Goal: Information Seeking & Learning: Learn about a topic

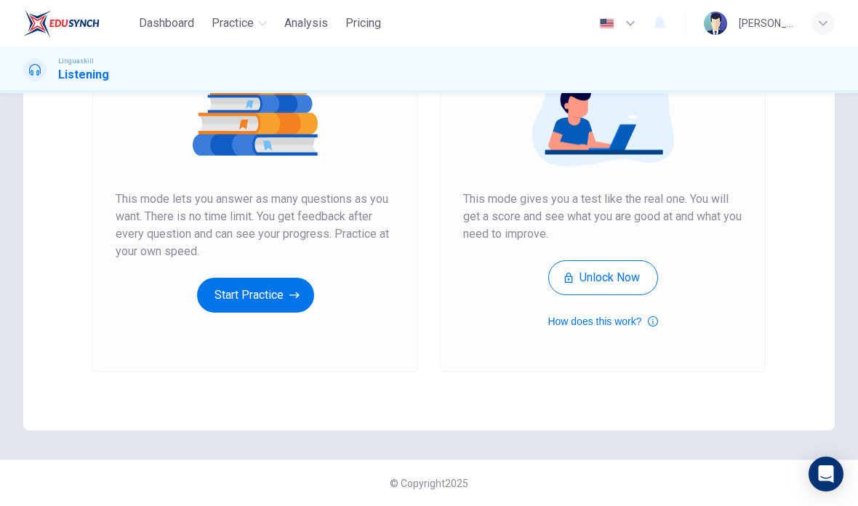
scroll to position [182, 0]
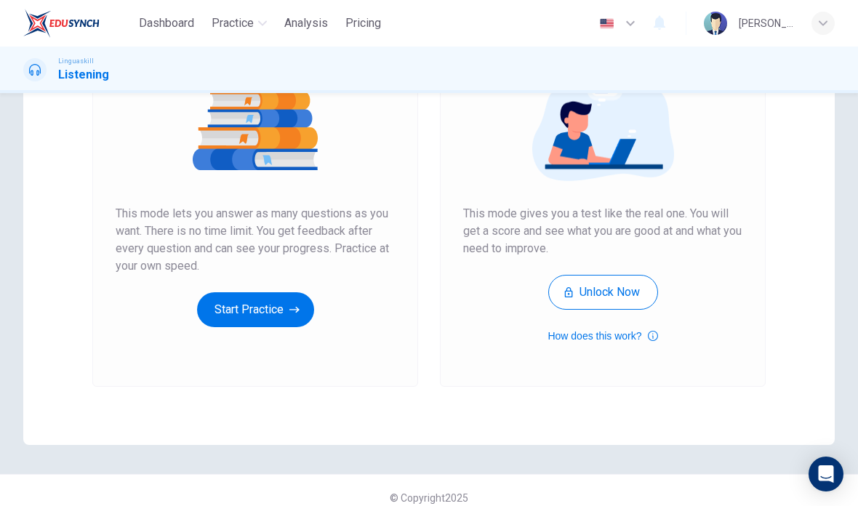
click at [256, 310] on button "Start Practice" at bounding box center [255, 309] width 117 height 35
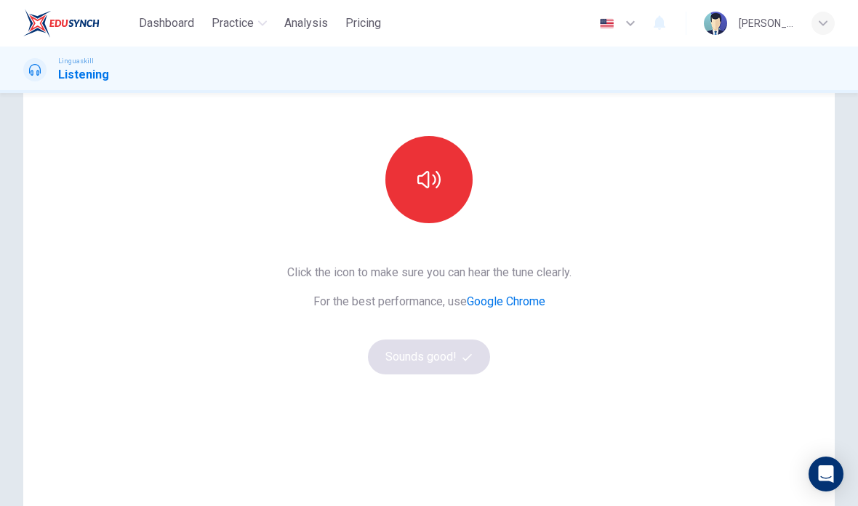
scroll to position [126, 0]
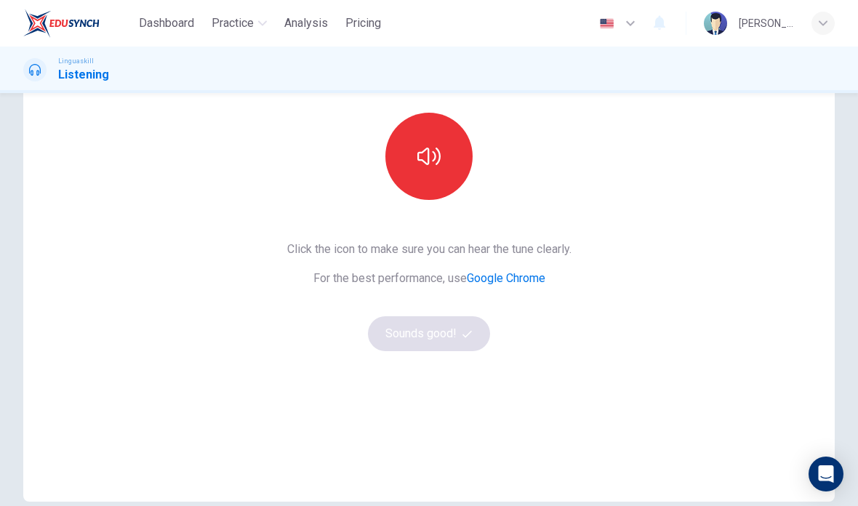
click at [430, 154] on icon "button" at bounding box center [428, 156] width 23 height 23
click at [432, 158] on icon "button" at bounding box center [428, 156] width 23 height 23
click at [427, 335] on button "Sounds good!" at bounding box center [429, 333] width 122 height 35
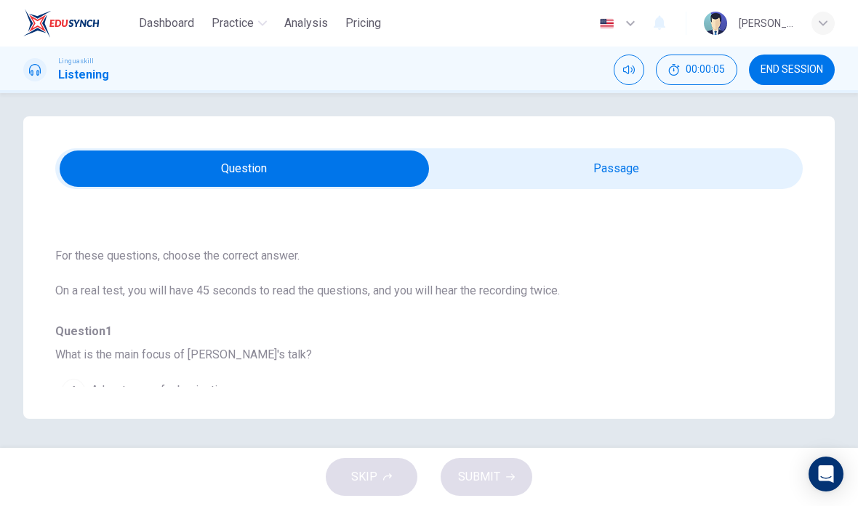
scroll to position [25, 0]
click at [631, 150] on input "checkbox" at bounding box center [244, 168] width 1121 height 36
checkbox input "true"
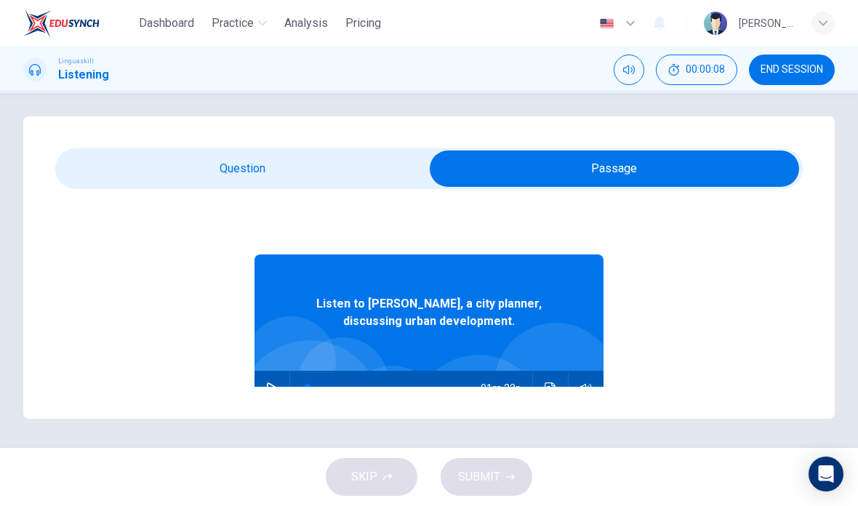
click at [273, 382] on icon "button" at bounding box center [272, 388] width 10 height 12
click at [556, 371] on button "Click to see the audio transcription" at bounding box center [550, 388] width 23 height 35
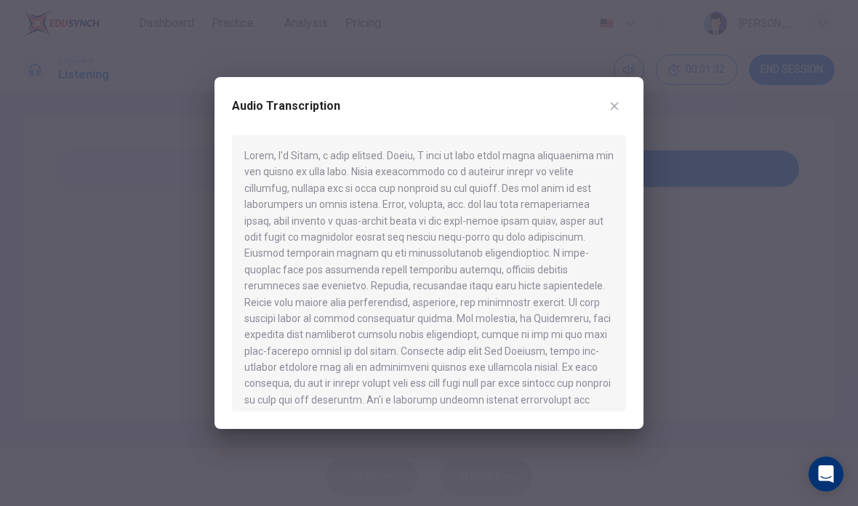
type input "0"
click at [624, 107] on button "button" at bounding box center [613, 105] width 23 height 23
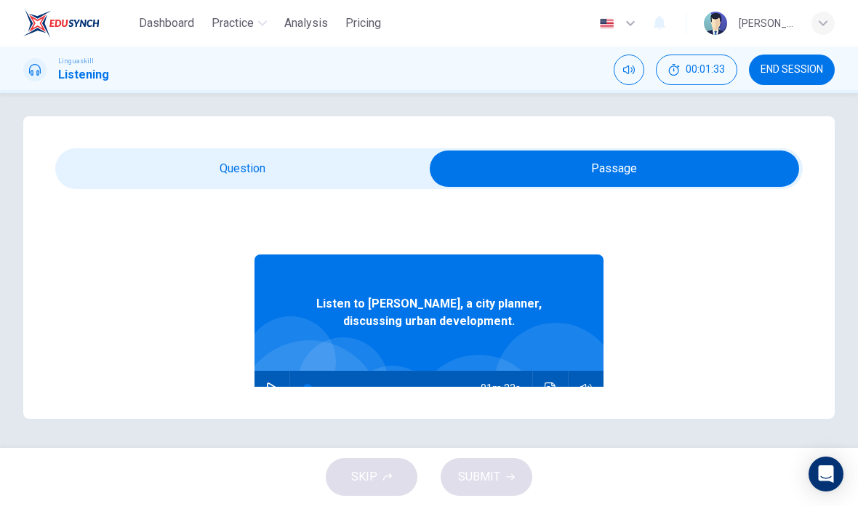
click at [214, 150] on input "checkbox" at bounding box center [614, 168] width 1121 height 36
checkbox input "false"
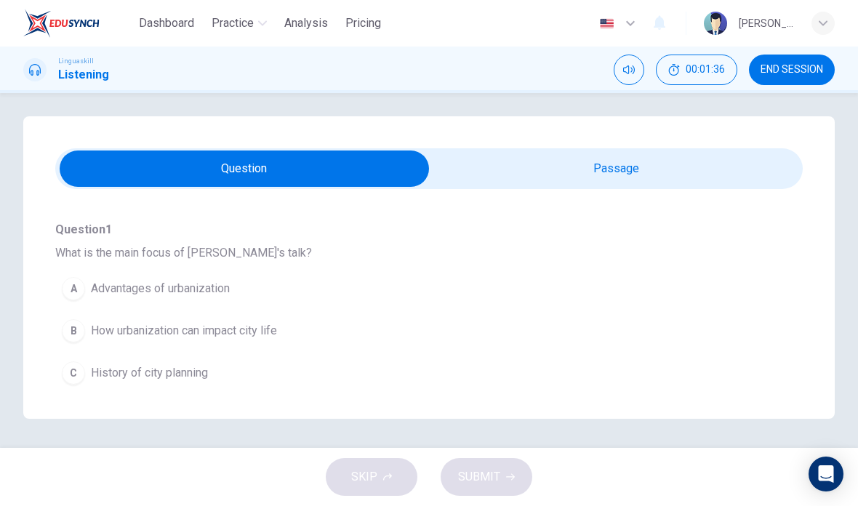
scroll to position [126, 0]
click at [73, 318] on div "B" at bounding box center [73, 329] width 23 height 23
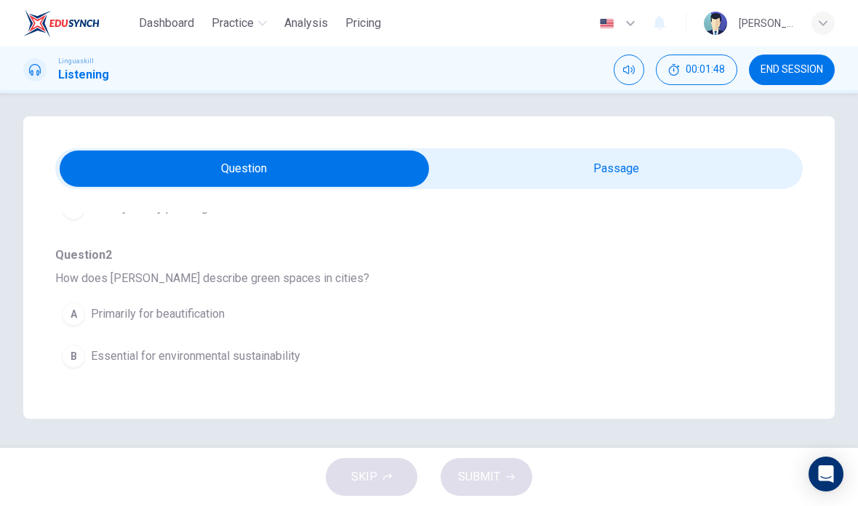
scroll to position [294, 0]
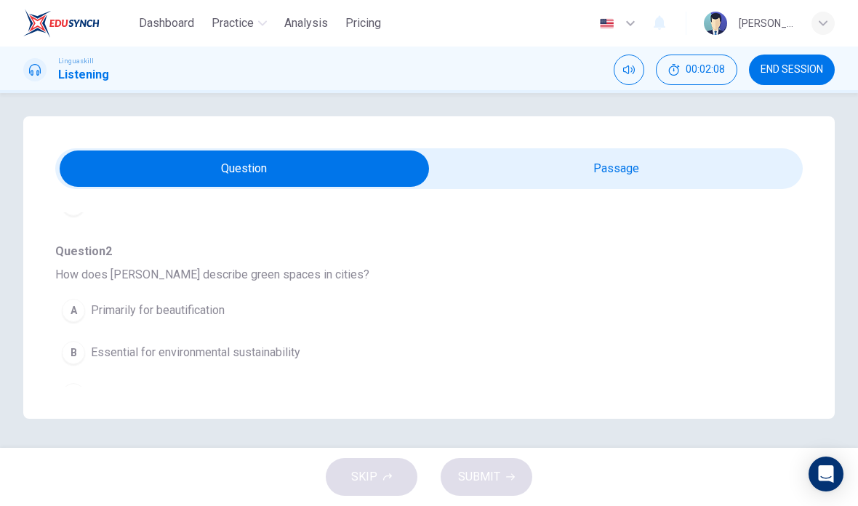
click at [66, 341] on div "B" at bounding box center [73, 352] width 23 height 23
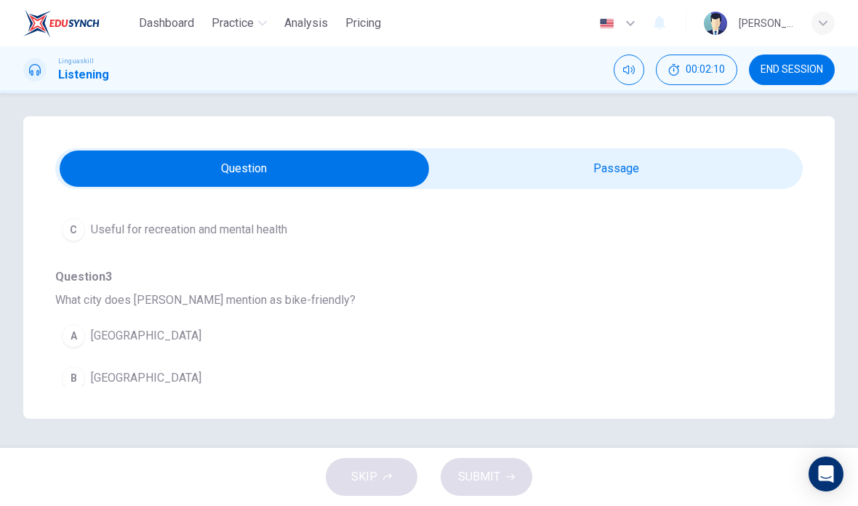
scroll to position [460, 0]
click at [77, 365] on div "B" at bounding box center [73, 376] width 23 height 23
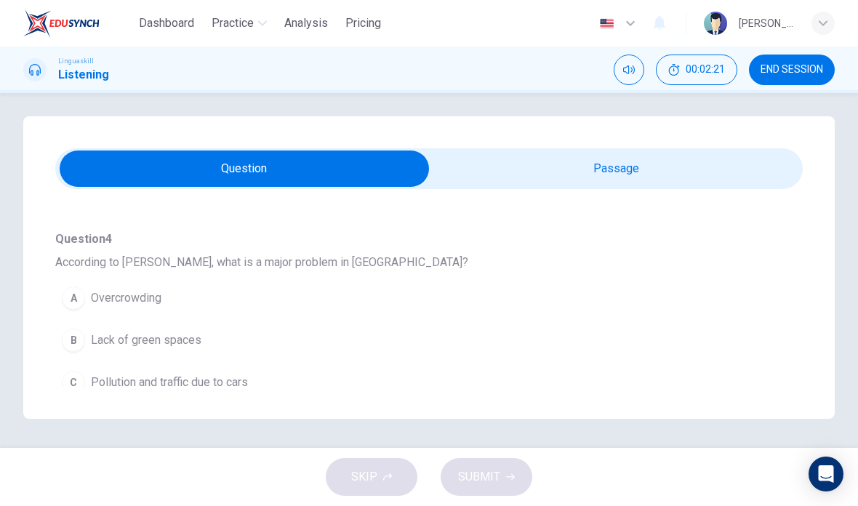
scroll to position [699, 0]
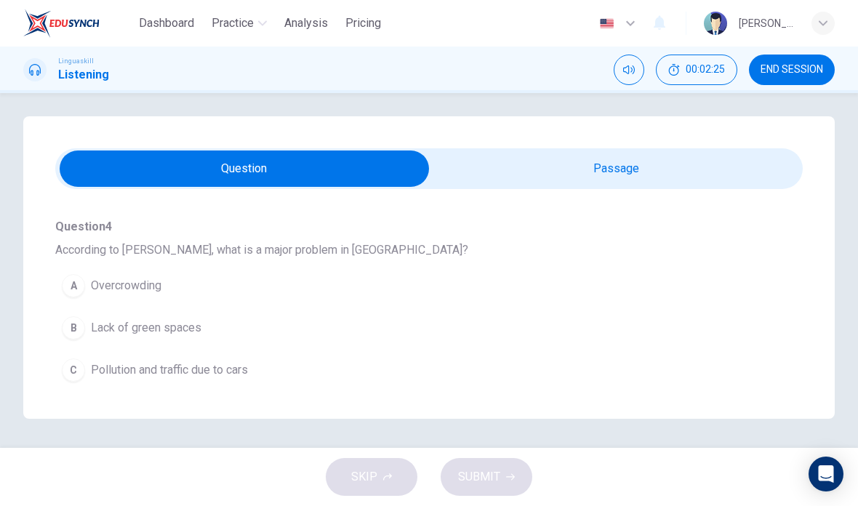
click at [80, 358] on div "C" at bounding box center [73, 369] width 23 height 23
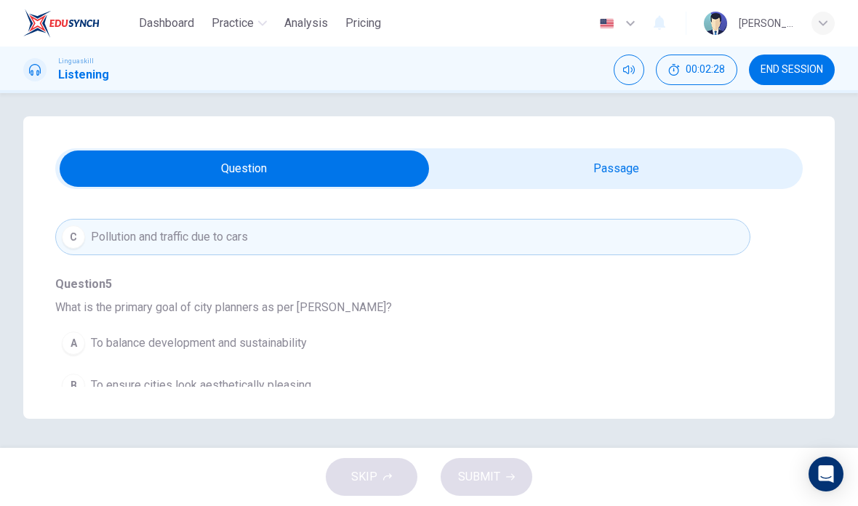
scroll to position [831, 0]
click at [84, 332] on div "A" at bounding box center [73, 343] width 23 height 23
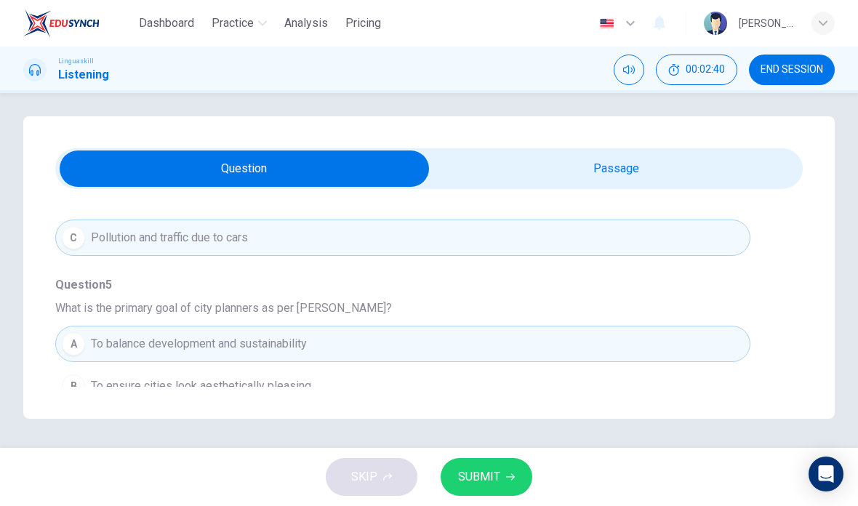
click at [498, 474] on span "SUBMIT" at bounding box center [479, 477] width 42 height 20
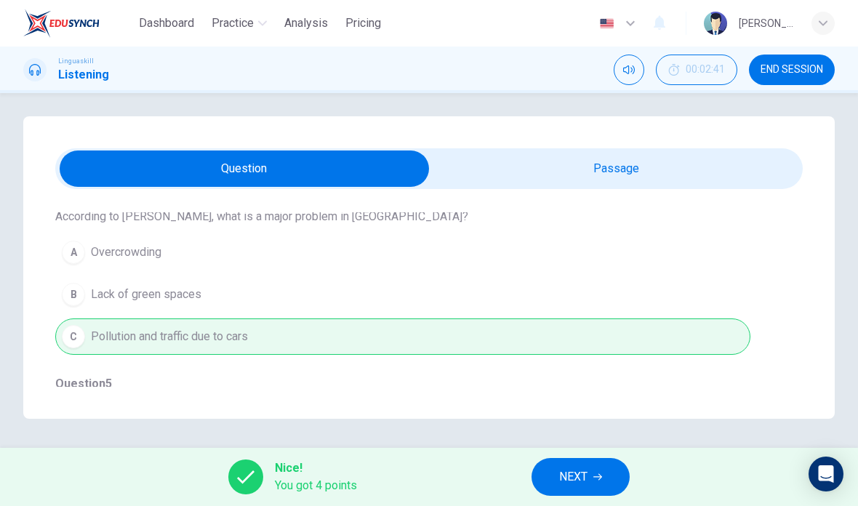
scroll to position [741, 0]
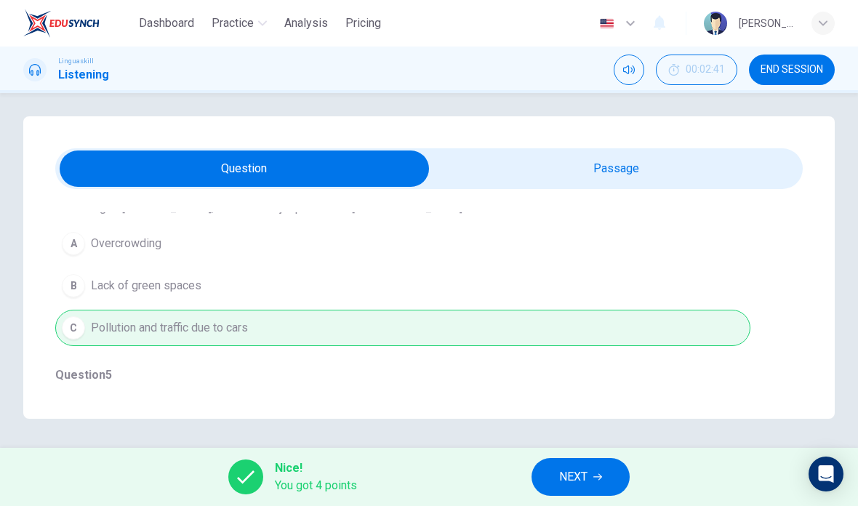
click at [586, 472] on span "NEXT" at bounding box center [573, 477] width 28 height 20
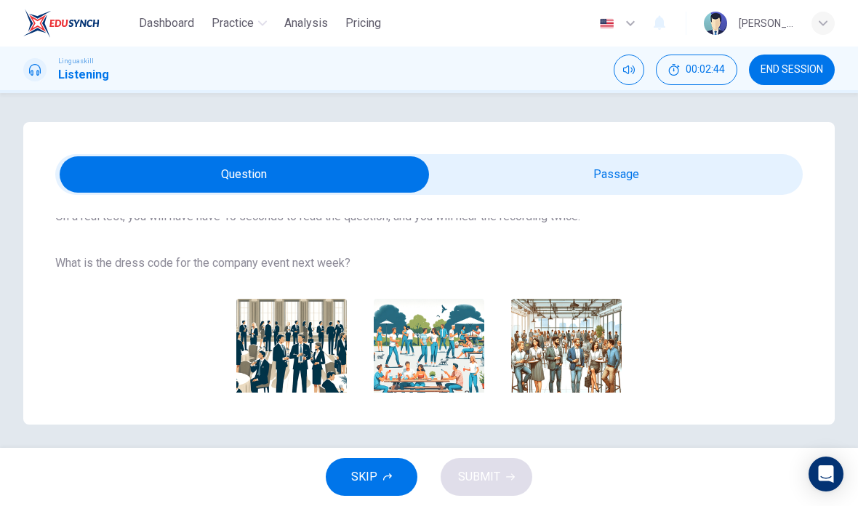
scroll to position [119, 0]
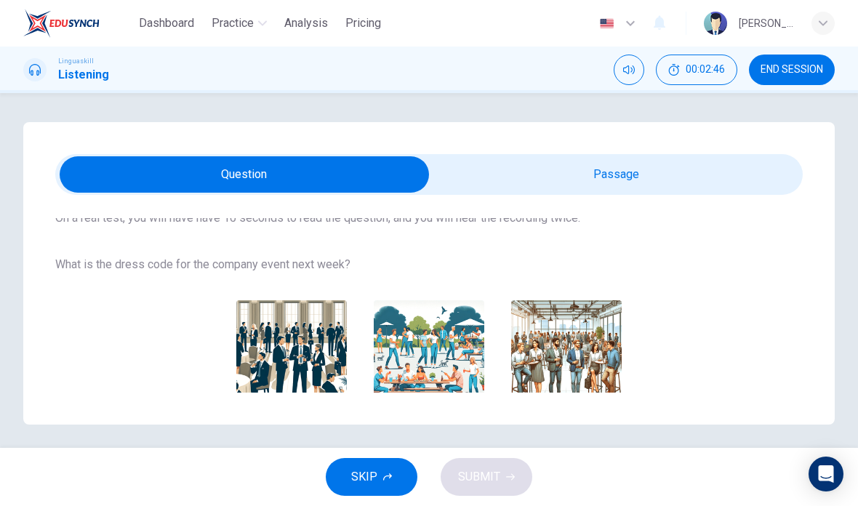
click at [596, 174] on input "checkbox" at bounding box center [244, 174] width 1121 height 36
checkbox input "true"
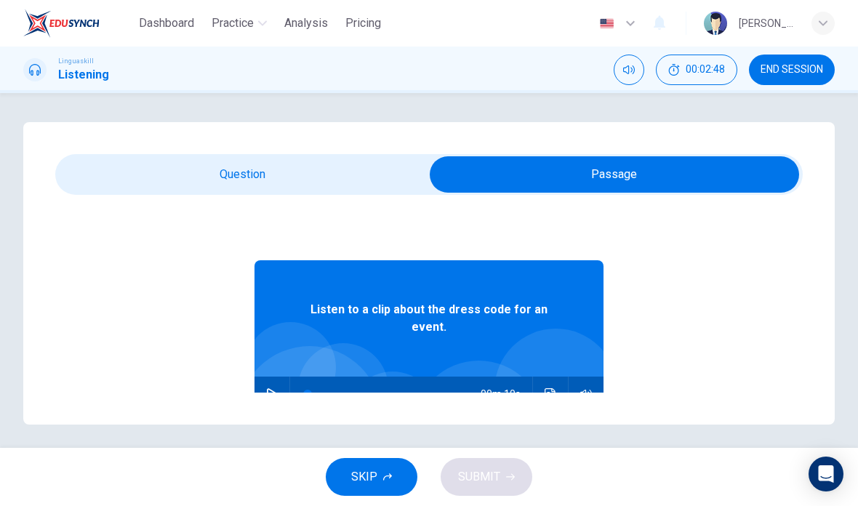
click at [271, 391] on icon "button" at bounding box center [272, 394] width 10 height 12
type input "0"
click at [189, 173] on input "checkbox" at bounding box center [614, 174] width 1121 height 36
checkbox input "false"
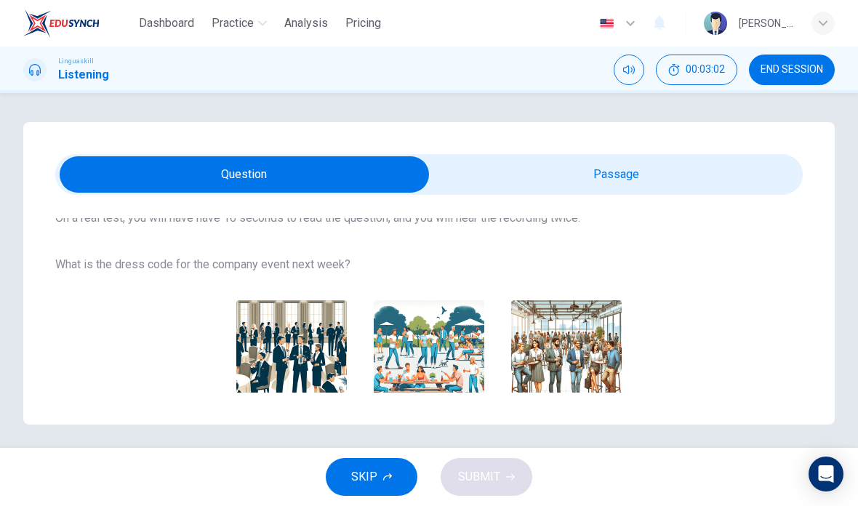
click at [586, 349] on img "button" at bounding box center [566, 355] width 110 height 110
click at [498, 473] on span "SUBMIT" at bounding box center [479, 477] width 42 height 20
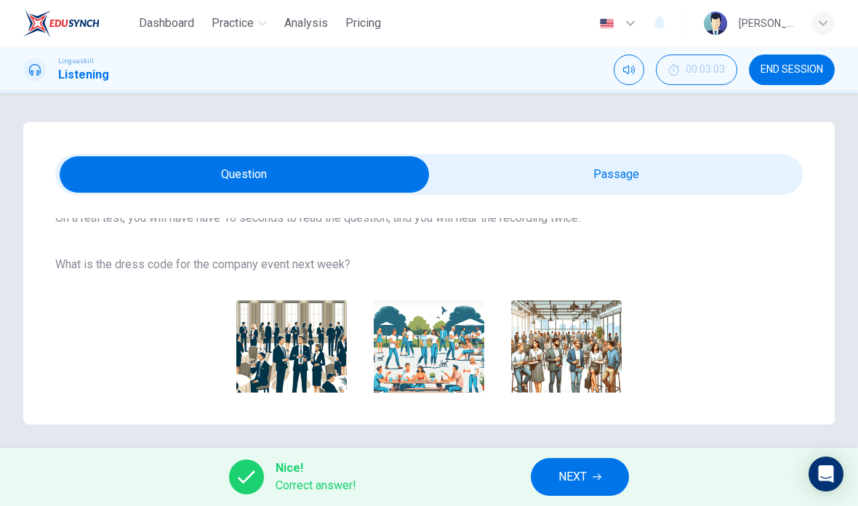
click at [586, 478] on span "NEXT" at bounding box center [572, 477] width 28 height 20
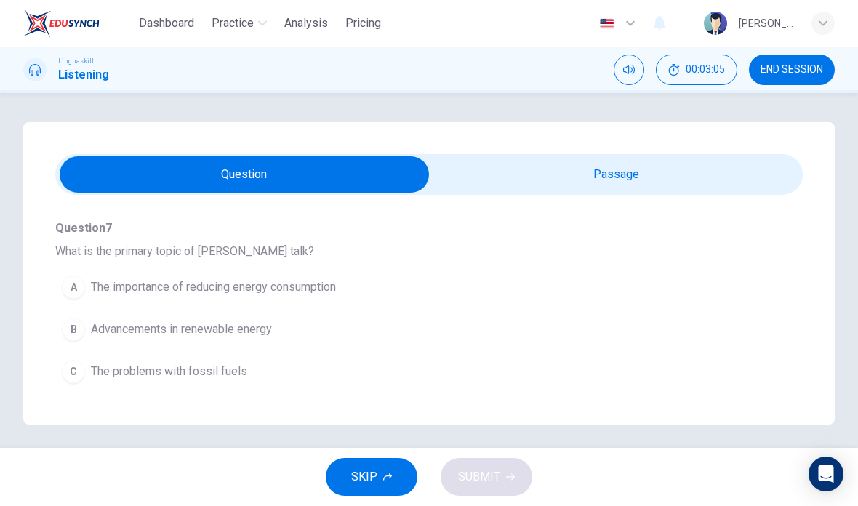
scroll to position [132, 0]
click at [631, 173] on input "checkbox" at bounding box center [244, 174] width 1121 height 36
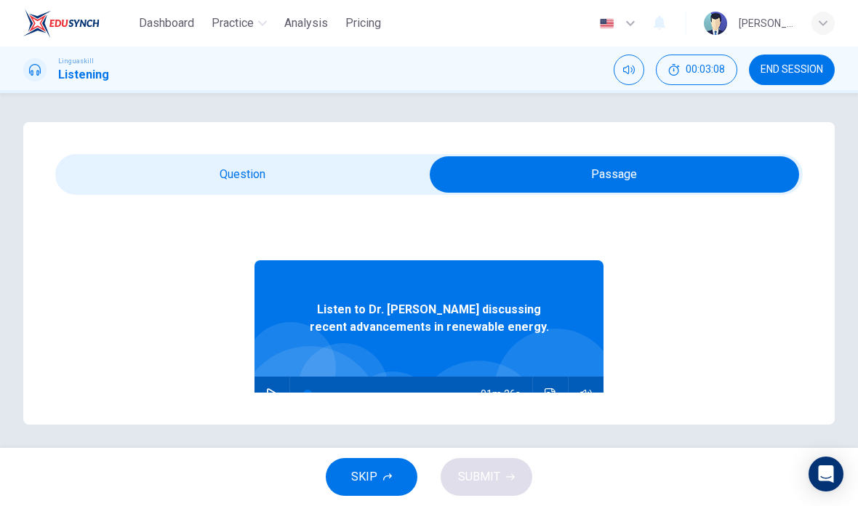
click at [656, 232] on div "Listen to Dr. Helen Smith discussing recent advancements in renewable energy. 0…" at bounding box center [428, 452] width 747 height 468
click at [273, 182] on input "checkbox" at bounding box center [614, 174] width 1121 height 36
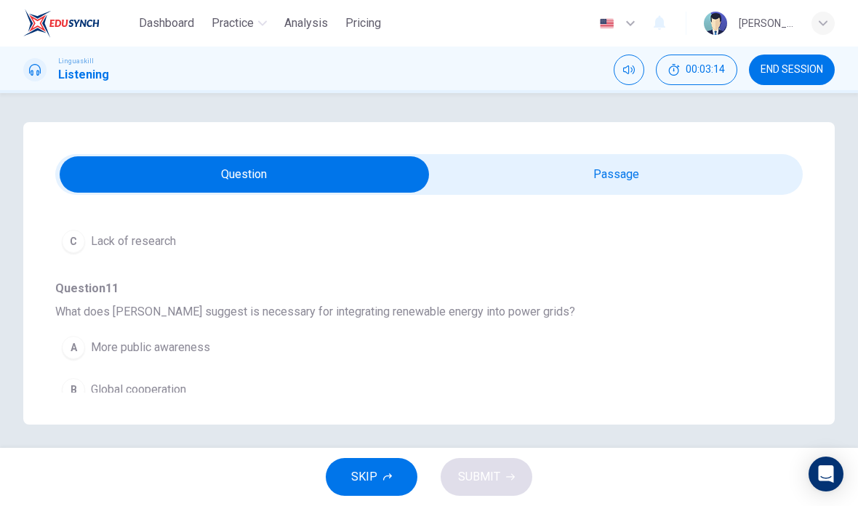
scroll to position [0, 0]
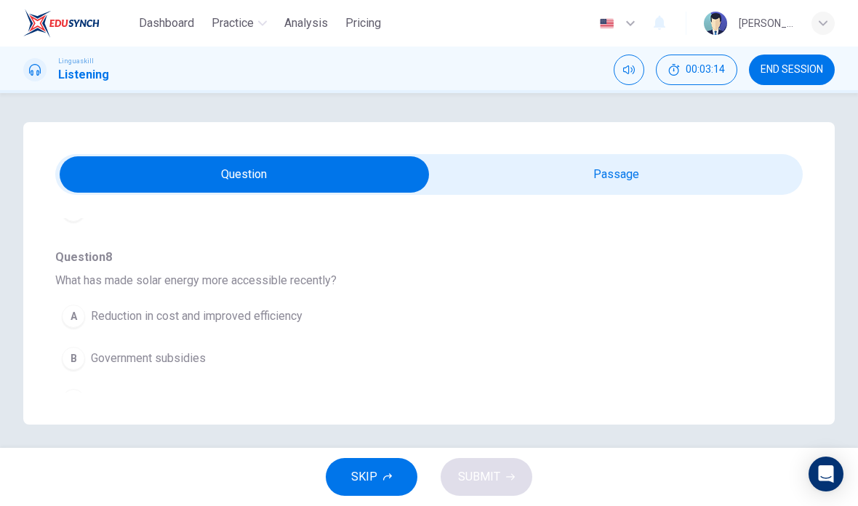
click at [629, 169] on input "checkbox" at bounding box center [244, 174] width 1121 height 36
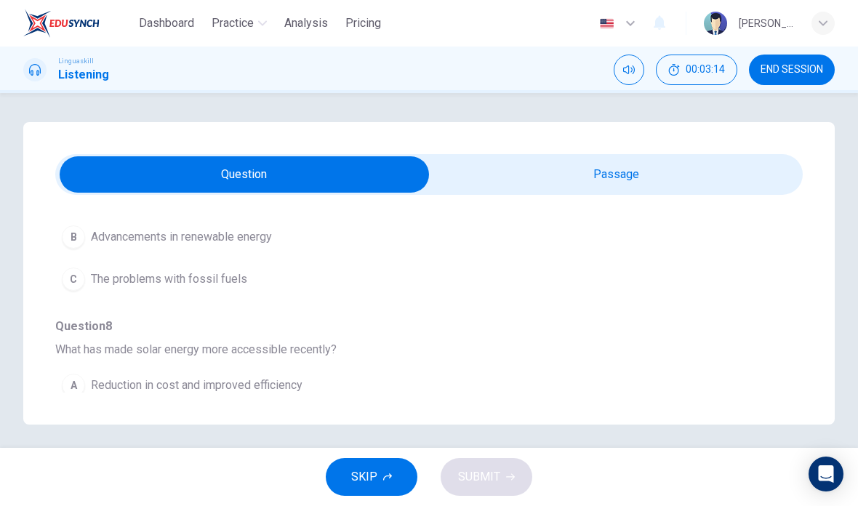
checkbox input "true"
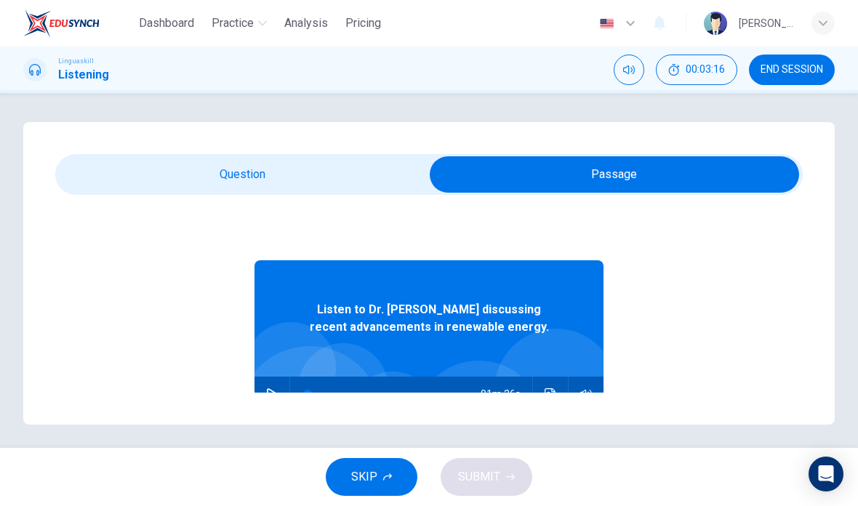
click at [282, 386] on button "button" at bounding box center [271, 393] width 23 height 35
click at [553, 390] on icon "Click to see the audio transcription" at bounding box center [549, 394] width 11 height 12
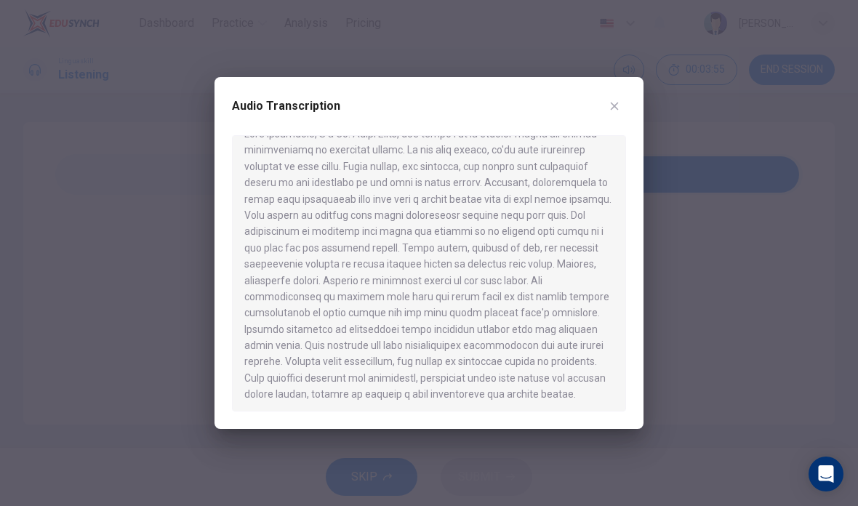
scroll to position [20, 0]
click at [621, 102] on button "button" at bounding box center [613, 105] width 23 height 23
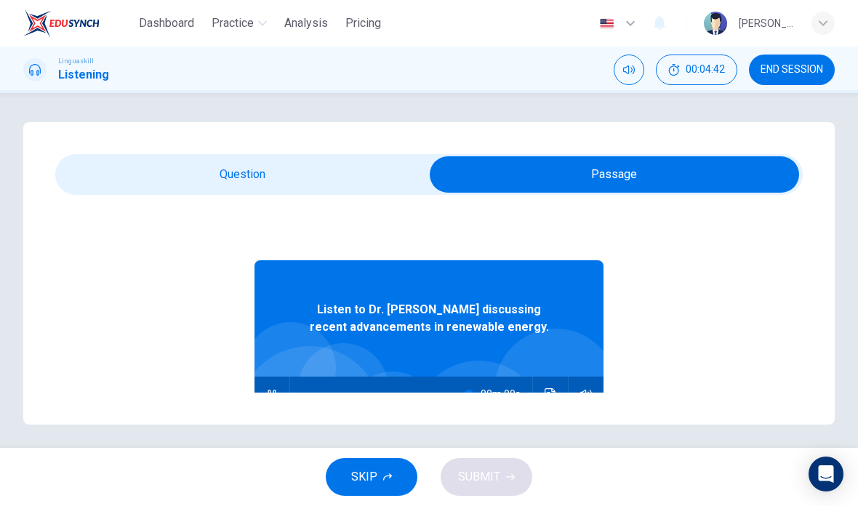
type input "0"
click at [226, 178] on input "checkbox" at bounding box center [614, 174] width 1121 height 36
checkbox input "false"
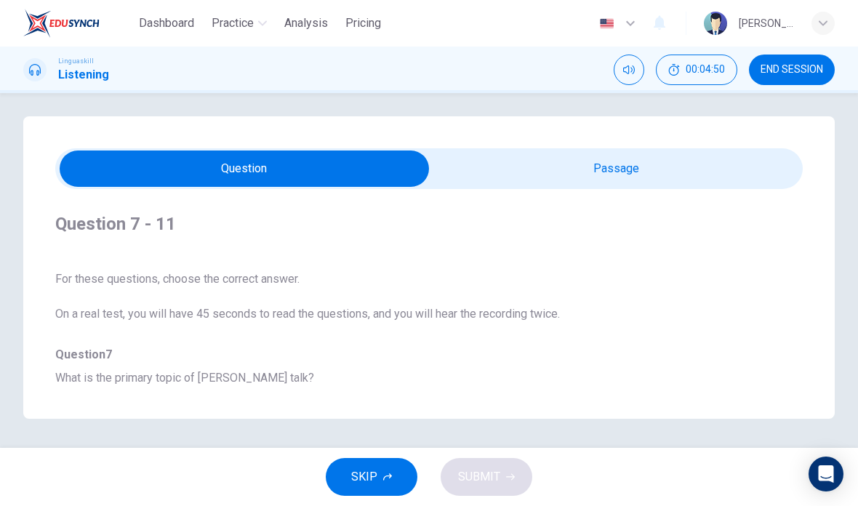
scroll to position [0, 0]
click at [228, 369] on span "What is the primary topic of Dr. Smith's talk?" at bounding box center [428, 377] width 747 height 17
click at [235, 369] on span "What is the primary topic of Dr. Smith's talk?" at bounding box center [428, 377] width 747 height 17
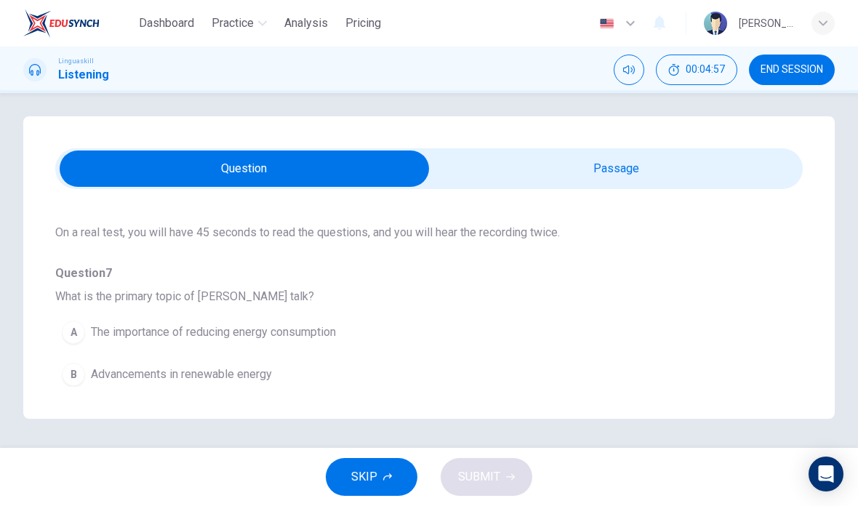
scroll to position [92, 0]
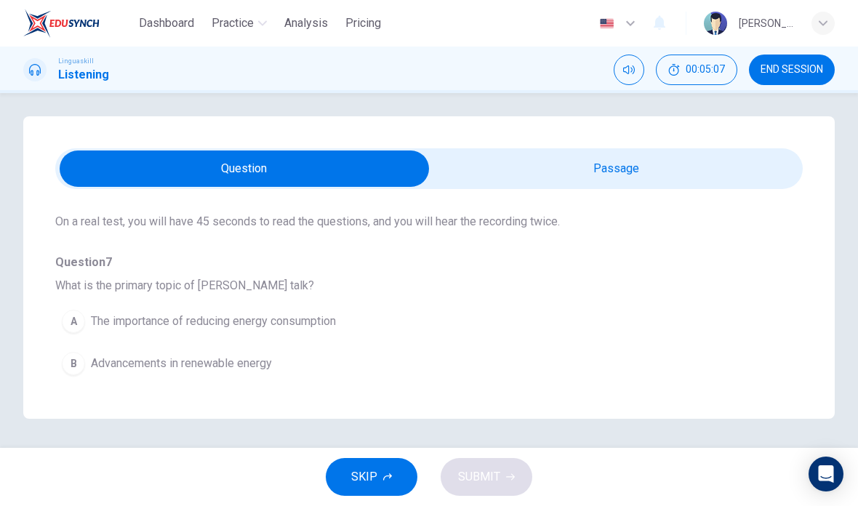
click at [223, 355] on span "Advancements in renewable energy" at bounding box center [181, 363] width 181 height 17
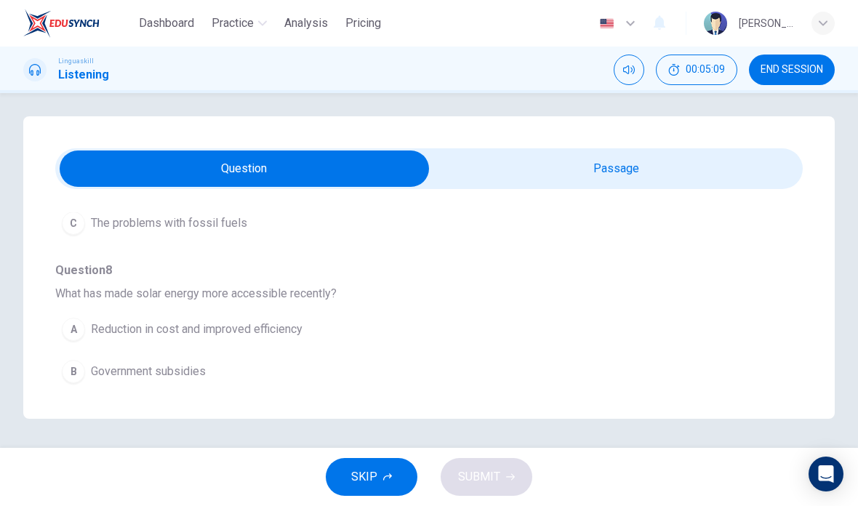
scroll to position [283, 0]
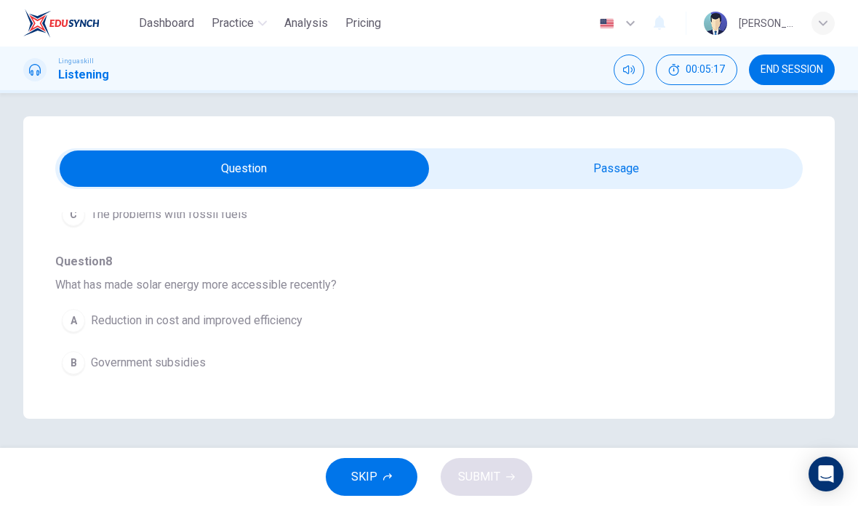
click at [274, 302] on button "A Reduction in cost and improved efficiency" at bounding box center [402, 320] width 695 height 36
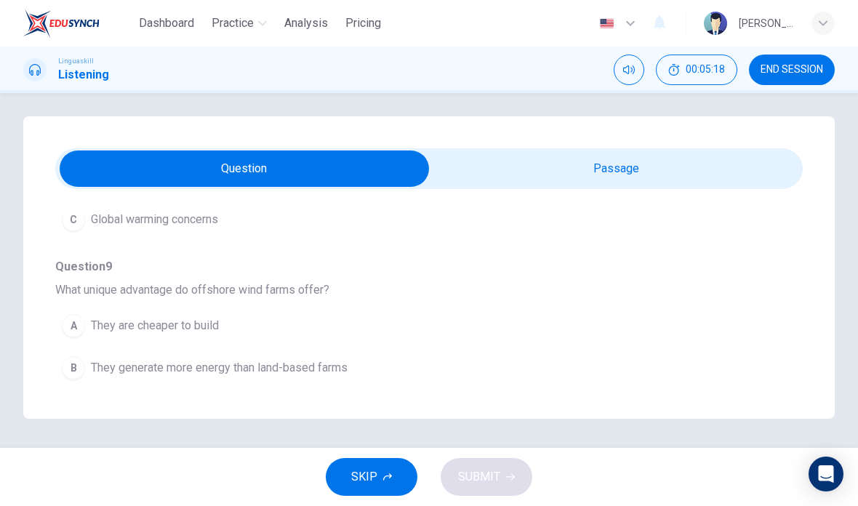
scroll to position [469, 0]
click at [302, 358] on span "They generate more energy than land-based farms" at bounding box center [219, 366] width 257 height 17
click at [177, 357] on span "Storage of energy" at bounding box center [137, 365] width 92 height 17
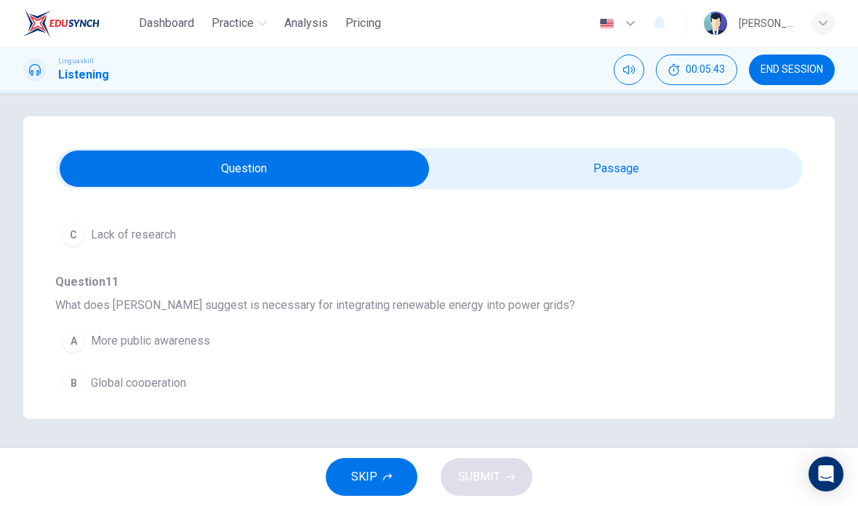
scroll to position [831, 0]
click at [196, 326] on button "A More public awareness" at bounding box center [402, 344] width 695 height 36
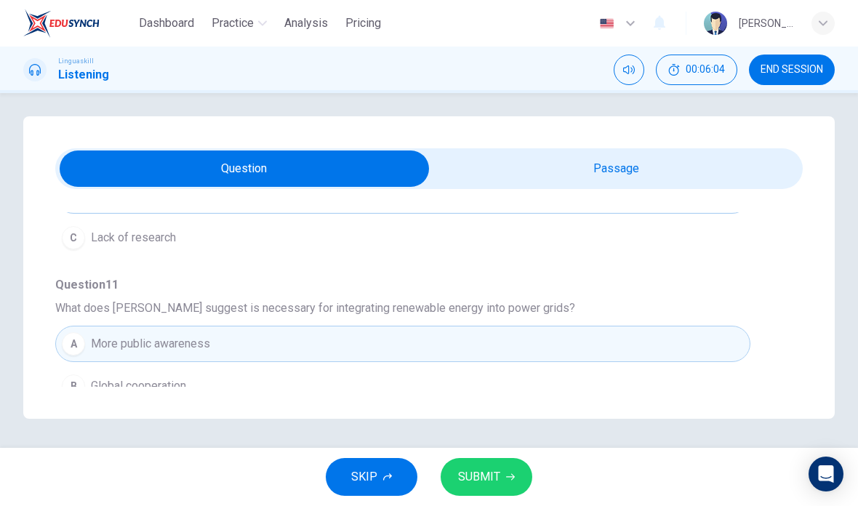
click at [489, 478] on span "SUBMIT" at bounding box center [479, 477] width 42 height 20
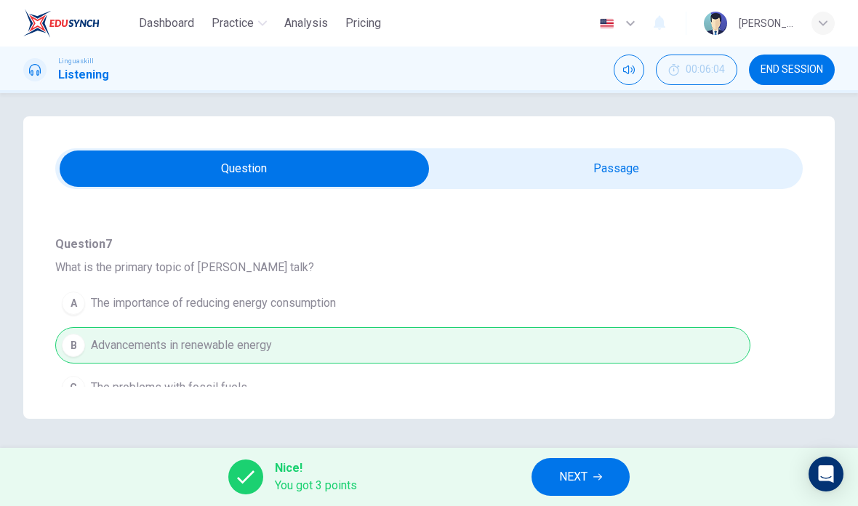
scroll to position [105, 0]
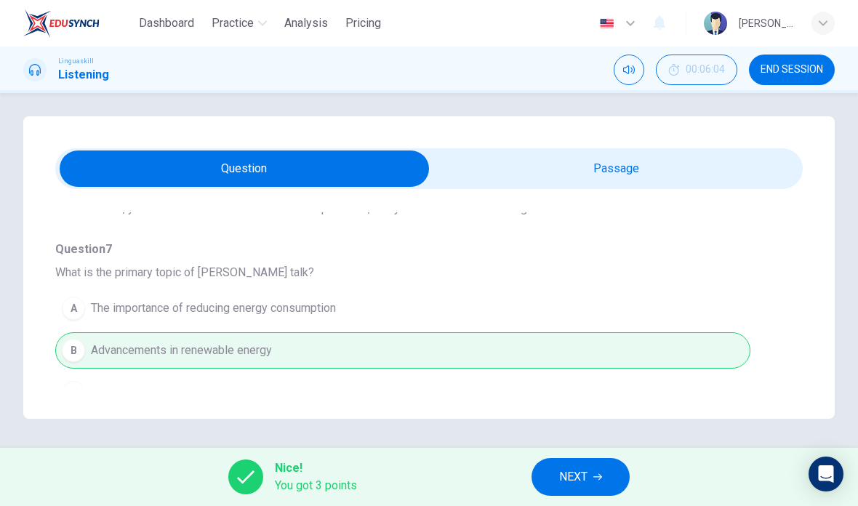
click at [597, 472] on button "NEXT" at bounding box center [580, 477] width 98 height 38
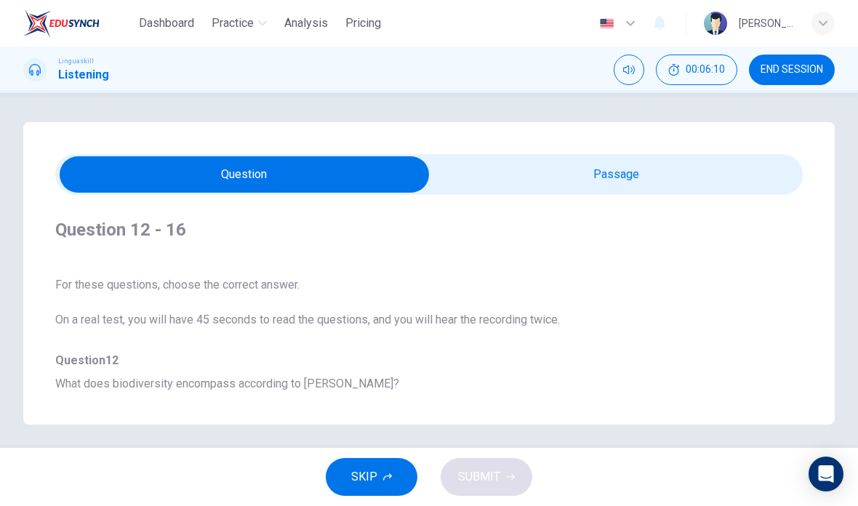
scroll to position [-1, 0]
click at [627, 171] on input "checkbox" at bounding box center [244, 174] width 1121 height 36
checkbox input "true"
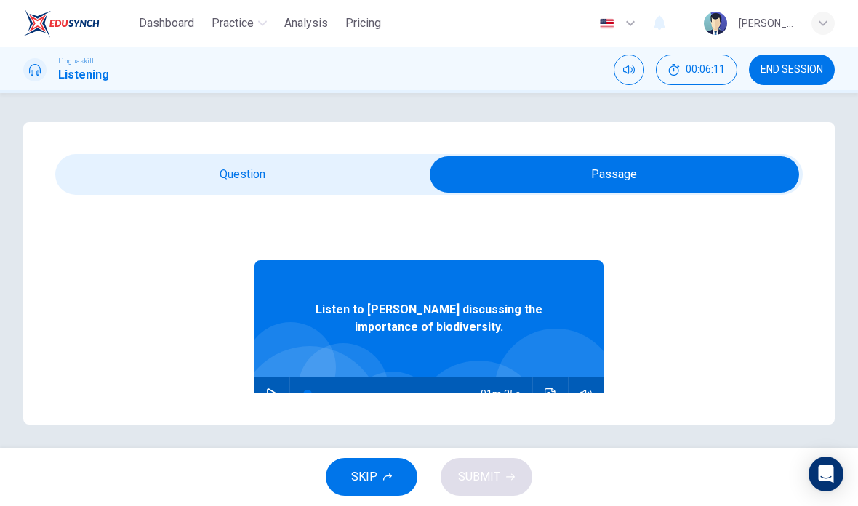
scroll to position [0, 0]
click at [267, 392] on icon "button" at bounding box center [272, 394] width 10 height 12
click at [548, 395] on icon "Click to see the audio transcription" at bounding box center [549, 394] width 11 height 12
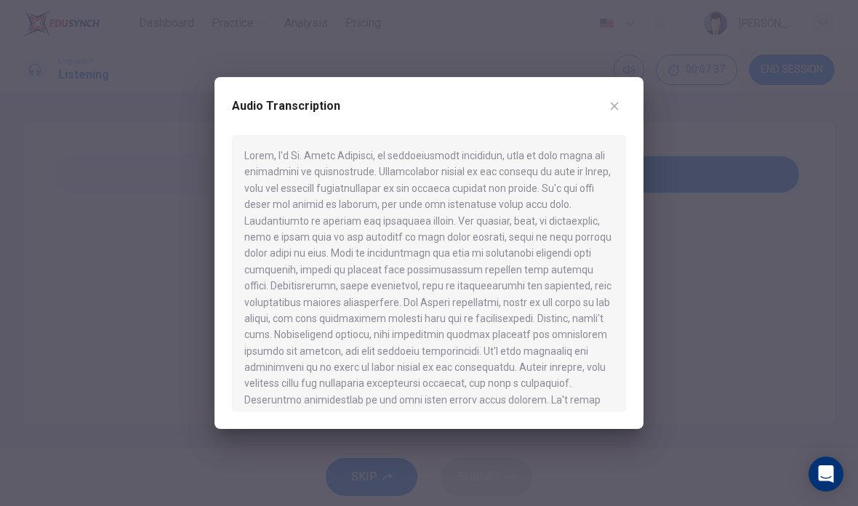
click at [621, 101] on button "button" at bounding box center [613, 105] width 23 height 23
type input "0"
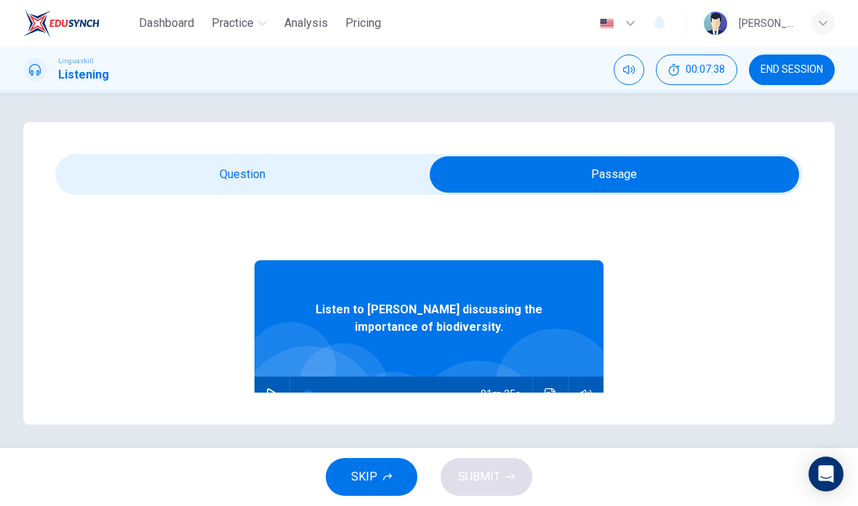
click at [251, 175] on input "checkbox" at bounding box center [614, 174] width 1121 height 36
checkbox input "false"
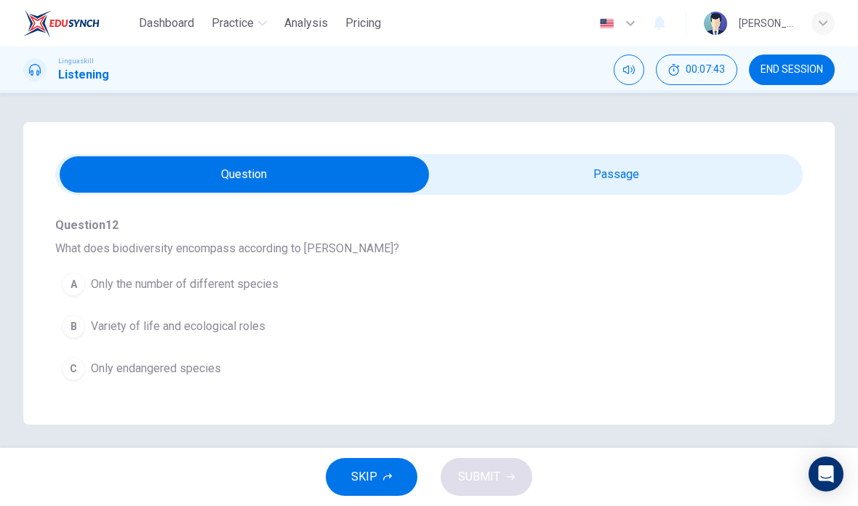
scroll to position [136, 0]
click at [71, 333] on div "B" at bounding box center [73, 325] width 23 height 23
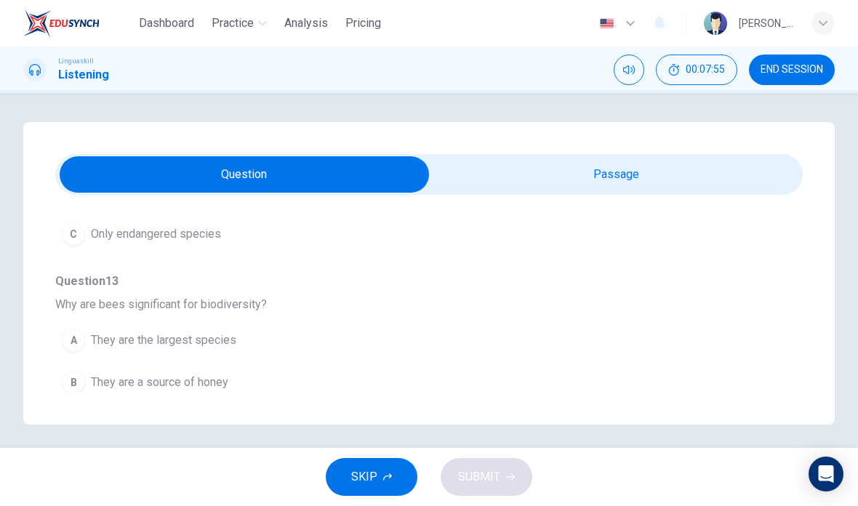
scroll to position [273, 0]
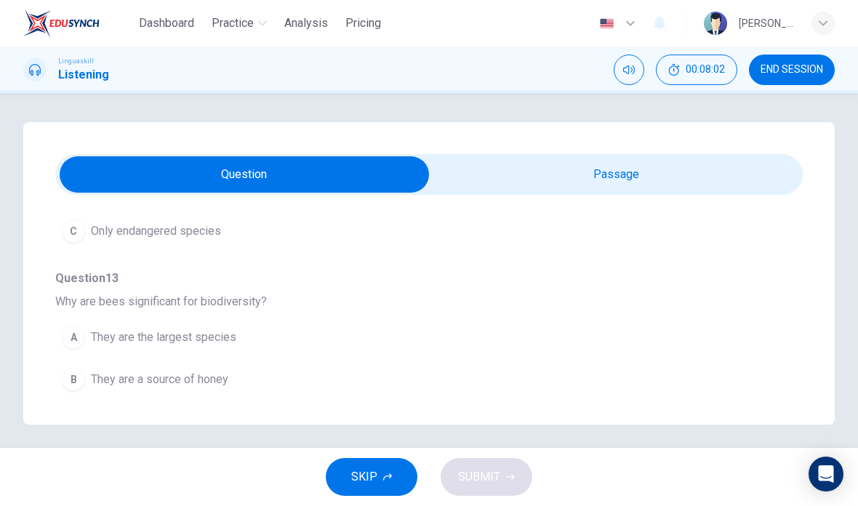
click at [75, 418] on div "C" at bounding box center [73, 421] width 23 height 23
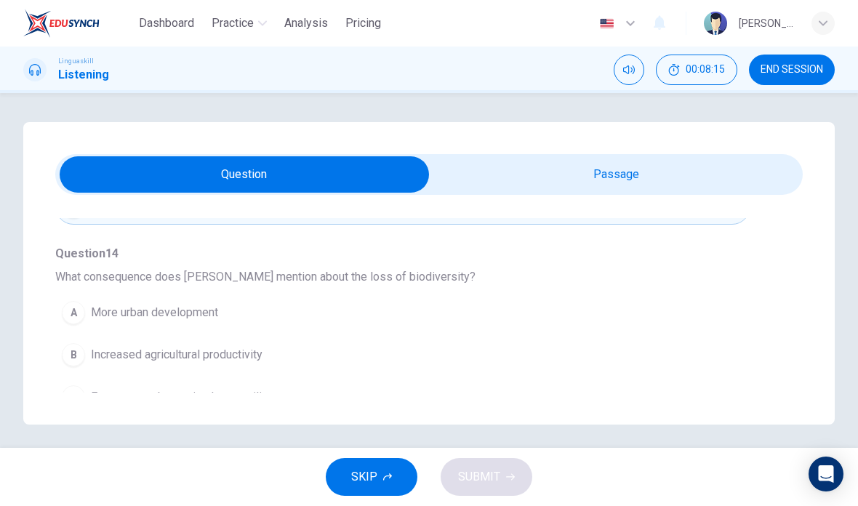
scroll to position [503, 0]
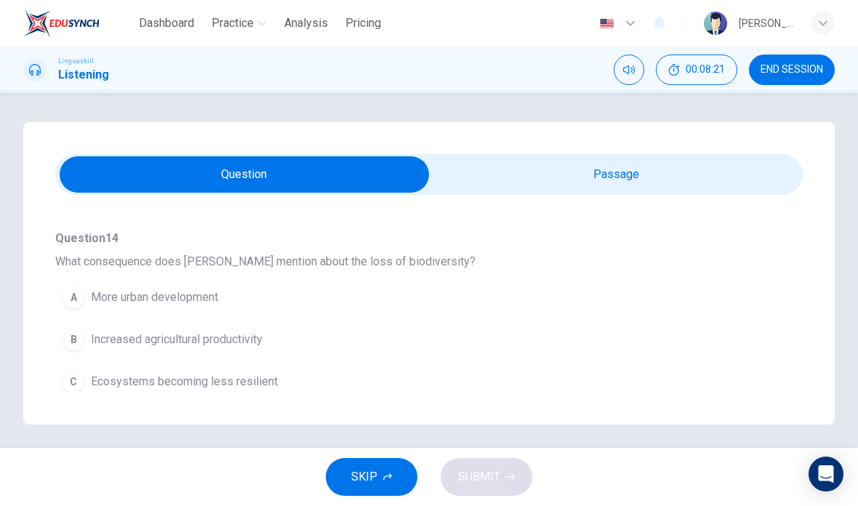
click at [134, 388] on span "Ecosystems becoming less resilient" at bounding box center [184, 381] width 187 height 17
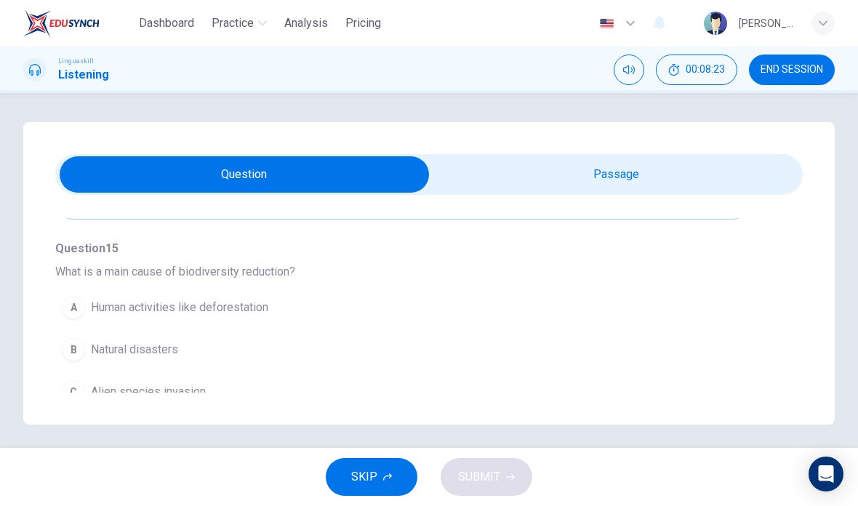
scroll to position [681, 0]
click at [129, 304] on span "Human activities like deforestation" at bounding box center [179, 309] width 177 height 17
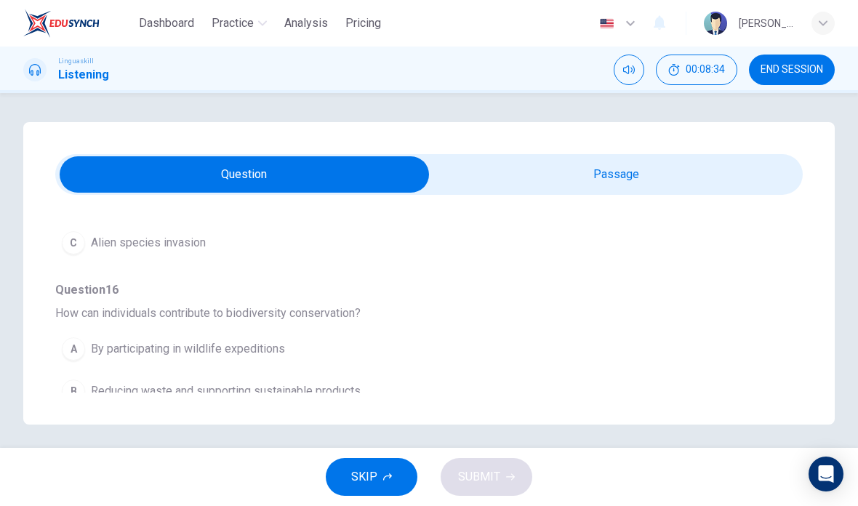
scroll to position [831, 0]
click at [270, 394] on span "Reducing waste and supporting sustainable products" at bounding box center [226, 391] width 270 height 17
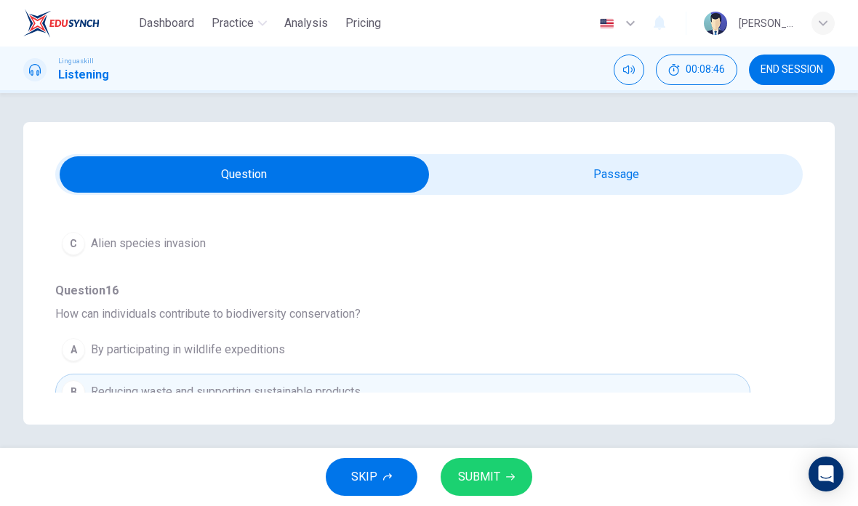
click at [501, 474] on button "SUBMIT" at bounding box center [486, 477] width 92 height 38
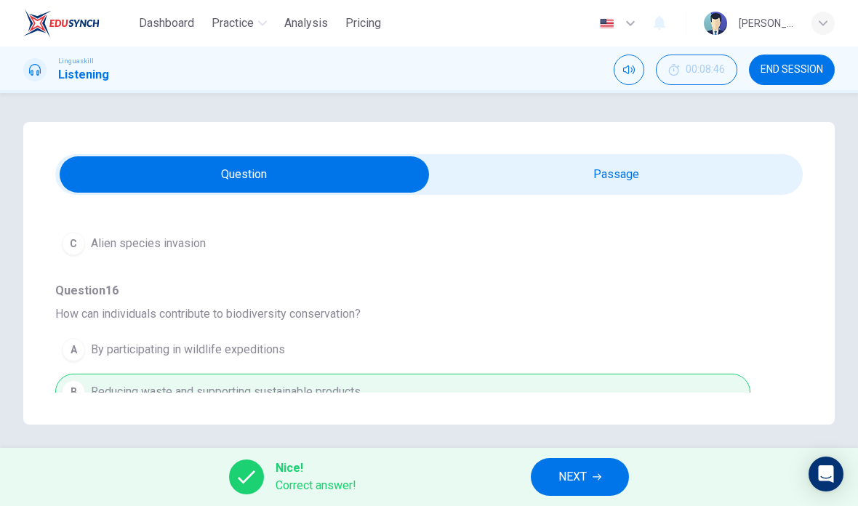
click at [591, 475] on button "NEXT" at bounding box center [580, 477] width 98 height 38
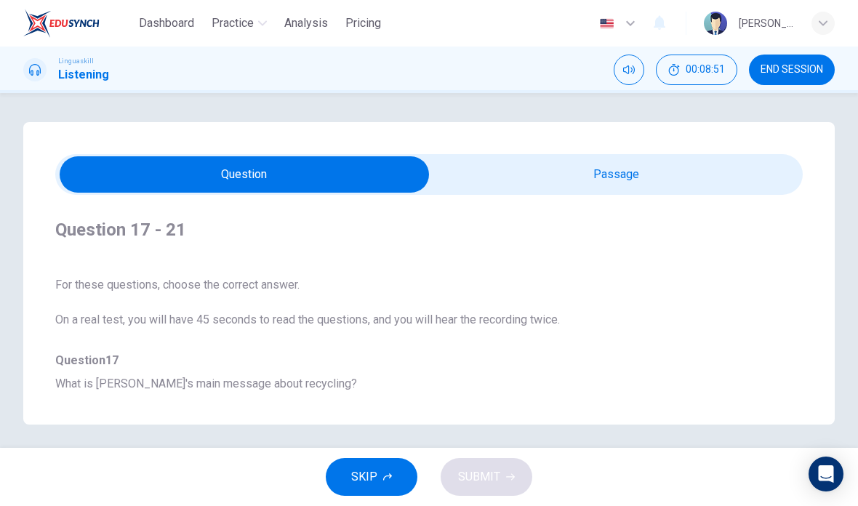
click at [808, 68] on span "END SESSION" at bounding box center [791, 70] width 63 height 12
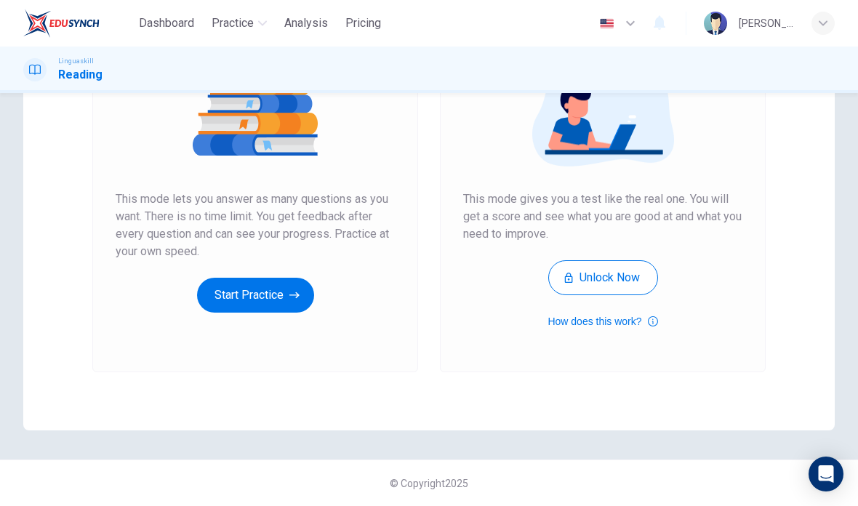
scroll to position [197, 0]
click at [259, 296] on button "Start Practice" at bounding box center [255, 295] width 117 height 35
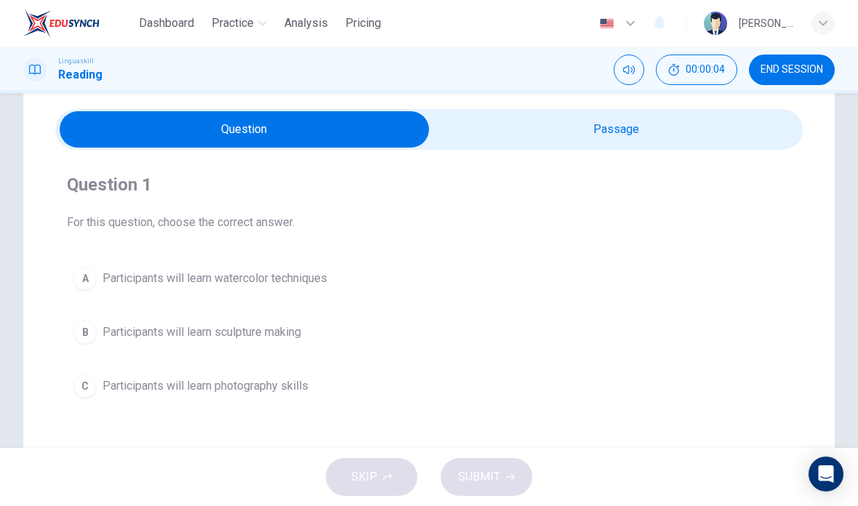
scroll to position [47, 0]
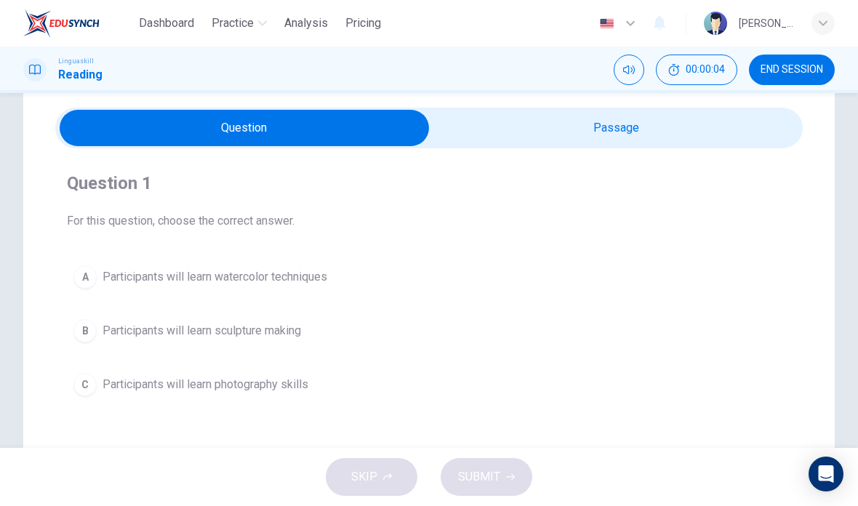
click at [610, 121] on input "checkbox" at bounding box center [244, 128] width 1121 height 36
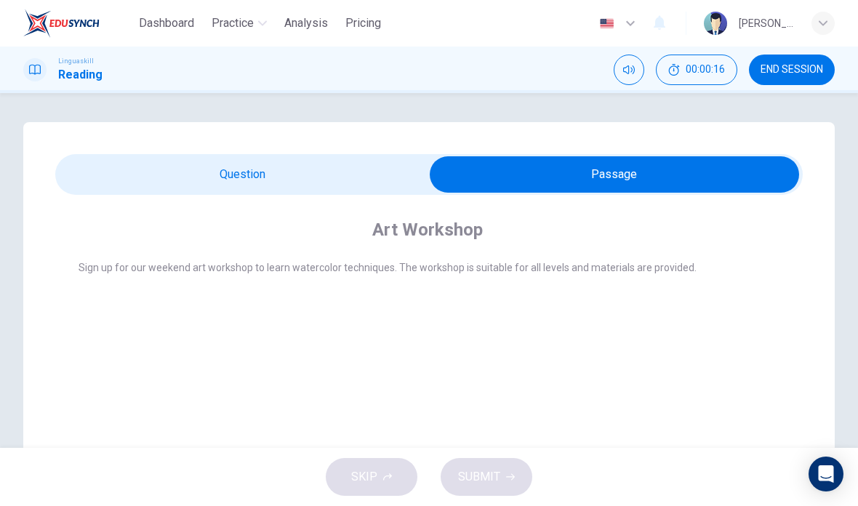
scroll to position [-1, 0]
click at [274, 177] on input "checkbox" at bounding box center [614, 174] width 1121 height 36
checkbox input "false"
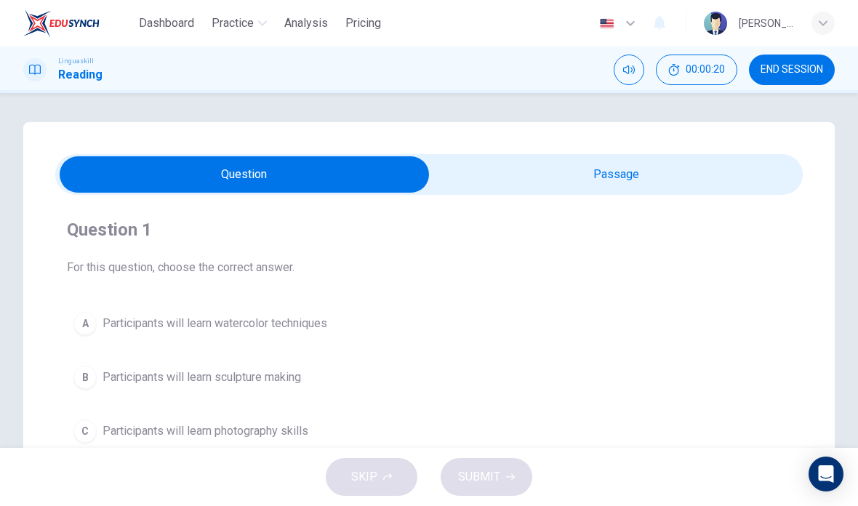
scroll to position [0, 0]
click at [802, 66] on span "END SESSION" at bounding box center [791, 70] width 63 height 12
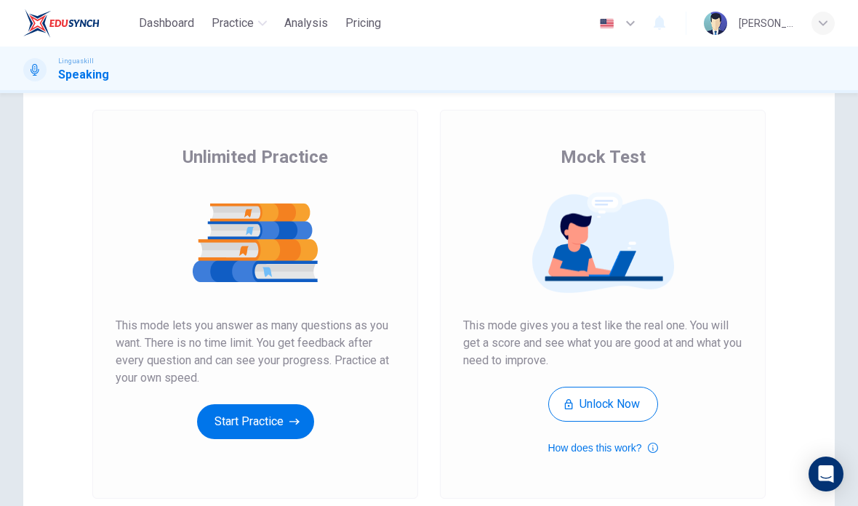
scroll to position [75, 0]
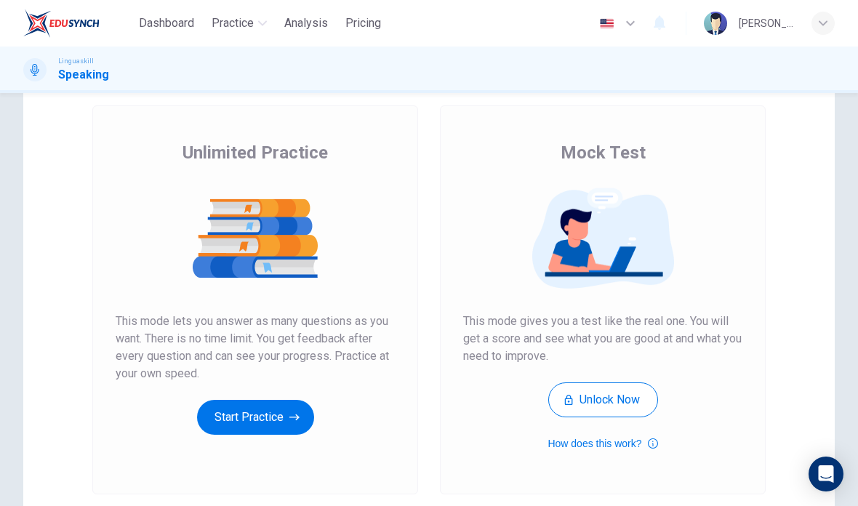
click at [270, 416] on button "Start Practice" at bounding box center [255, 417] width 117 height 35
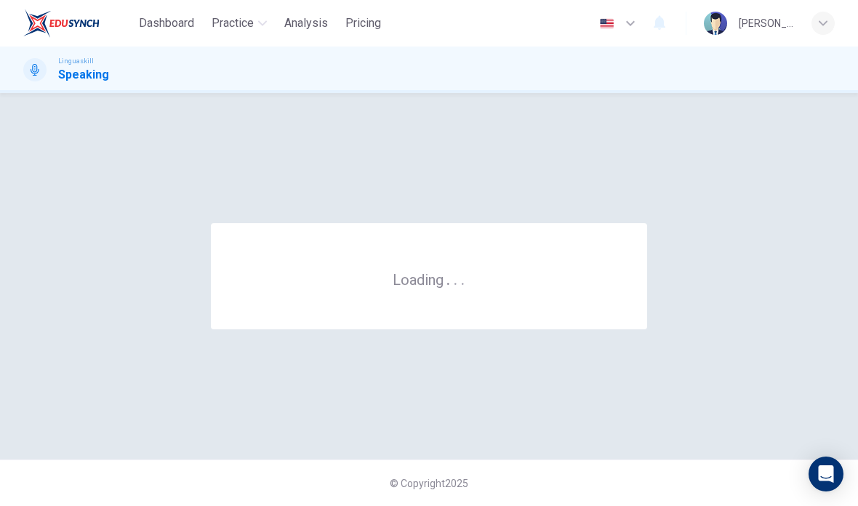
scroll to position [0, 0]
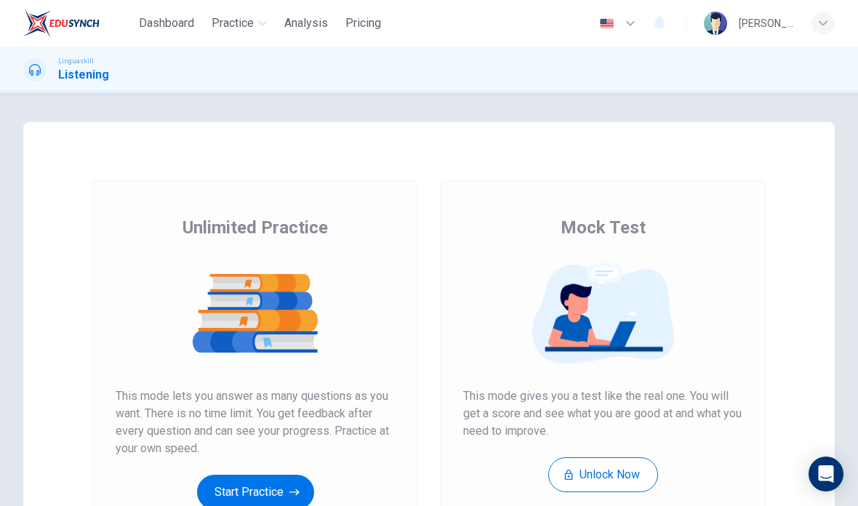
click at [68, 25] on img at bounding box center [61, 23] width 76 height 29
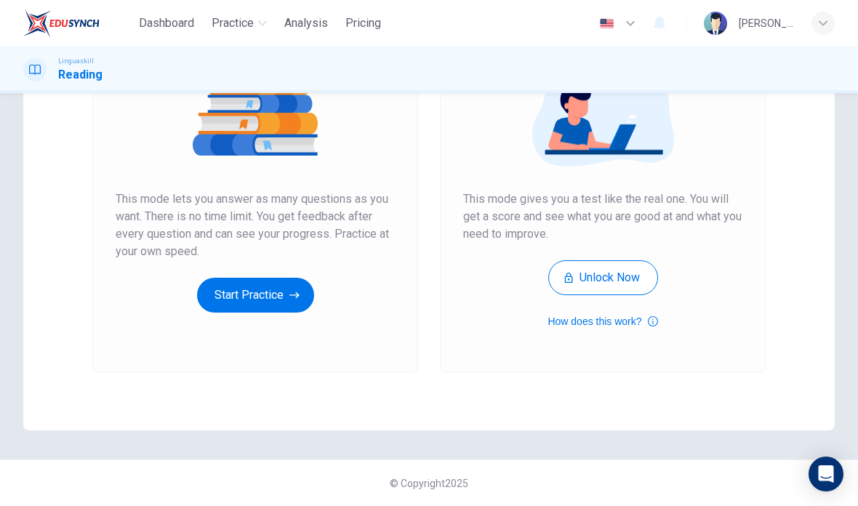
scroll to position [197, 0]
click at [270, 281] on button "Start Practice" at bounding box center [255, 295] width 117 height 35
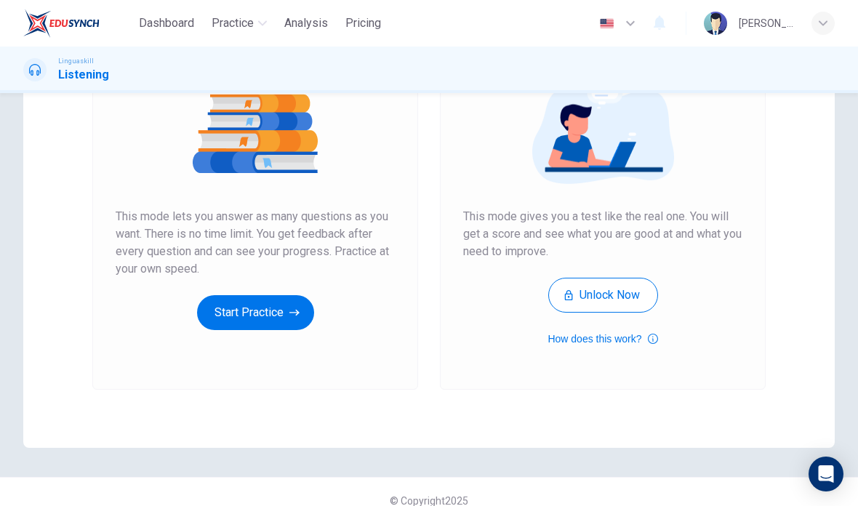
scroll to position [180, 0]
click at [272, 310] on button "Start Practice" at bounding box center [255, 312] width 117 height 35
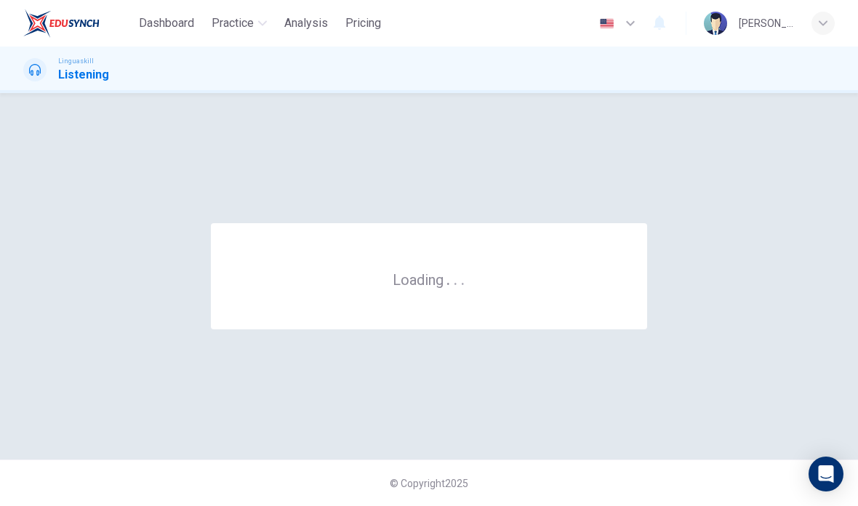
scroll to position [0, 0]
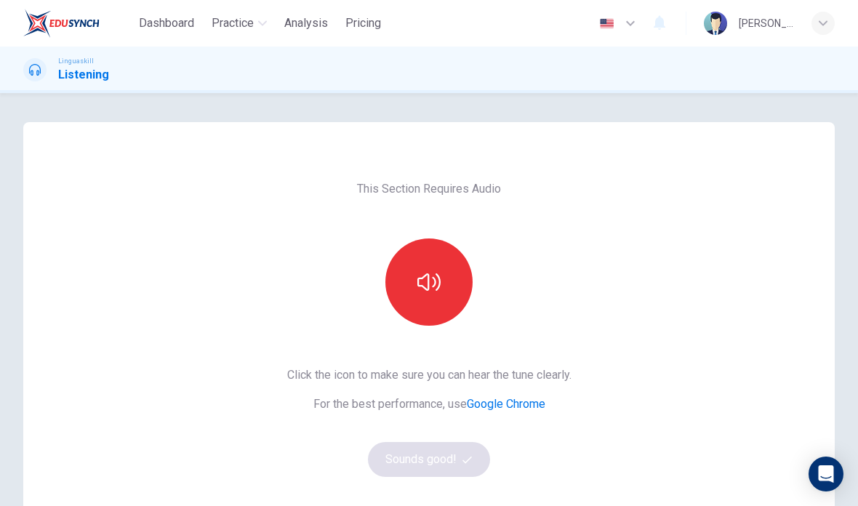
click at [424, 449] on div "Click the icon to make sure you can hear the tune clearly. For the best perform…" at bounding box center [429, 421] width 284 height 110
click at [429, 294] on button "button" at bounding box center [428, 281] width 87 height 87
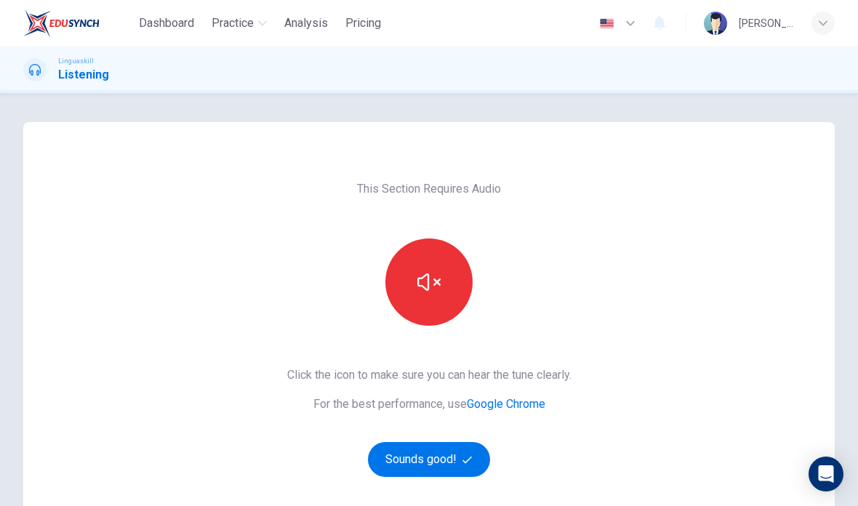
click at [429, 285] on icon "button" at bounding box center [428, 281] width 23 height 17
click at [400, 456] on button "Sounds good!" at bounding box center [429, 459] width 122 height 35
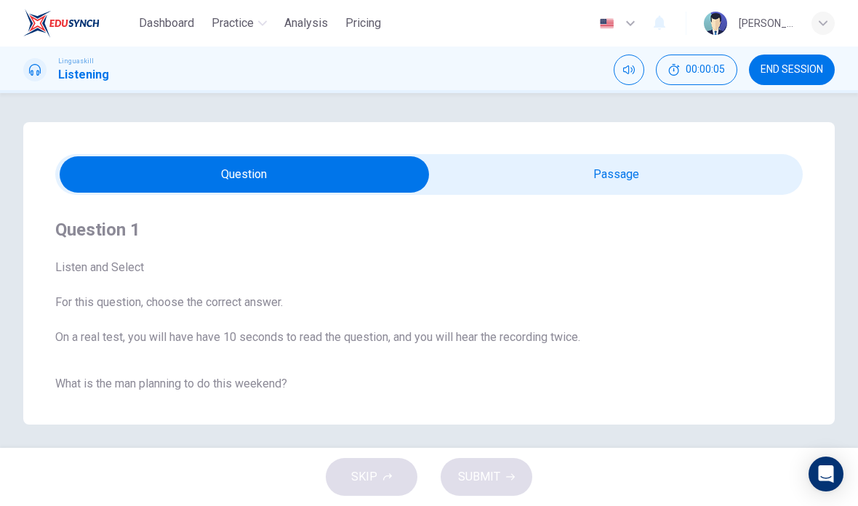
click at [270, 318] on div "Listen and Select For this question, choose the correct answer. On a real test,…" at bounding box center [428, 302] width 747 height 87
click at [613, 166] on input "checkbox" at bounding box center [244, 174] width 1121 height 36
checkbox input "true"
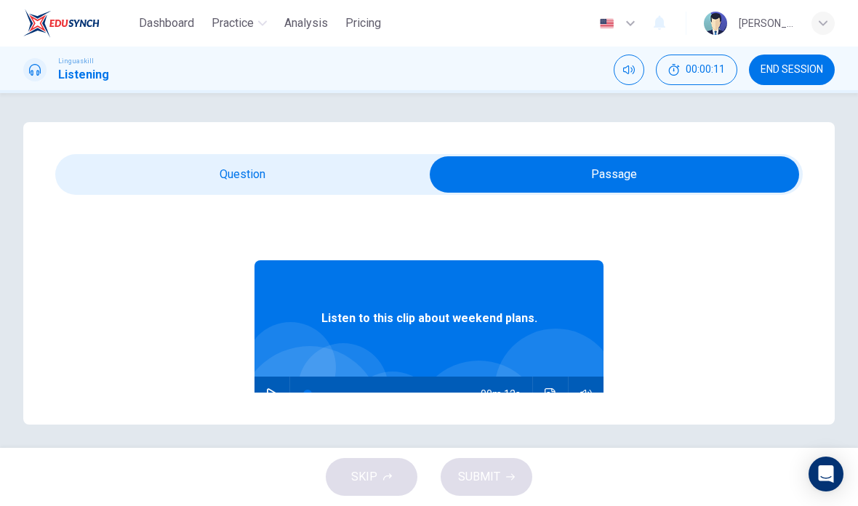
click at [272, 396] on icon "button" at bounding box center [272, 394] width 12 height 12
click at [552, 392] on icon "Click to see the audio transcription" at bounding box center [549, 394] width 11 height 12
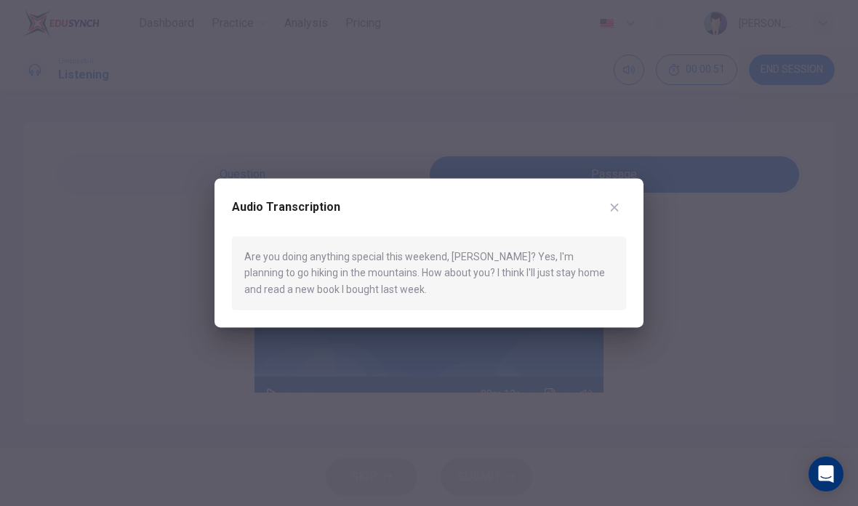
click at [616, 198] on button "button" at bounding box center [613, 206] width 23 height 23
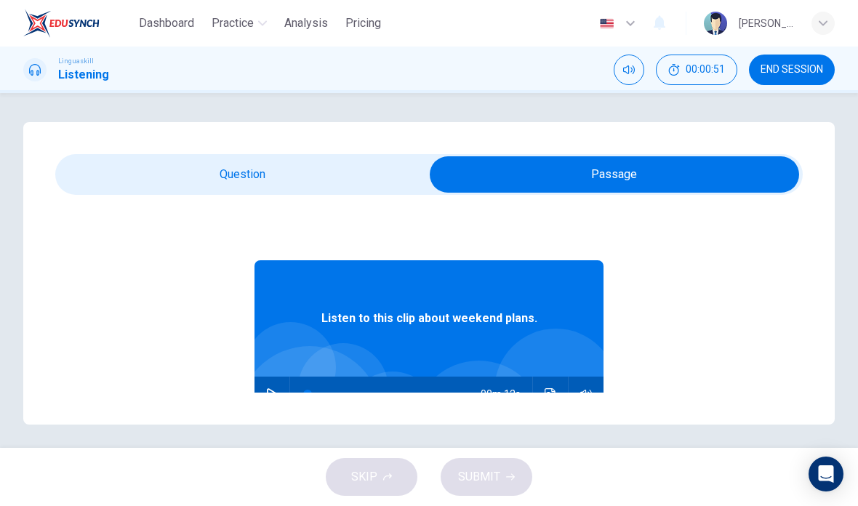
click at [282, 391] on button "button" at bounding box center [271, 393] width 23 height 35
click at [543, 390] on button "Click to see the audio transcription" at bounding box center [550, 393] width 23 height 35
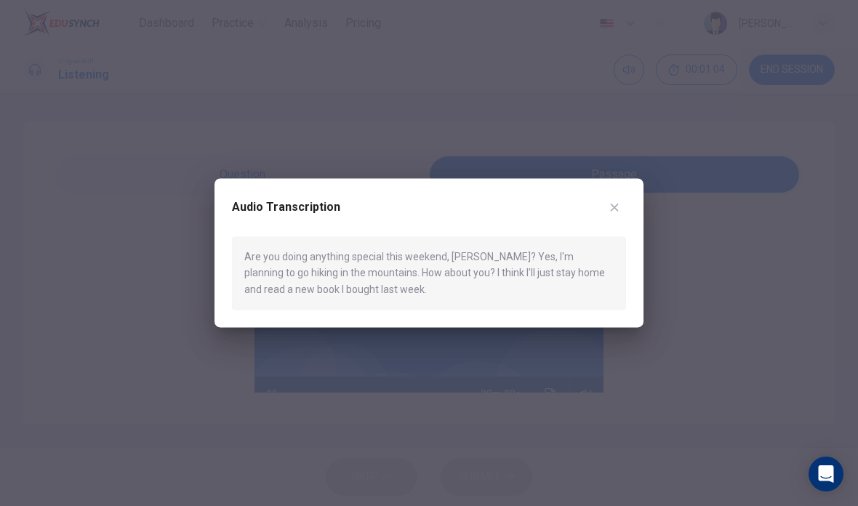
type input "0"
click at [624, 198] on div "Audio Transcription" at bounding box center [429, 215] width 394 height 41
click at [618, 193] on div "Audio Transcription Are you doing anything special this weekend, John? Yes, I'm…" at bounding box center [428, 252] width 429 height 149
click at [622, 188] on div "Audio Transcription Are you doing anything special this weekend, John? Yes, I'm…" at bounding box center [428, 252] width 429 height 149
click at [613, 203] on icon "button" at bounding box center [614, 207] width 12 height 12
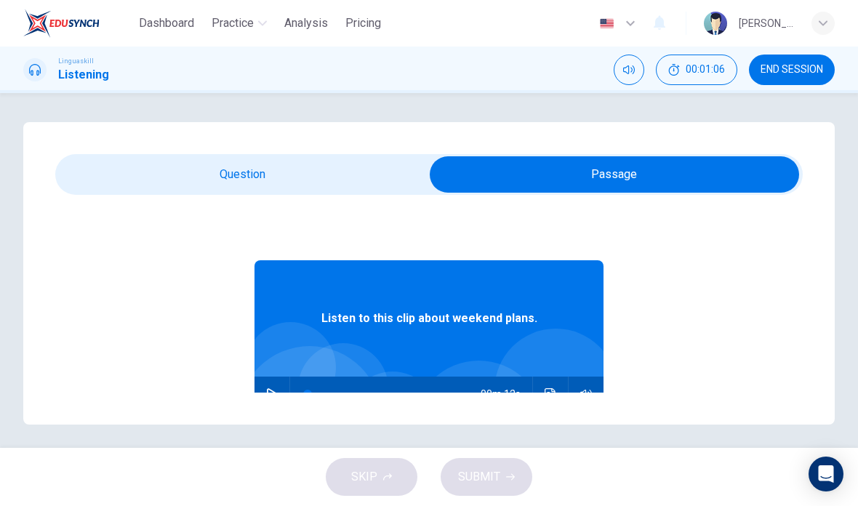
click at [226, 173] on input "checkbox" at bounding box center [614, 174] width 1121 height 36
checkbox input "false"
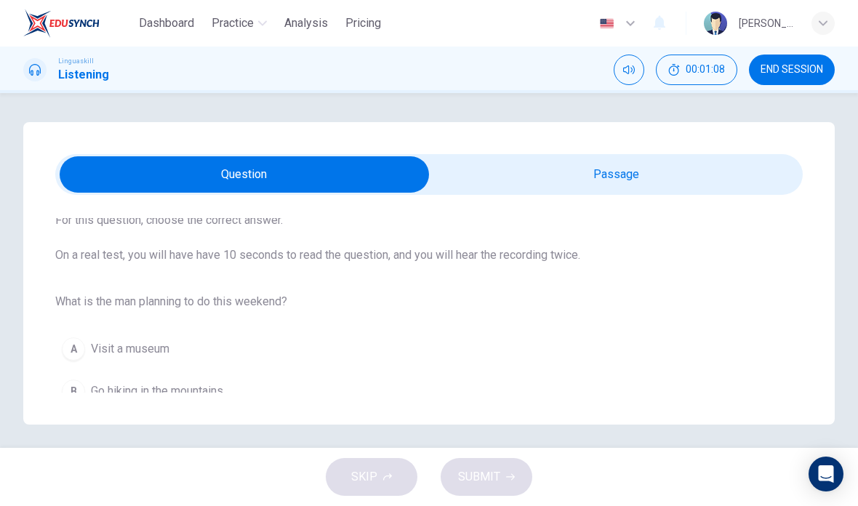
scroll to position [81, 0]
click at [70, 399] on div "B" at bounding box center [73, 391] width 23 height 23
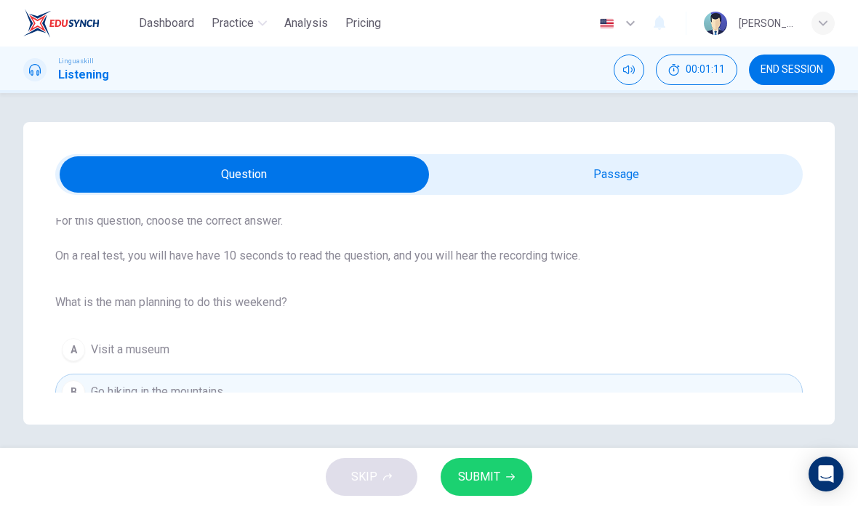
click at [488, 464] on button "SUBMIT" at bounding box center [486, 477] width 92 height 38
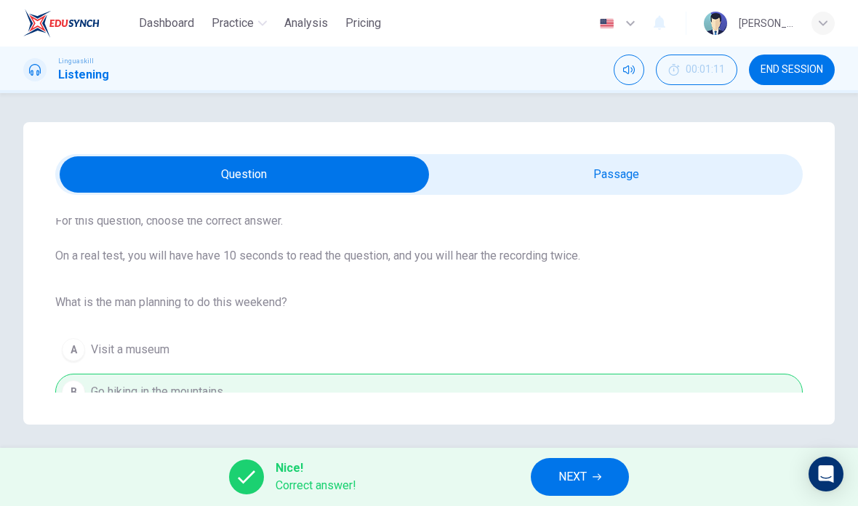
click at [586, 468] on span "NEXT" at bounding box center [572, 477] width 28 height 20
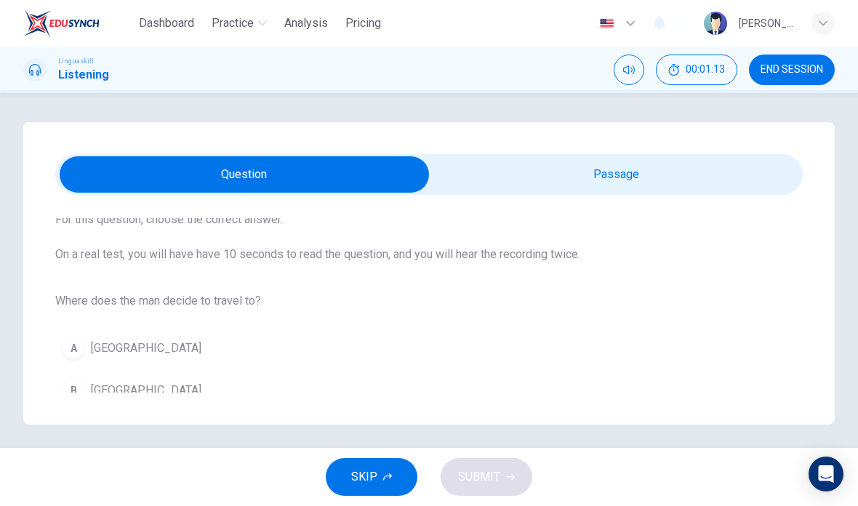
scroll to position [82, 0]
click at [616, 180] on input "checkbox" at bounding box center [244, 174] width 1121 height 36
checkbox input "true"
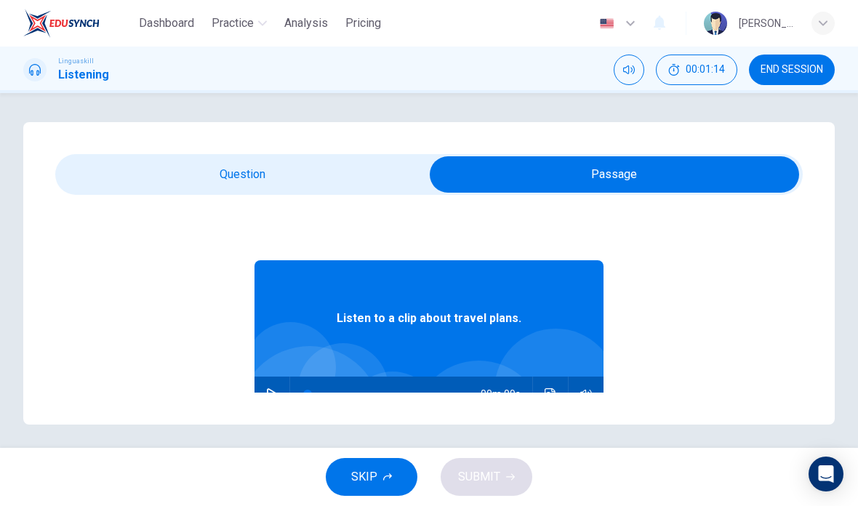
click at [267, 389] on icon "button" at bounding box center [272, 394] width 10 height 12
click at [547, 392] on icon "Click to see the audio transcription" at bounding box center [549, 394] width 11 height 12
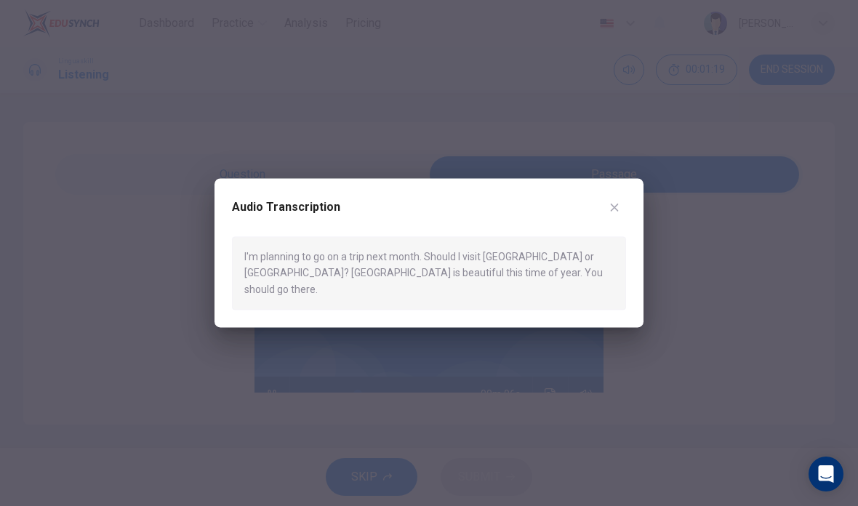
click at [615, 211] on icon "button" at bounding box center [614, 207] width 8 height 8
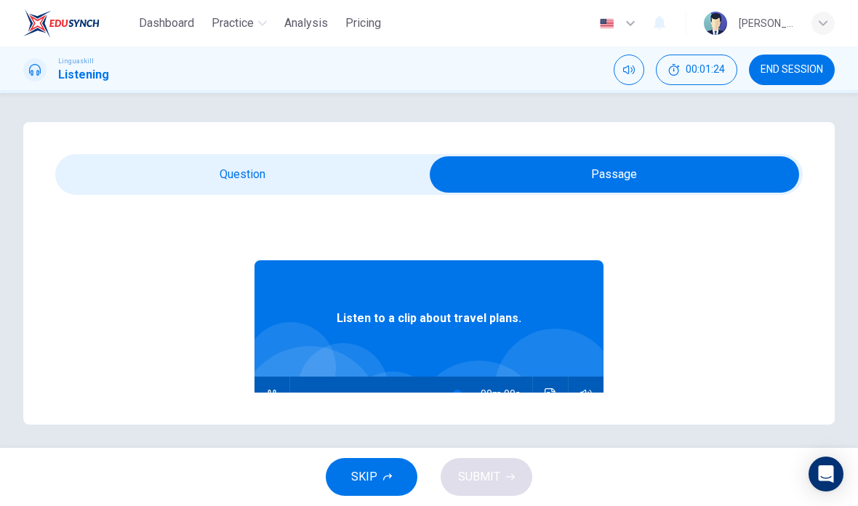
type input "0"
click at [259, 168] on input "checkbox" at bounding box center [614, 174] width 1121 height 36
checkbox input "false"
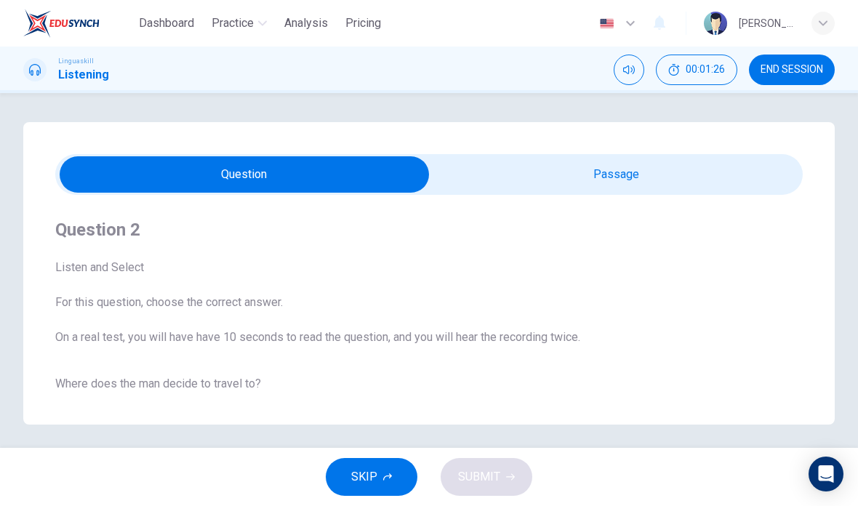
click at [77, 461] on div "B" at bounding box center [73, 472] width 23 height 23
click at [472, 472] on span "SUBMIT" at bounding box center [479, 477] width 42 height 20
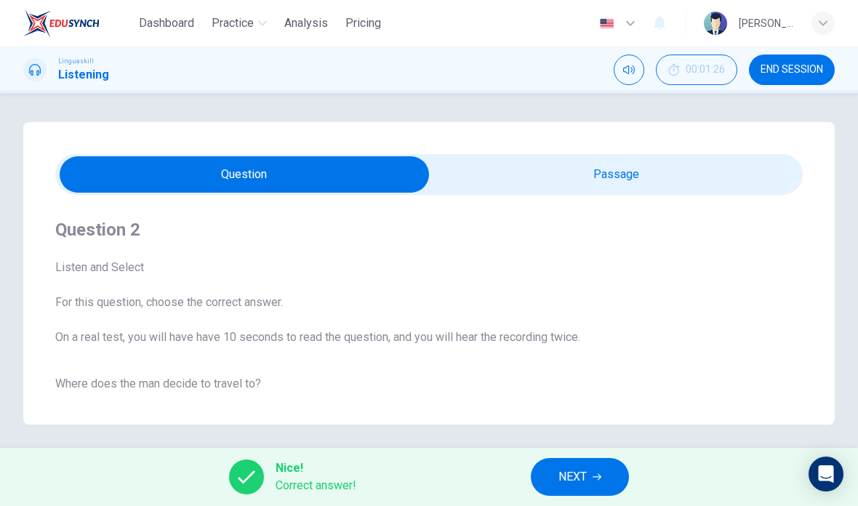
click at [588, 467] on button "NEXT" at bounding box center [580, 477] width 98 height 38
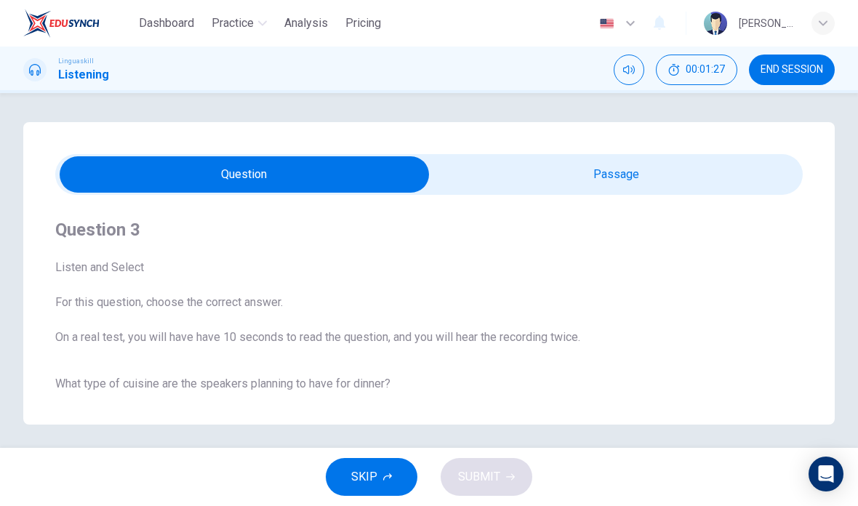
click at [639, 178] on input "checkbox" at bounding box center [244, 174] width 1121 height 36
checkbox input "true"
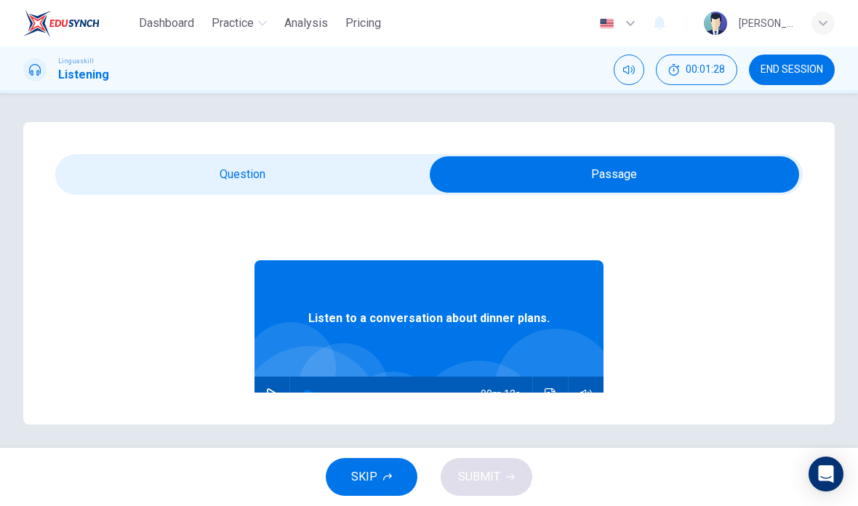
click at [278, 398] on button "button" at bounding box center [271, 393] width 23 height 35
click at [552, 395] on icon "Click to see the audio transcription" at bounding box center [550, 394] width 12 height 12
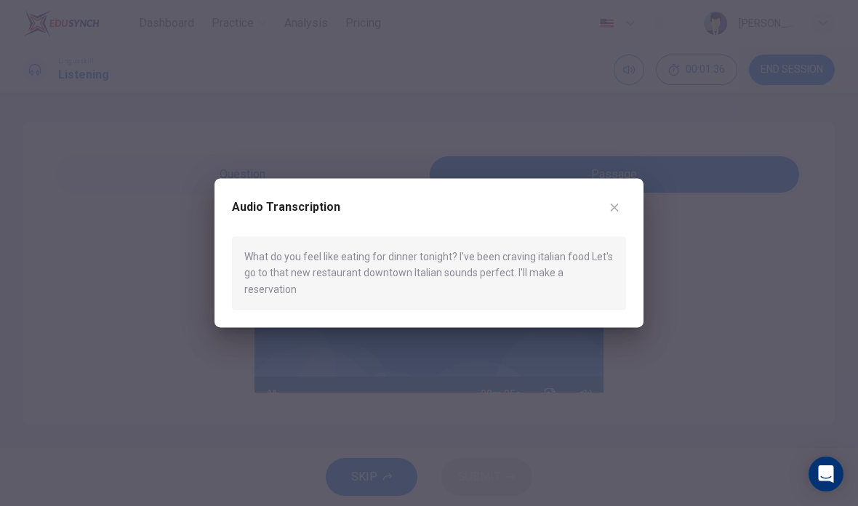
click at [615, 194] on div "Audio Transcription What do you feel like eating for dinner tonight? I've been …" at bounding box center [428, 252] width 429 height 149
click at [613, 211] on icon "button" at bounding box center [614, 207] width 12 height 12
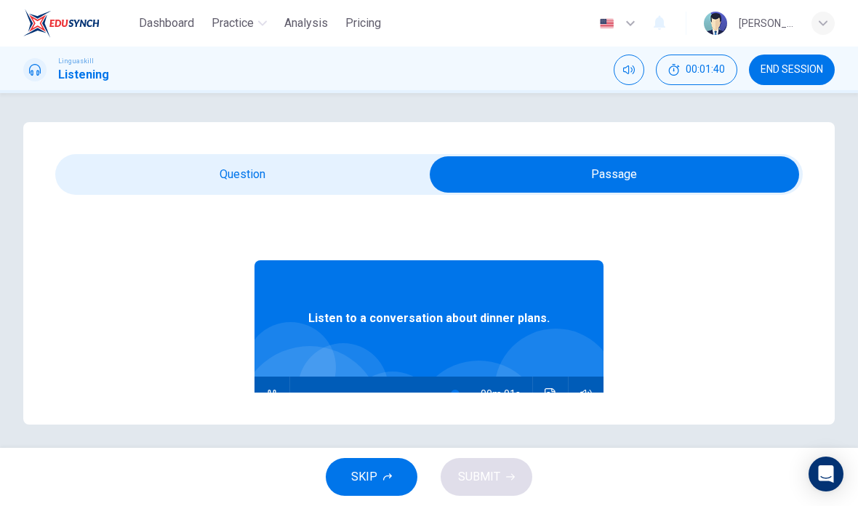
type input "0"
click at [275, 180] on input "checkbox" at bounding box center [614, 174] width 1121 height 36
checkbox input "false"
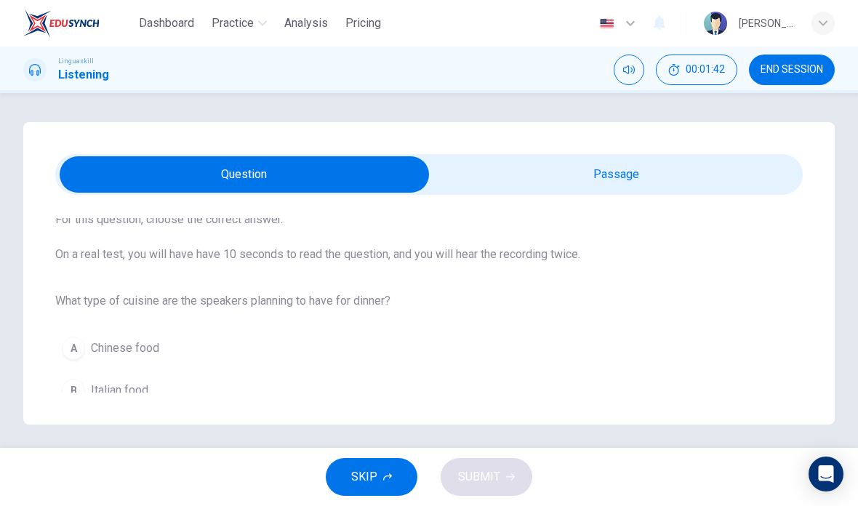
scroll to position [81, 0]
click at [462, 469] on div "SKIP SUBMIT" at bounding box center [429, 477] width 858 height 58
click at [68, 395] on div "B" at bounding box center [73, 391] width 23 height 23
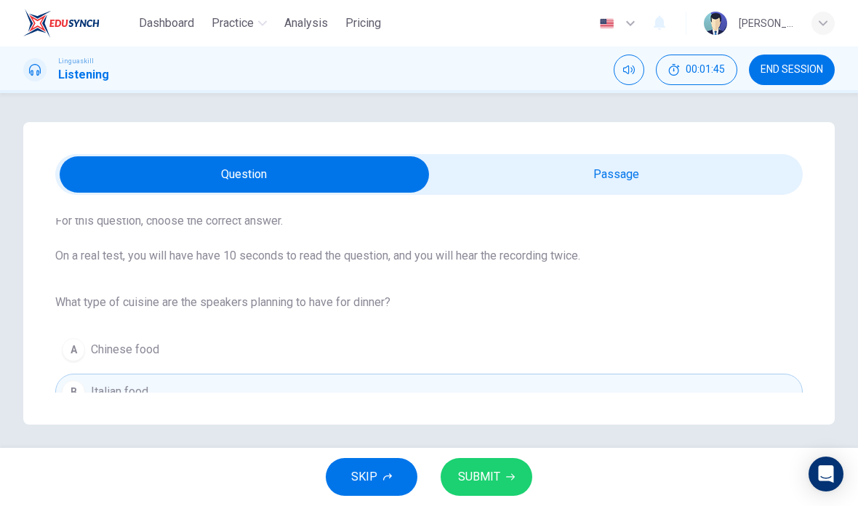
click at [498, 469] on span "SUBMIT" at bounding box center [479, 477] width 42 height 20
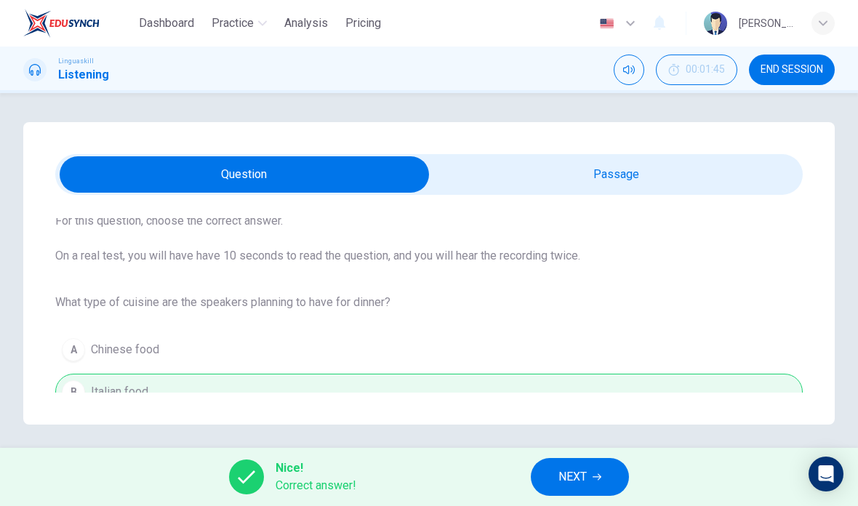
click at [585, 480] on span "NEXT" at bounding box center [572, 477] width 28 height 20
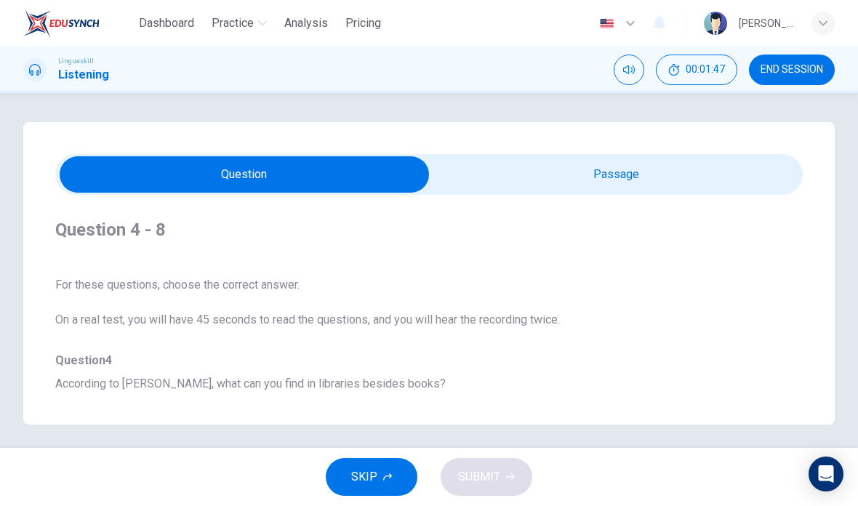
click at [668, 164] on input "checkbox" at bounding box center [244, 174] width 1121 height 36
checkbox input "true"
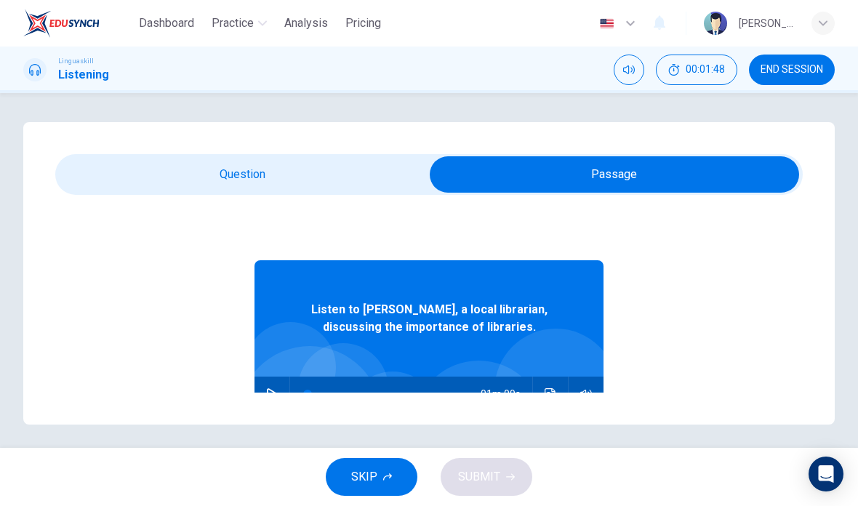
click at [273, 395] on icon "button" at bounding box center [272, 394] width 12 height 12
click at [555, 393] on icon "Click to see the audio transcription" at bounding box center [550, 394] width 12 height 12
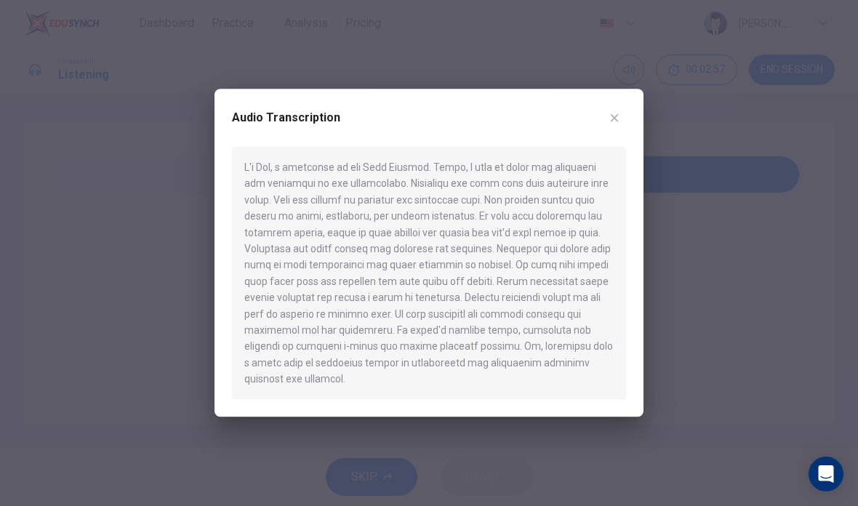
type input "0"
click at [612, 102] on div "Audio Transcription" at bounding box center [428, 253] width 429 height 328
click at [608, 120] on button "button" at bounding box center [613, 117] width 23 height 23
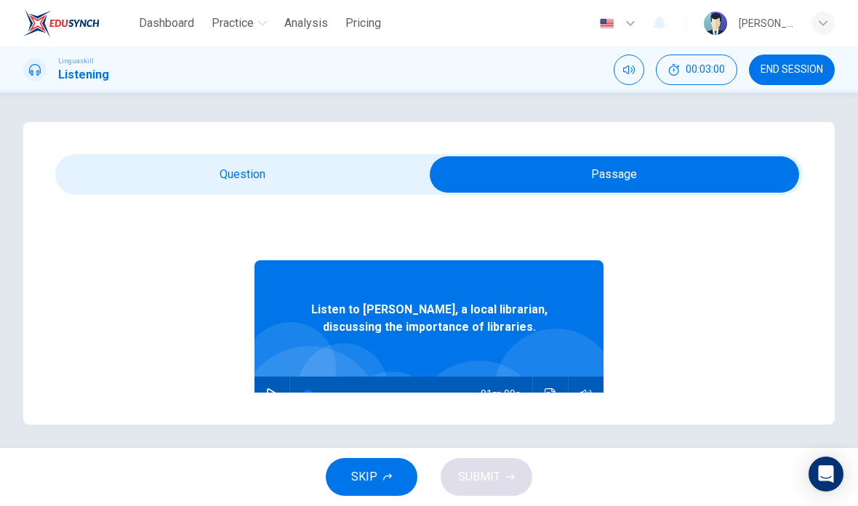
click at [606, 117] on div "Question 4 - 8 For these questions, choose the correct answer. On a real test, …" at bounding box center [429, 270] width 858 height 355
click at [257, 172] on input "checkbox" at bounding box center [614, 174] width 1121 height 36
checkbox input "false"
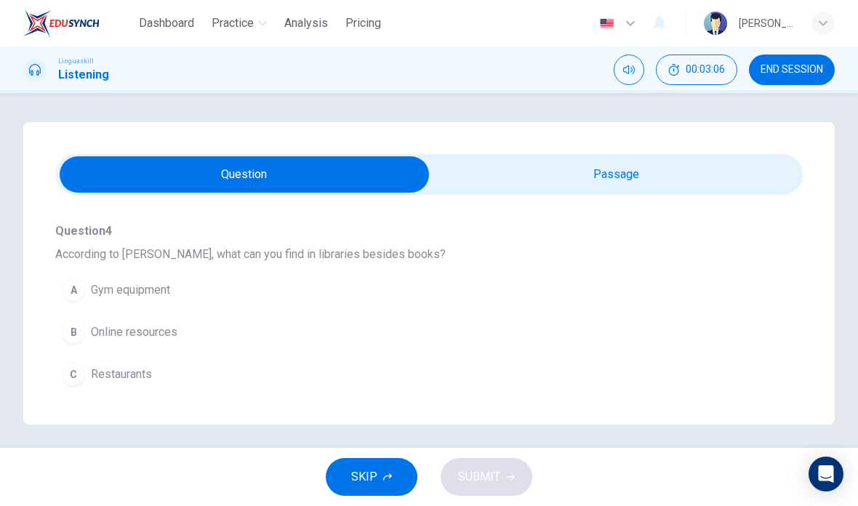
scroll to position [131, 0]
click at [78, 335] on div "B" at bounding box center [73, 330] width 23 height 23
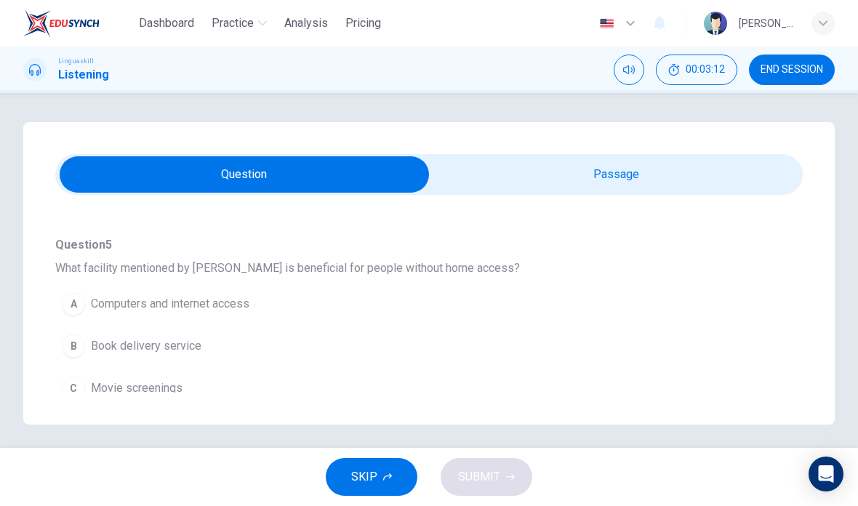
scroll to position [307, 0]
click at [69, 309] on div "A" at bounding box center [73, 302] width 23 height 23
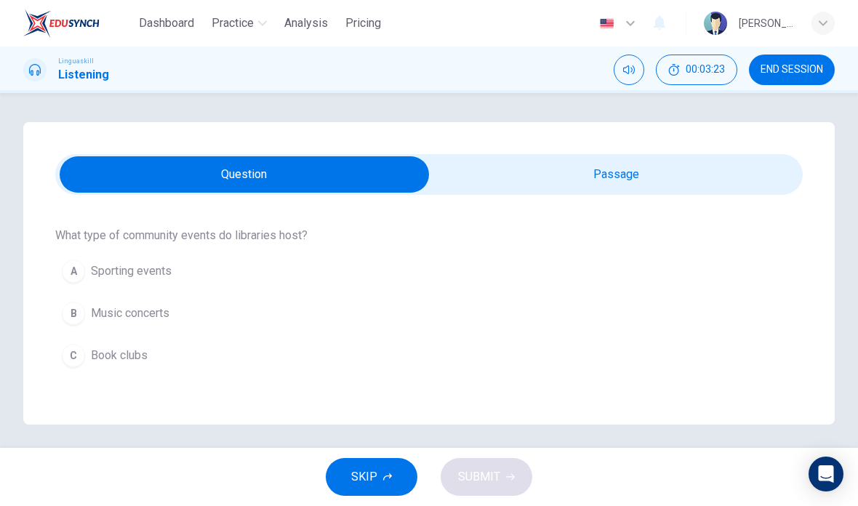
scroll to position [531, 0]
click at [76, 358] on div "C" at bounding box center [73, 353] width 23 height 23
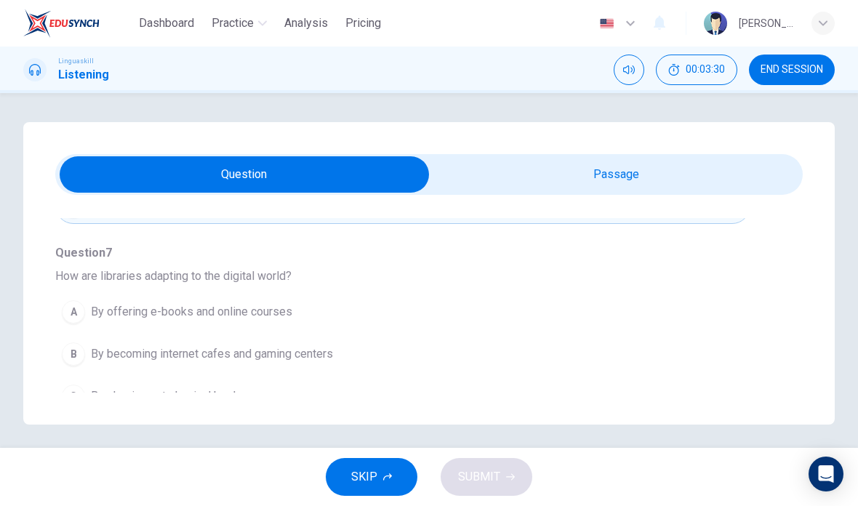
scroll to position [680, 0]
click at [78, 309] on div "A" at bounding box center [73, 310] width 23 height 23
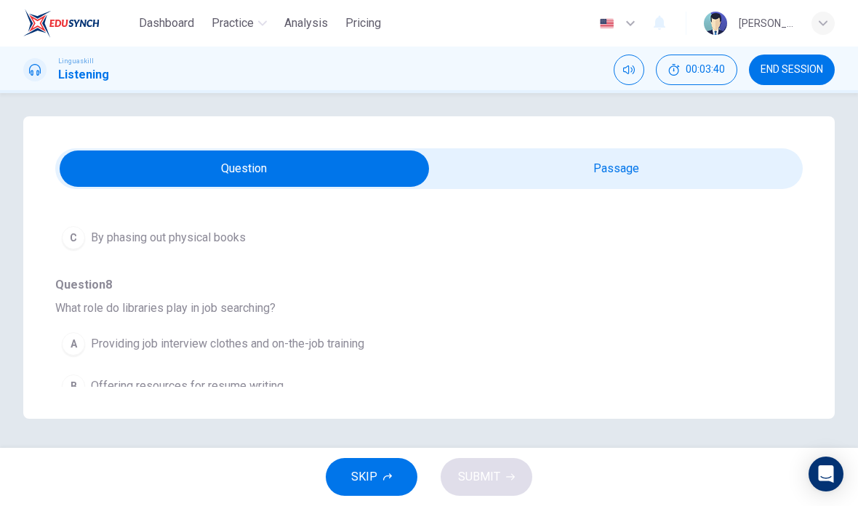
scroll to position [64, 0]
click at [87, 368] on button "B Offering resources for resume writing" at bounding box center [402, 386] width 695 height 36
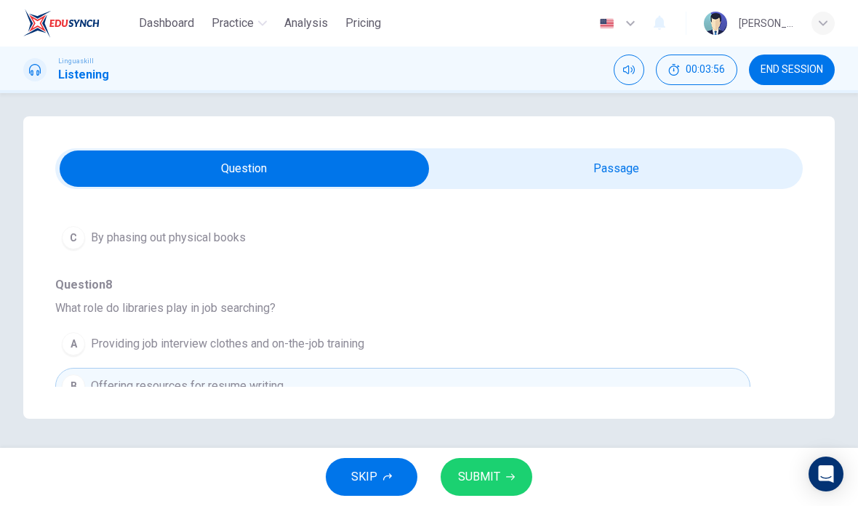
click at [512, 475] on icon "button" at bounding box center [510, 476] width 9 height 9
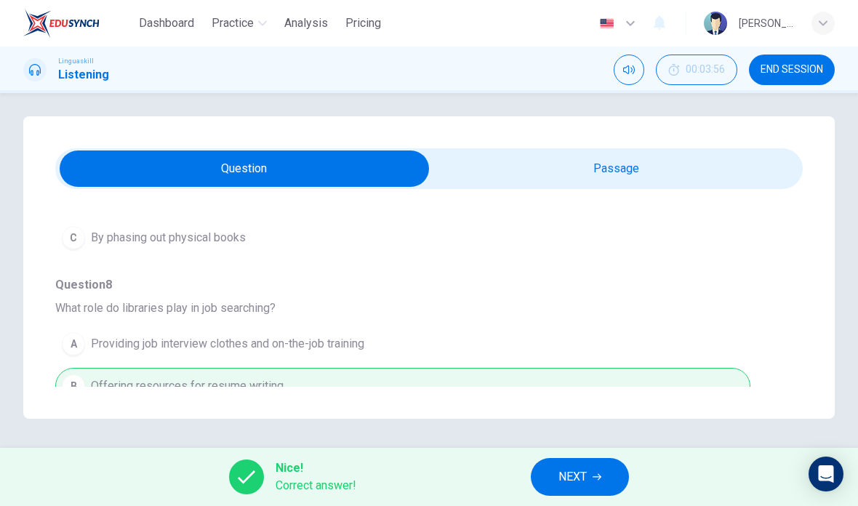
click at [592, 484] on button "NEXT" at bounding box center [580, 477] width 98 height 38
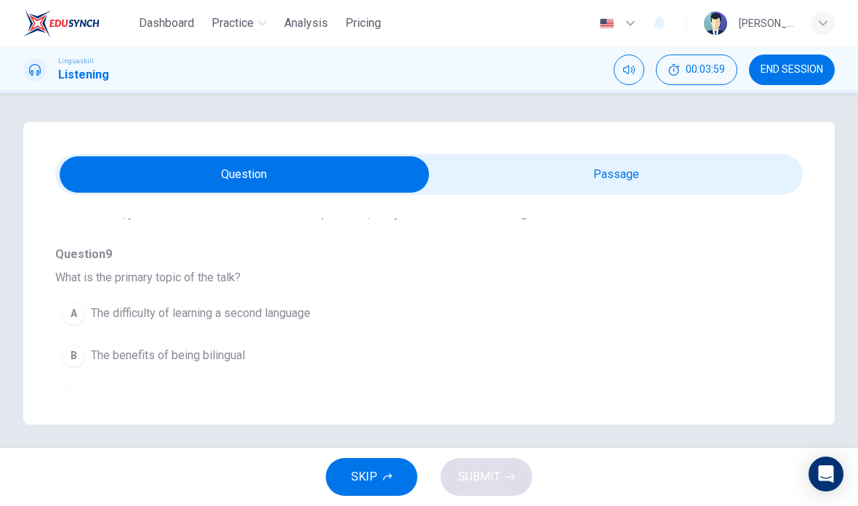
scroll to position [107, 0]
click at [637, 173] on input "checkbox" at bounding box center [244, 174] width 1121 height 36
checkbox input "true"
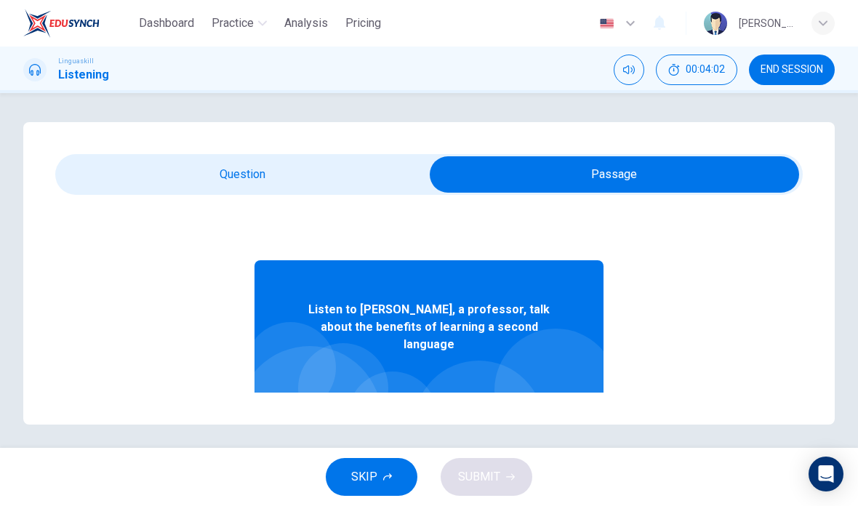
click at [270, 394] on button "button" at bounding box center [271, 411] width 23 height 35
click at [547, 406] on icon "Click to see the audio transcription" at bounding box center [550, 412] width 12 height 12
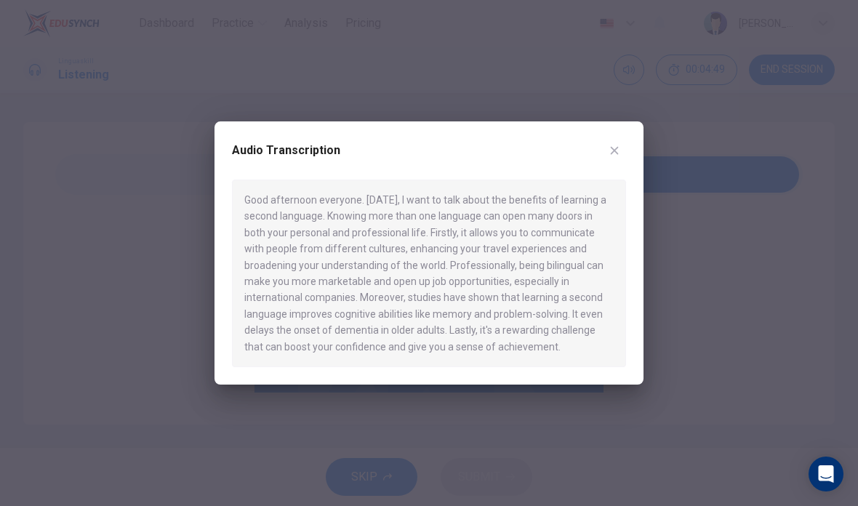
type input "0"
click at [622, 142] on div "Audio Transcription" at bounding box center [429, 159] width 394 height 41
click at [612, 149] on icon "button" at bounding box center [614, 151] width 8 height 8
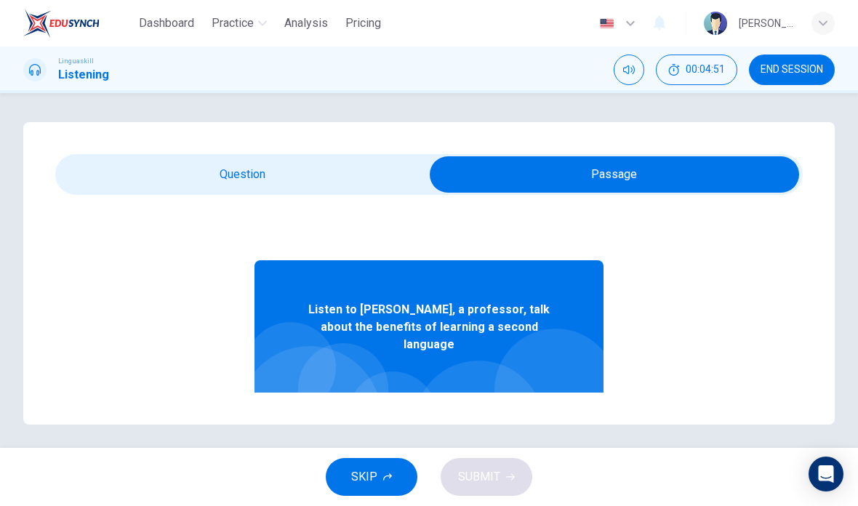
click at [270, 169] on input "checkbox" at bounding box center [614, 174] width 1121 height 36
checkbox input "false"
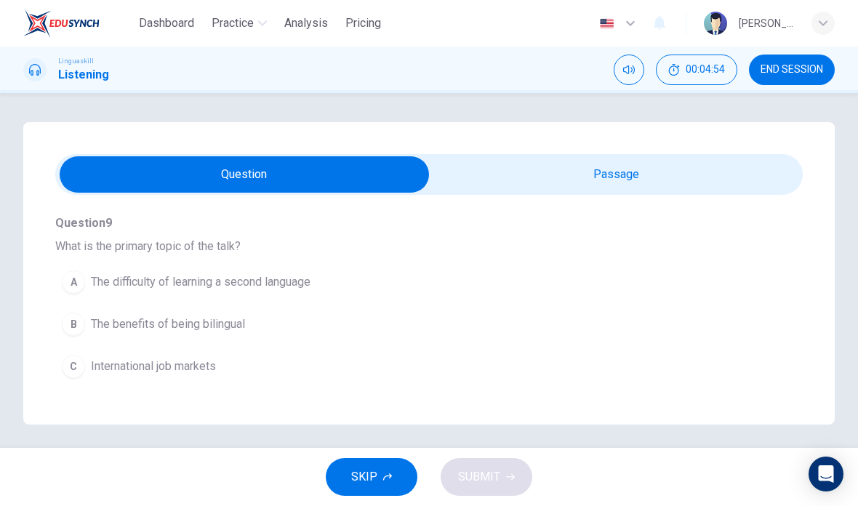
scroll to position [138, 0]
click at [209, 337] on button "B The benefits of being bilingual" at bounding box center [402, 323] width 695 height 36
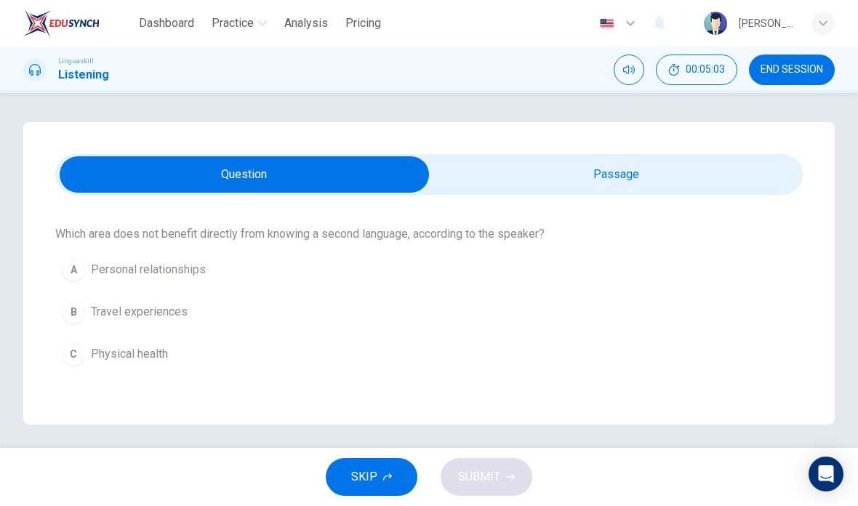
scroll to position [342, 0]
click at [148, 358] on span "Physical health" at bounding box center [129, 352] width 77 height 17
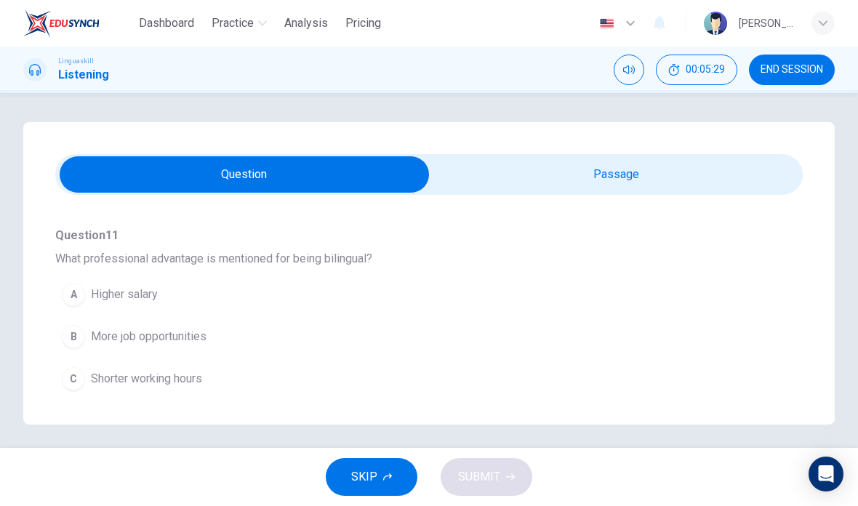
scroll to position [509, 0]
click at [158, 332] on span "More job opportunities" at bounding box center [149, 333] width 116 height 17
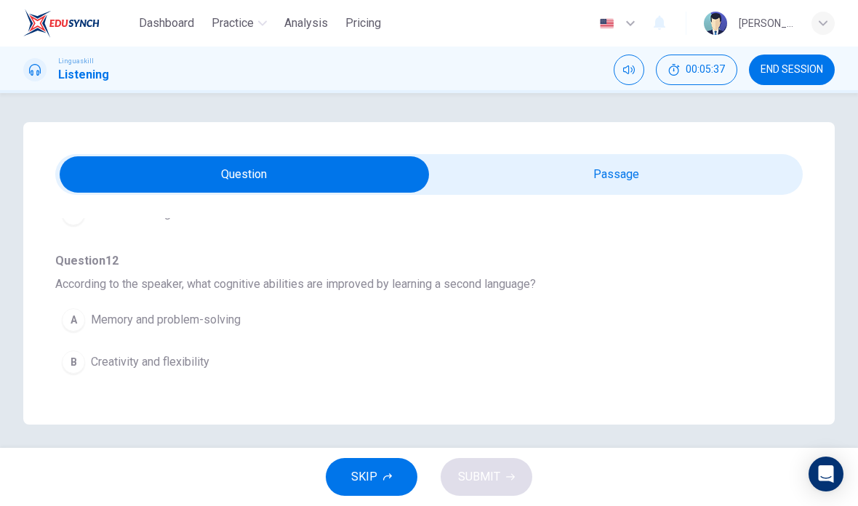
scroll to position [672, 0]
click at [225, 323] on span "Memory and problem-solving" at bounding box center [166, 318] width 150 height 17
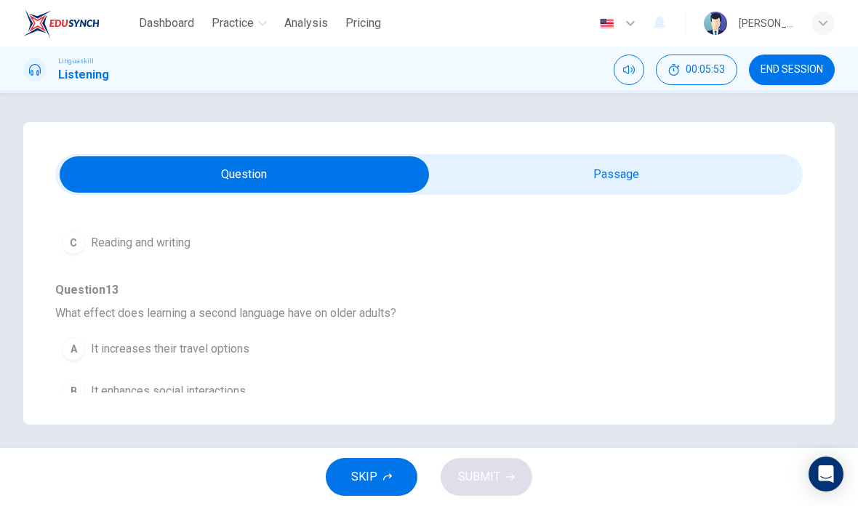
scroll to position [831, 0]
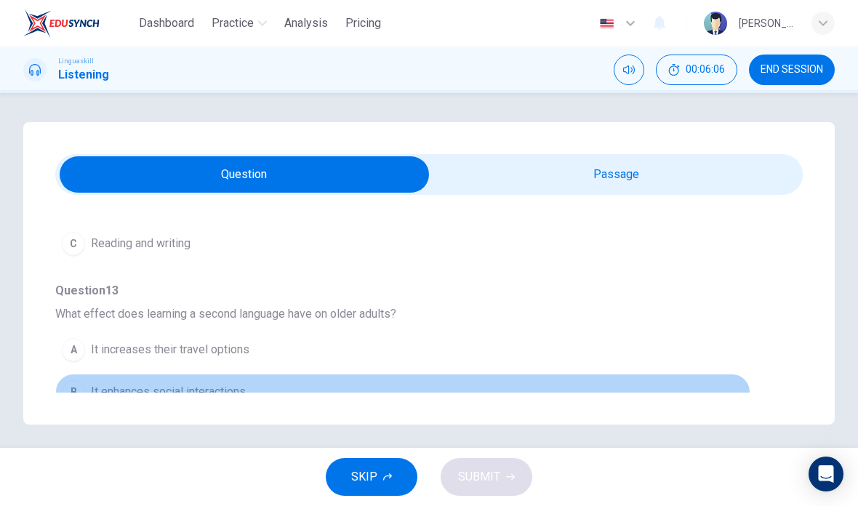
click at [220, 390] on span "It enhances social interactions" at bounding box center [168, 391] width 155 height 17
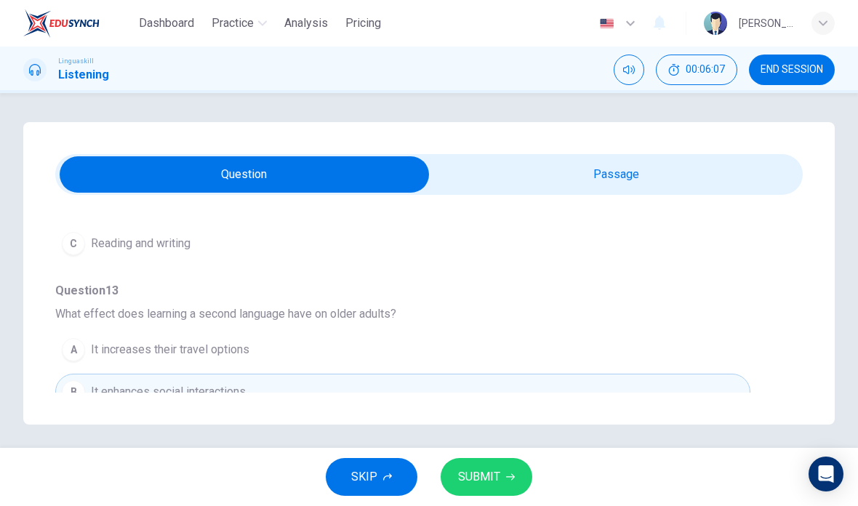
click at [504, 465] on button "SUBMIT" at bounding box center [486, 477] width 92 height 38
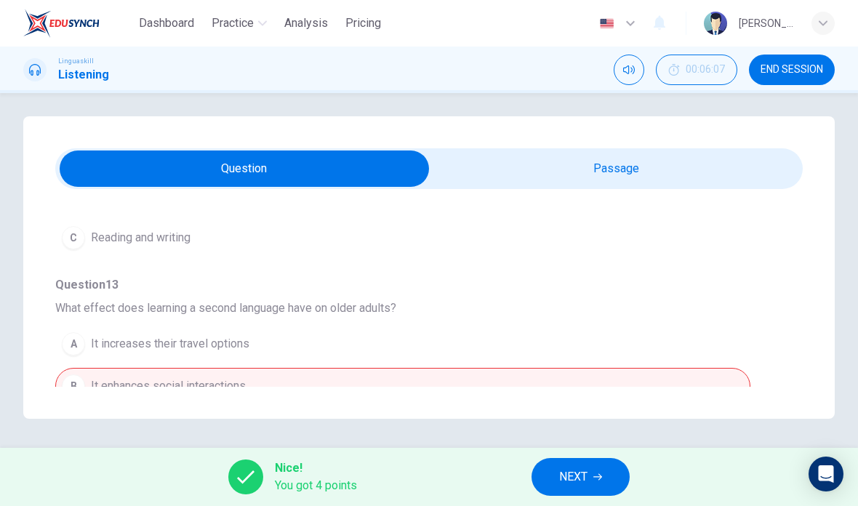
scroll to position [33, 0]
click at [598, 483] on button "NEXT" at bounding box center [580, 477] width 98 height 38
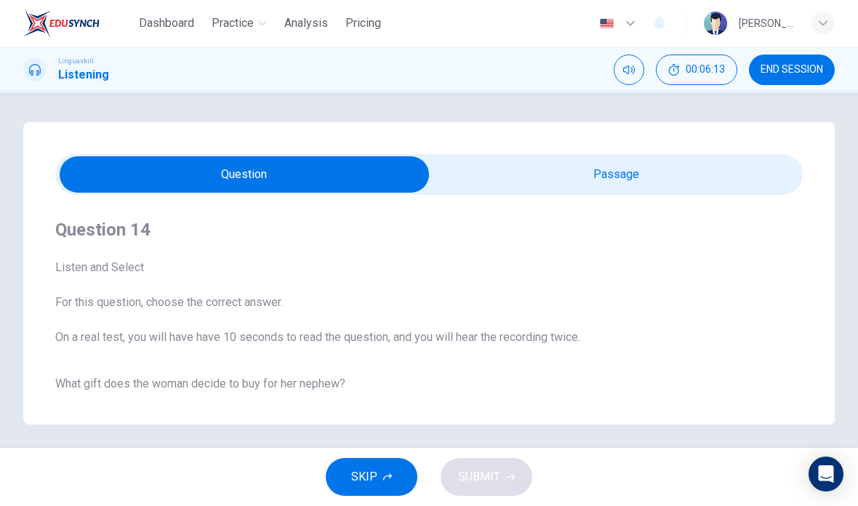
scroll to position [0, 0]
click at [651, 163] on input "checkbox" at bounding box center [244, 174] width 1121 height 36
checkbox input "true"
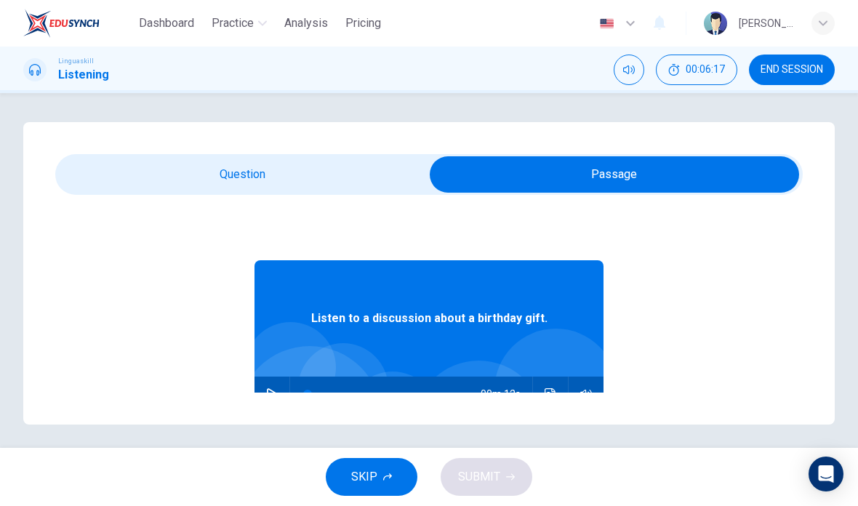
click at [264, 399] on button "button" at bounding box center [271, 393] width 23 height 35
click at [557, 393] on button "Click to see the audio transcription" at bounding box center [550, 393] width 23 height 35
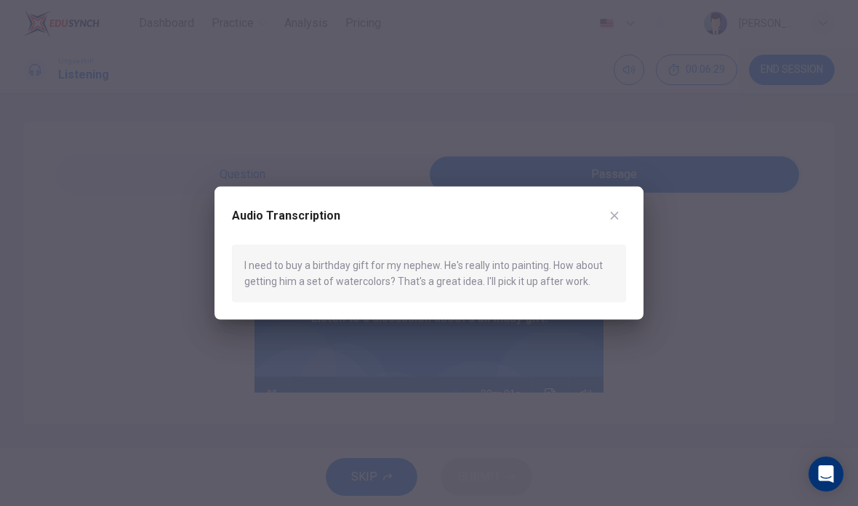
type input "0"
click at [623, 206] on div "Audio Transcription" at bounding box center [429, 224] width 394 height 41
click at [601, 219] on div "Audio Transcription" at bounding box center [429, 224] width 394 height 41
click at [602, 213] on button "button" at bounding box center [613, 215] width 23 height 23
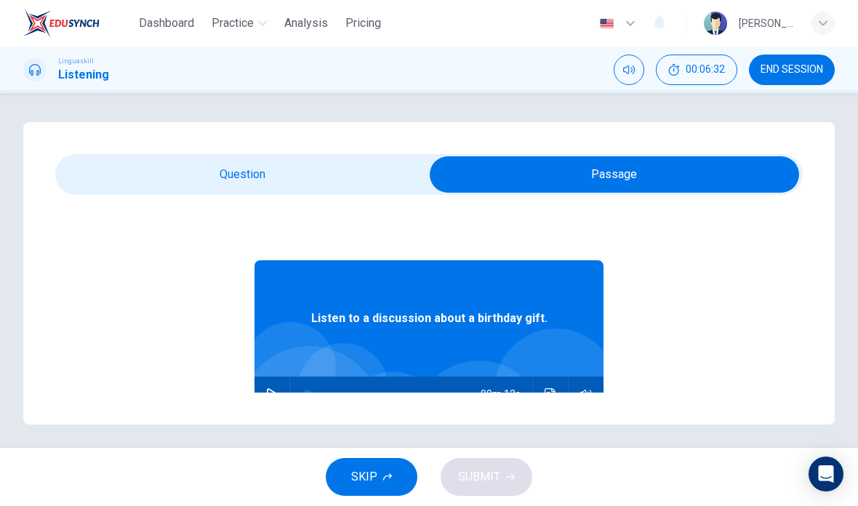
click at [267, 177] on input "checkbox" at bounding box center [614, 174] width 1121 height 36
checkbox input "false"
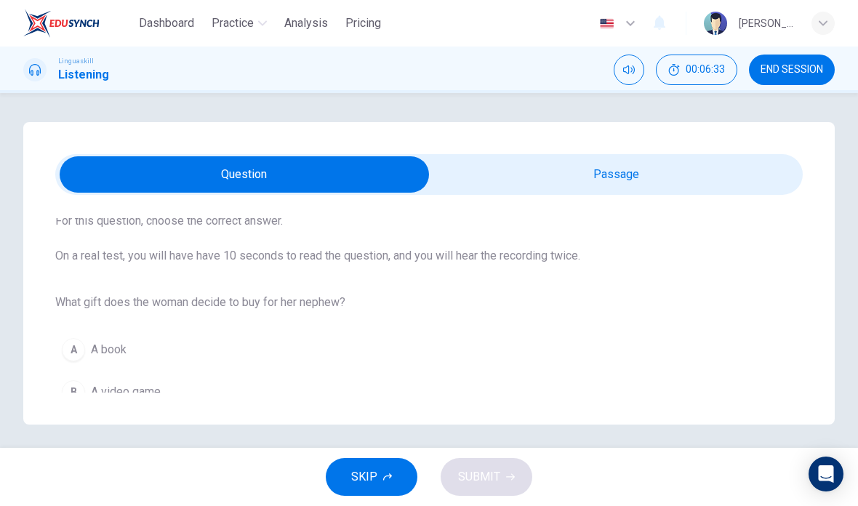
scroll to position [81, 0]
click at [78, 352] on div "A" at bounding box center [73, 349] width 23 height 23
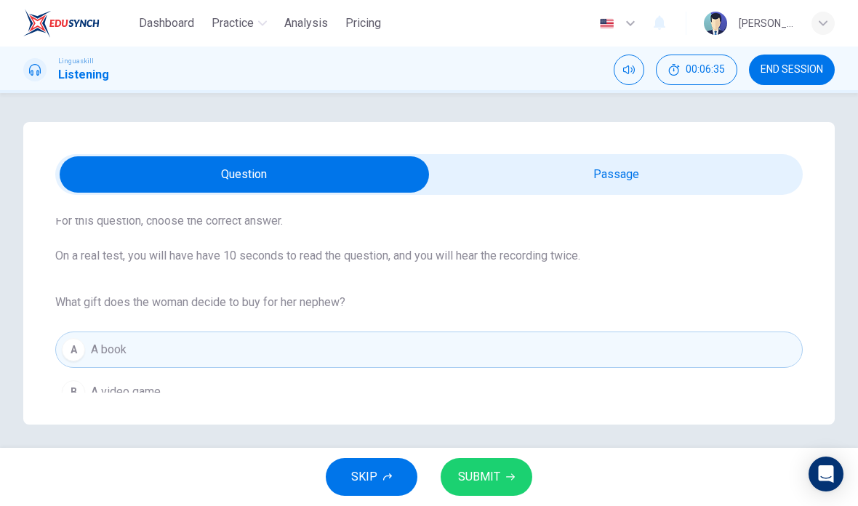
click at [494, 474] on span "SUBMIT" at bounding box center [479, 477] width 42 height 20
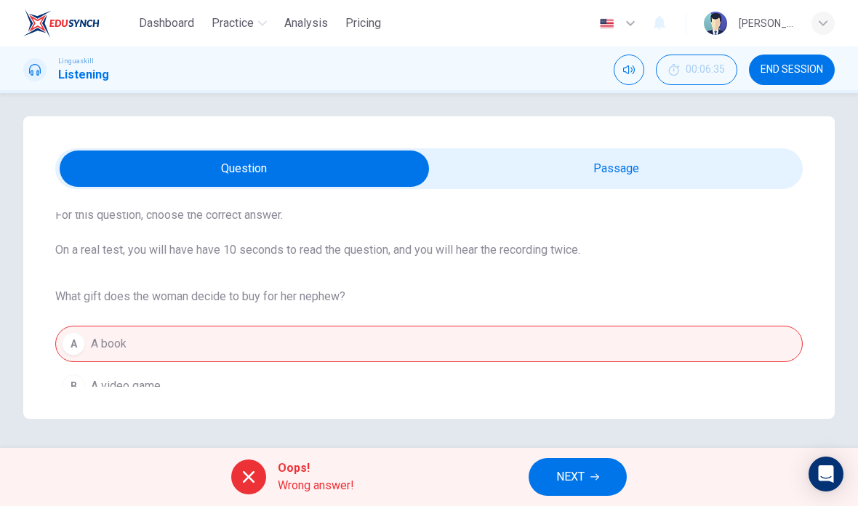
scroll to position [25, 0]
click at [581, 470] on span "NEXT" at bounding box center [570, 477] width 28 height 20
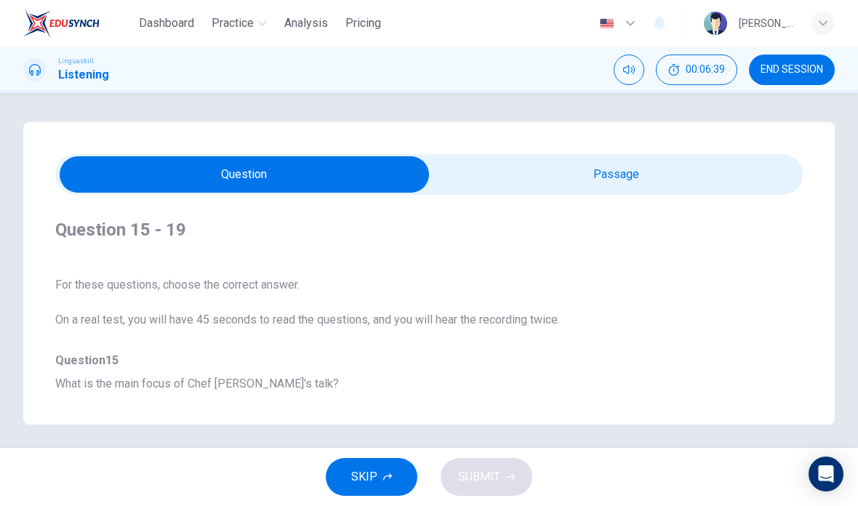
scroll to position [0, 0]
click at [637, 163] on input "checkbox" at bounding box center [244, 174] width 1121 height 36
checkbox input "true"
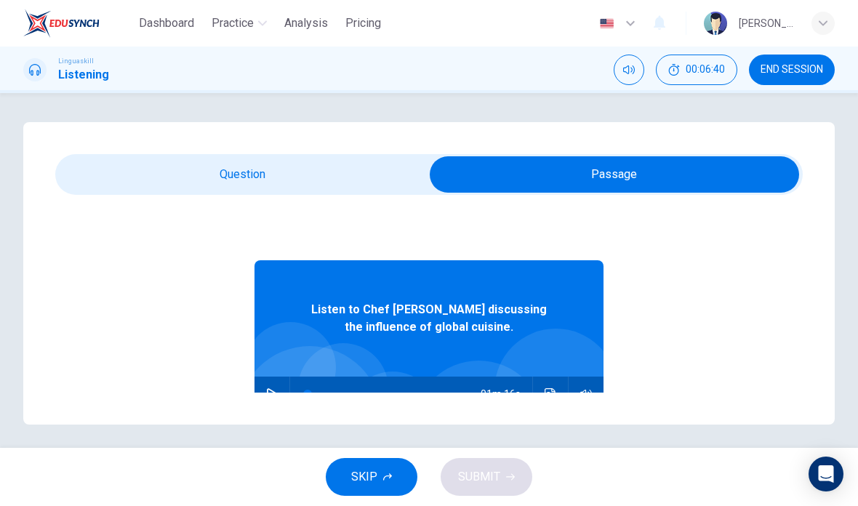
click at [270, 397] on icon "button" at bounding box center [272, 394] width 12 height 12
click at [547, 393] on icon "Click to see the audio transcription" at bounding box center [550, 394] width 12 height 12
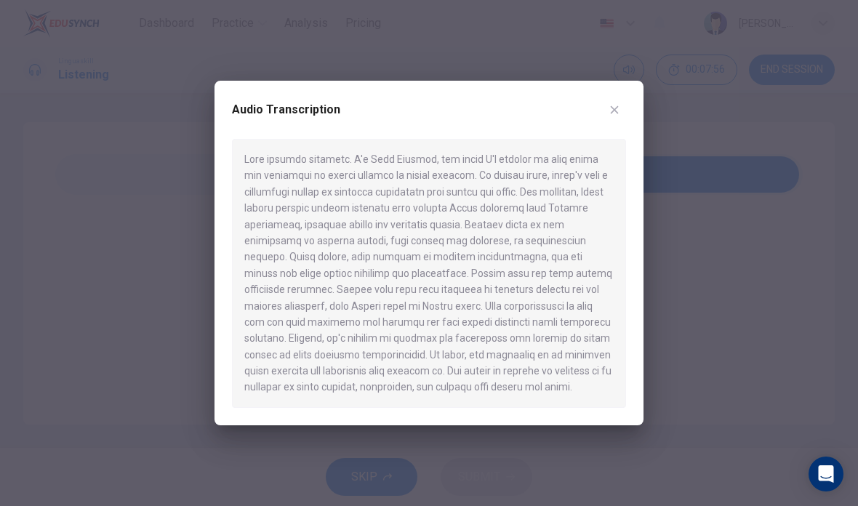
click at [621, 109] on button "button" at bounding box center [613, 109] width 23 height 23
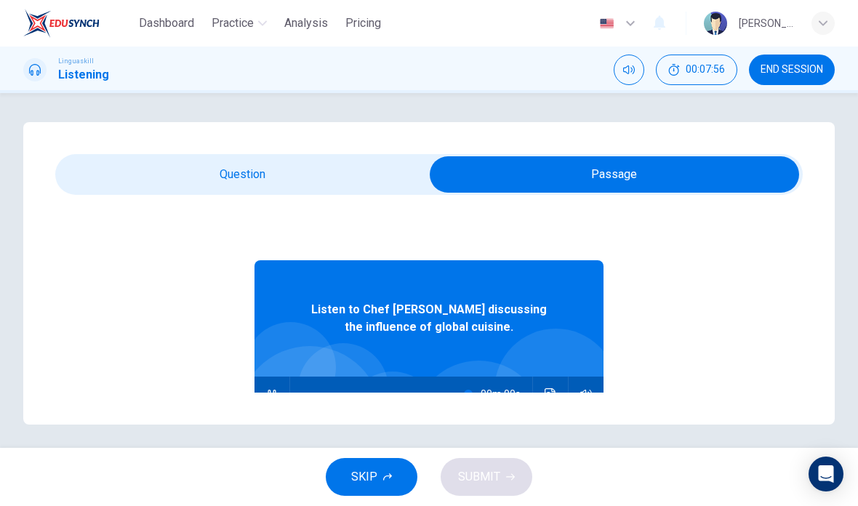
type input "0"
click at [261, 180] on input "checkbox" at bounding box center [614, 174] width 1121 height 36
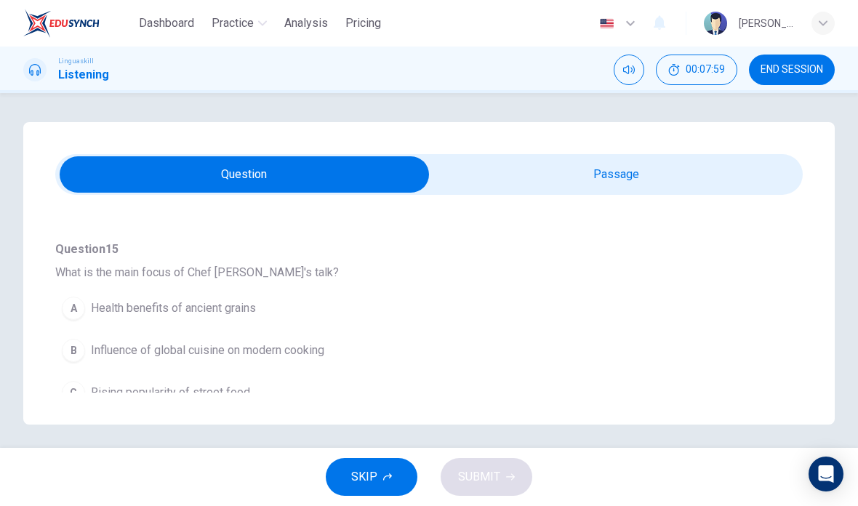
scroll to position [113, 0]
click at [287, 352] on span "Influence of global cuisine on modern cooking" at bounding box center [207, 347] width 233 height 17
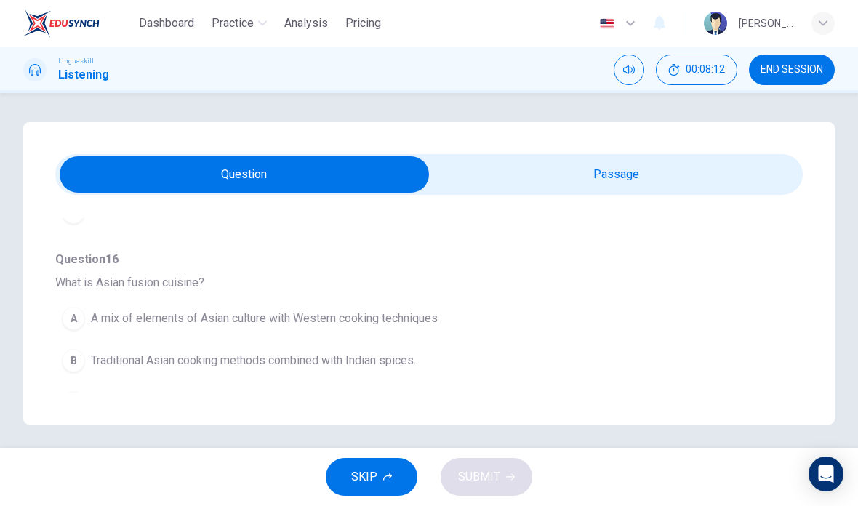
scroll to position [292, 0]
click at [374, 315] on span "A mix of elements of Asian culture with Western cooking techniques" at bounding box center [264, 317] width 347 height 17
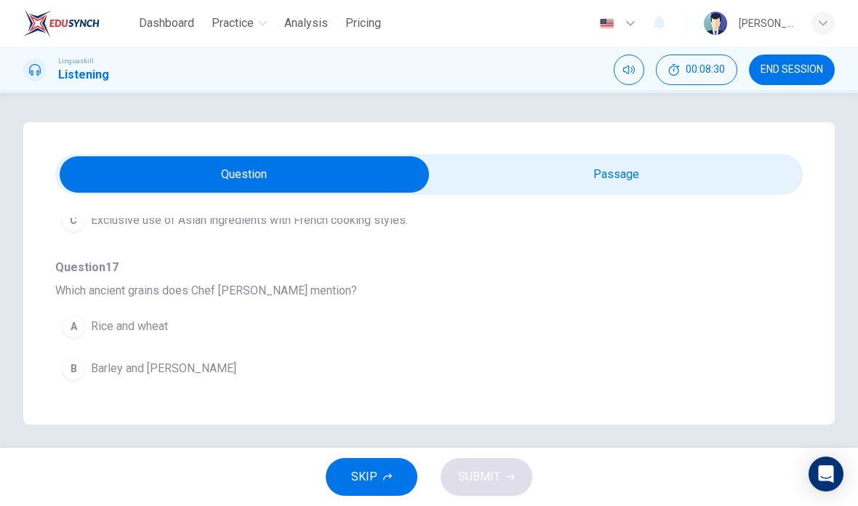
scroll to position [477, 0]
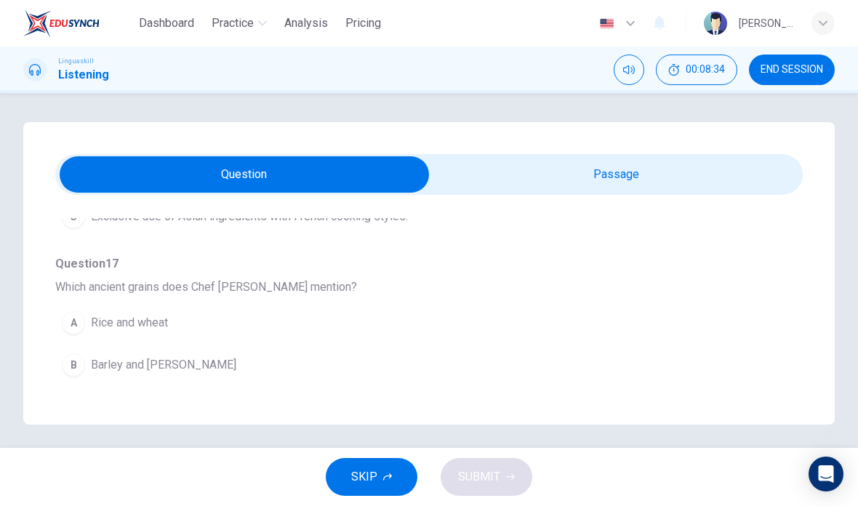
click at [195, 407] on span "Quinoa and amaranth" at bounding box center [143, 406] width 105 height 17
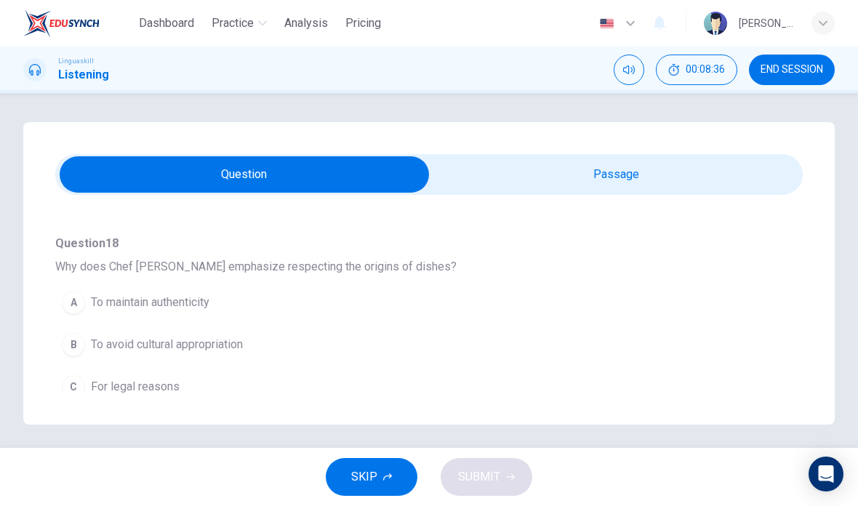
scroll to position [692, 0]
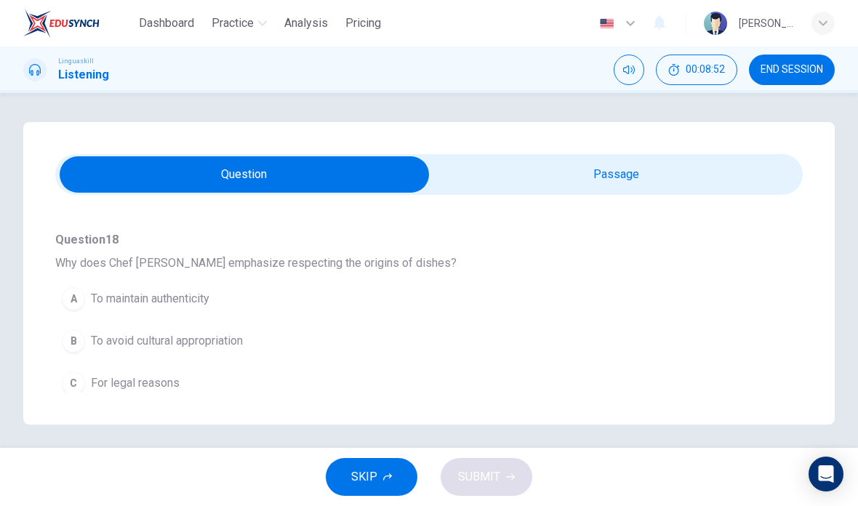
click at [185, 342] on span "To avoid cultural appropriation" at bounding box center [167, 340] width 152 height 17
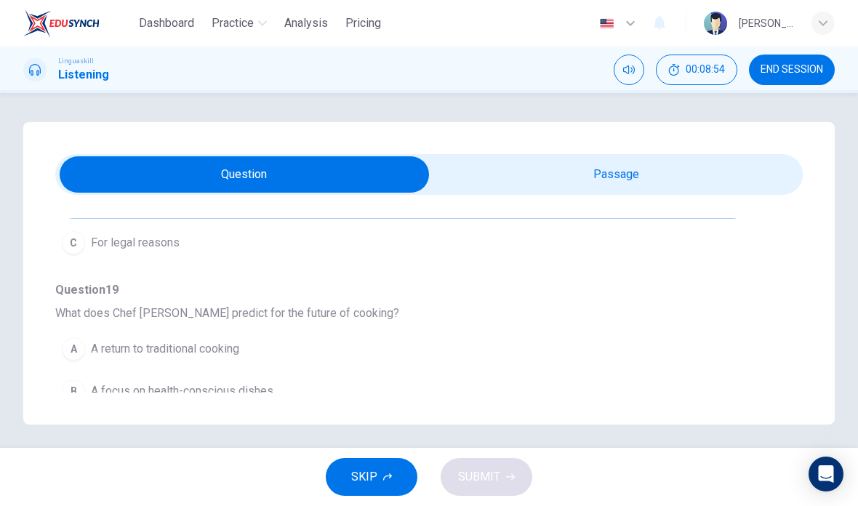
scroll to position [831, 0]
click at [304, 422] on button "C Continued combining with global flavors and techniques" at bounding box center [402, 434] width 695 height 36
click at [504, 472] on button "SUBMIT" at bounding box center [486, 477] width 92 height 38
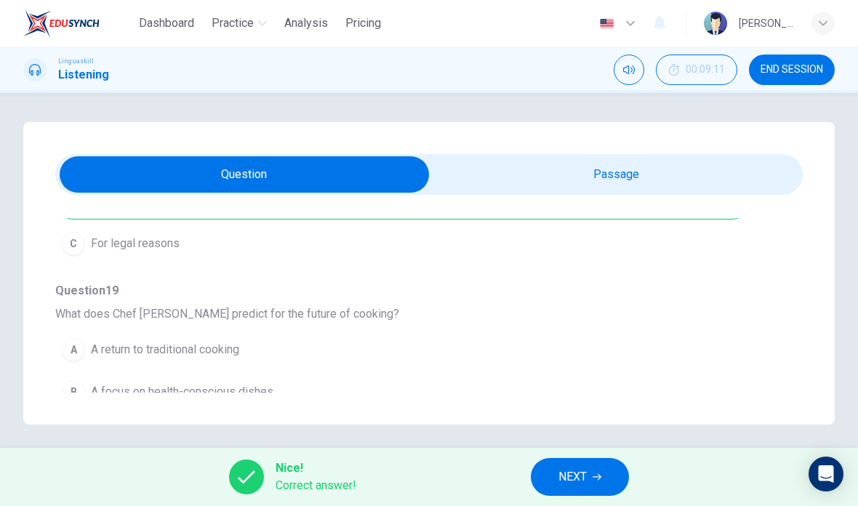
click at [693, 176] on input "checkbox" at bounding box center [244, 174] width 1121 height 36
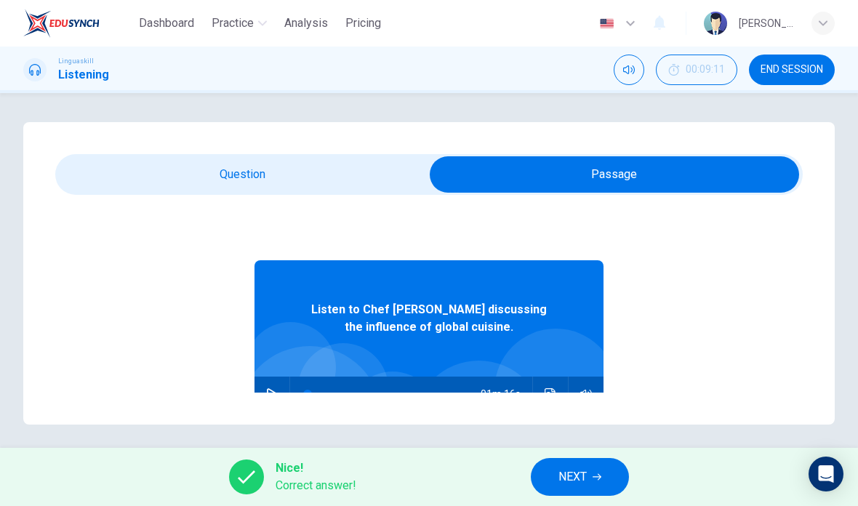
click at [295, 185] on input "checkbox" at bounding box center [614, 174] width 1121 height 36
checkbox input "false"
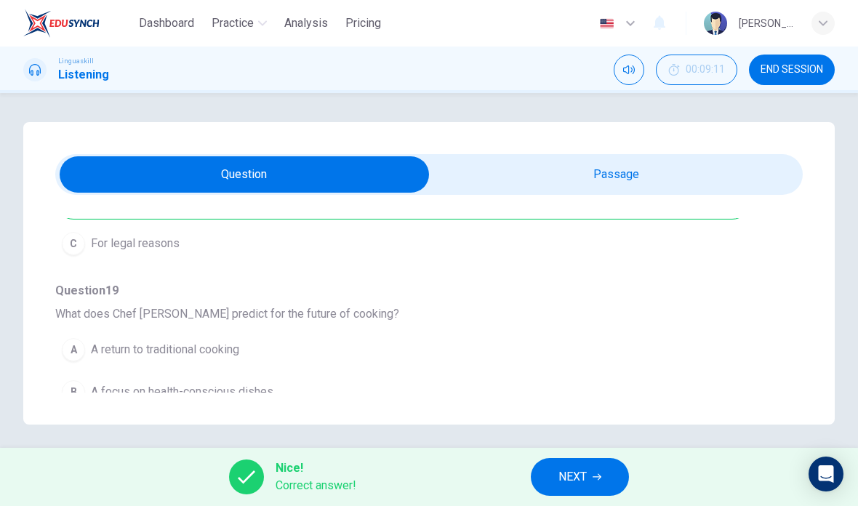
click at [616, 474] on button "NEXT" at bounding box center [580, 477] width 98 height 38
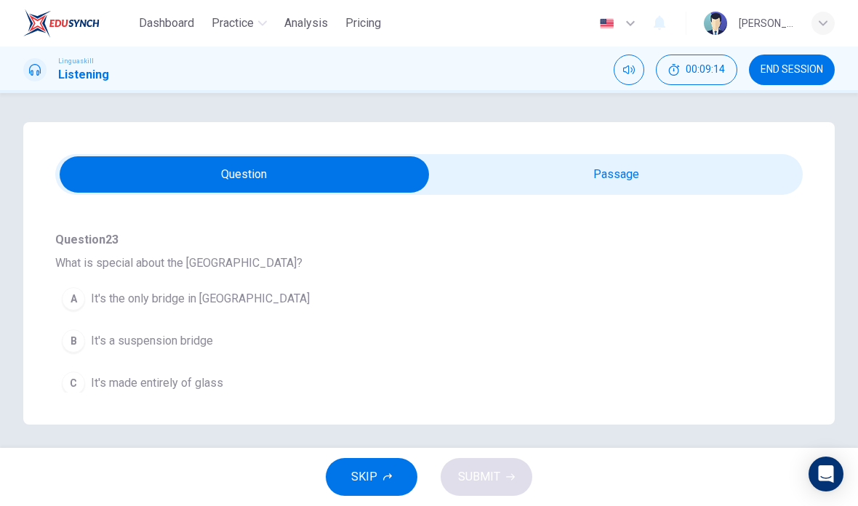
scroll to position [0, 0]
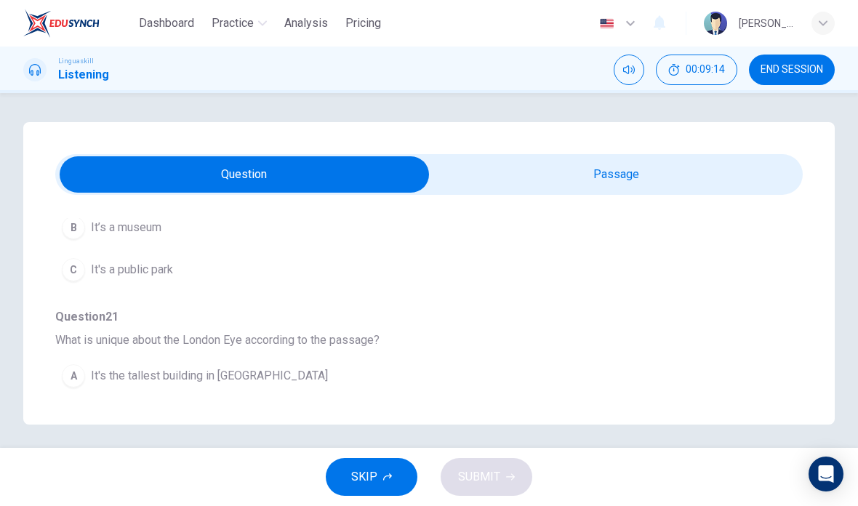
click at [645, 166] on input "checkbox" at bounding box center [244, 174] width 1121 height 36
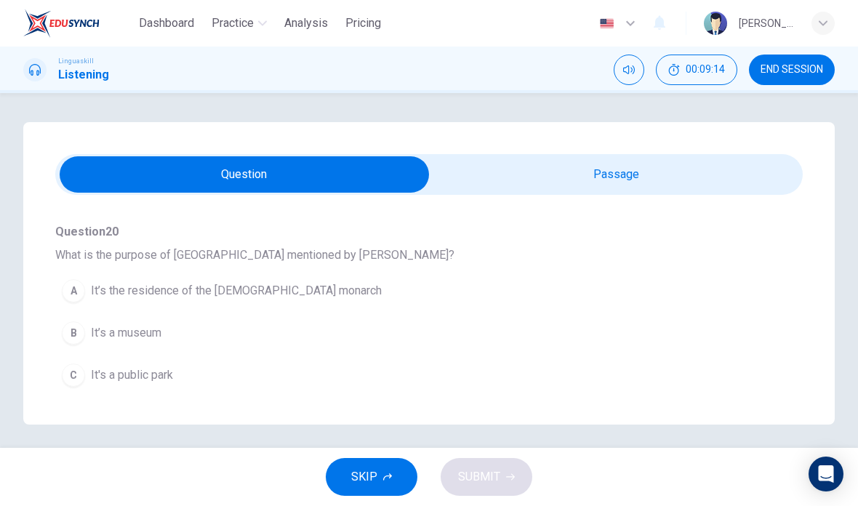
checkbox input "true"
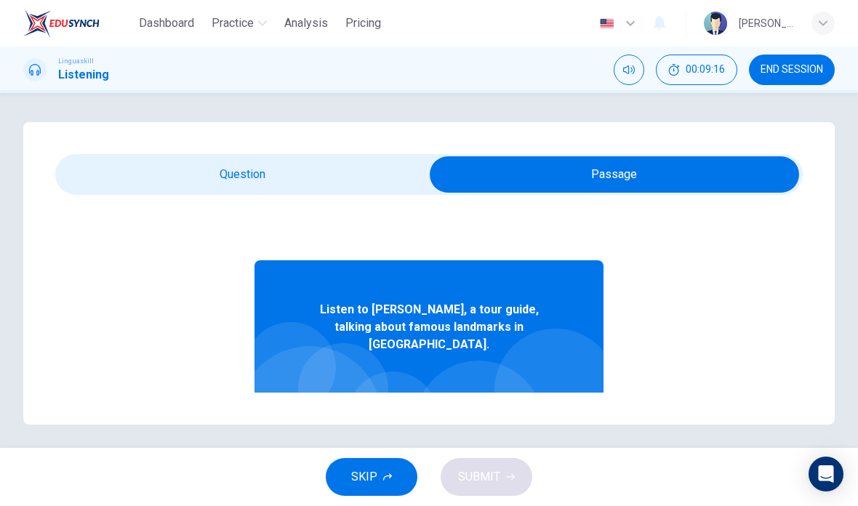
click at [272, 406] on icon "button" at bounding box center [272, 412] width 12 height 12
click at [557, 398] on button "Click to see the audio transcription" at bounding box center [550, 411] width 23 height 35
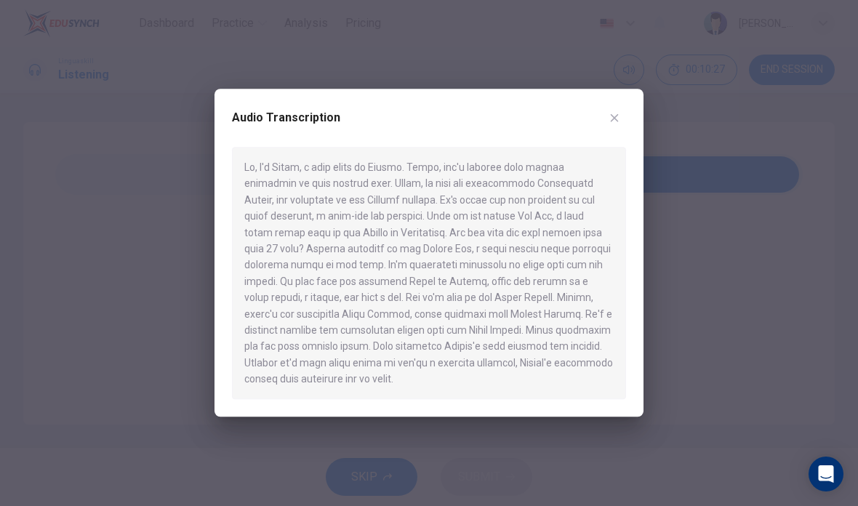
type input "0"
click at [619, 99] on div "Audio Transcription" at bounding box center [428, 253] width 429 height 328
click at [618, 98] on div "Audio Transcription" at bounding box center [428, 253] width 429 height 328
click at [613, 129] on button "button" at bounding box center [613, 117] width 23 height 23
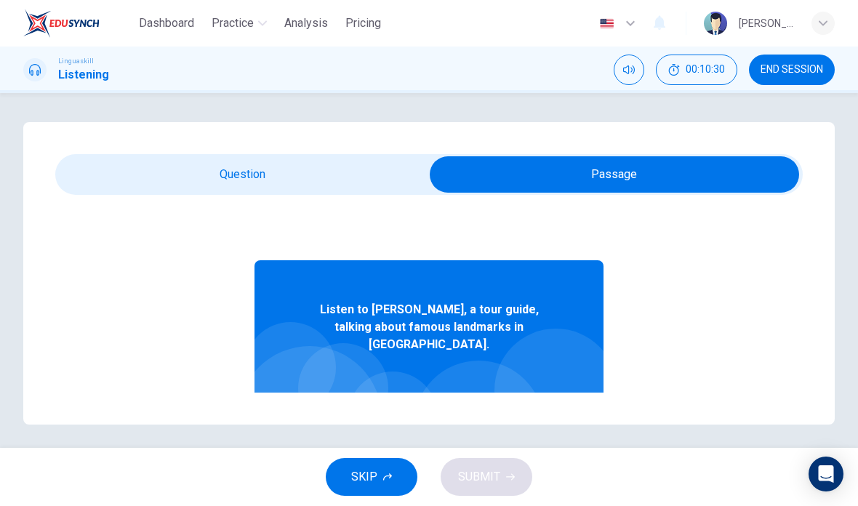
click at [257, 192] on input "checkbox" at bounding box center [614, 174] width 1121 height 36
checkbox input "false"
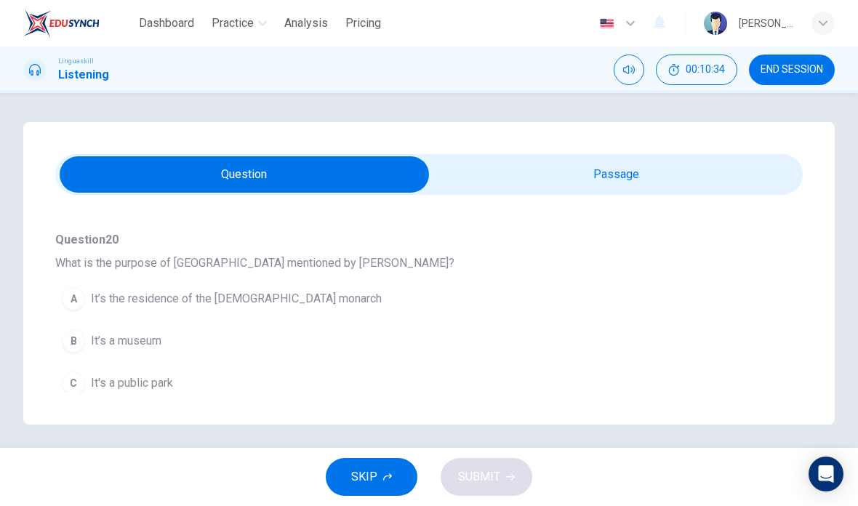
scroll to position [123, 0]
click at [219, 300] on span "It’s the residence of the British monarch" at bounding box center [236, 296] width 291 height 17
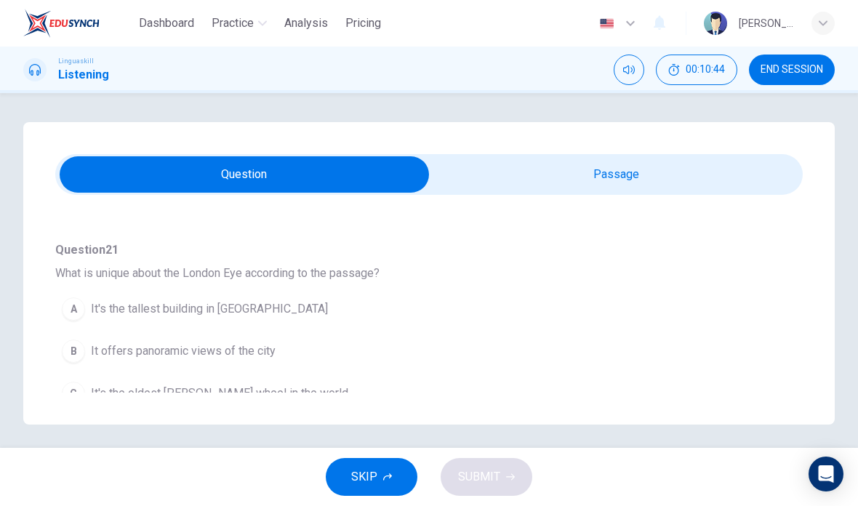
scroll to position [303, 0]
click at [293, 390] on button "C It's the oldest Ferris wheel in the world" at bounding box center [402, 391] width 695 height 36
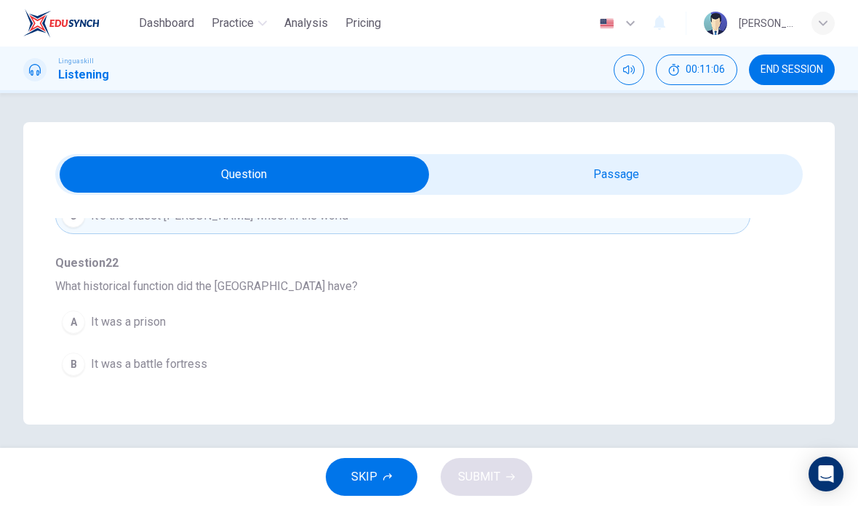
scroll to position [480, 0]
click at [182, 402] on span "It was a parliament building" at bounding box center [160, 404] width 139 height 17
click at [161, 323] on span "It was a prison" at bounding box center [128, 320] width 75 height 17
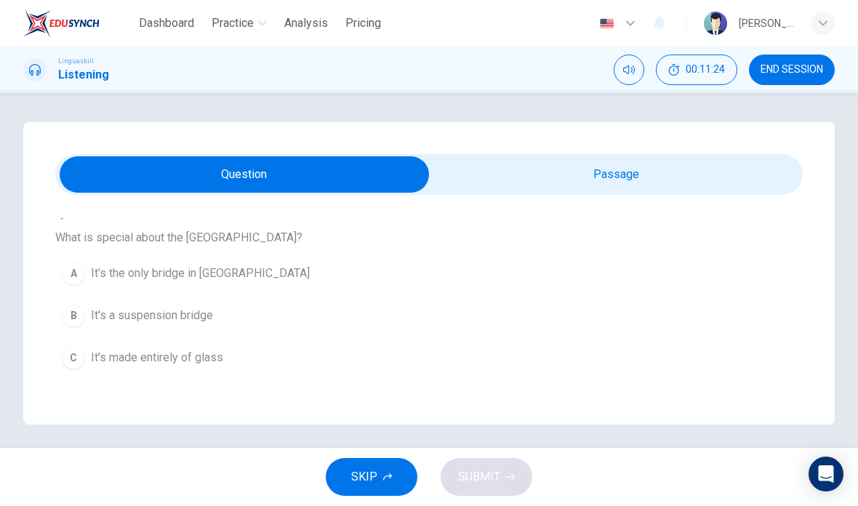
scroll to position [716, 0]
click at [204, 310] on span "It's a suspension bridge" at bounding box center [152, 316] width 122 height 17
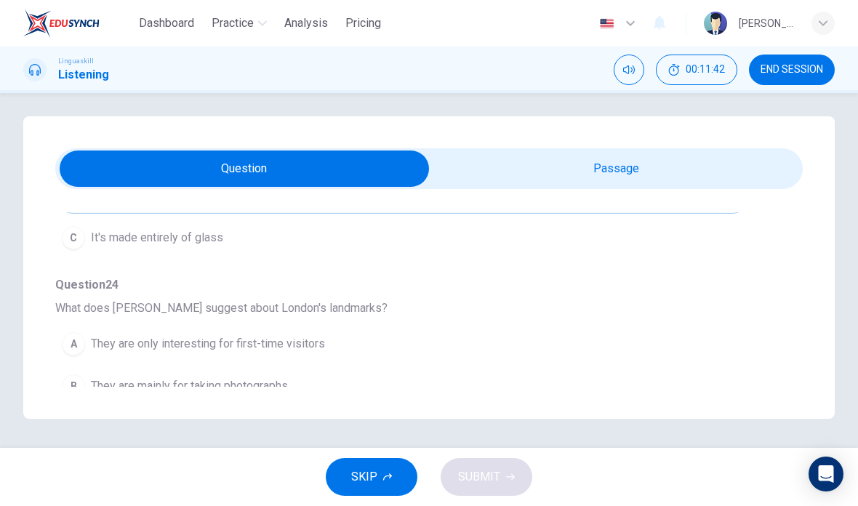
scroll to position [17, 0]
click at [651, 368] on button "B They are mainly for taking photographs" at bounding box center [402, 386] width 695 height 36
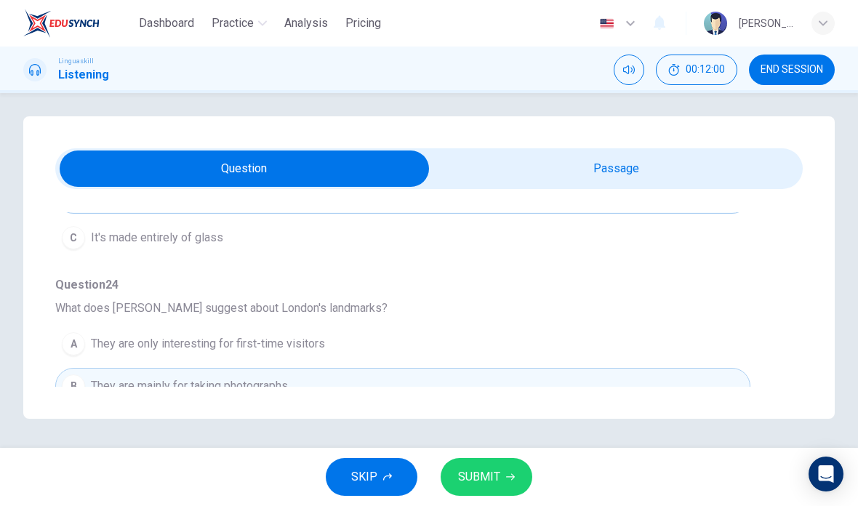
click at [371, 416] on button "C They offer new experiences even for frequent visitors" at bounding box center [402, 428] width 695 height 36
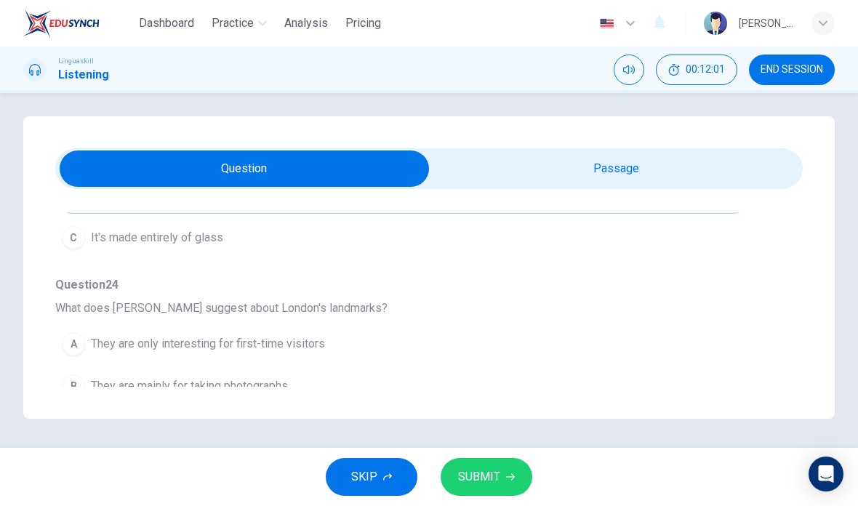
click at [488, 481] on span "SUBMIT" at bounding box center [479, 477] width 42 height 20
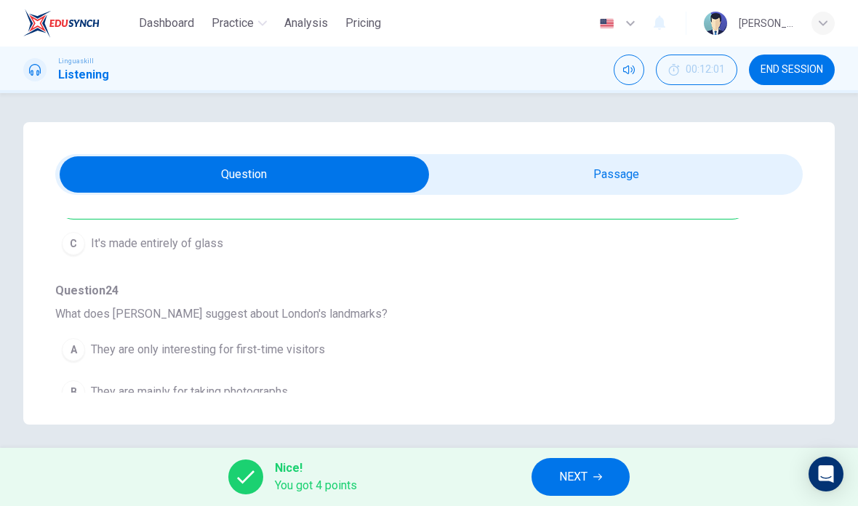
scroll to position [0, 0]
click at [193, 334] on div "A They are only interesting for first-time visitors B They are mainly for takin…" at bounding box center [428, 391] width 747 height 126
click at [202, 336] on div "A They are only interesting for first-time visitors B They are mainly for takin…" at bounding box center [428, 391] width 747 height 126
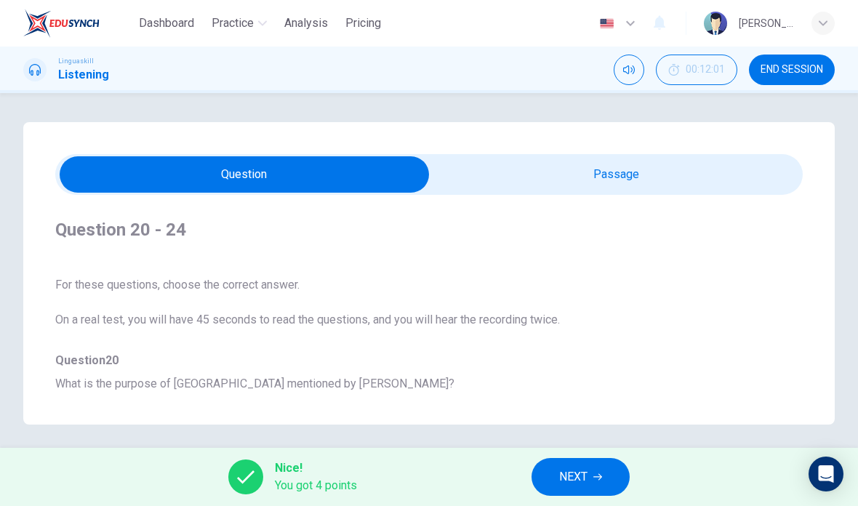
scroll to position [0, 0]
click at [592, 484] on button "NEXT" at bounding box center [580, 477] width 98 height 38
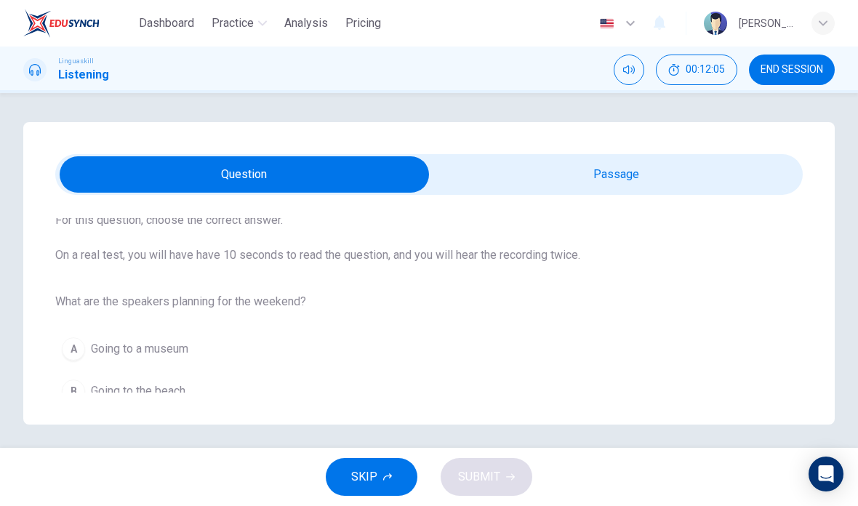
scroll to position [81, 0]
click at [634, 173] on input "checkbox" at bounding box center [244, 174] width 1121 height 36
checkbox input "true"
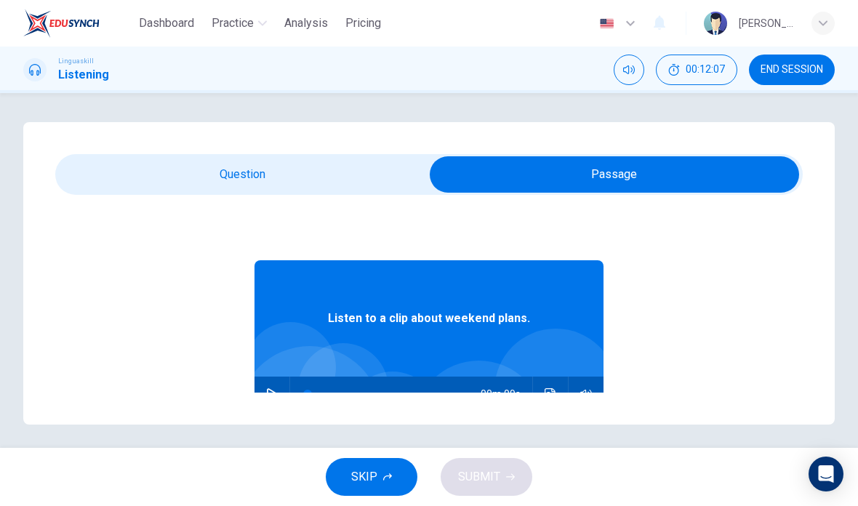
click at [272, 389] on icon "button" at bounding box center [272, 394] width 12 height 12
click at [555, 393] on icon "Click to see the audio transcription" at bounding box center [549, 394] width 11 height 12
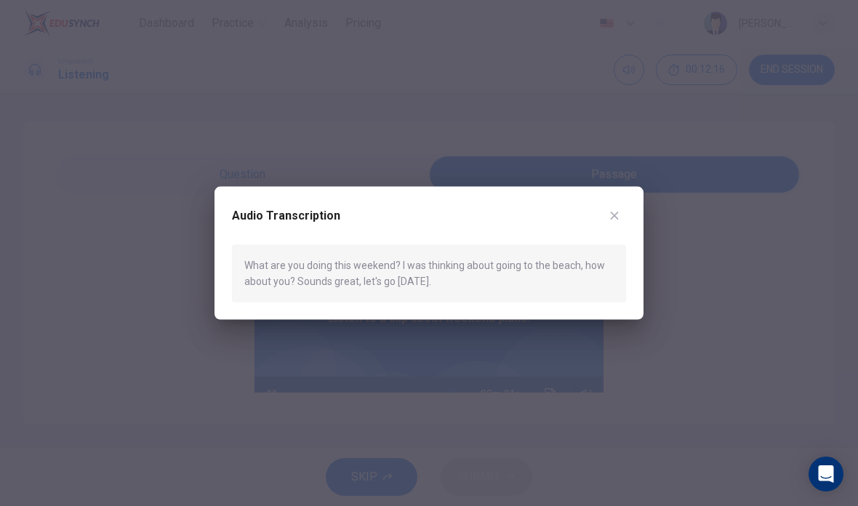
click at [620, 213] on button "button" at bounding box center [613, 215] width 23 height 23
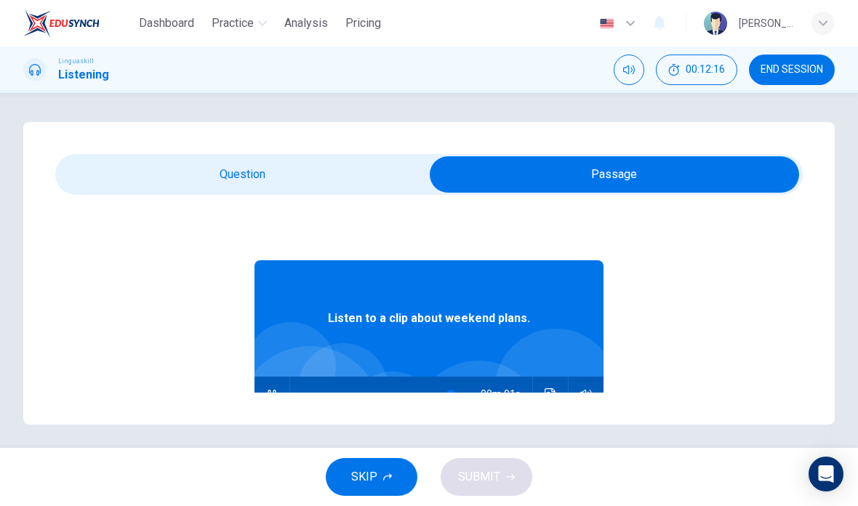
type input "0"
click at [273, 182] on input "checkbox" at bounding box center [614, 174] width 1121 height 36
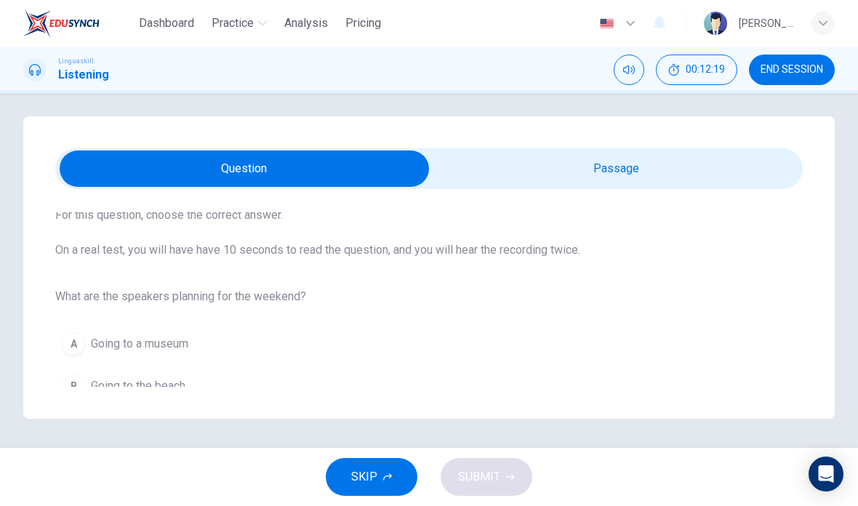
scroll to position [56, 0]
click at [605, 150] on input "checkbox" at bounding box center [244, 168] width 1121 height 36
checkbox input "true"
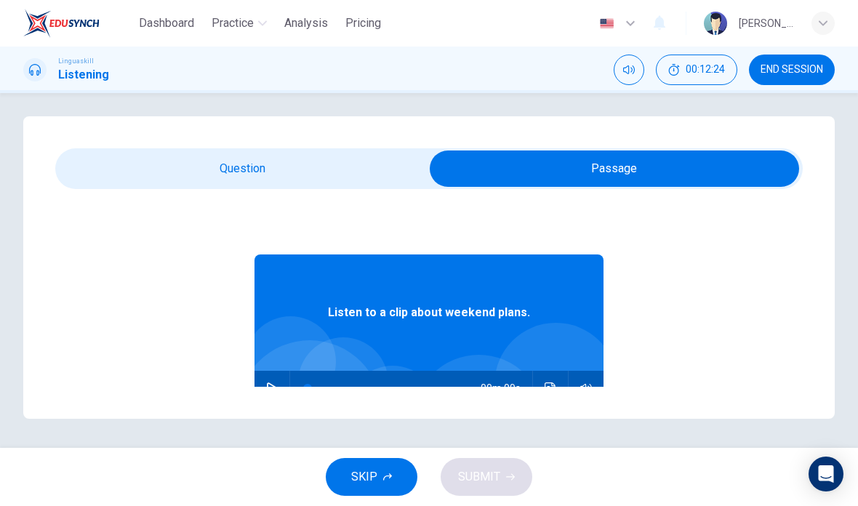
click at [275, 371] on button "button" at bounding box center [271, 388] width 23 height 35
click at [552, 382] on icon "Click to see the audio transcription" at bounding box center [550, 388] width 12 height 12
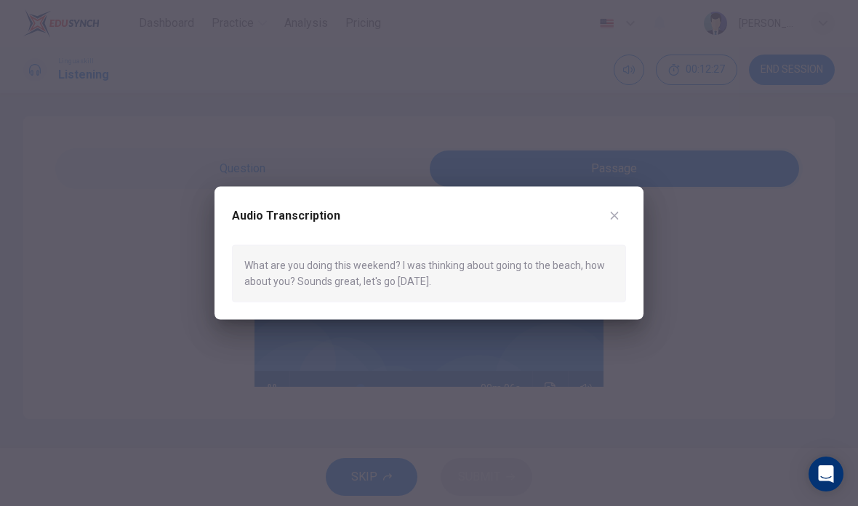
click at [613, 211] on icon "button" at bounding box center [614, 216] width 12 height 12
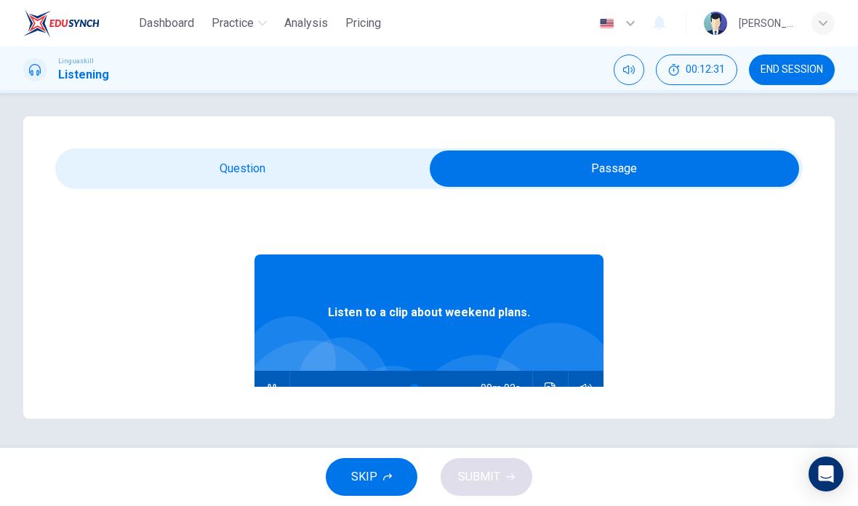
type input "78"
click at [284, 150] on input "checkbox" at bounding box center [614, 168] width 1121 height 36
checkbox input "false"
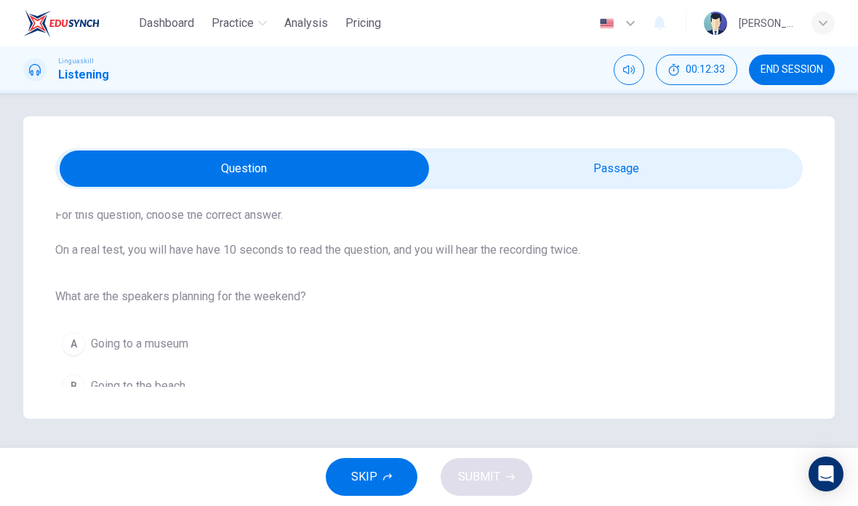
click at [170, 377] on span "Going to the beach" at bounding box center [138, 385] width 94 height 17
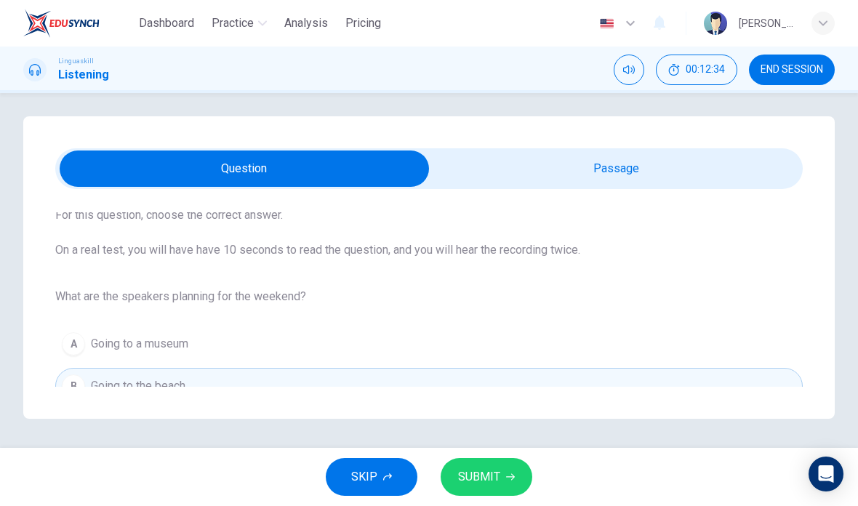
click at [492, 469] on span "SUBMIT" at bounding box center [479, 477] width 42 height 20
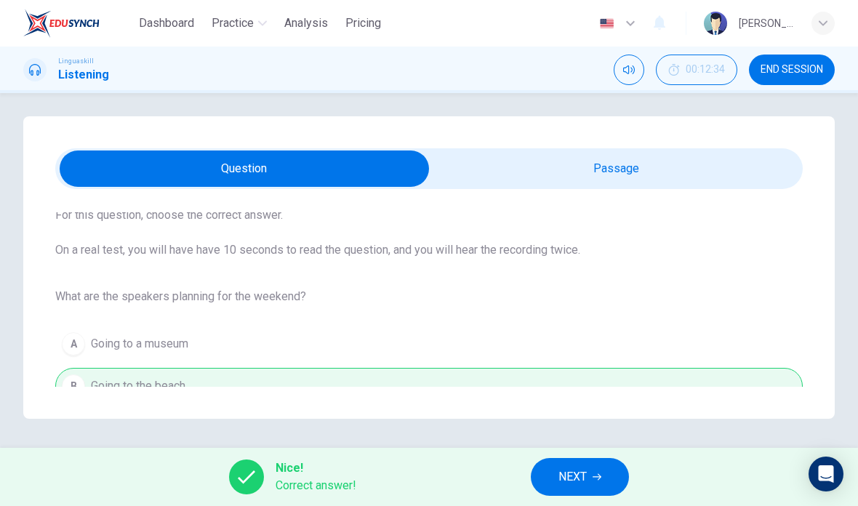
click at [566, 481] on span "NEXT" at bounding box center [572, 477] width 28 height 20
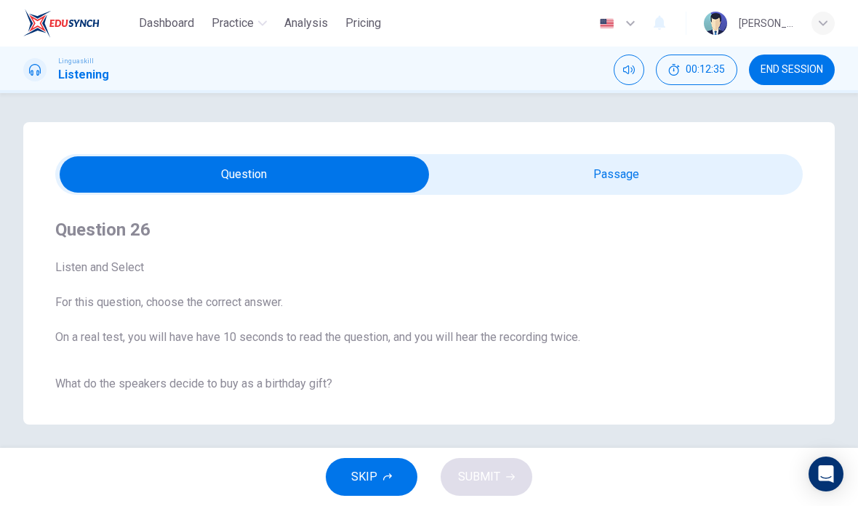
click at [640, 171] on input "checkbox" at bounding box center [244, 174] width 1121 height 36
checkbox input "true"
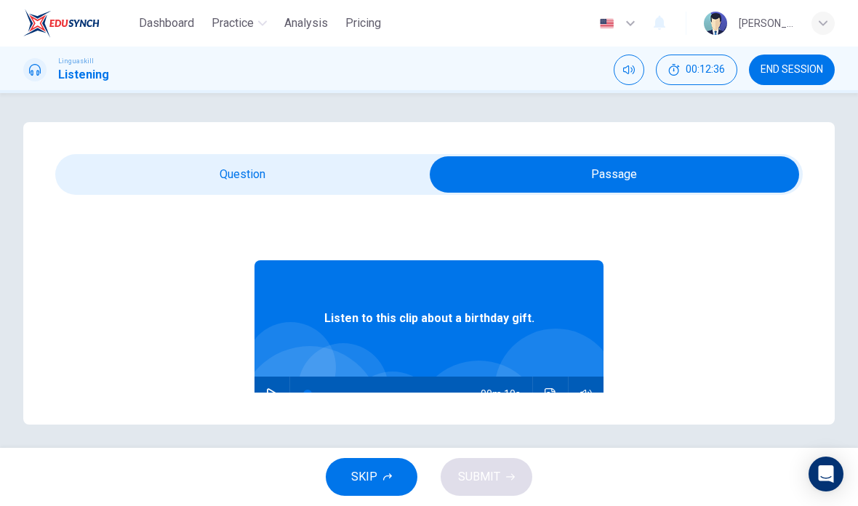
click at [278, 390] on button "button" at bounding box center [271, 393] width 23 height 35
click at [555, 395] on icon "Click to see the audio transcription" at bounding box center [550, 394] width 12 height 12
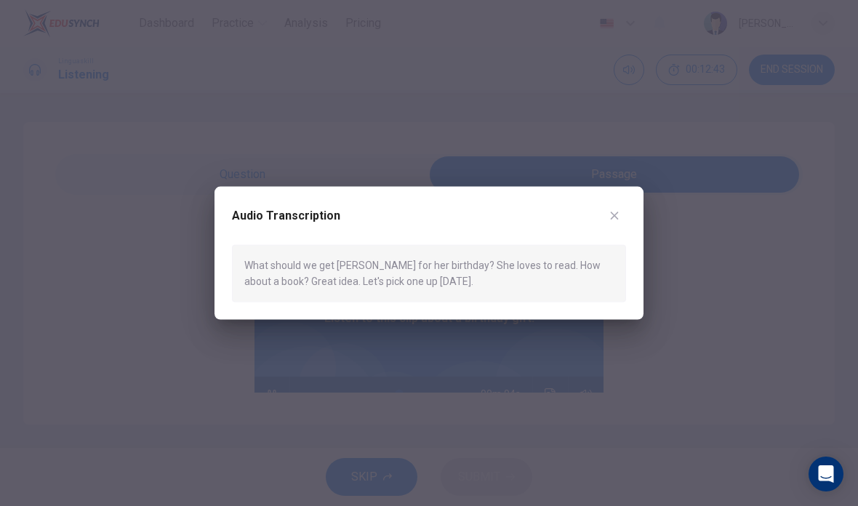
click at [623, 209] on button "button" at bounding box center [613, 215] width 23 height 23
type input "66"
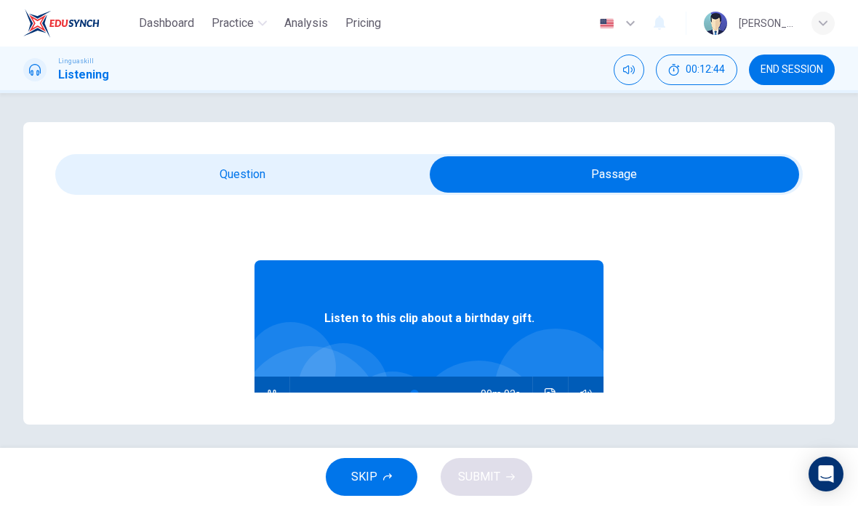
click at [249, 172] on input "checkbox" at bounding box center [614, 174] width 1121 height 36
checkbox input "false"
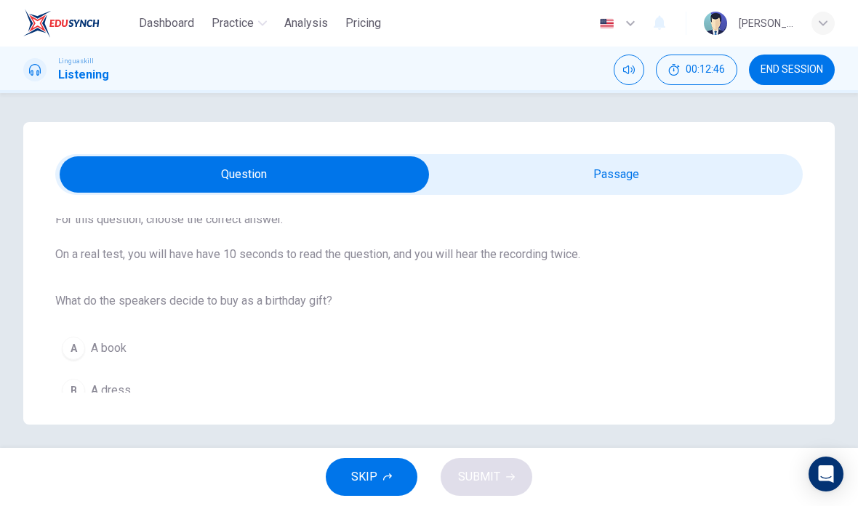
scroll to position [81, 0]
click at [76, 342] on div "A" at bounding box center [73, 349] width 23 height 23
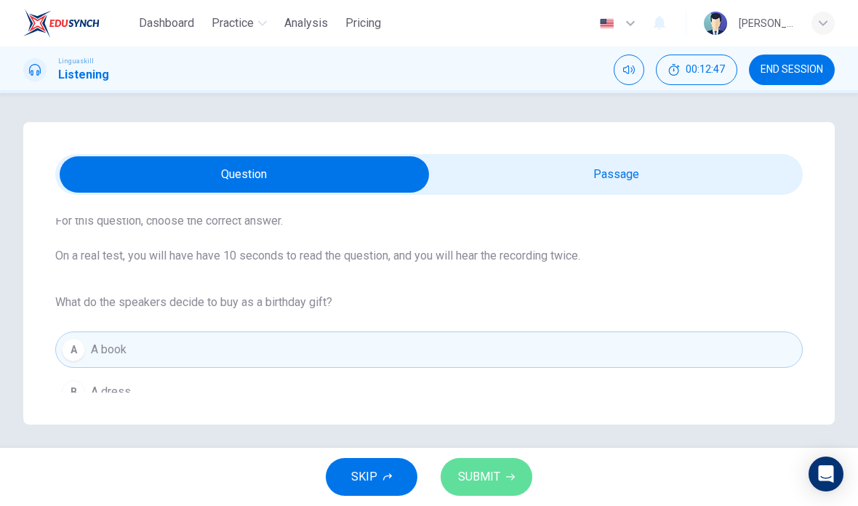
click at [485, 471] on span "SUBMIT" at bounding box center [479, 477] width 42 height 20
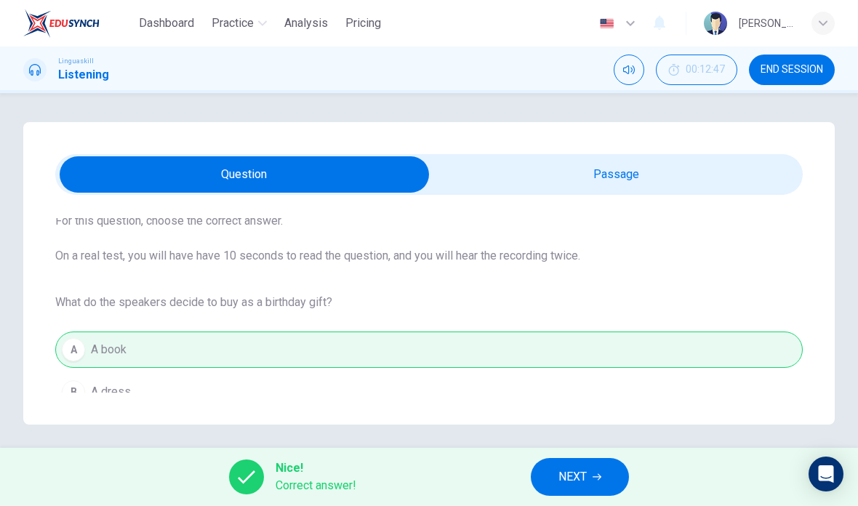
click at [583, 472] on span "NEXT" at bounding box center [572, 477] width 28 height 20
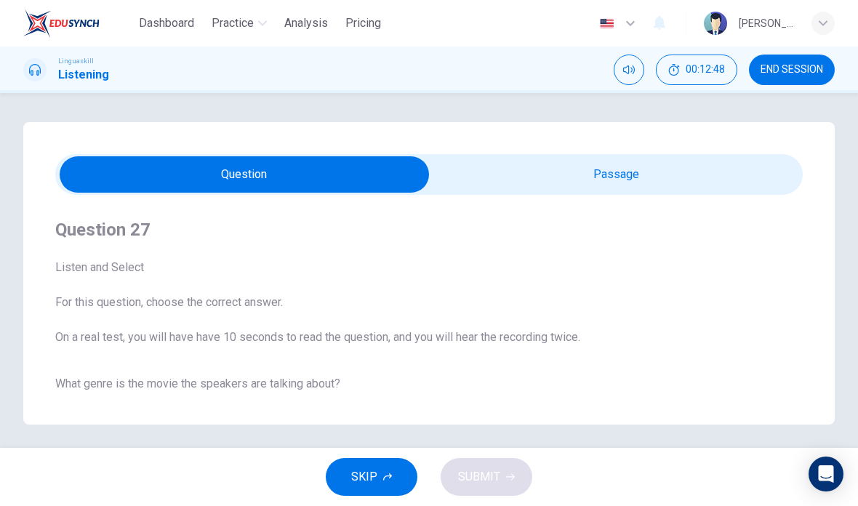
click at [613, 167] on input "checkbox" at bounding box center [244, 174] width 1121 height 36
checkbox input "true"
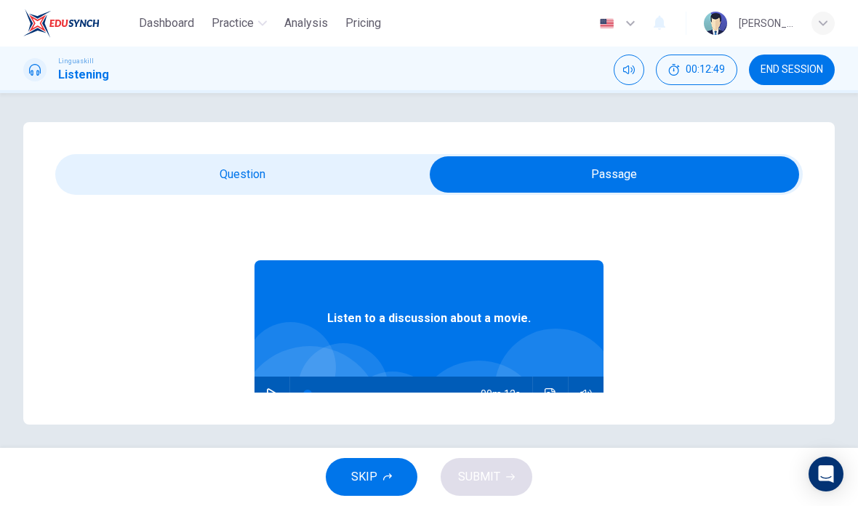
click at [283, 391] on button "button" at bounding box center [271, 393] width 23 height 35
click at [547, 400] on button "Click to see the audio transcription" at bounding box center [550, 393] width 23 height 35
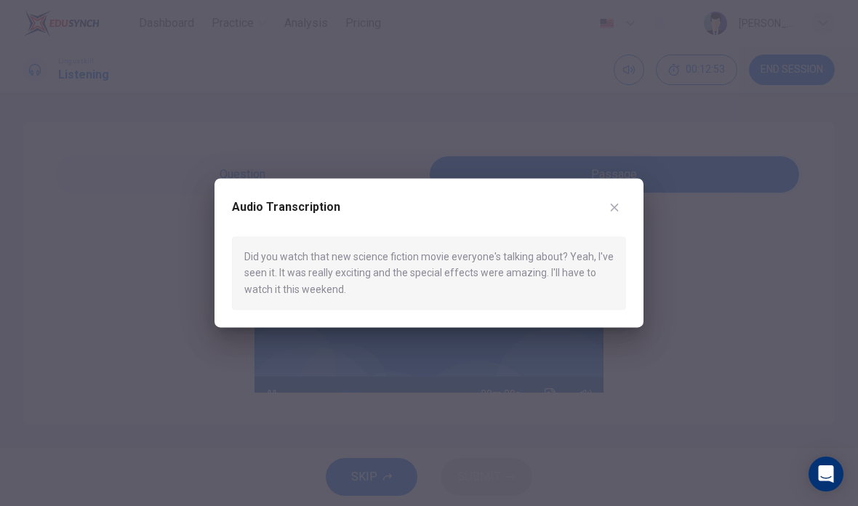
click at [612, 206] on icon "button" at bounding box center [614, 207] width 8 height 8
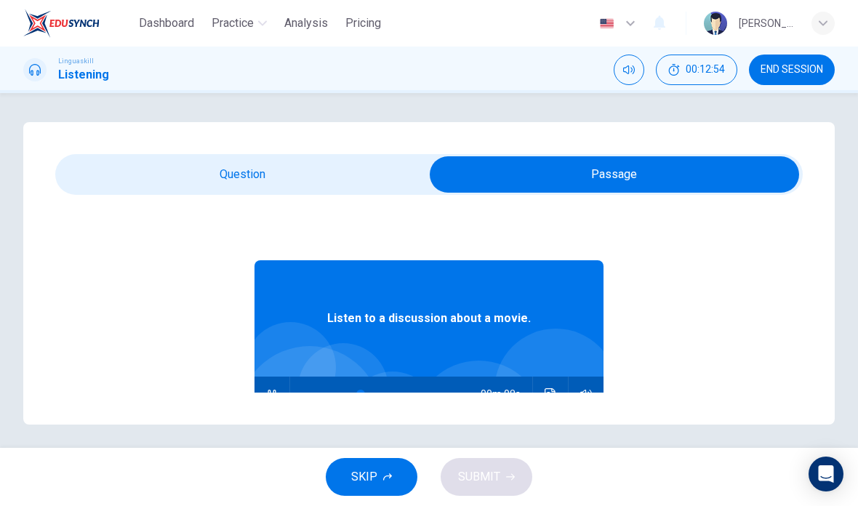
type input "41"
click at [266, 177] on input "checkbox" at bounding box center [614, 174] width 1121 height 36
checkbox input "false"
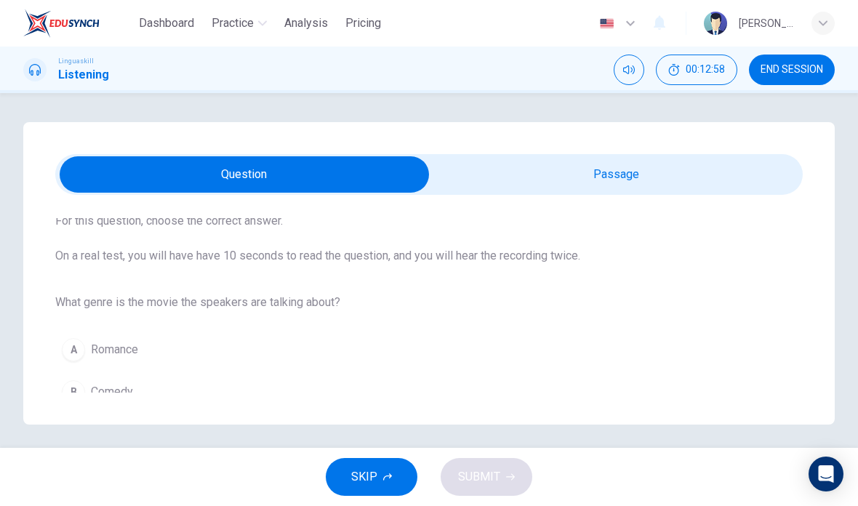
click at [121, 433] on span "Science fiction" at bounding box center [128, 433] width 75 height 17
click at [485, 481] on span "SUBMIT" at bounding box center [479, 477] width 42 height 20
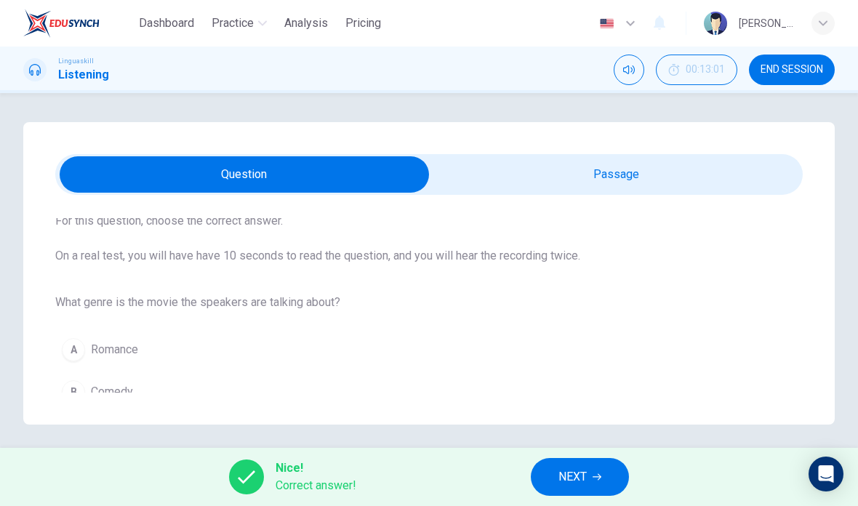
click at [564, 494] on button "NEXT" at bounding box center [580, 477] width 98 height 38
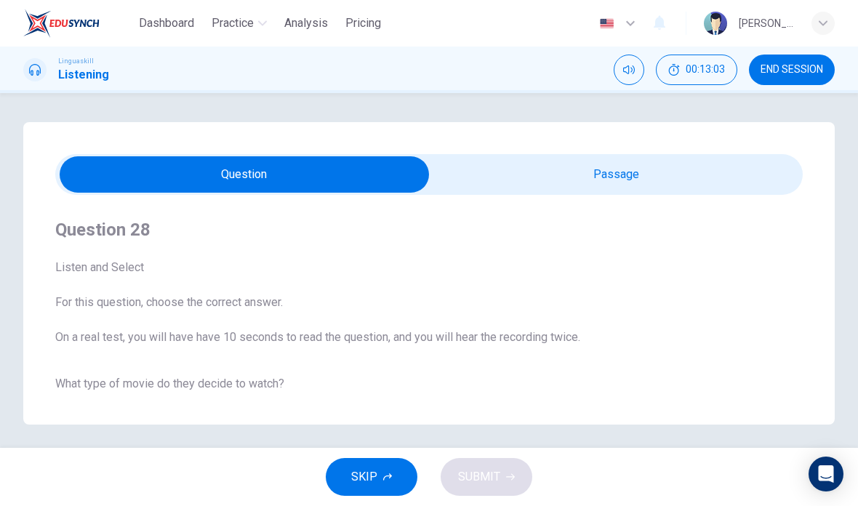
click at [638, 174] on input "checkbox" at bounding box center [244, 174] width 1121 height 36
checkbox input "true"
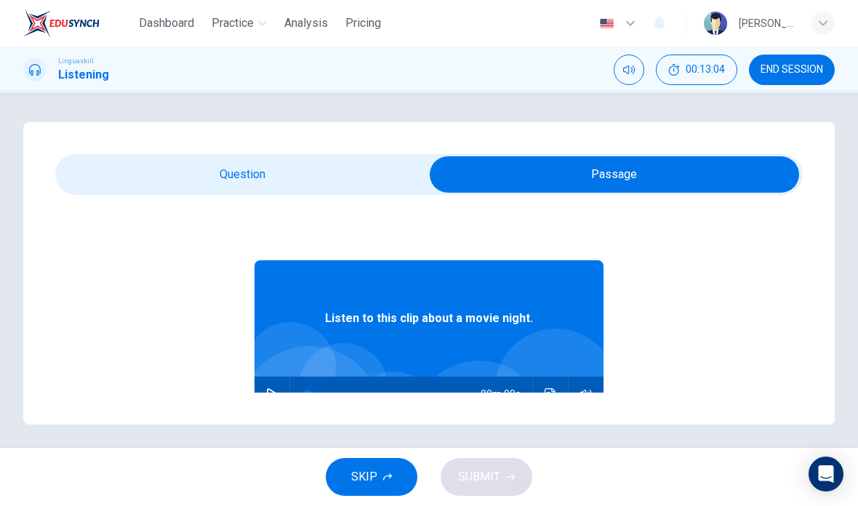
click at [274, 384] on button "button" at bounding box center [271, 393] width 23 height 35
click at [546, 394] on icon "Click to see the audio transcription" at bounding box center [550, 394] width 12 height 12
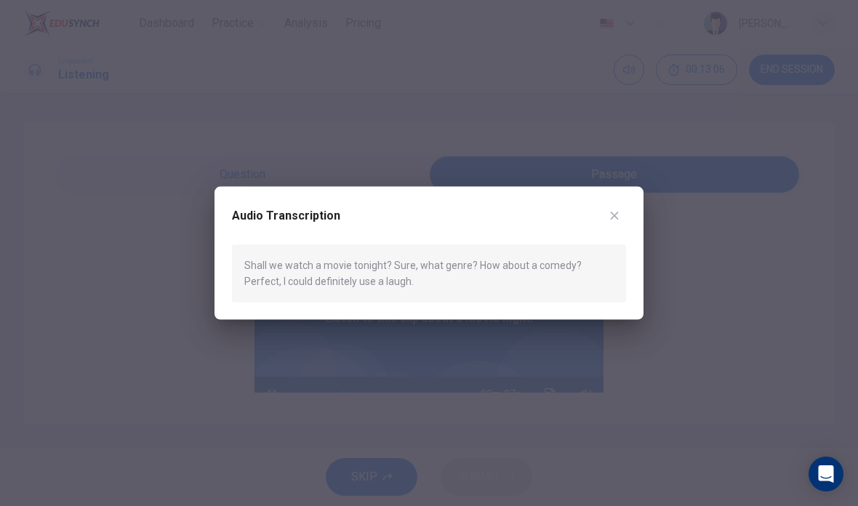
click at [622, 213] on button "button" at bounding box center [613, 215] width 23 height 23
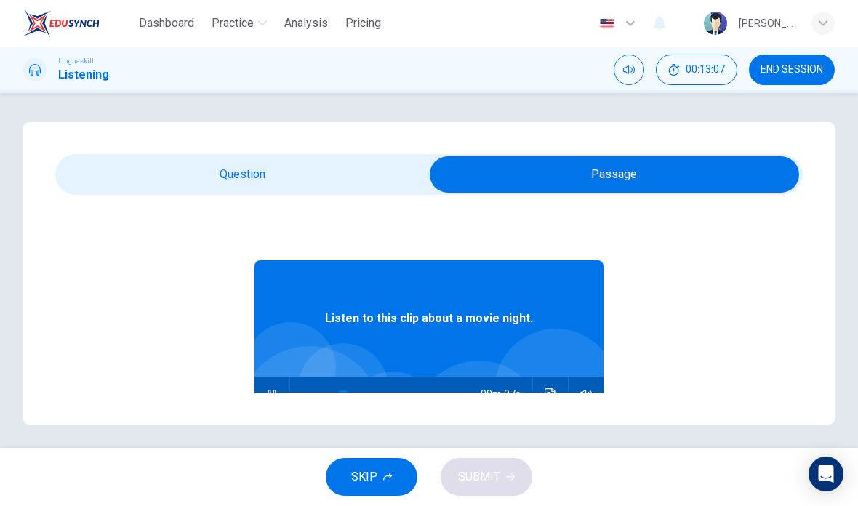
type input "33"
click at [257, 182] on input "checkbox" at bounding box center [614, 174] width 1121 height 36
checkbox input "false"
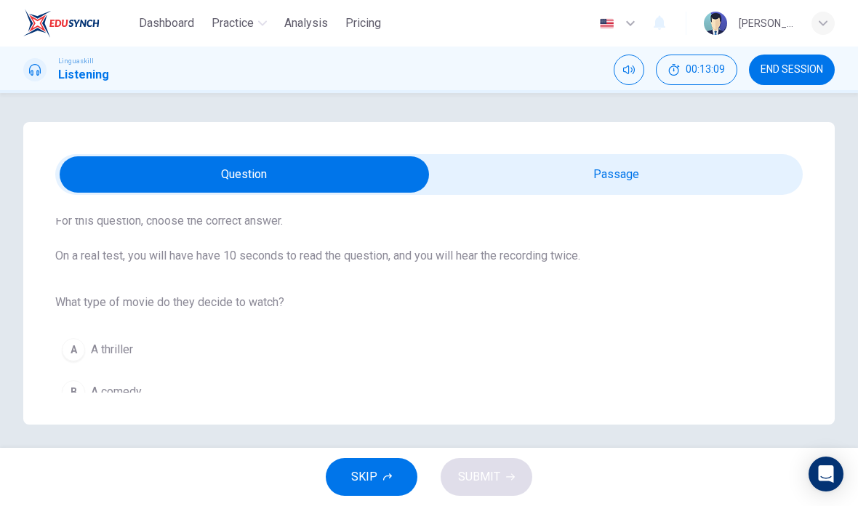
click at [88, 395] on button "B A comedy" at bounding box center [428, 392] width 747 height 36
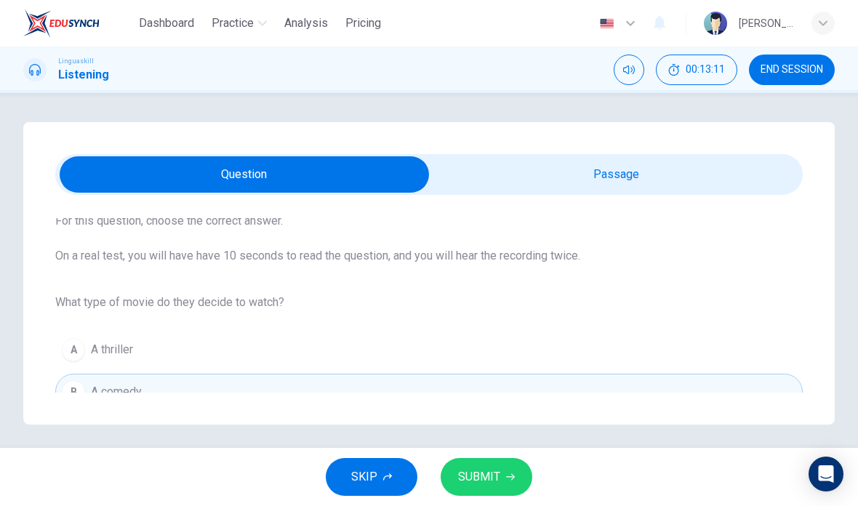
click at [475, 478] on span "SUBMIT" at bounding box center [479, 477] width 42 height 20
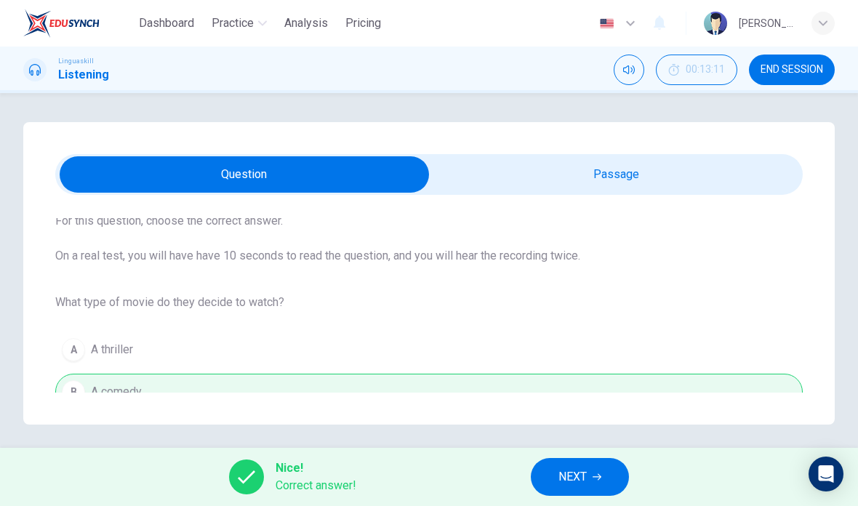
click at [582, 474] on span "NEXT" at bounding box center [572, 477] width 28 height 20
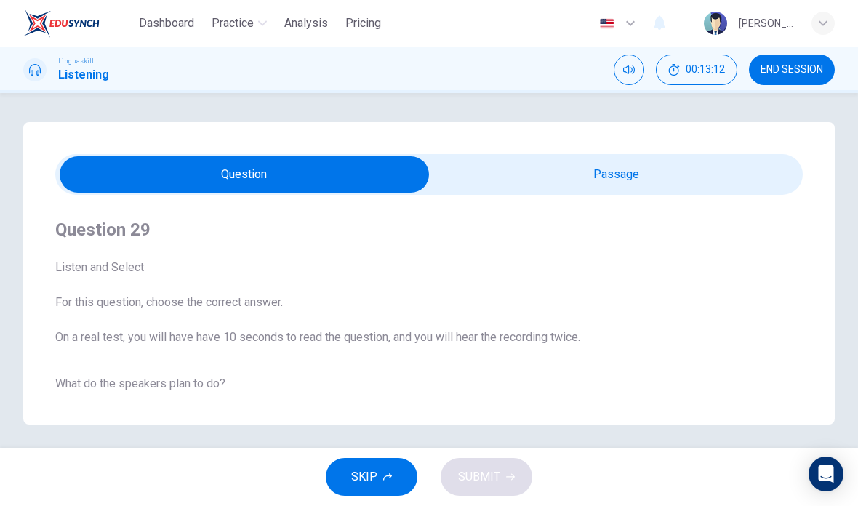
click at [637, 175] on input "checkbox" at bounding box center [244, 174] width 1121 height 36
checkbox input "true"
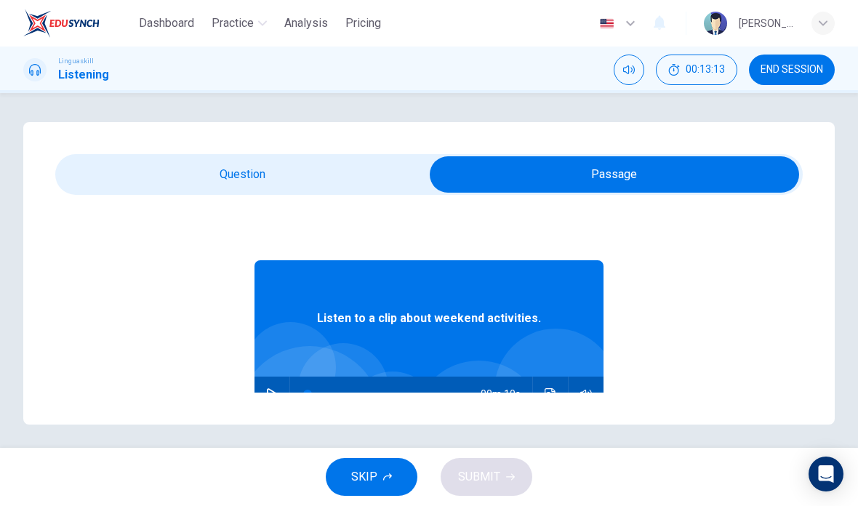
click at [278, 395] on button "button" at bounding box center [271, 393] width 23 height 35
click at [547, 397] on icon "Click to see the audio transcription" at bounding box center [549, 394] width 11 height 12
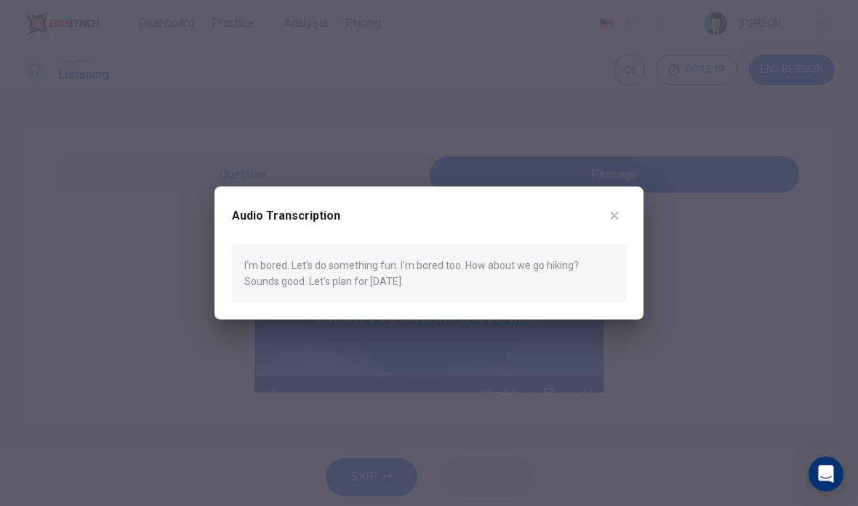
click at [614, 227] on button "button" at bounding box center [613, 215] width 23 height 23
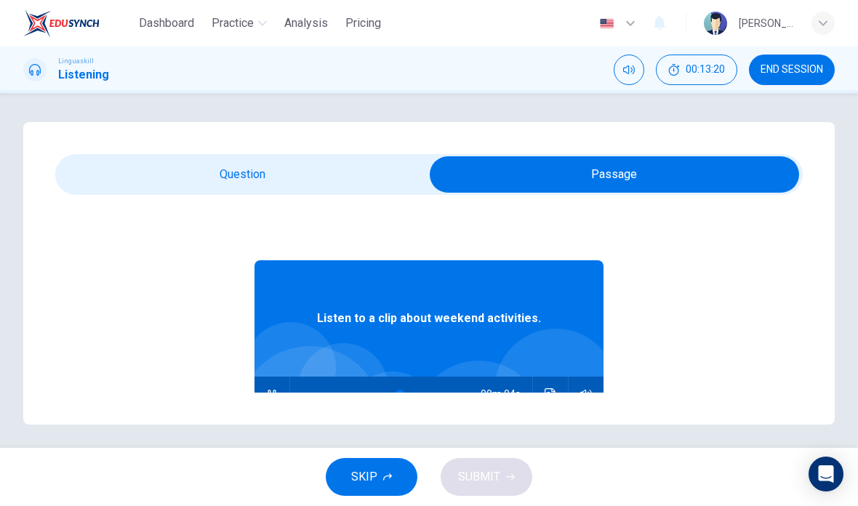
type input "67"
click at [281, 174] on input "checkbox" at bounding box center [614, 174] width 1121 height 36
checkbox input "false"
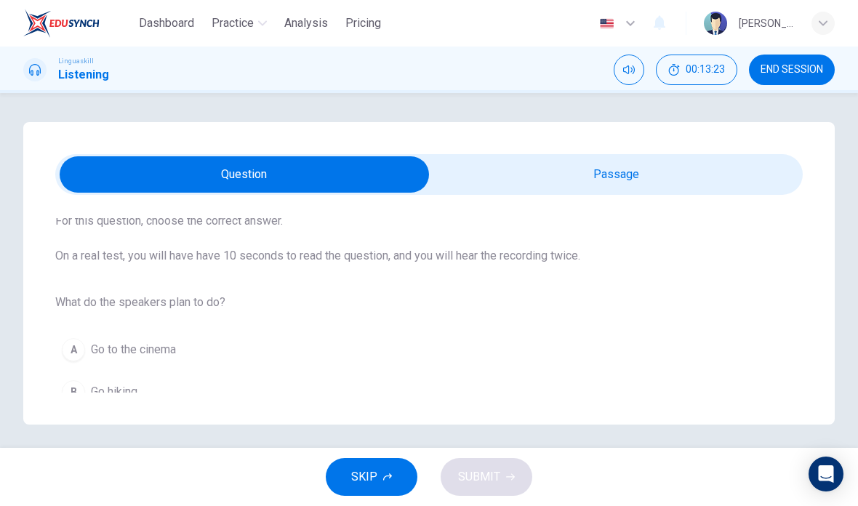
click at [115, 406] on button "B Go hiking" at bounding box center [428, 392] width 747 height 36
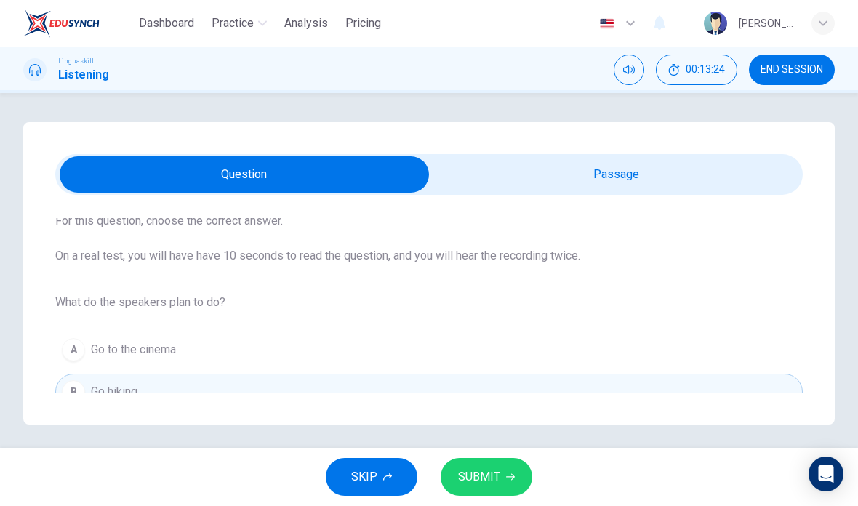
click at [483, 475] on span "SUBMIT" at bounding box center [479, 477] width 42 height 20
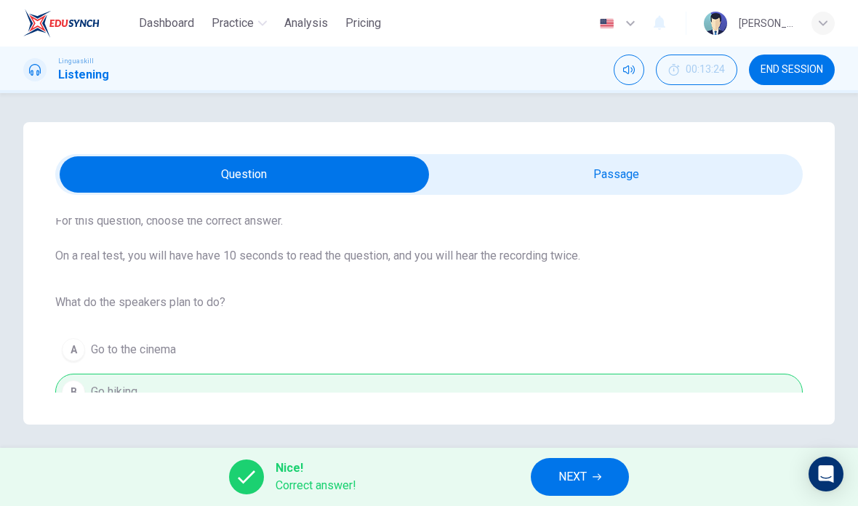
click at [598, 481] on button "NEXT" at bounding box center [580, 477] width 98 height 38
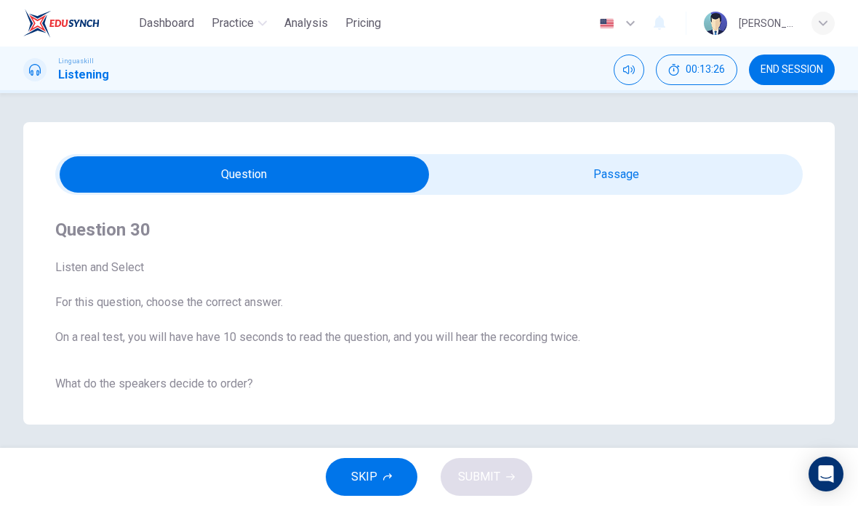
click at [626, 167] on input "checkbox" at bounding box center [244, 174] width 1121 height 36
checkbox input "true"
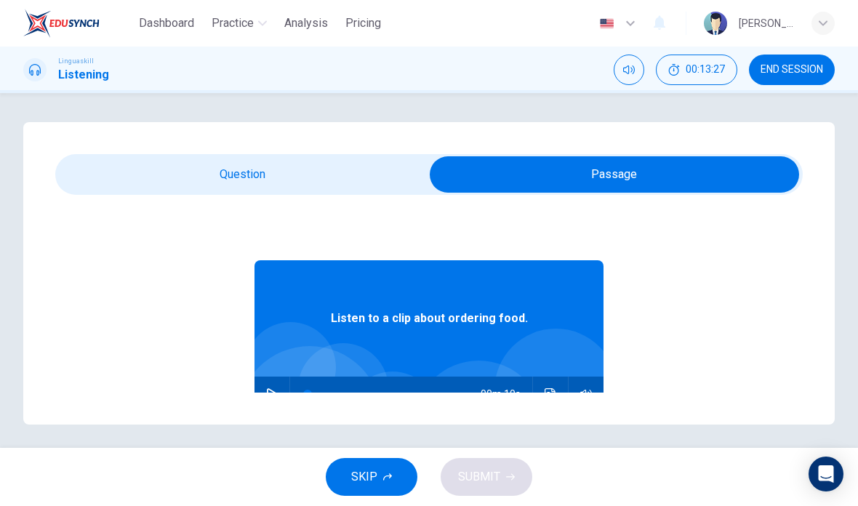
click at [264, 392] on button "button" at bounding box center [271, 393] width 23 height 35
click at [540, 392] on button "Click to see the audio transcription" at bounding box center [550, 393] width 23 height 35
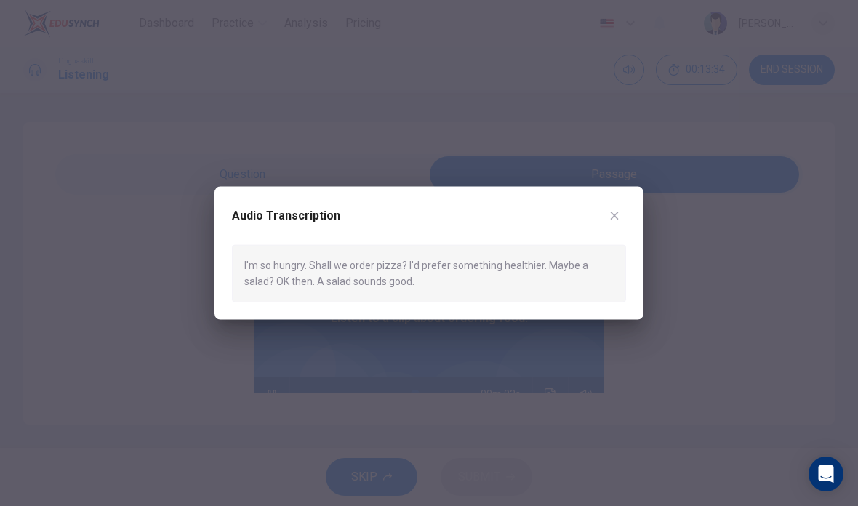
click at [614, 215] on icon "button" at bounding box center [614, 215] width 8 height 8
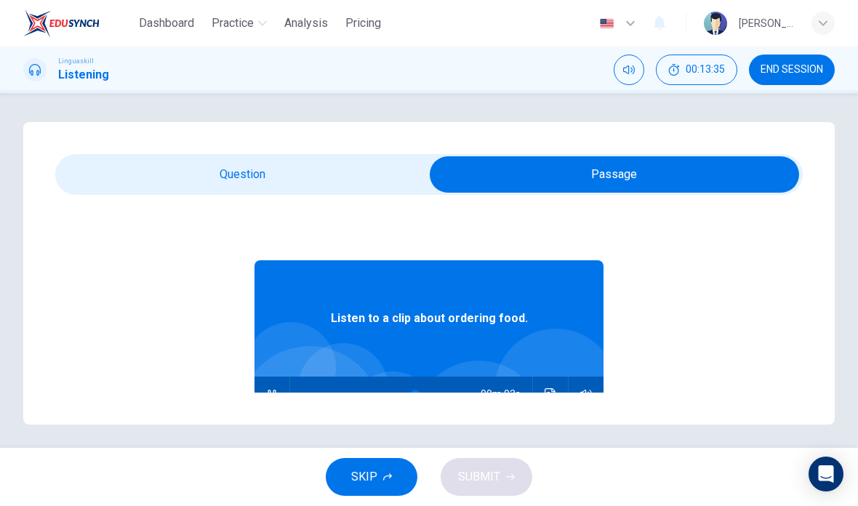
type input "76"
click at [299, 175] on input "checkbox" at bounding box center [614, 174] width 1121 height 36
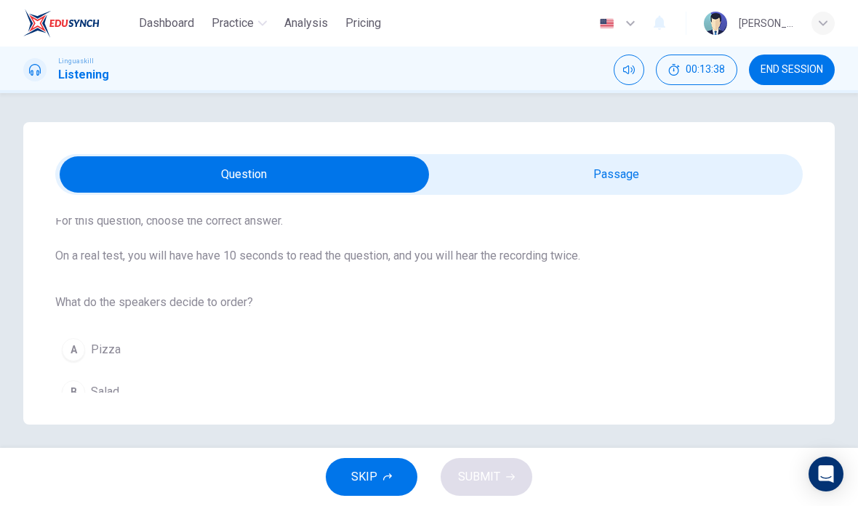
click at [111, 393] on span "Salad" at bounding box center [105, 391] width 28 height 17
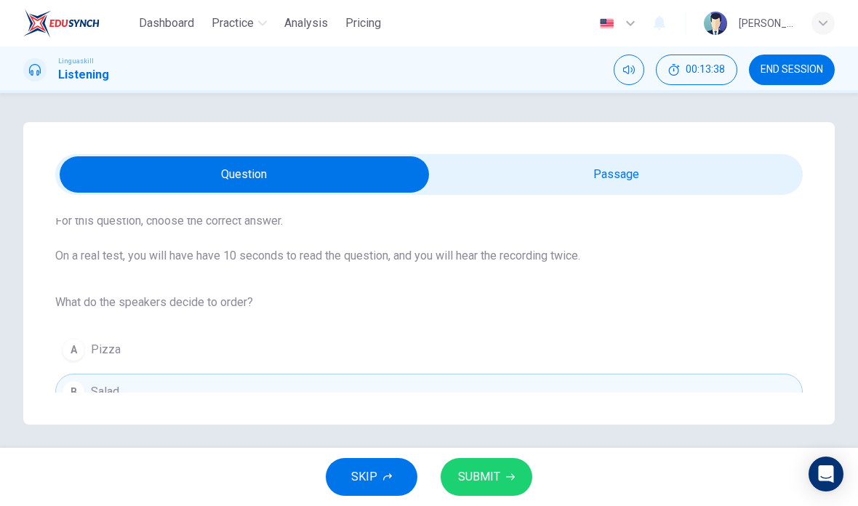
click at [489, 471] on span "SUBMIT" at bounding box center [479, 477] width 42 height 20
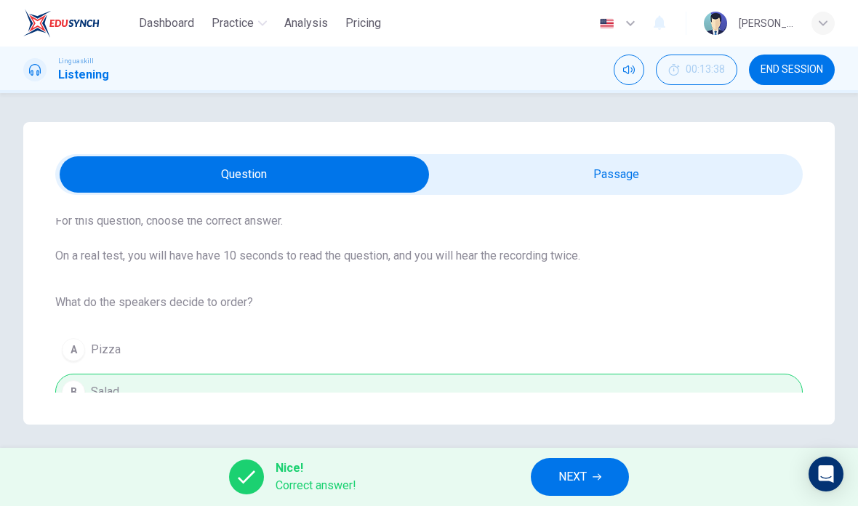
click at [649, 171] on input "checkbox" at bounding box center [244, 174] width 1121 height 36
checkbox input "true"
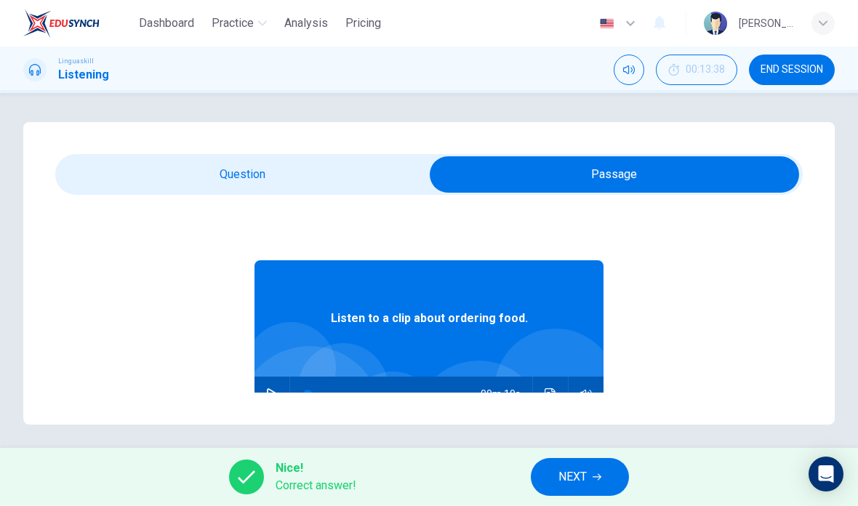
click at [561, 479] on span "NEXT" at bounding box center [572, 477] width 28 height 20
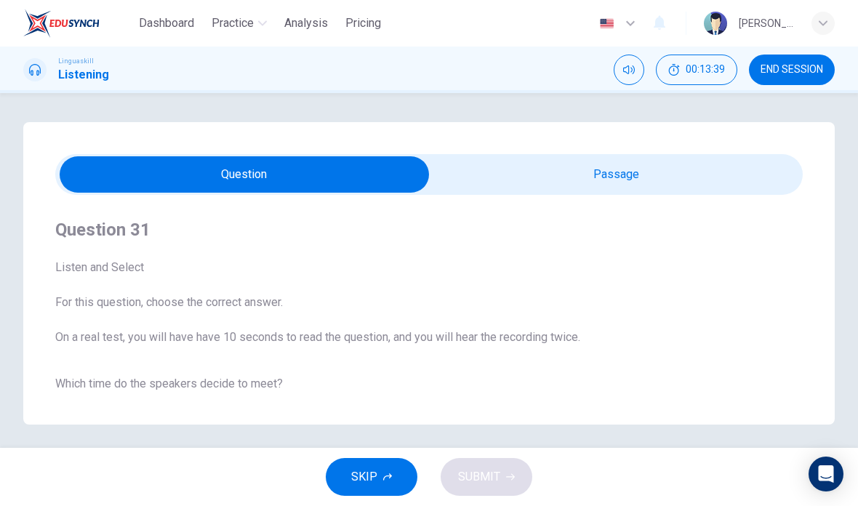
click at [622, 171] on input "checkbox" at bounding box center [244, 174] width 1121 height 36
checkbox input "true"
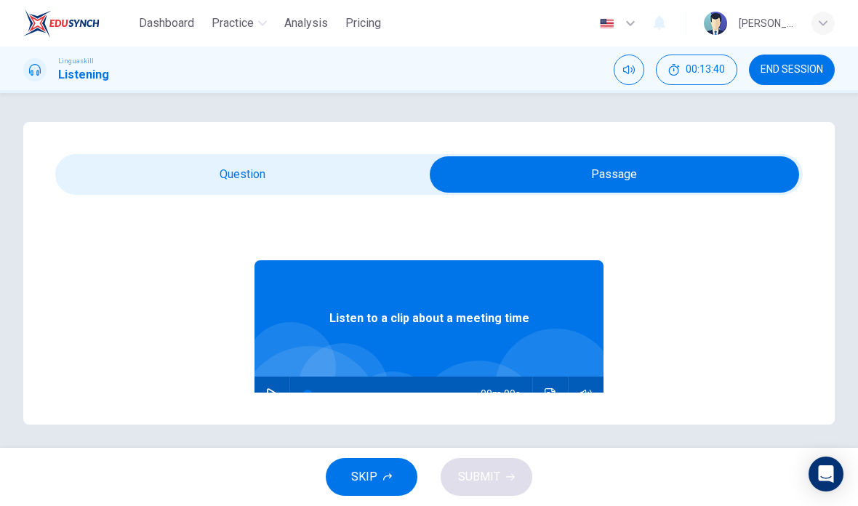
click at [267, 389] on icon "button" at bounding box center [272, 394] width 12 height 12
click at [547, 395] on icon "Click to see the audio transcription" at bounding box center [550, 394] width 12 height 12
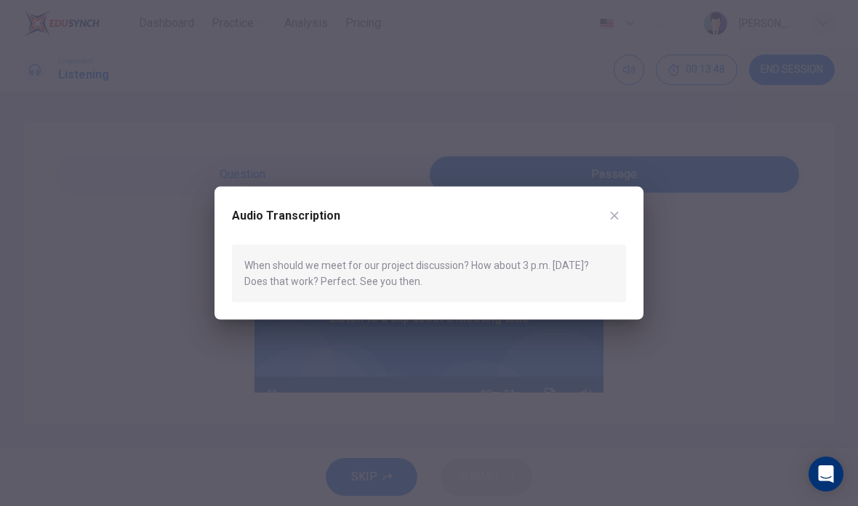
click at [617, 211] on icon "button" at bounding box center [614, 216] width 12 height 12
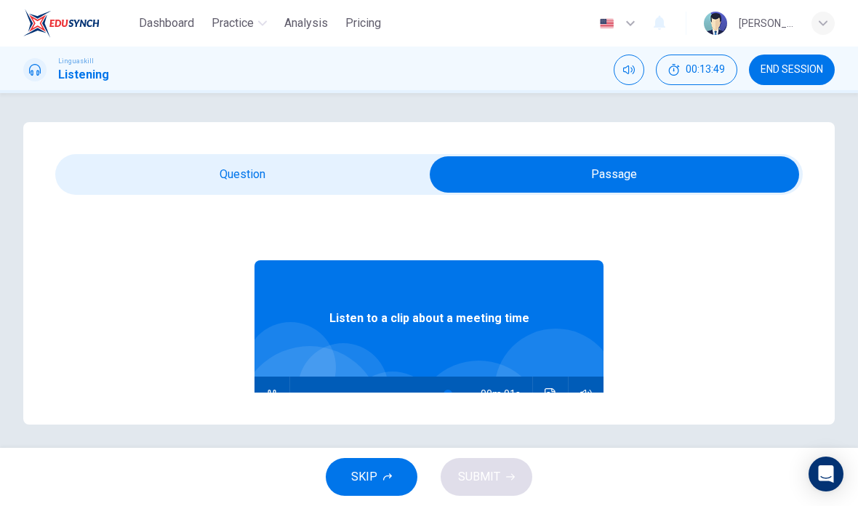
type input "98"
click at [250, 164] on input "checkbox" at bounding box center [614, 174] width 1121 height 36
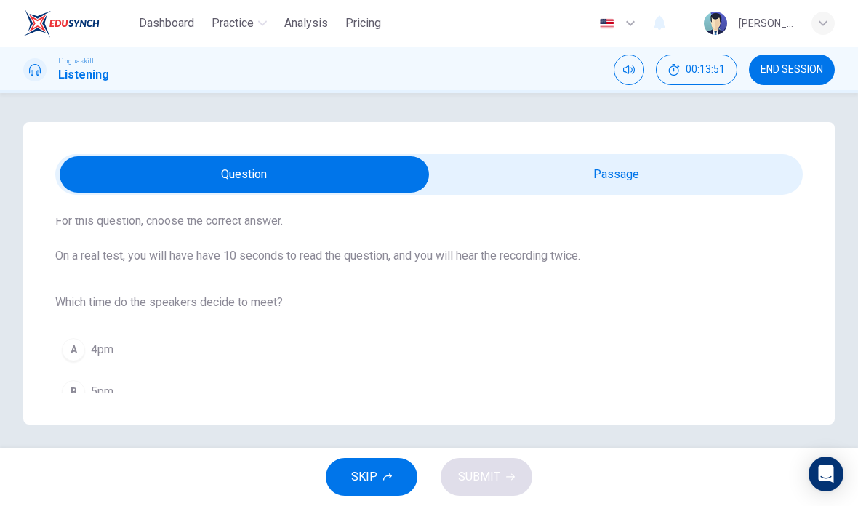
click at [472, 477] on div "SKIP SUBMIT" at bounding box center [429, 477] width 858 height 58
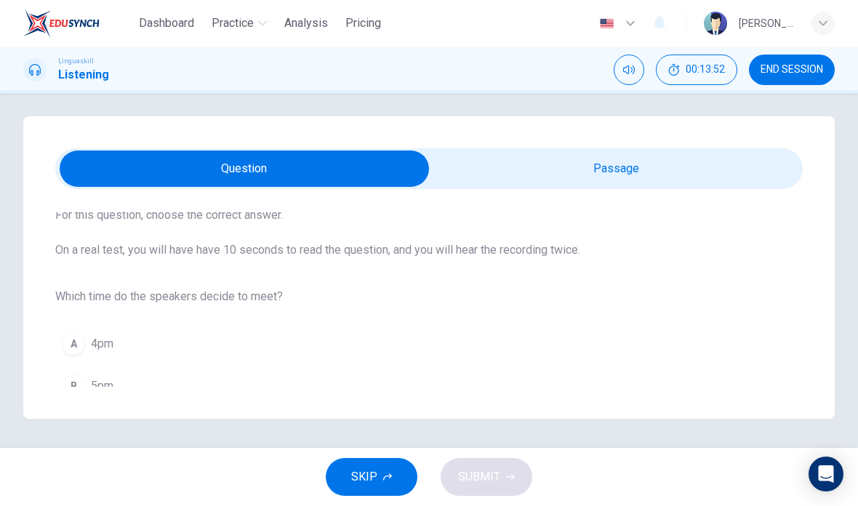
scroll to position [44, 0]
click at [108, 419] on span "3pm" at bounding box center [102, 427] width 23 height 17
click at [481, 469] on span "SUBMIT" at bounding box center [479, 477] width 42 height 20
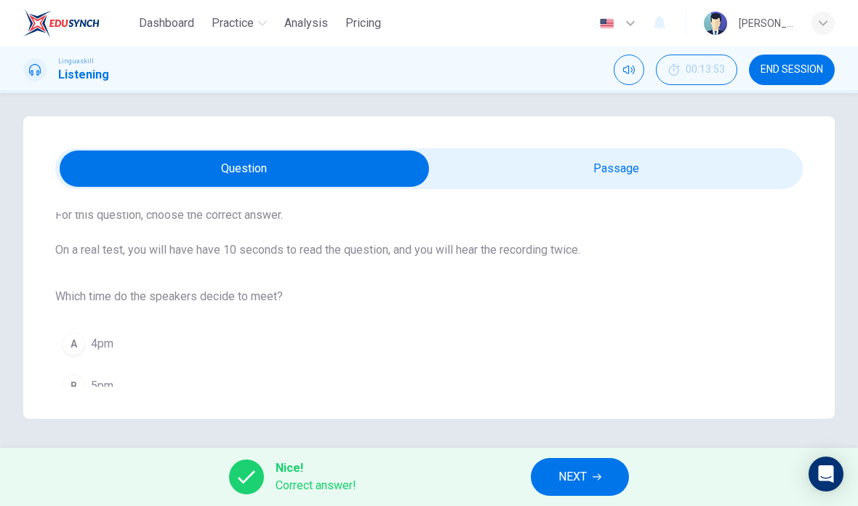
click at [568, 480] on span "NEXT" at bounding box center [572, 477] width 28 height 20
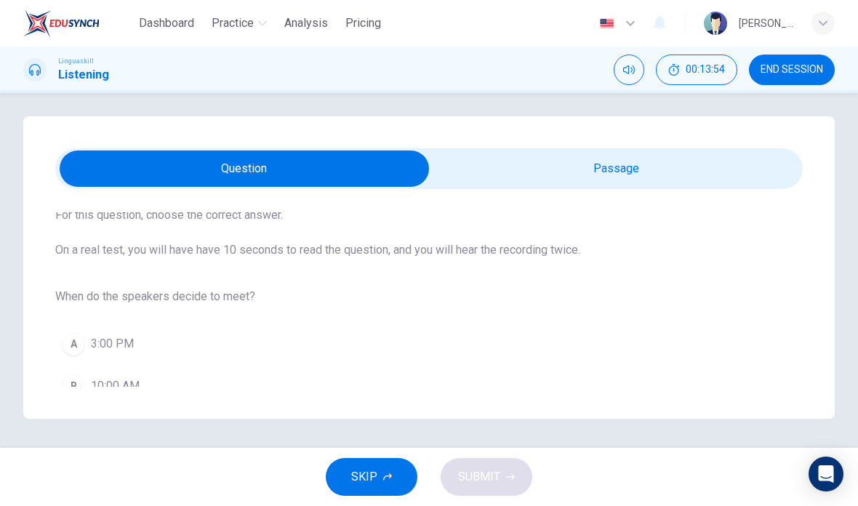
click at [635, 150] on input "checkbox" at bounding box center [244, 168] width 1121 height 36
checkbox input "true"
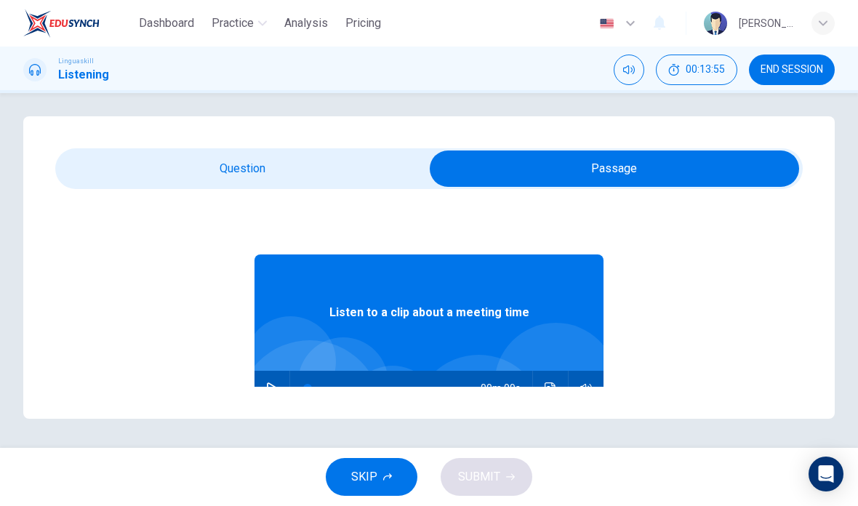
click at [279, 371] on button "button" at bounding box center [271, 388] width 23 height 35
click at [545, 382] on icon "Click to see the audio transcription" at bounding box center [549, 388] width 11 height 12
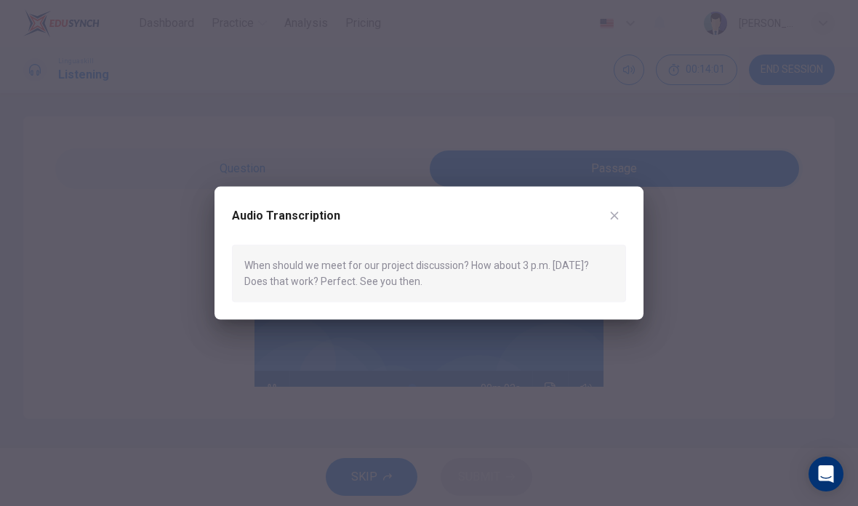
click at [616, 206] on button "button" at bounding box center [613, 215] width 23 height 23
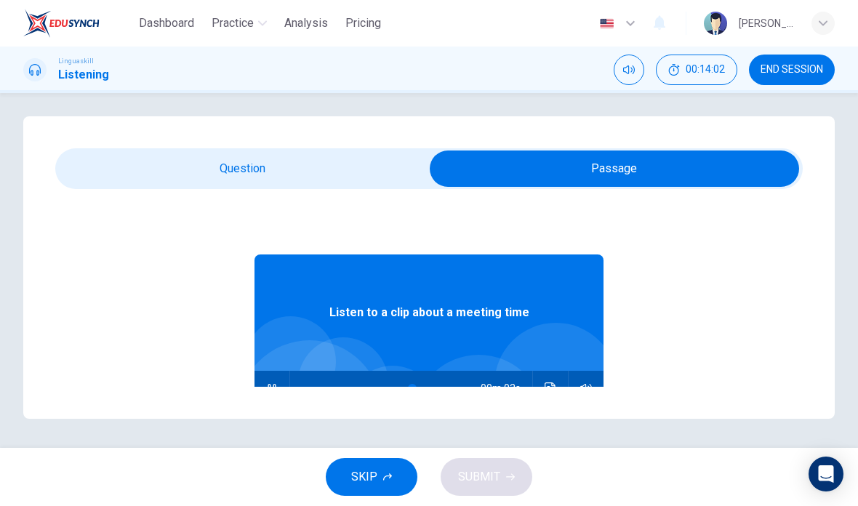
type input "76"
click at [287, 150] on input "checkbox" at bounding box center [614, 168] width 1121 height 36
checkbox input "false"
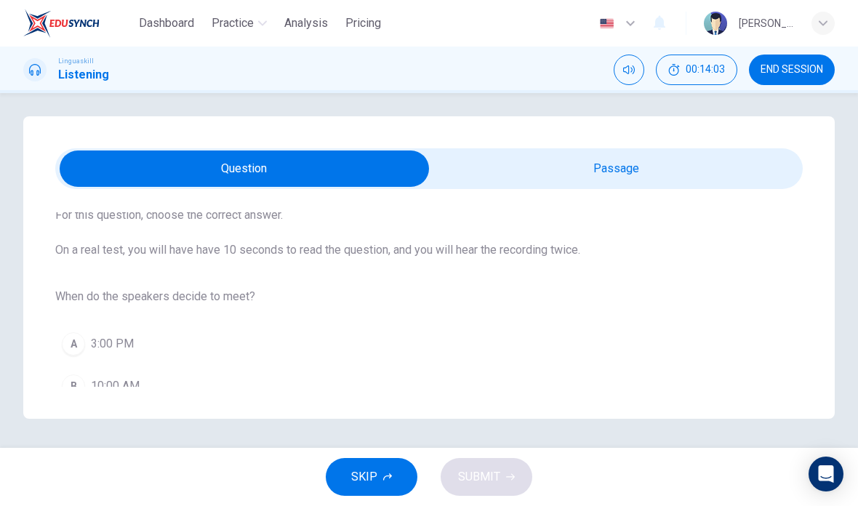
click at [125, 335] on span "3:00 PM" at bounding box center [112, 343] width 43 height 17
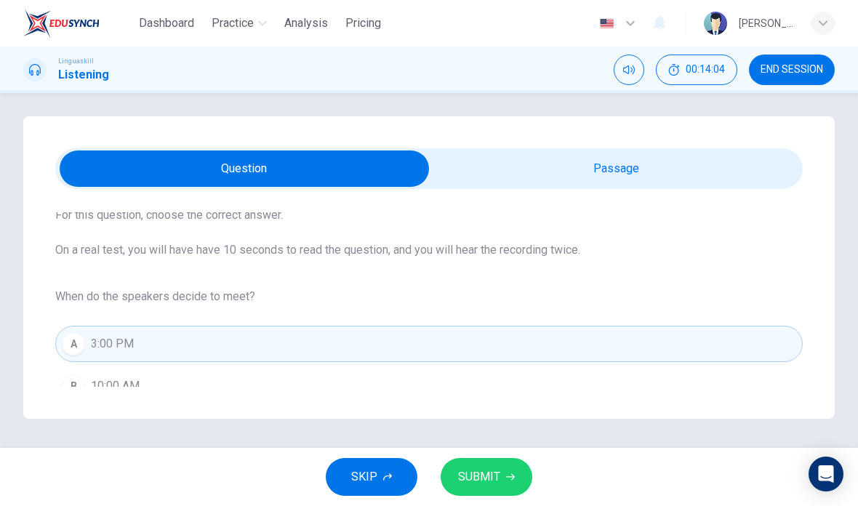
click at [489, 475] on span "SUBMIT" at bounding box center [479, 477] width 42 height 20
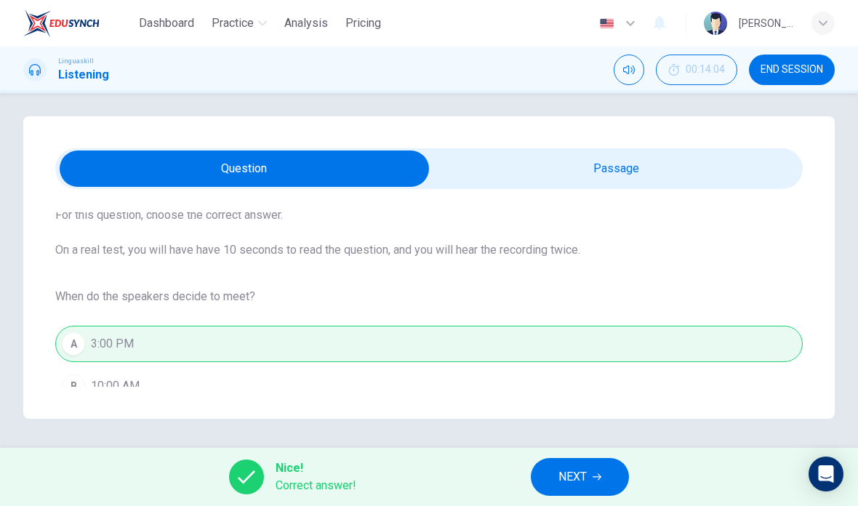
click at [562, 475] on span "NEXT" at bounding box center [572, 477] width 28 height 20
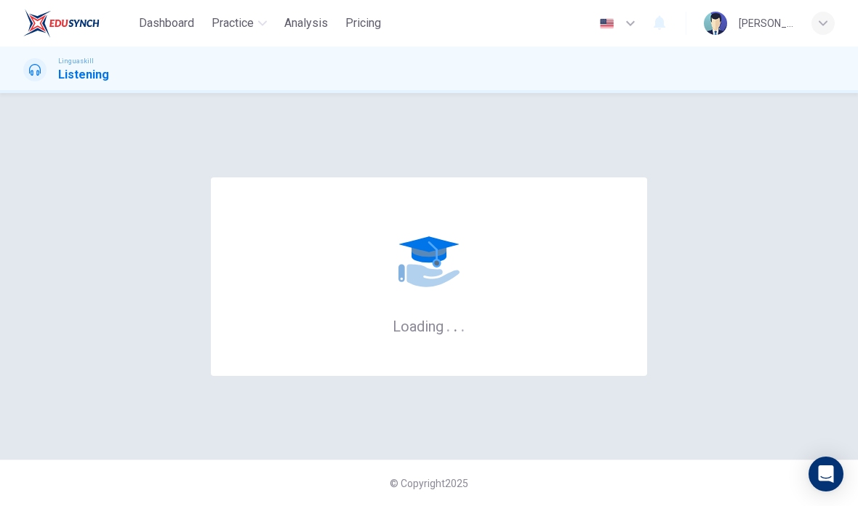
scroll to position [0, 0]
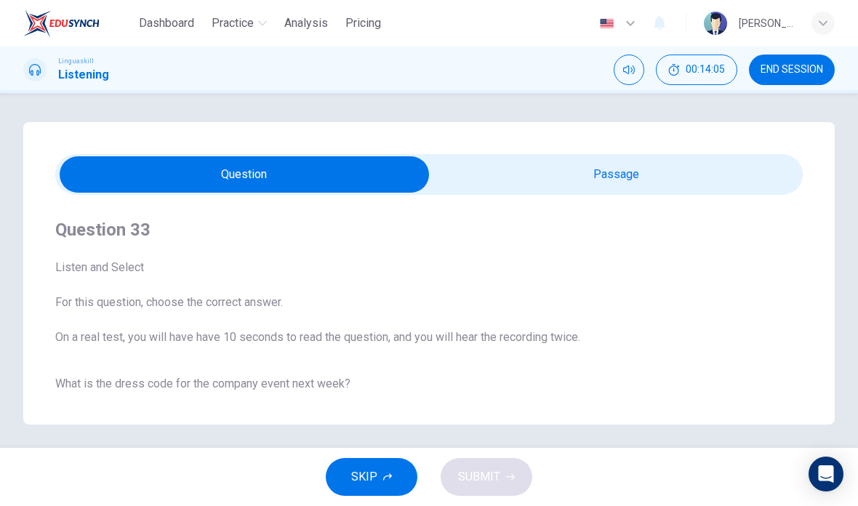
click at [634, 180] on input "checkbox" at bounding box center [244, 174] width 1121 height 36
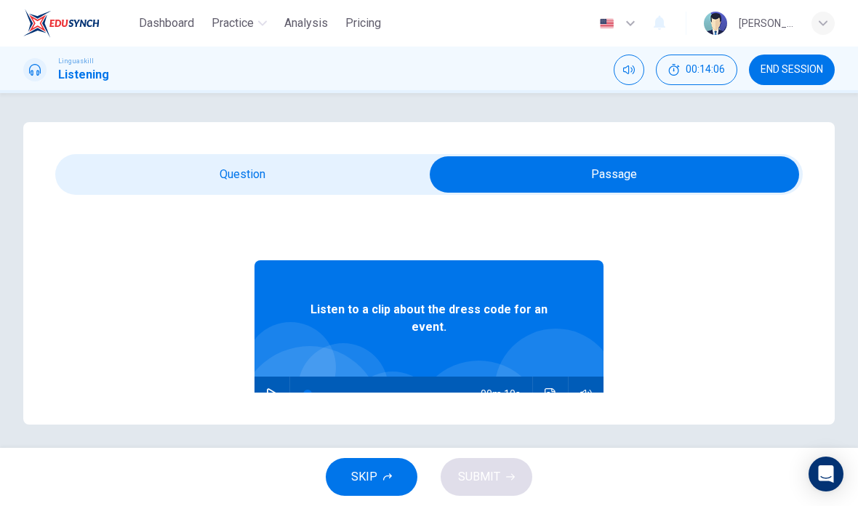
click at [551, 395] on icon "Click to see the audio transcription" at bounding box center [550, 394] width 12 height 12
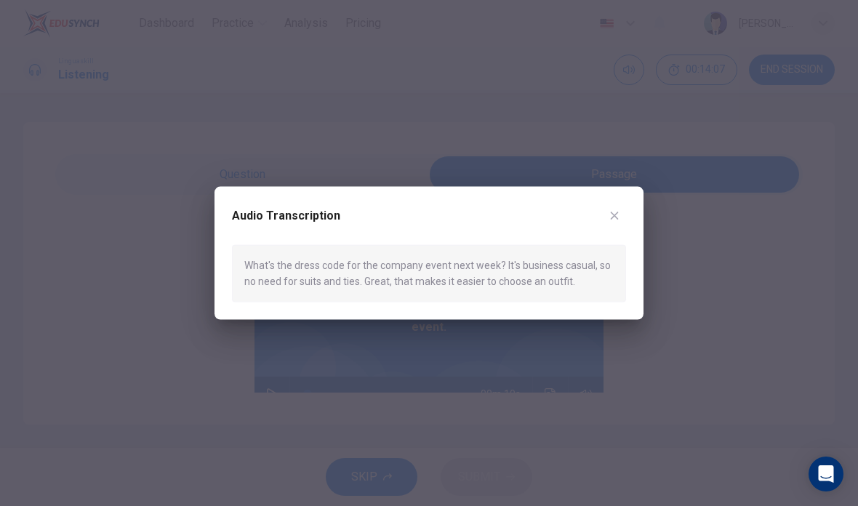
click at [621, 196] on div "Audio Transcription What's the dress code for the company event next week? It's…" at bounding box center [428, 253] width 429 height 133
click at [608, 212] on button "button" at bounding box center [613, 215] width 23 height 23
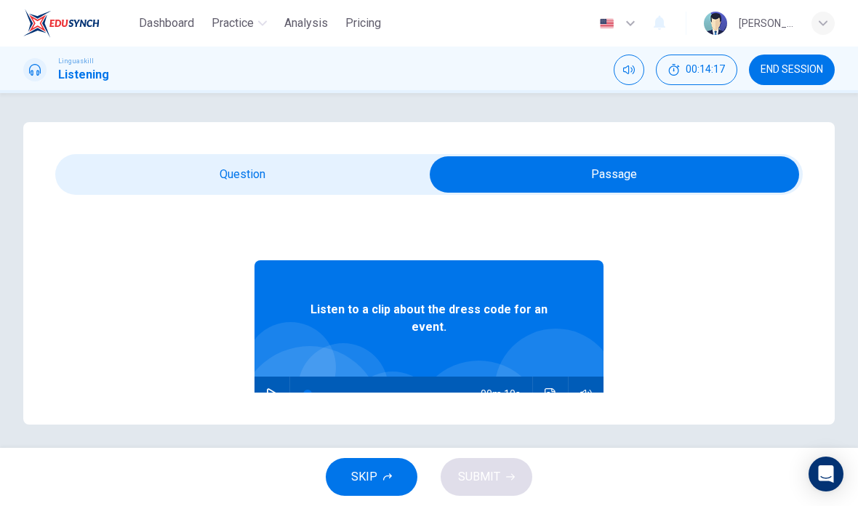
scroll to position [-5, 0]
click at [261, 169] on input "checkbox" at bounding box center [614, 174] width 1121 height 36
checkbox input "false"
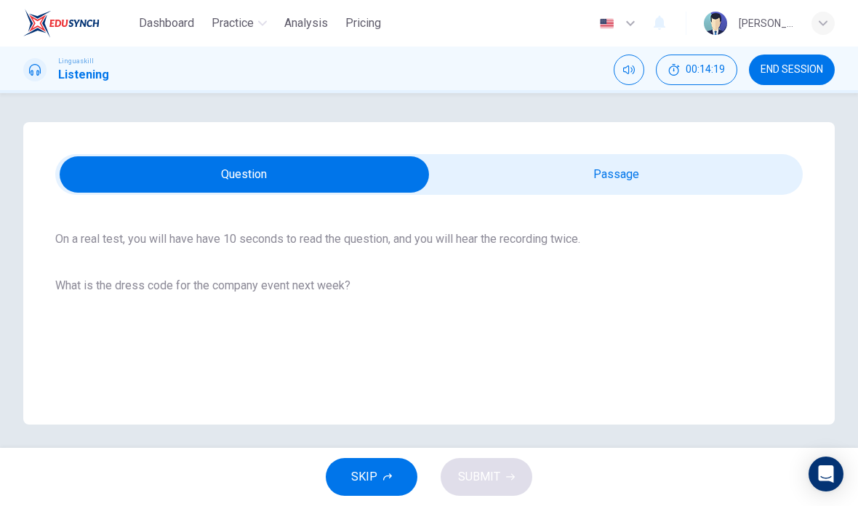
scroll to position [102, 0]
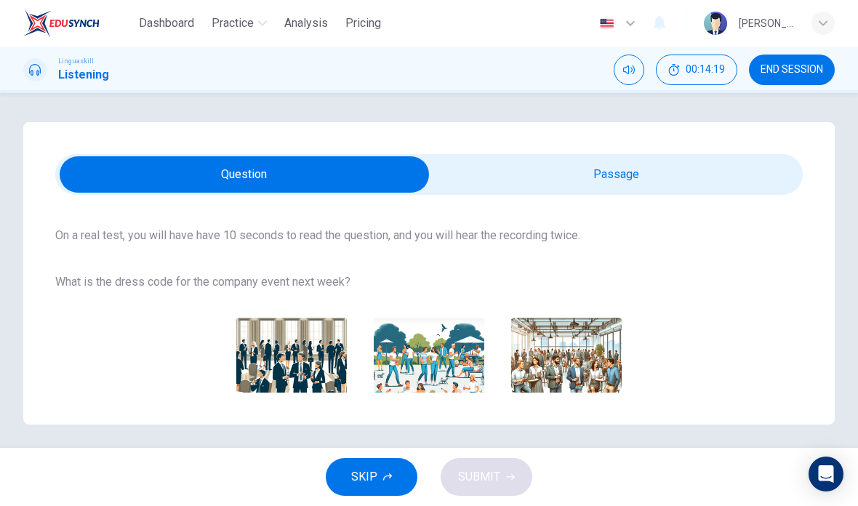
click at [571, 371] on img "button" at bounding box center [566, 373] width 110 height 110
click at [488, 474] on span "SUBMIT" at bounding box center [479, 477] width 42 height 20
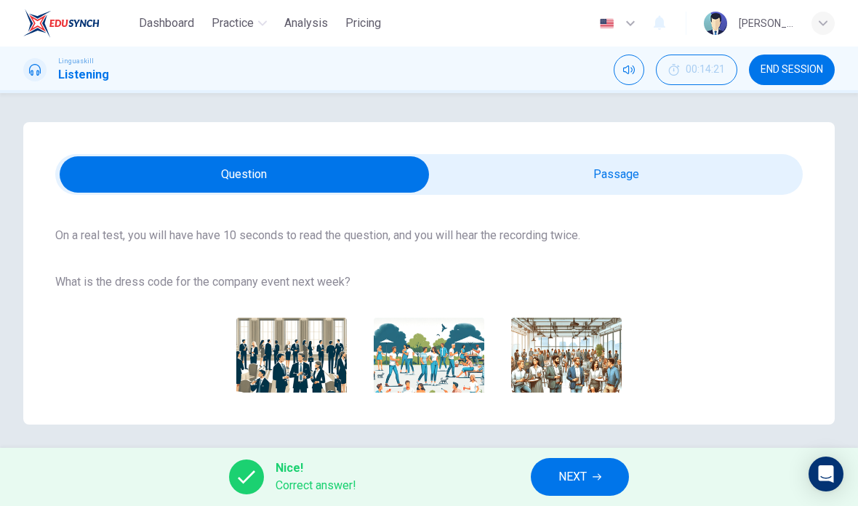
click at [577, 484] on span "NEXT" at bounding box center [572, 477] width 28 height 20
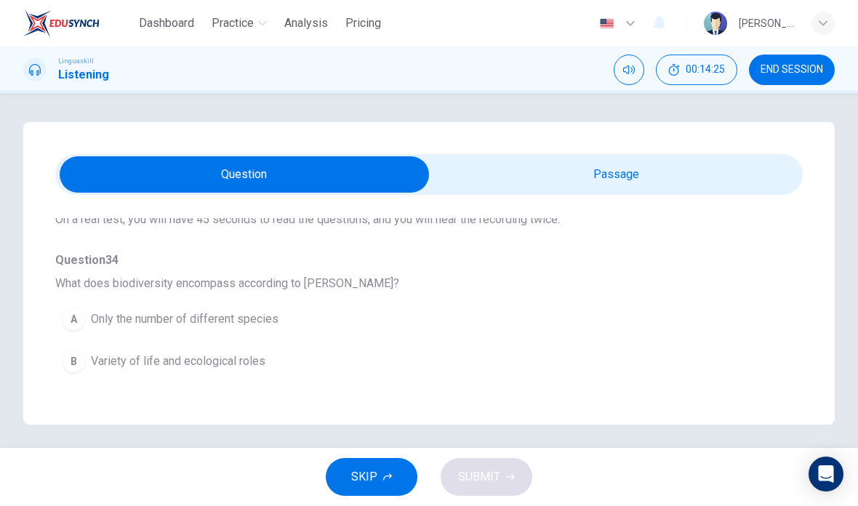
scroll to position [101, 0]
click at [228, 356] on span "Variety of life and ecological roles" at bounding box center [178, 360] width 174 height 17
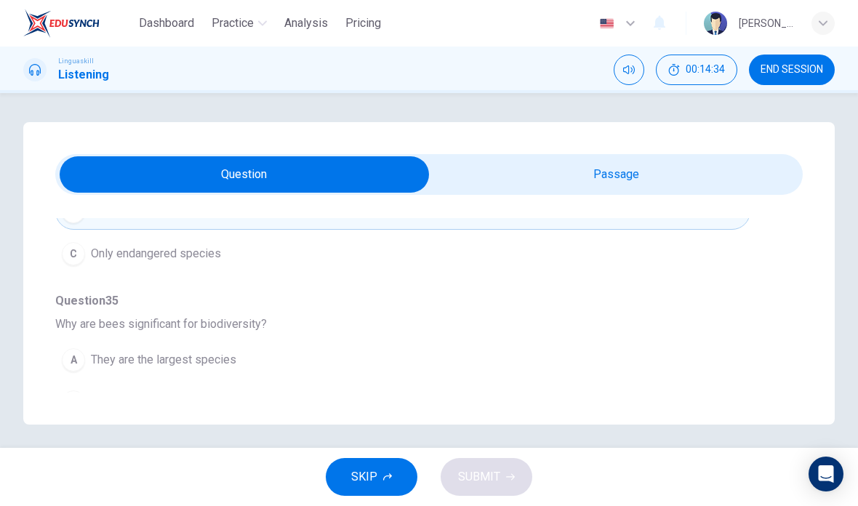
scroll to position [255, 0]
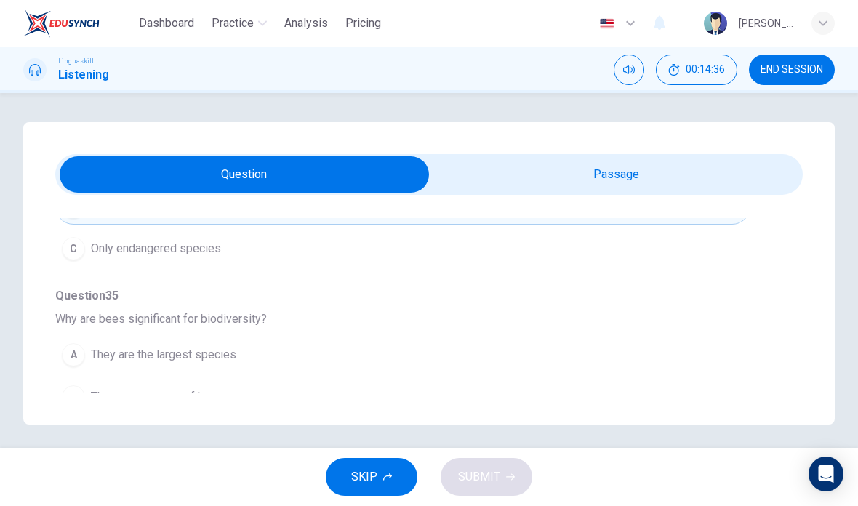
click at [179, 438] on span "They act as primary pollinators" at bounding box center [169, 438] width 156 height 17
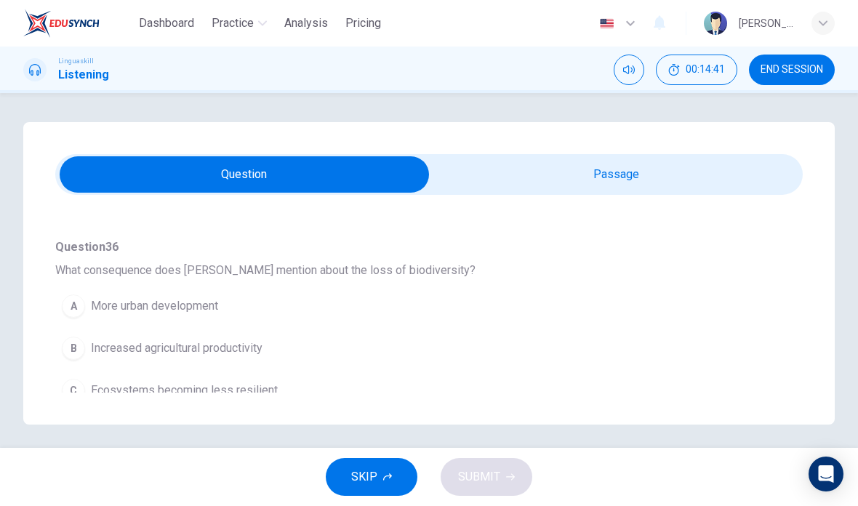
scroll to position [496, 0]
click at [208, 395] on span "Ecosystems becoming less resilient" at bounding box center [184, 388] width 187 height 17
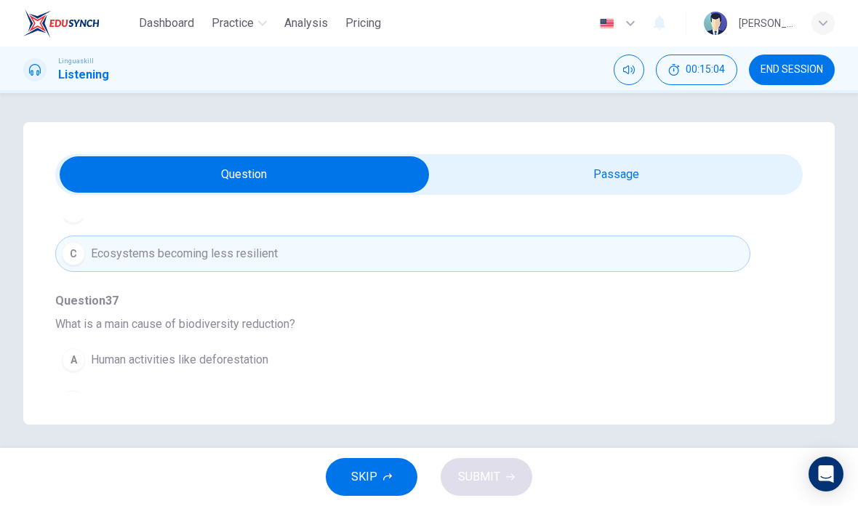
scroll to position [657, 0]
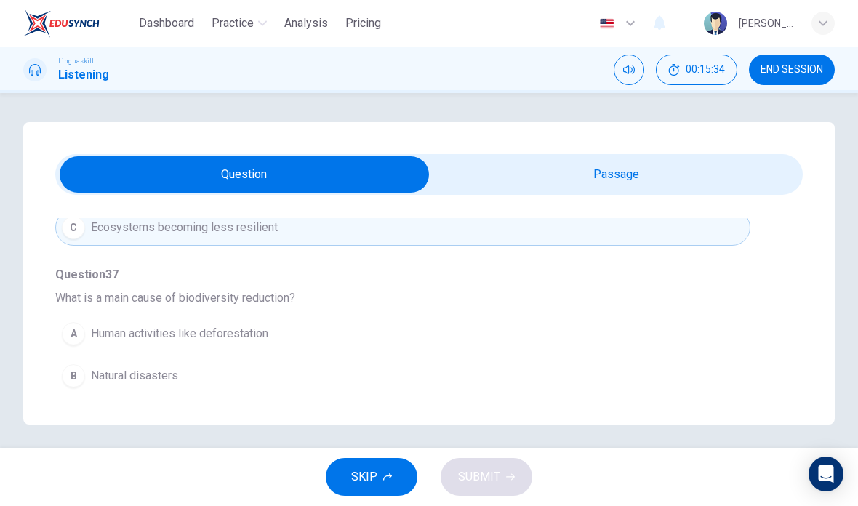
click at [190, 342] on button "A Human activities like deforestation" at bounding box center [402, 333] width 695 height 36
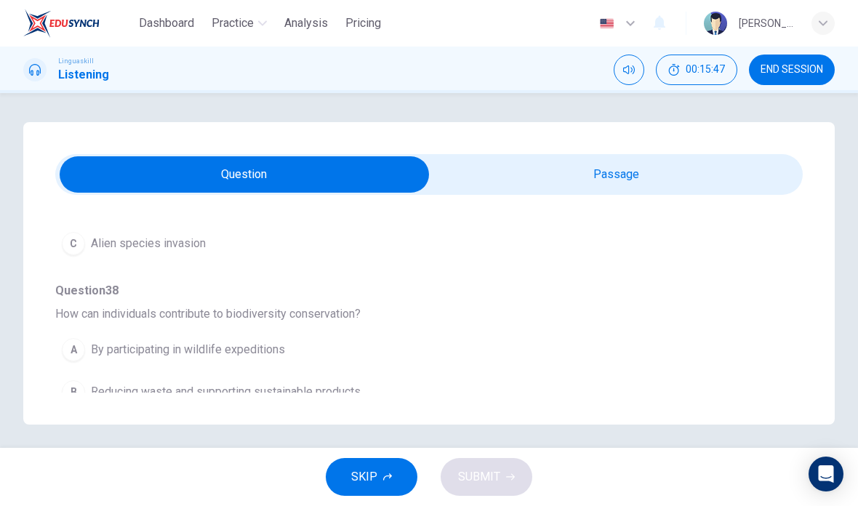
scroll to position [831, 0]
click at [217, 389] on span "Reducing waste and supporting sustainable products" at bounding box center [226, 391] width 270 height 17
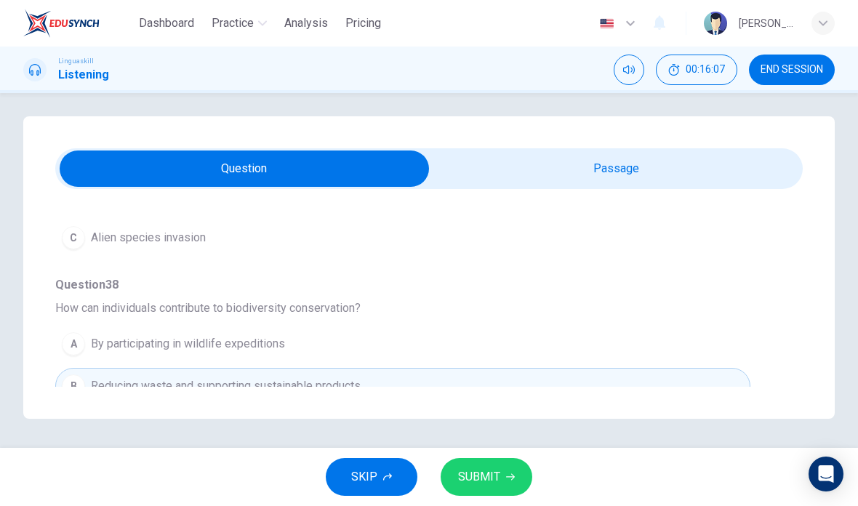
scroll to position [64, 0]
click at [489, 466] on button "SUBMIT" at bounding box center [486, 477] width 92 height 38
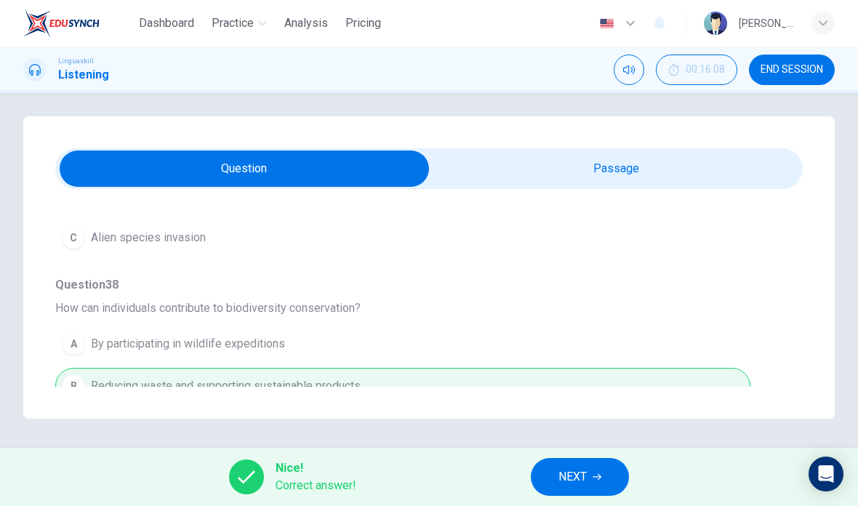
click at [588, 479] on button "NEXT" at bounding box center [580, 477] width 98 height 38
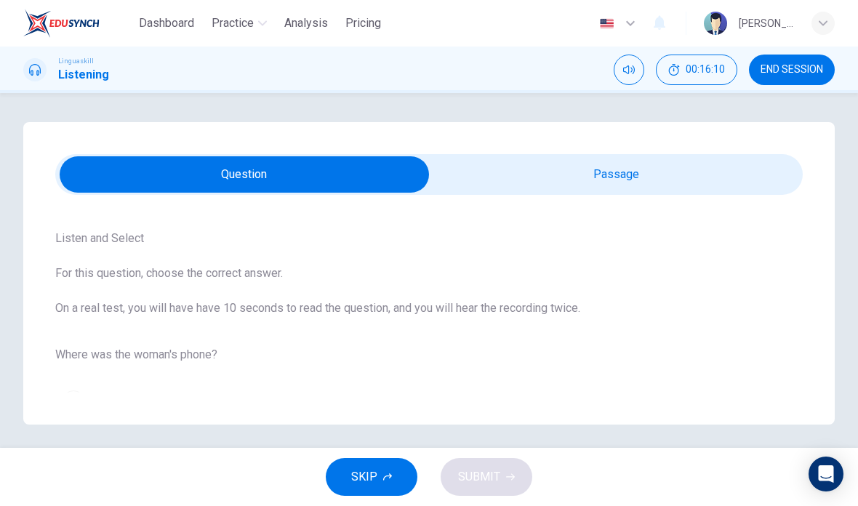
scroll to position [34, 0]
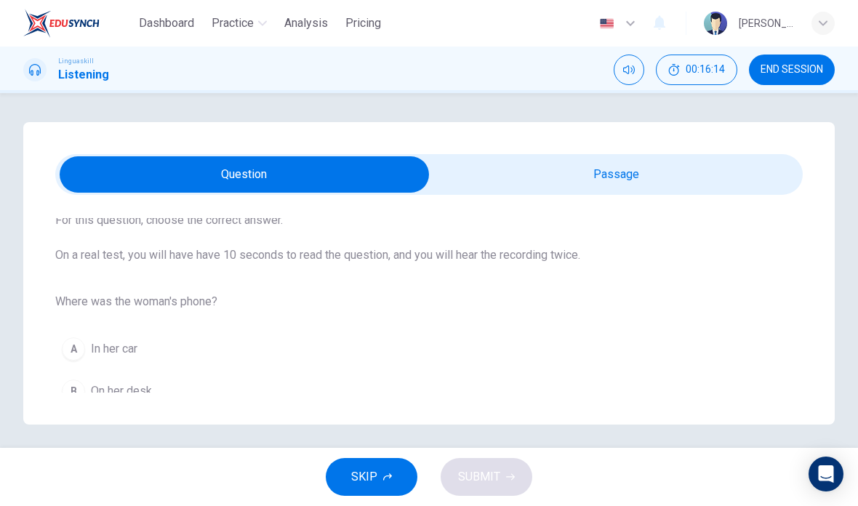
click at [89, 427] on button "C In her bag" at bounding box center [428, 433] width 747 height 36
click at [497, 469] on span "SUBMIT" at bounding box center [479, 477] width 42 height 20
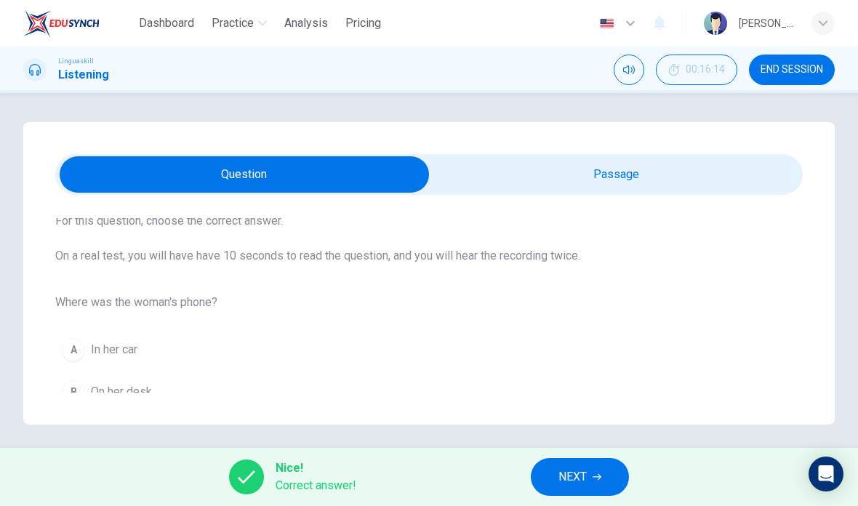
click at [640, 178] on input "checkbox" at bounding box center [244, 174] width 1121 height 36
checkbox input "true"
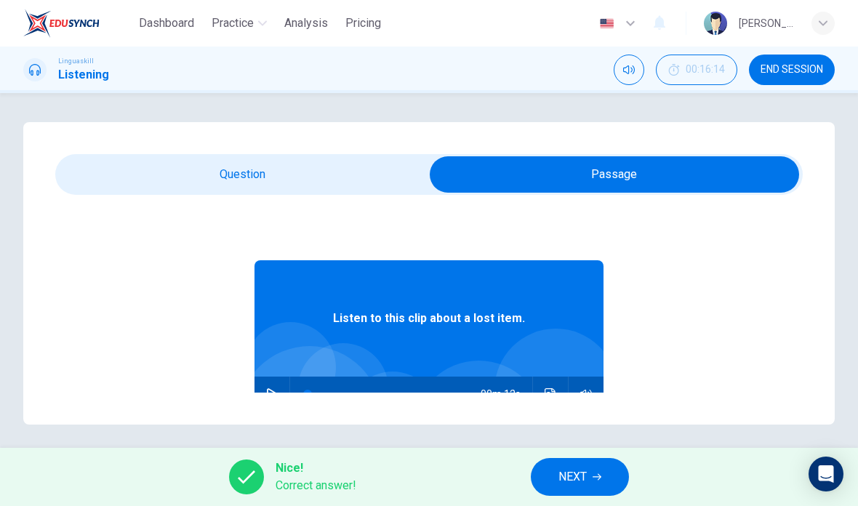
click at [265, 395] on button "button" at bounding box center [271, 393] width 23 height 35
click at [547, 395] on icon "Click to see the audio transcription" at bounding box center [550, 394] width 12 height 12
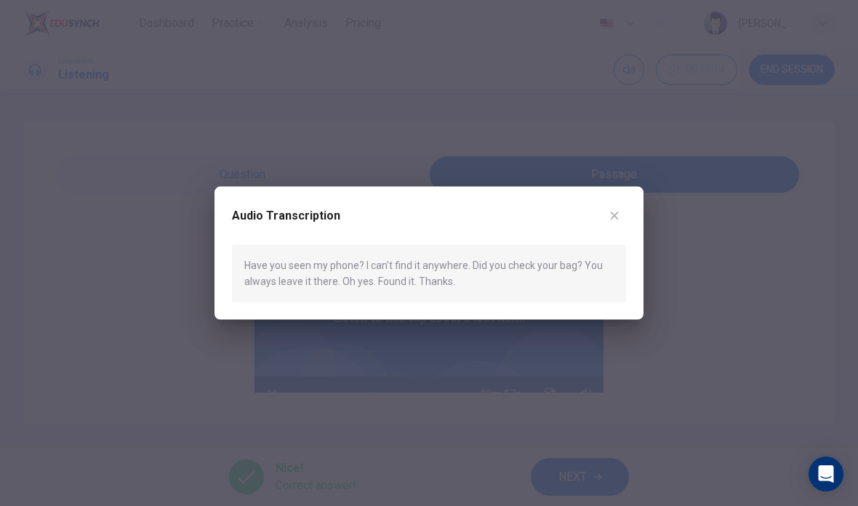
click at [615, 213] on icon "button" at bounding box center [614, 216] width 12 height 12
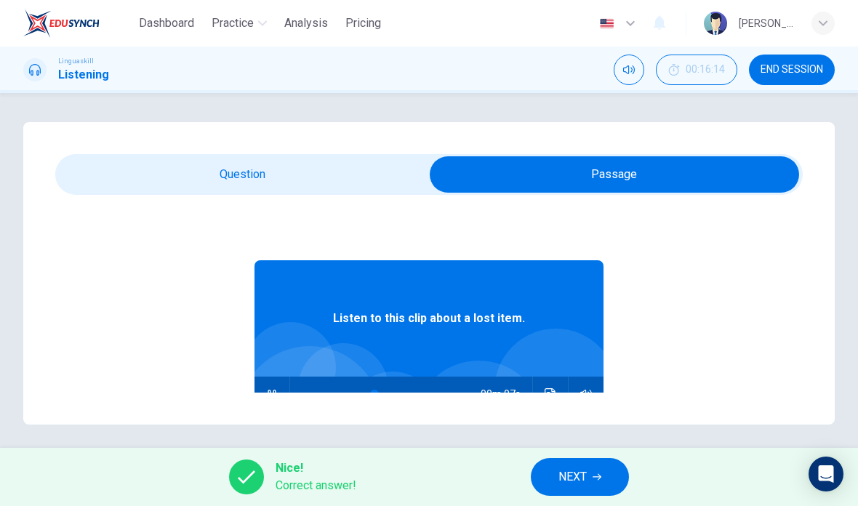
type input "50"
click at [208, 179] on input "checkbox" at bounding box center [614, 174] width 1121 height 36
checkbox input "false"
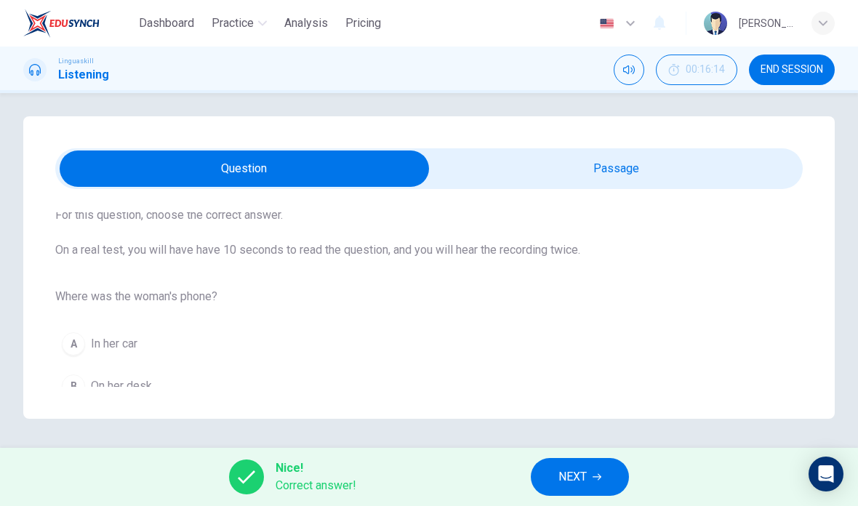
scroll to position [49, 0]
click at [582, 468] on span "NEXT" at bounding box center [572, 477] width 28 height 20
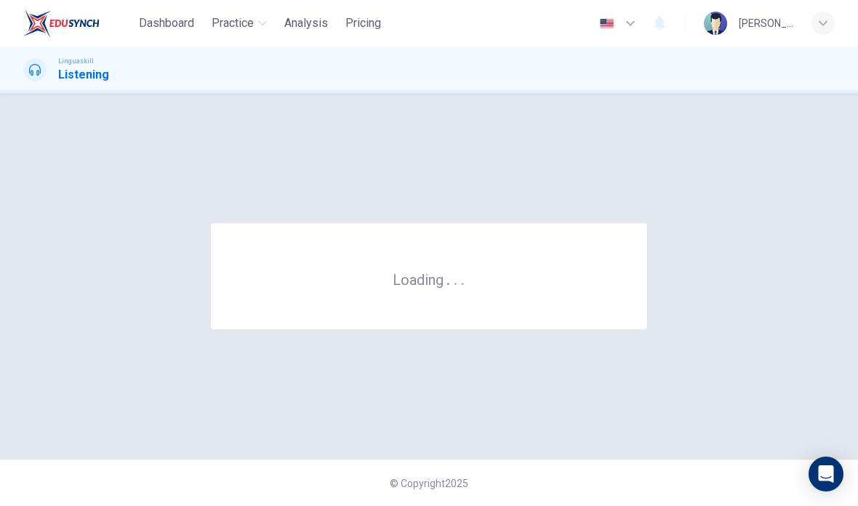
scroll to position [0, 0]
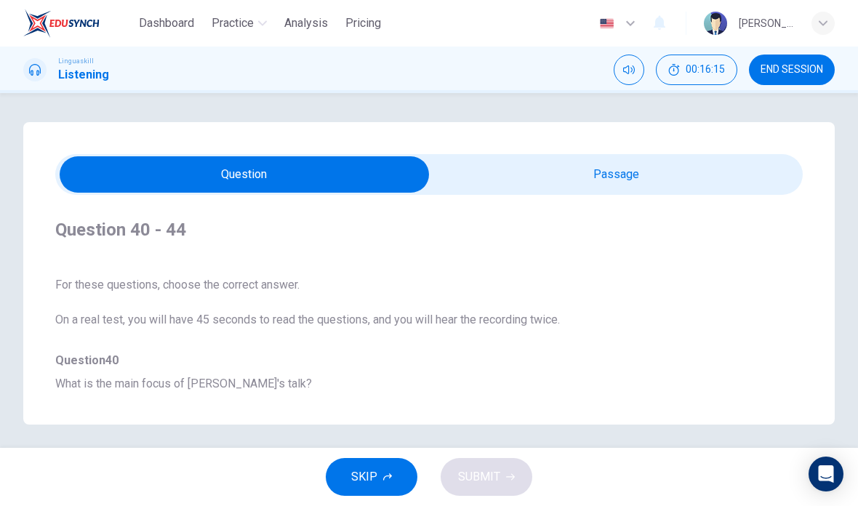
click at [635, 167] on input "checkbox" at bounding box center [244, 174] width 1121 height 36
checkbox input "true"
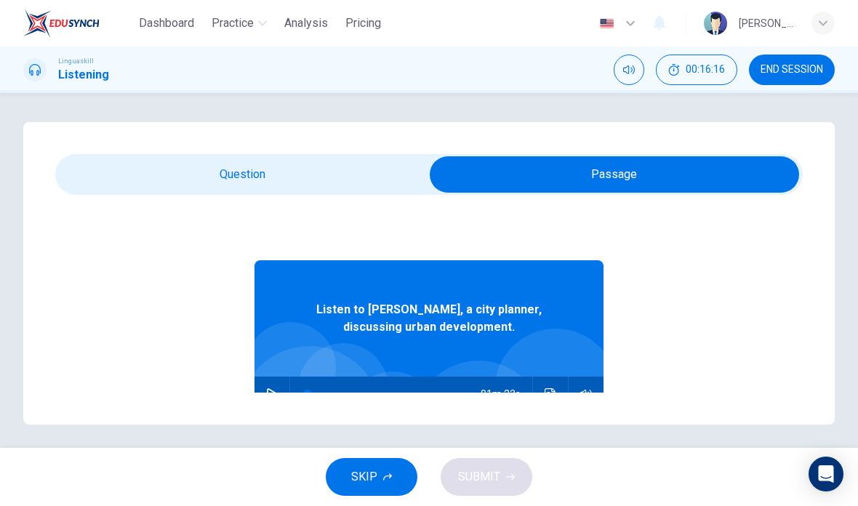
click at [267, 399] on icon "button" at bounding box center [272, 394] width 10 height 12
click at [552, 392] on icon "Click to see the audio transcription" at bounding box center [549, 394] width 11 height 12
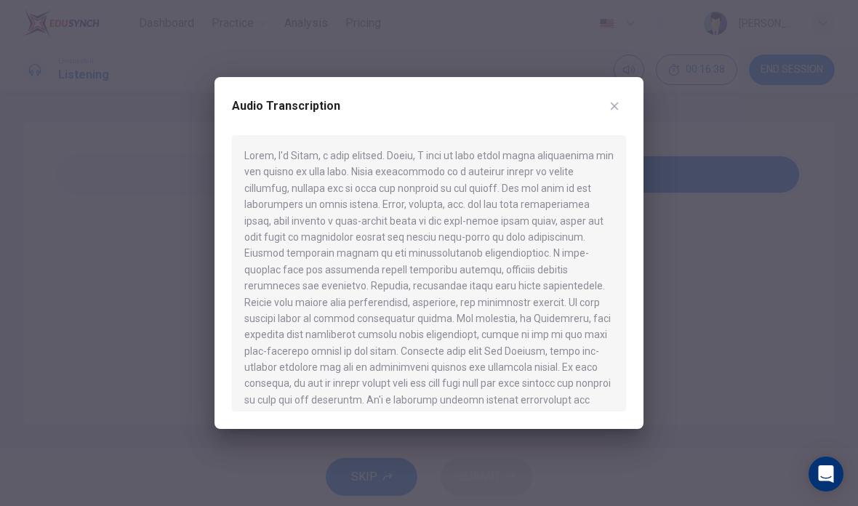
click at [616, 102] on icon "button" at bounding box center [614, 106] width 12 height 12
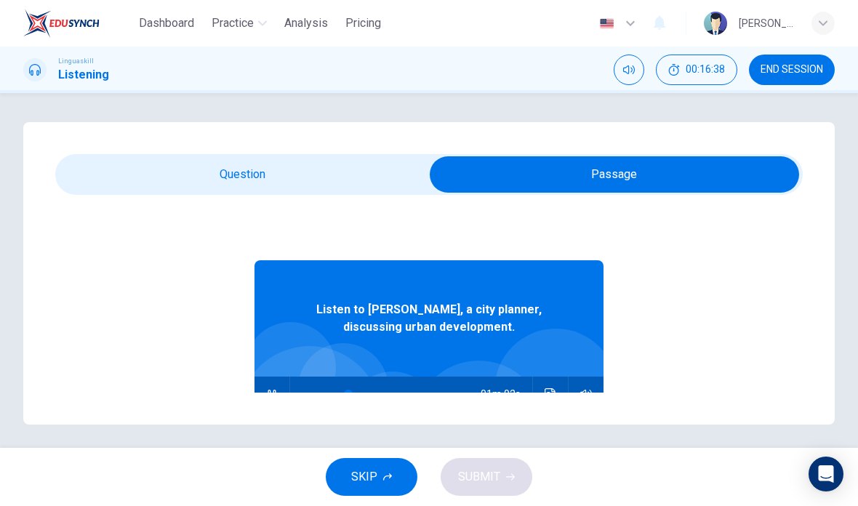
type input "26"
click at [281, 169] on input "checkbox" at bounding box center [614, 174] width 1121 height 36
checkbox input "false"
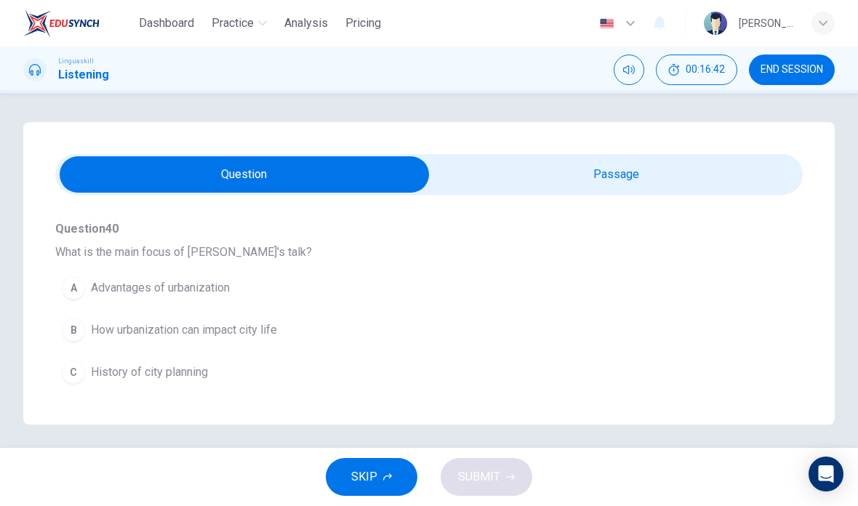
scroll to position [133, 0]
click at [227, 329] on span "How urbanization can impact city life" at bounding box center [184, 328] width 186 height 17
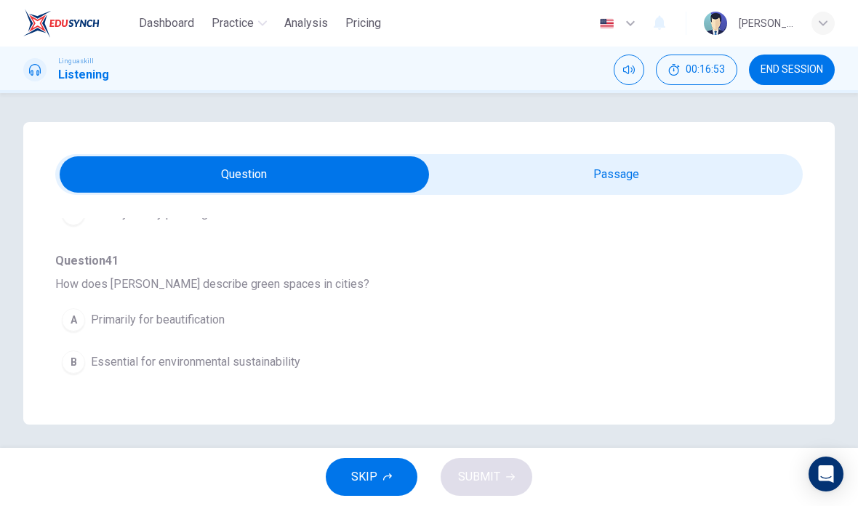
scroll to position [291, 0]
click at [275, 363] on span "Essential for environmental sustainability" at bounding box center [195, 360] width 209 height 17
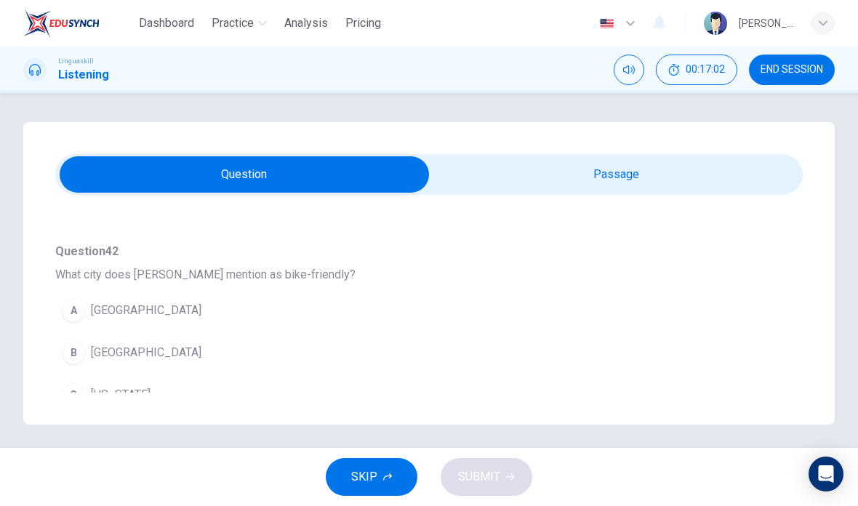
scroll to position [491, 0]
click at [142, 358] on span "Copenhagen" at bounding box center [146, 351] width 110 height 17
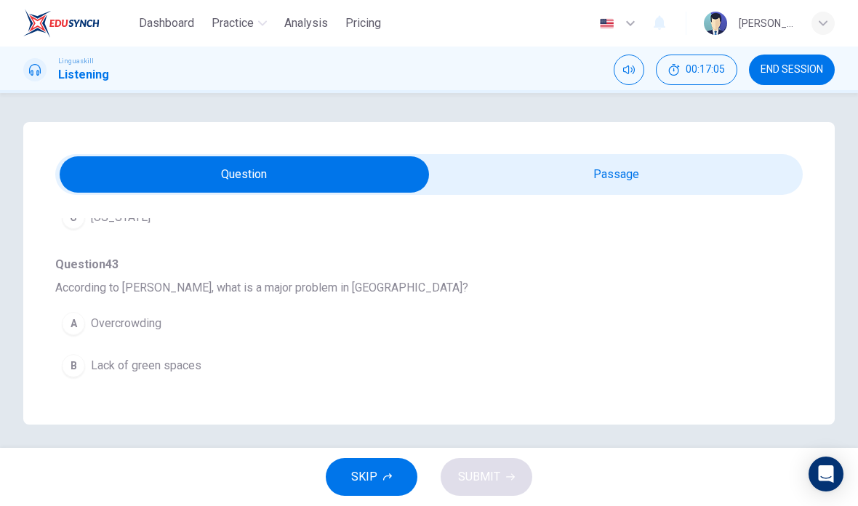
scroll to position [681, 0]
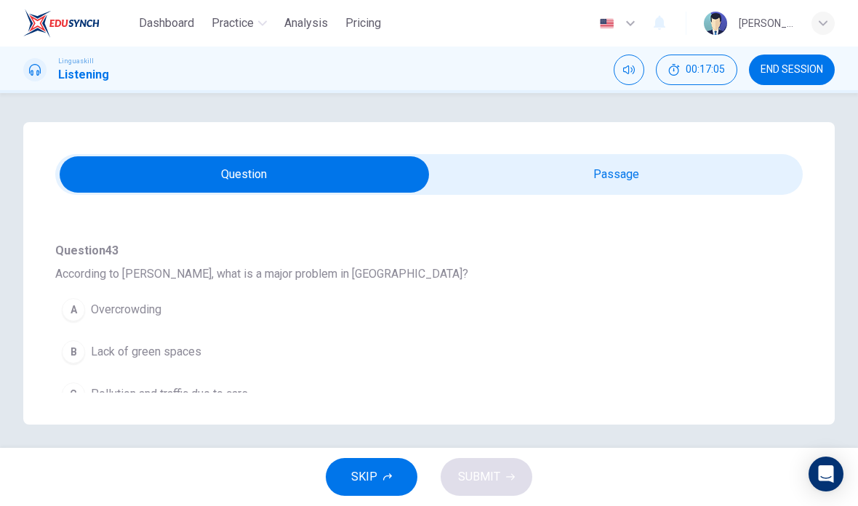
click at [82, 395] on div "C" at bounding box center [73, 393] width 23 height 23
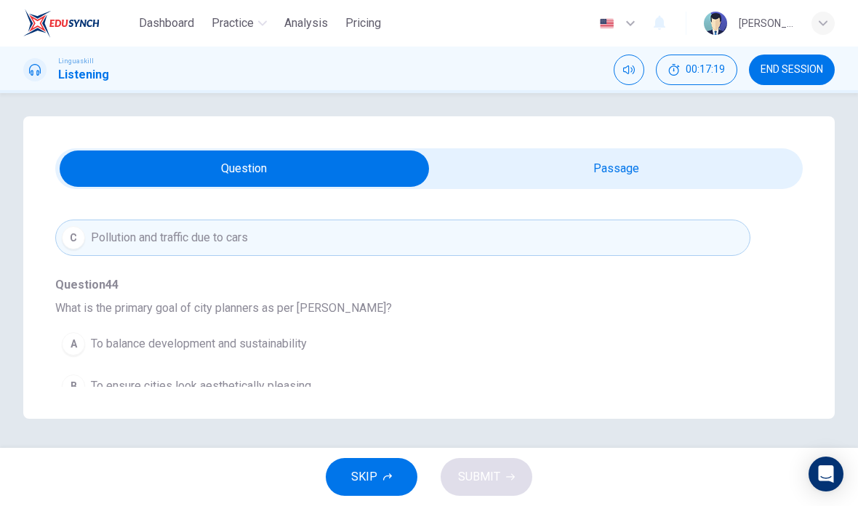
scroll to position [44, 0]
click at [148, 335] on span "To balance development and sustainability" at bounding box center [199, 343] width 216 height 17
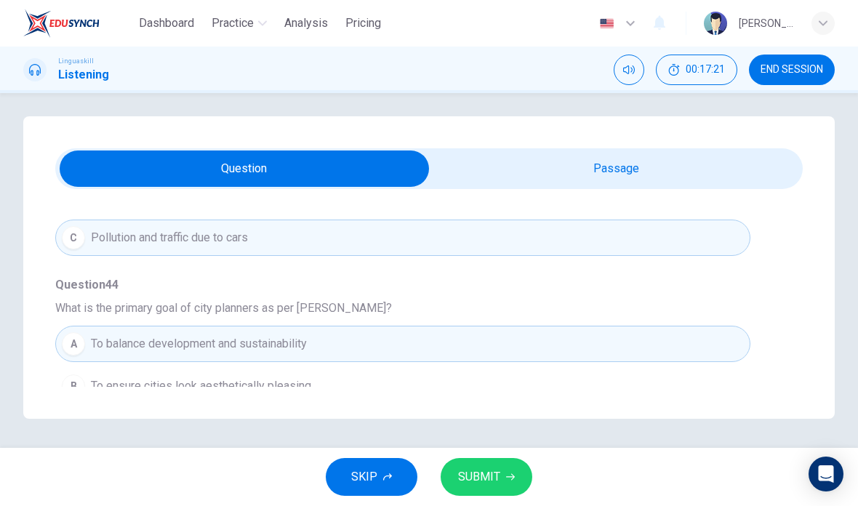
click at [495, 475] on span "SUBMIT" at bounding box center [479, 477] width 42 height 20
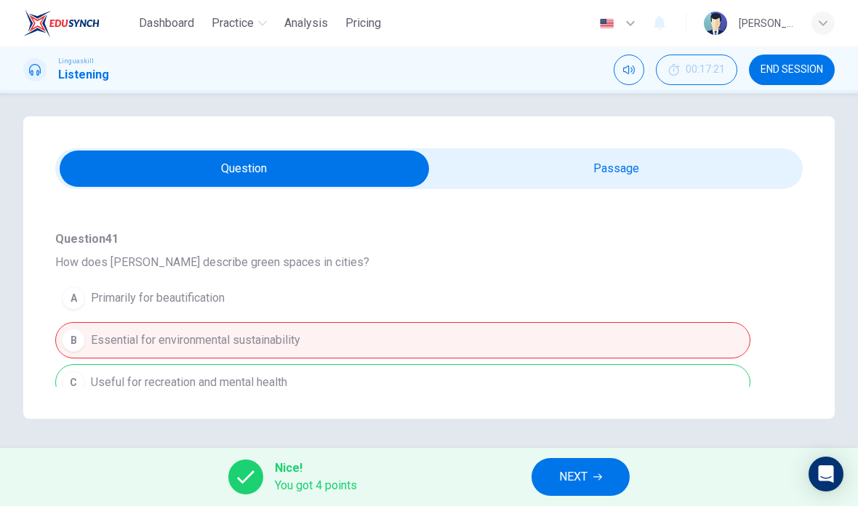
scroll to position [298, 0]
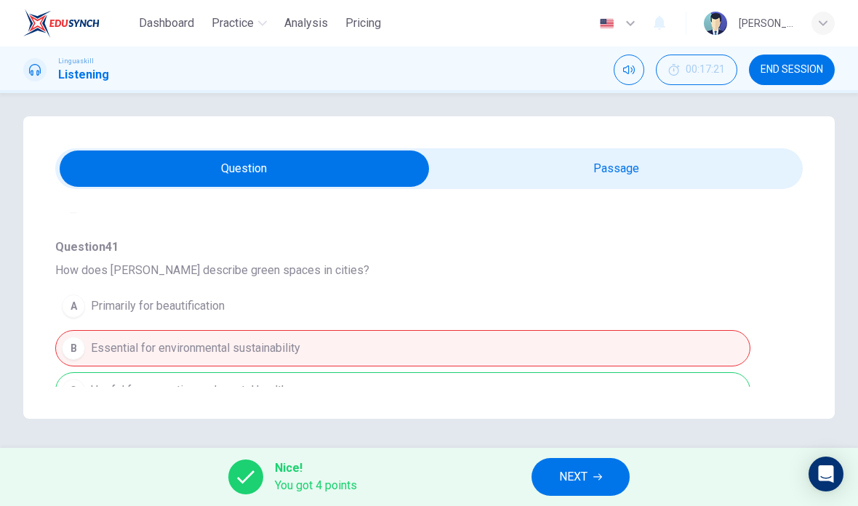
click at [574, 474] on span "NEXT" at bounding box center [573, 477] width 28 height 20
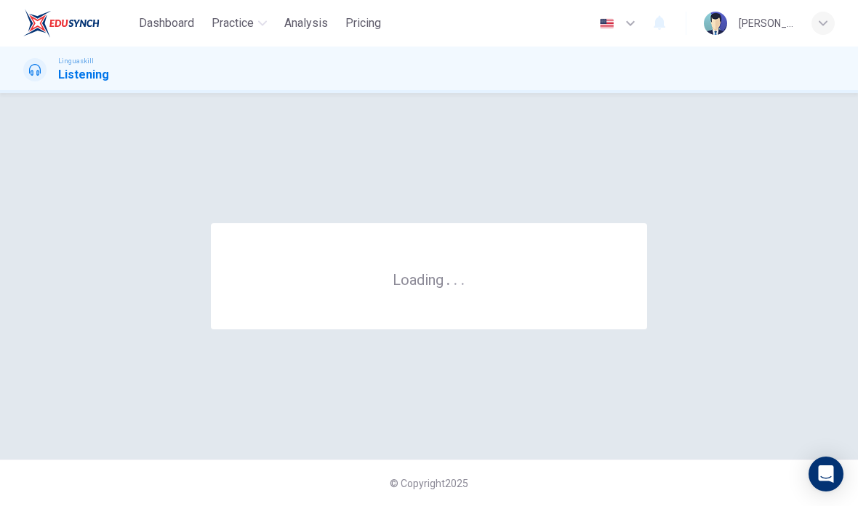
scroll to position [0, 0]
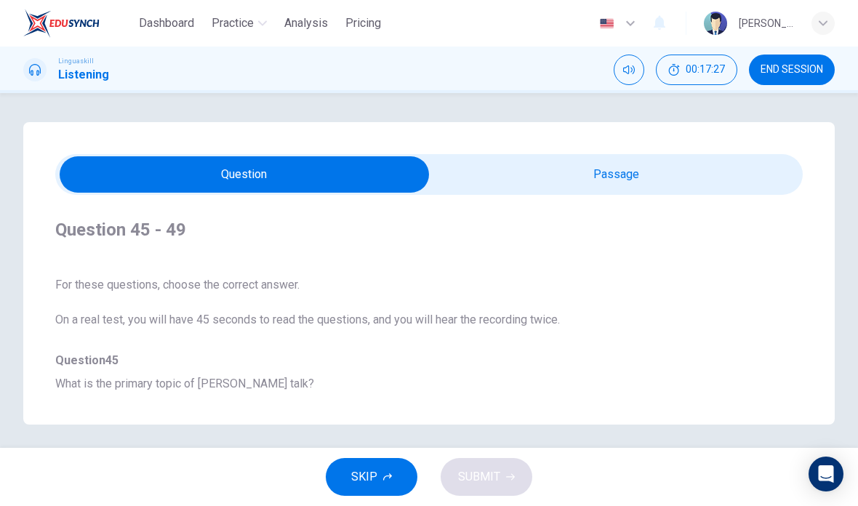
click at [644, 179] on input "checkbox" at bounding box center [244, 174] width 1121 height 36
checkbox input "true"
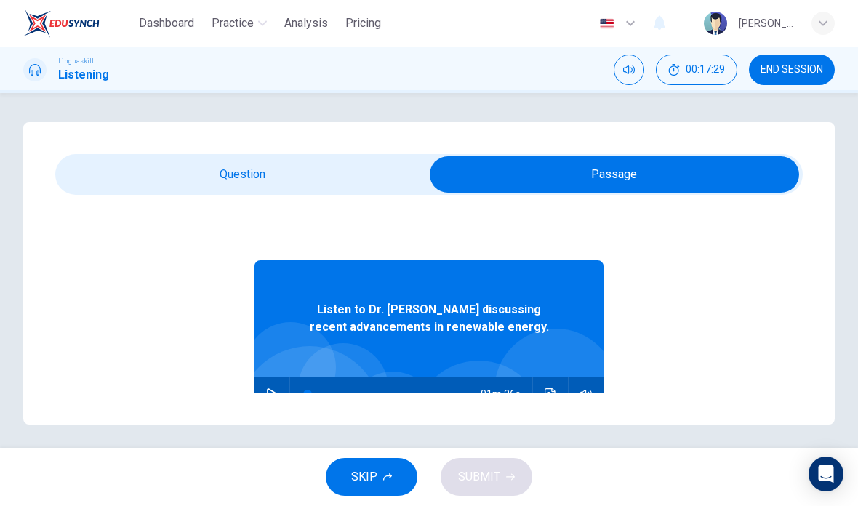
click at [275, 395] on icon "button" at bounding box center [272, 394] width 10 height 12
click at [547, 395] on icon "Click to see the audio transcription" at bounding box center [550, 394] width 12 height 12
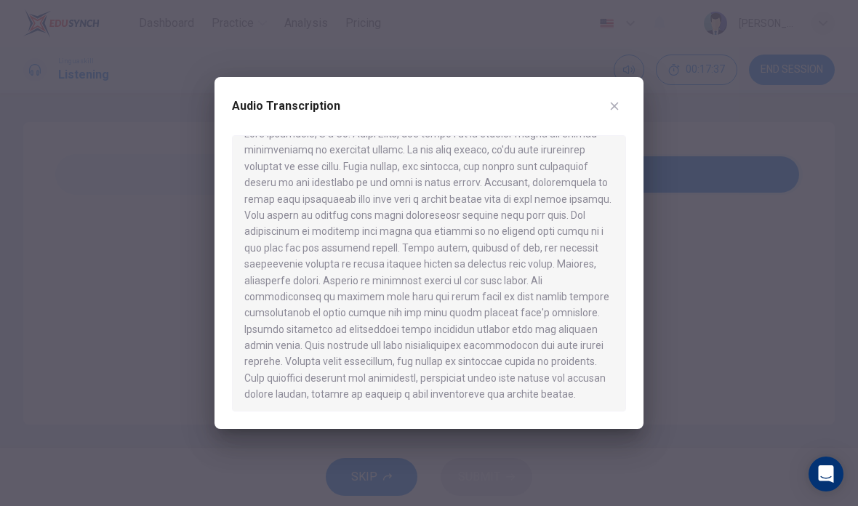
scroll to position [20, 0]
click at [610, 106] on icon "button" at bounding box center [614, 106] width 12 height 12
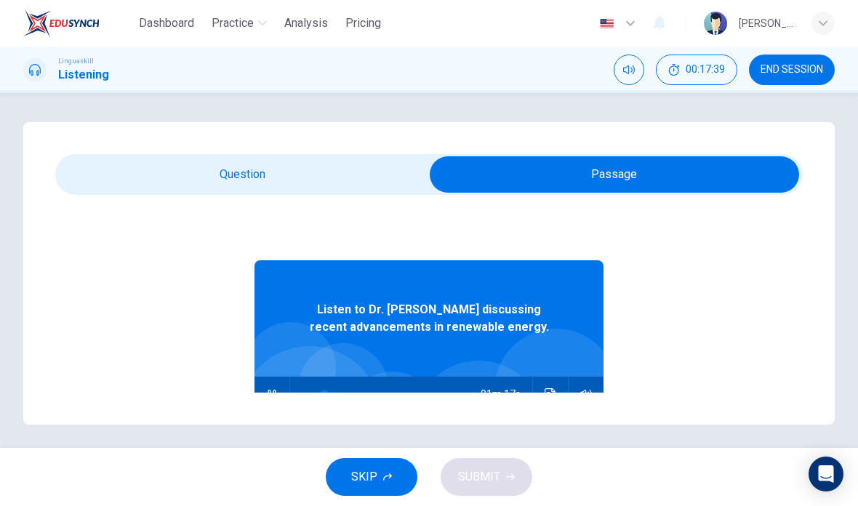
type input "12"
click at [305, 168] on input "checkbox" at bounding box center [614, 174] width 1121 height 36
checkbox input "false"
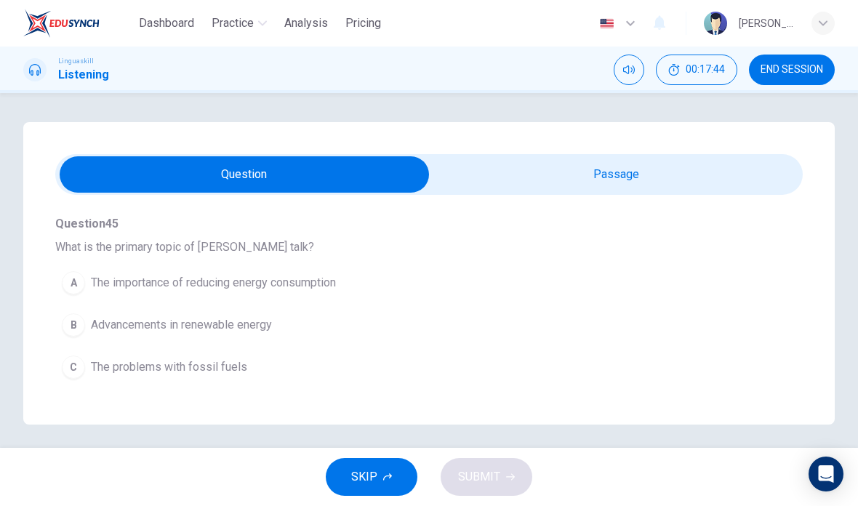
scroll to position [140, 0]
click at [229, 326] on span "Advancements in renewable energy" at bounding box center [181, 321] width 181 height 17
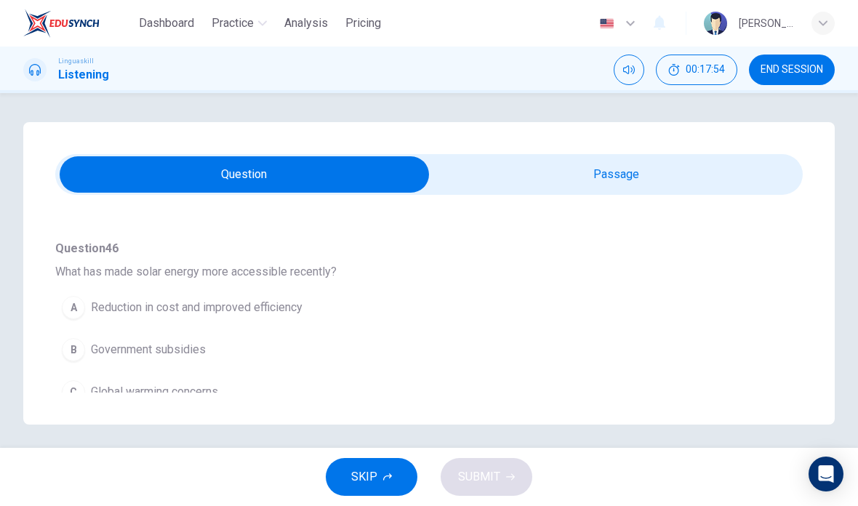
scroll to position [304, 0]
click at [241, 318] on button "A Reduction in cost and improved efficiency" at bounding box center [402, 306] width 695 height 36
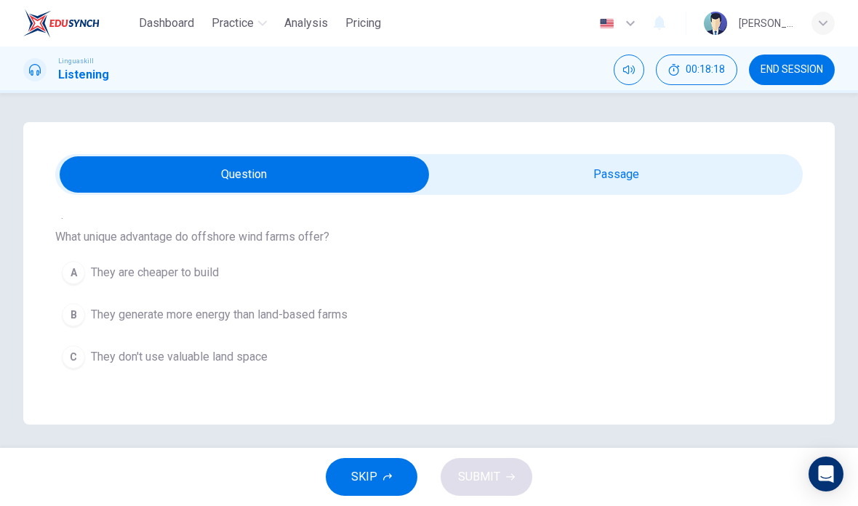
scroll to position [529, 0]
click at [307, 309] on span "They generate more energy than land-based farms" at bounding box center [219, 313] width 257 height 17
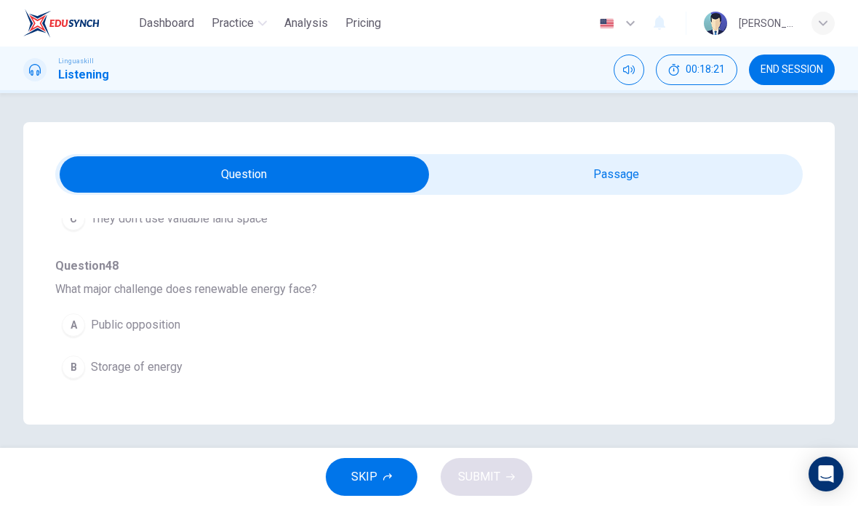
scroll to position [672, 0]
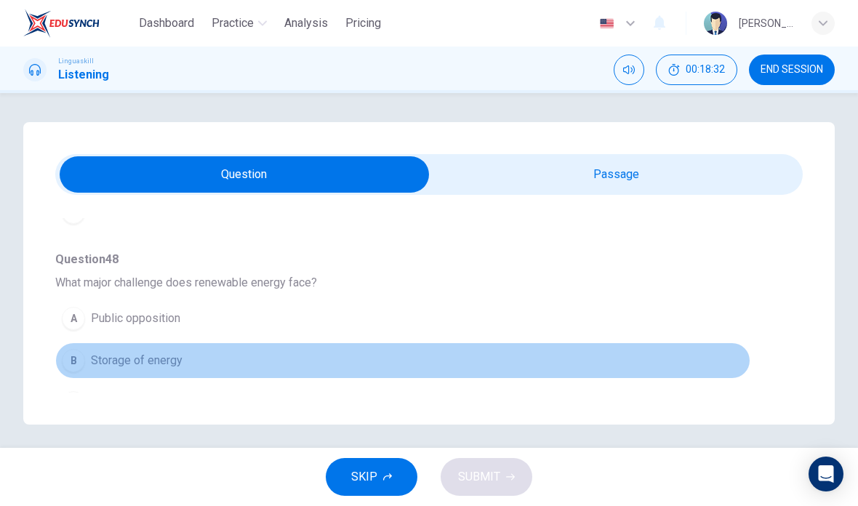
click at [145, 368] on span "Storage of energy" at bounding box center [137, 360] width 92 height 17
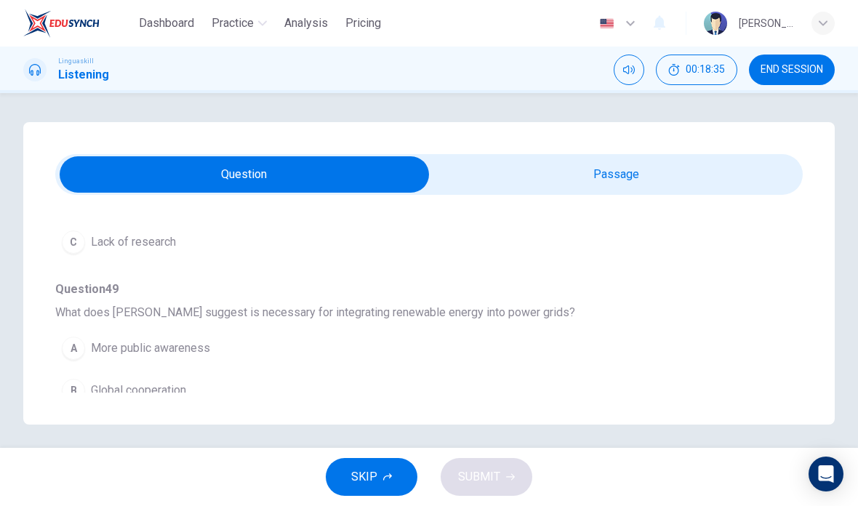
scroll to position [831, 0]
click at [216, 422] on button "C Technological and policy changes" at bounding box center [402, 434] width 695 height 36
click at [498, 484] on span "SUBMIT" at bounding box center [479, 477] width 42 height 20
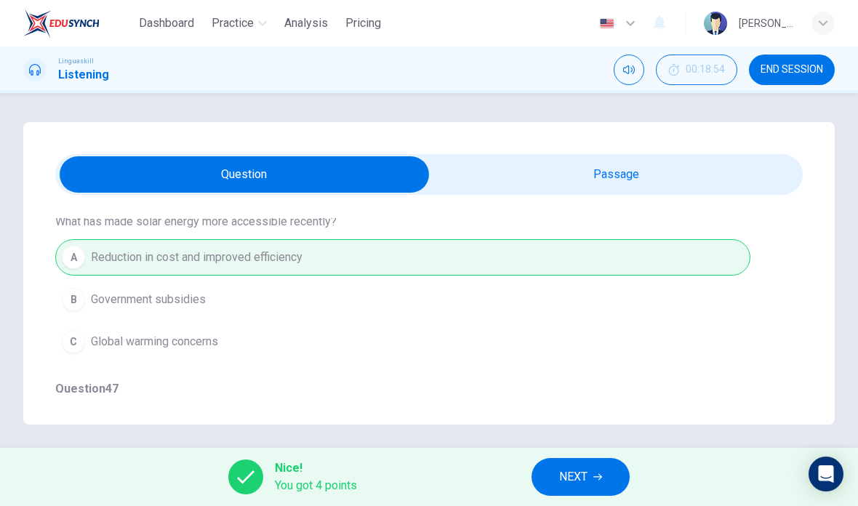
scroll to position [327, 0]
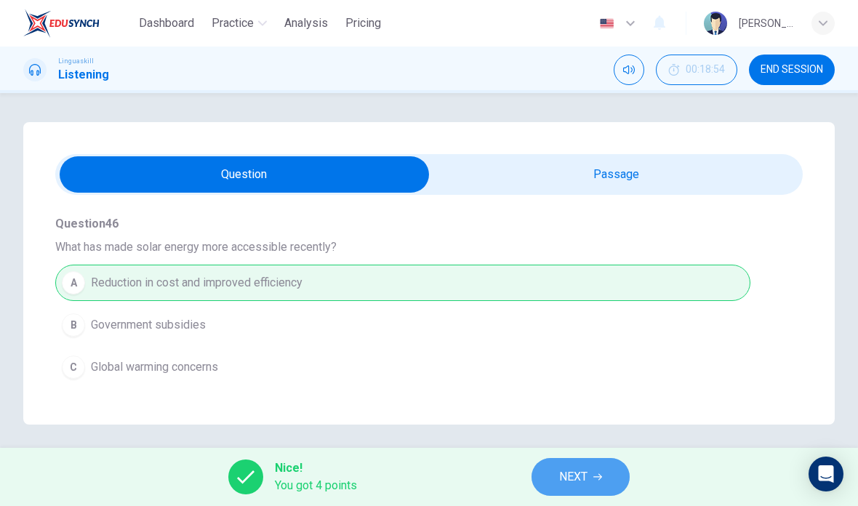
click at [596, 480] on icon "button" at bounding box center [597, 476] width 9 height 9
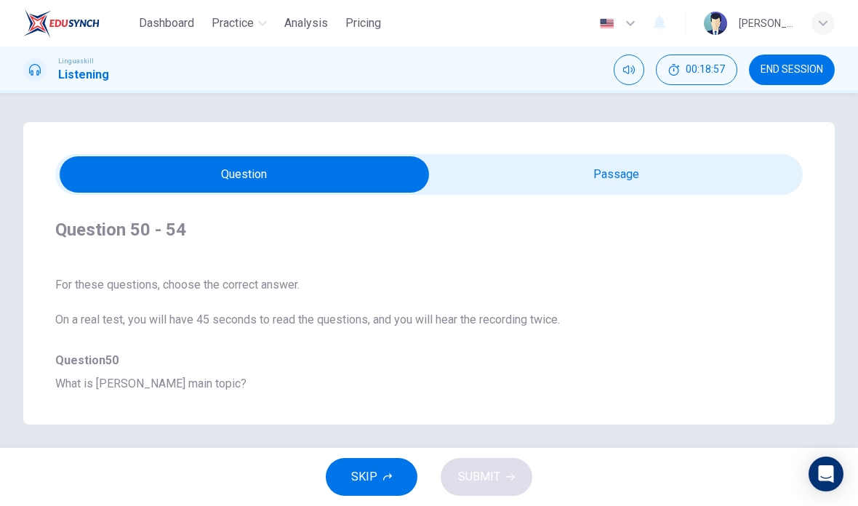
click at [620, 153] on div "Question 50 - 54 For these questions, choose the correct answer. On a real test…" at bounding box center [428, 273] width 811 height 302
click at [650, 172] on input "checkbox" at bounding box center [244, 174] width 1121 height 36
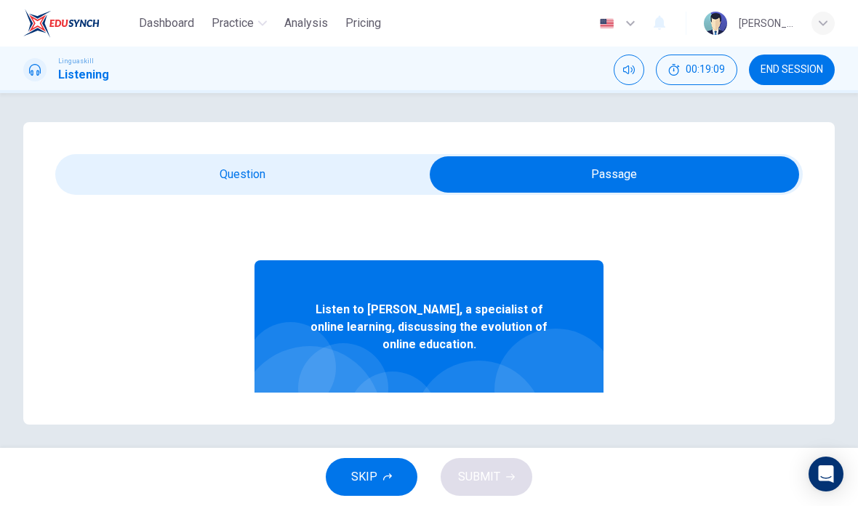
click at [550, 407] on icon "Click to see the audio transcription" at bounding box center [550, 412] width 12 height 12
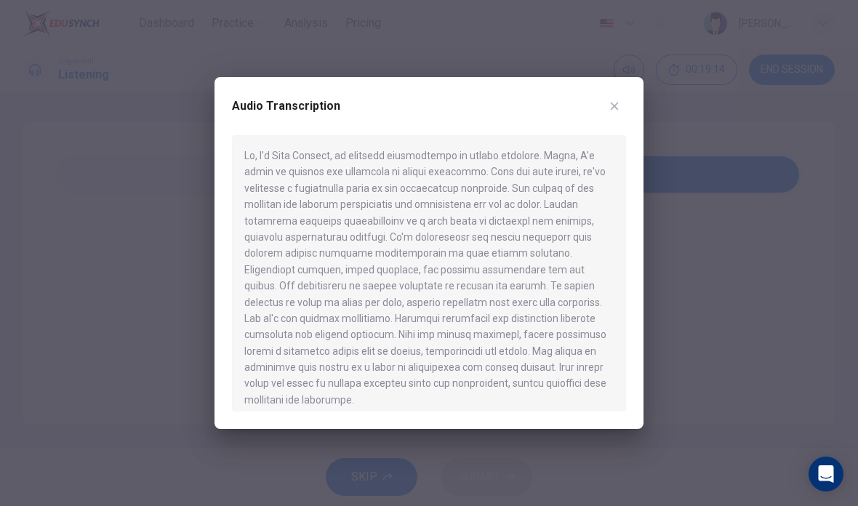
click at [612, 112] on icon "button" at bounding box center [614, 106] width 12 height 12
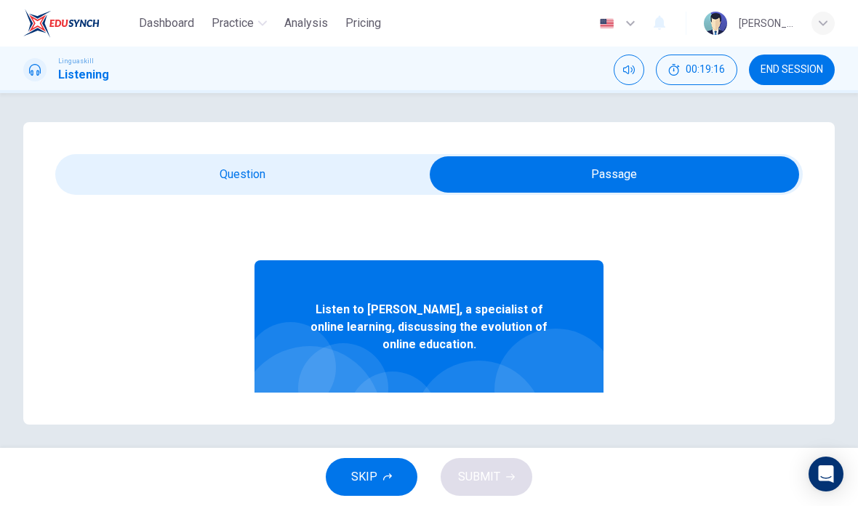
click at [235, 177] on input "checkbox" at bounding box center [614, 174] width 1121 height 36
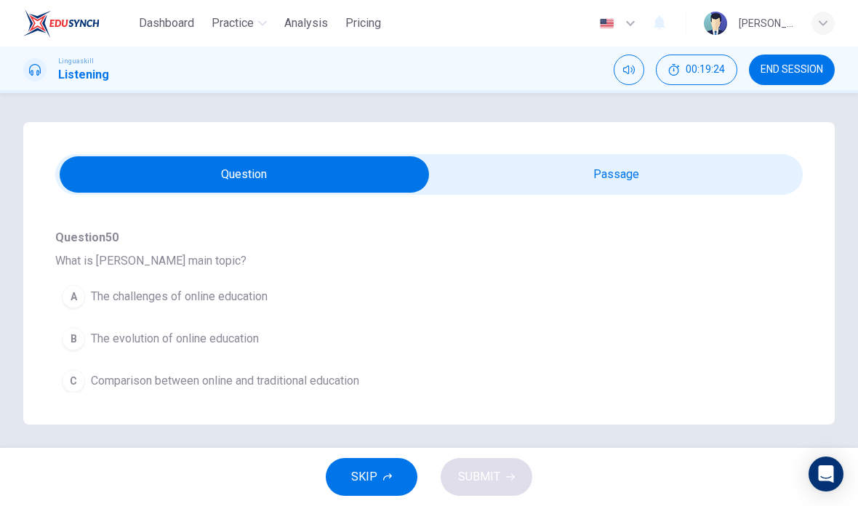
scroll to position [120, 0]
click at [169, 351] on button "B The evolution of online education" at bounding box center [402, 341] width 695 height 36
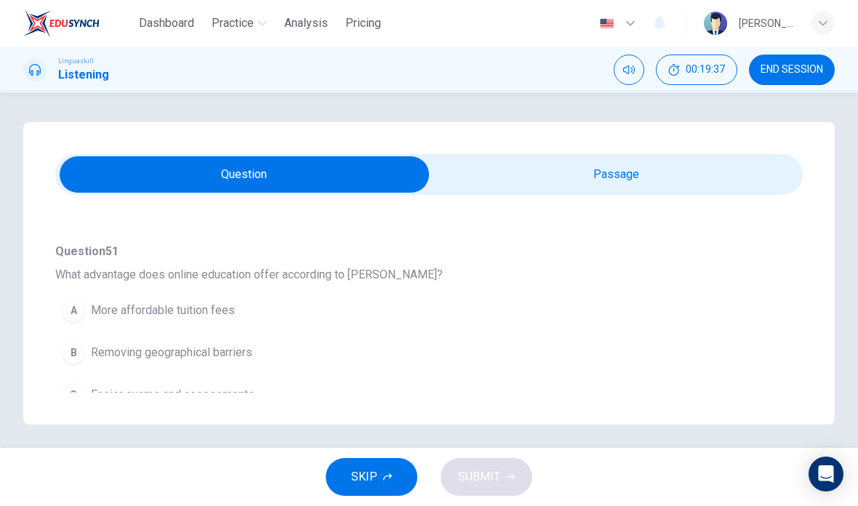
scroll to position [301, 0]
click at [197, 359] on span "Removing geographical barriers" at bounding box center [171, 350] width 161 height 17
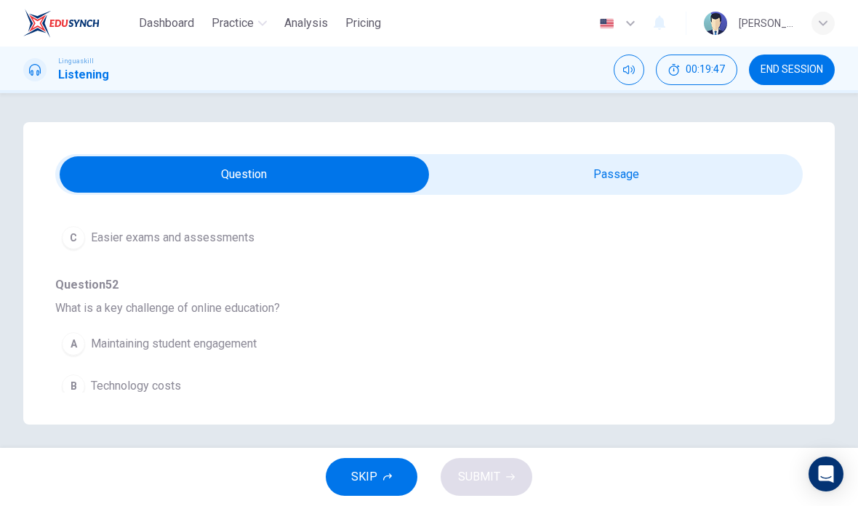
scroll to position [438, 0]
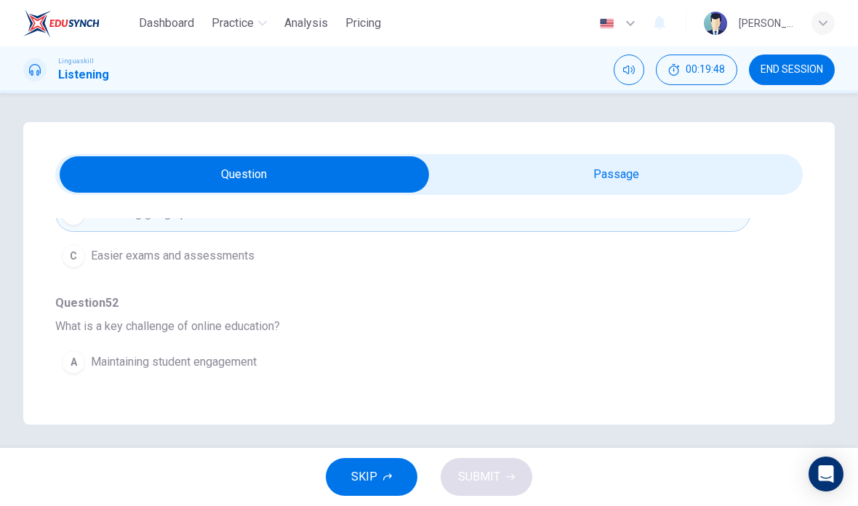
click at [651, 177] on input "checkbox" at bounding box center [244, 174] width 1121 height 36
checkbox input "true"
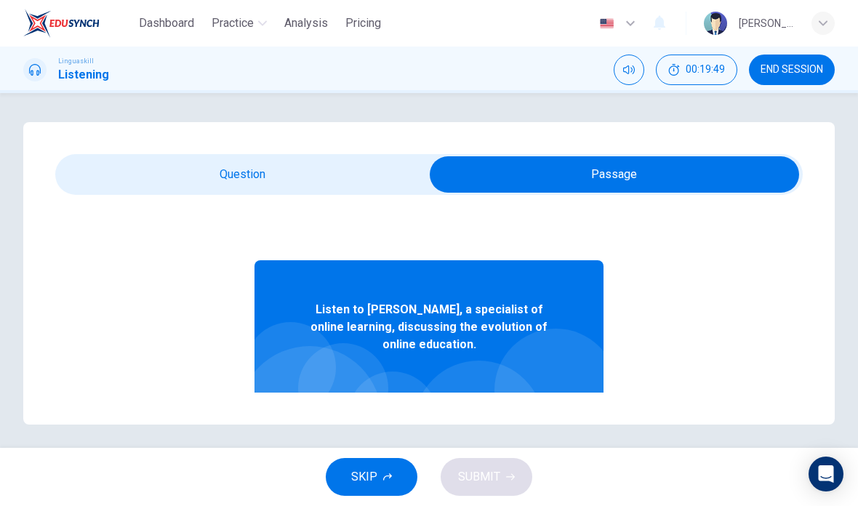
click at [279, 411] on button "button" at bounding box center [271, 411] width 23 height 35
click at [553, 411] on icon "Click to see the audio transcription" at bounding box center [550, 412] width 12 height 12
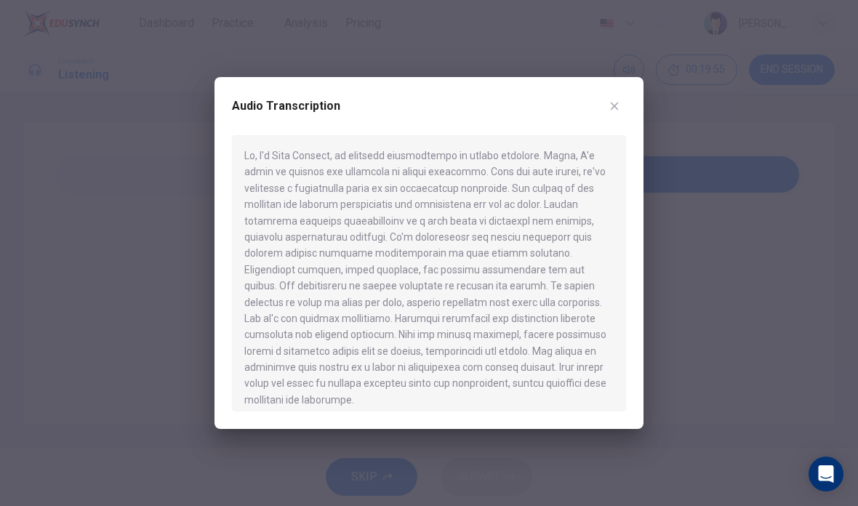
click at [616, 109] on icon "button" at bounding box center [614, 106] width 12 height 12
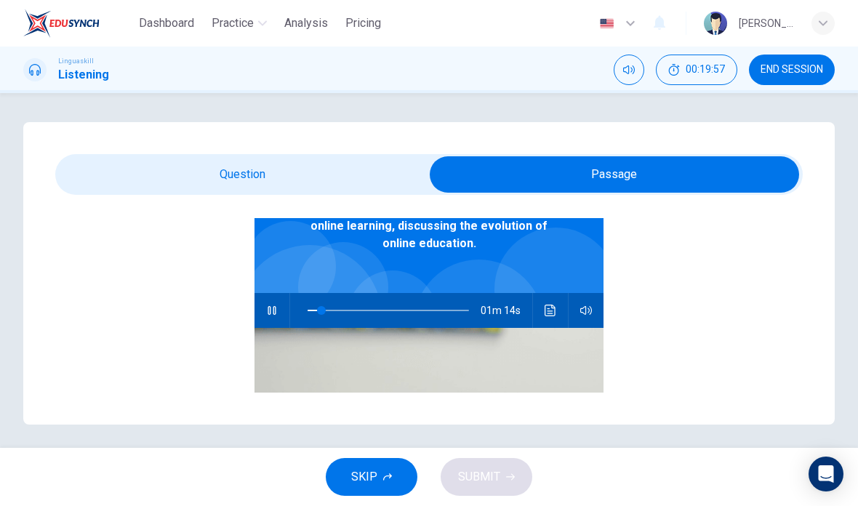
click at [233, 153] on div "Question 50 - 54 For these questions, choose the correct answer. On a real test…" at bounding box center [428, 273] width 811 height 302
type input "10"
click at [274, 179] on input "checkbox" at bounding box center [614, 174] width 1121 height 36
checkbox input "false"
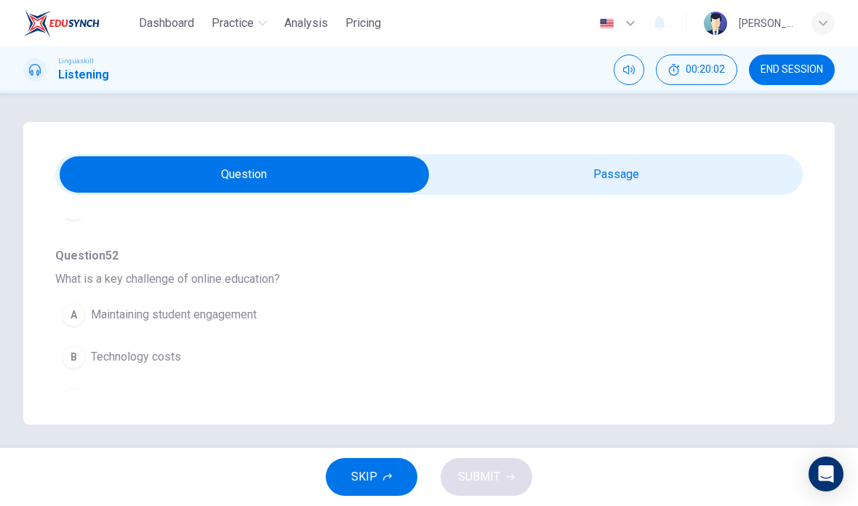
scroll to position [491, 0]
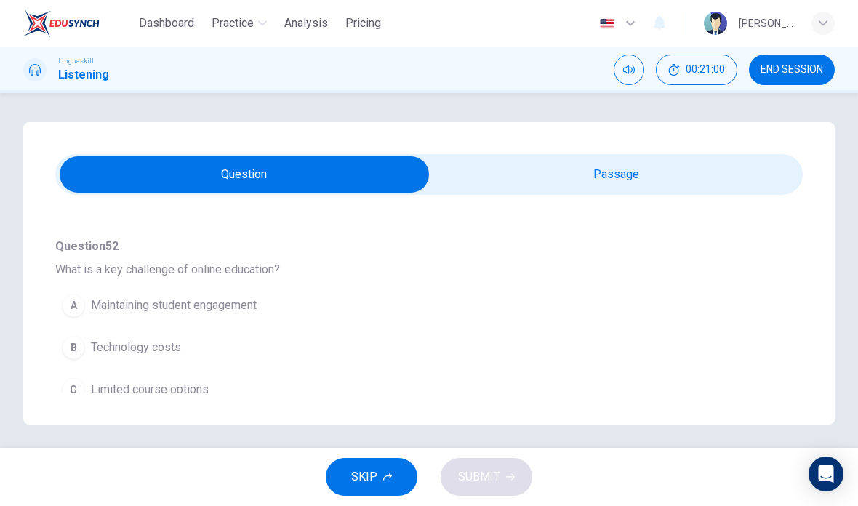
click at [219, 318] on button "A Maintaining student engagement" at bounding box center [402, 305] width 695 height 36
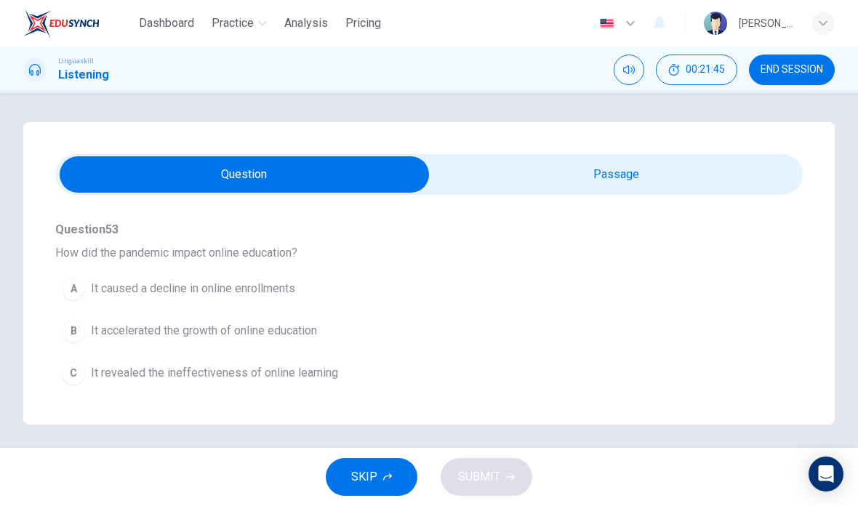
scroll to position [697, 0]
click at [265, 297] on span "It caused a decline in online enrollments" at bounding box center [193, 289] width 204 height 17
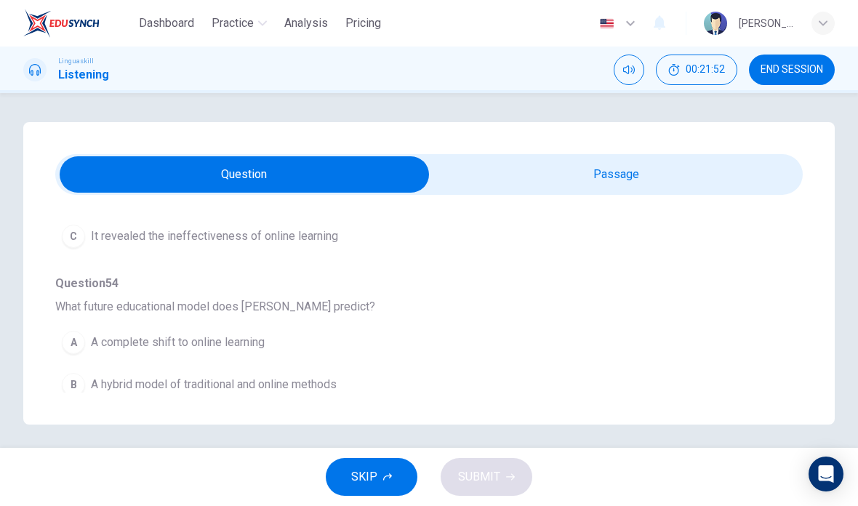
scroll to position [831, 0]
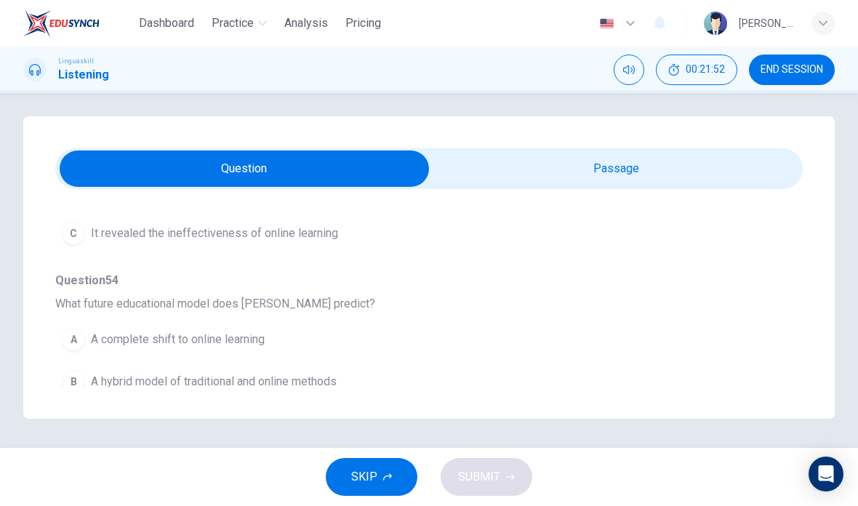
click at [392, 363] on button "B A hybrid model of traditional and online methods" at bounding box center [402, 381] width 695 height 36
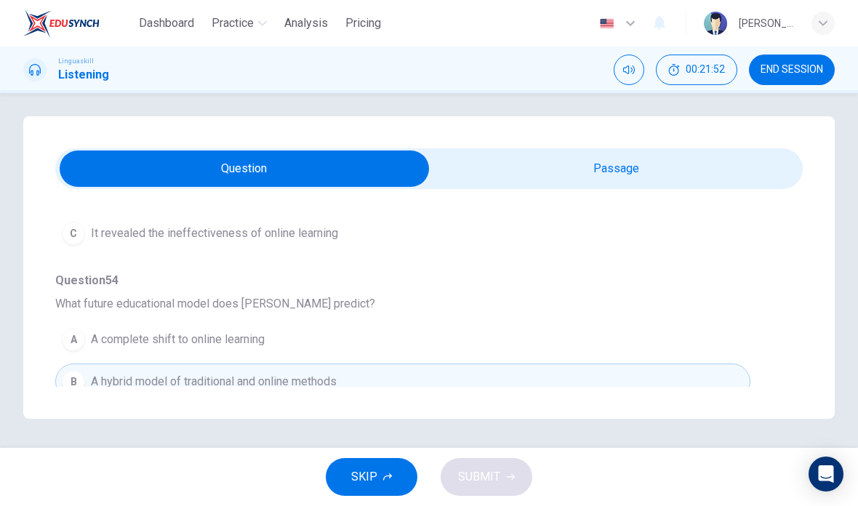
scroll to position [18, 0]
click at [177, 331] on span "A complete shift to online learning" at bounding box center [178, 339] width 174 height 17
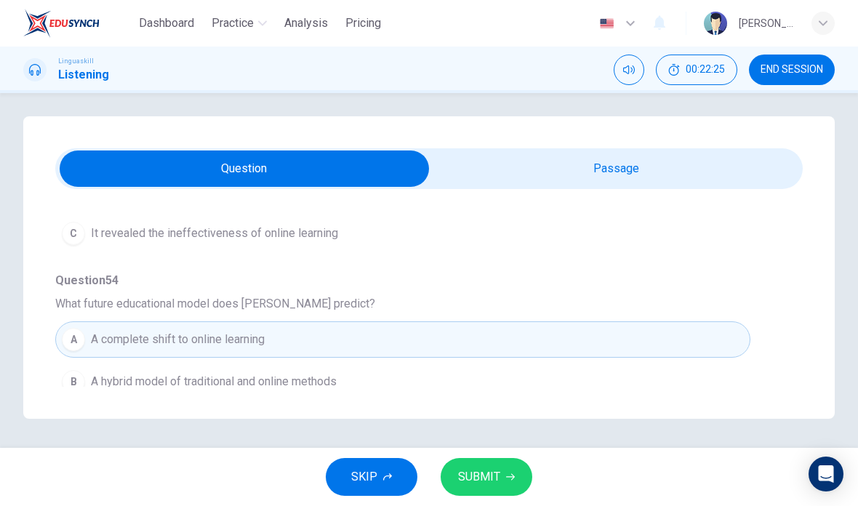
click at [489, 470] on span "SUBMIT" at bounding box center [479, 477] width 42 height 20
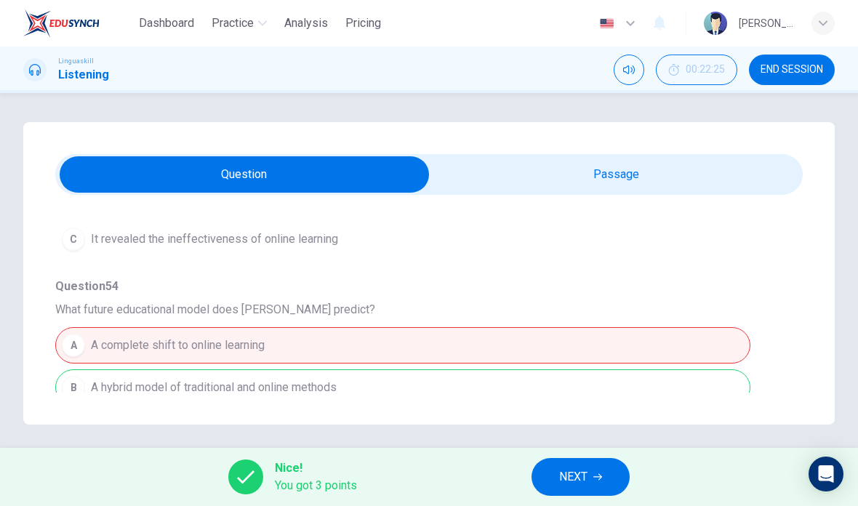
click at [158, 302] on span "What future educational model does Emma predict?" at bounding box center [428, 309] width 747 height 17
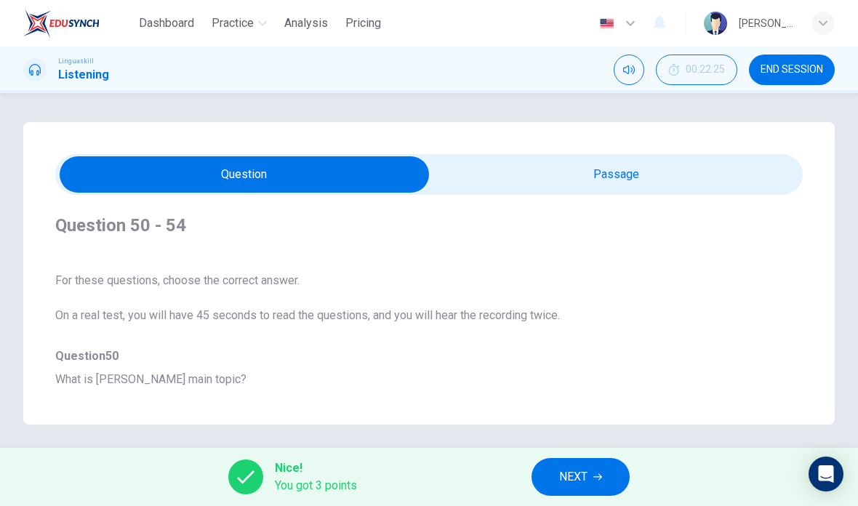
click at [568, 476] on span "NEXT" at bounding box center [573, 477] width 28 height 20
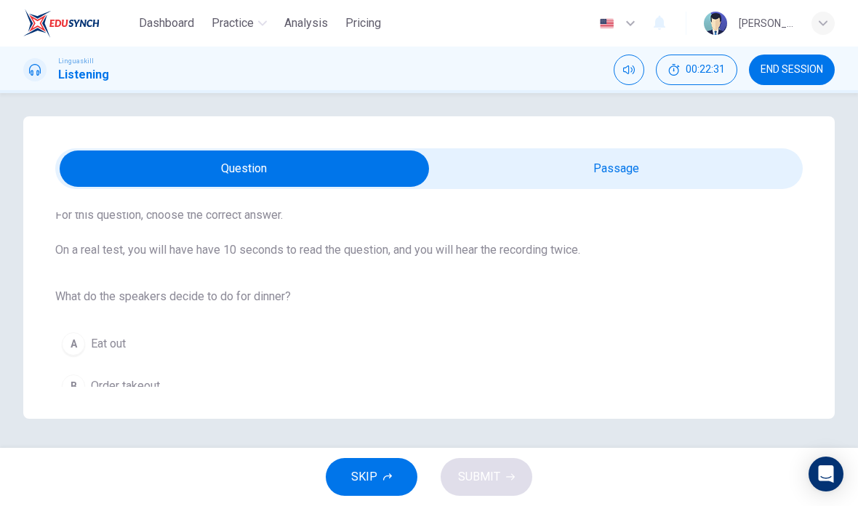
scroll to position [64, 0]
click at [629, 150] on input "checkbox" at bounding box center [244, 168] width 1121 height 36
checkbox input "true"
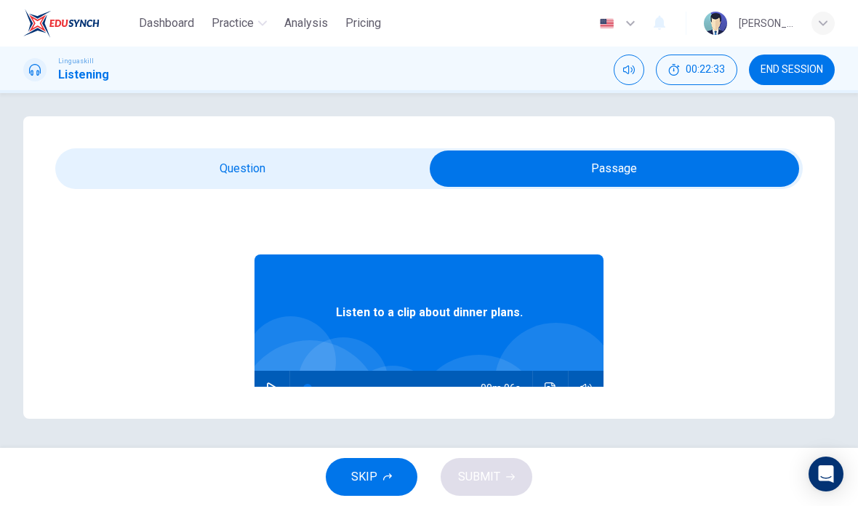
click at [281, 371] on button "button" at bounding box center [271, 388] width 23 height 35
type input "31"
click at [356, 150] on input "checkbox" at bounding box center [614, 168] width 1121 height 36
checkbox input "false"
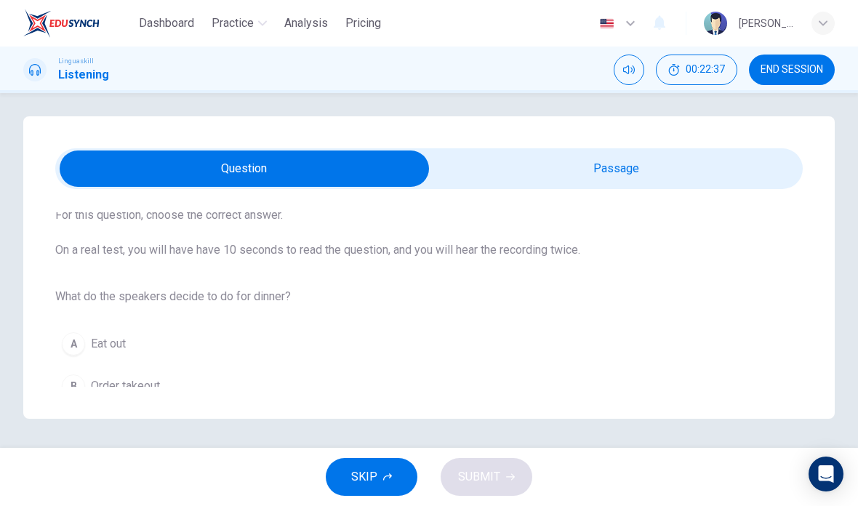
click at [131, 419] on span "Cook pasta" at bounding box center [119, 427] width 57 height 17
click at [482, 475] on span "SUBMIT" at bounding box center [479, 477] width 42 height 20
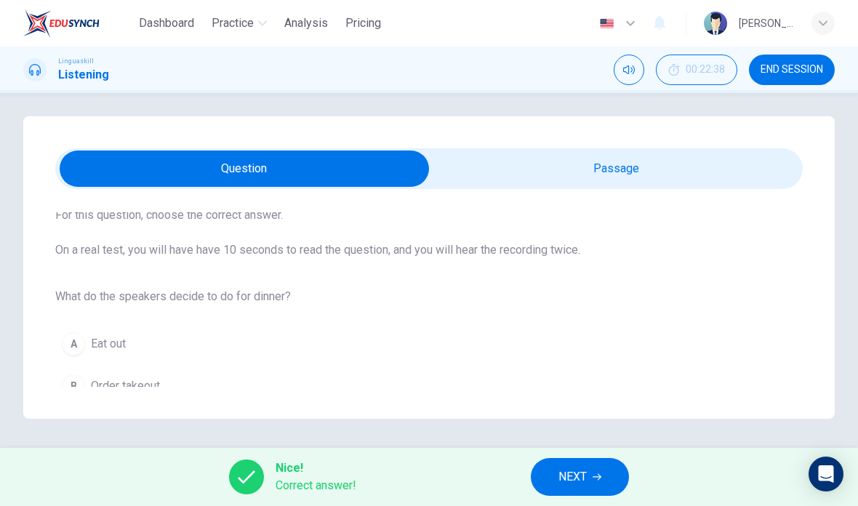
click at [570, 477] on span "NEXT" at bounding box center [572, 477] width 28 height 20
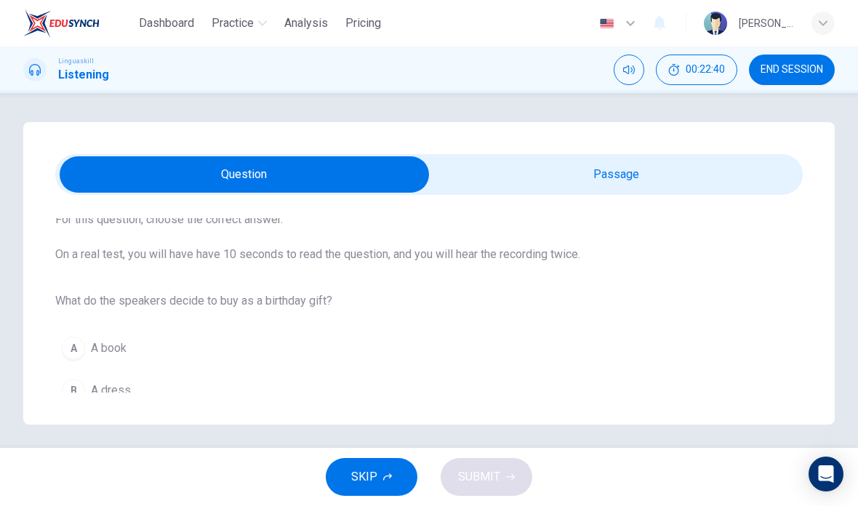
scroll to position [81, 0]
click at [605, 177] on input "checkbox" at bounding box center [244, 174] width 1121 height 36
checkbox input "true"
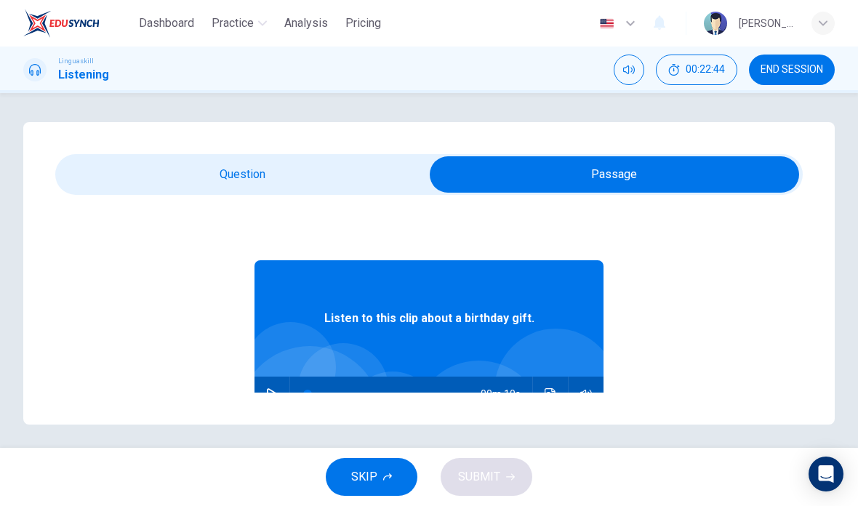
click at [281, 384] on button "button" at bounding box center [271, 393] width 23 height 35
click at [552, 398] on icon "Click to see the audio transcription" at bounding box center [550, 394] width 12 height 12
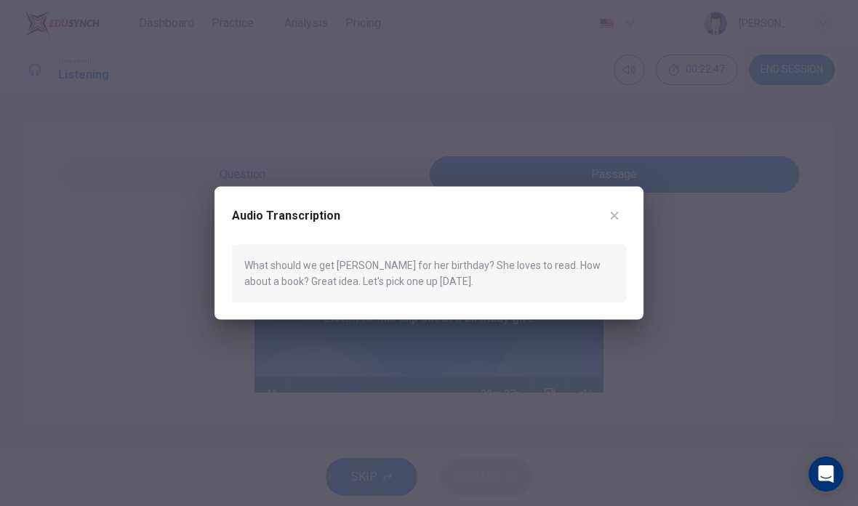
click at [312, 166] on div at bounding box center [429, 253] width 858 height 506
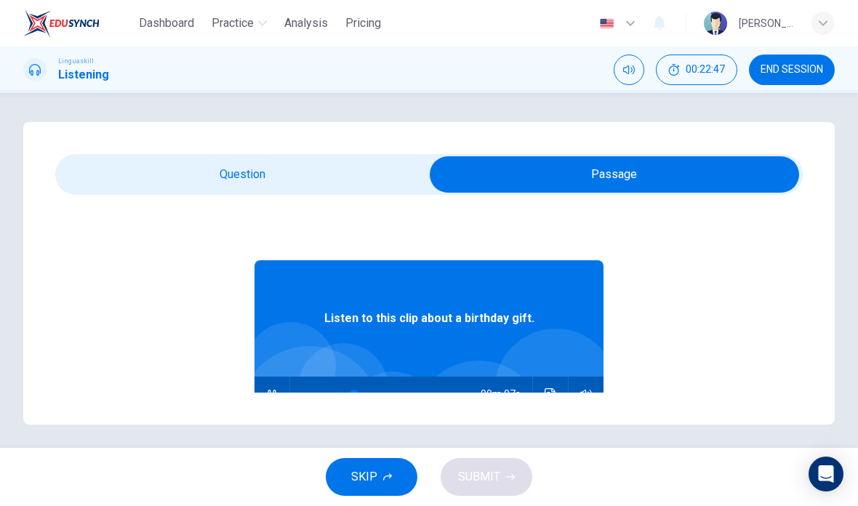
type input "29"
click at [274, 180] on input "checkbox" at bounding box center [614, 174] width 1121 height 36
checkbox input "false"
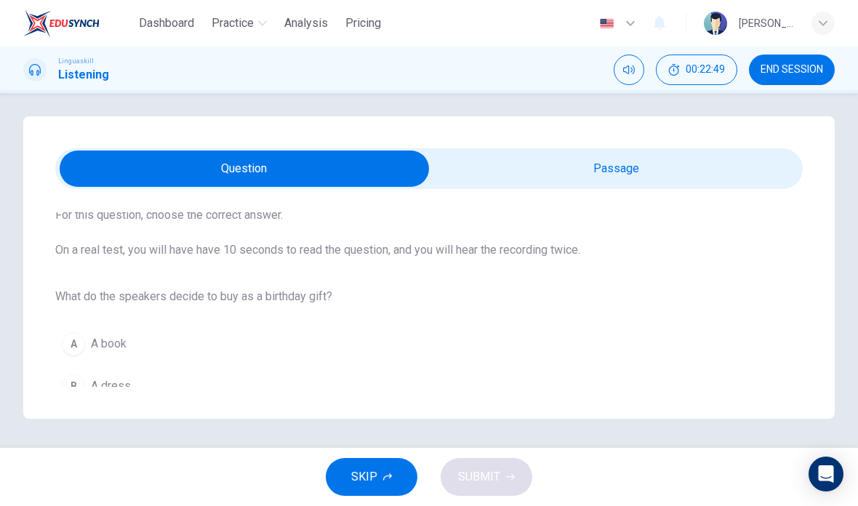
scroll to position [45, 0]
click at [115, 326] on button "A A book" at bounding box center [428, 344] width 747 height 36
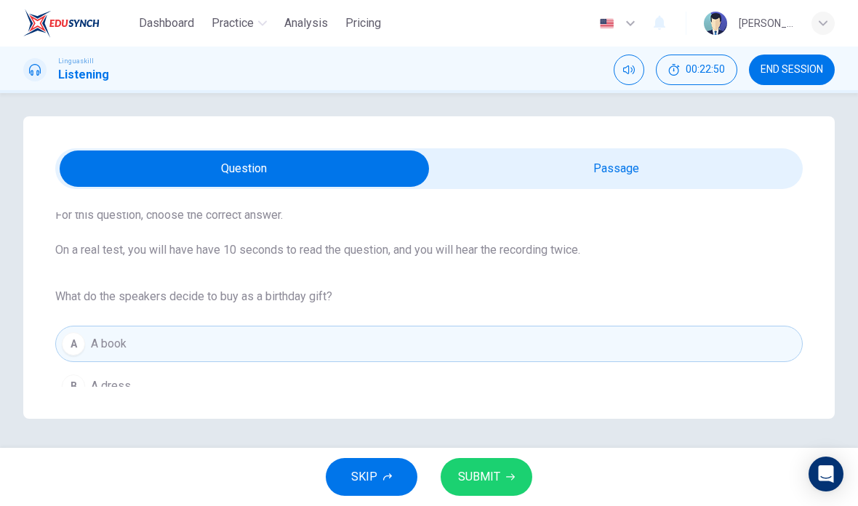
click at [487, 477] on span "SUBMIT" at bounding box center [479, 477] width 42 height 20
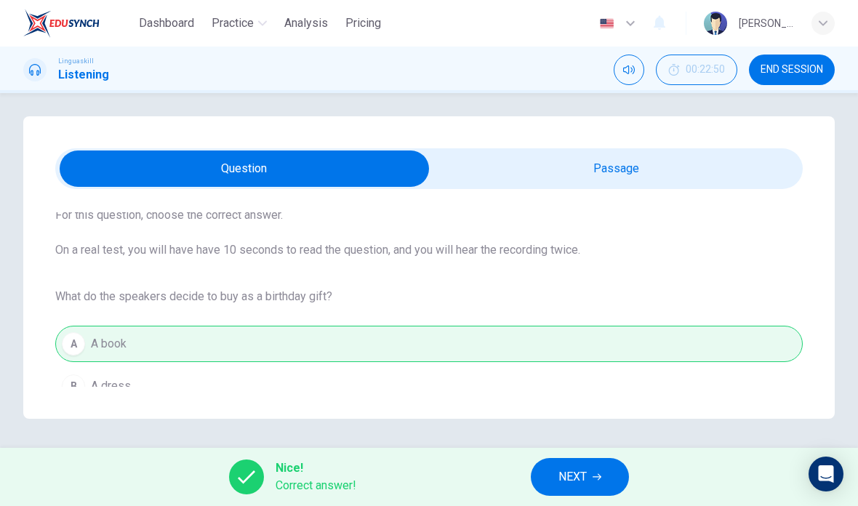
click at [576, 479] on span "NEXT" at bounding box center [572, 477] width 28 height 20
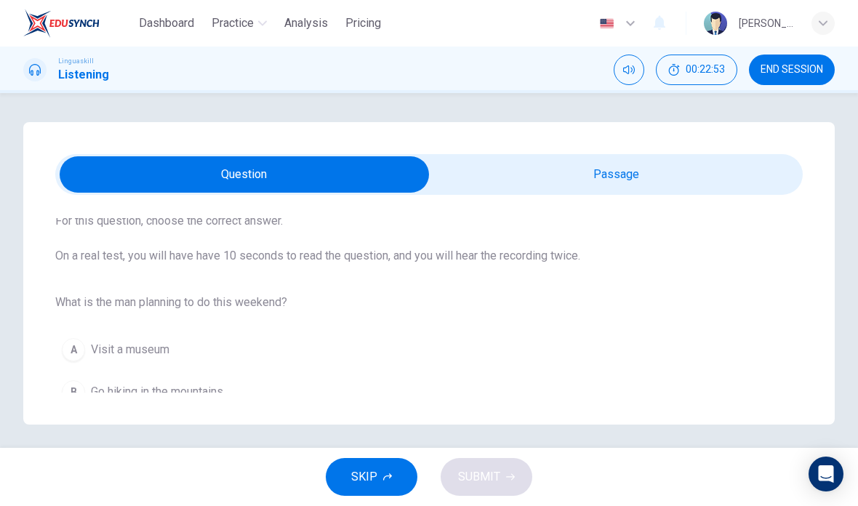
scroll to position [81, 0]
click at [612, 174] on input "checkbox" at bounding box center [244, 174] width 1121 height 36
checkbox input "true"
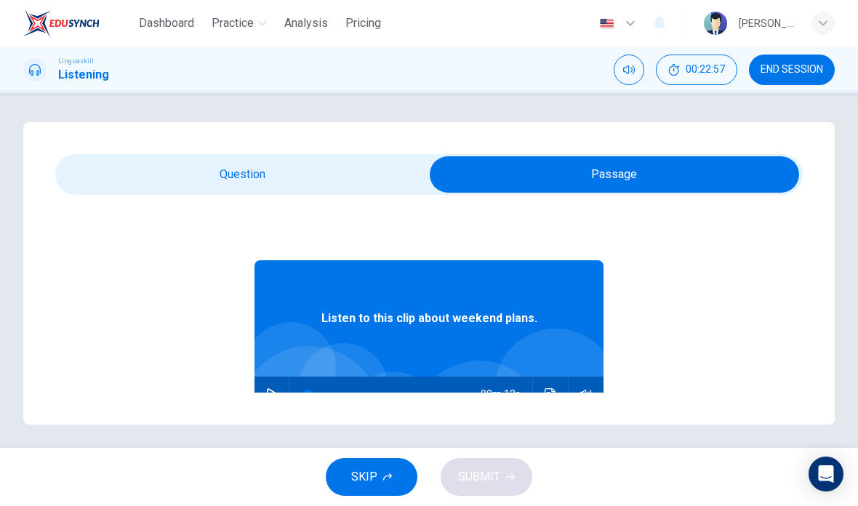
click at [271, 388] on icon "button" at bounding box center [272, 394] width 12 height 12
type input "7"
click at [246, 171] on input "checkbox" at bounding box center [614, 174] width 1121 height 36
checkbox input "false"
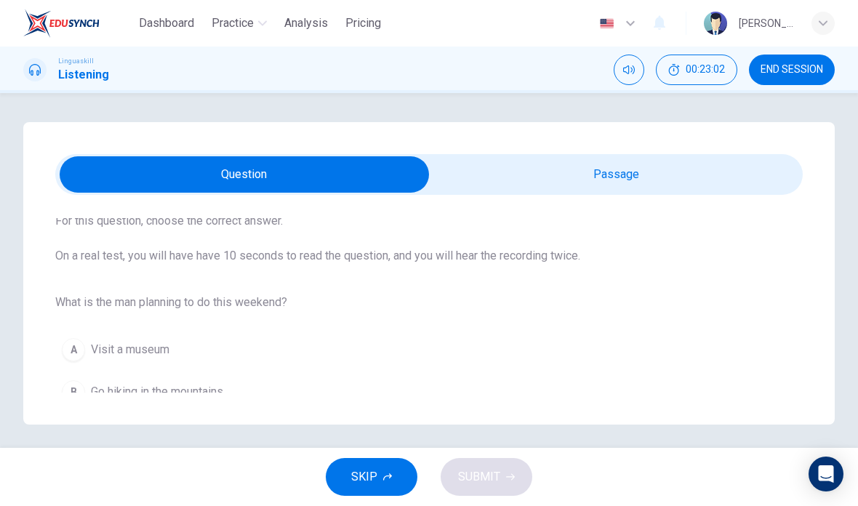
click at [198, 402] on button "B Go hiking in the mountains" at bounding box center [428, 392] width 747 height 36
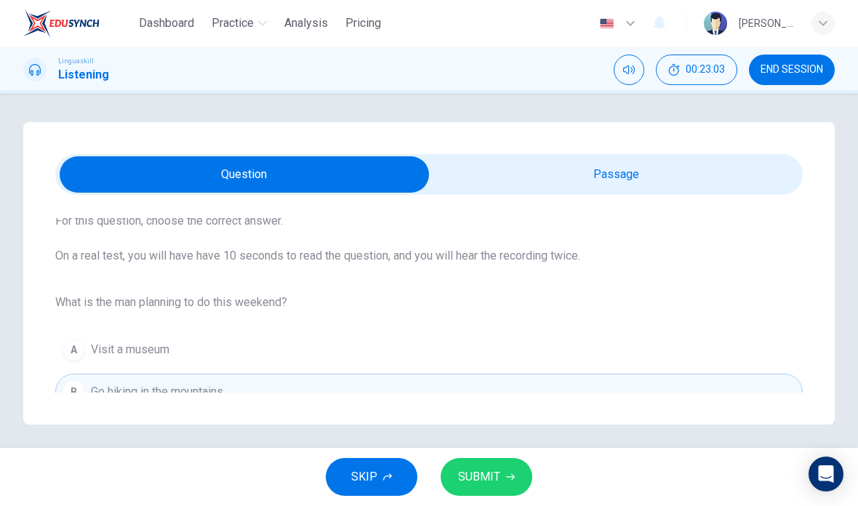
click at [495, 484] on span "SUBMIT" at bounding box center [479, 477] width 42 height 20
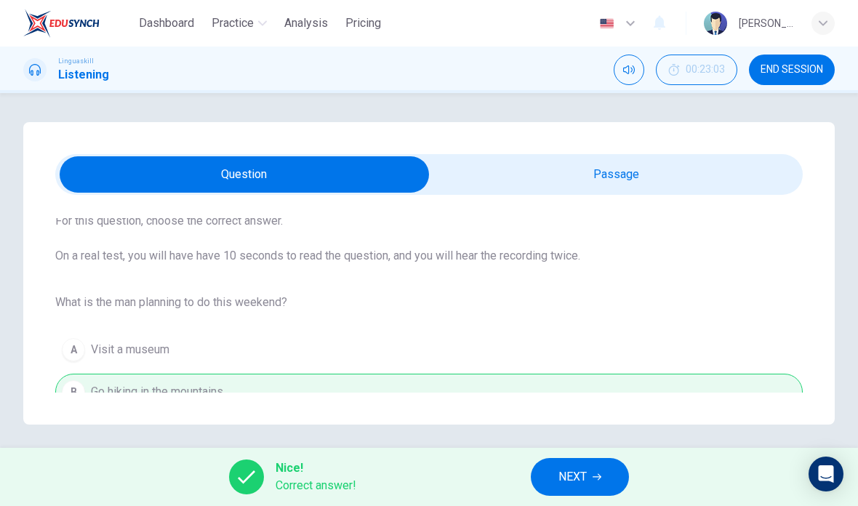
click at [556, 481] on button "NEXT" at bounding box center [580, 477] width 98 height 38
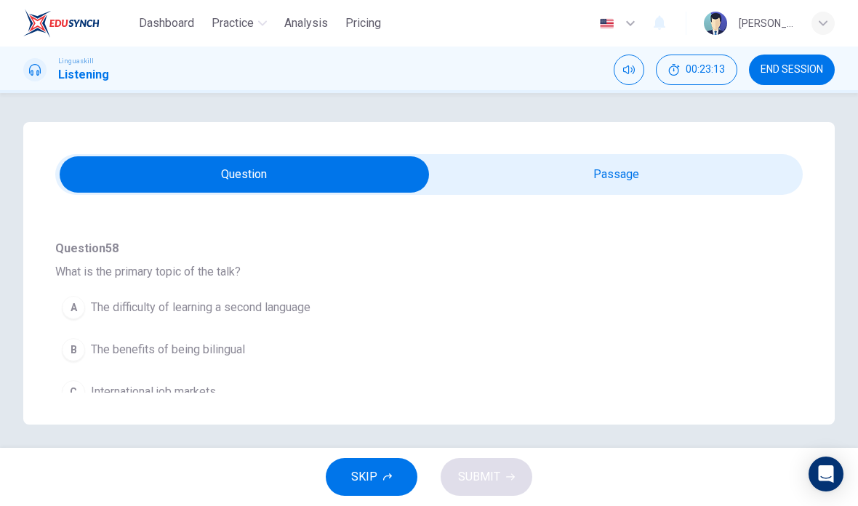
scroll to position [111, 0]
click at [196, 357] on span "The benefits of being bilingual" at bounding box center [168, 350] width 154 height 17
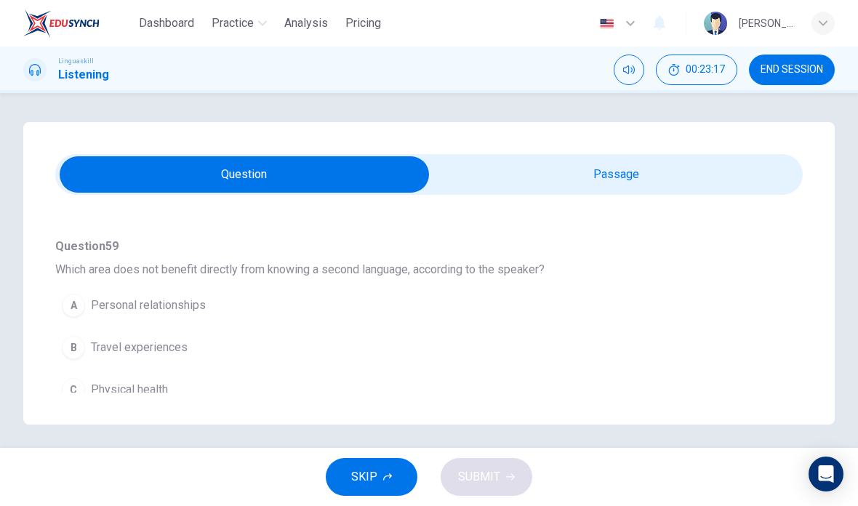
click at [144, 397] on span "Physical health" at bounding box center [129, 389] width 77 height 17
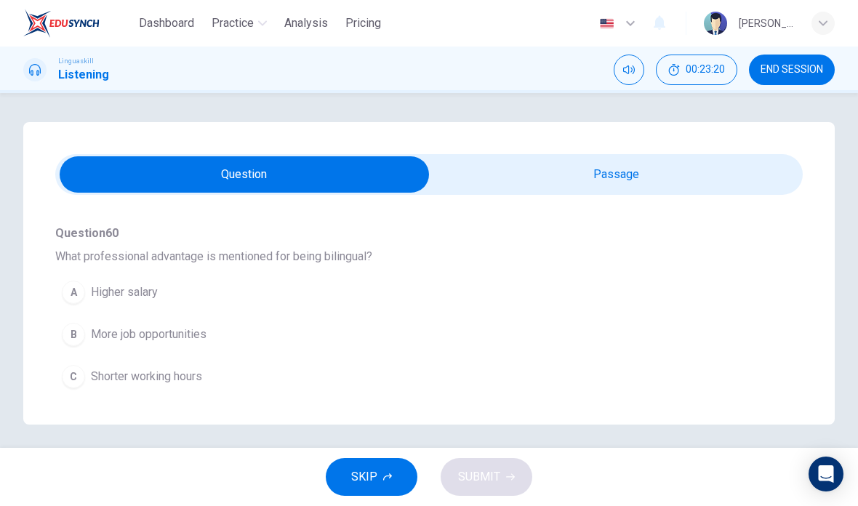
scroll to position [510, 0]
click at [179, 342] on button "B More job opportunities" at bounding box center [402, 332] width 695 height 36
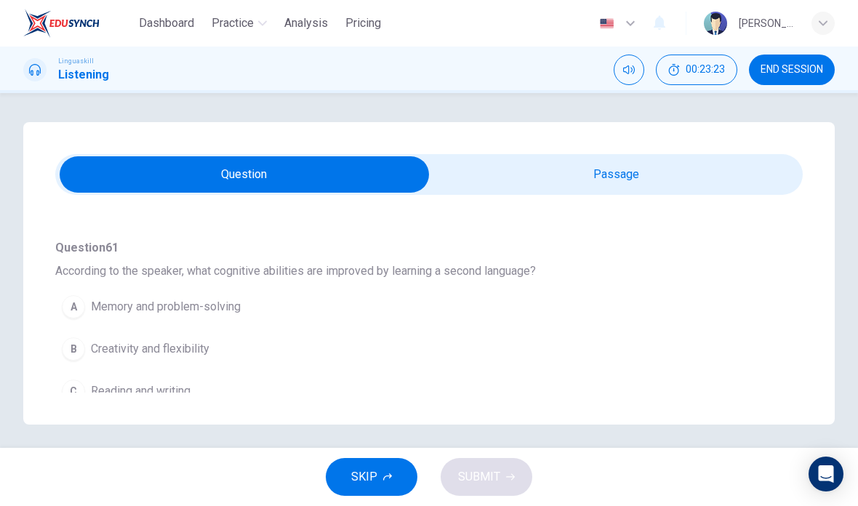
scroll to position [685, 0]
click at [196, 320] on button "A Memory and problem-solving" at bounding box center [402, 305] width 695 height 36
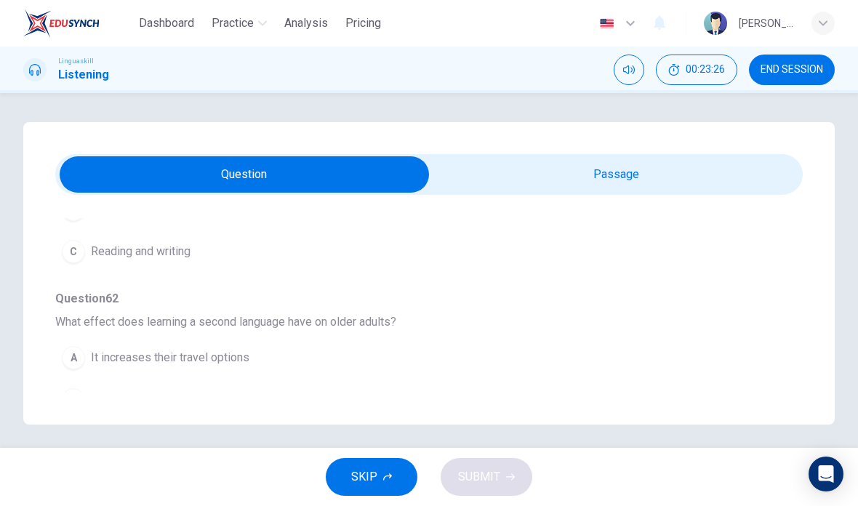
scroll to position [825, 0]
click at [243, 406] on span "It enhances social interactions" at bounding box center [168, 398] width 155 height 17
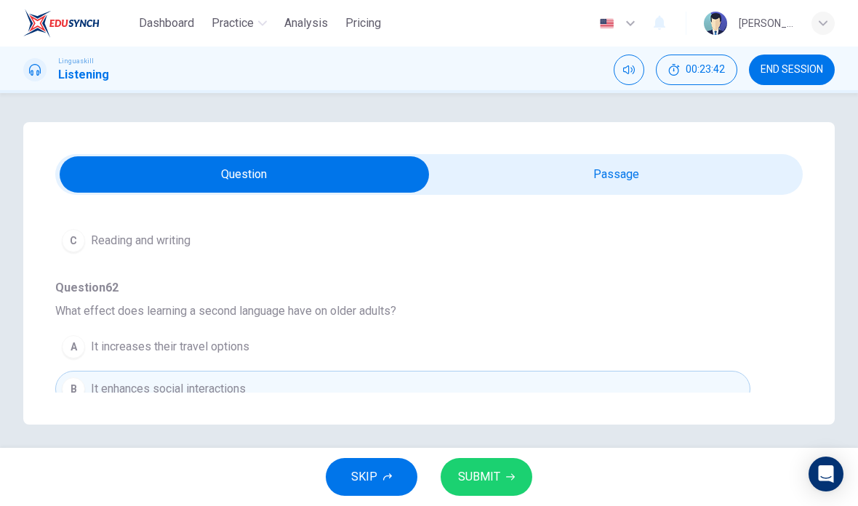
click at [485, 476] on span "SUBMIT" at bounding box center [479, 477] width 42 height 20
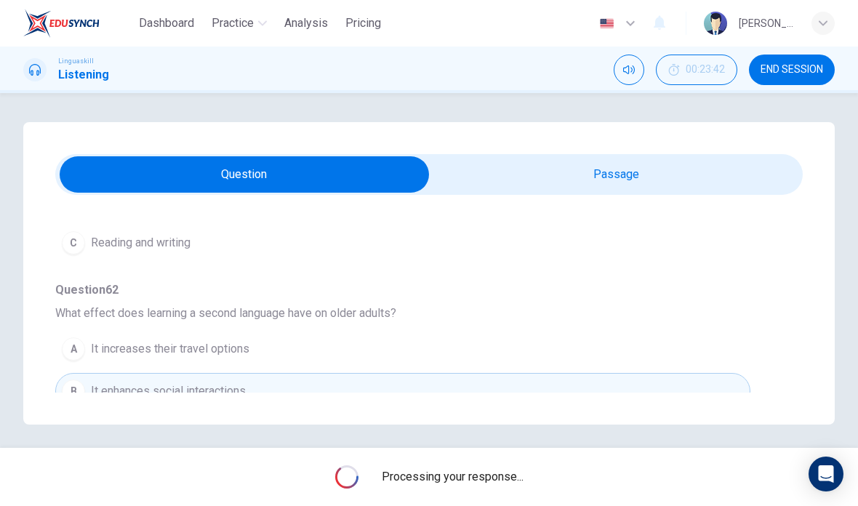
scroll to position [831, 0]
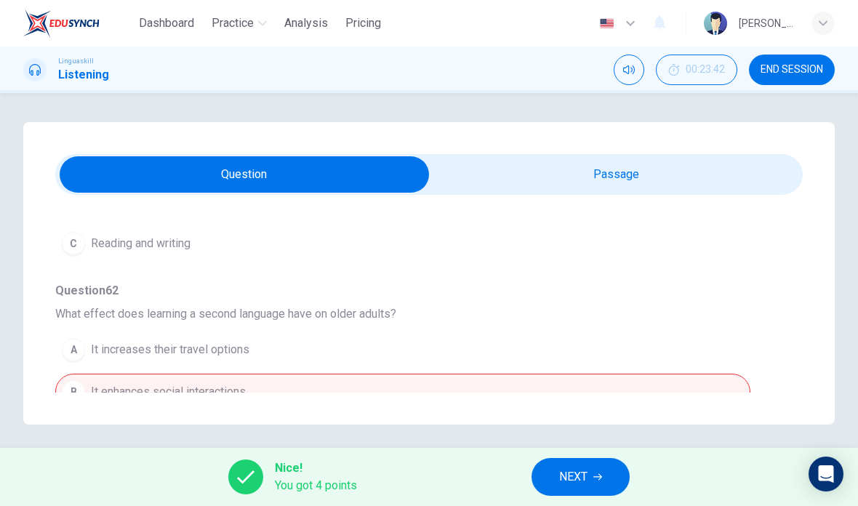
click at [589, 485] on button "NEXT" at bounding box center [580, 477] width 98 height 38
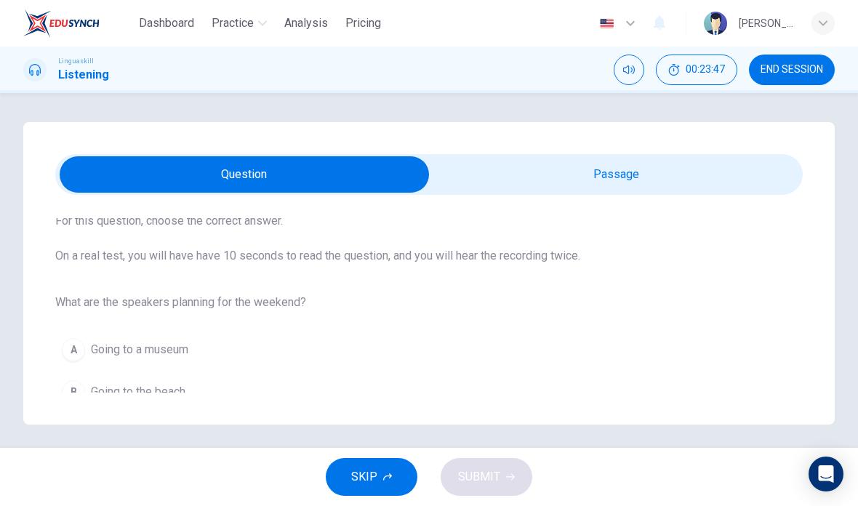
scroll to position [81, 0]
click at [612, 171] on input "checkbox" at bounding box center [244, 174] width 1121 height 36
checkbox input "true"
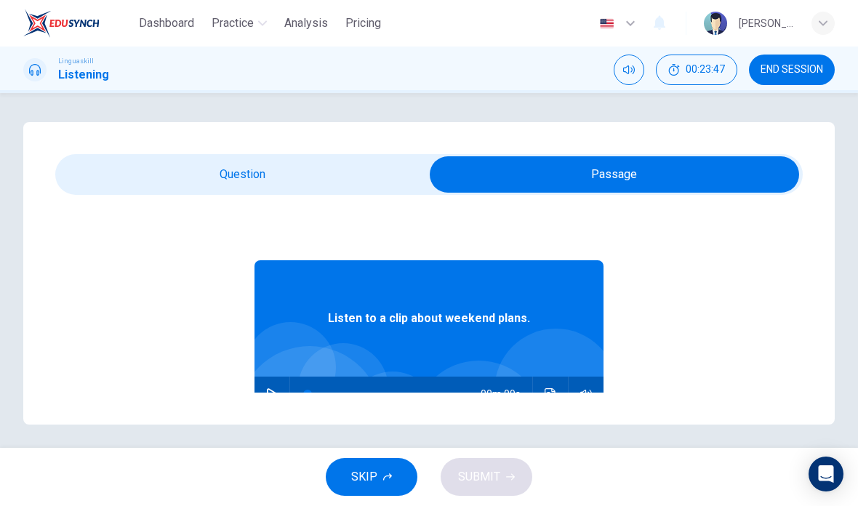
click at [281, 392] on button "button" at bounding box center [271, 393] width 23 height 35
type input "10"
click at [286, 178] on input "checkbox" at bounding box center [614, 174] width 1121 height 36
checkbox input "false"
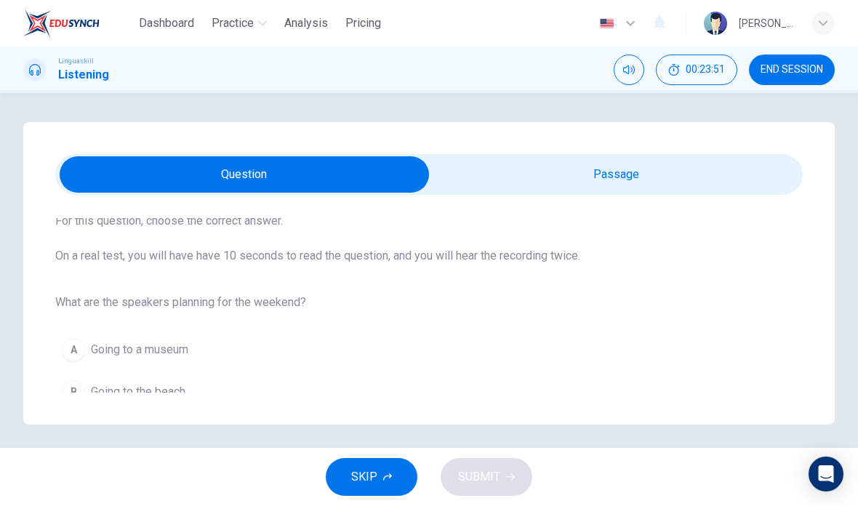
click at [158, 391] on span "Going to the beach" at bounding box center [138, 391] width 94 height 17
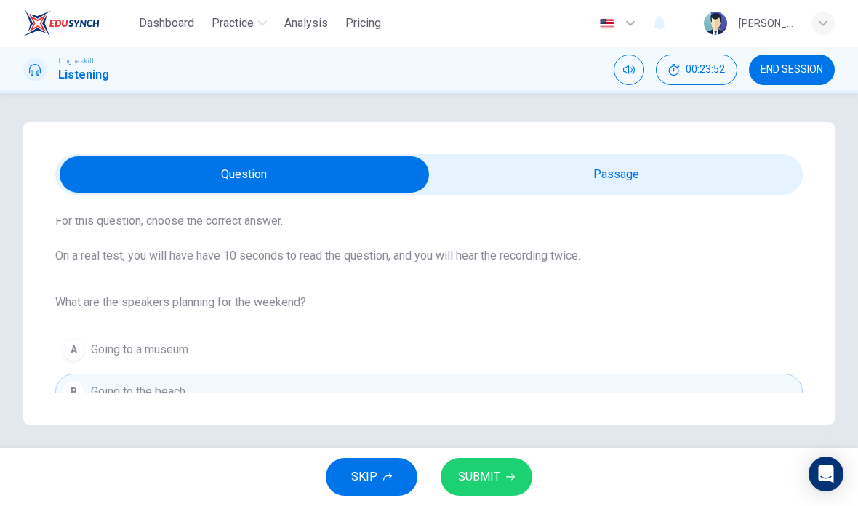
click at [485, 482] on span "SUBMIT" at bounding box center [479, 477] width 42 height 20
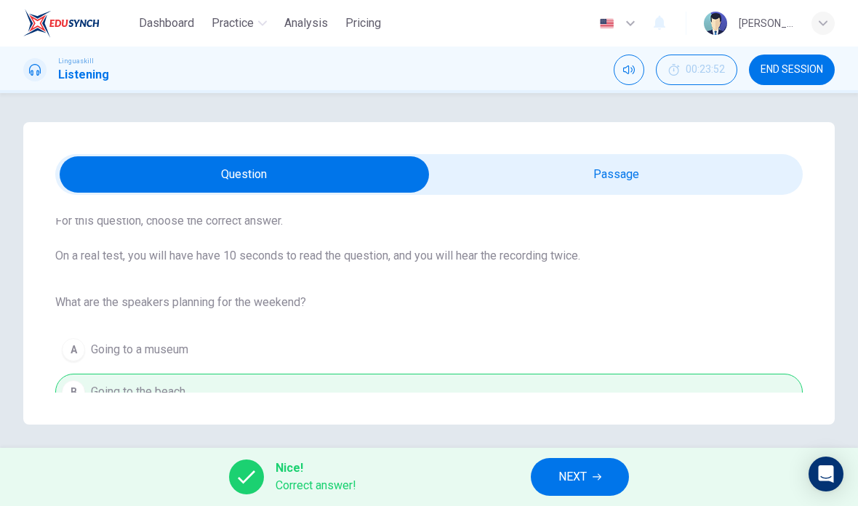
click at [552, 472] on button "NEXT" at bounding box center [580, 477] width 98 height 38
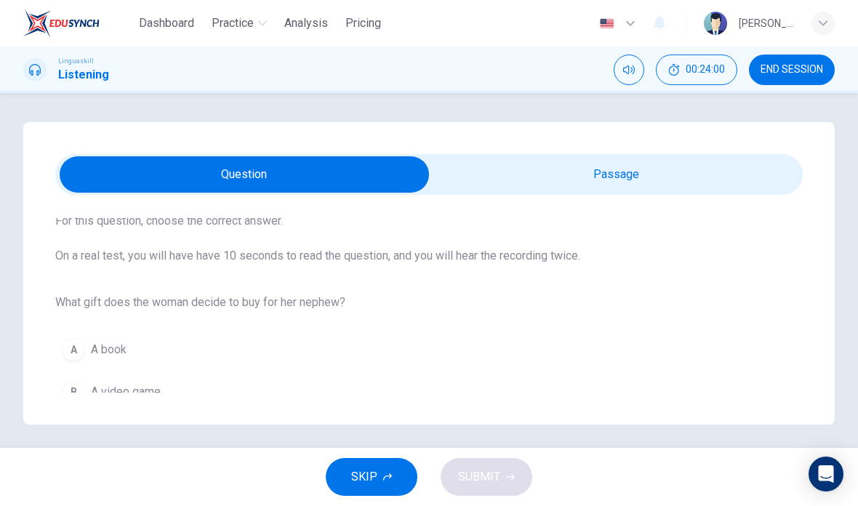
click at [138, 440] on span "Watercolors" at bounding box center [122, 433] width 62 height 17
click at [492, 470] on span "SUBMIT" at bounding box center [479, 477] width 42 height 20
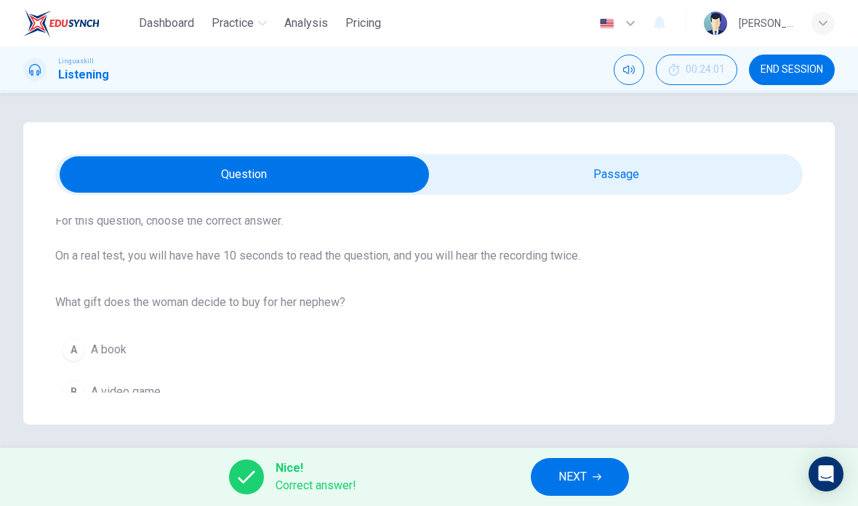
click at [582, 472] on span "NEXT" at bounding box center [572, 477] width 28 height 20
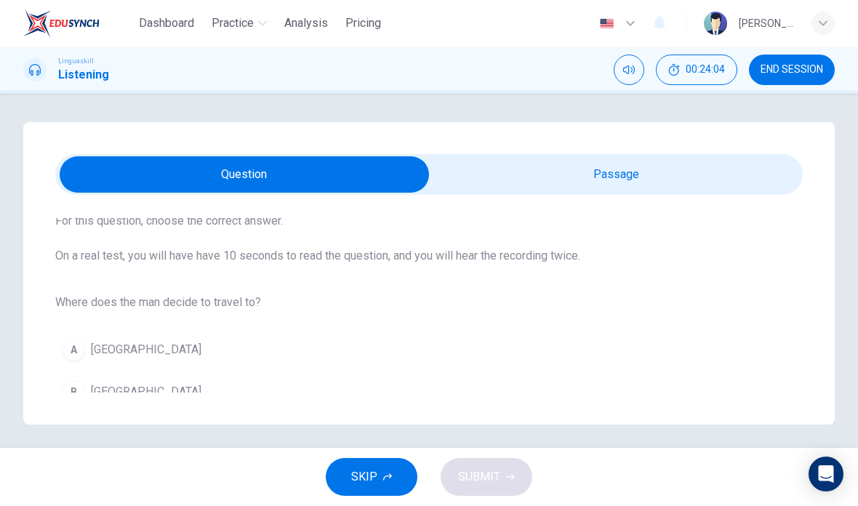
click at [633, 166] on input "checkbox" at bounding box center [244, 174] width 1121 height 36
checkbox input "true"
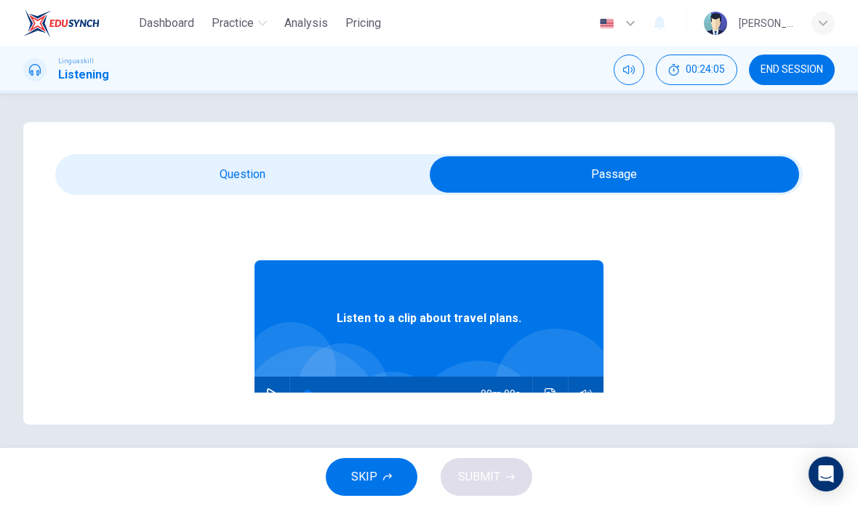
click at [278, 400] on button "button" at bounding box center [271, 393] width 23 height 35
click at [134, 410] on div "Listen to a clip about travel plans. 00m 00s" at bounding box center [428, 452] width 747 height 468
type input "0"
click at [221, 182] on input "checkbox" at bounding box center [614, 174] width 1121 height 36
checkbox input "false"
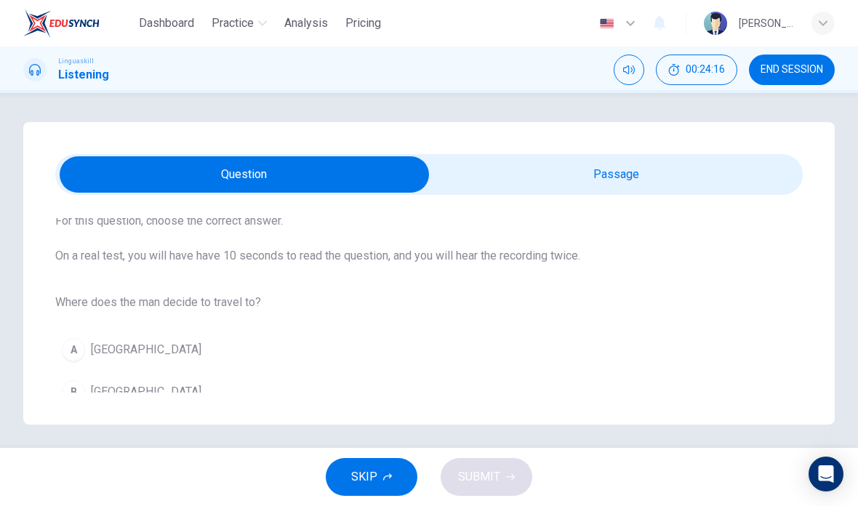
click at [111, 392] on span "Rome" at bounding box center [146, 391] width 110 height 17
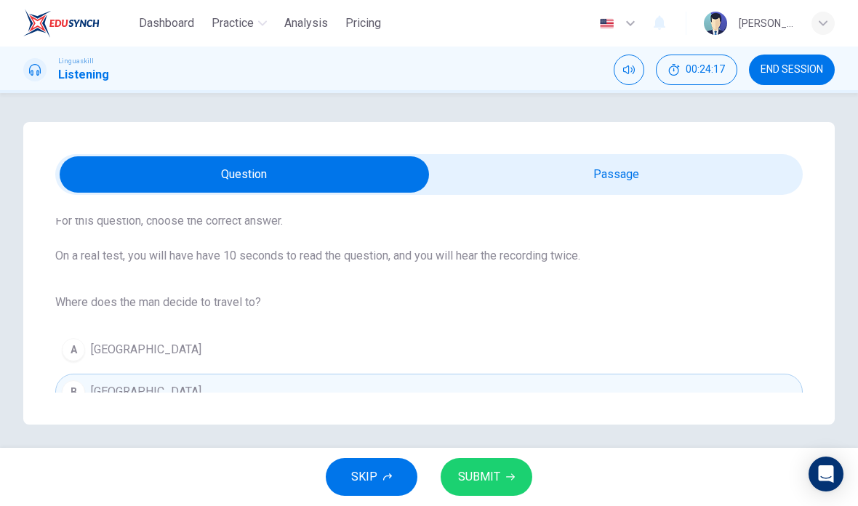
click at [491, 481] on span "SUBMIT" at bounding box center [479, 477] width 42 height 20
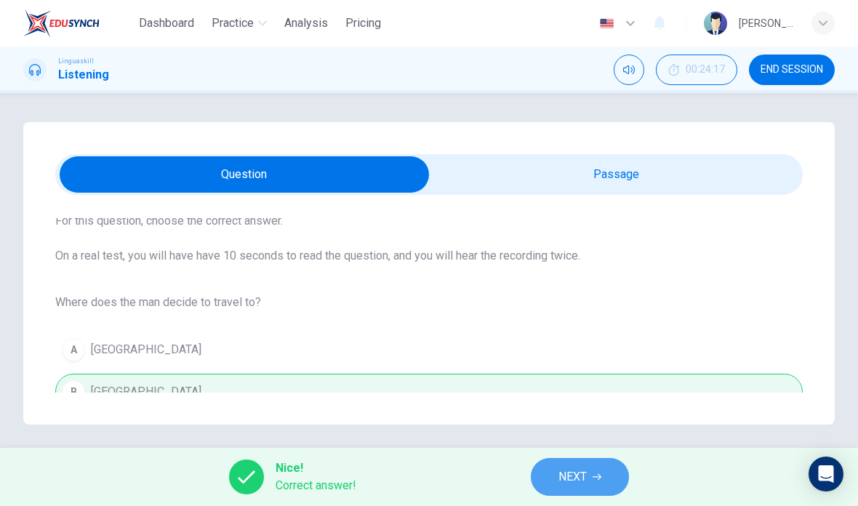
click at [584, 476] on span "NEXT" at bounding box center [572, 477] width 28 height 20
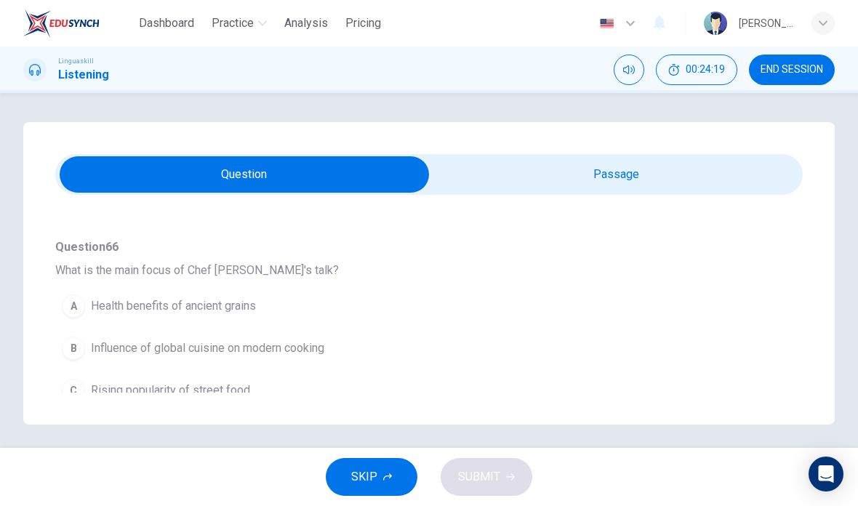
scroll to position [118, 0]
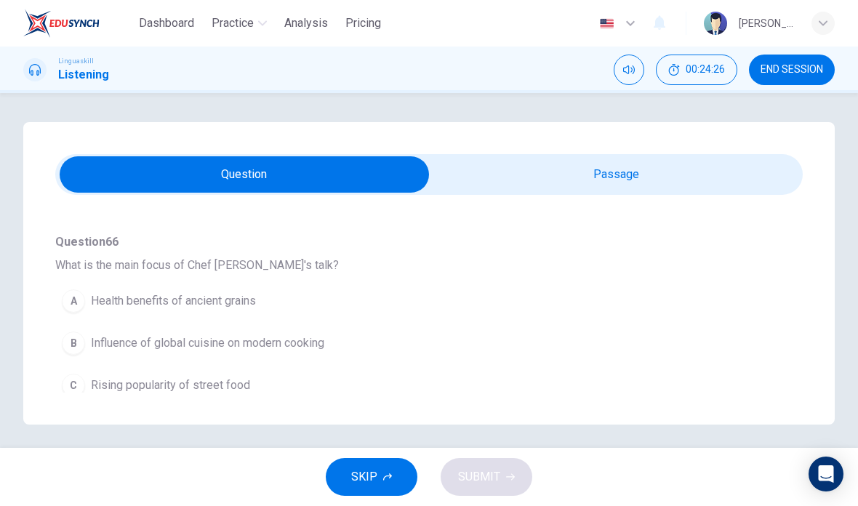
click at [267, 350] on span "Influence of global cuisine on modern cooking" at bounding box center [207, 342] width 233 height 17
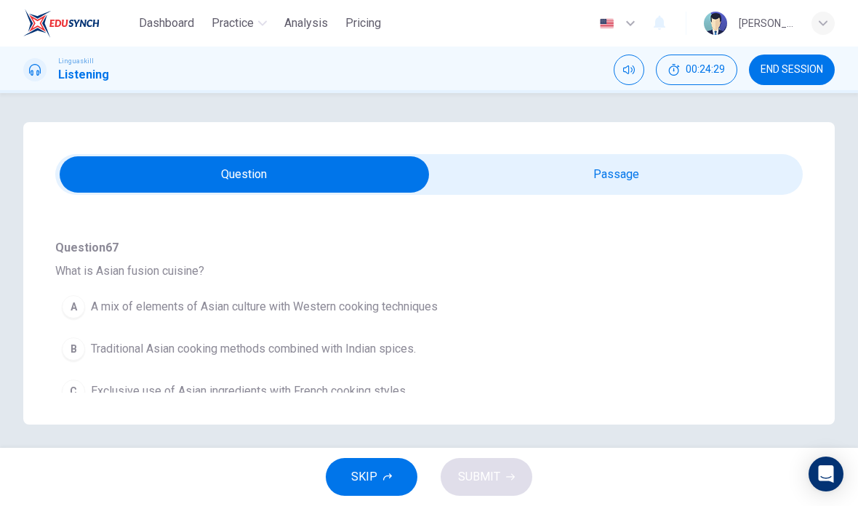
scroll to position [304, 0]
click at [414, 307] on span "A mix of elements of Asian culture with Western cooking techniques" at bounding box center [264, 305] width 347 height 17
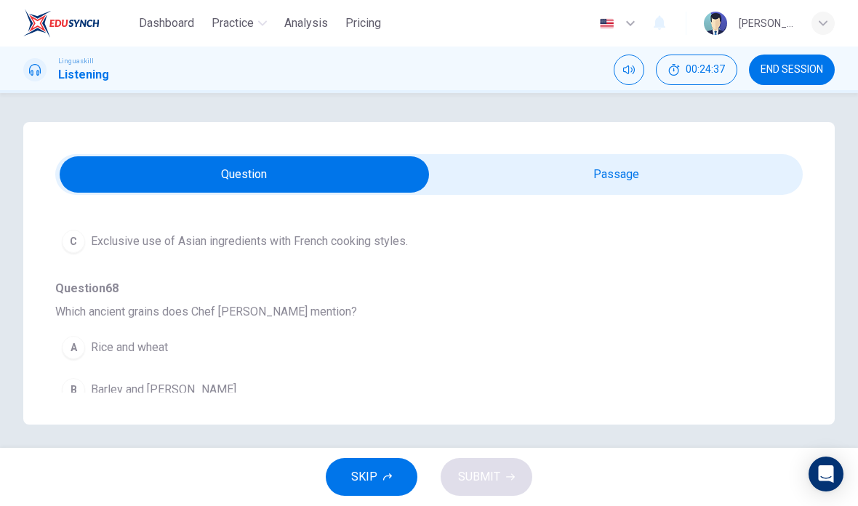
scroll to position [463, 0]
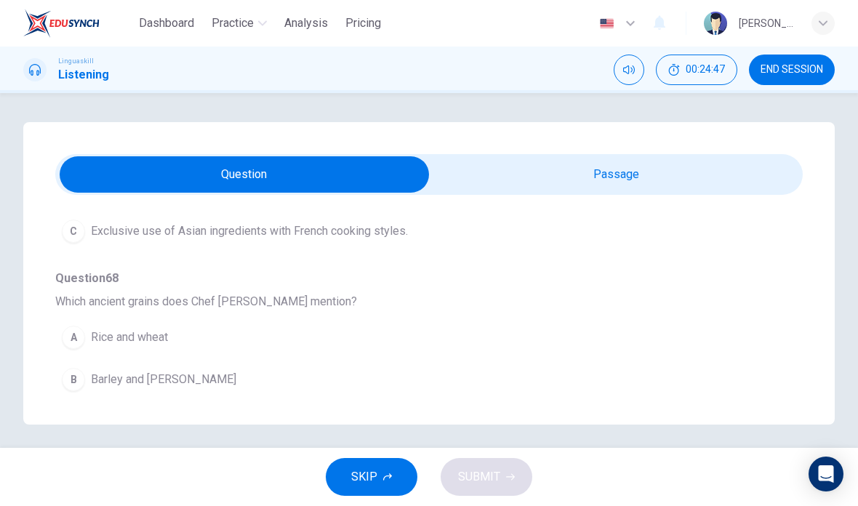
click at [166, 428] on span "Quinoa and amaranth" at bounding box center [143, 421] width 105 height 17
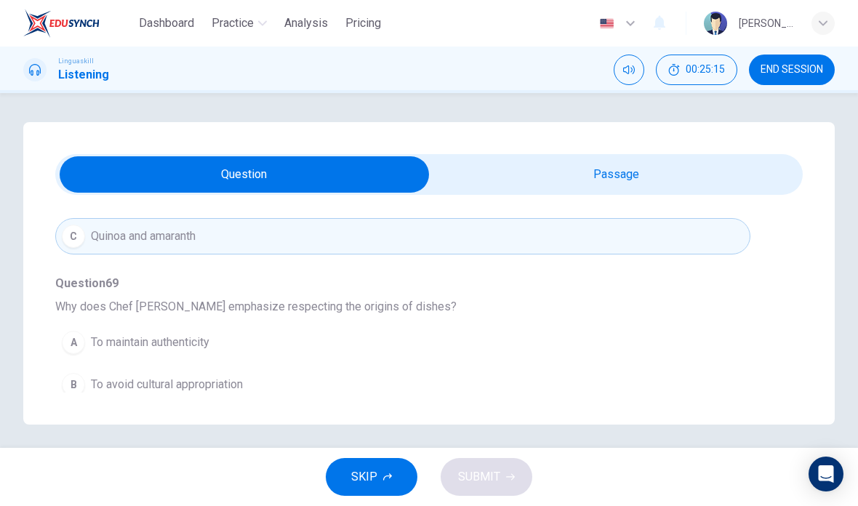
scroll to position [661, 0]
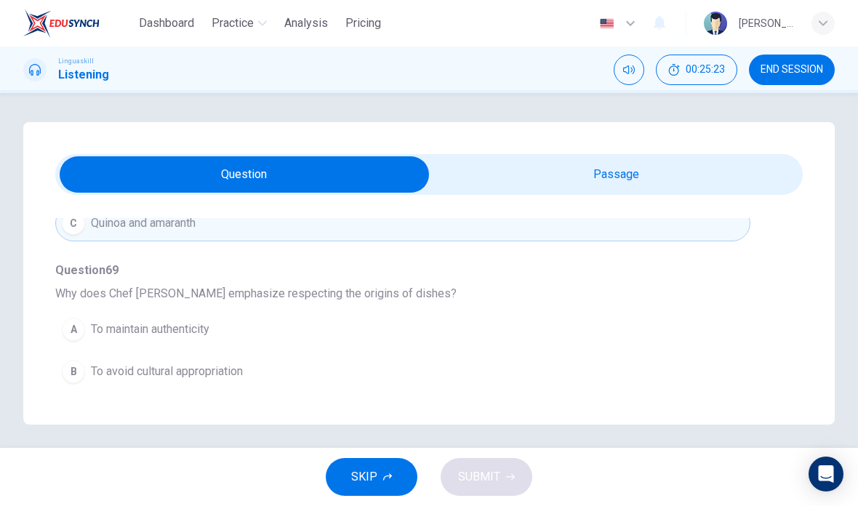
click at [212, 374] on span "To avoid cultural appropriation" at bounding box center [167, 371] width 152 height 17
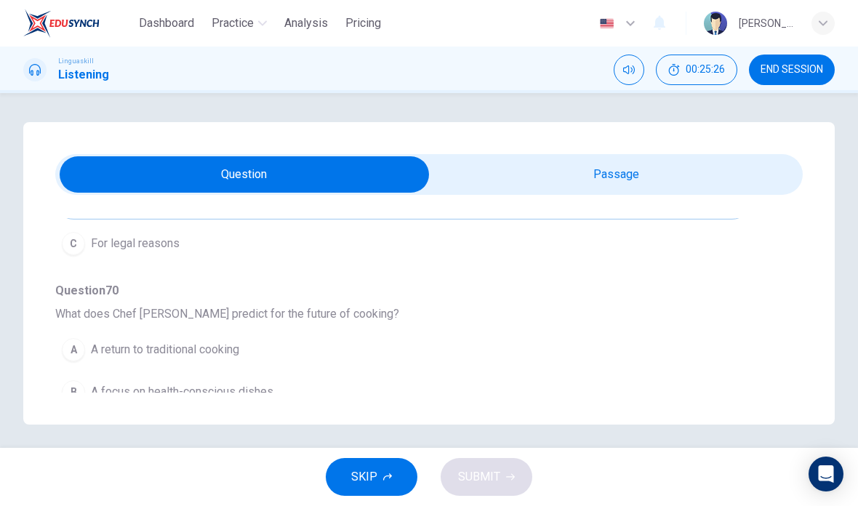
scroll to position [831, 0]
click at [306, 432] on span "Continued combining with global flavors and techniques" at bounding box center [232, 433] width 282 height 17
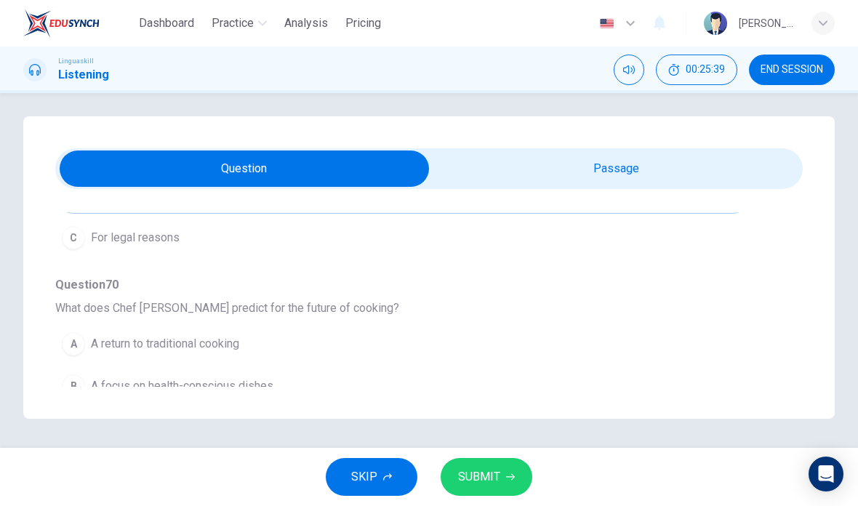
click at [488, 472] on span "SUBMIT" at bounding box center [479, 477] width 42 height 20
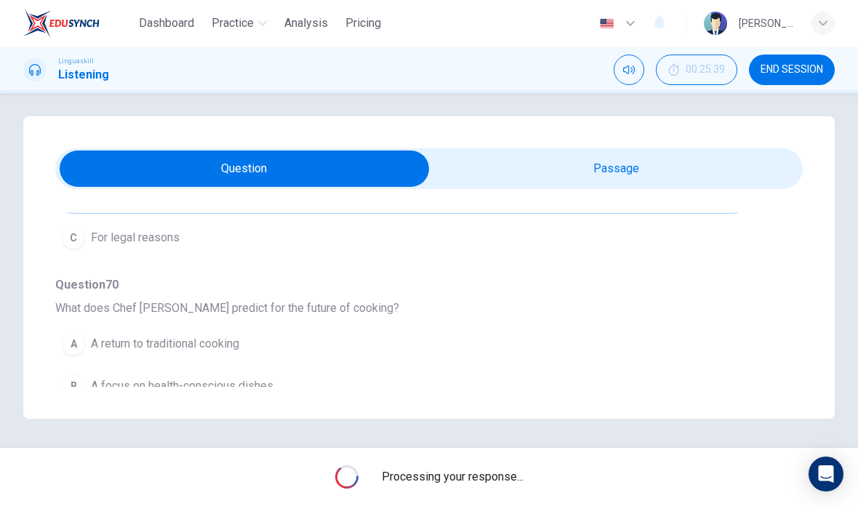
scroll to position [64, 0]
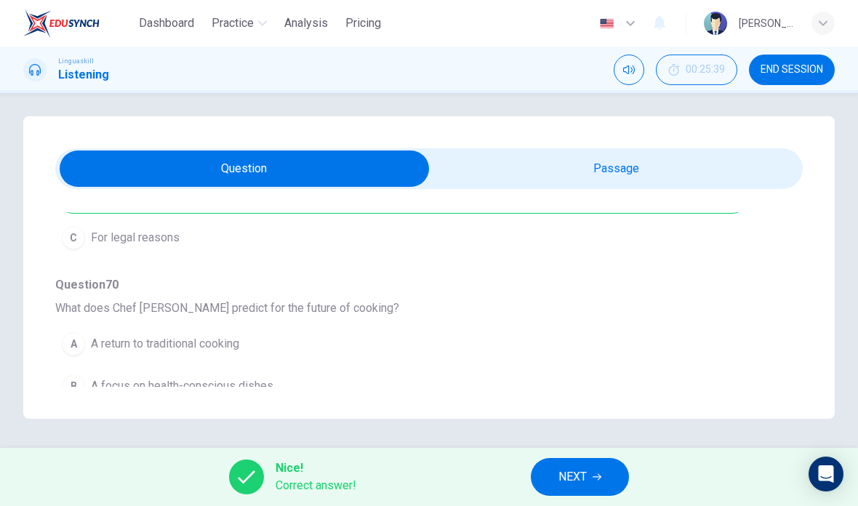
click at [568, 480] on span "NEXT" at bounding box center [572, 477] width 28 height 20
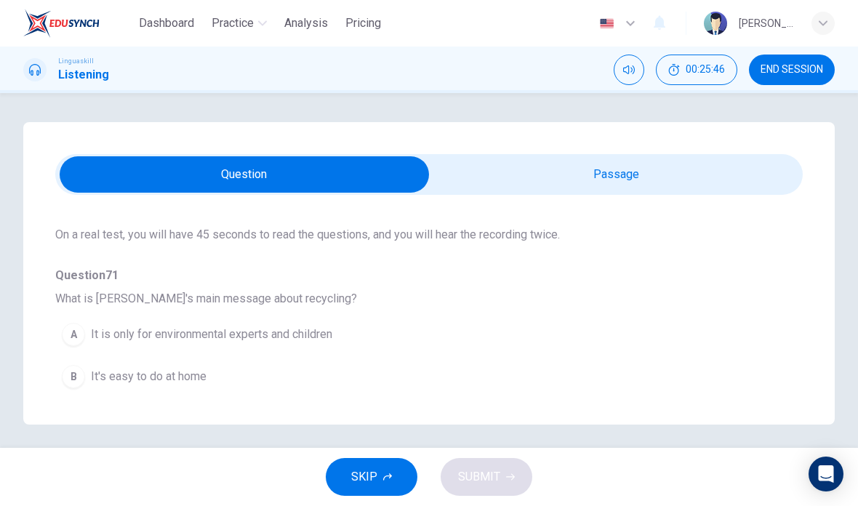
scroll to position [86, 0]
click at [184, 378] on span "It's easy to do at home" at bounding box center [149, 374] width 116 height 17
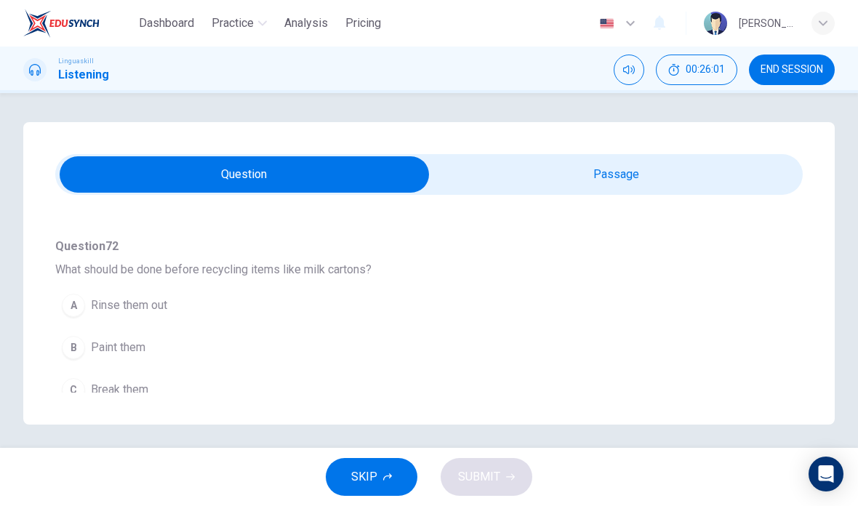
scroll to position [305, 0]
click at [640, 179] on input "checkbox" at bounding box center [244, 174] width 1121 height 36
checkbox input "true"
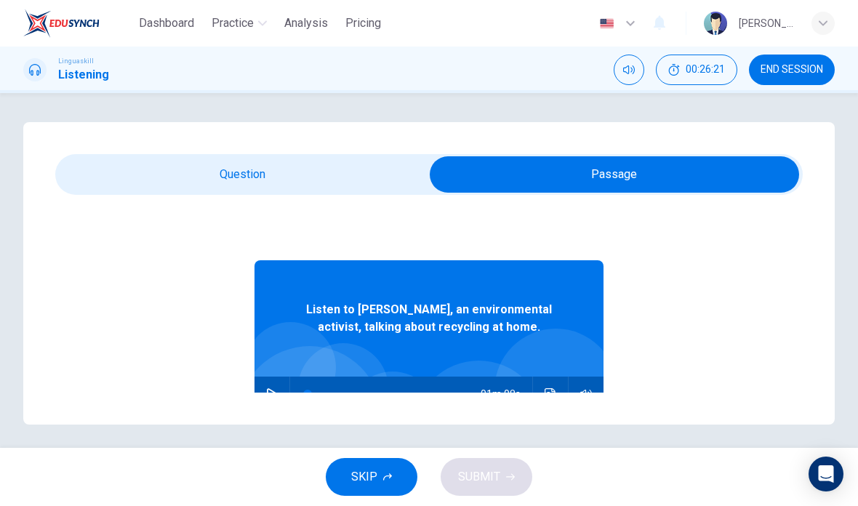
click at [264, 394] on button "button" at bounding box center [271, 393] width 23 height 35
click at [556, 400] on button "Click to see the audio transcription" at bounding box center [550, 393] width 23 height 35
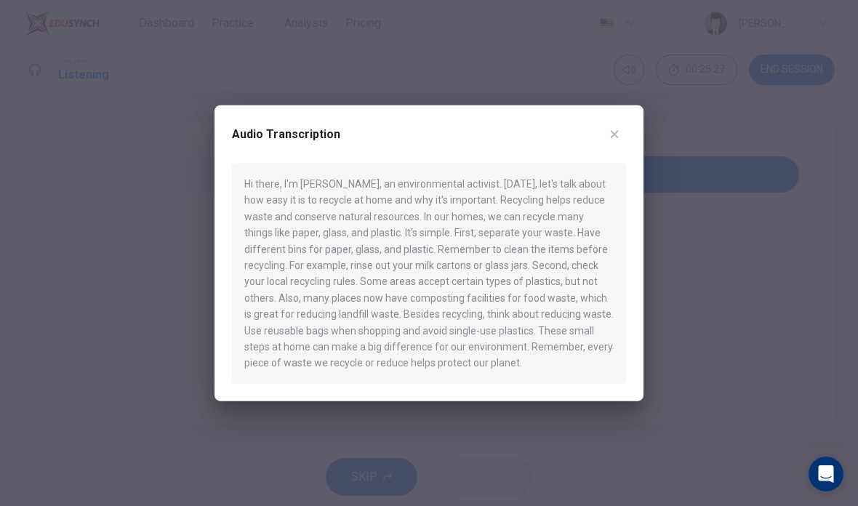
click at [618, 129] on button "button" at bounding box center [613, 134] width 23 height 23
type input "9"
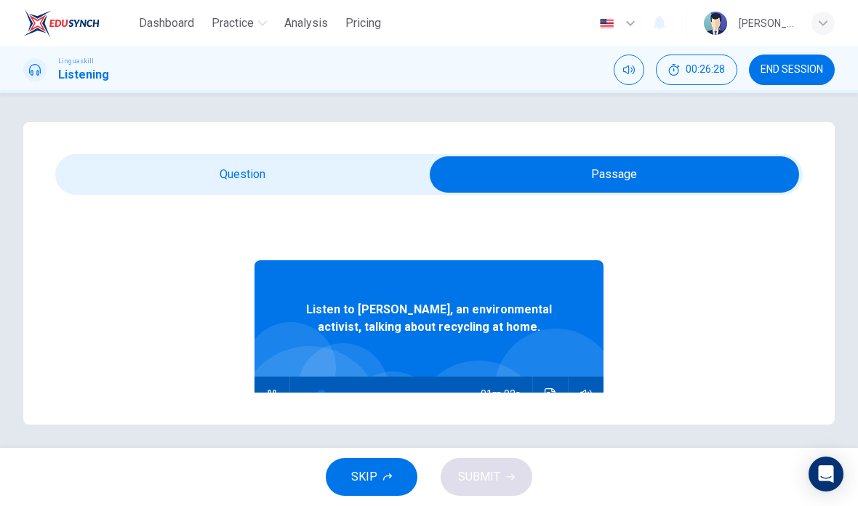
click at [263, 185] on input "checkbox" at bounding box center [614, 174] width 1121 height 36
checkbox input "false"
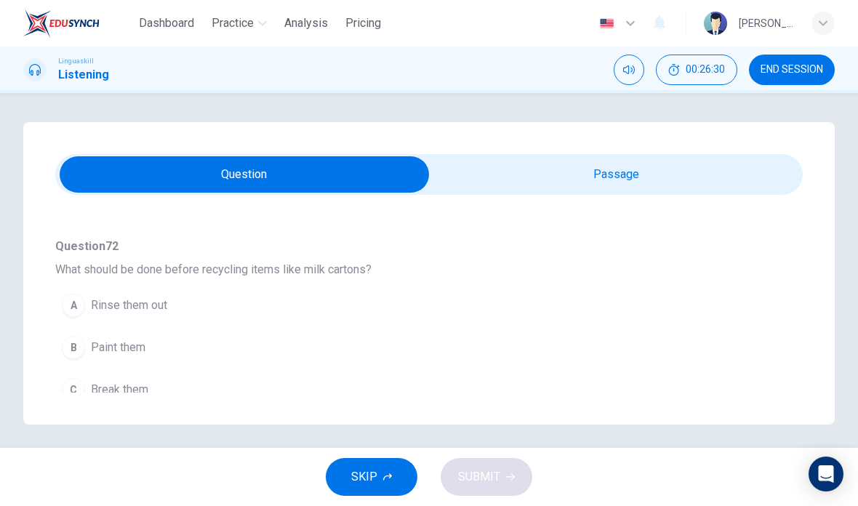
click at [160, 313] on span "Rinse them out" at bounding box center [129, 305] width 76 height 17
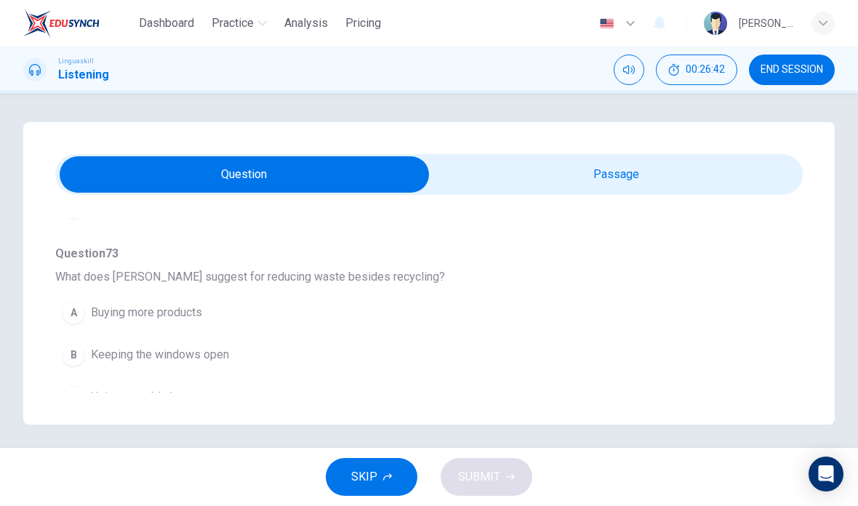
scroll to position [488, 0]
click at [174, 398] on span "Using reusable bags" at bounding box center [143, 395] width 105 height 17
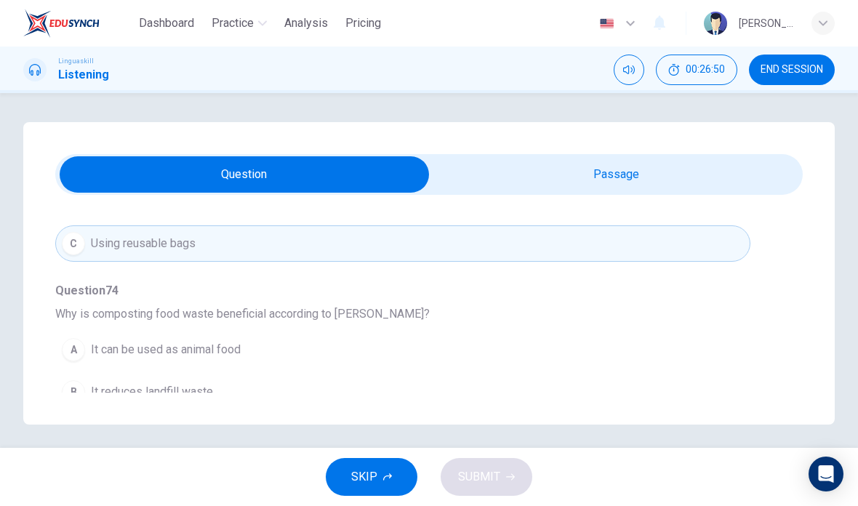
scroll to position [645, 0]
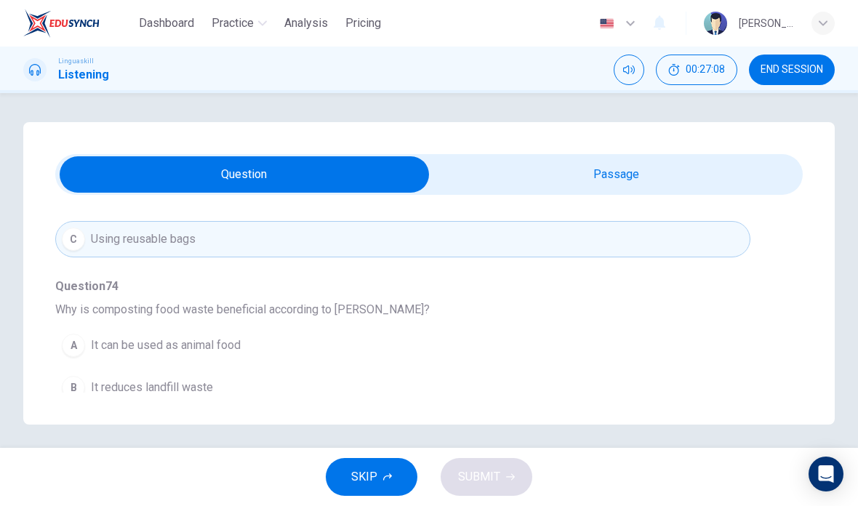
click at [185, 392] on span "It reduces landfill waste" at bounding box center [152, 387] width 122 height 17
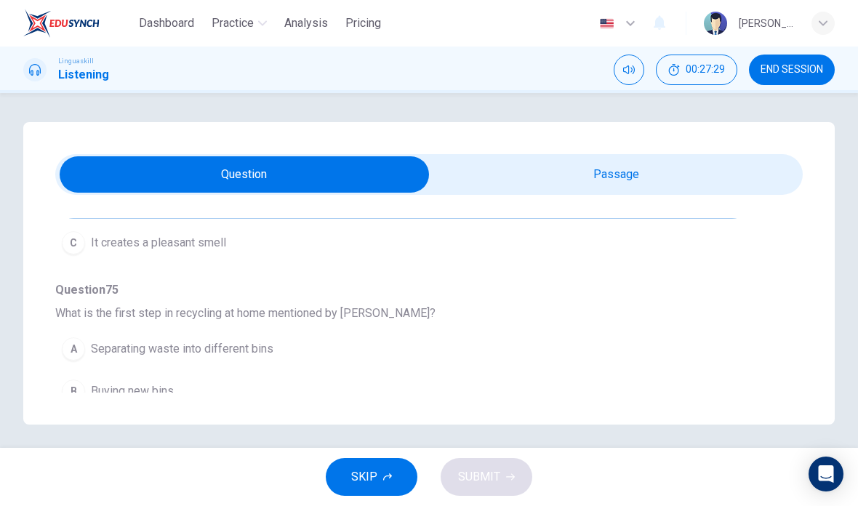
scroll to position [831, 0]
click at [230, 345] on span "Separating waste into different bins" at bounding box center [182, 349] width 182 height 17
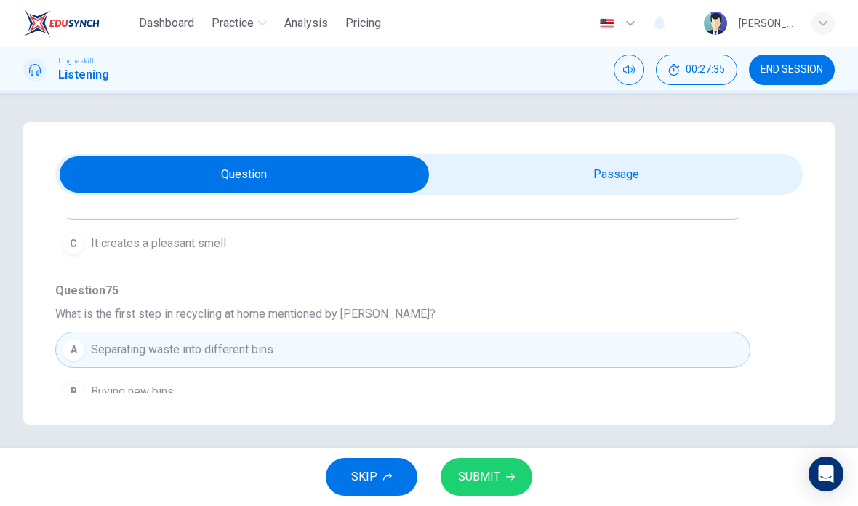
click at [515, 477] on button "SUBMIT" at bounding box center [486, 477] width 92 height 38
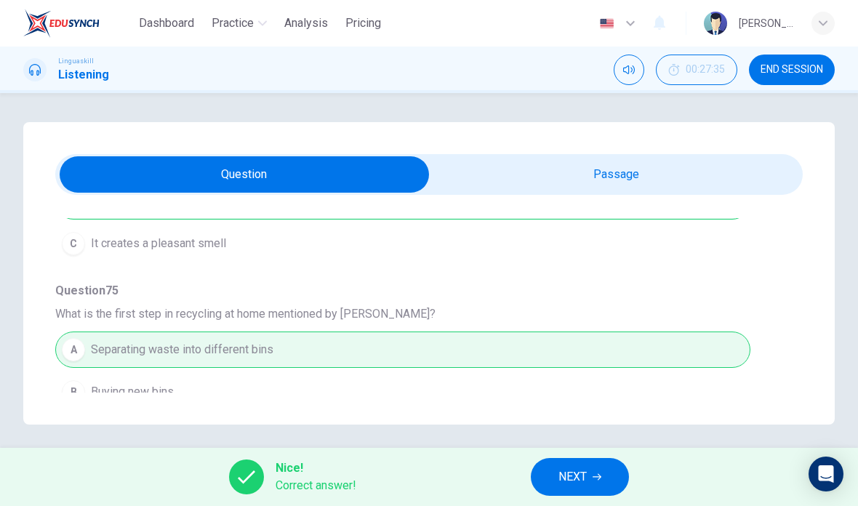
click at [575, 475] on span "NEXT" at bounding box center [572, 477] width 28 height 20
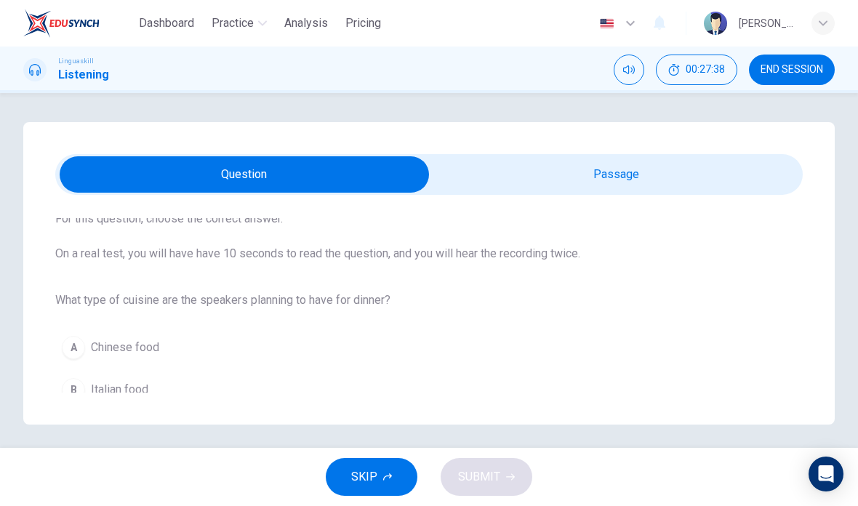
scroll to position [82, 0]
click at [636, 179] on input "checkbox" at bounding box center [244, 174] width 1121 height 36
checkbox input "true"
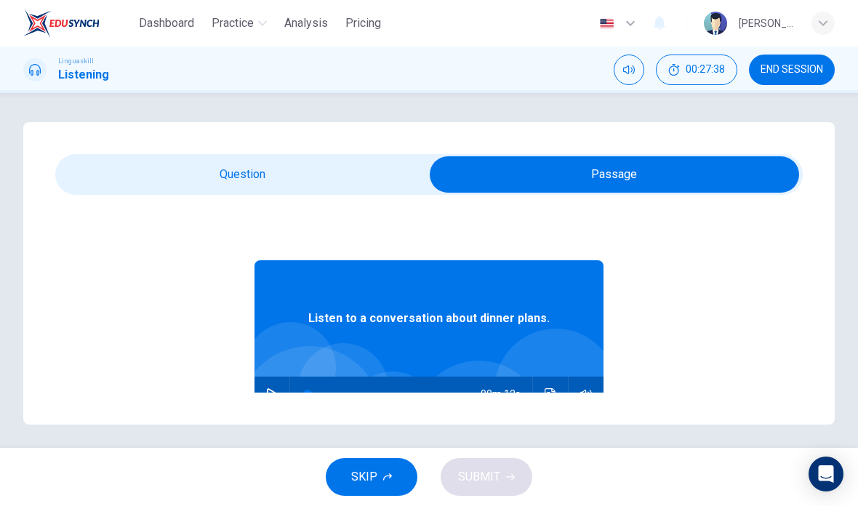
click at [267, 395] on icon "button" at bounding box center [272, 394] width 12 height 12
type input "67"
click at [276, 174] on input "checkbox" at bounding box center [614, 174] width 1121 height 36
checkbox input "false"
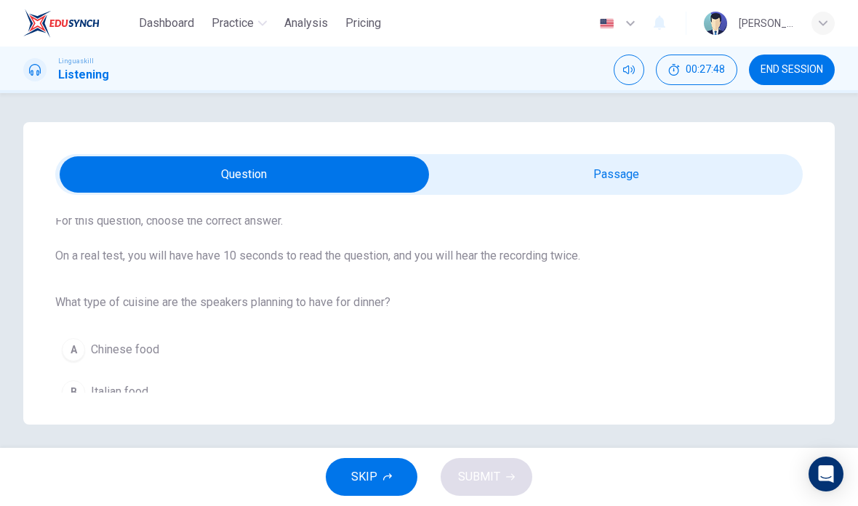
click at [140, 391] on span "Italian food" at bounding box center [119, 391] width 57 height 17
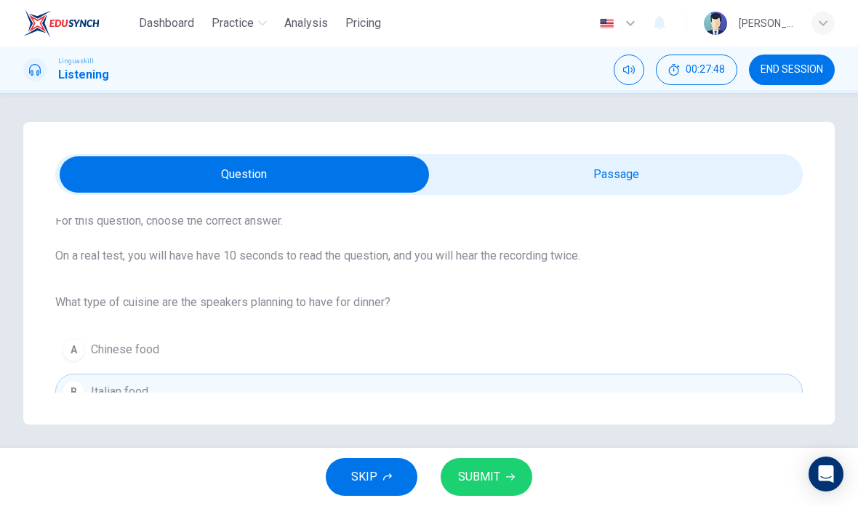
click at [494, 477] on span "SUBMIT" at bounding box center [479, 477] width 42 height 20
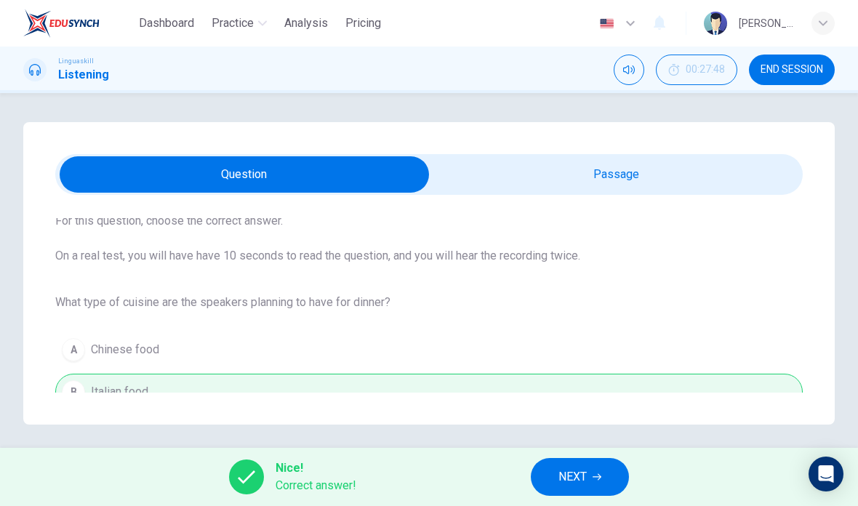
click at [568, 475] on span "NEXT" at bounding box center [572, 477] width 28 height 20
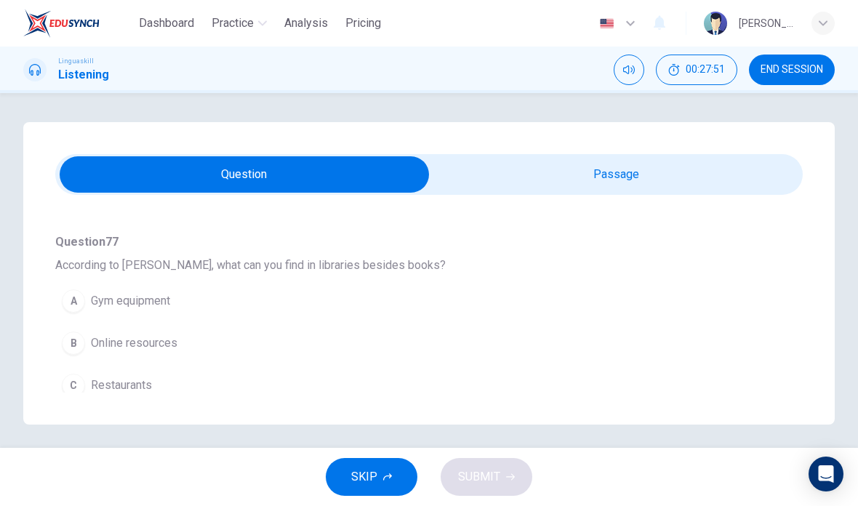
scroll to position [120, 0]
click at [170, 342] on span "Online resources" at bounding box center [134, 341] width 86 height 17
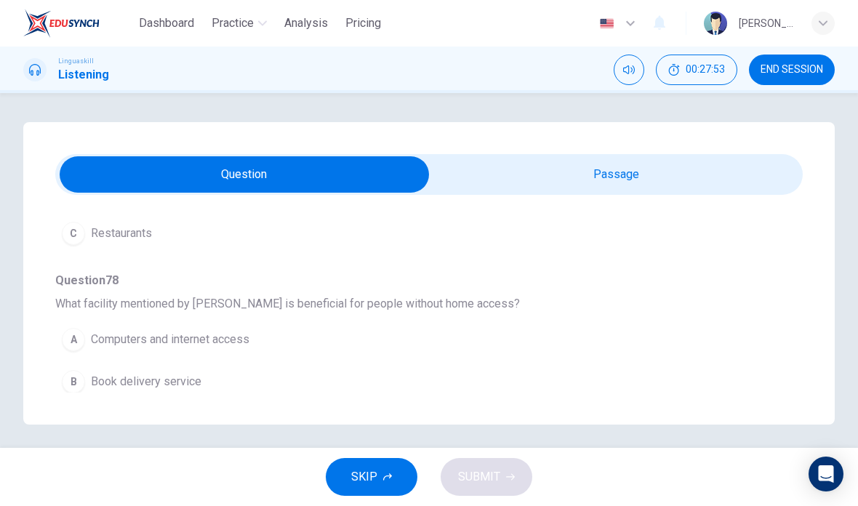
scroll to position [292, 0]
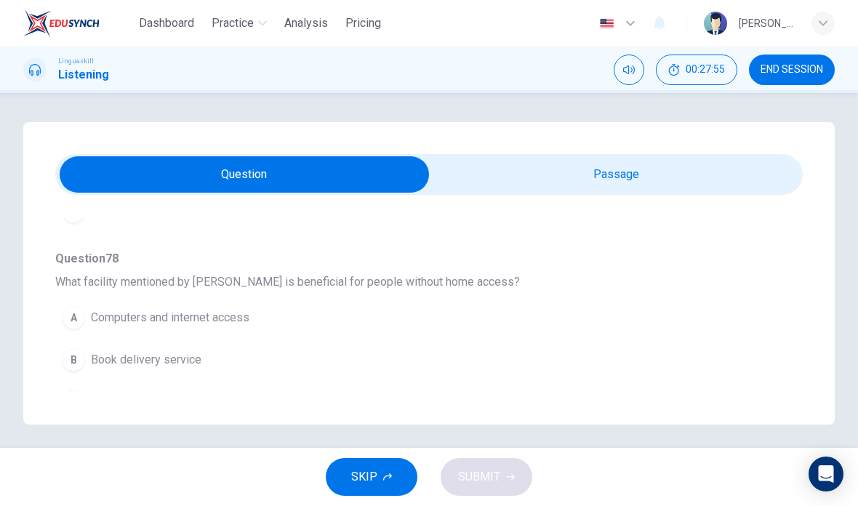
click at [230, 331] on button "A Computers and internet access" at bounding box center [402, 317] width 695 height 36
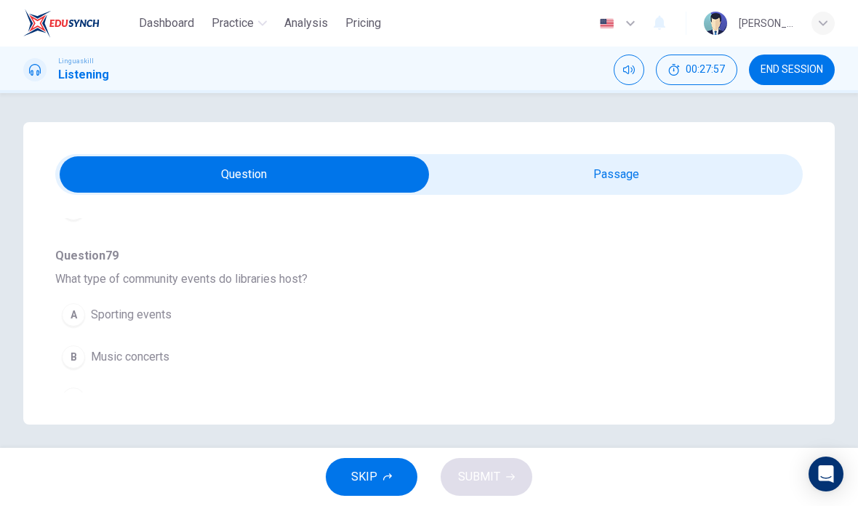
scroll to position [486, 0]
click at [128, 406] on span "Book clubs" at bounding box center [119, 398] width 57 height 17
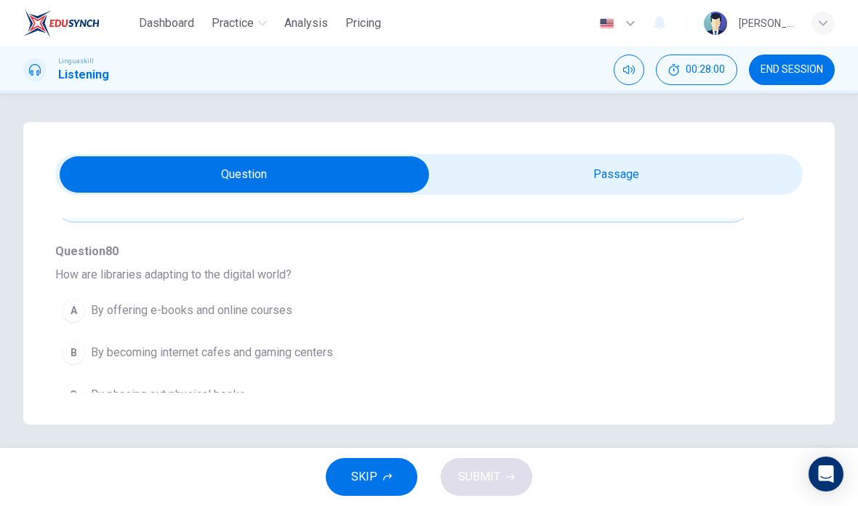
scroll to position [681, 0]
click at [263, 310] on span "By offering e-books and online courses" at bounding box center [191, 309] width 201 height 17
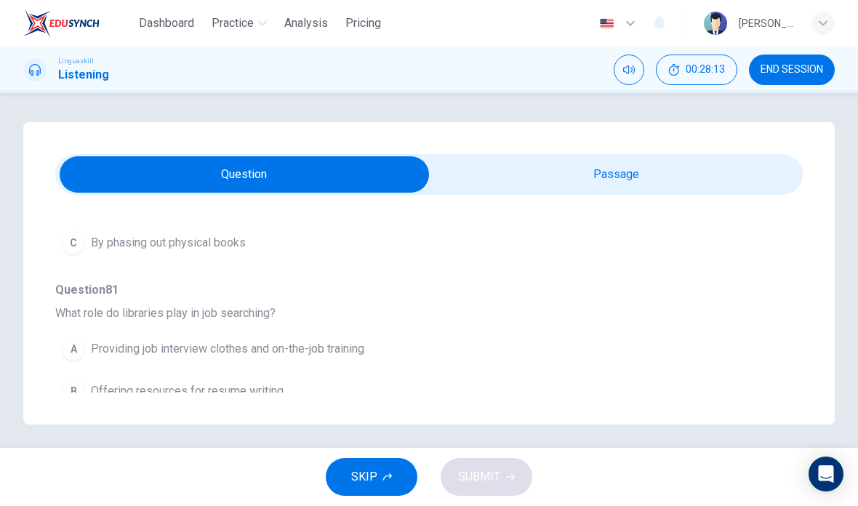
scroll to position [831, 0]
click at [203, 384] on span "Offering resources for resume writing" at bounding box center [187, 391] width 193 height 17
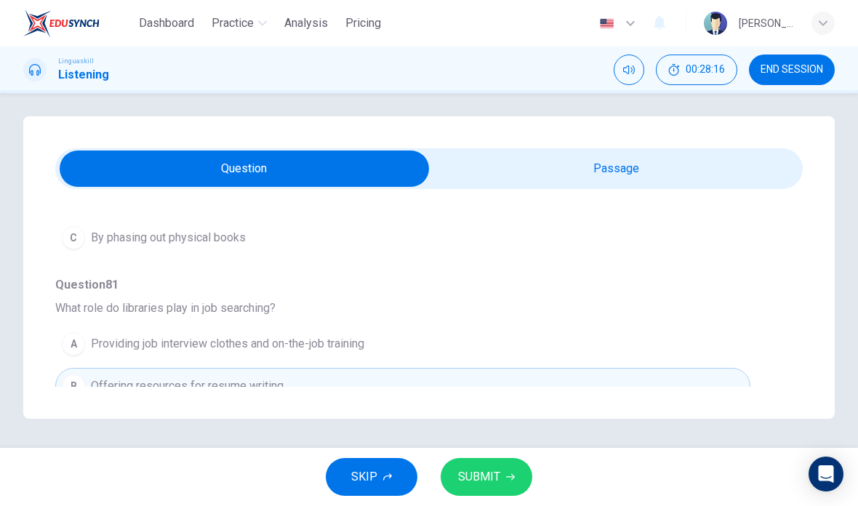
click at [478, 484] on span "SUBMIT" at bounding box center [479, 477] width 42 height 20
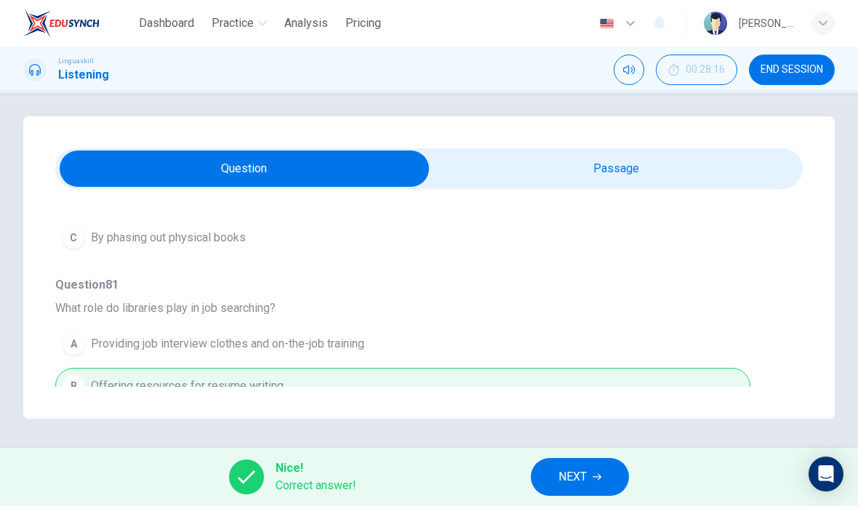
click at [581, 485] on span "NEXT" at bounding box center [572, 477] width 28 height 20
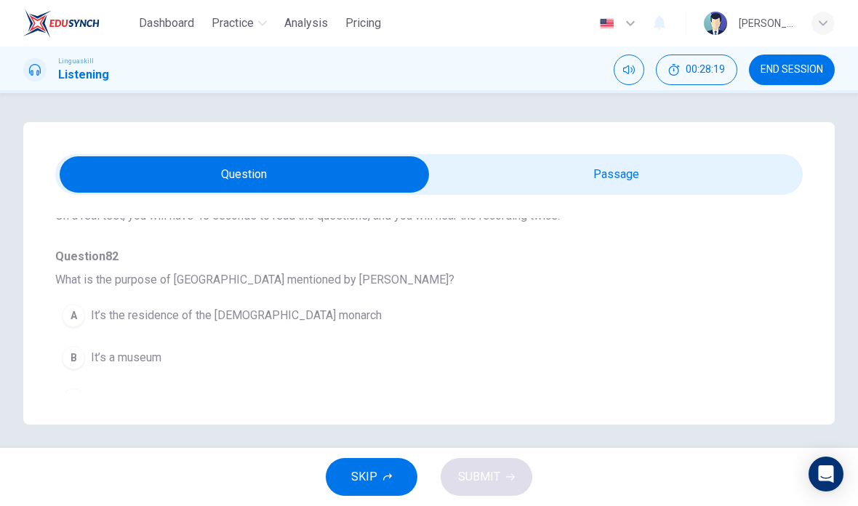
scroll to position [105, 0]
click at [223, 312] on span "It’s the residence of the British monarch" at bounding box center [236, 313] width 291 height 17
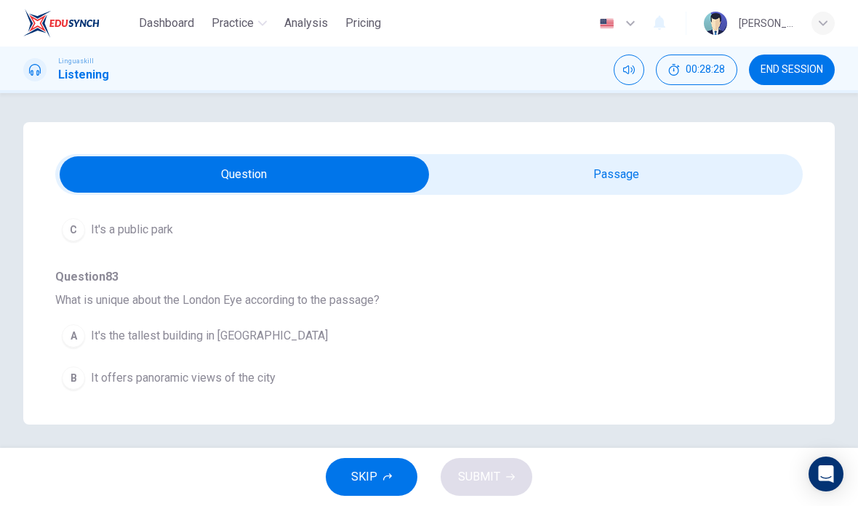
scroll to position [276, 0]
click at [219, 422] on span "It's the oldest Ferris wheel in the world" at bounding box center [219, 417] width 257 height 17
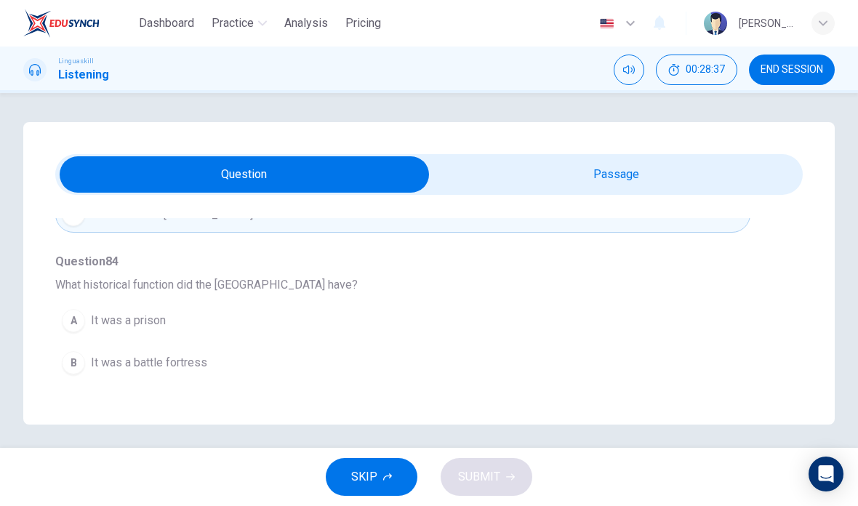
scroll to position [481, 0]
click at [150, 335] on button "A It was a prison" at bounding box center [402, 319] width 695 height 36
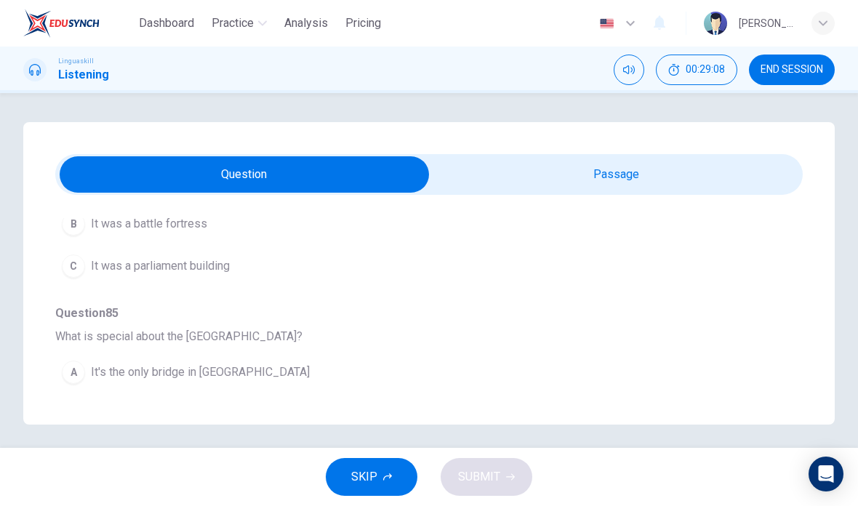
scroll to position [620, 0]
click at [616, 174] on input "checkbox" at bounding box center [244, 174] width 1121 height 36
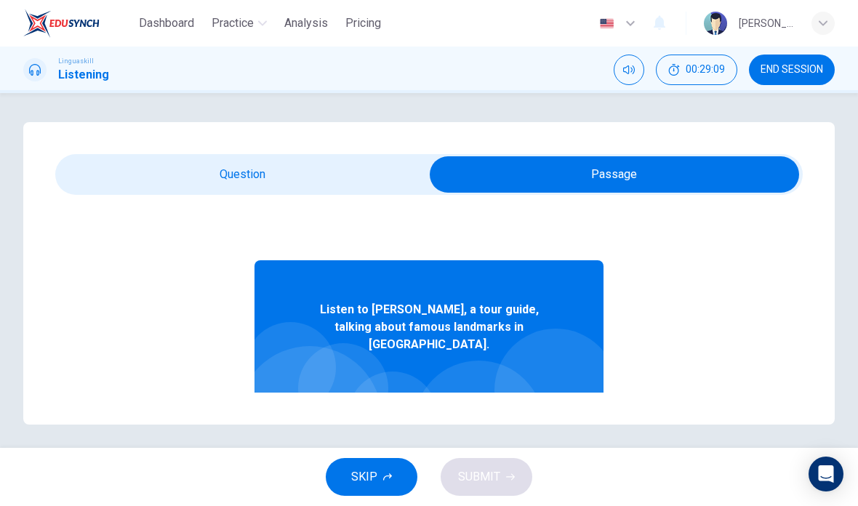
click at [552, 406] on icon "Click to see the audio transcription" at bounding box center [549, 412] width 11 height 12
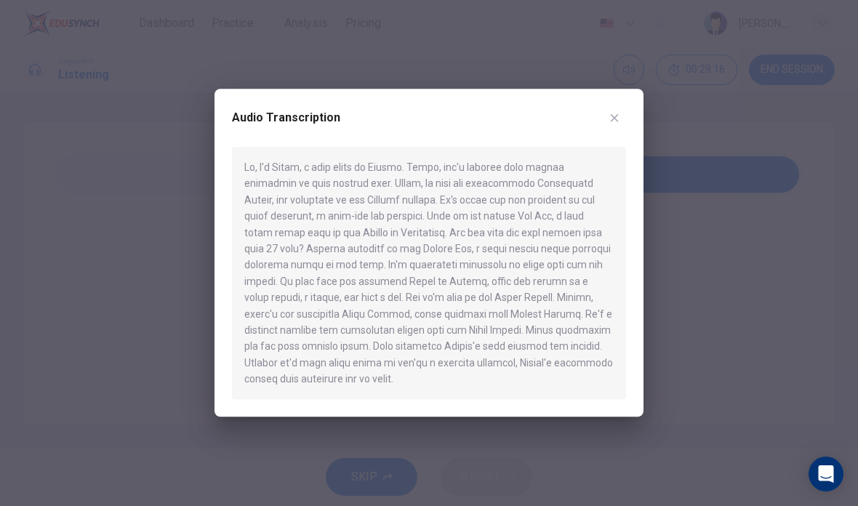
click at [509, 374] on div at bounding box center [429, 273] width 394 height 252
click at [624, 124] on button "button" at bounding box center [613, 117] width 23 height 23
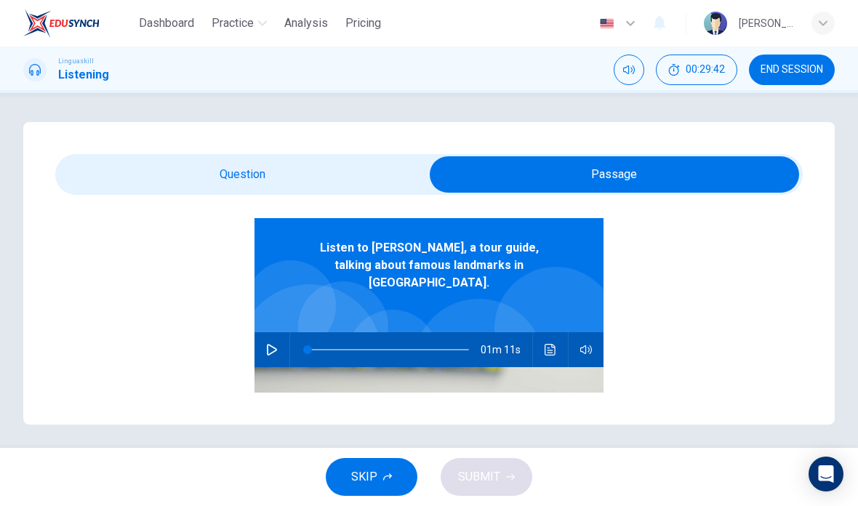
click at [283, 159] on input "checkbox" at bounding box center [614, 174] width 1121 height 36
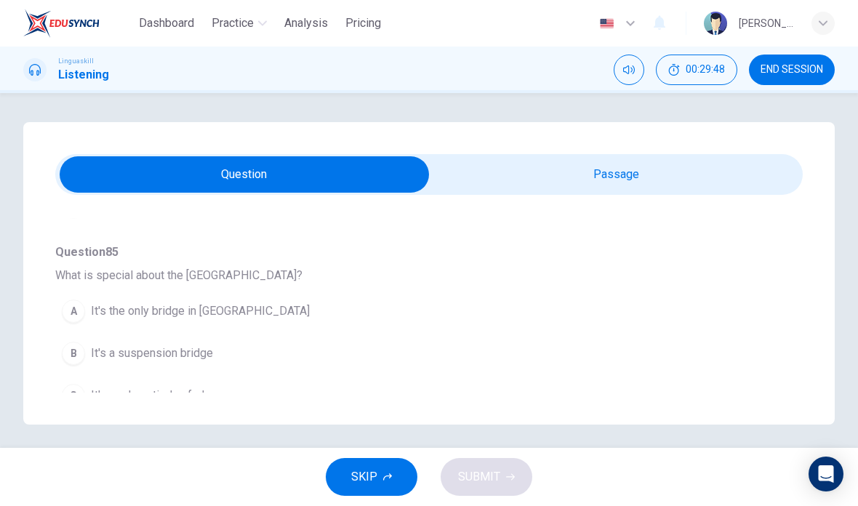
scroll to position [682, 0]
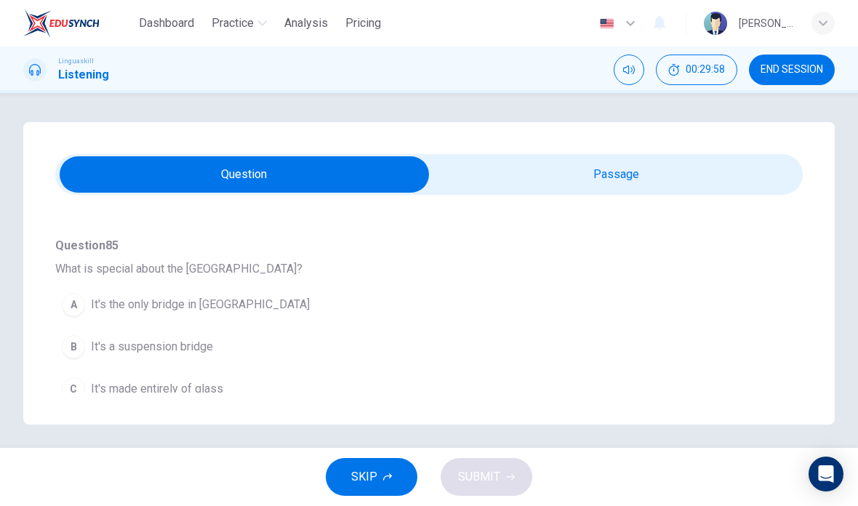
click at [686, 171] on input "checkbox" at bounding box center [244, 174] width 1121 height 36
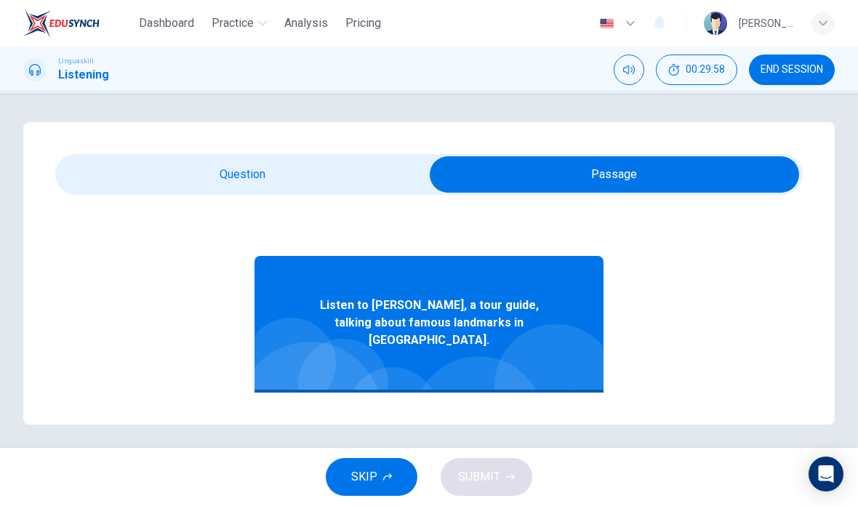
click at [544, 401] on icon "Click to see the audio transcription" at bounding box center [549, 407] width 11 height 12
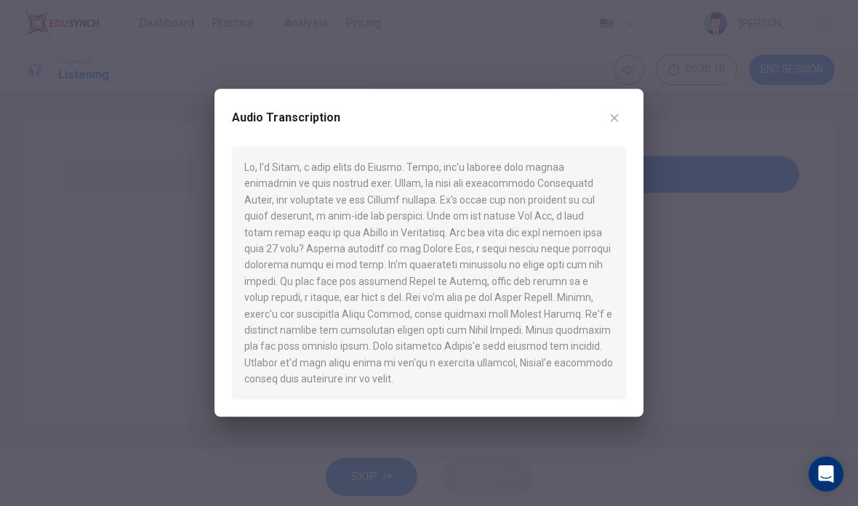
click at [607, 119] on button "button" at bounding box center [613, 117] width 23 height 23
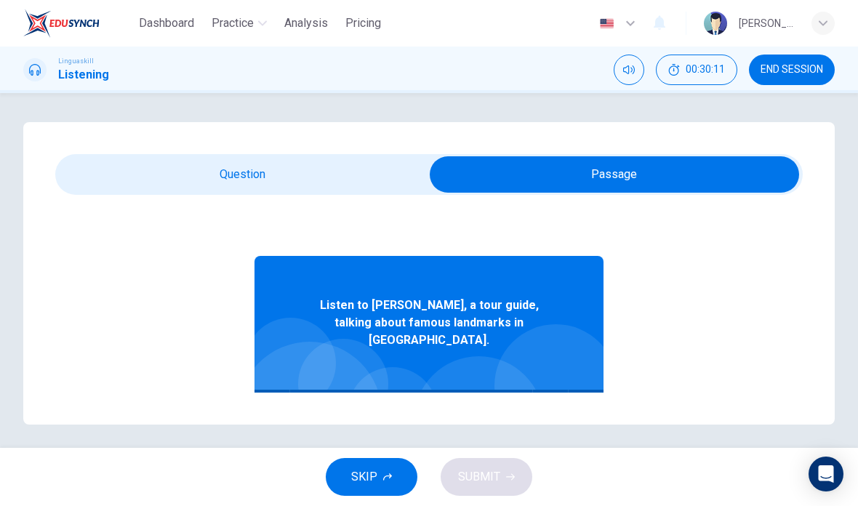
click at [258, 167] on input "checkbox" at bounding box center [614, 174] width 1121 height 36
checkbox input "false"
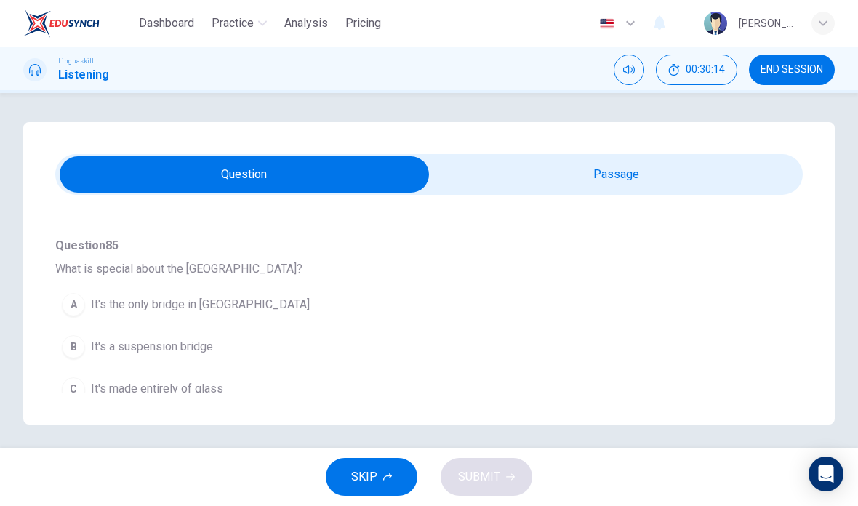
click at [185, 360] on button "B It's a suspension bridge" at bounding box center [402, 346] width 695 height 36
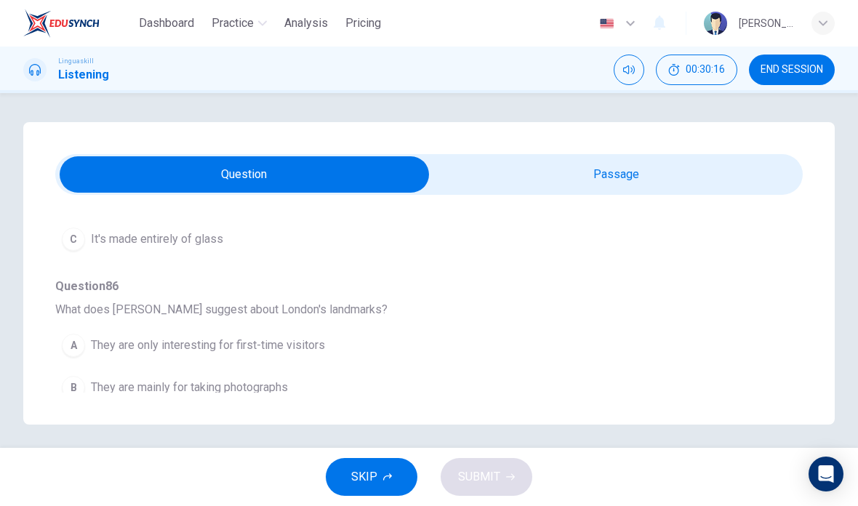
scroll to position [831, 0]
click at [320, 413] on button "C They offer new experiences even for frequent visitors" at bounding box center [402, 429] width 695 height 36
click at [480, 469] on span "SUBMIT" at bounding box center [479, 477] width 42 height 20
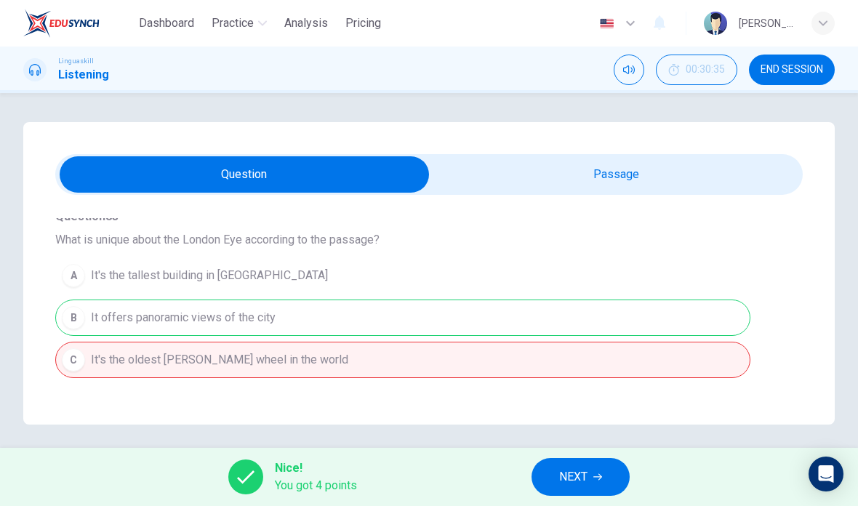
scroll to position [329, 0]
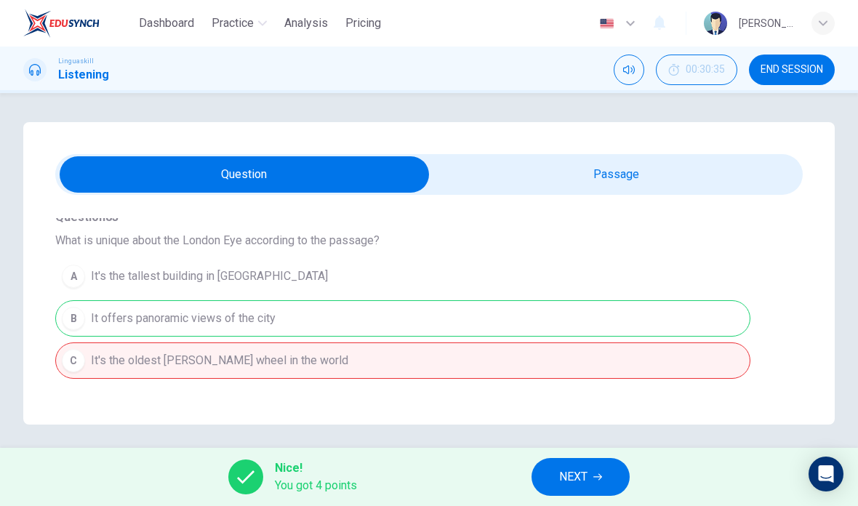
click at [605, 483] on button "NEXT" at bounding box center [580, 477] width 98 height 38
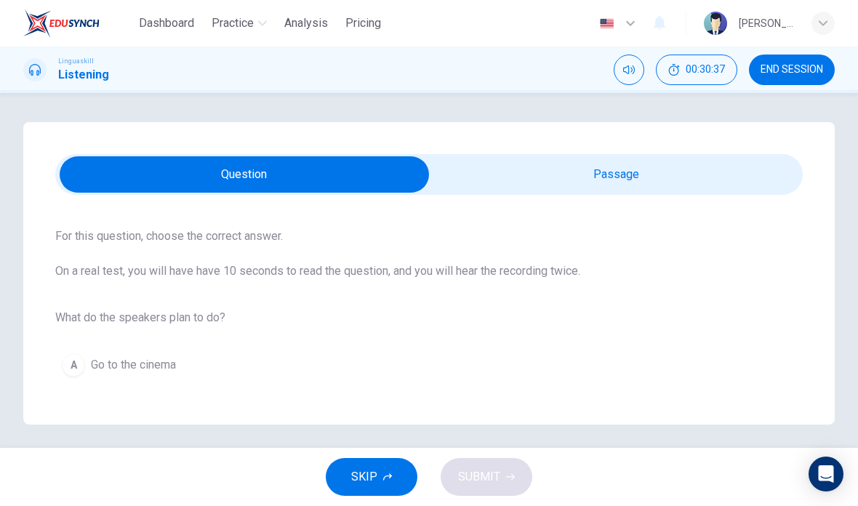
scroll to position [72, 0]
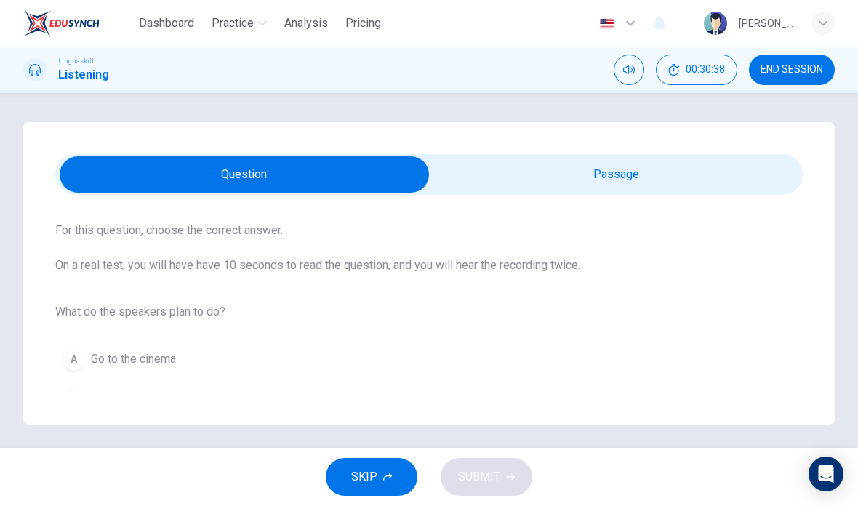
click at [645, 178] on input "checkbox" at bounding box center [244, 174] width 1121 height 36
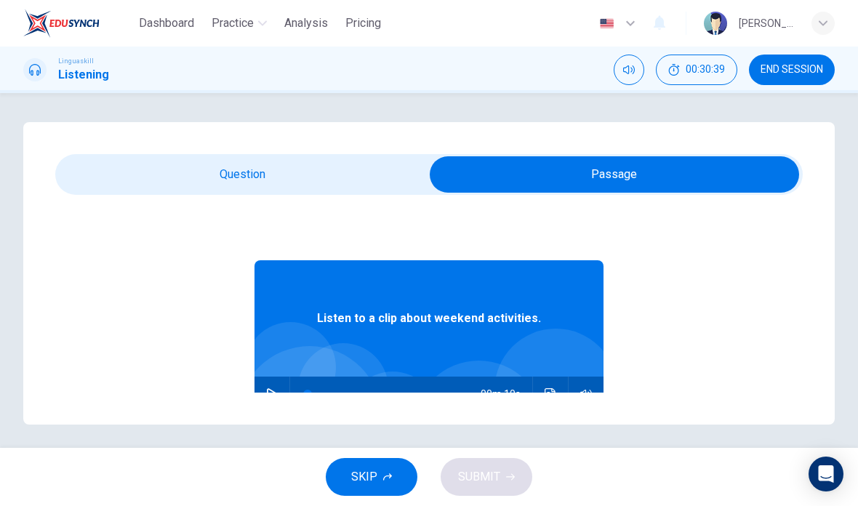
click at [281, 398] on button "button" at bounding box center [271, 393] width 23 height 35
click at [267, 180] on input "checkbox" at bounding box center [614, 174] width 1121 height 36
checkbox input "false"
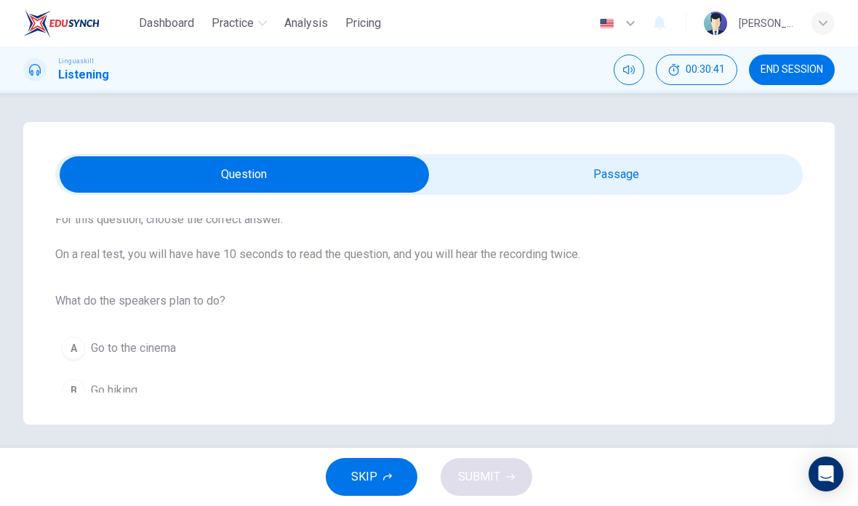
scroll to position [81, 0]
click at [97, 394] on span "Go hiking" at bounding box center [114, 391] width 47 height 17
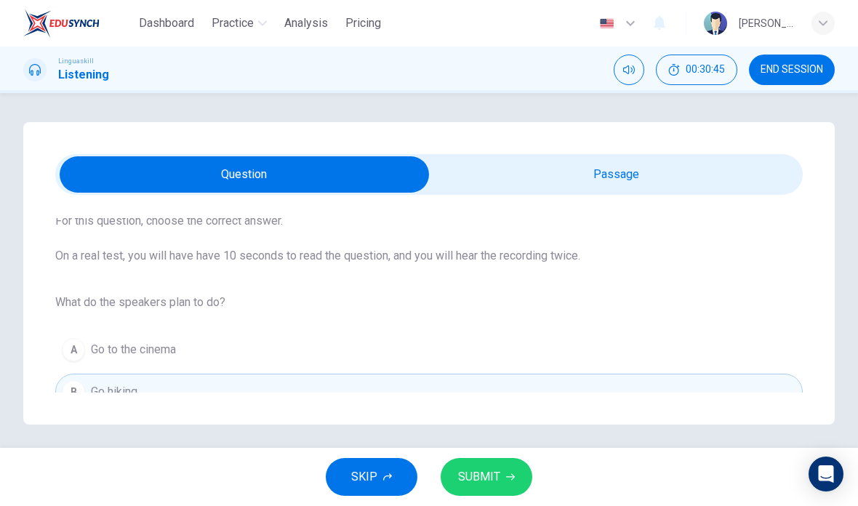
click at [491, 464] on button "SUBMIT" at bounding box center [486, 477] width 92 height 38
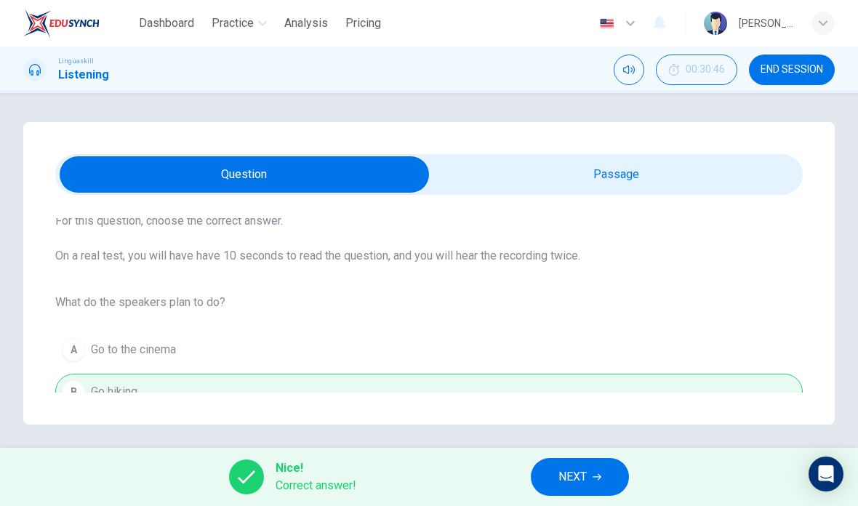
click at [563, 470] on span "NEXT" at bounding box center [572, 477] width 28 height 20
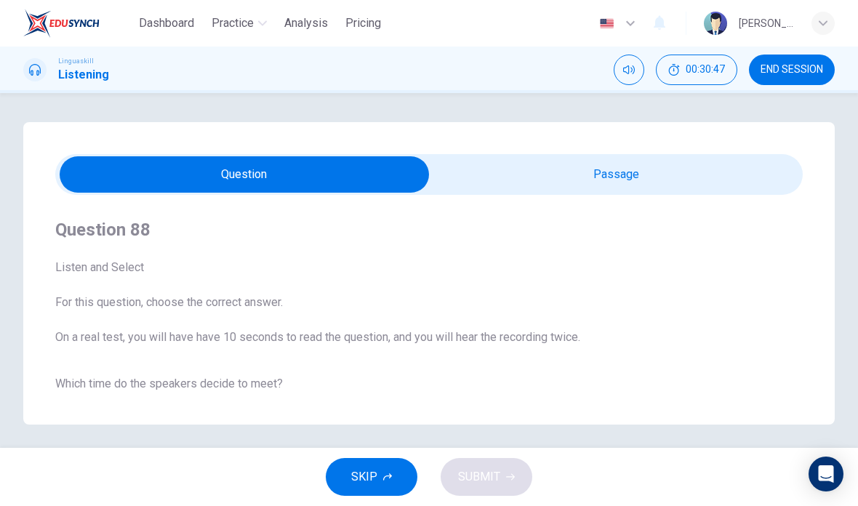
click at [645, 177] on input "checkbox" at bounding box center [244, 174] width 1121 height 36
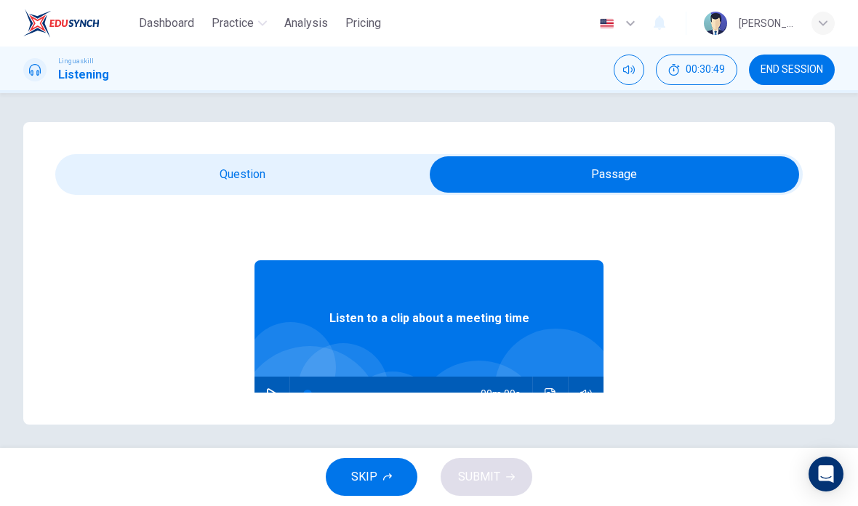
click at [279, 177] on input "checkbox" at bounding box center [614, 174] width 1121 height 36
checkbox input "false"
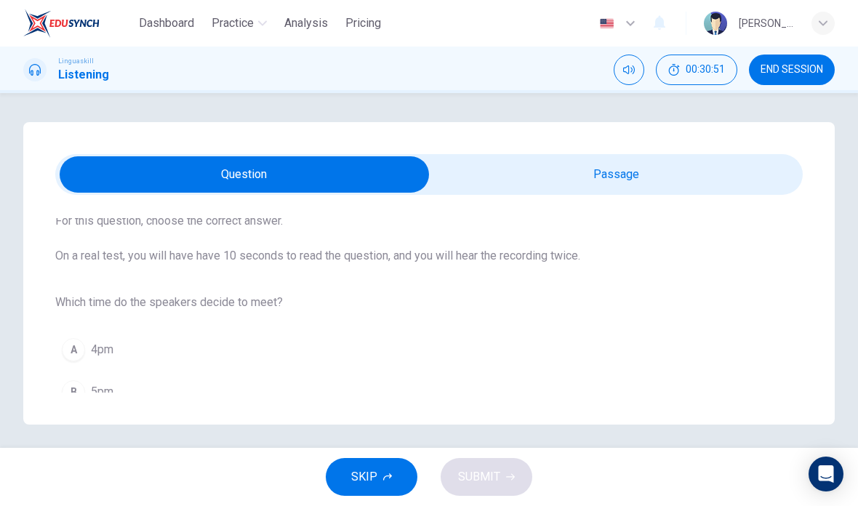
scroll to position [57, 0]
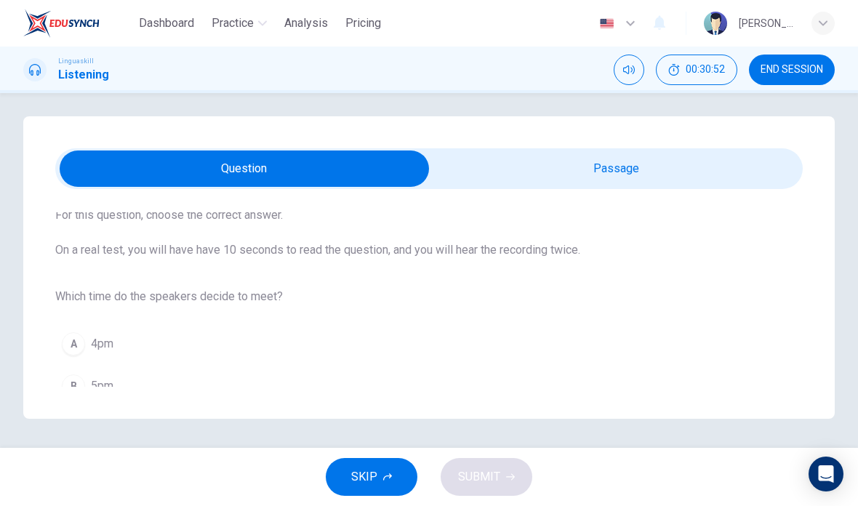
click at [162, 410] on button "C 3pm" at bounding box center [428, 428] width 747 height 36
click at [483, 476] on span "SUBMIT" at bounding box center [479, 477] width 42 height 20
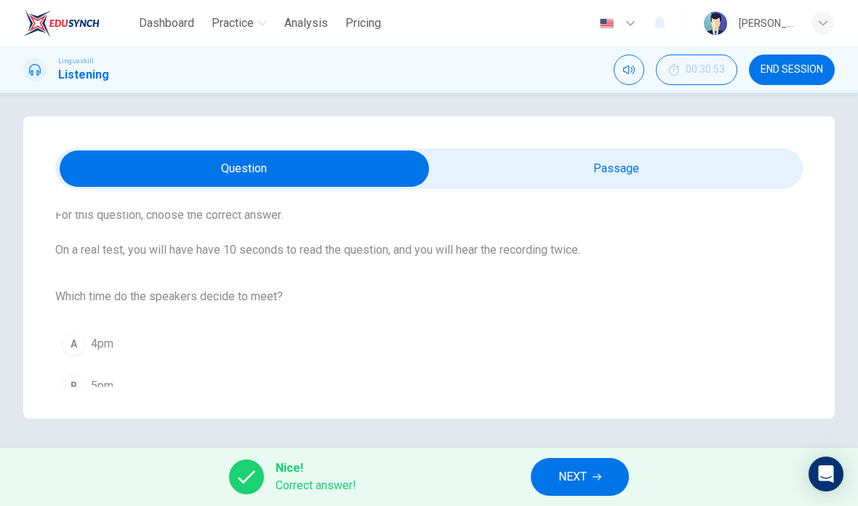
click at [597, 459] on button "NEXT" at bounding box center [580, 477] width 98 height 38
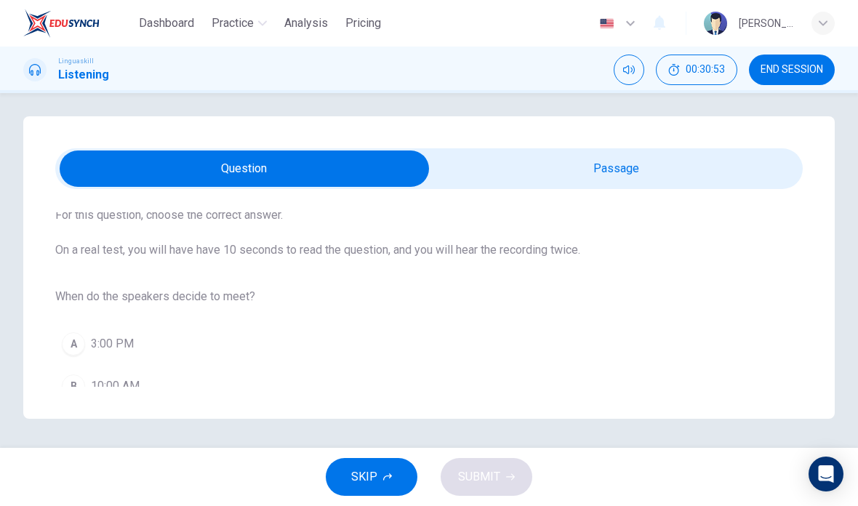
click at [134, 326] on button "A 3:00 PM" at bounding box center [428, 344] width 747 height 36
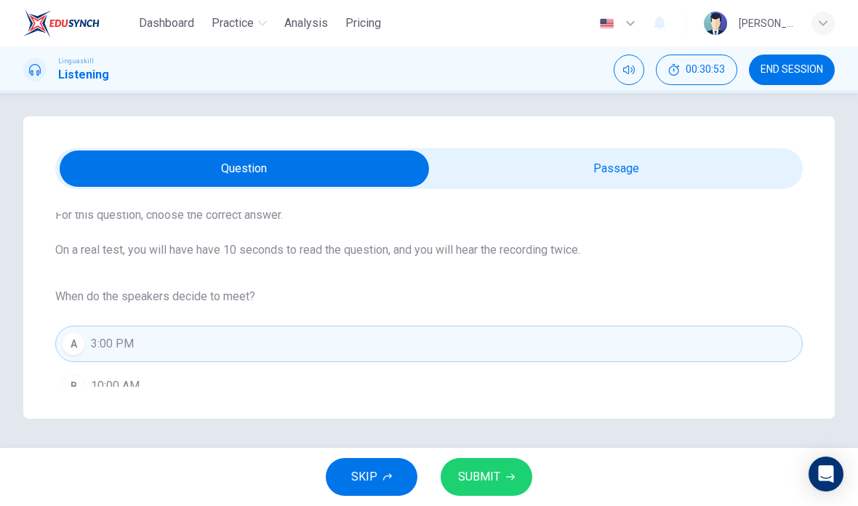
click at [496, 494] on button "SUBMIT" at bounding box center [486, 477] width 92 height 38
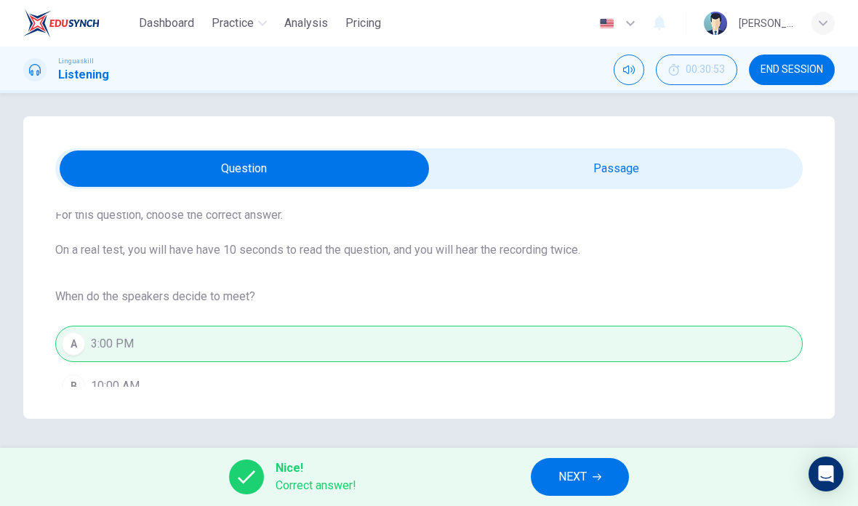
click at [561, 469] on span "NEXT" at bounding box center [572, 477] width 28 height 20
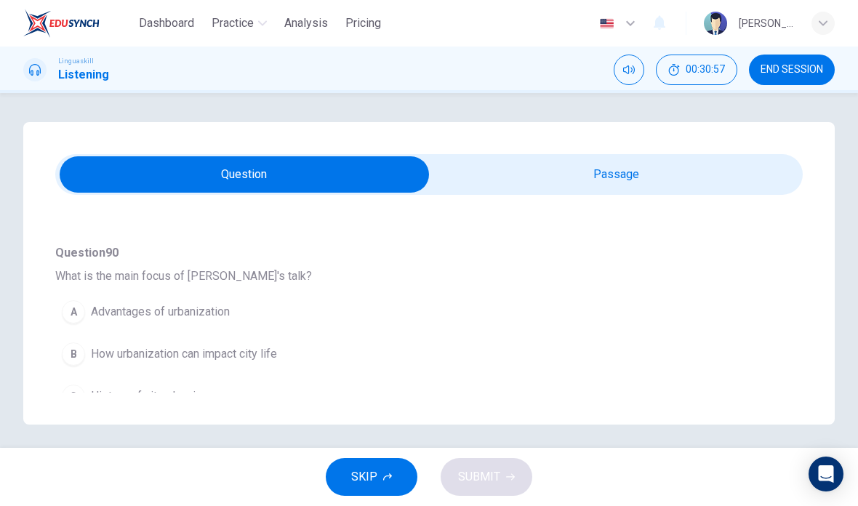
scroll to position [109, 0]
click at [216, 310] on span "Advantages of urbanization" at bounding box center [160, 310] width 139 height 17
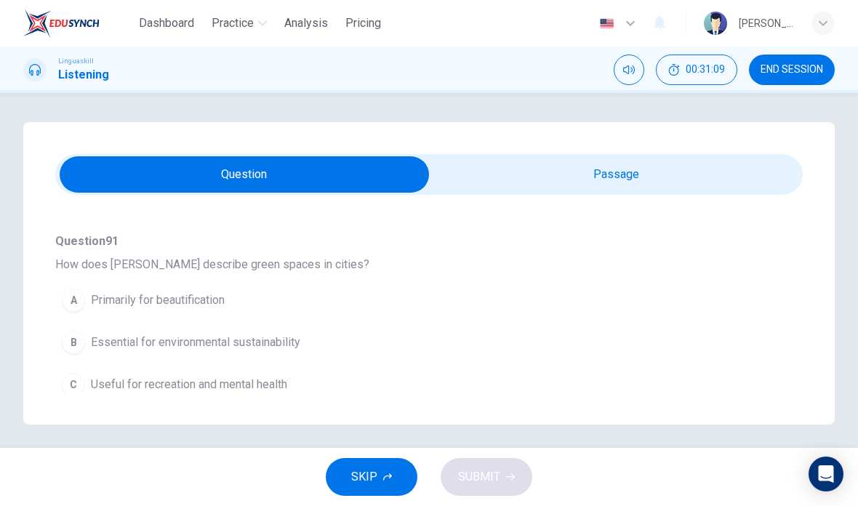
scroll to position [311, 0]
click at [257, 336] on span "Essential for environmental sustainability" at bounding box center [195, 340] width 209 height 17
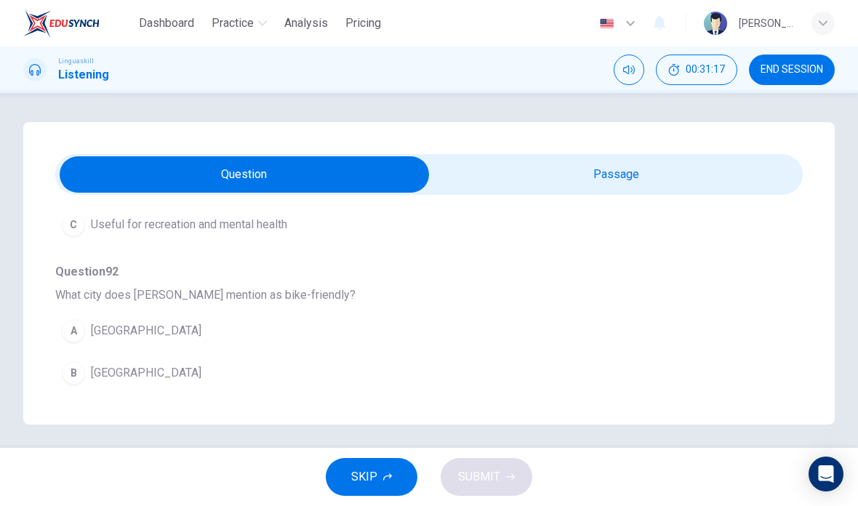
scroll to position [470, 0]
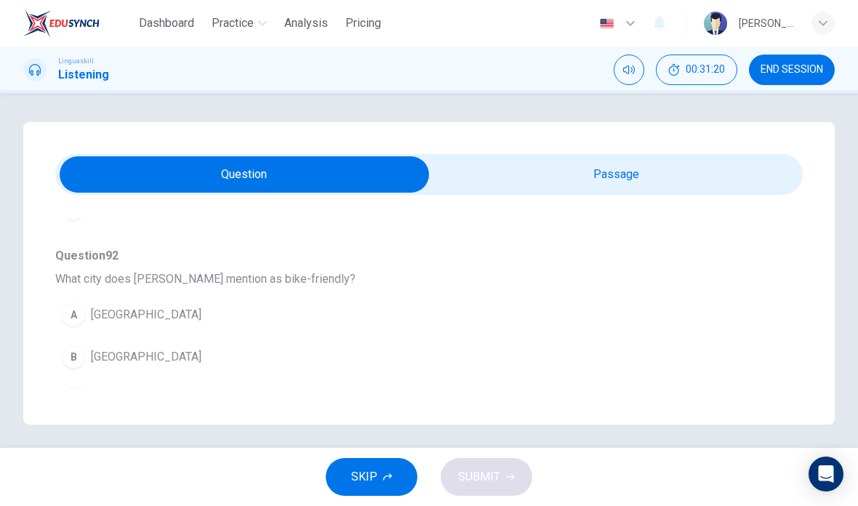
click at [145, 358] on span "Copenhagen" at bounding box center [146, 356] width 110 height 17
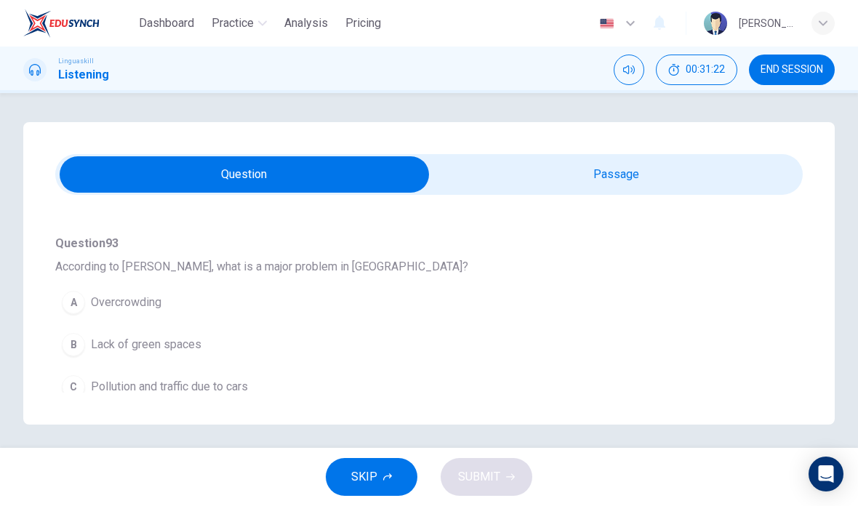
click at [238, 388] on span "Pollution and traffic due to cars" at bounding box center [169, 386] width 157 height 17
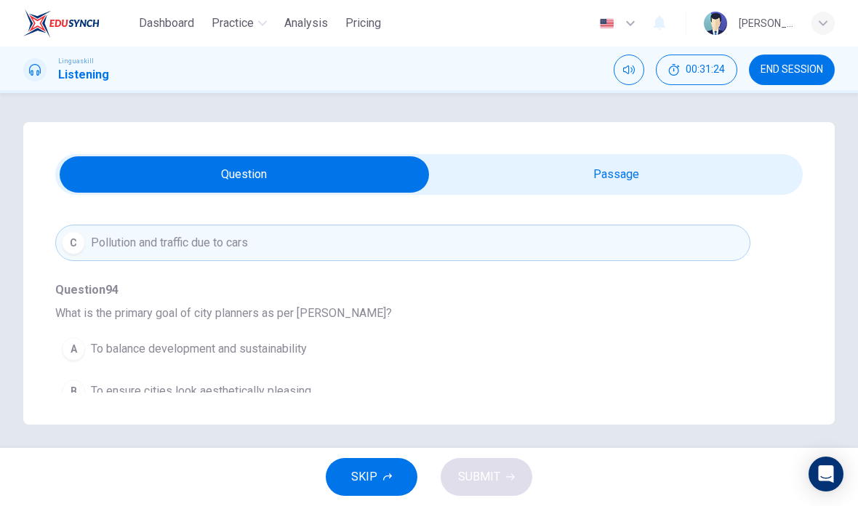
scroll to position [831, 0]
click at [246, 364] on button "A To balance development and sustainability" at bounding box center [402, 349] width 695 height 36
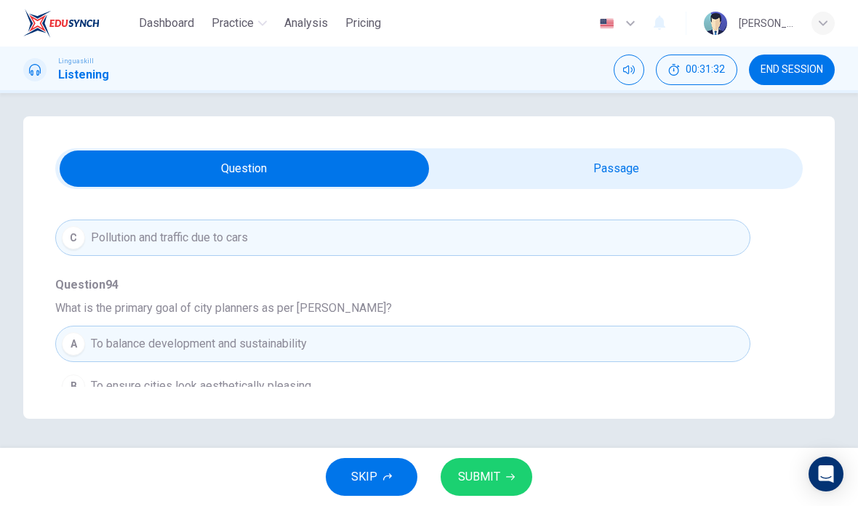
scroll to position [64, 0]
click at [455, 483] on button "SUBMIT" at bounding box center [486, 477] width 92 height 38
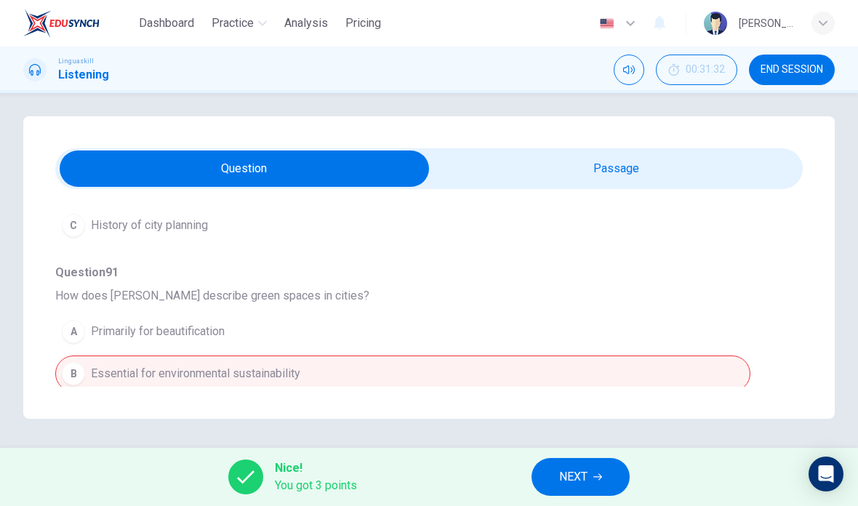
scroll to position [275, 0]
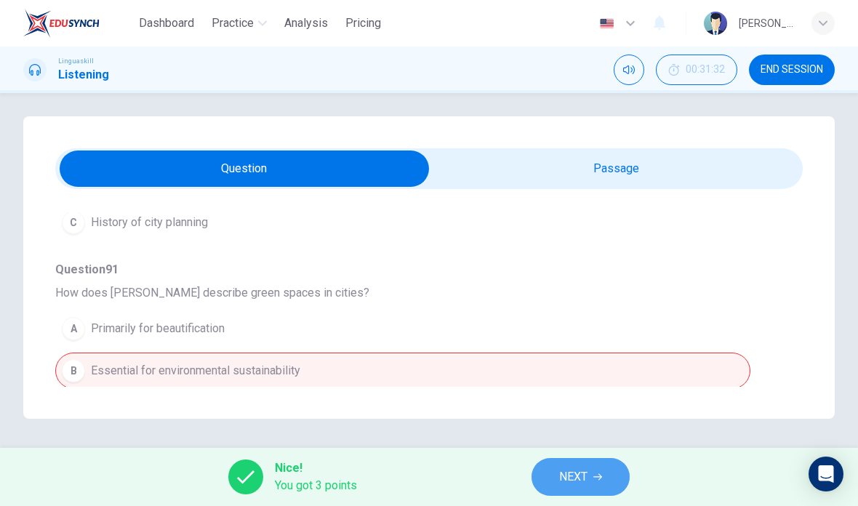
click at [585, 485] on span "NEXT" at bounding box center [573, 477] width 28 height 20
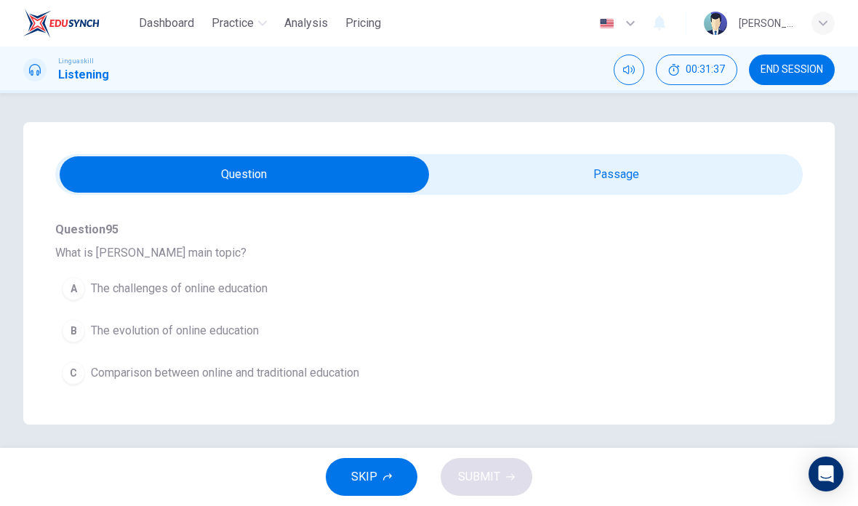
scroll to position [132, 0]
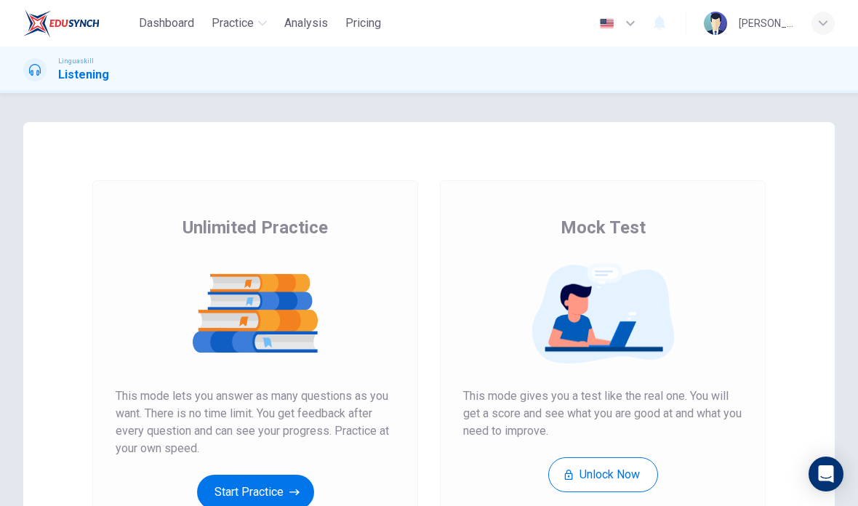
click at [256, 499] on button "Start Practice" at bounding box center [255, 492] width 117 height 35
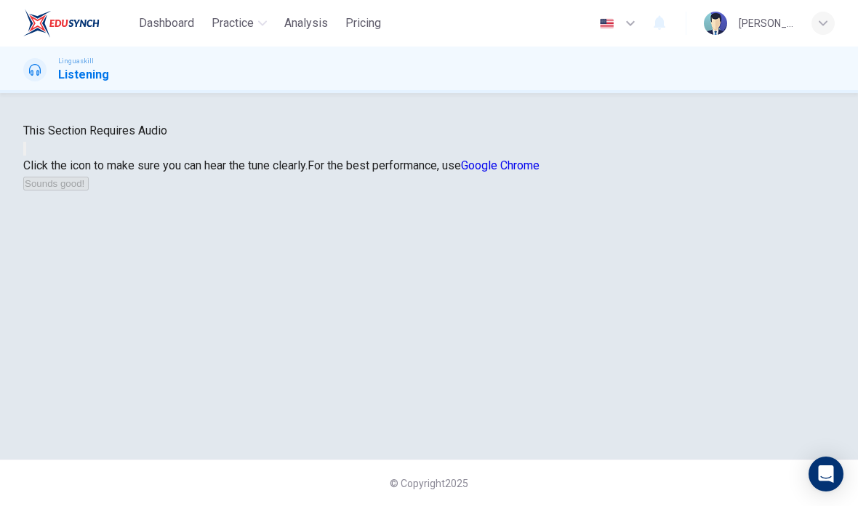
click at [25, 152] on icon "button" at bounding box center [25, 152] width 0 height 0
click at [89, 190] on button "Sounds good!" at bounding box center [55, 184] width 65 height 14
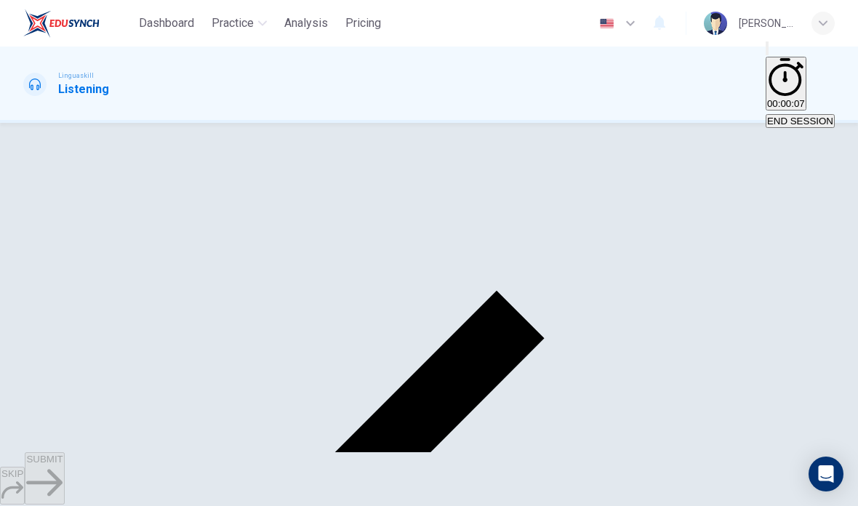
scroll to position [64, 0]
click at [33, 100] on input "checkbox" at bounding box center [27, 95] width 9 height 9
checkbox input "false"
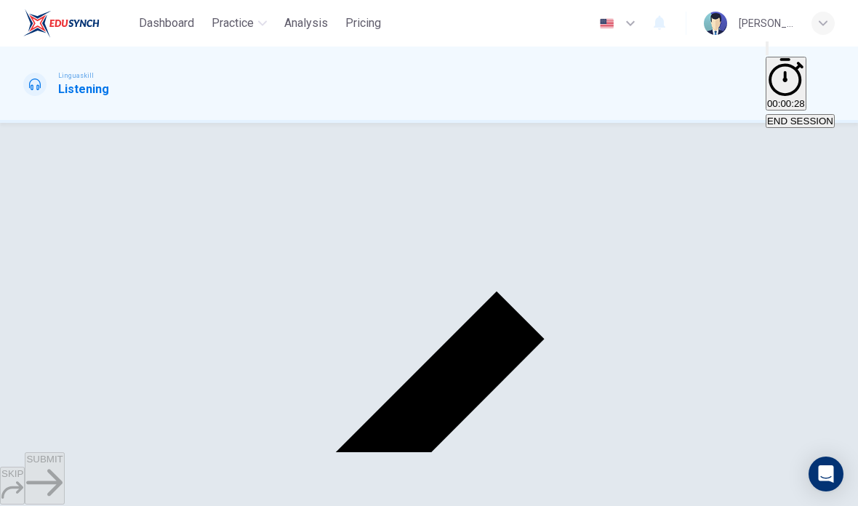
scroll to position [671, 0]
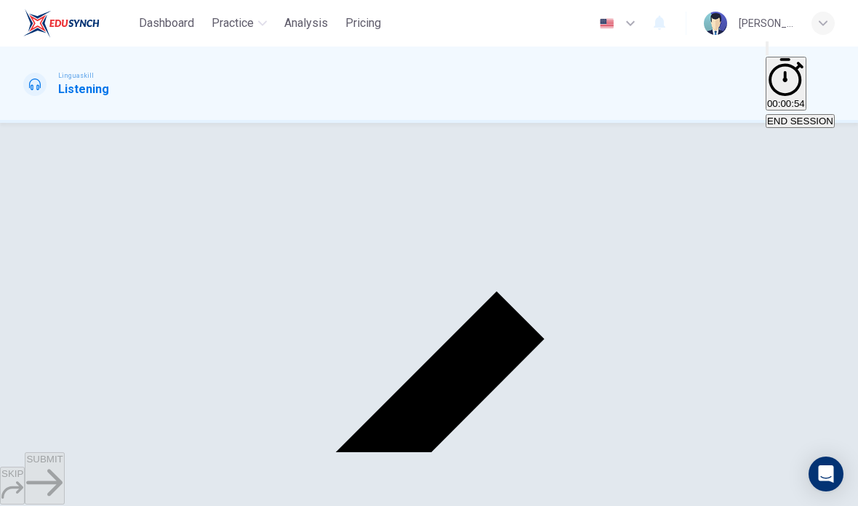
click at [63, 464] on span "SUBMIT" at bounding box center [44, 458] width 36 height 11
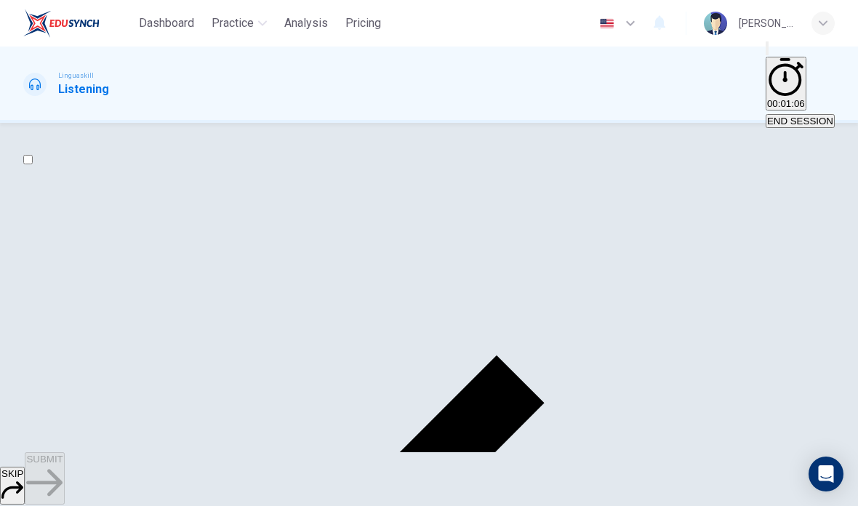
scroll to position [92, 0]
click at [63, 464] on span "SUBMIT" at bounding box center [44, 458] width 36 height 11
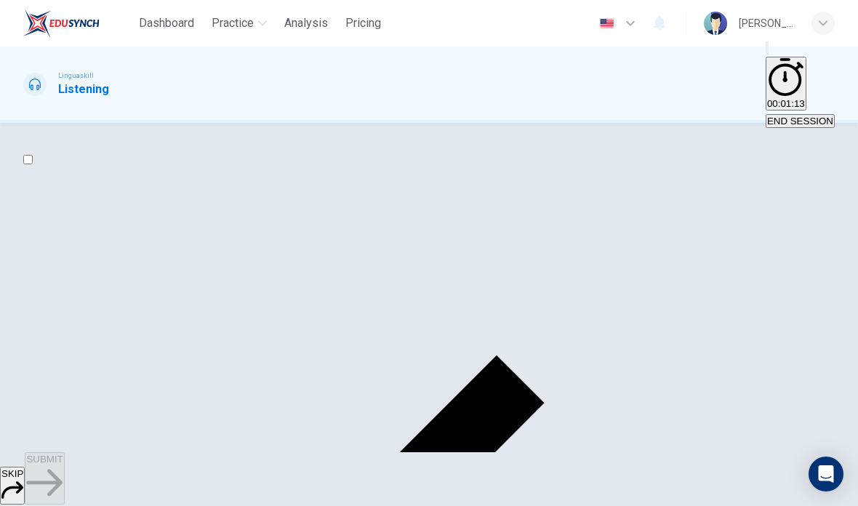
scroll to position [81, 0]
click at [63, 464] on span "SUBMIT" at bounding box center [44, 458] width 36 height 11
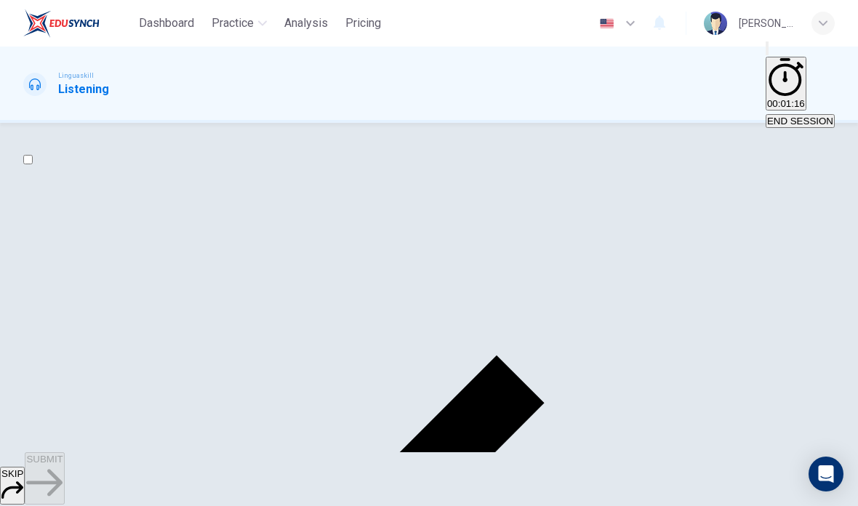
scroll to position [68, 0]
click at [63, 464] on span "SUBMIT" at bounding box center [44, 458] width 36 height 11
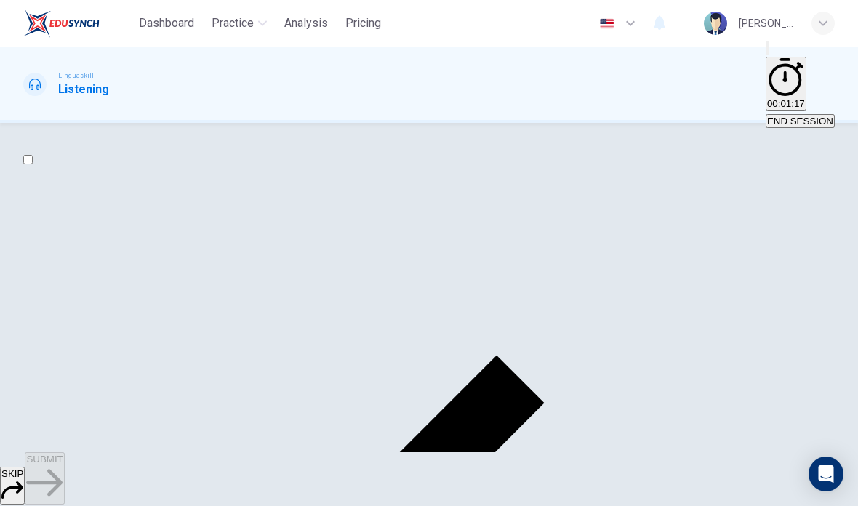
scroll to position [89, 0]
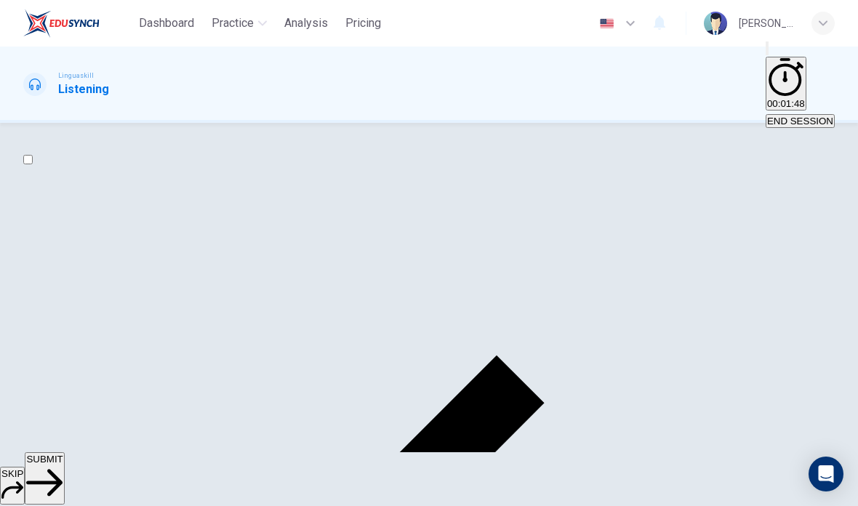
click at [63, 464] on span "SUBMIT" at bounding box center [44, 458] width 36 height 11
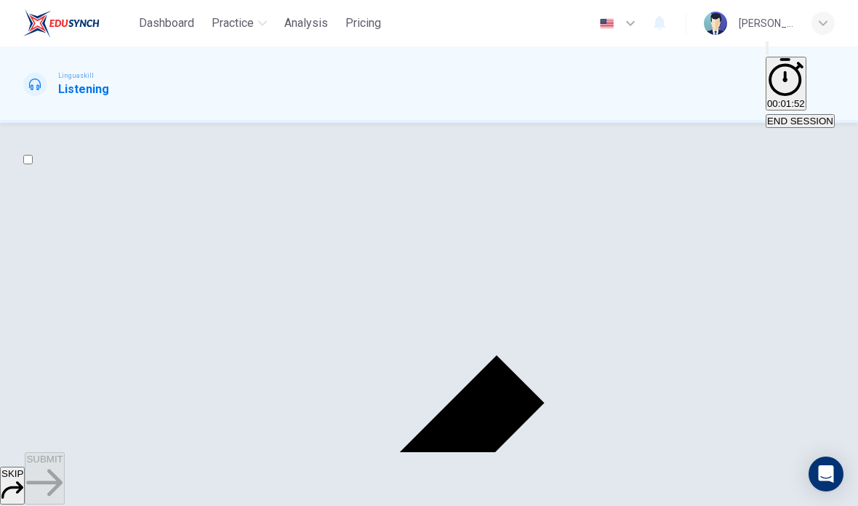
scroll to position [81, 0]
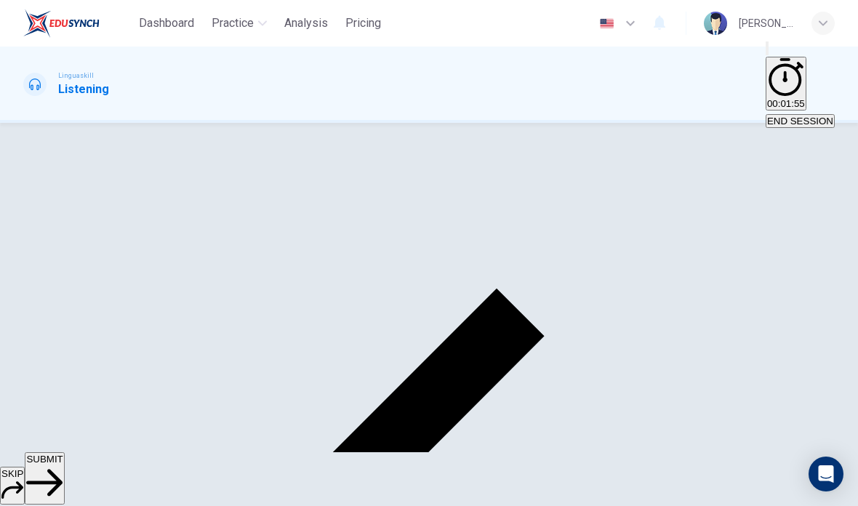
click at [63, 464] on span "SUBMIT" at bounding box center [44, 458] width 36 height 11
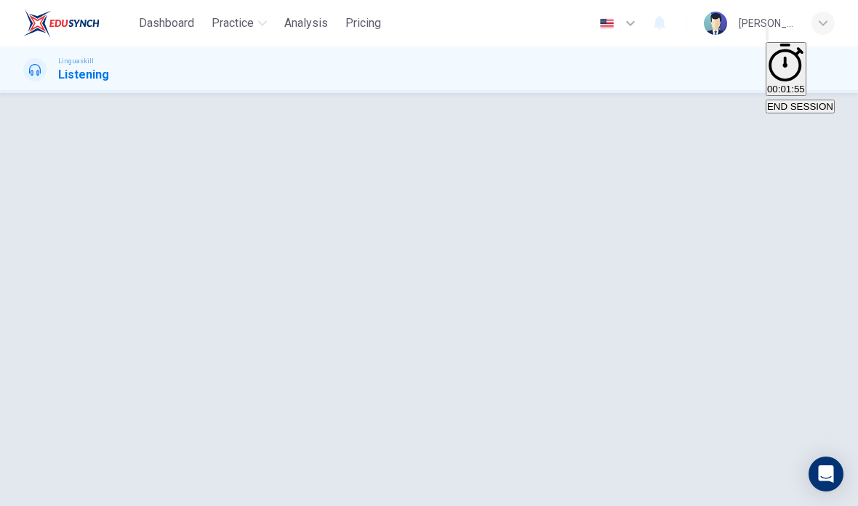
scroll to position [64, 0]
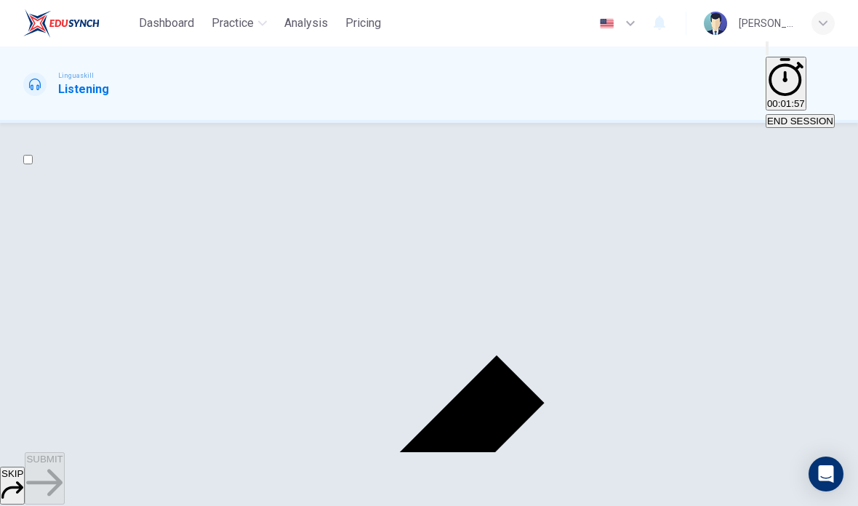
scroll to position [81, 0]
click at [64, 465] on button "SUBMIT" at bounding box center [44, 478] width 39 height 52
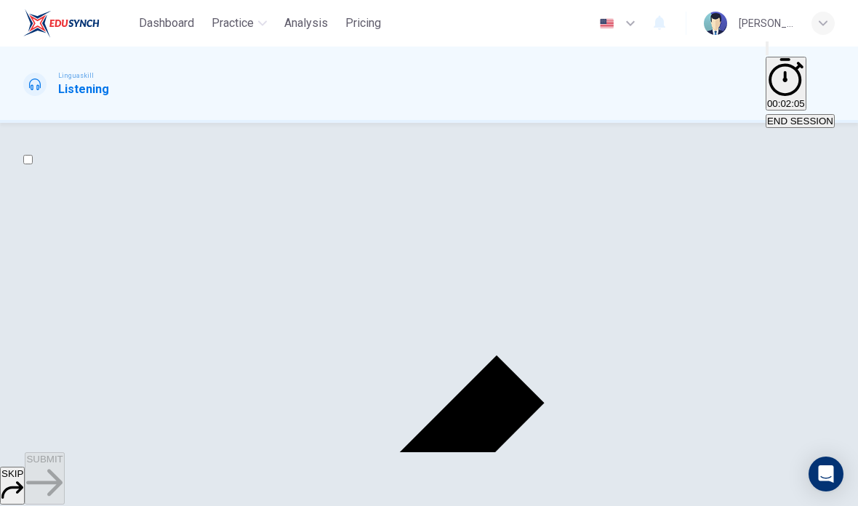
scroll to position [136, 0]
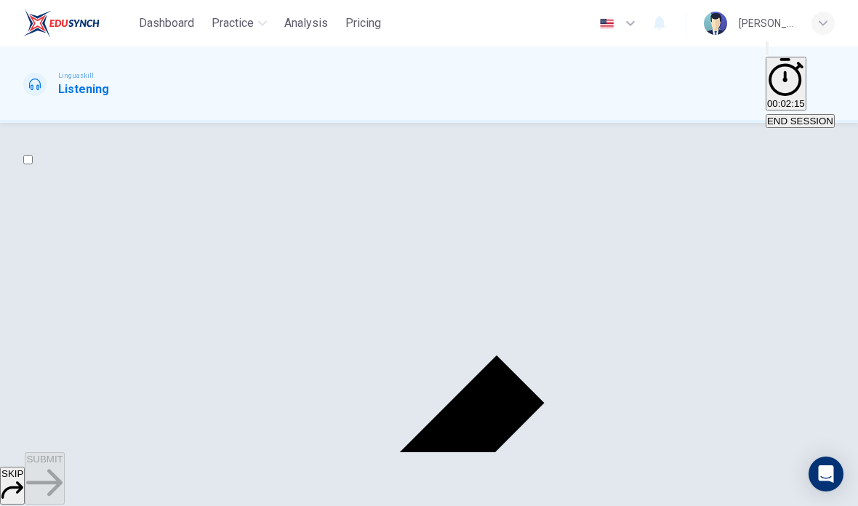
scroll to position [672, 0]
click at [63, 464] on span "SUBMIT" at bounding box center [44, 458] width 36 height 11
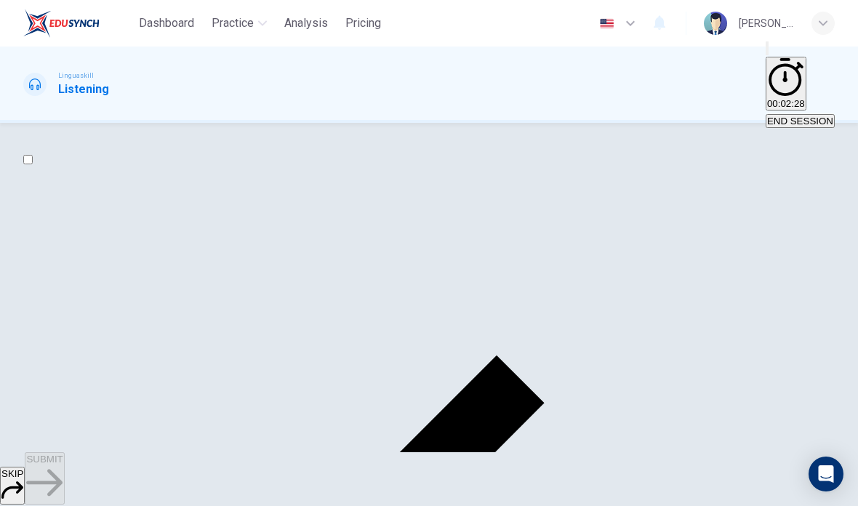
scroll to position [81, 0]
click at [64, 459] on button "SUBMIT" at bounding box center [44, 478] width 39 height 52
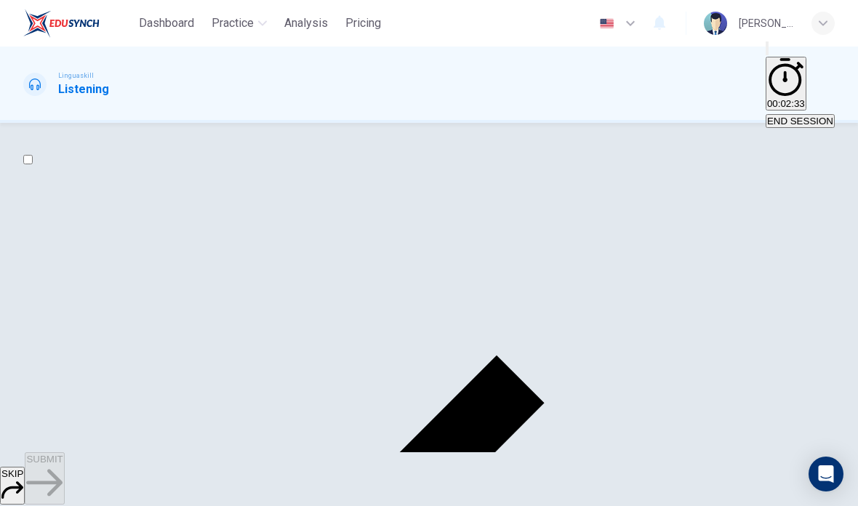
click at [63, 464] on span "SUBMIT" at bounding box center [44, 458] width 36 height 11
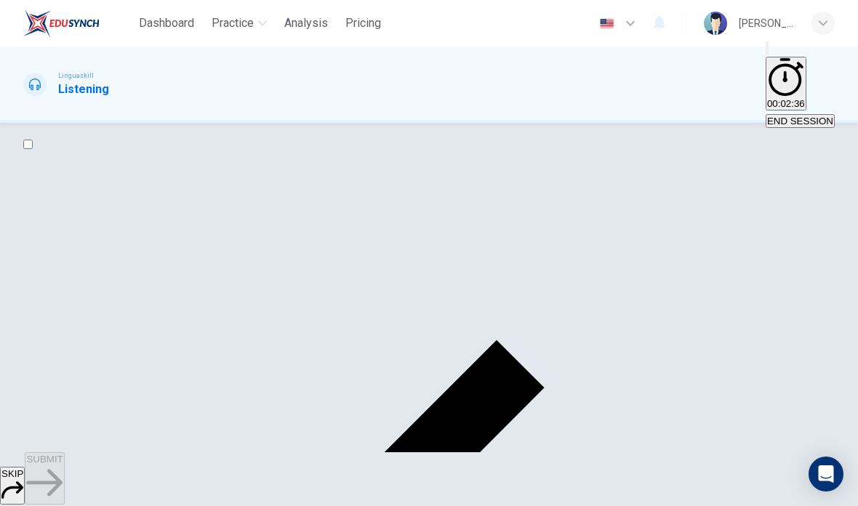
scroll to position [17, 0]
click at [64, 471] on button "SUBMIT" at bounding box center [44, 478] width 39 height 52
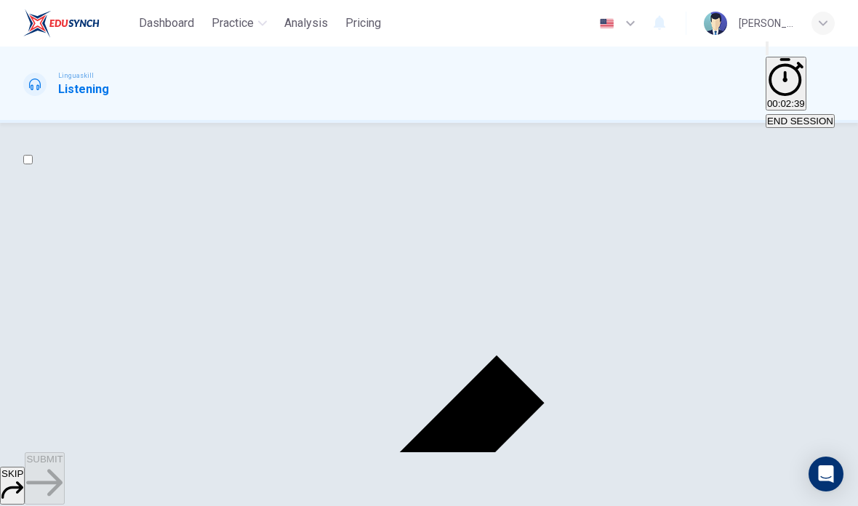
scroll to position [81, 0]
click at [64, 469] on button "SUBMIT" at bounding box center [44, 478] width 39 height 52
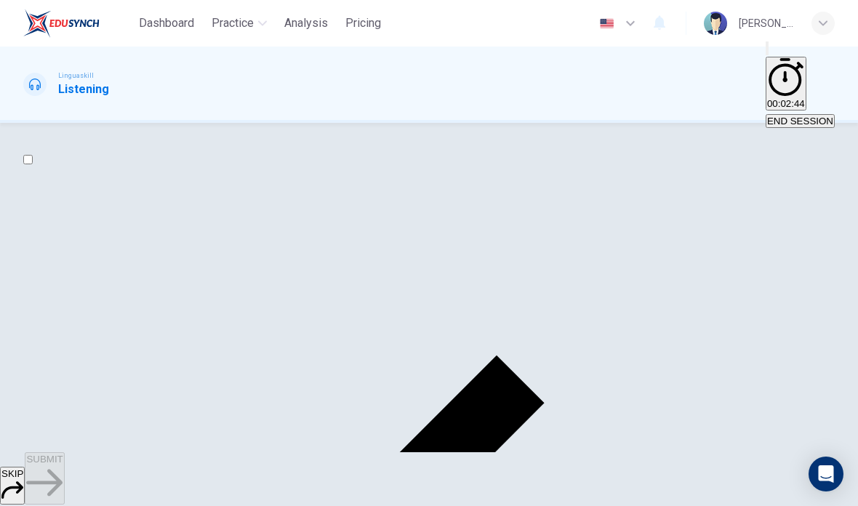
scroll to position [110, 0]
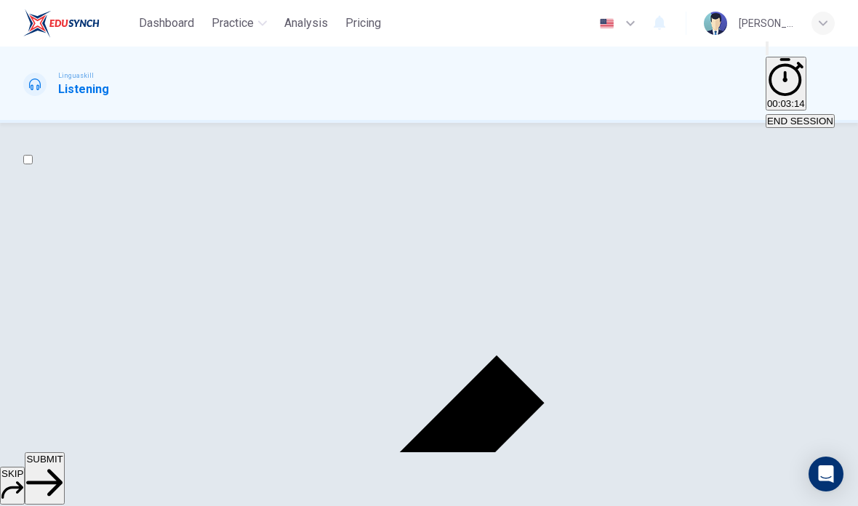
click at [63, 464] on span "SUBMIT" at bounding box center [44, 458] width 36 height 11
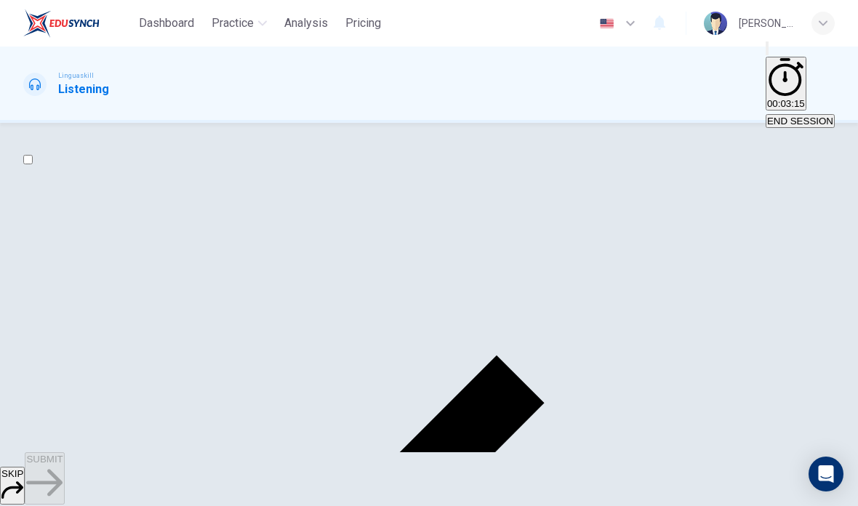
scroll to position [81, 0]
click at [63, 464] on span "SUBMIT" at bounding box center [44, 458] width 36 height 11
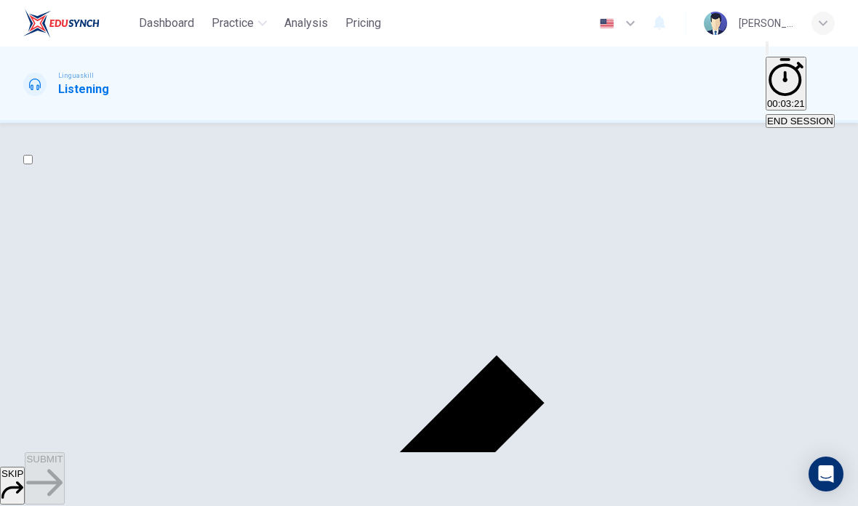
click at [63, 464] on span "SUBMIT" at bounding box center [44, 458] width 36 height 11
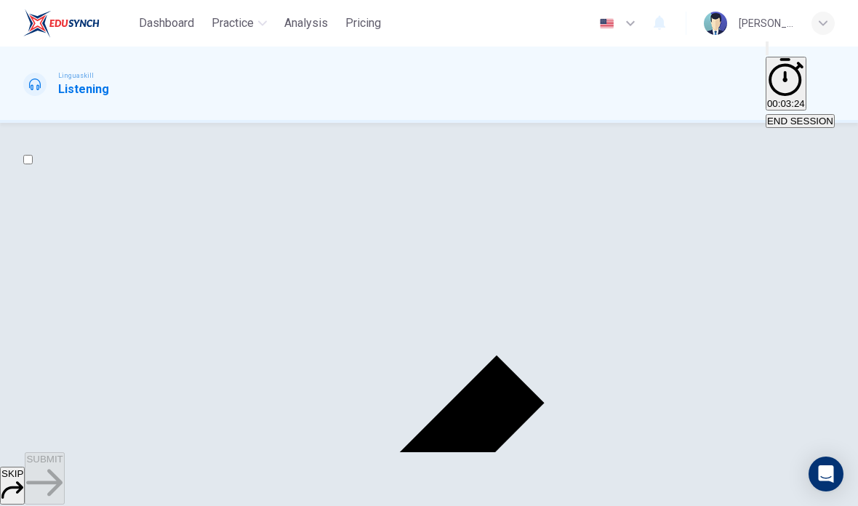
scroll to position [89, 0]
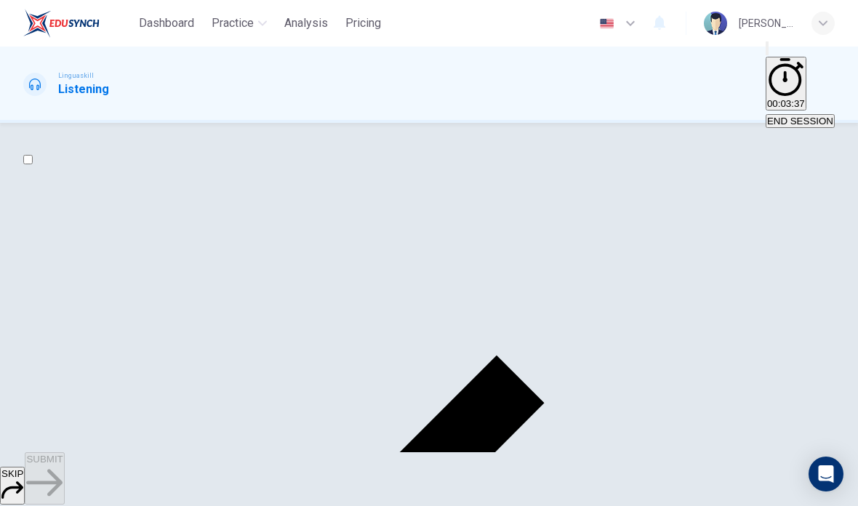
scroll to position [677, 0]
click at [64, 477] on button "SUBMIT" at bounding box center [44, 478] width 39 height 52
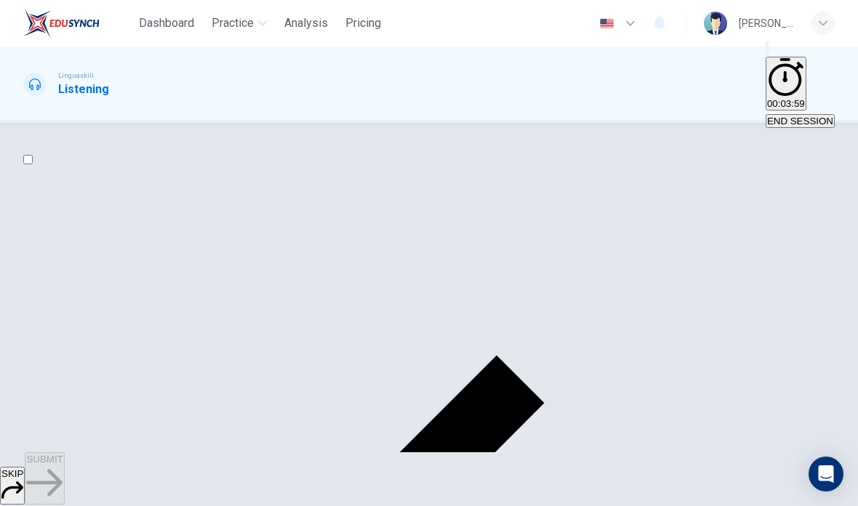
scroll to position [81, 0]
click at [64, 458] on button "SUBMIT" at bounding box center [44, 478] width 39 height 52
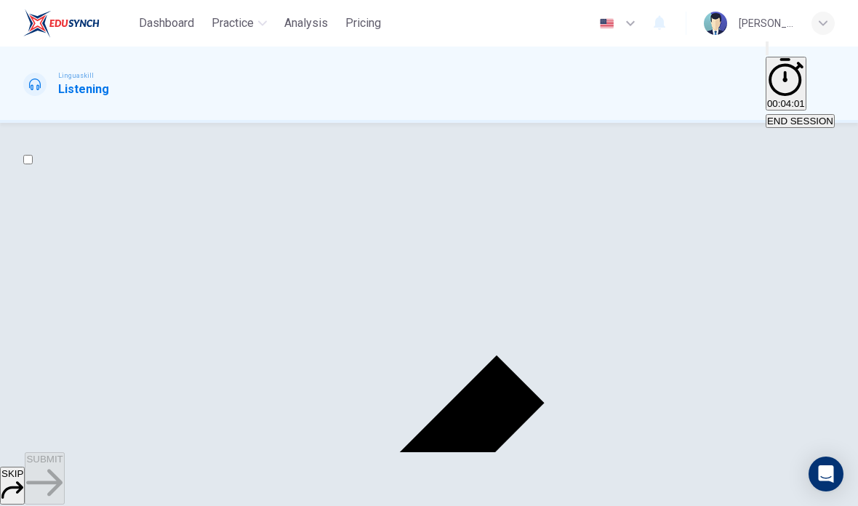
scroll to position [89, 0]
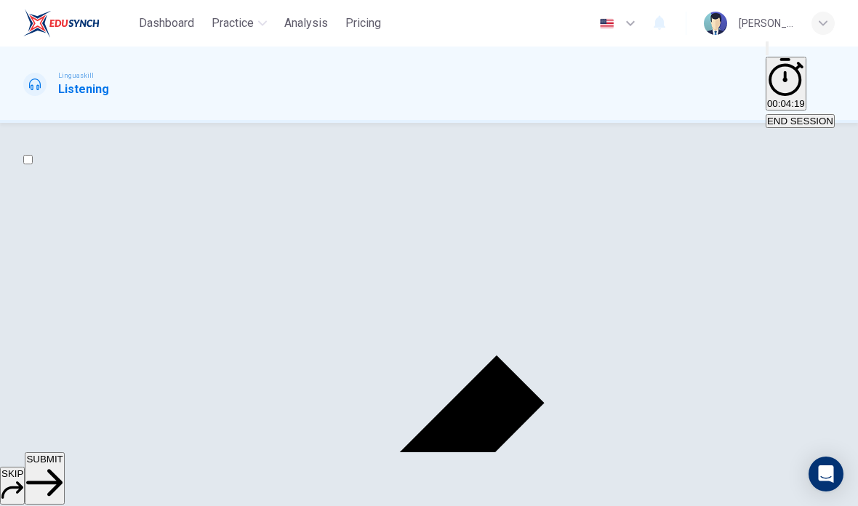
click at [63, 464] on span "SUBMIT" at bounding box center [44, 458] width 36 height 11
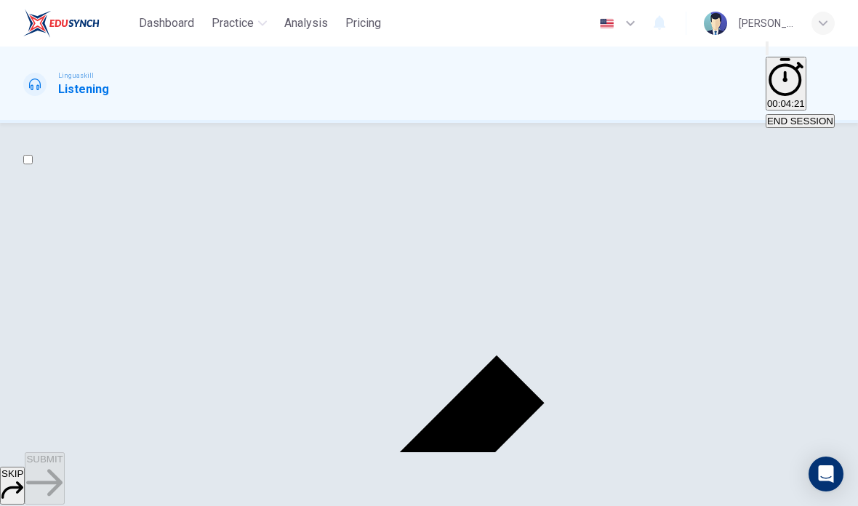
scroll to position [102, 0]
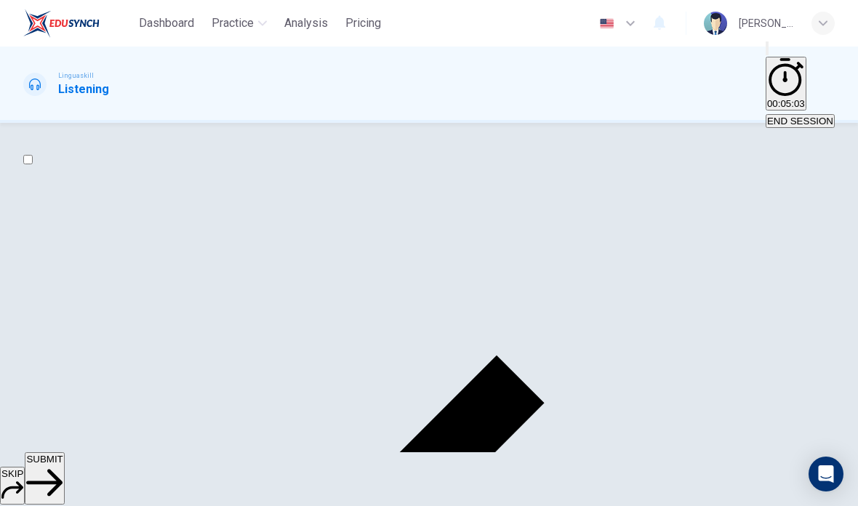
click at [63, 464] on span "SUBMIT" at bounding box center [44, 458] width 36 height 11
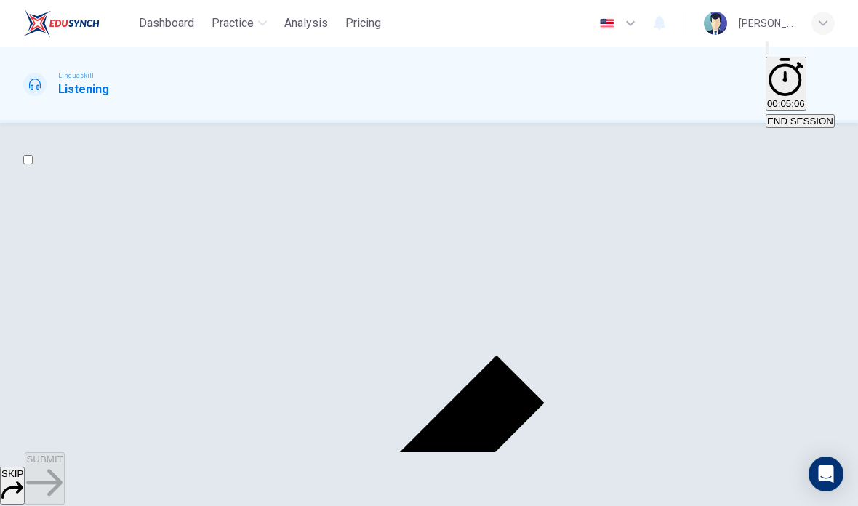
scroll to position [151, 0]
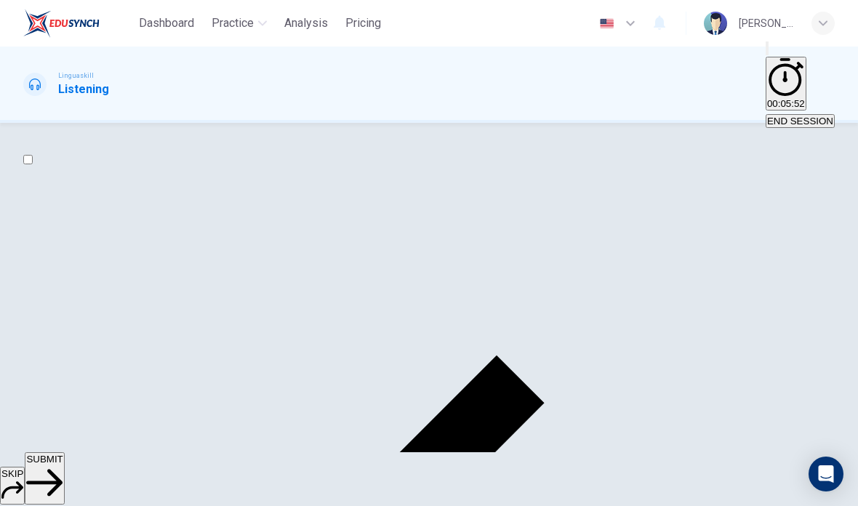
click at [63, 464] on span "SUBMIT" at bounding box center [44, 458] width 36 height 11
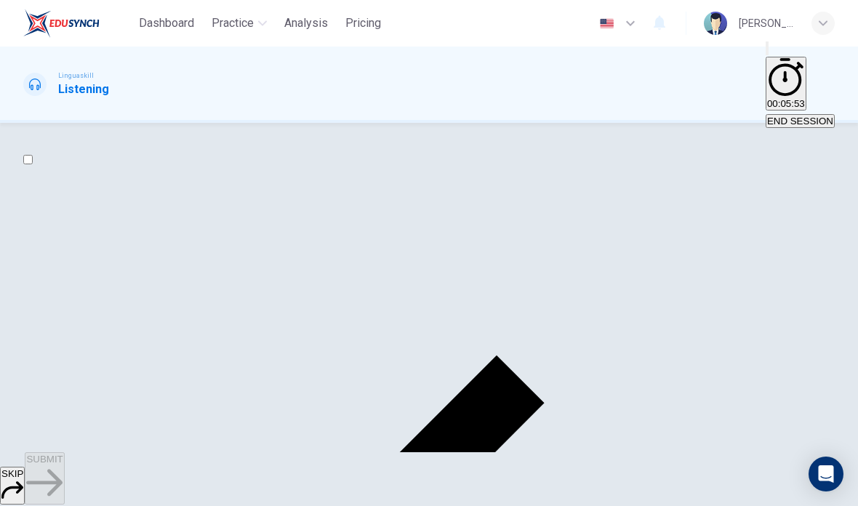
scroll to position [81, 0]
click at [64, 465] on button "SUBMIT" at bounding box center [44, 478] width 39 height 52
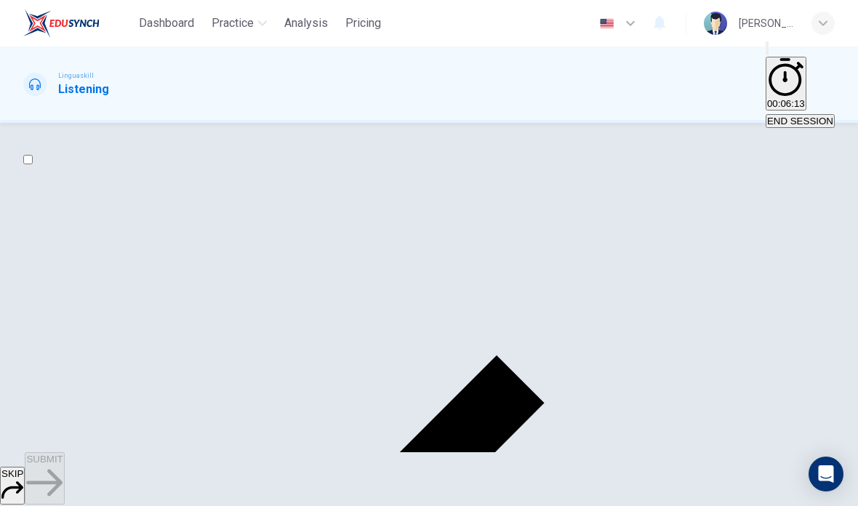
click at [63, 464] on span "SUBMIT" at bounding box center [44, 458] width 36 height 11
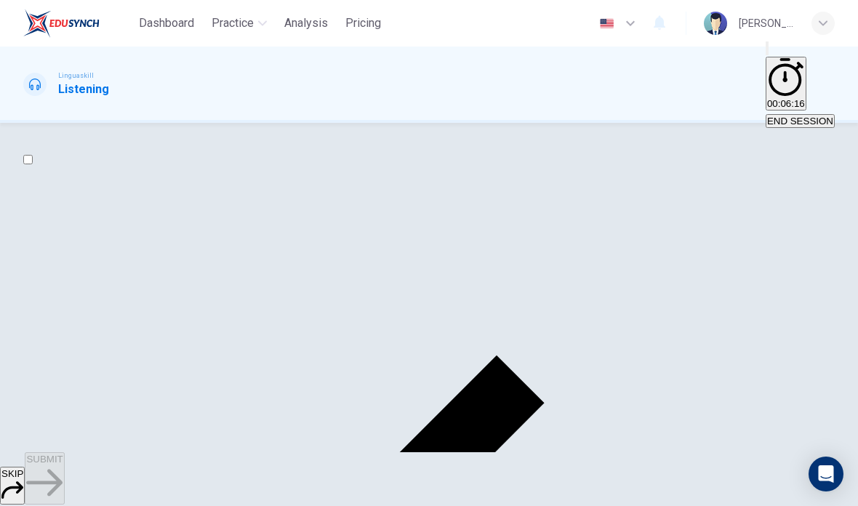
click at [63, 464] on span "SUBMIT" at bounding box center [44, 458] width 36 height 11
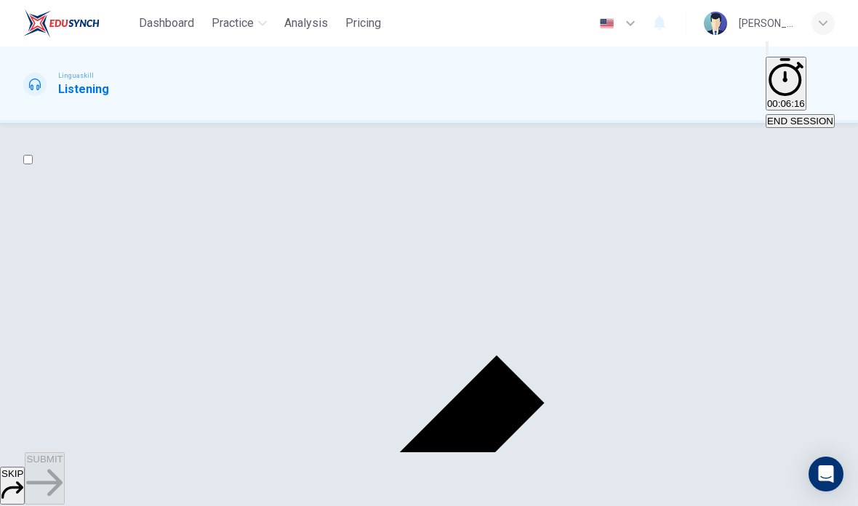
click at [64, 467] on button "SUBMIT" at bounding box center [44, 478] width 39 height 52
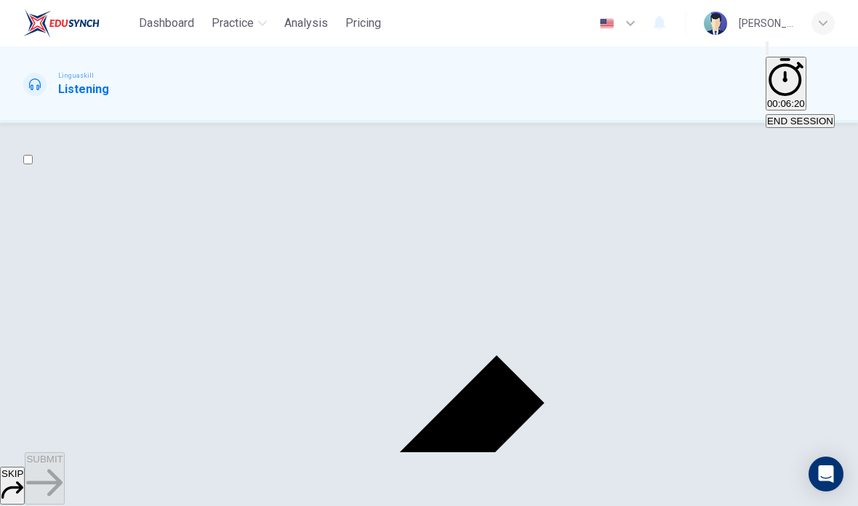
scroll to position [122, 0]
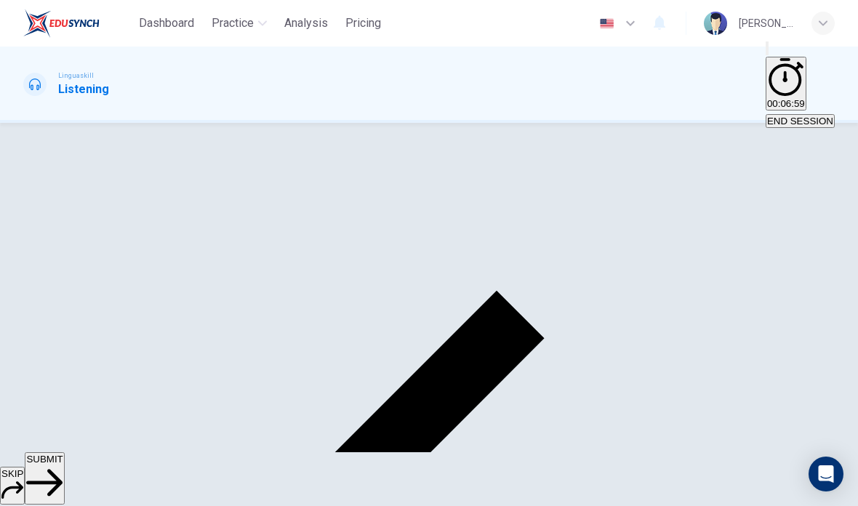
click at [63, 464] on span "SUBMIT" at bounding box center [44, 458] width 36 height 11
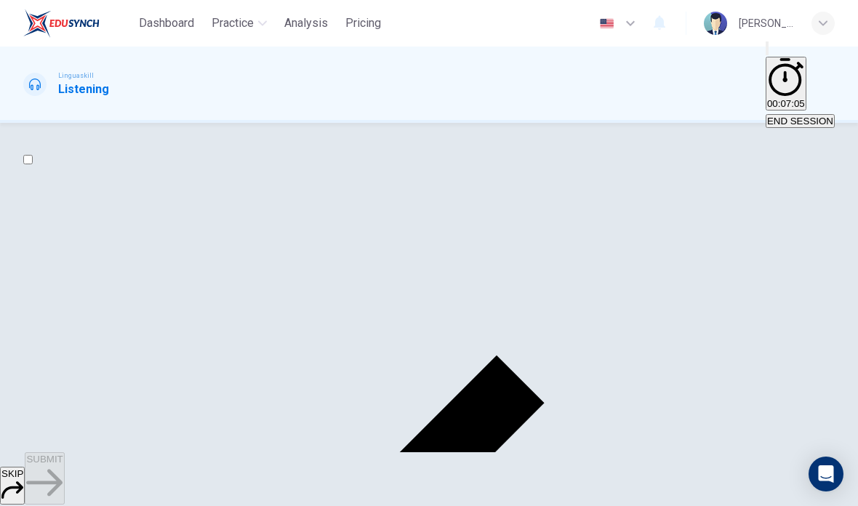
scroll to position [112, 0]
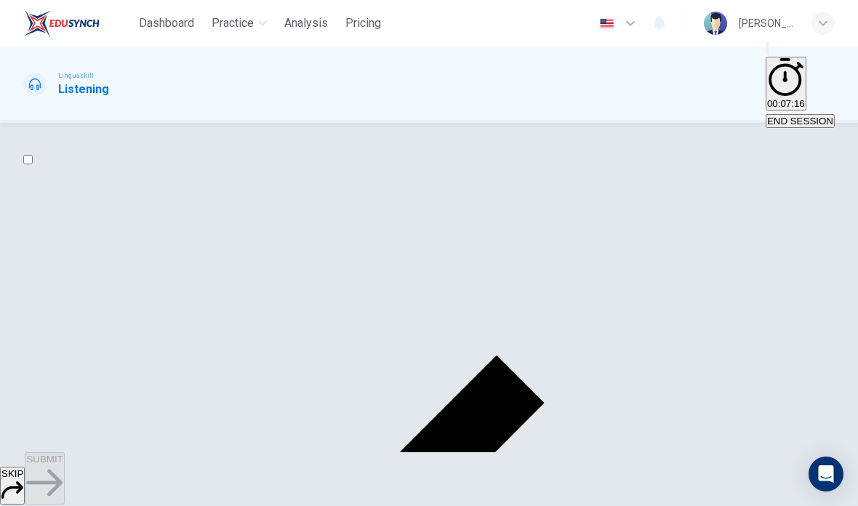
scroll to position [305, 0]
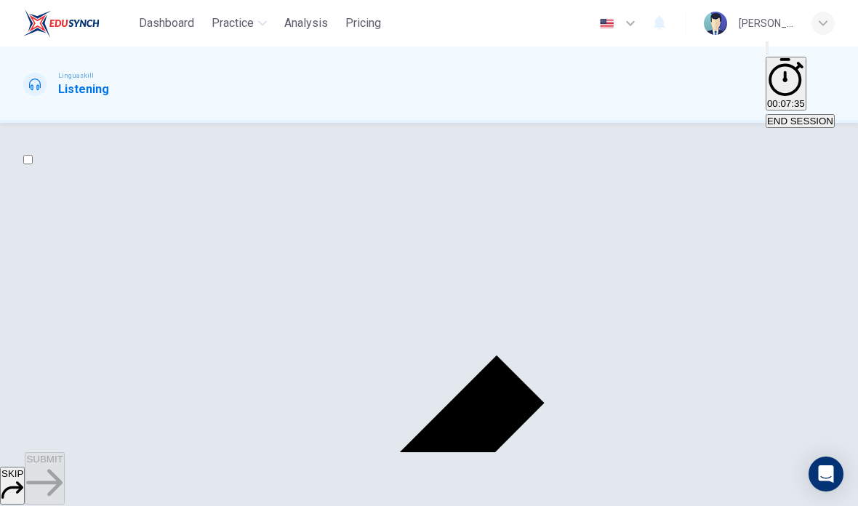
click at [63, 464] on span "SUBMIT" at bounding box center [44, 458] width 36 height 11
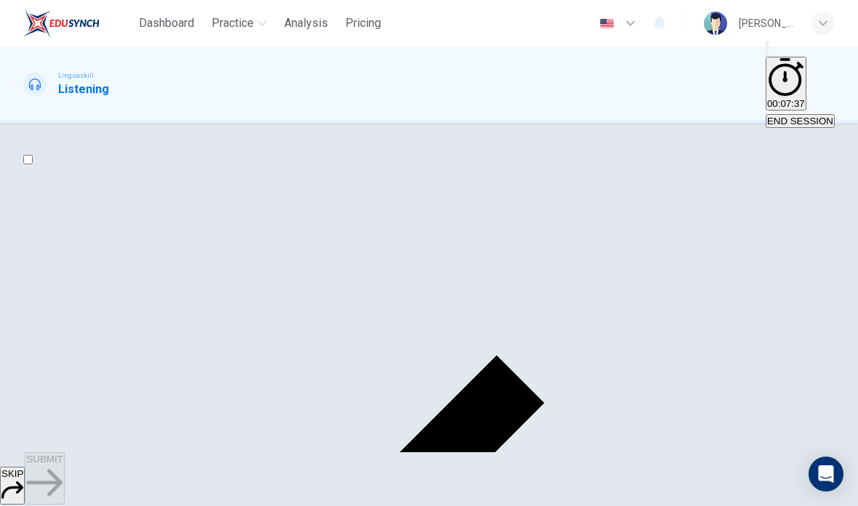
scroll to position [81, 0]
click at [63, 464] on span "SUBMIT" at bounding box center [44, 458] width 36 height 11
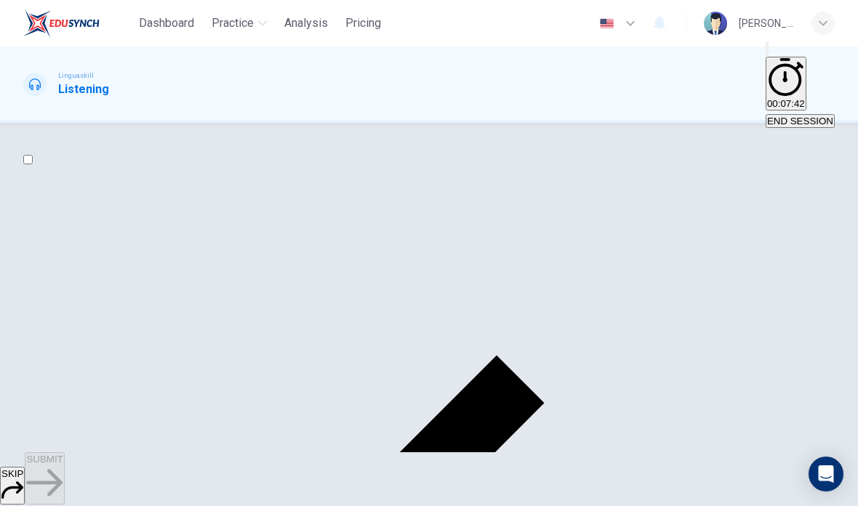
click at [63, 464] on span "SUBMIT" at bounding box center [44, 458] width 36 height 11
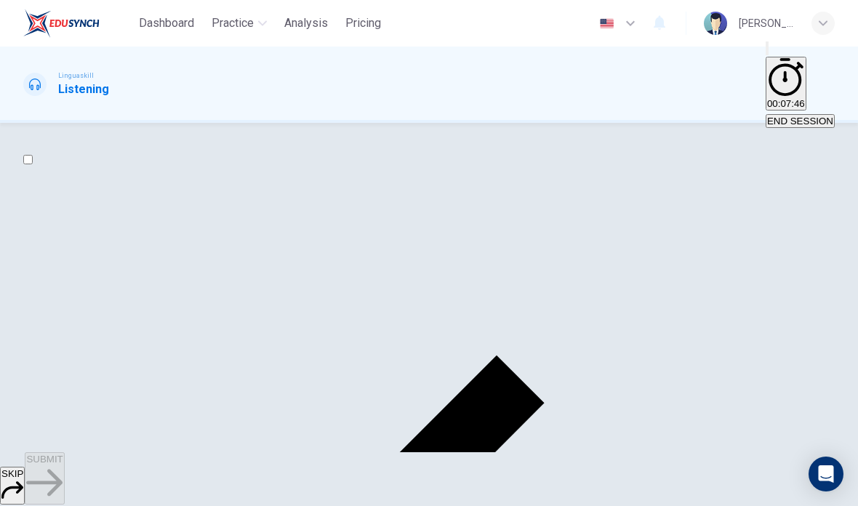
scroll to position [110, 0]
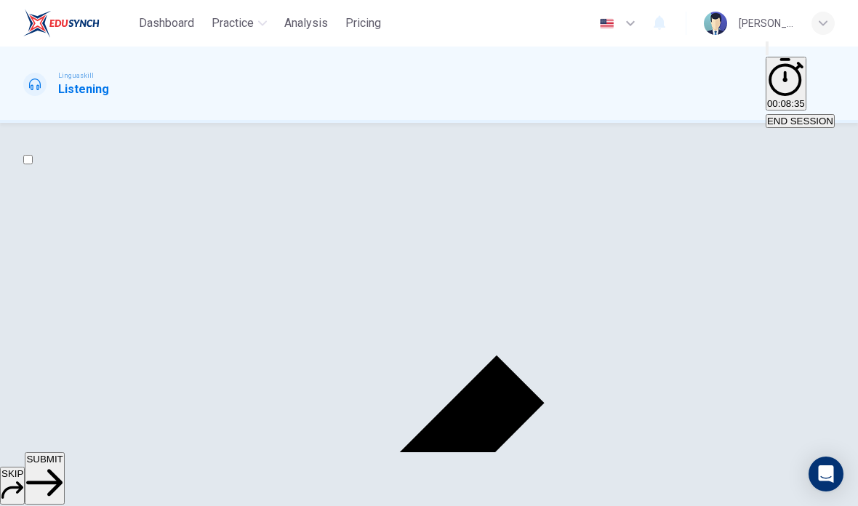
click at [63, 464] on span "SUBMIT" at bounding box center [44, 458] width 36 height 11
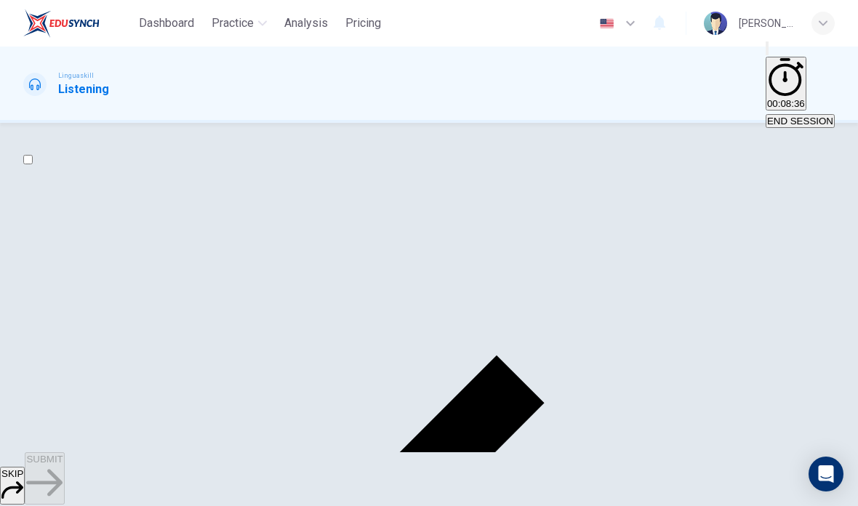
scroll to position [67, 0]
click at [63, 464] on span "SUBMIT" at bounding box center [44, 458] width 36 height 11
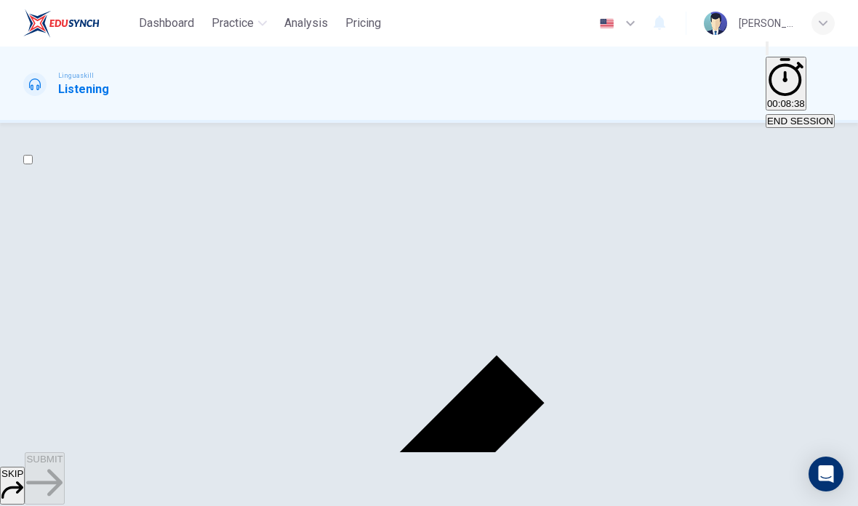
scroll to position [81, 0]
click at [63, 464] on span "SUBMIT" at bounding box center [44, 458] width 36 height 11
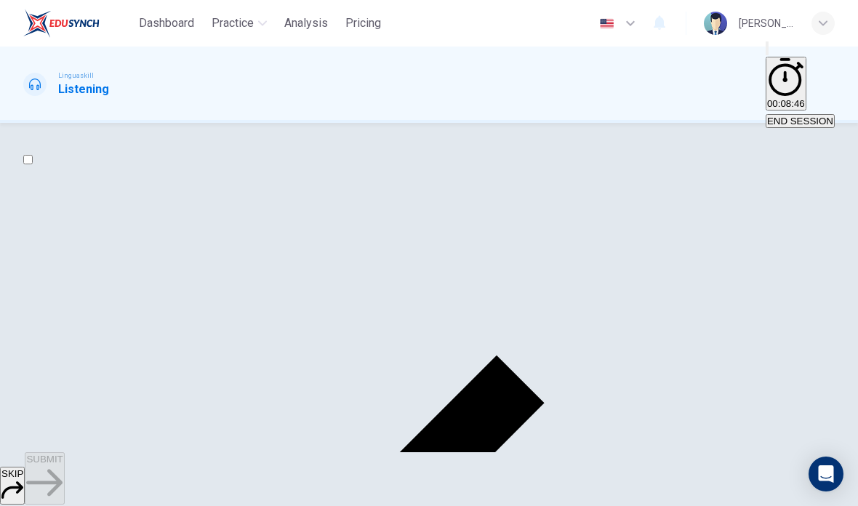
click at [63, 464] on span "SUBMIT" at bounding box center [44, 458] width 36 height 11
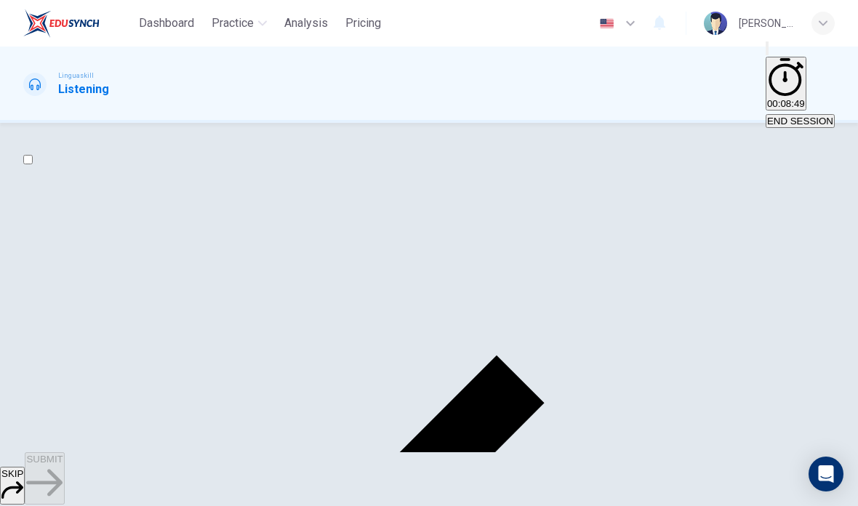
click at [64, 460] on button "SUBMIT" at bounding box center [44, 478] width 39 height 52
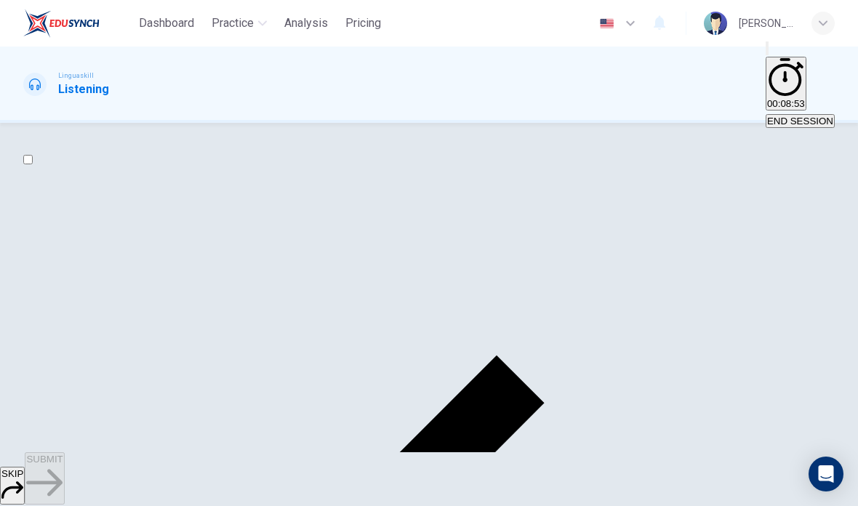
scroll to position [142, 0]
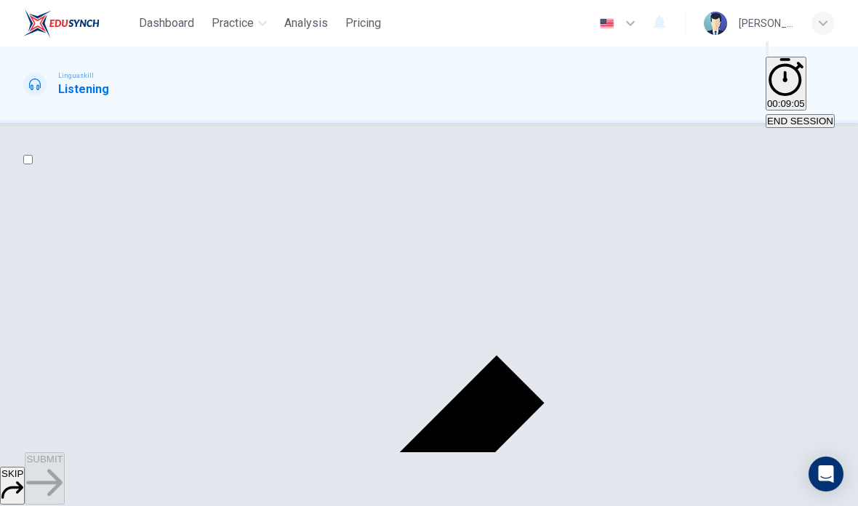
scroll to position [686, 0]
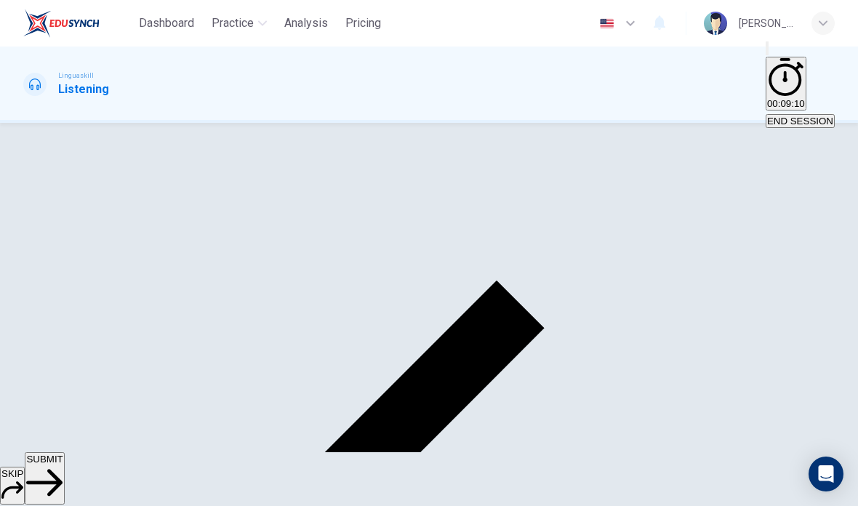
click at [63, 464] on span "SUBMIT" at bounding box center [44, 458] width 36 height 11
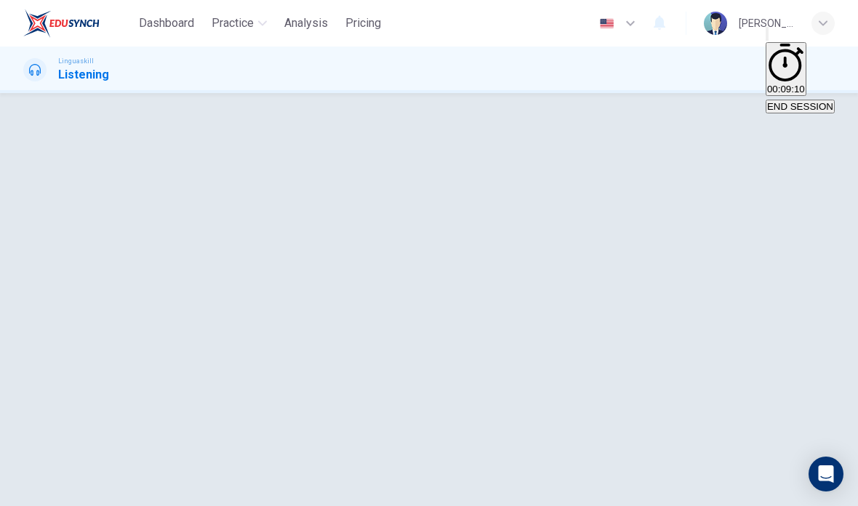
scroll to position [64, 0]
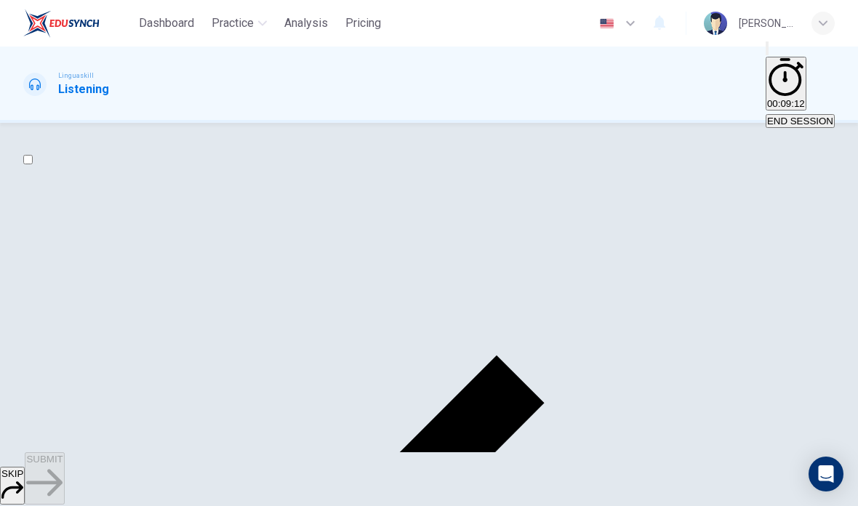
scroll to position [81, 0]
click at [64, 464] on button "SUBMIT" at bounding box center [44, 478] width 39 height 52
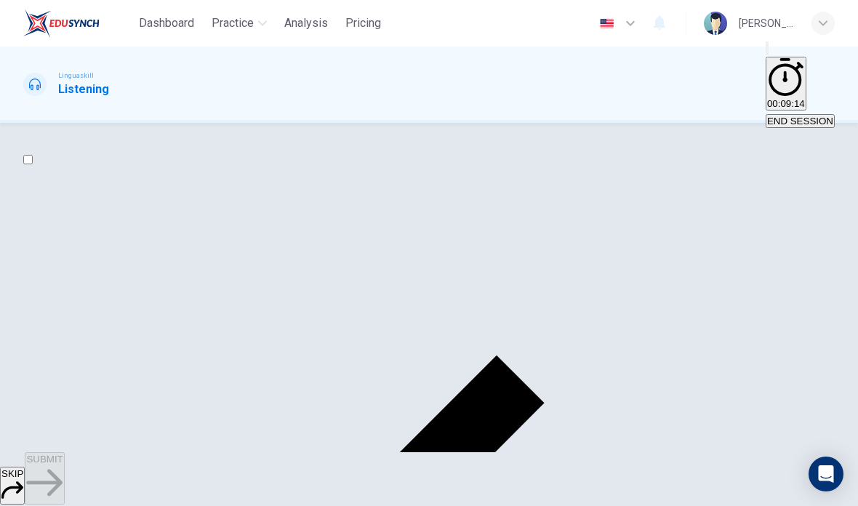
click at [63, 464] on span "SUBMIT" at bounding box center [44, 458] width 36 height 11
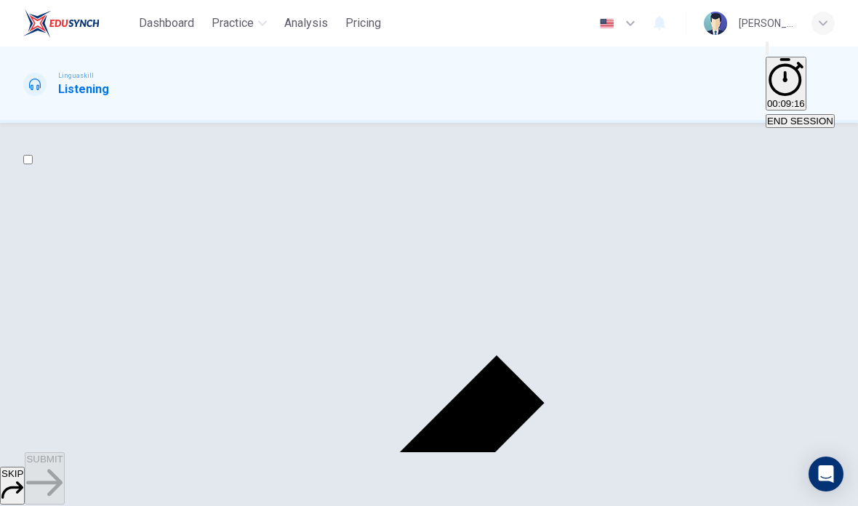
click at [63, 464] on span "SUBMIT" at bounding box center [44, 458] width 36 height 11
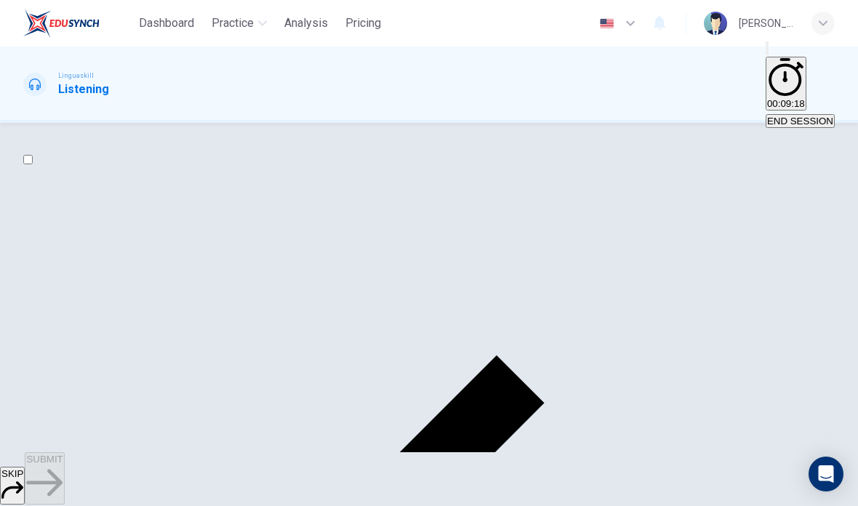
click at [64, 465] on button "SUBMIT" at bounding box center [44, 478] width 39 height 52
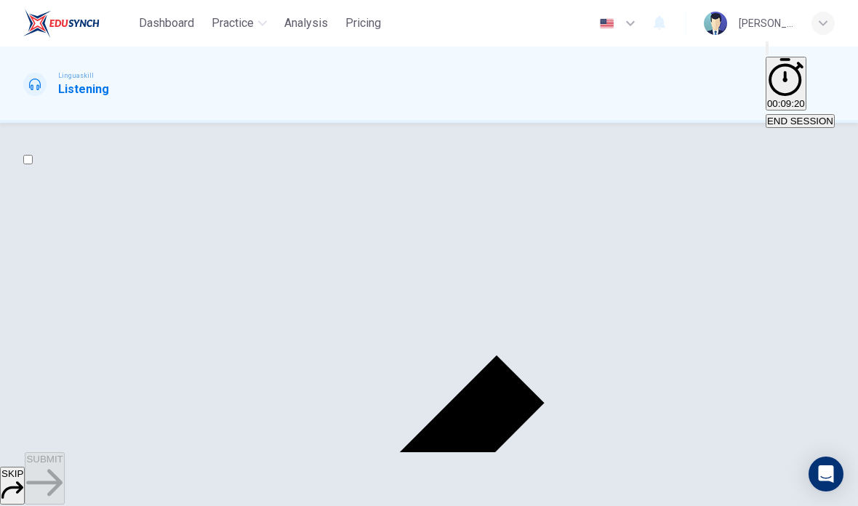
click at [64, 460] on button "SUBMIT" at bounding box center [44, 478] width 39 height 52
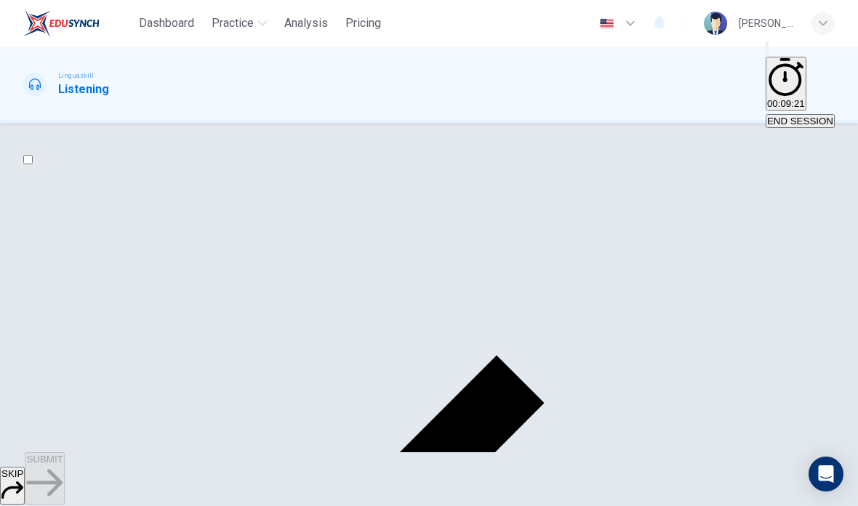
scroll to position [102, 0]
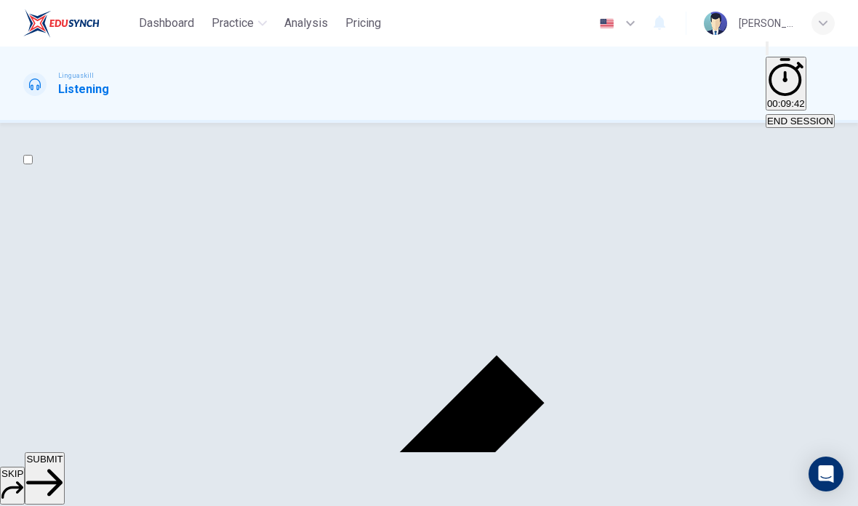
click at [64, 464] on button "SUBMIT" at bounding box center [44, 478] width 39 height 52
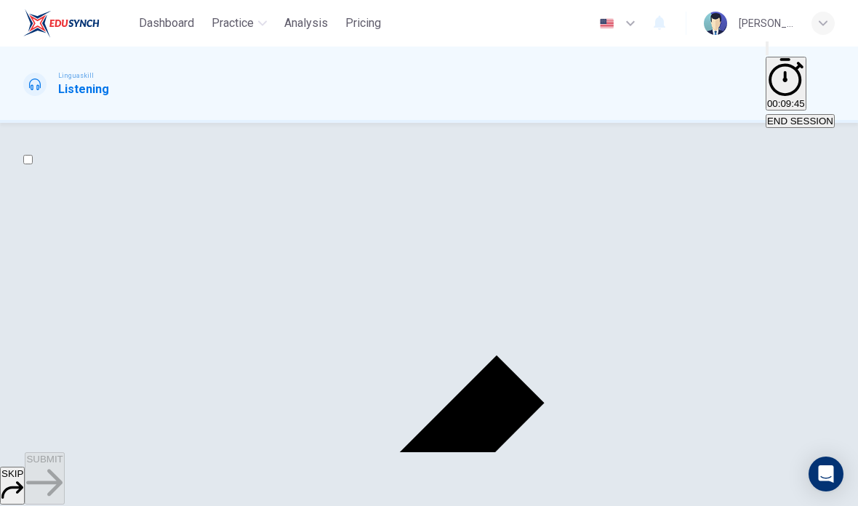
scroll to position [108, 0]
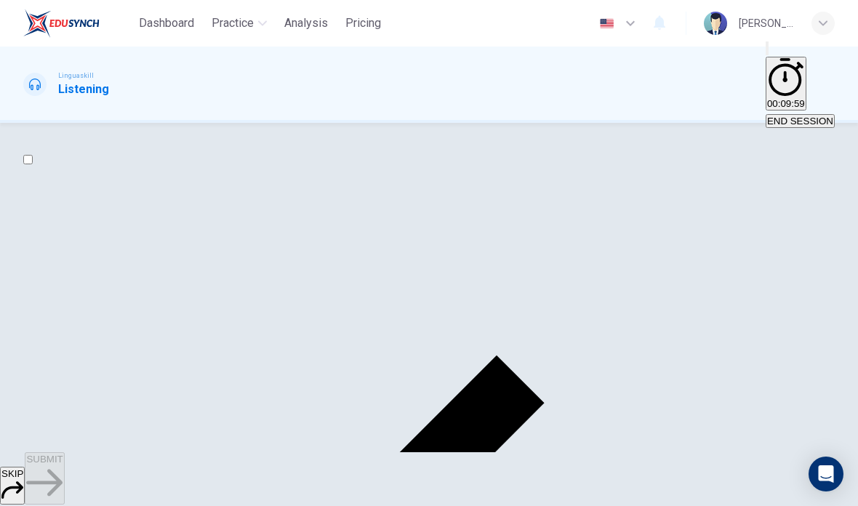
scroll to position [675, 0]
click at [63, 464] on span "SUBMIT" at bounding box center [44, 458] width 36 height 11
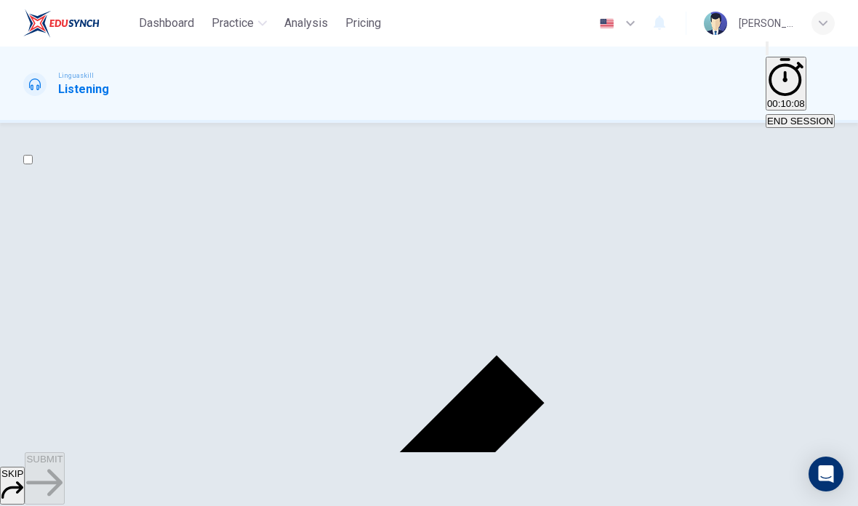
scroll to position [79, 0]
click at [63, 464] on span "SUBMIT" at bounding box center [44, 458] width 36 height 11
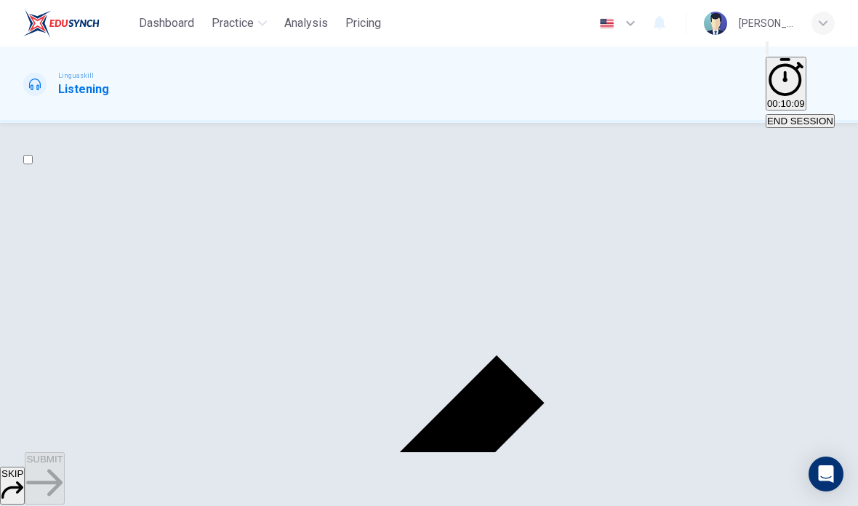
click at [64, 470] on button "SUBMIT" at bounding box center [44, 478] width 39 height 52
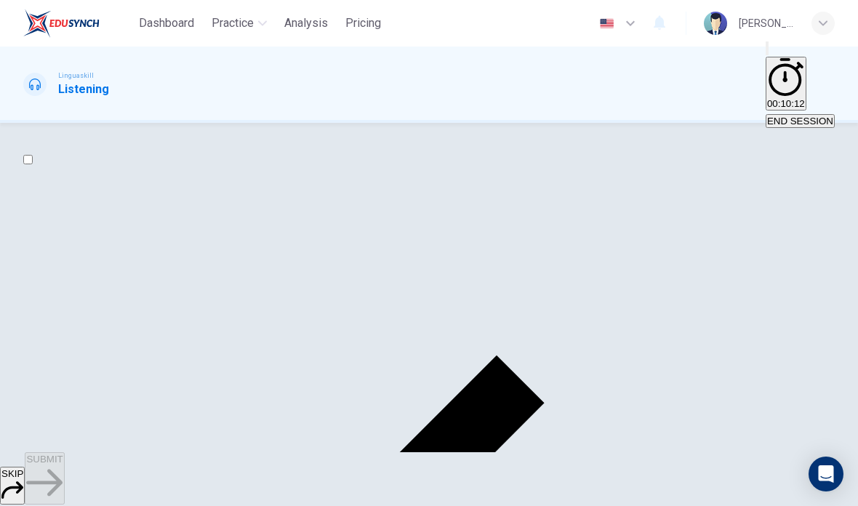
scroll to position [91, 0]
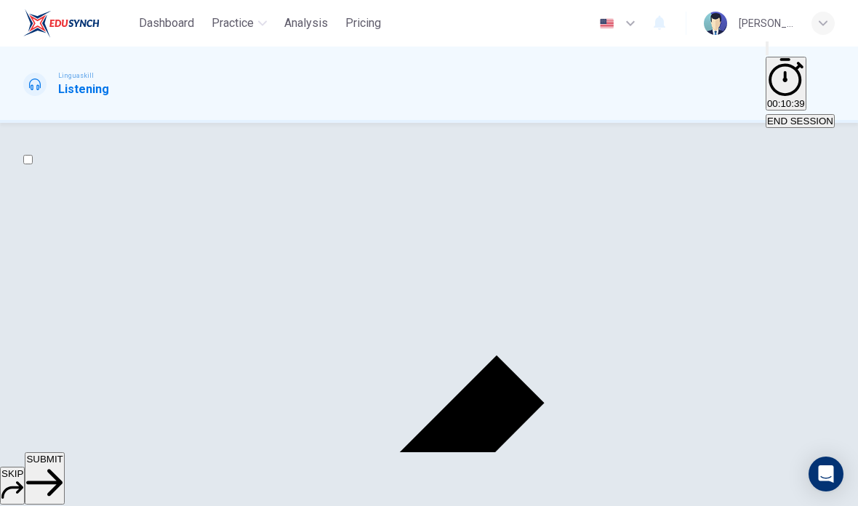
click at [63, 464] on span "SUBMIT" at bounding box center [44, 458] width 36 height 11
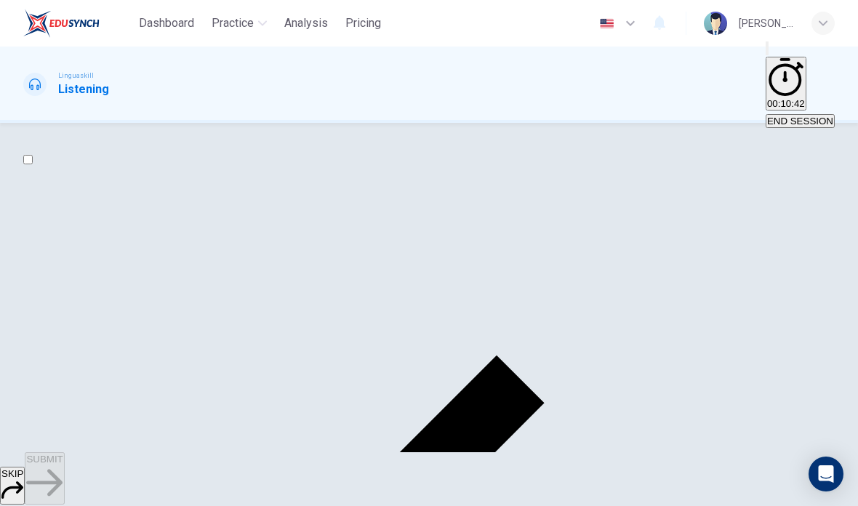
scroll to position [81, 0]
click at [63, 464] on span "SUBMIT" at bounding box center [44, 458] width 36 height 11
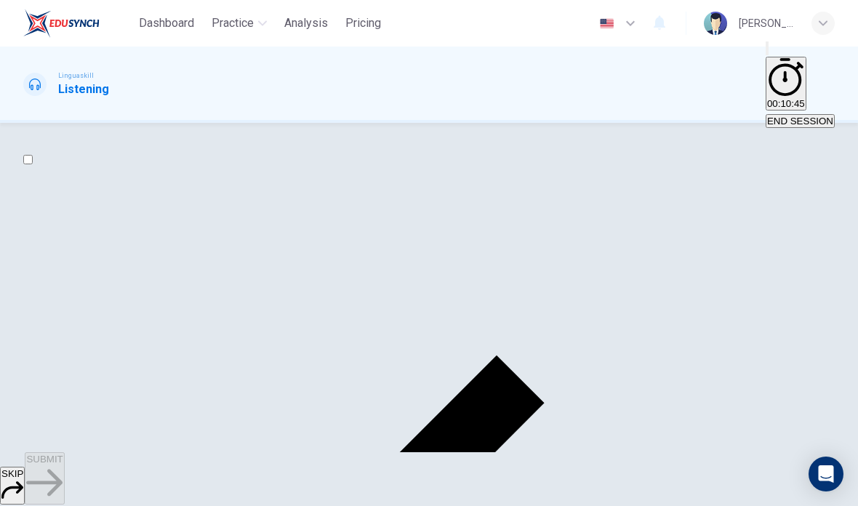
scroll to position [88, 0]
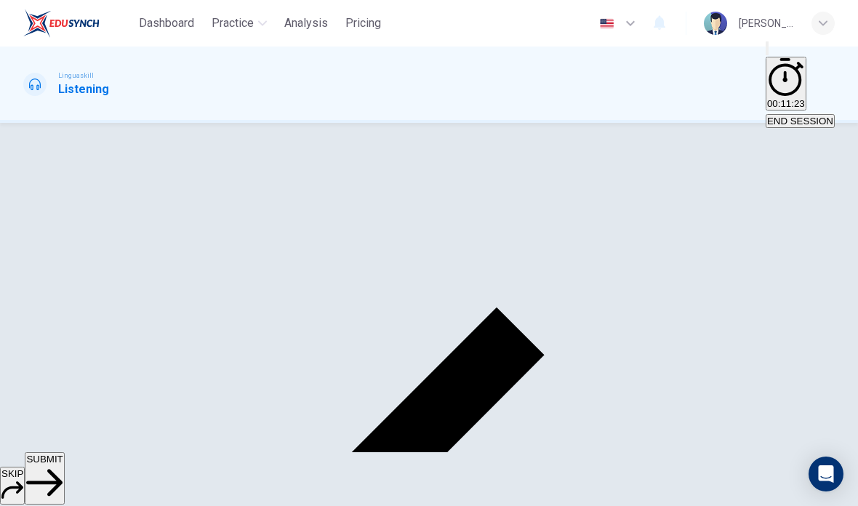
scroll to position [53, 0]
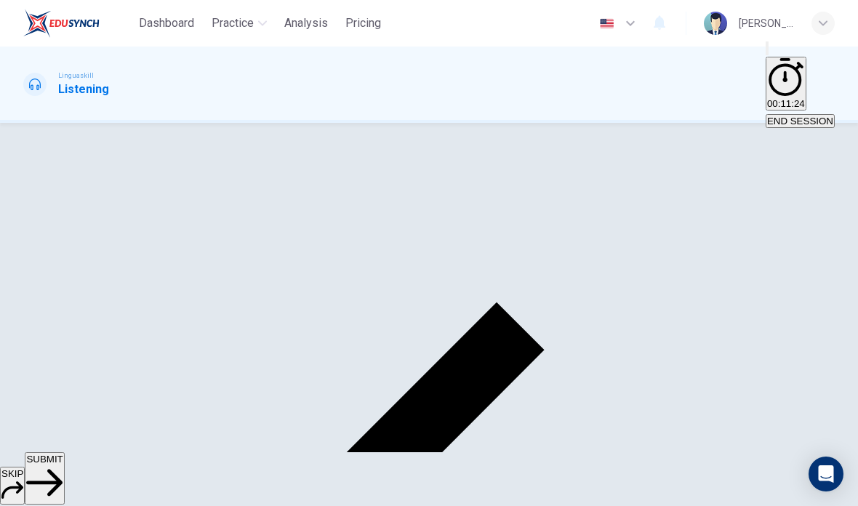
click at [64, 485] on button "SUBMIT" at bounding box center [44, 478] width 39 height 52
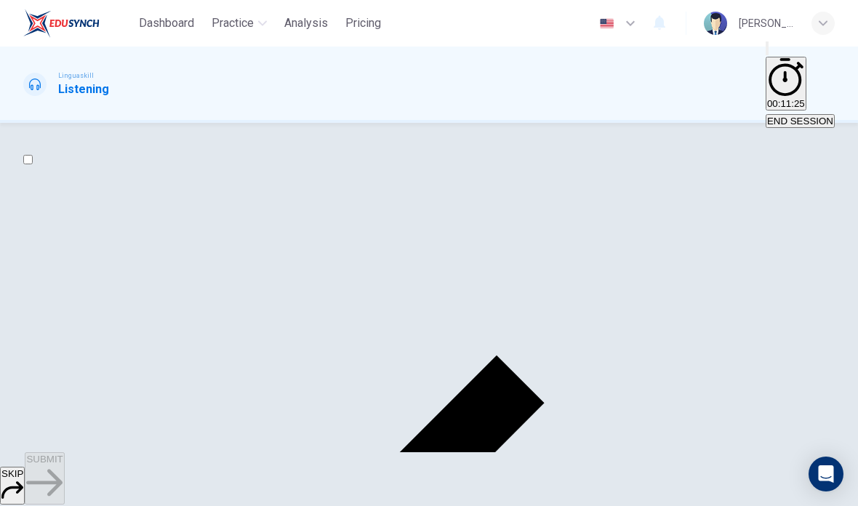
scroll to position [81, 0]
click at [502, 464] on div "SKIP SUBMIT" at bounding box center [429, 479] width 858 height 54
click at [64, 464] on button "SUBMIT" at bounding box center [44, 478] width 39 height 52
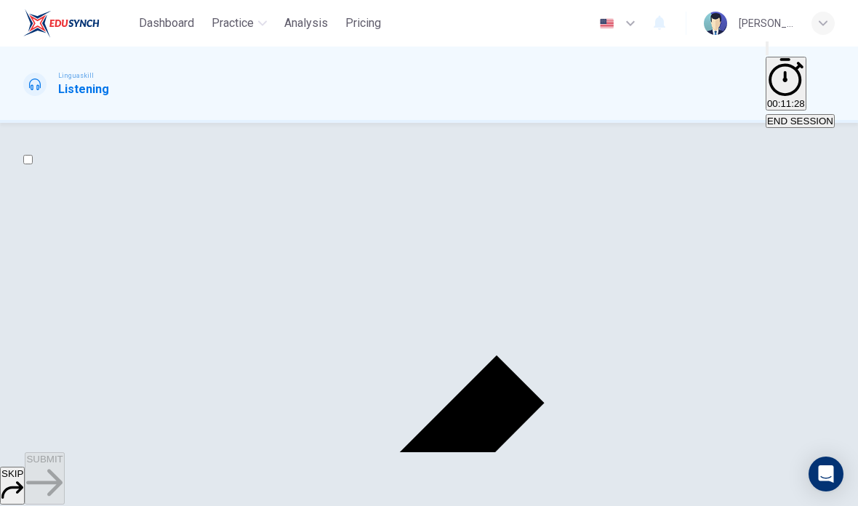
scroll to position [108, 0]
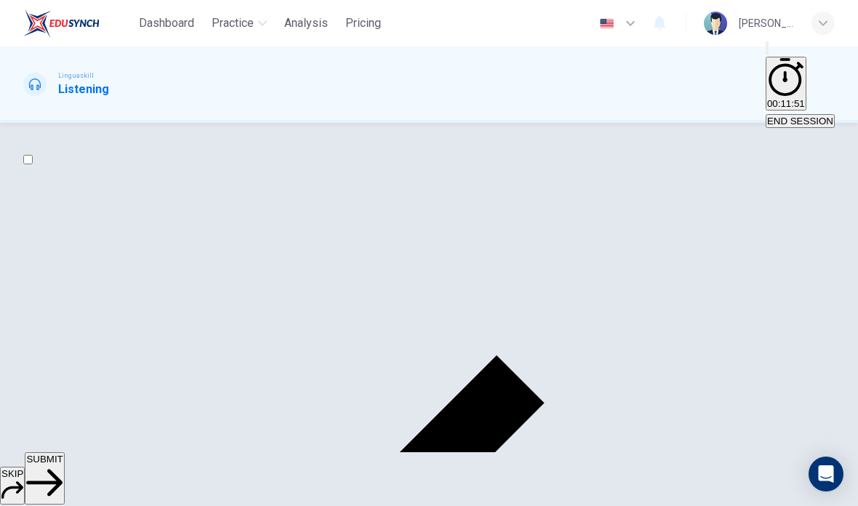
click at [63, 464] on span "SUBMIT" at bounding box center [44, 458] width 36 height 11
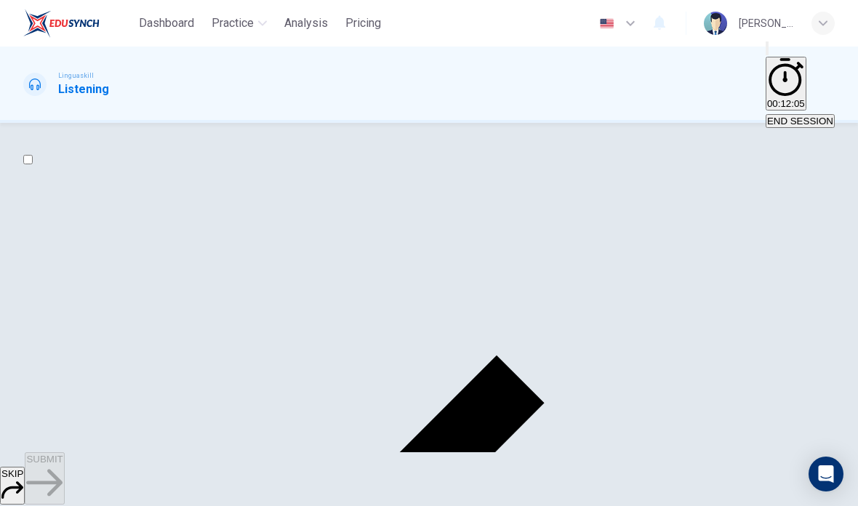
scroll to position [85, 0]
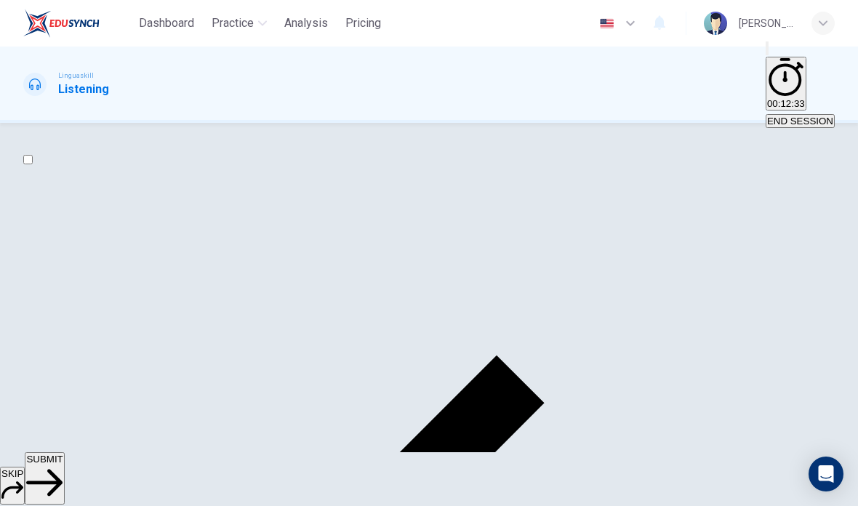
click at [64, 462] on button "SUBMIT" at bounding box center [44, 478] width 39 height 52
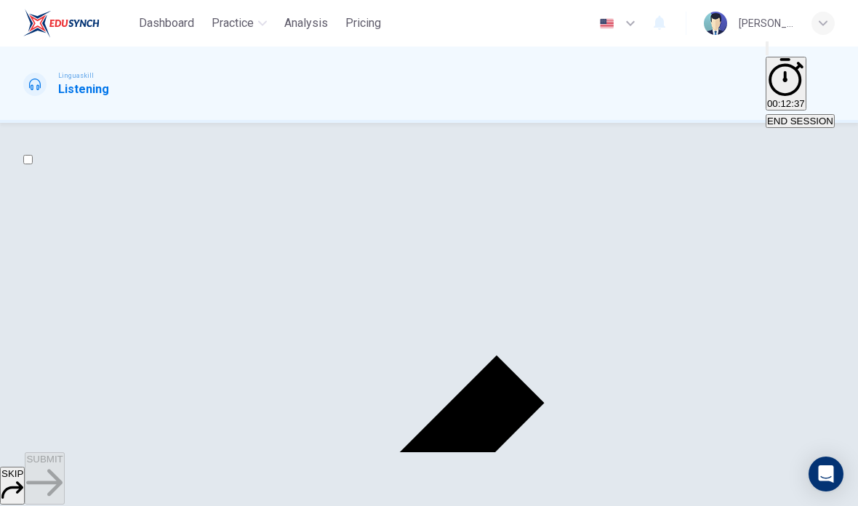
scroll to position [0, 0]
click at [33, 164] on input "checkbox" at bounding box center [27, 159] width 9 height 9
checkbox input "true"
type input "0"
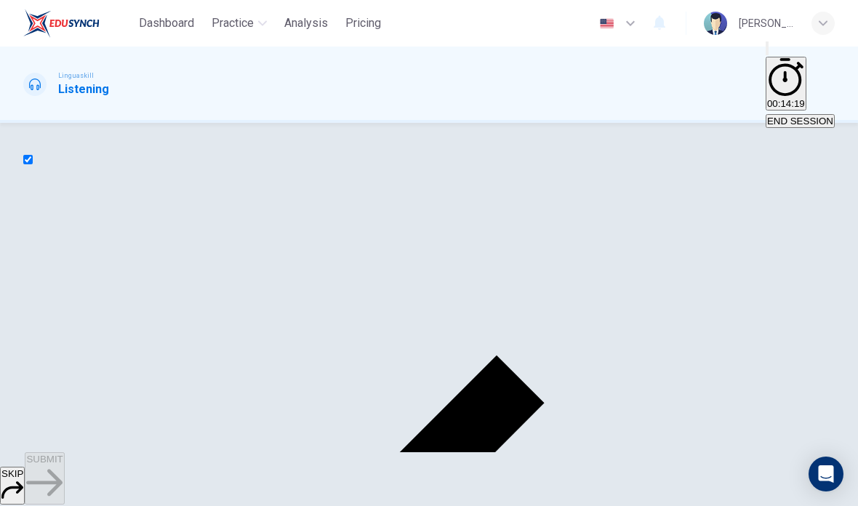
click at [33, 164] on input "checkbox" at bounding box center [27, 159] width 9 height 9
checkbox input "false"
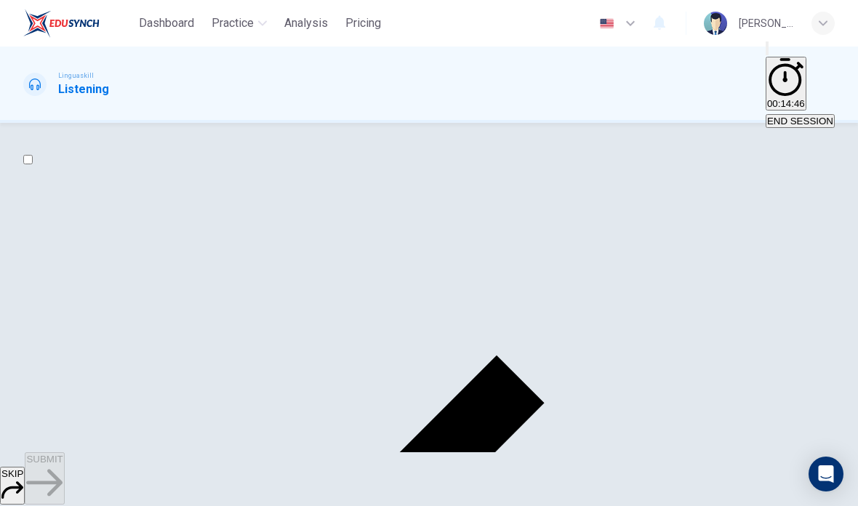
click at [63, 464] on span "SUBMIT" at bounding box center [44, 458] width 36 height 11
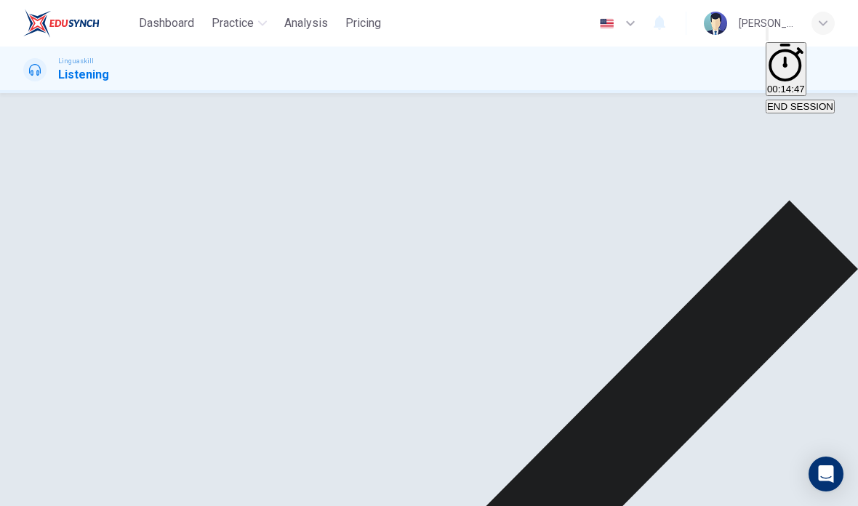
scroll to position [200, 0]
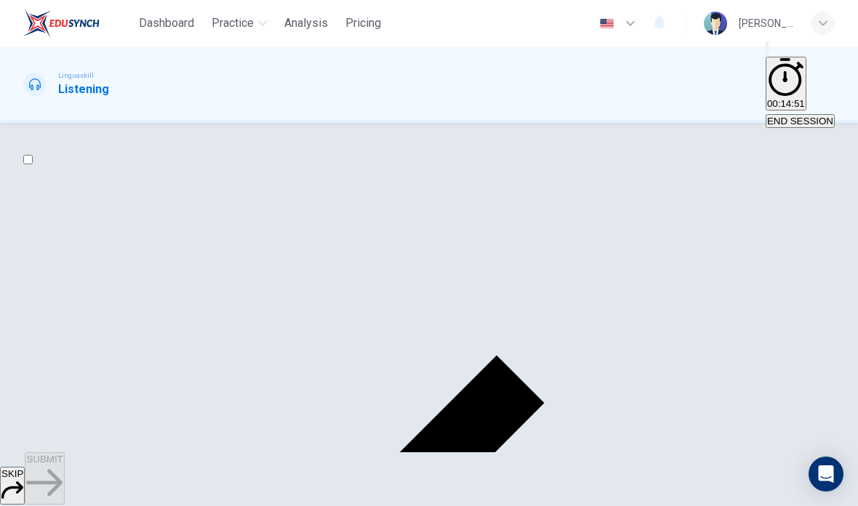
scroll to position [81, 0]
click at [64, 464] on button "SUBMIT" at bounding box center [44, 478] width 39 height 52
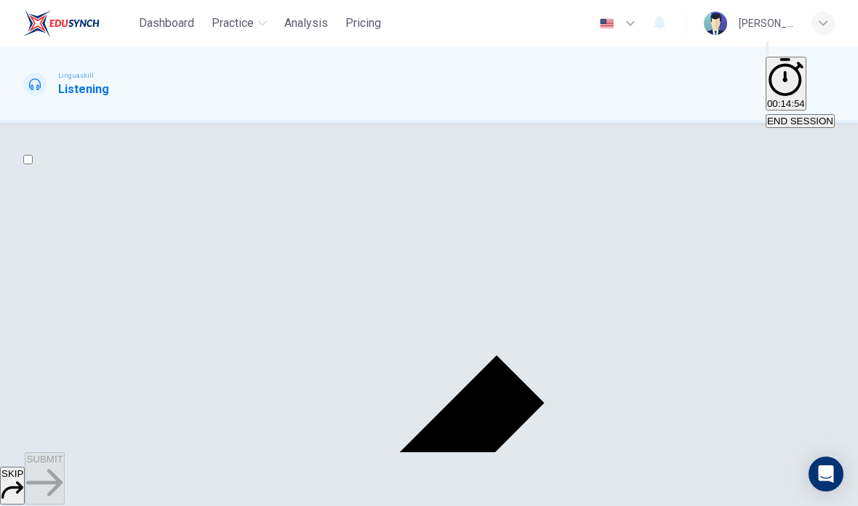
scroll to position [80, 0]
click at [63, 464] on span "SUBMIT" at bounding box center [44, 458] width 36 height 11
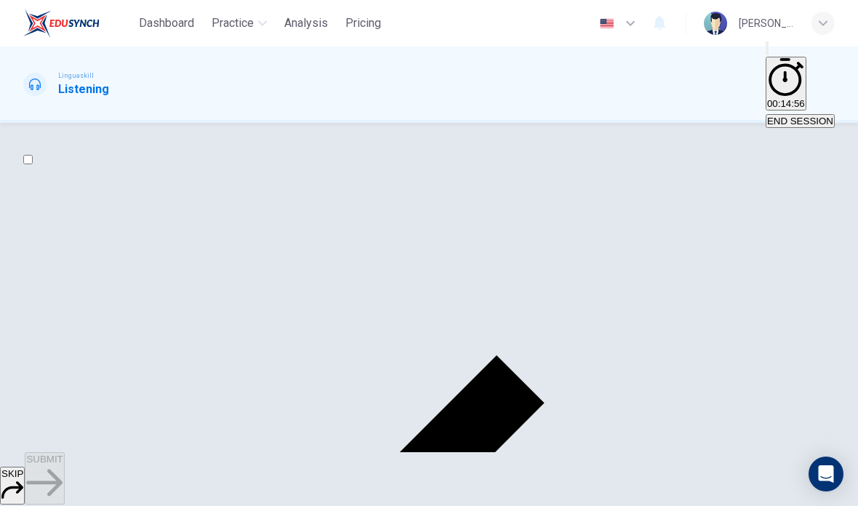
scroll to position [122, 0]
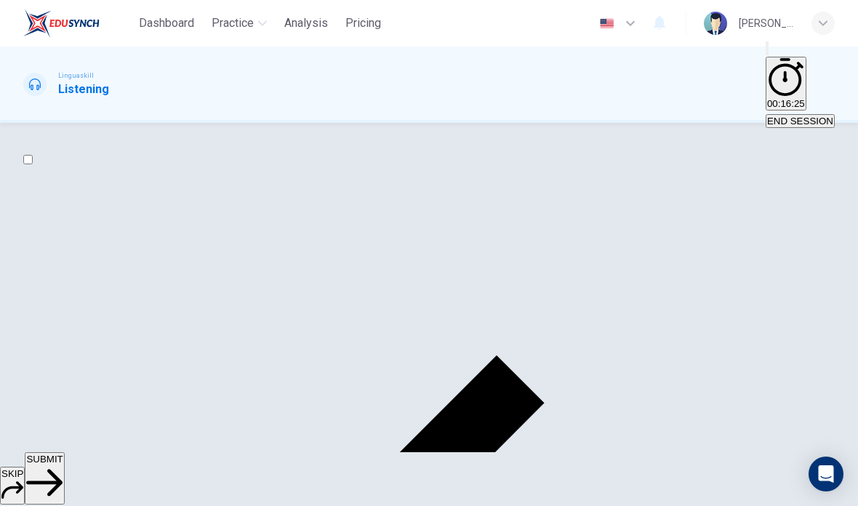
click at [63, 464] on span "SUBMIT" at bounding box center [44, 458] width 36 height 11
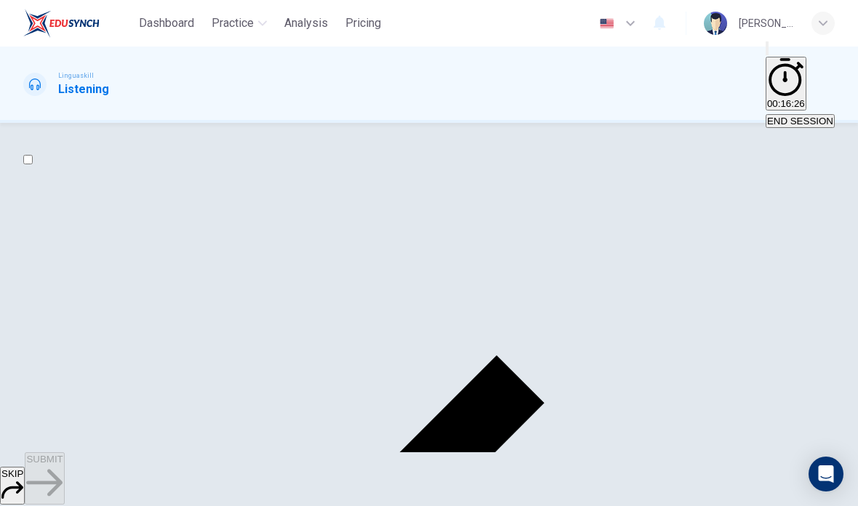
scroll to position [81, 0]
click at [63, 464] on span "SUBMIT" at bounding box center [44, 458] width 36 height 11
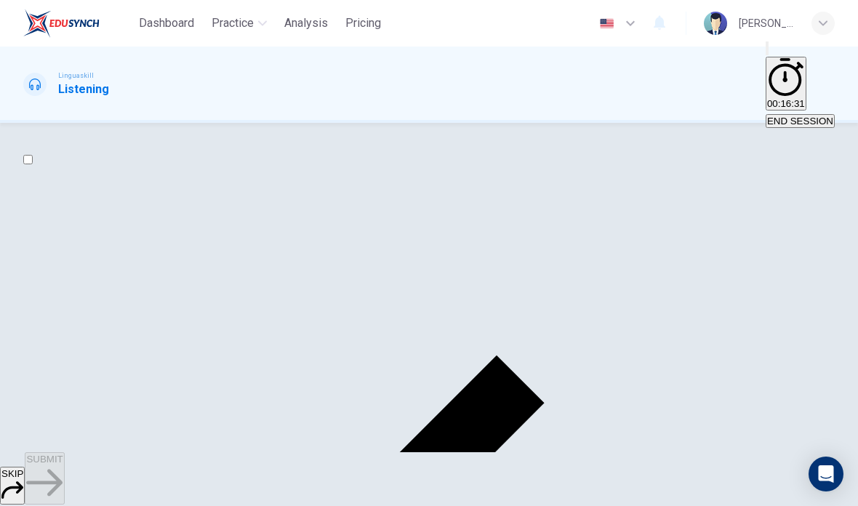
scroll to position [60, 0]
click at [63, 476] on icon "button" at bounding box center [44, 482] width 36 height 36
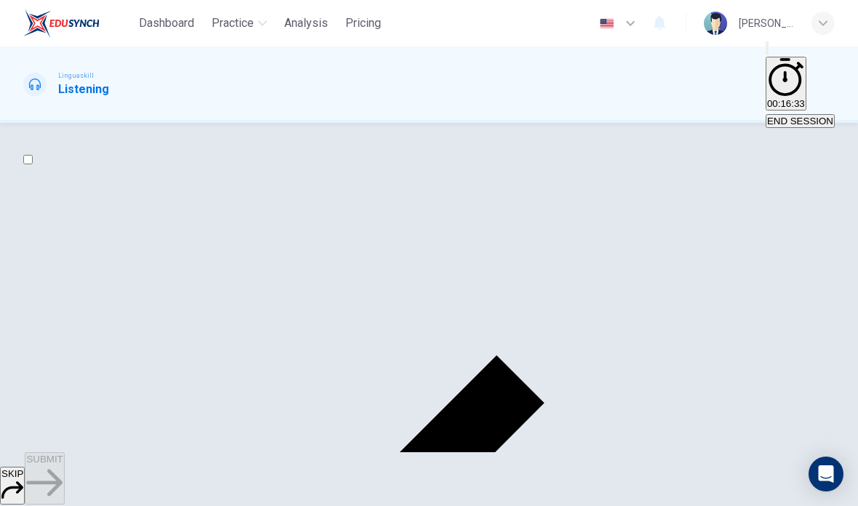
scroll to position [81, 0]
click at [64, 474] on button "SUBMIT" at bounding box center [44, 478] width 39 height 52
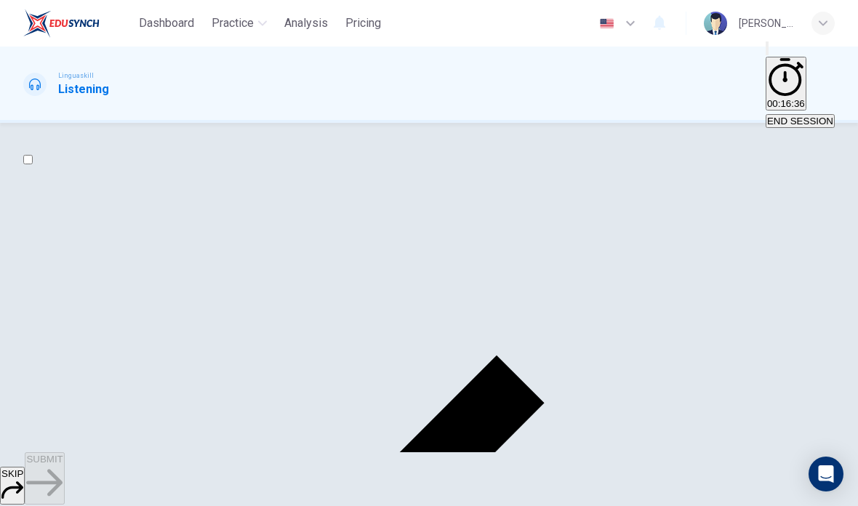
click at [63, 464] on span "SUBMIT" at bounding box center [44, 458] width 36 height 11
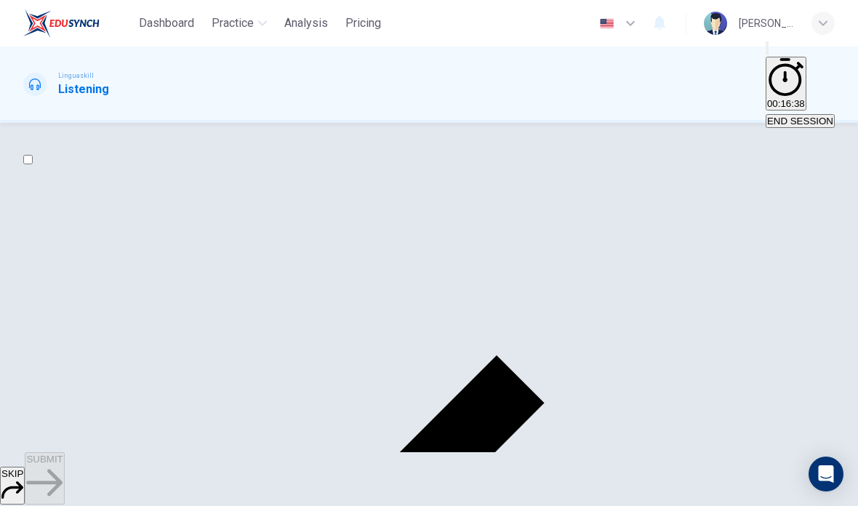
scroll to position [97, 0]
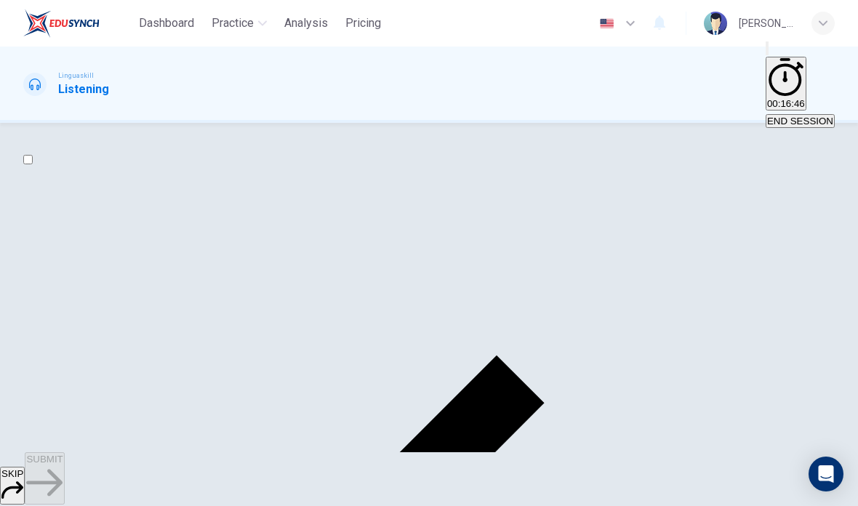
scroll to position [689, 0]
click at [63, 464] on span "SUBMIT" at bounding box center [44, 458] width 36 height 11
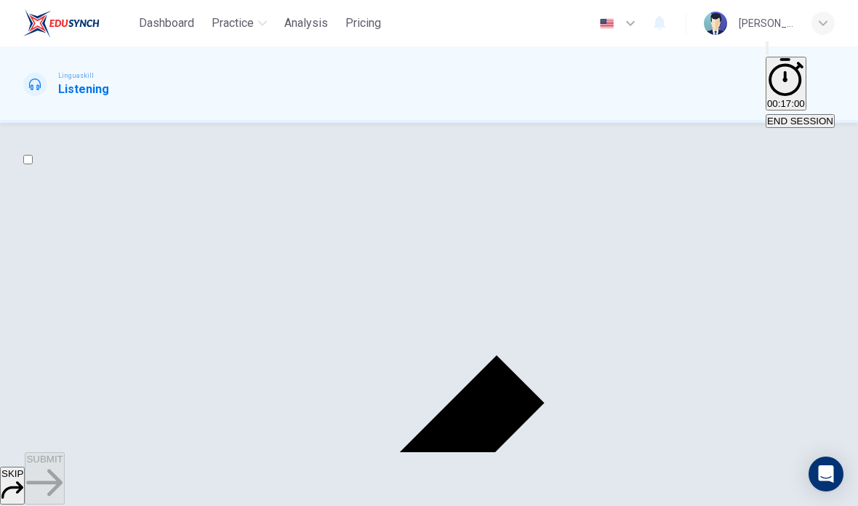
scroll to position [0, 0]
click at [805, 116] on span "END SESSION" at bounding box center [800, 121] width 66 height 11
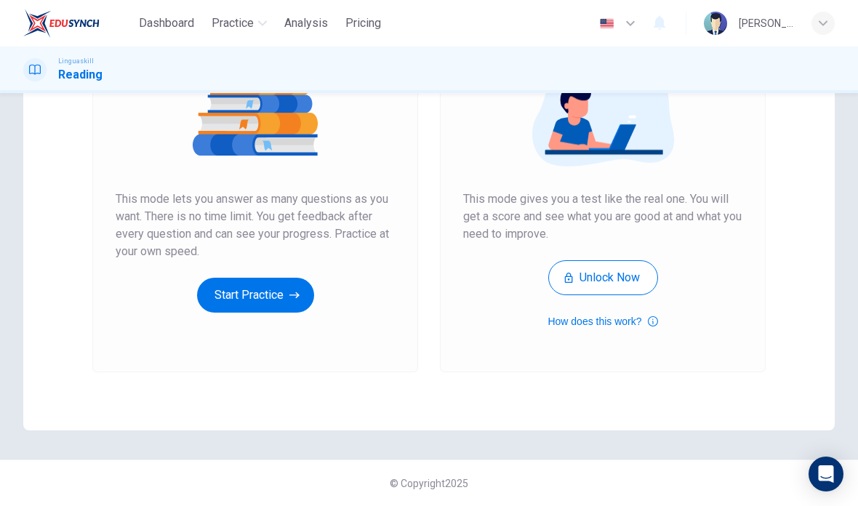
scroll to position [195, 0]
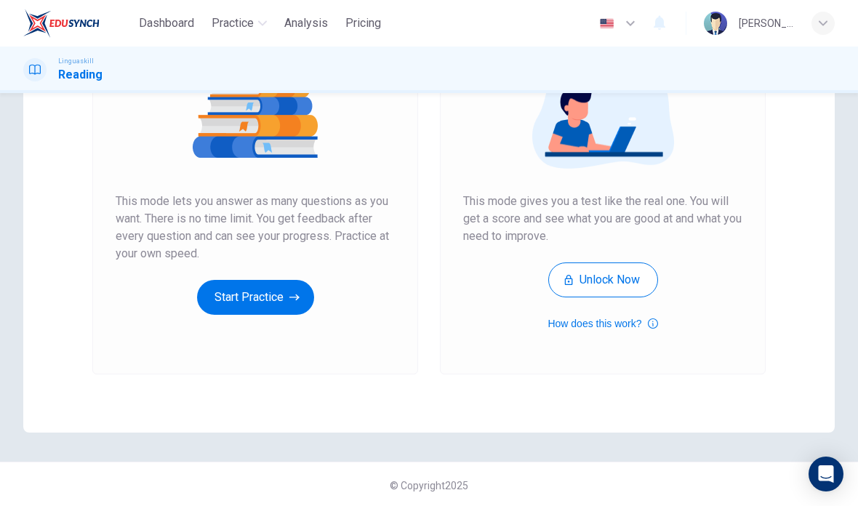
click at [244, 285] on button "Start Practice" at bounding box center [255, 297] width 117 height 35
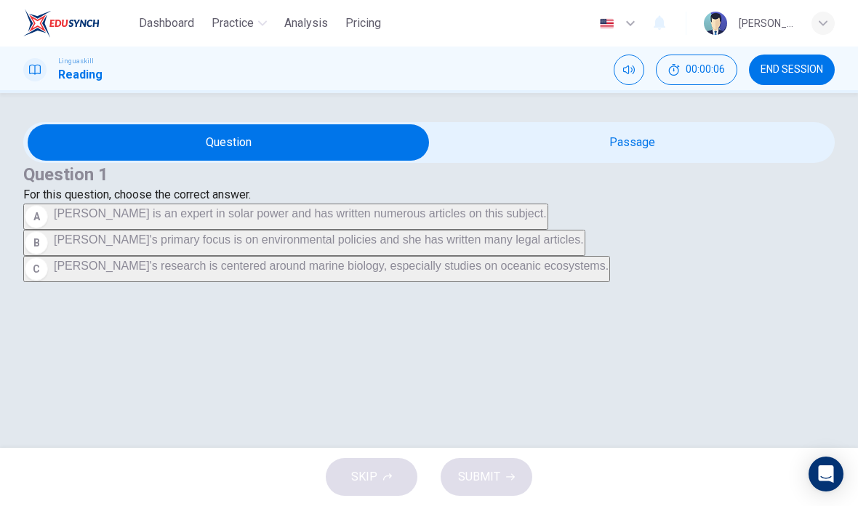
scroll to position [63, 0]
click at [560, 124] on input "checkbox" at bounding box center [228, 142] width 1217 height 36
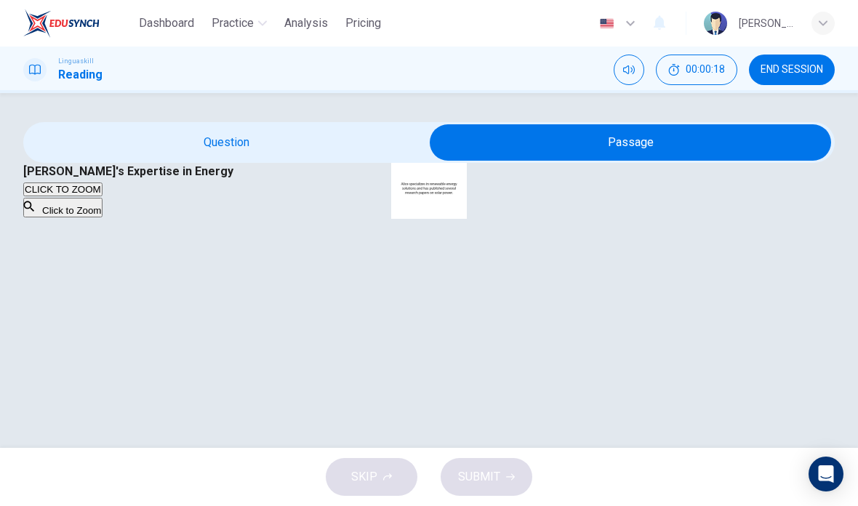
click at [102, 217] on button "Click to Zoom" at bounding box center [62, 208] width 79 height 20
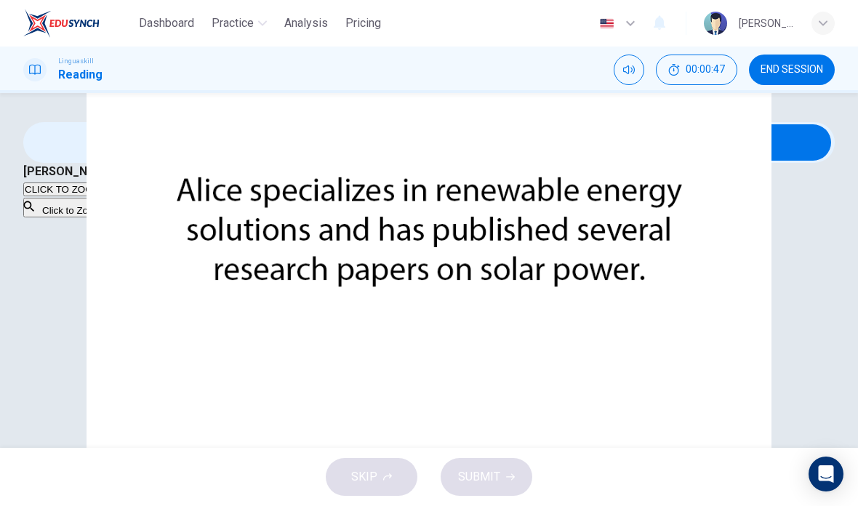
click at [201, 505] on button "button" at bounding box center [199, 515] width 3 height 14
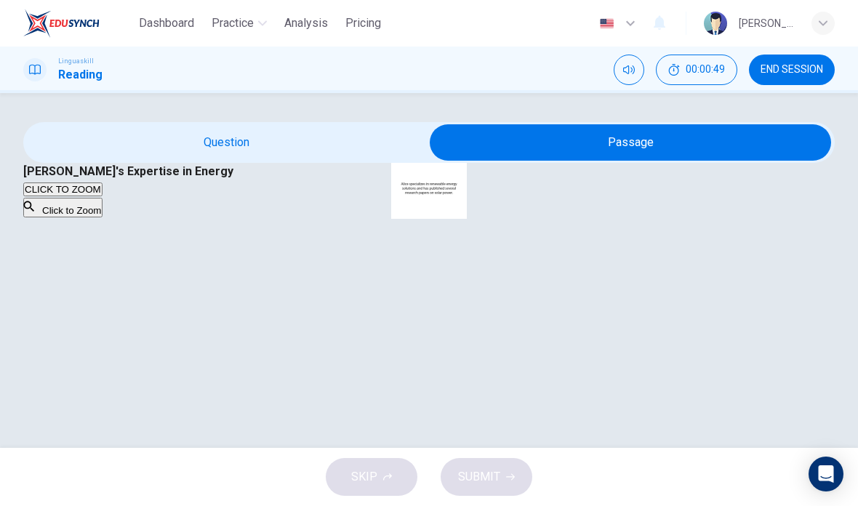
click at [298, 124] on input "checkbox" at bounding box center [630, 142] width 1217 height 36
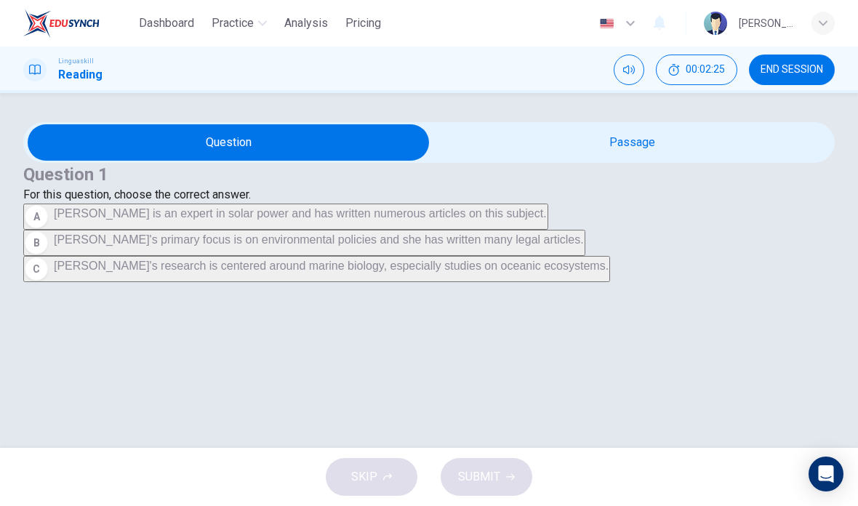
click at [246, 219] on span "[PERSON_NAME] is an expert in solar power and has written numerous articles on …" at bounding box center [300, 213] width 493 height 12
click at [496, 477] on span "SUBMIT" at bounding box center [479, 477] width 42 height 20
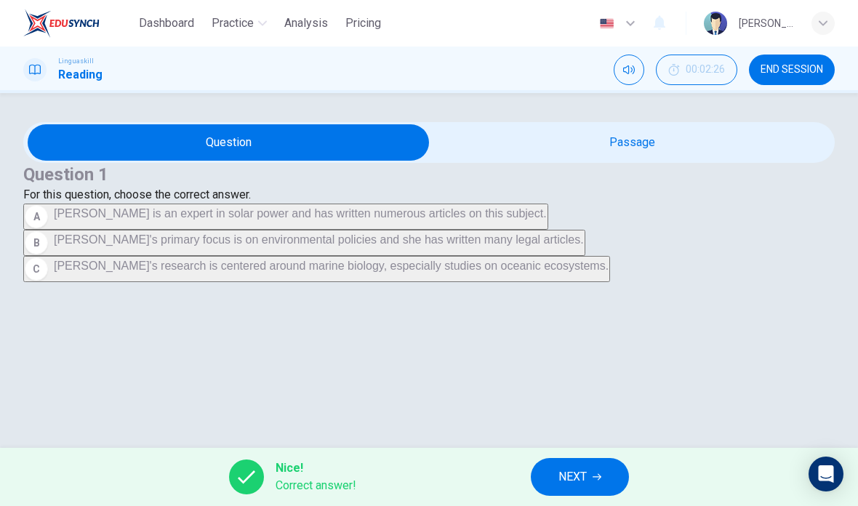
click at [624, 124] on input "checkbox" at bounding box center [228, 142] width 1217 height 36
checkbox input "true"
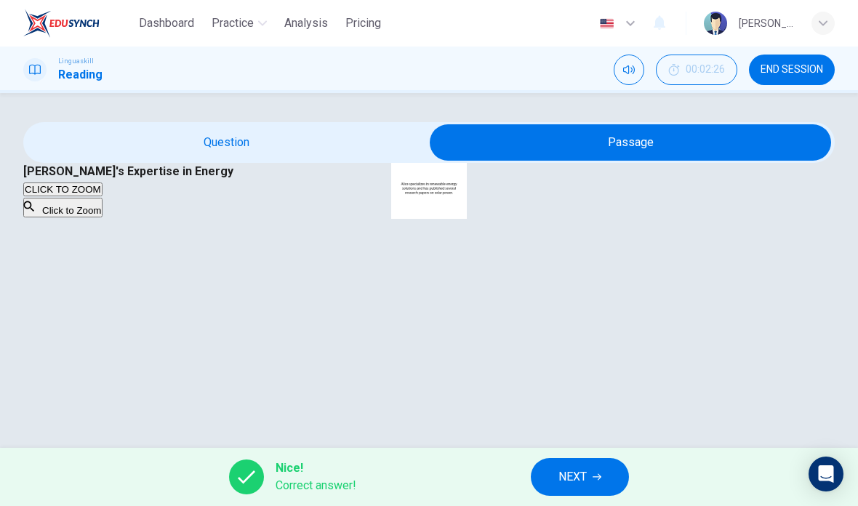
click at [102, 217] on button "Click to Zoom" at bounding box center [62, 208] width 79 height 20
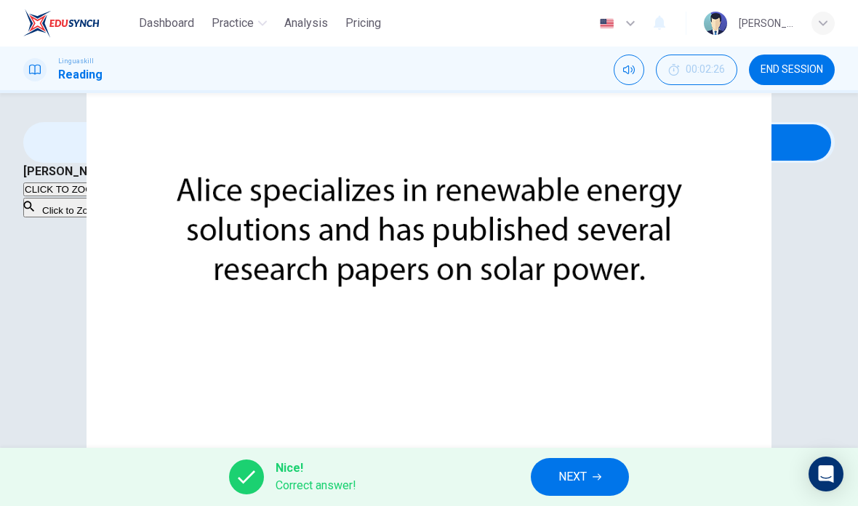
click at [466, 399] on img at bounding box center [429, 253] width 858 height 506
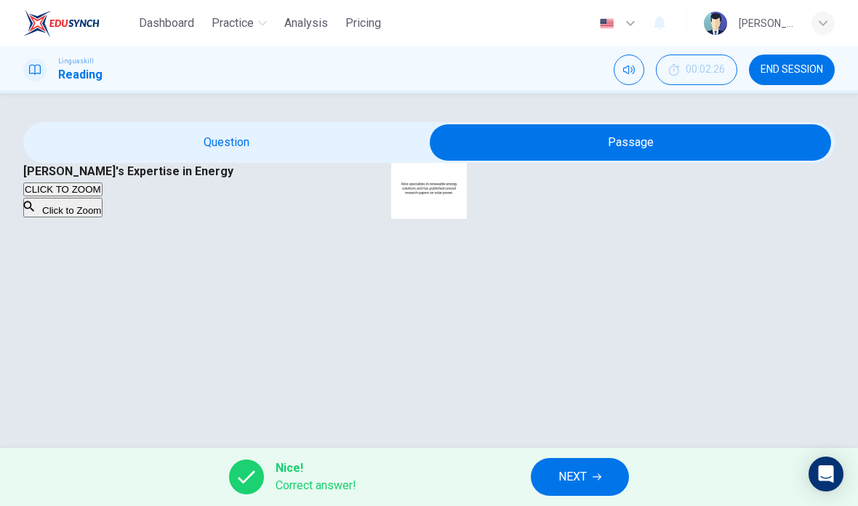
click at [592, 474] on button "NEXT" at bounding box center [580, 477] width 98 height 38
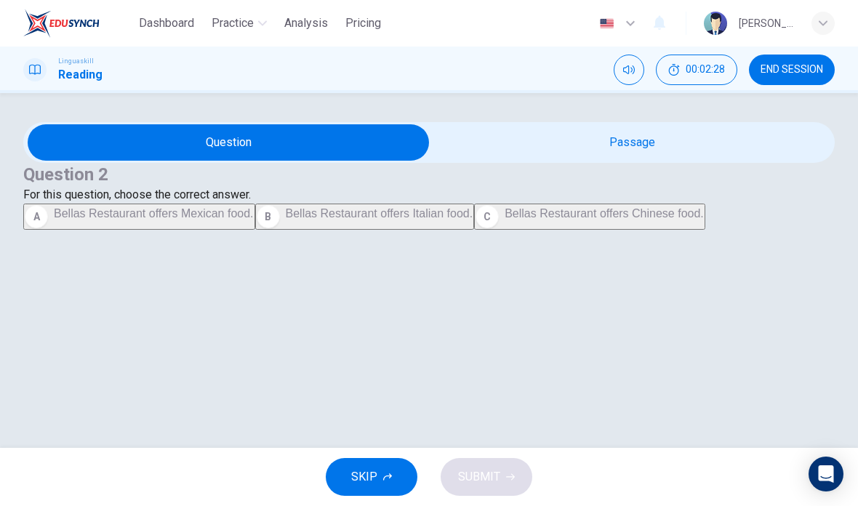
scroll to position [45, 0]
click at [634, 130] on input "checkbox" at bounding box center [228, 142] width 1217 height 36
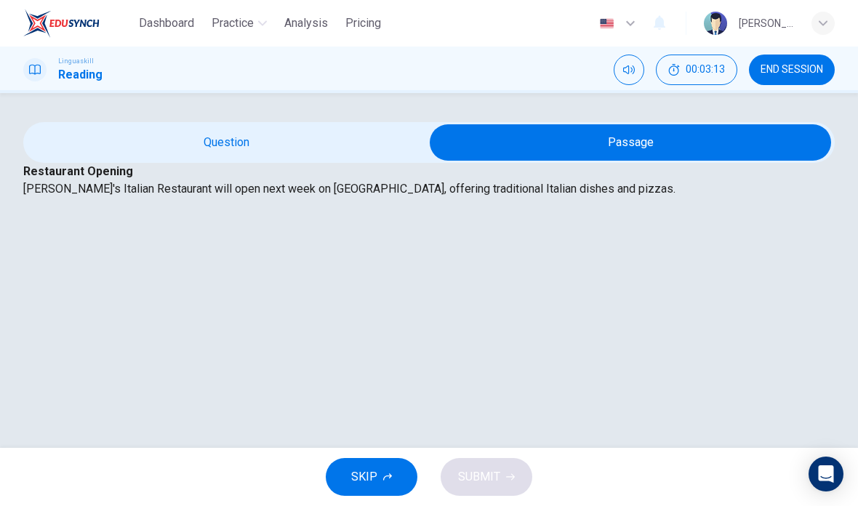
click at [231, 131] on input "checkbox" at bounding box center [630, 142] width 1217 height 36
checkbox input "false"
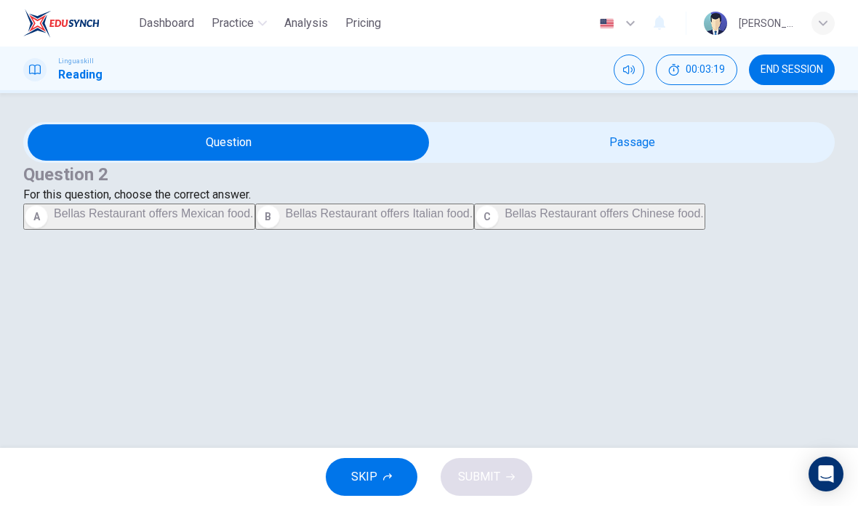
click at [286, 219] on span "Bellas Restaurant offers Italian food." at bounding box center [380, 213] width 188 height 12
click at [503, 484] on button "SUBMIT" at bounding box center [486, 477] width 92 height 38
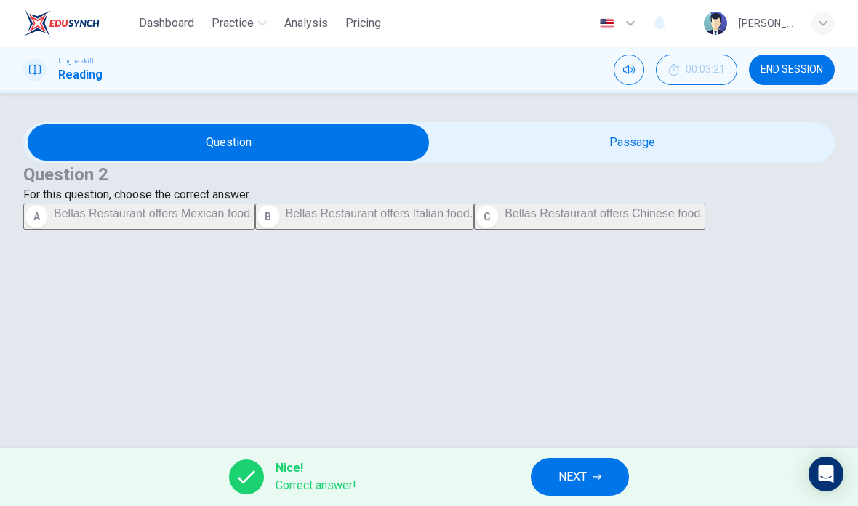
click at [589, 485] on button "NEXT" at bounding box center [580, 477] width 98 height 38
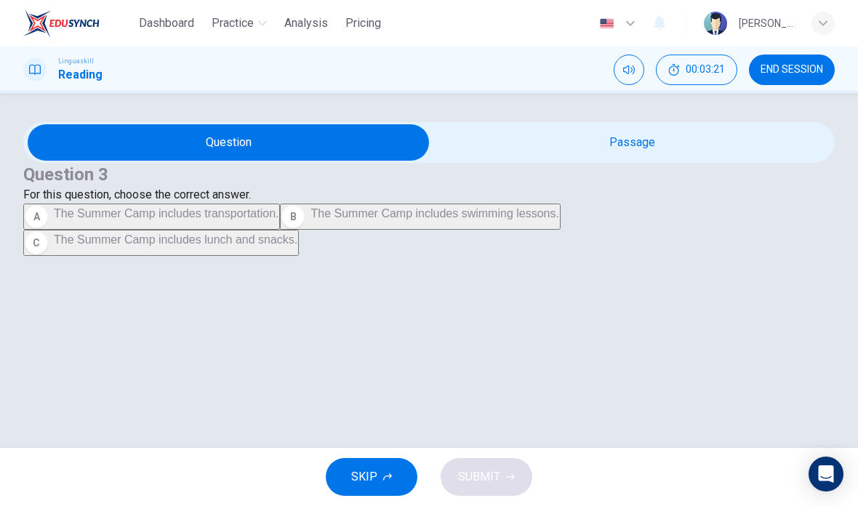
click at [640, 161] on input "checkbox" at bounding box center [228, 142] width 1217 height 36
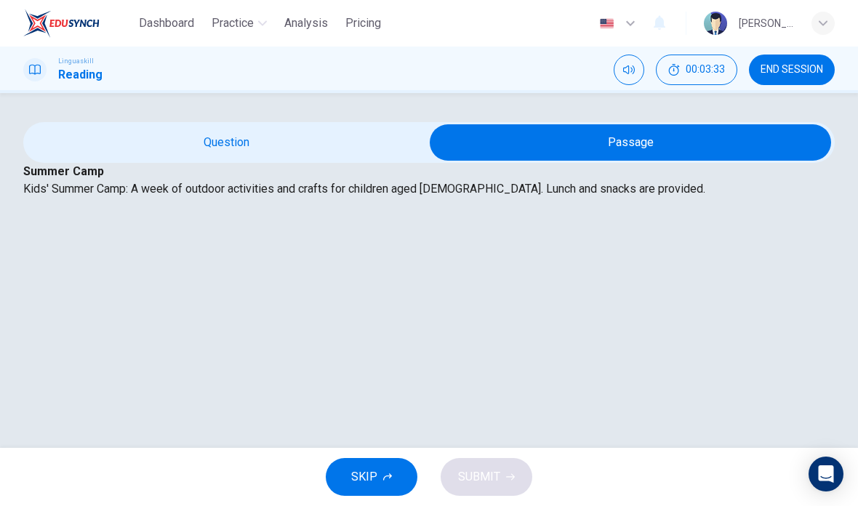
click at [278, 161] on input "checkbox" at bounding box center [630, 142] width 1217 height 36
checkbox input "false"
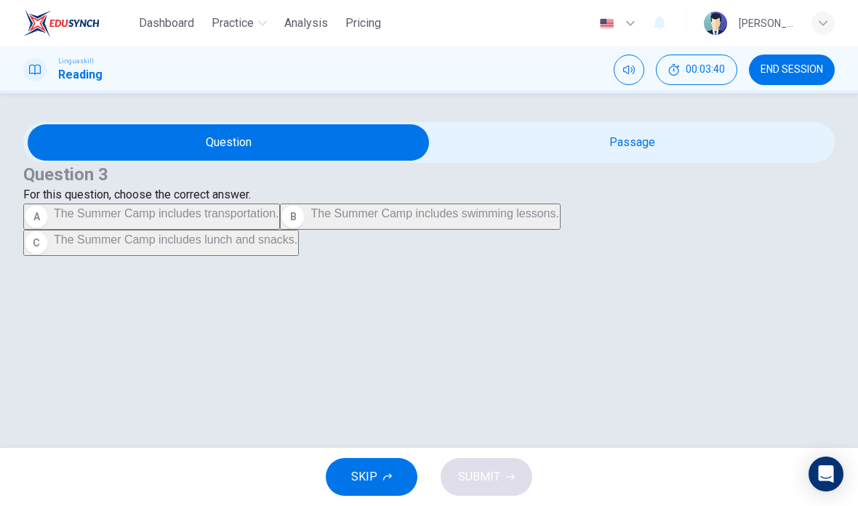
click at [253, 256] on button "C The Summer Camp includes lunch and snacks." at bounding box center [160, 243] width 275 height 26
click at [487, 477] on span "SUBMIT" at bounding box center [479, 477] width 42 height 20
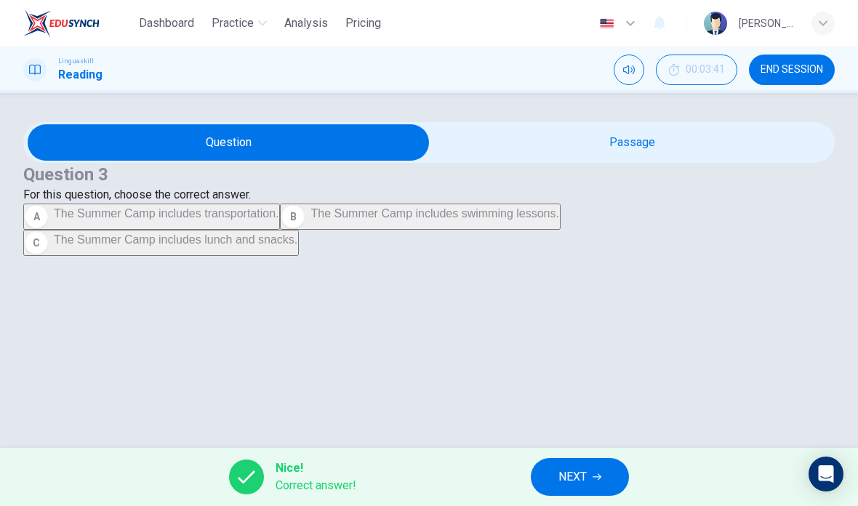
click at [603, 477] on button "NEXT" at bounding box center [580, 477] width 98 height 38
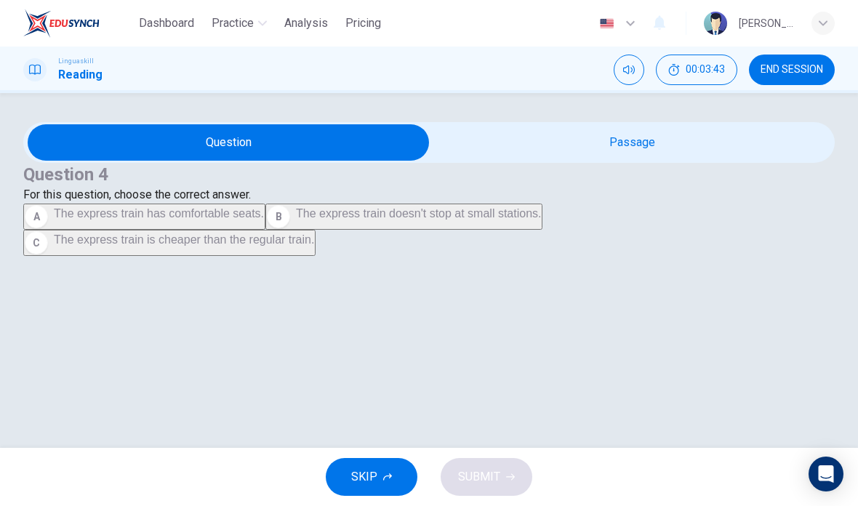
click at [638, 161] on input "checkbox" at bounding box center [228, 142] width 1217 height 36
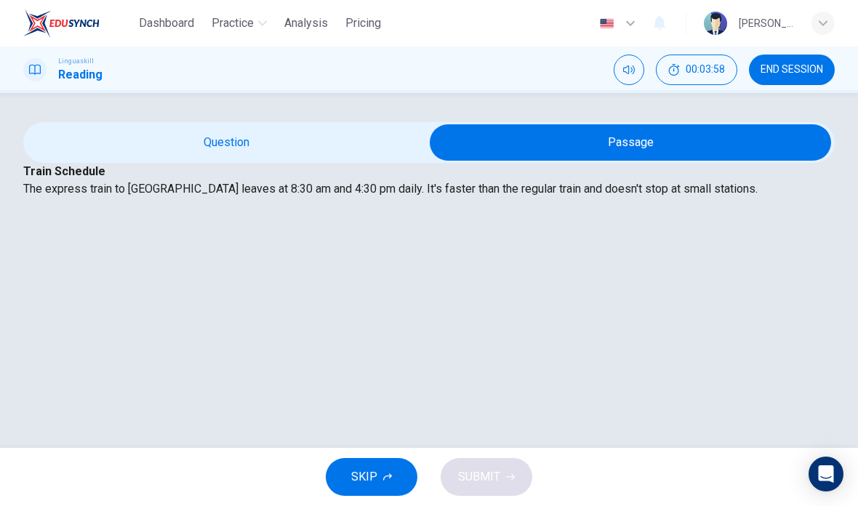
click at [280, 161] on input "checkbox" at bounding box center [630, 142] width 1217 height 36
checkbox input "false"
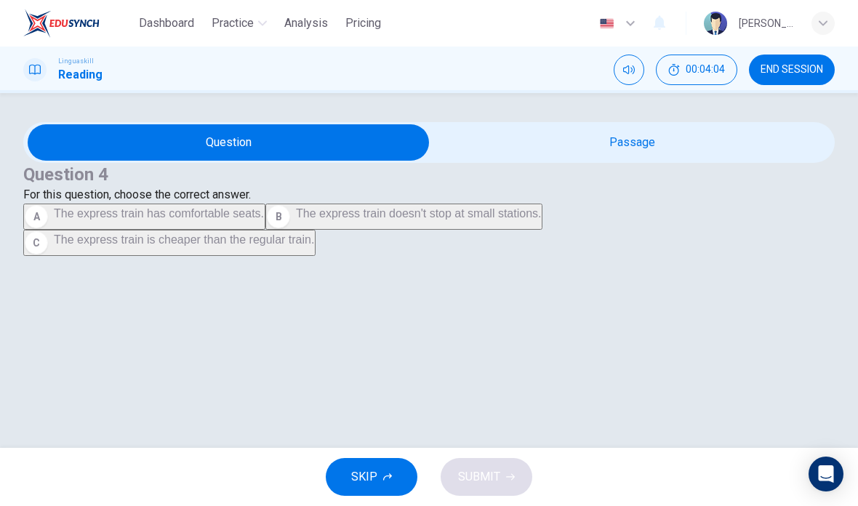
click at [299, 219] on span "The express train doesn't stop at small stations." at bounding box center [418, 213] width 245 height 12
click at [495, 476] on span "SUBMIT" at bounding box center [479, 477] width 42 height 20
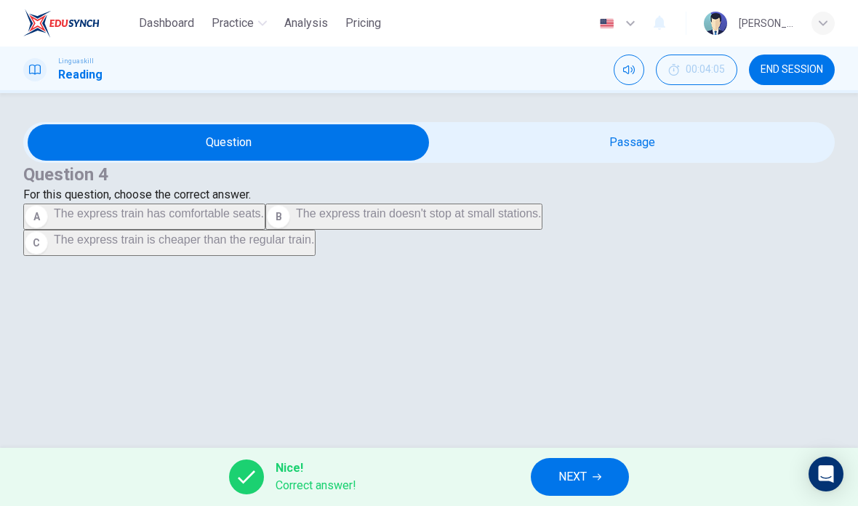
click at [578, 488] on button "NEXT" at bounding box center [580, 477] width 98 height 38
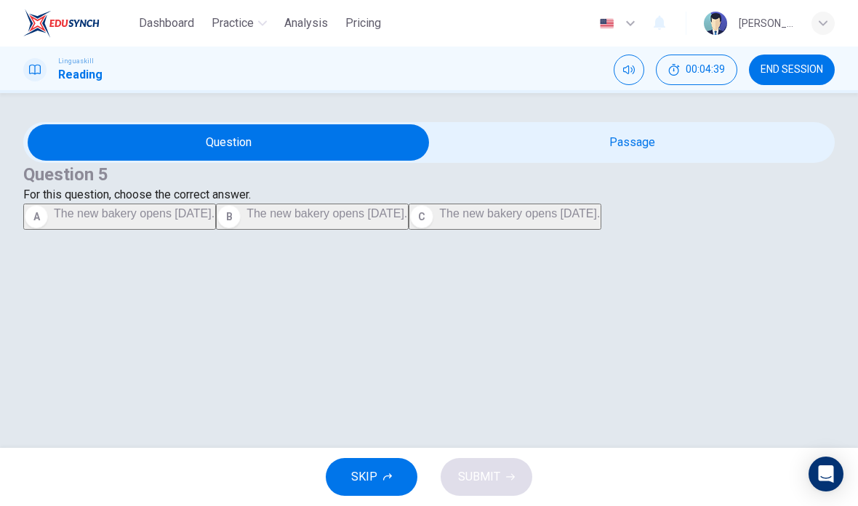
click at [655, 161] on input "checkbox" at bounding box center [228, 142] width 1217 height 36
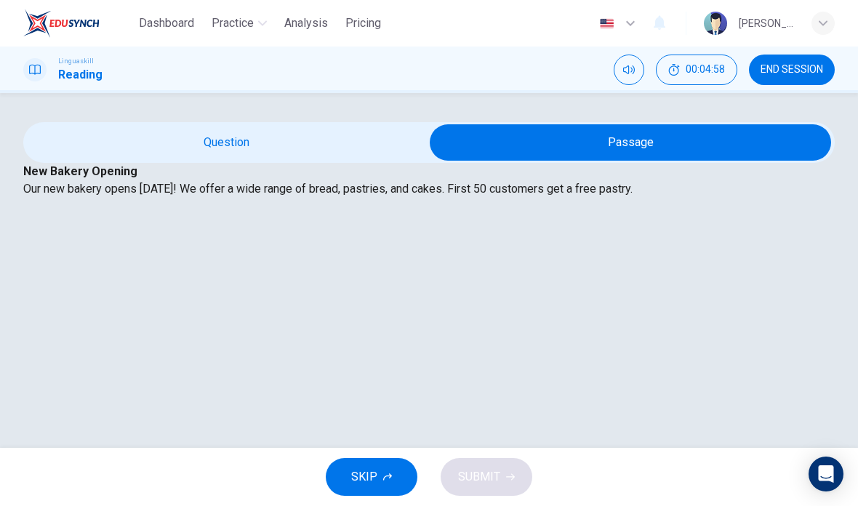
click at [256, 161] on input "checkbox" at bounding box center [630, 142] width 1217 height 36
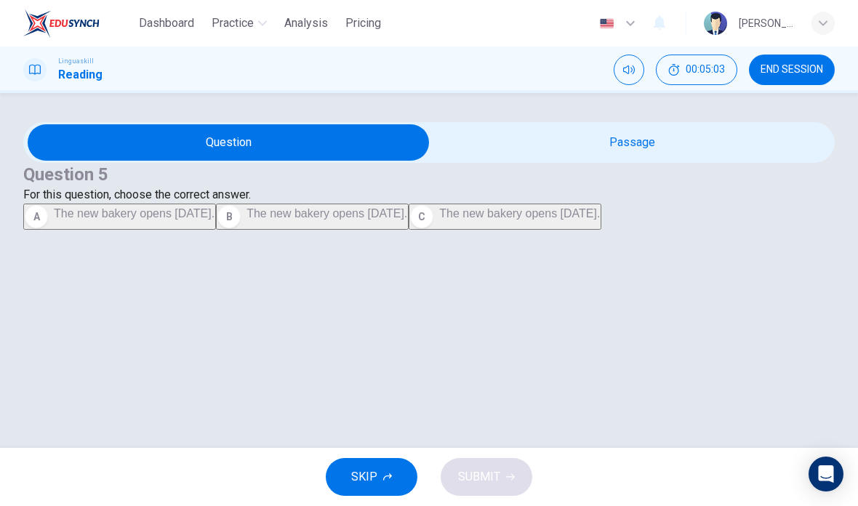
click at [603, 161] on input "checkbox" at bounding box center [228, 142] width 1217 height 36
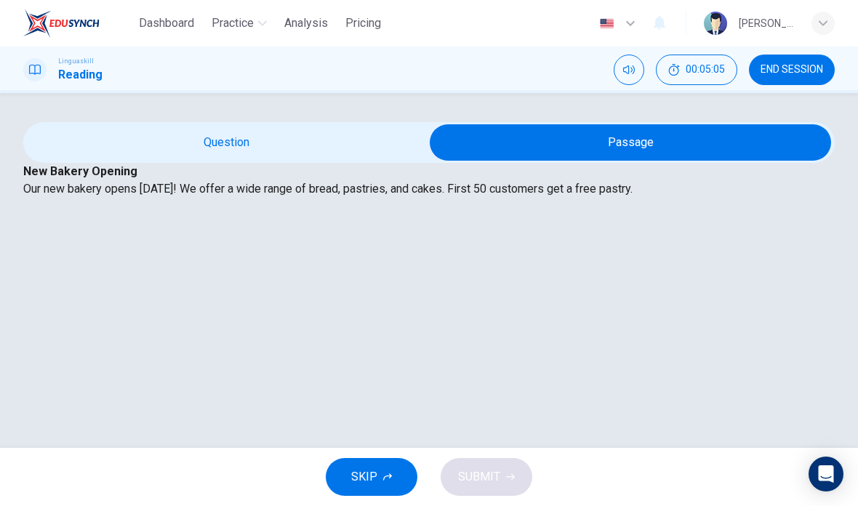
click at [279, 161] on input "checkbox" at bounding box center [630, 142] width 1217 height 36
checkbox input "false"
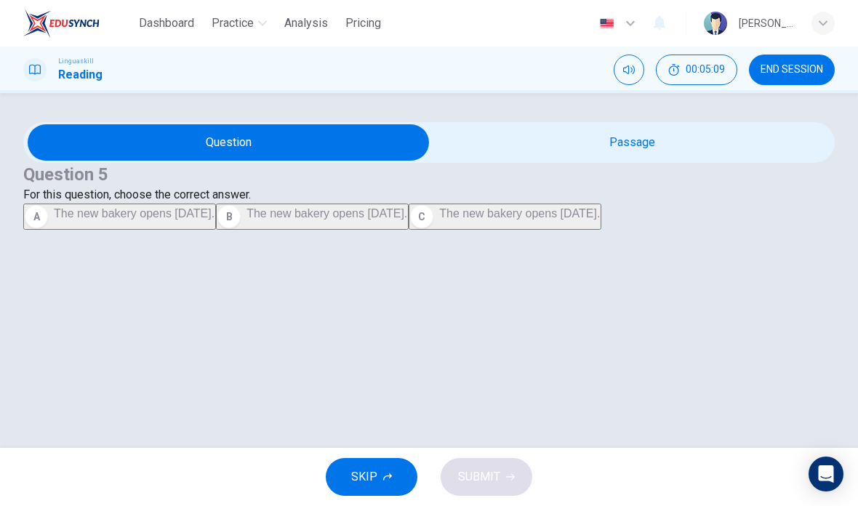
click at [246, 219] on span "The new bakery opens [DATE]." at bounding box center [326, 213] width 161 height 12
click at [501, 478] on button "SUBMIT" at bounding box center [486, 477] width 92 height 38
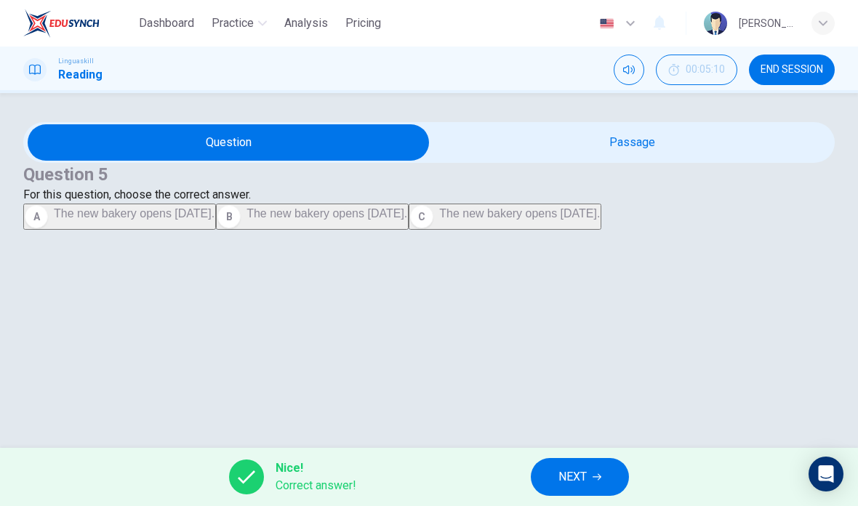
click at [570, 478] on span "NEXT" at bounding box center [572, 477] width 28 height 20
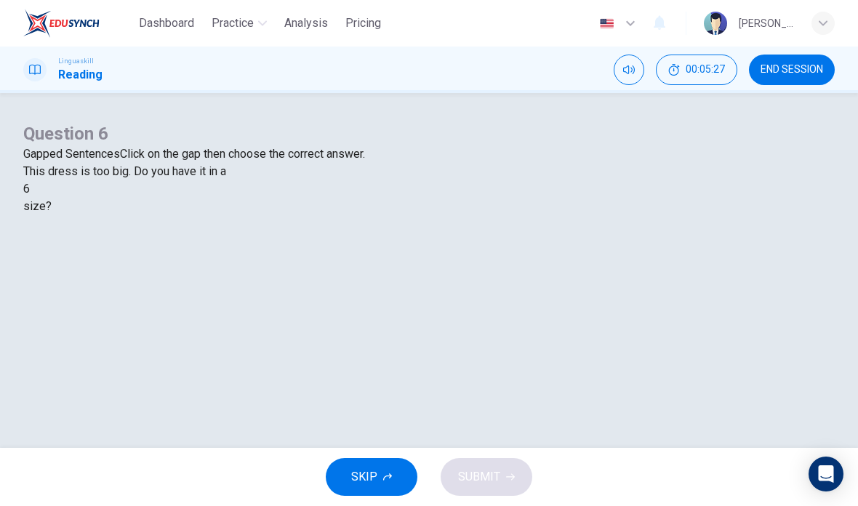
click at [30, 189] on div at bounding box center [30, 189] width 0 height 0
click at [346, 233] on div "smaller" at bounding box center [428, 223] width 811 height 17
click at [493, 477] on span "SUBMIT" at bounding box center [479, 477] width 42 height 20
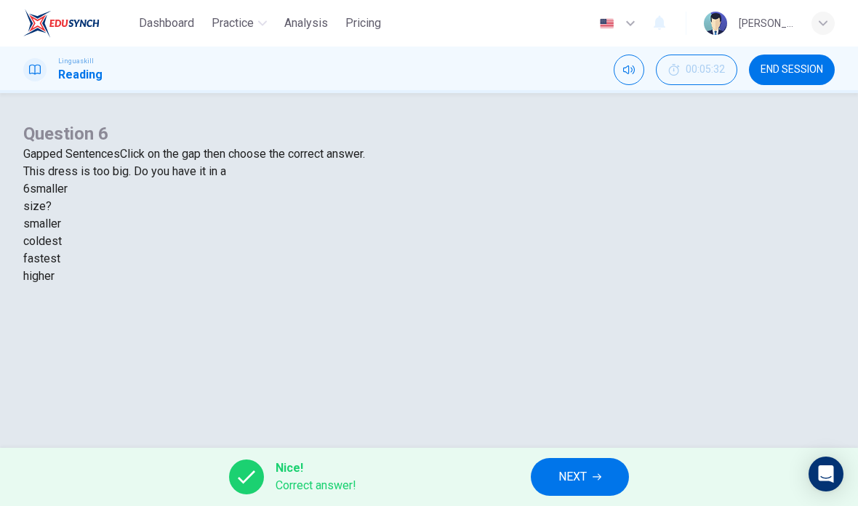
click at [589, 475] on button "NEXT" at bounding box center [580, 477] width 98 height 38
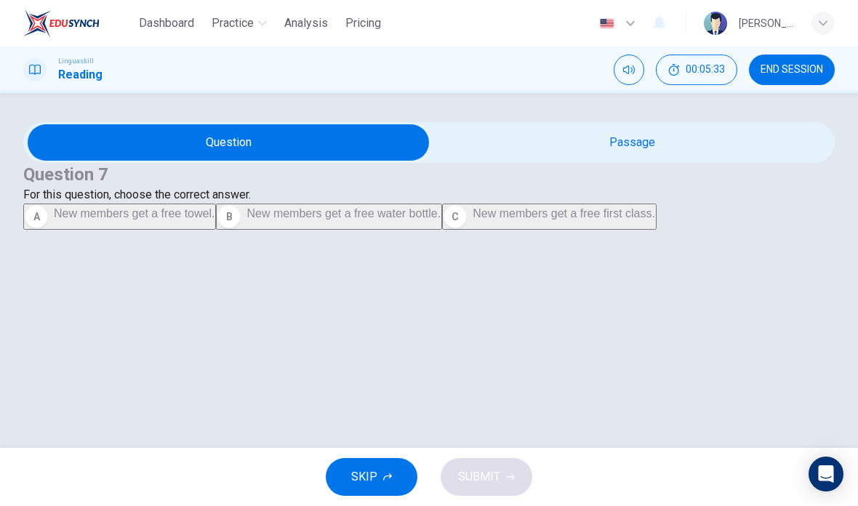
scroll to position [38, 0]
click at [643, 153] on input "checkbox" at bounding box center [228, 142] width 1217 height 36
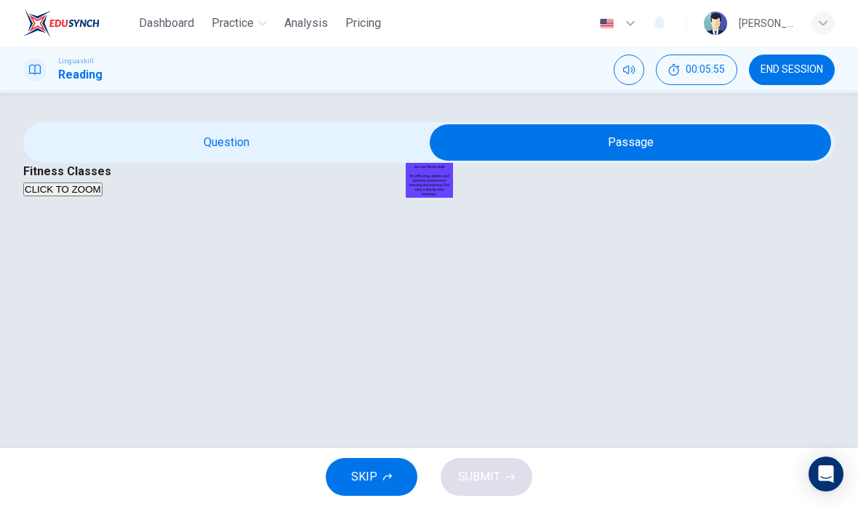
click at [263, 124] on input "checkbox" at bounding box center [630, 142] width 1217 height 36
checkbox input "false"
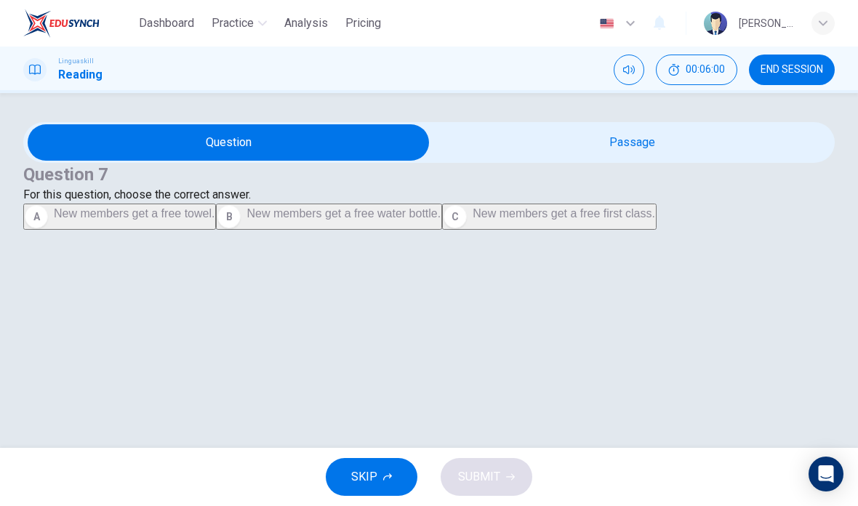
click at [472, 219] on span "New members get a free first class." at bounding box center [563, 213] width 182 height 12
click at [490, 483] on span "SUBMIT" at bounding box center [479, 477] width 42 height 20
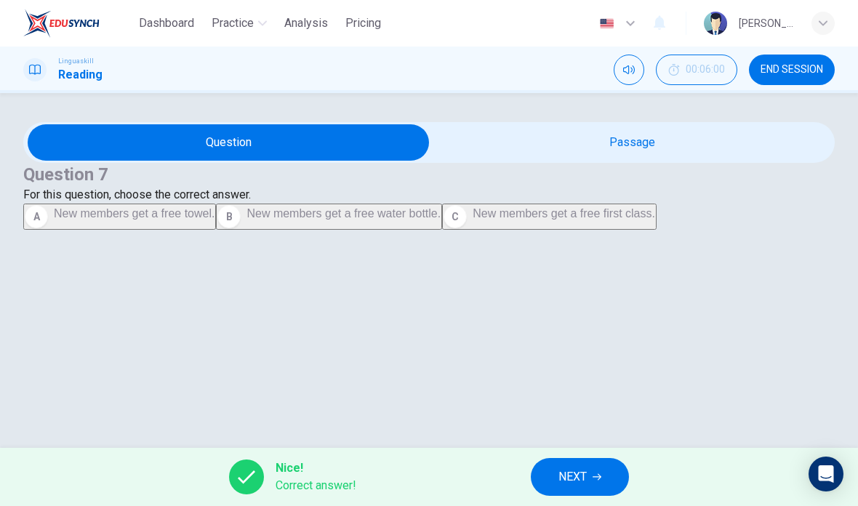
click at [552, 495] on button "NEXT" at bounding box center [580, 477] width 98 height 38
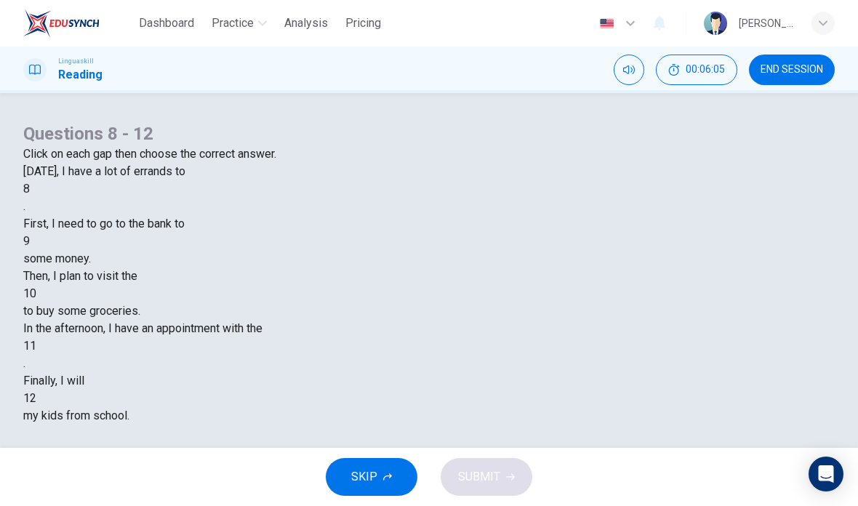
click at [30, 189] on div at bounding box center [30, 189] width 0 height 0
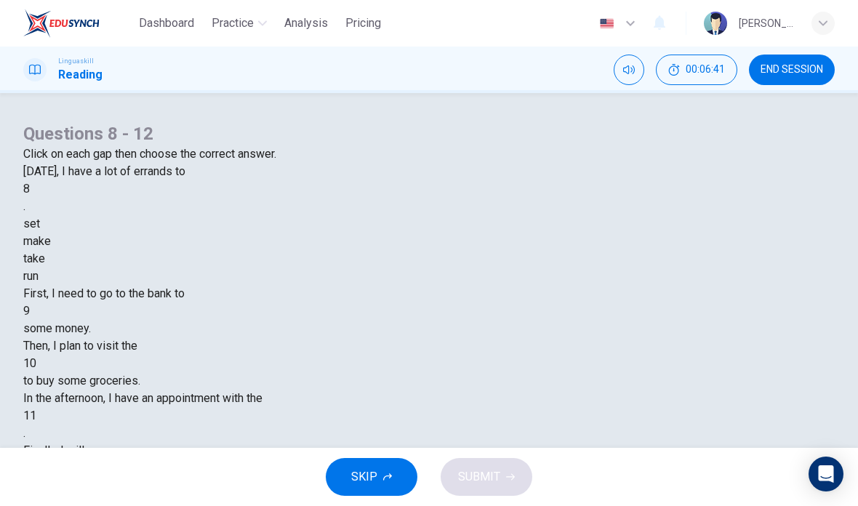
click at [413, 250] on div "make" at bounding box center [428, 241] width 811 height 17
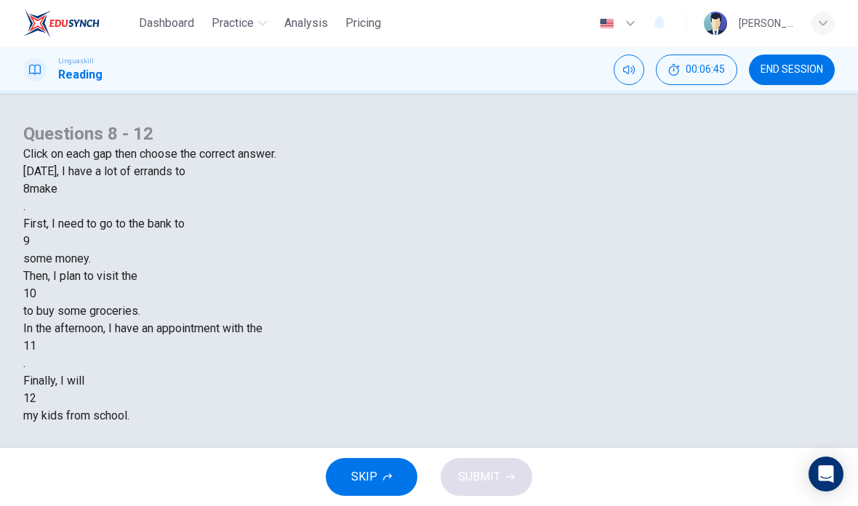
click at [30, 241] on div at bounding box center [30, 241] width 0 height 0
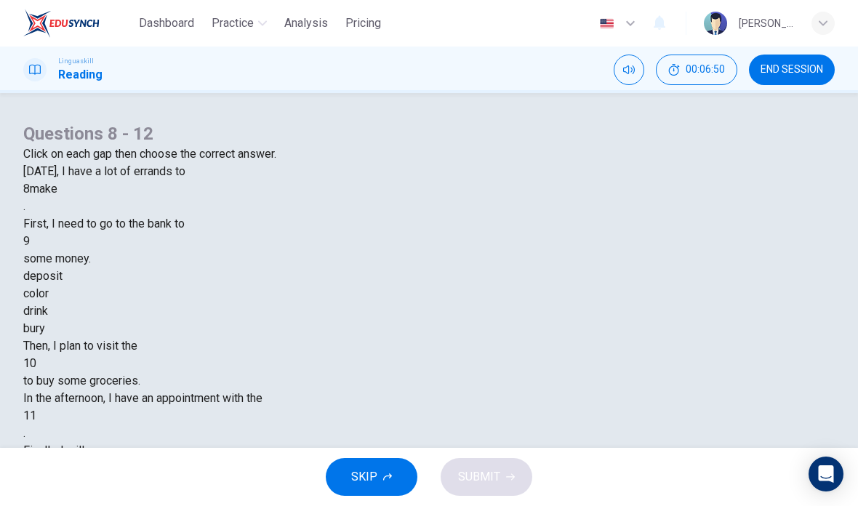
click at [354, 285] on div "deposit" at bounding box center [428, 275] width 811 height 17
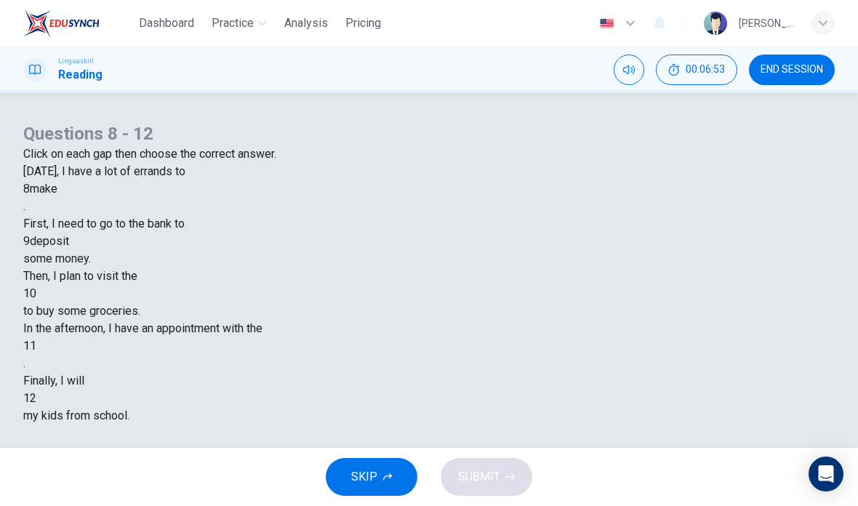
click at [36, 294] on div at bounding box center [36, 294] width 0 height 0
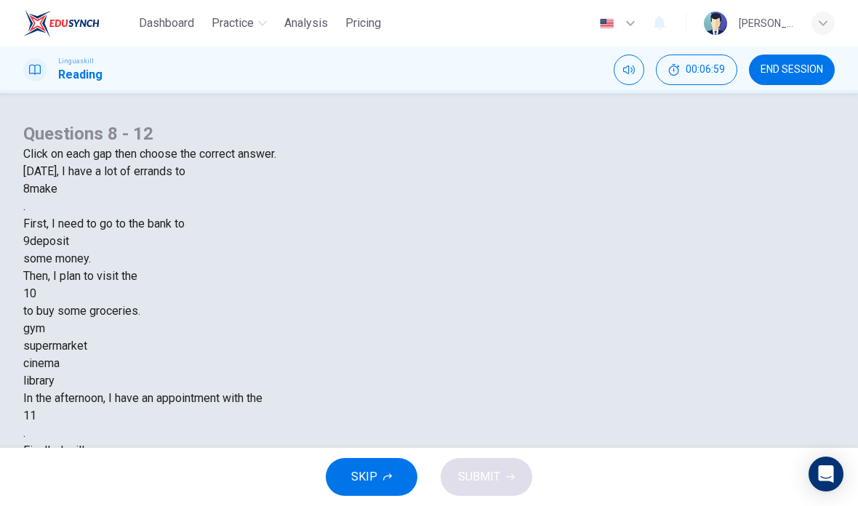
click at [392, 355] on div "supermarket" at bounding box center [428, 345] width 811 height 17
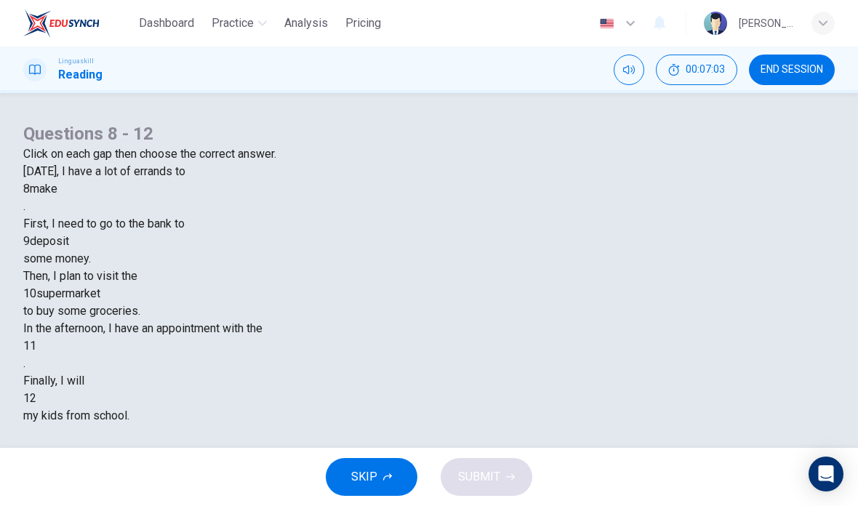
click at [36, 346] on div at bounding box center [36, 346] width 0 height 0
click at [522, 424] on div "dentist" at bounding box center [428, 432] width 811 height 17
click at [36, 398] on div at bounding box center [36, 398] width 0 height 0
click at [357, 430] on div "drop" at bounding box center [428, 432] width 811 height 17
click at [60, 390] on div "drop" at bounding box center [47, 398] width 23 height 17
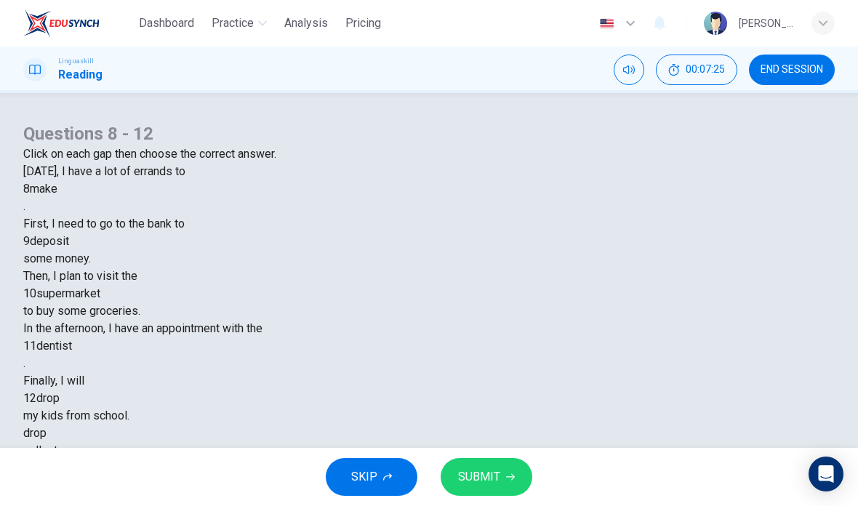
click at [488, 476] on span "SUBMIT" at bounding box center [479, 477] width 42 height 20
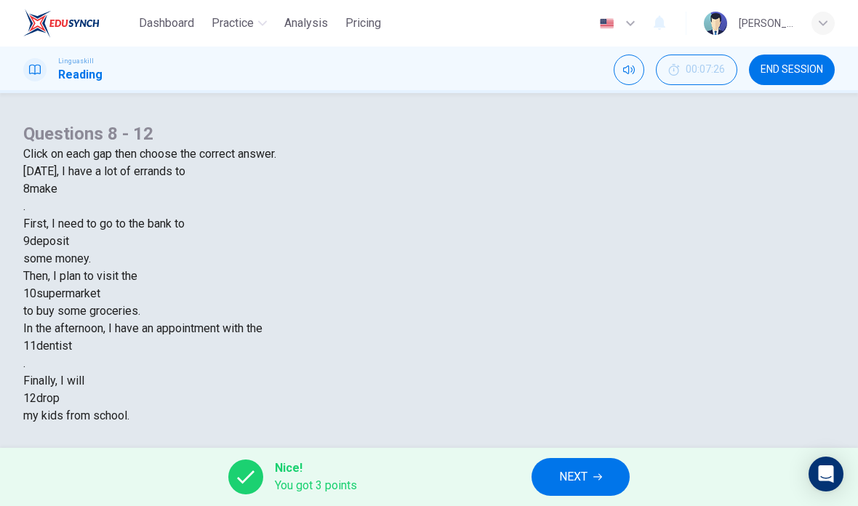
click at [60, 390] on div "drop" at bounding box center [47, 398] width 23 height 17
click at [57, 198] on div "make" at bounding box center [44, 188] width 28 height 17
click at [614, 483] on button "NEXT" at bounding box center [580, 477] width 98 height 38
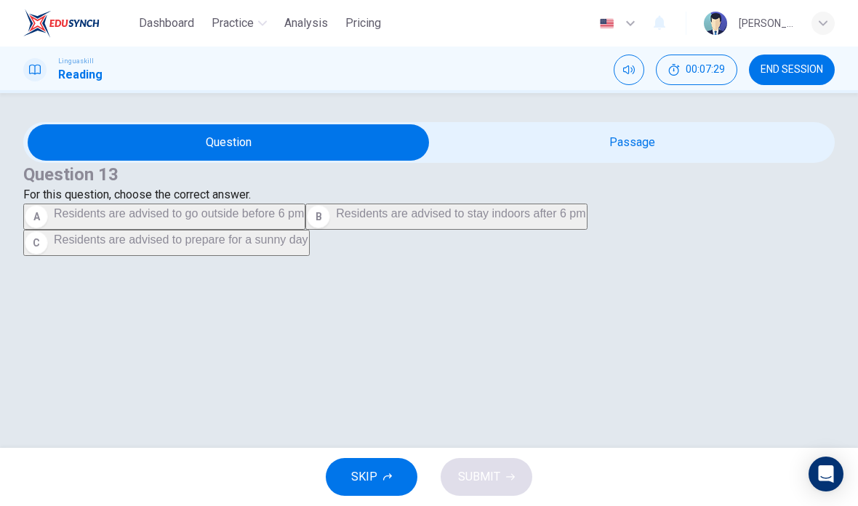
scroll to position [47, 0]
click at [605, 124] on input "checkbox" at bounding box center [228, 142] width 1217 height 36
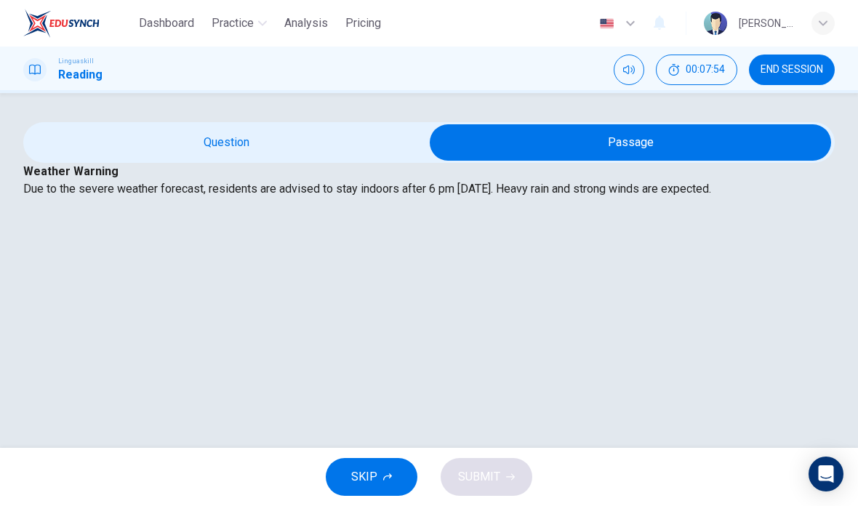
scroll to position [0, 0]
click at [297, 156] on input "checkbox" at bounding box center [630, 142] width 1217 height 36
checkbox input "false"
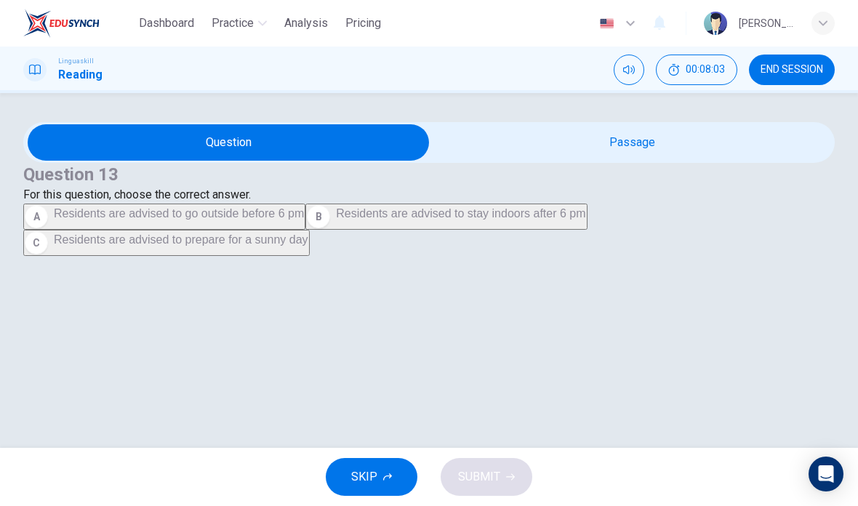
click at [290, 219] on span "Residents are advised to go outside before 6 pm" at bounding box center [179, 213] width 250 height 12
click at [487, 475] on span "SUBMIT" at bounding box center [479, 477] width 42 height 20
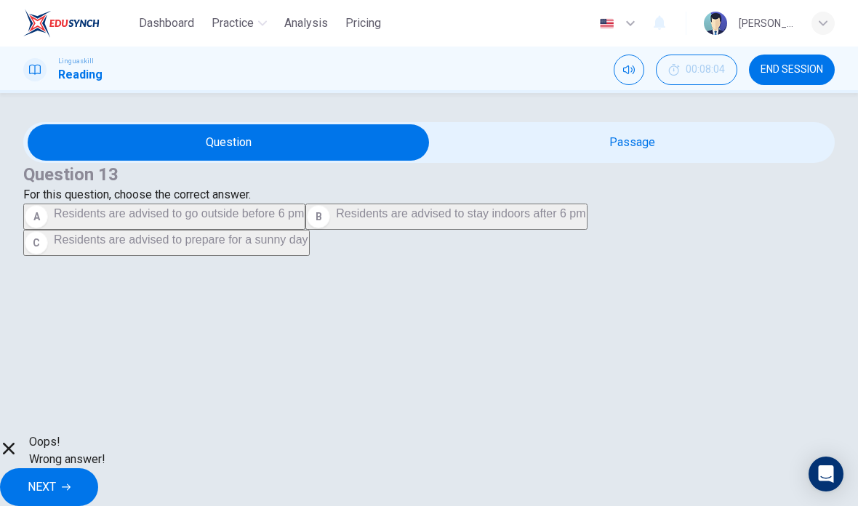
click at [56, 480] on span "NEXT" at bounding box center [42, 487] width 28 height 20
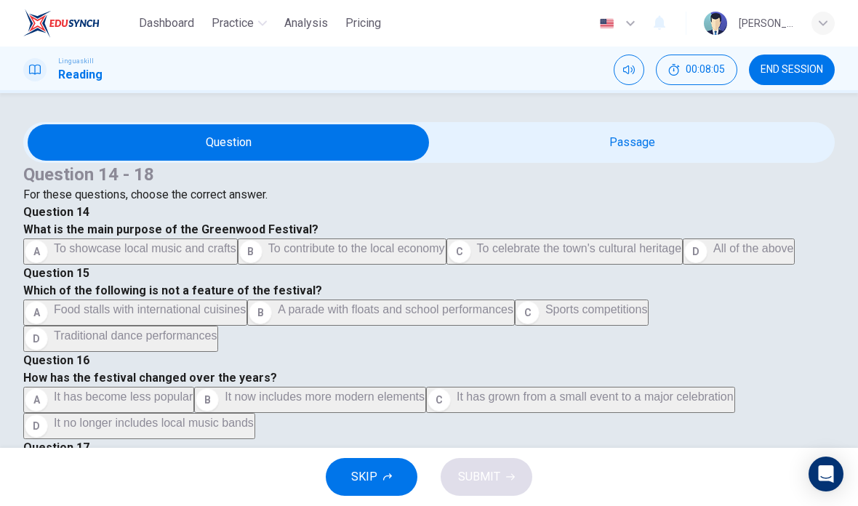
click at [652, 161] on input "checkbox" at bounding box center [228, 142] width 1217 height 36
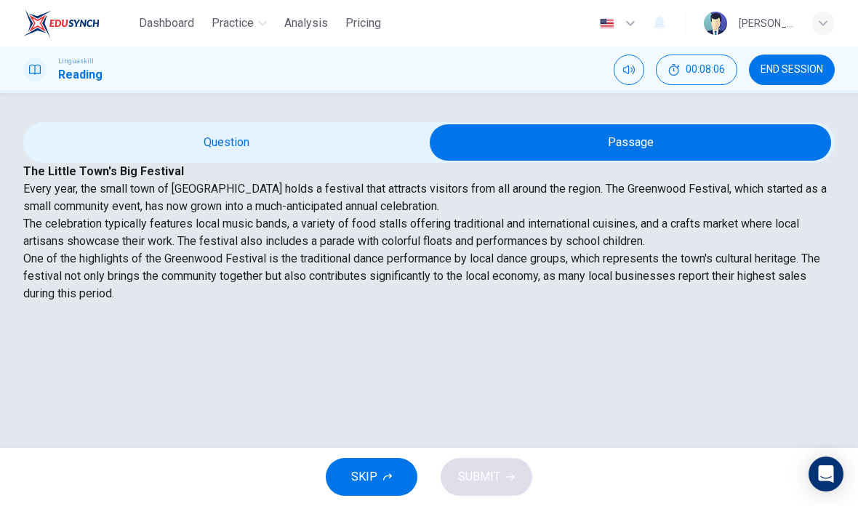
scroll to position [49, 0]
click at [304, 125] on input "checkbox" at bounding box center [630, 142] width 1217 height 36
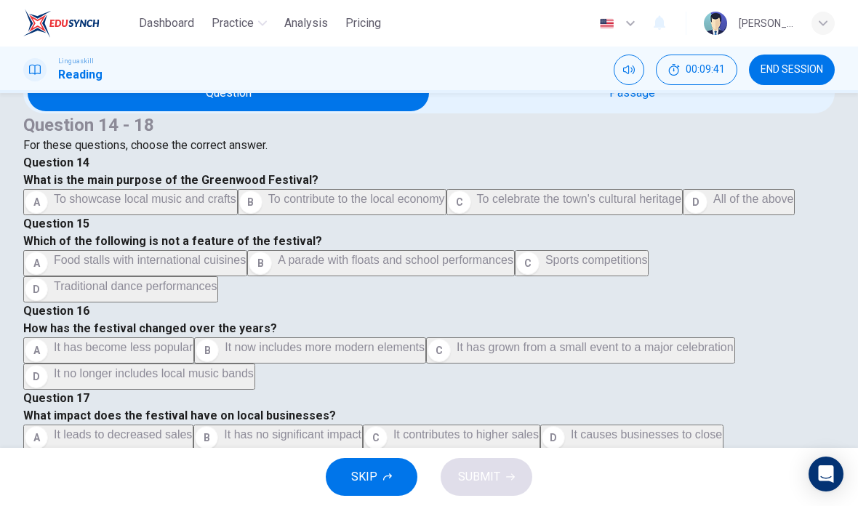
scroll to position [116, 0]
click at [682, 215] on button "D All of the above" at bounding box center [738, 202] width 112 height 26
click at [545, 266] on span "Sports competitions" at bounding box center [596, 260] width 102 height 12
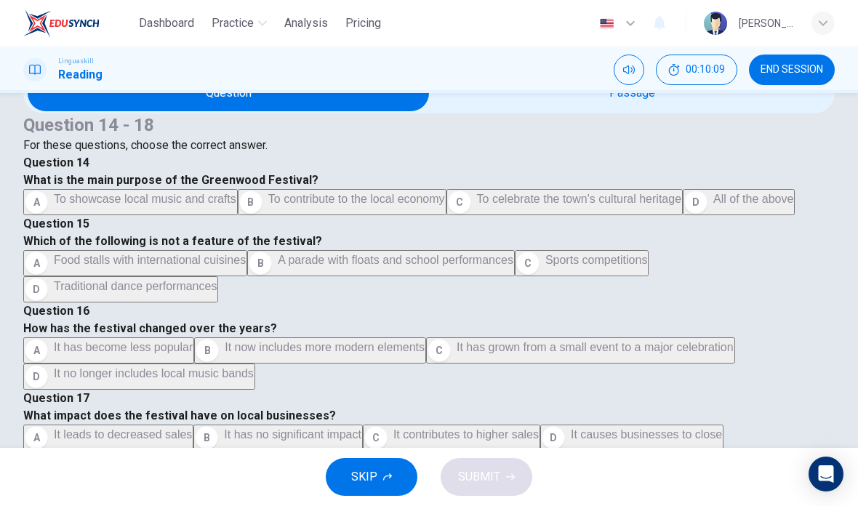
click at [622, 111] on input "checkbox" at bounding box center [228, 93] width 1217 height 36
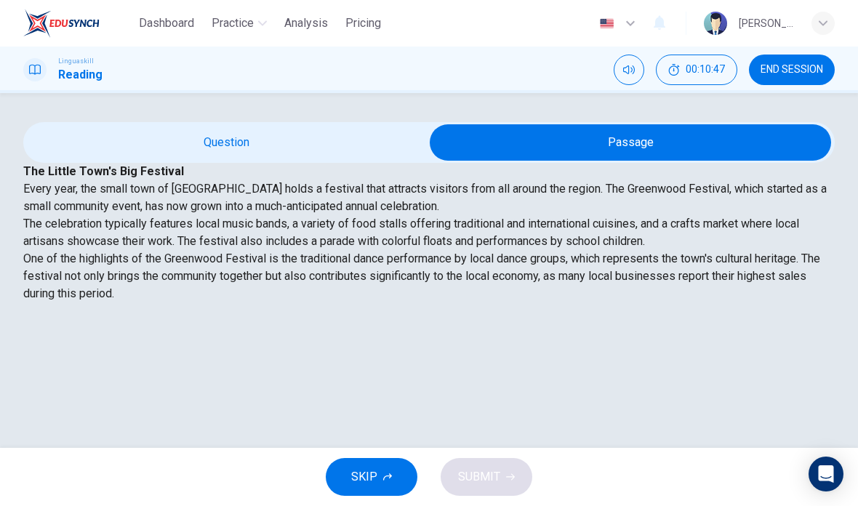
click at [299, 124] on input "checkbox" at bounding box center [630, 142] width 1217 height 36
checkbox input "false"
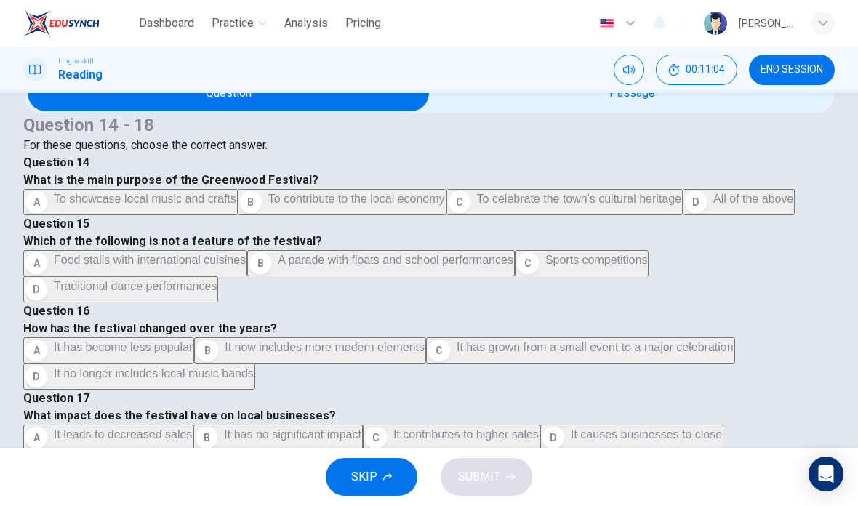
click at [456, 353] on span "It has grown from a small event to a major celebration" at bounding box center [594, 347] width 277 height 12
click at [393, 428] on span "It contributes to higher sales" at bounding box center [465, 434] width 145 height 12
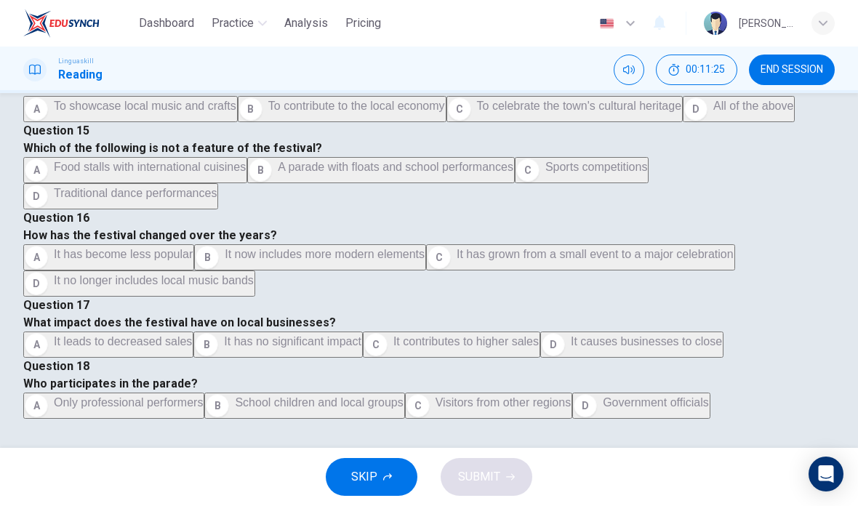
scroll to position [404, 0]
click at [435, 396] on span "Visitors from other regions" at bounding box center [502, 402] width 135 height 12
click at [492, 472] on span "SUBMIT" at bounding box center [479, 477] width 42 height 20
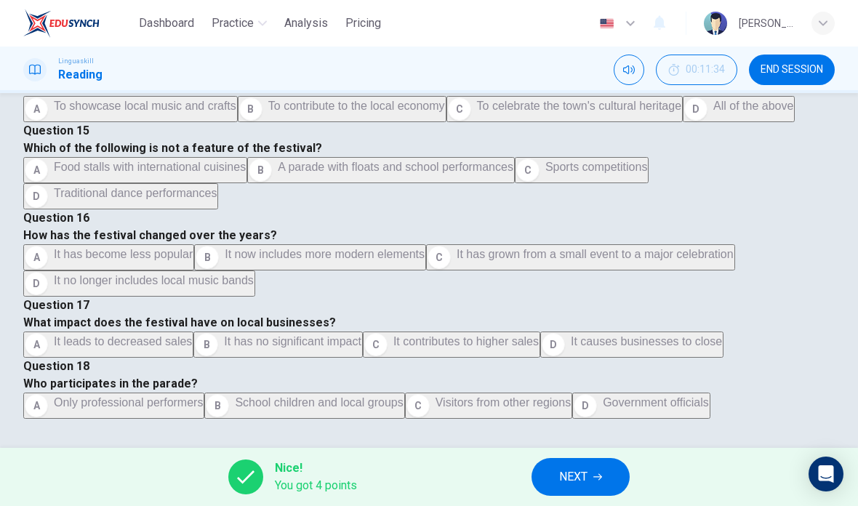
click at [591, 482] on button "NEXT" at bounding box center [580, 477] width 98 height 38
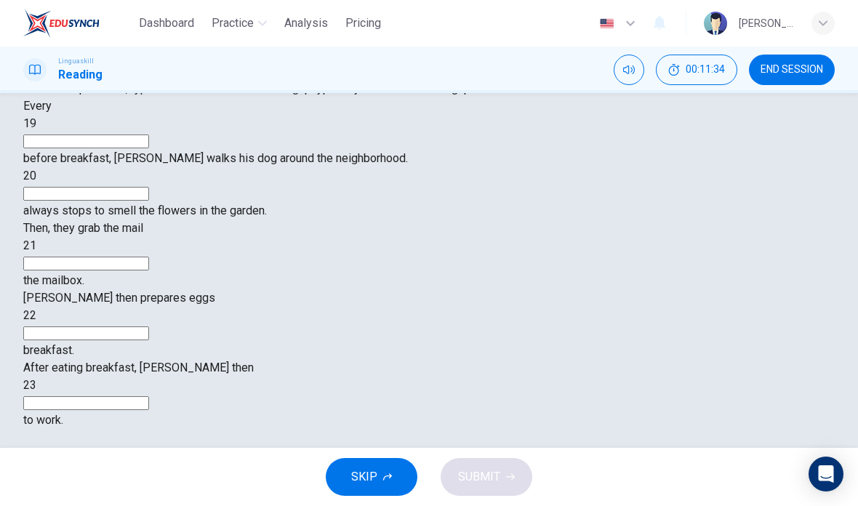
scroll to position [70, 0]
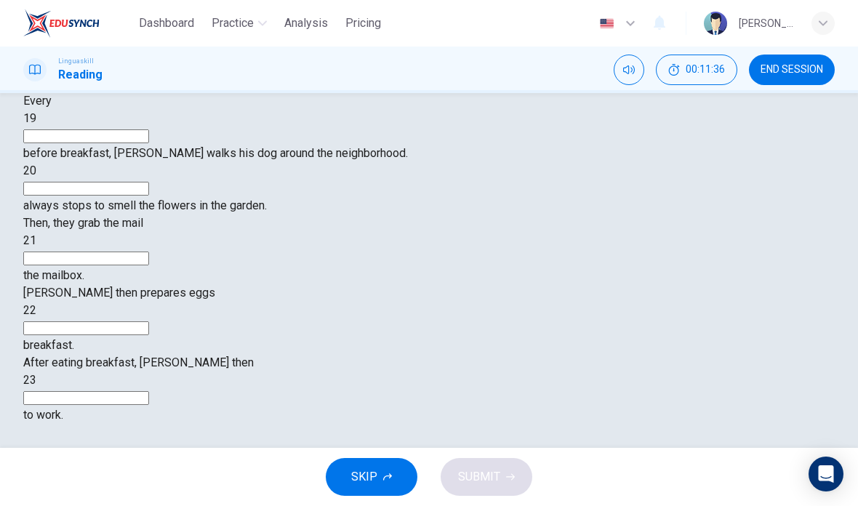
click at [149, 143] on input at bounding box center [86, 136] width 126 height 14
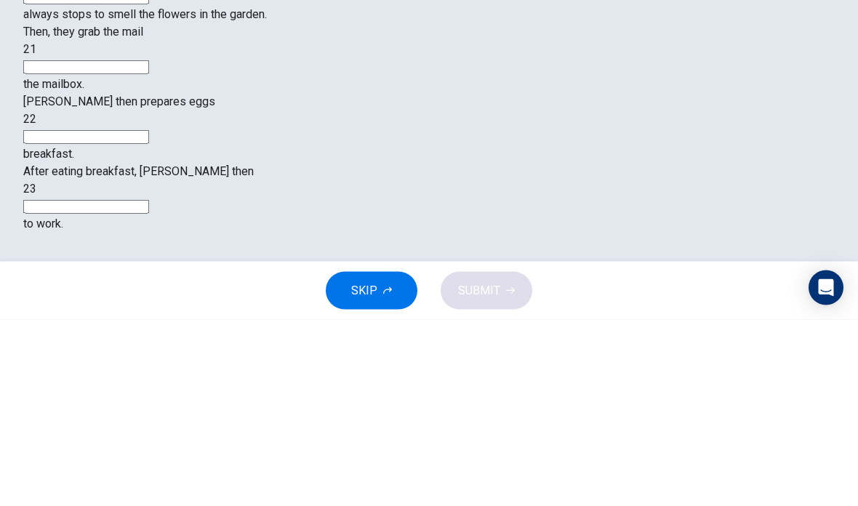
scroll to position [106, 0]
type input "Day"
click at [149, 177] on input at bounding box center [86, 184] width 126 height 14
type input "T"
type input "I"
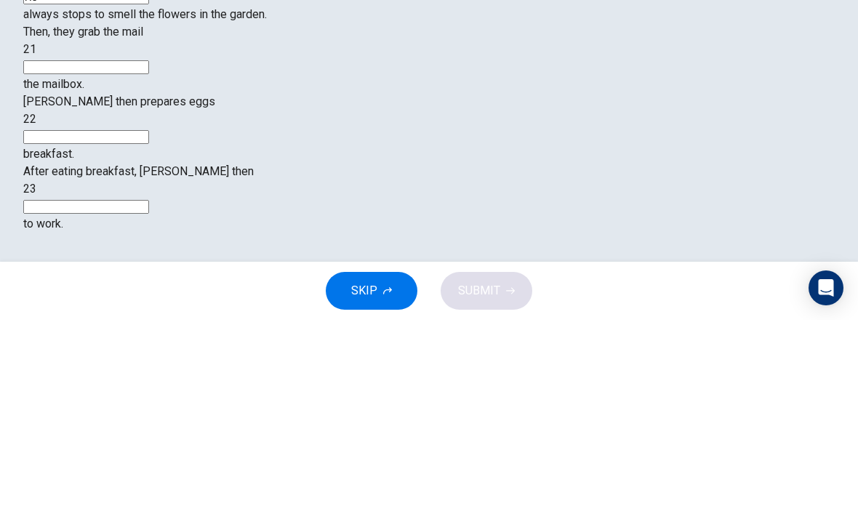
type input "He"
click at [149, 246] on input at bounding box center [86, 253] width 126 height 14
type input "F"
type input "from"
click at [149, 316] on input at bounding box center [86, 323] width 126 height 14
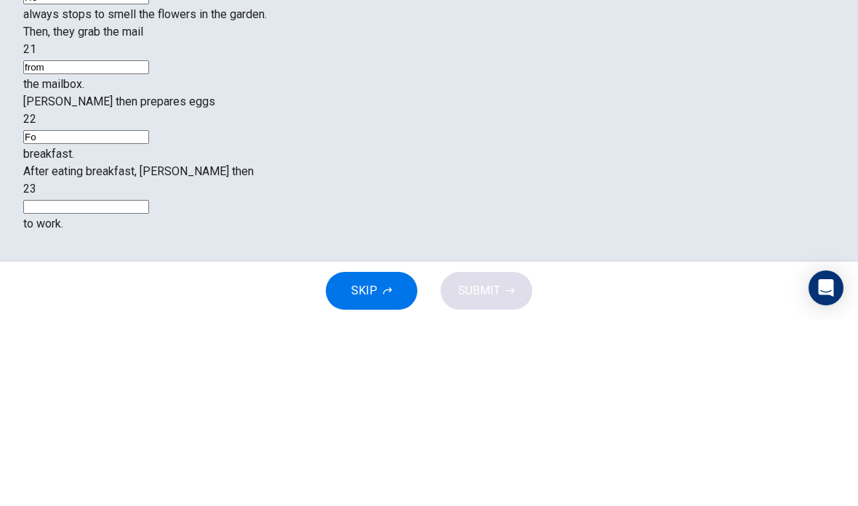
type input "F"
type input "a"
type input "for"
click at [149, 386] on input at bounding box center [86, 393] width 126 height 14
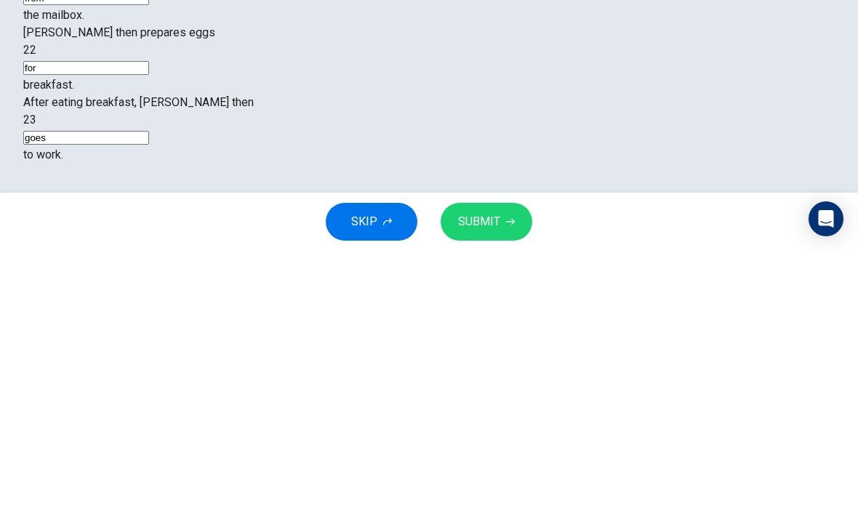
scroll to position [288, 0]
type input "goes"
click at [738, 97] on div "Questions 19 - 23 For these questions, type the correct answer in each gap Type…" at bounding box center [428, 233] width 811 height 372
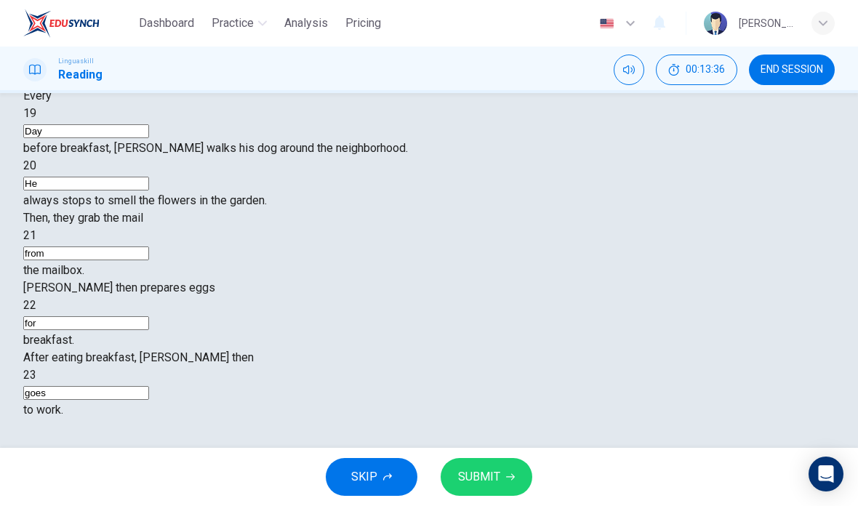
click at [721, 97] on div "Every 19 Day before breakfast, [PERSON_NAME] walks his dog around the neighborh…" at bounding box center [428, 252] width 811 height 331
click at [498, 477] on span "SUBMIT" at bounding box center [479, 477] width 42 height 20
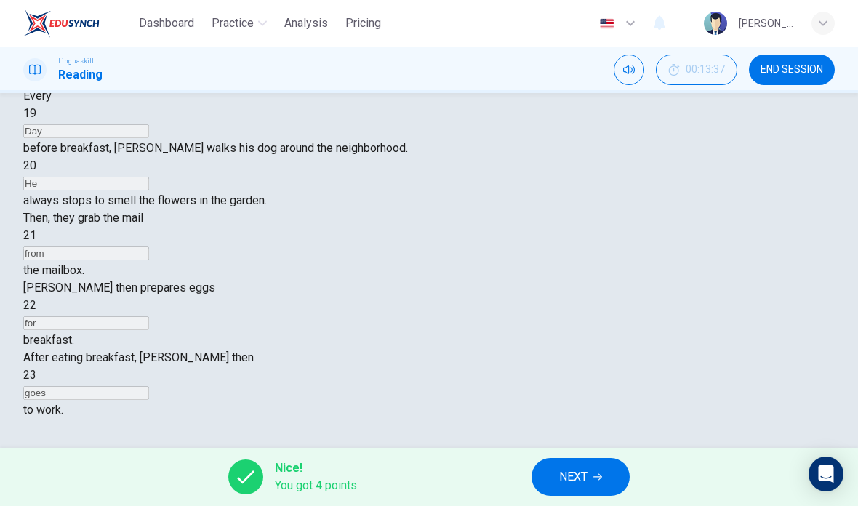
scroll to position [142, 0]
click at [587, 474] on span "NEXT" at bounding box center [573, 477] width 28 height 20
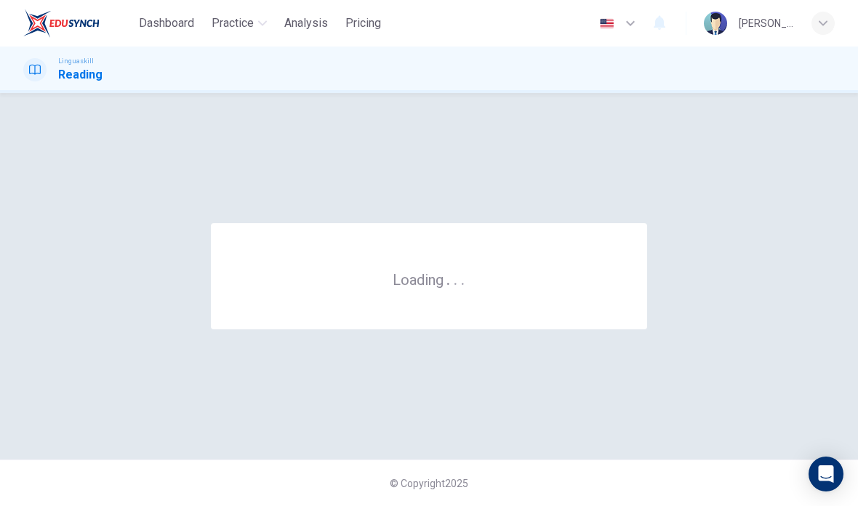
scroll to position [0, 0]
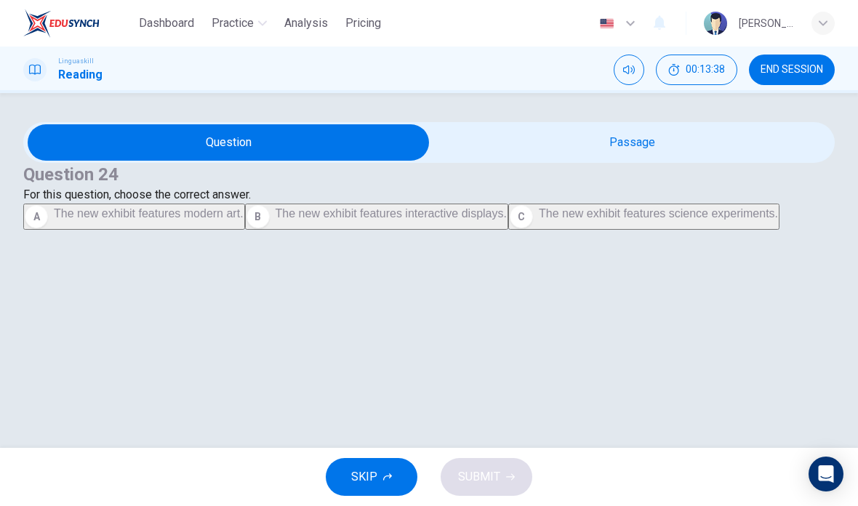
click at [646, 161] on input "checkbox" at bounding box center [228, 142] width 1217 height 36
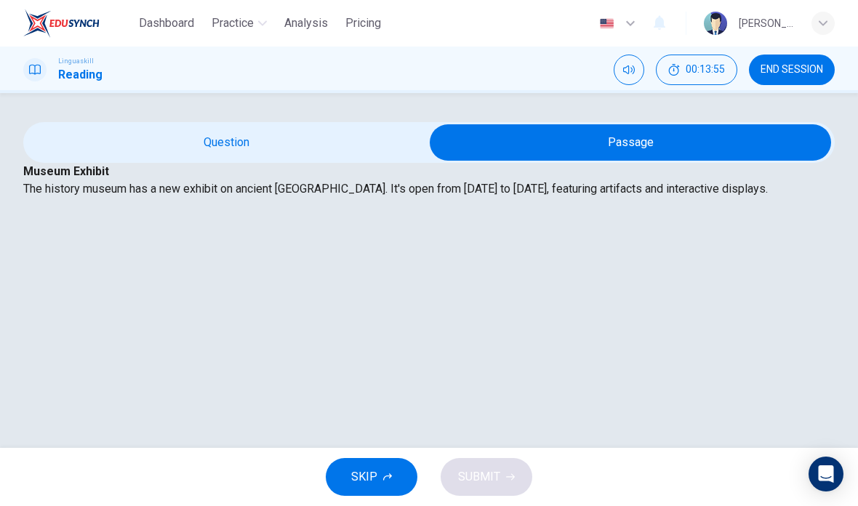
click at [317, 161] on input "checkbox" at bounding box center [630, 142] width 1217 height 36
checkbox input "false"
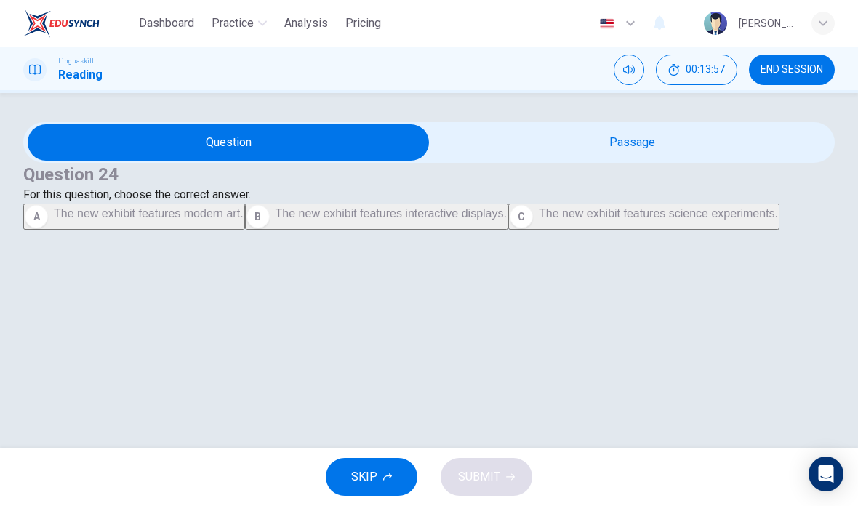
scroll to position [49, 0]
click at [286, 219] on span "The new exhibit features interactive displays." at bounding box center [390, 213] width 231 height 12
click at [494, 483] on span "SUBMIT" at bounding box center [479, 477] width 42 height 20
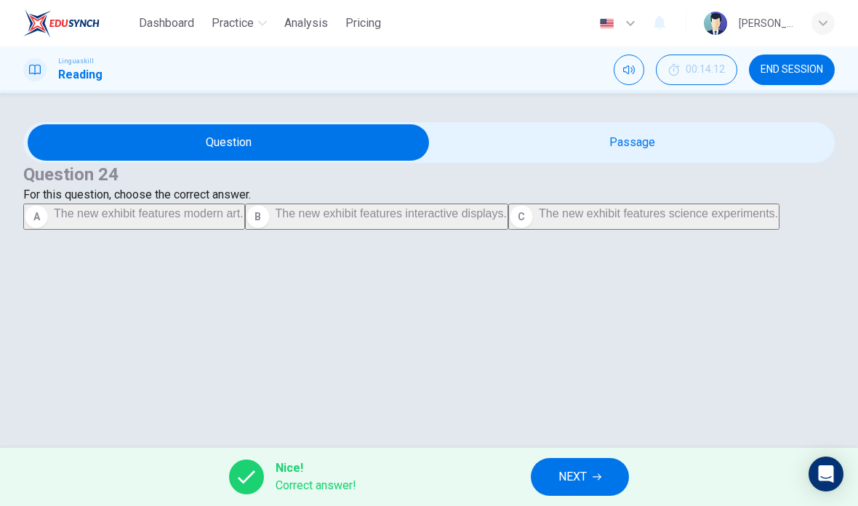
click at [584, 493] on button "NEXT" at bounding box center [580, 477] width 98 height 38
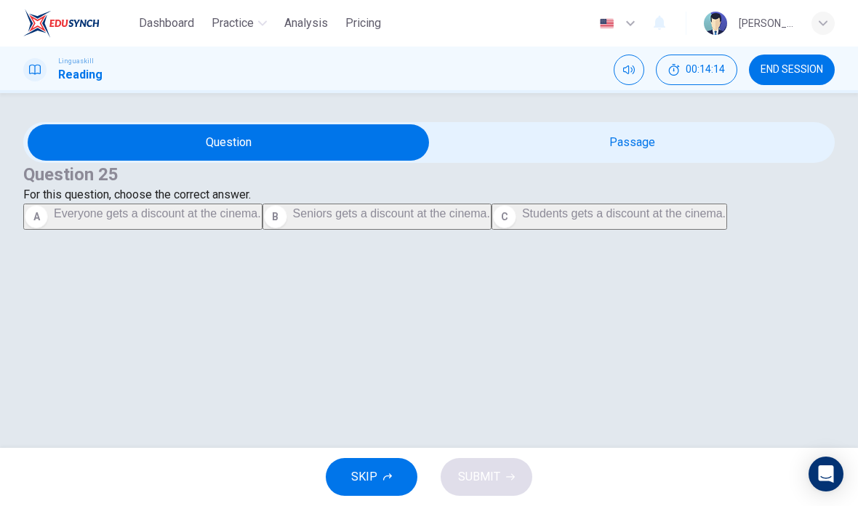
scroll to position [55, 0]
click at [653, 125] on input "checkbox" at bounding box center [228, 142] width 1217 height 36
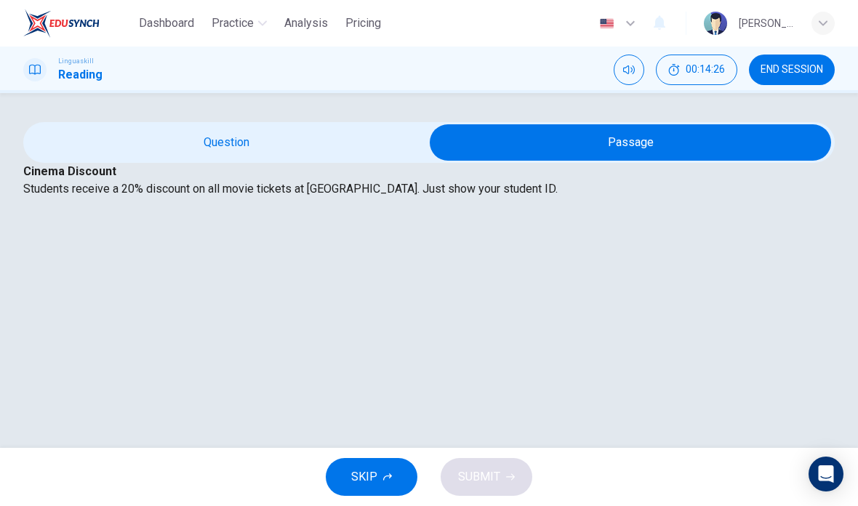
click at [297, 130] on input "checkbox" at bounding box center [630, 142] width 1217 height 36
checkbox input "false"
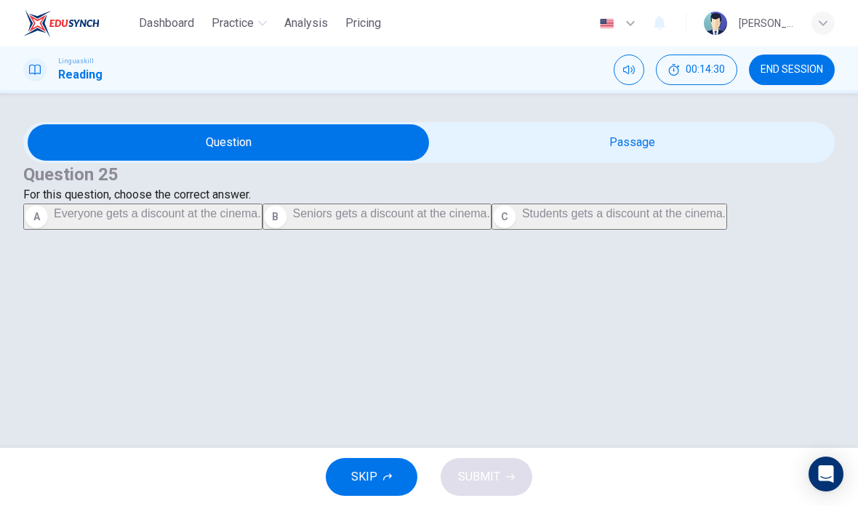
click at [491, 230] on button "C Students gets a discount at the cinema." at bounding box center [608, 216] width 235 height 26
click at [499, 467] on button "SUBMIT" at bounding box center [486, 477] width 92 height 38
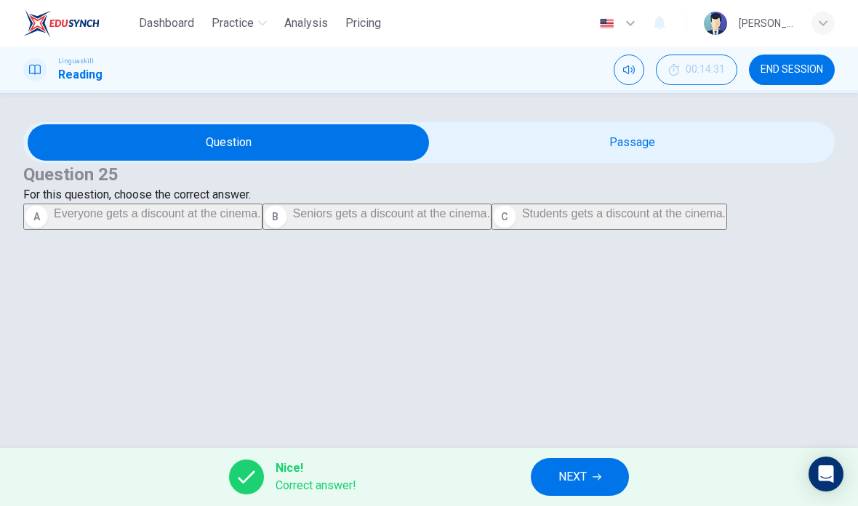
click at [586, 476] on span "NEXT" at bounding box center [572, 477] width 28 height 20
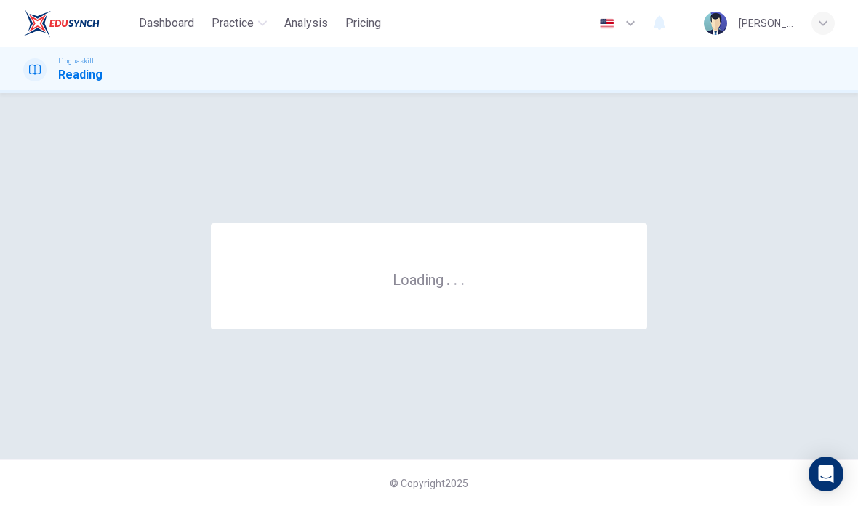
scroll to position [0, 0]
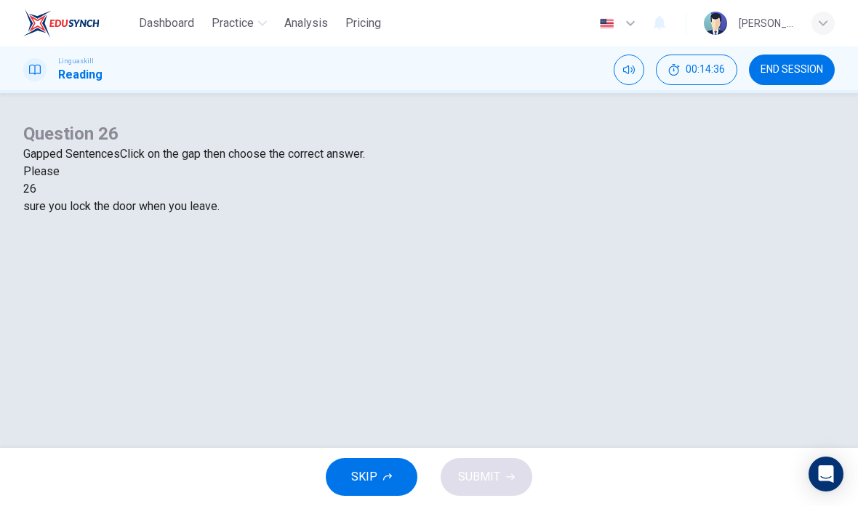
click at [36, 189] on div at bounding box center [36, 189] width 0 height 0
click at [460, 267] on div "make" at bounding box center [428, 258] width 811 height 17
click at [483, 459] on button "SUBMIT" at bounding box center [486, 477] width 92 height 38
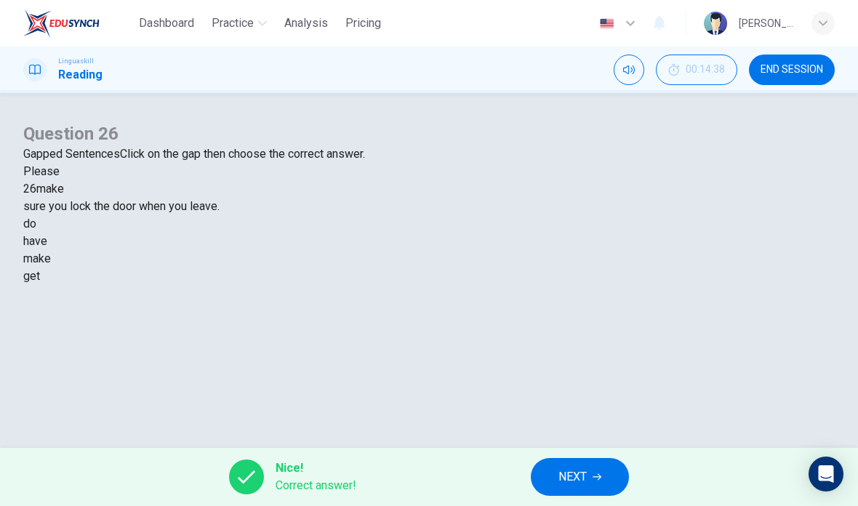
click at [585, 475] on span "NEXT" at bounding box center [572, 477] width 28 height 20
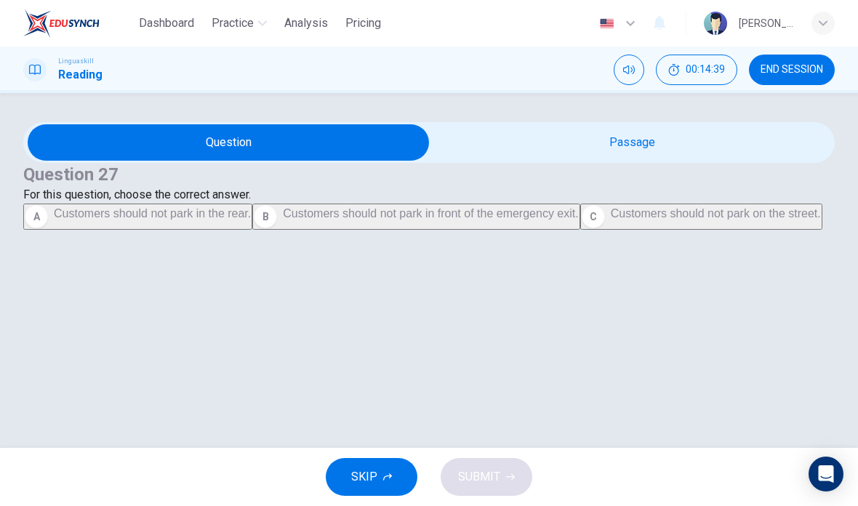
scroll to position [37, 0]
click at [628, 137] on input "checkbox" at bounding box center [228, 142] width 1217 height 36
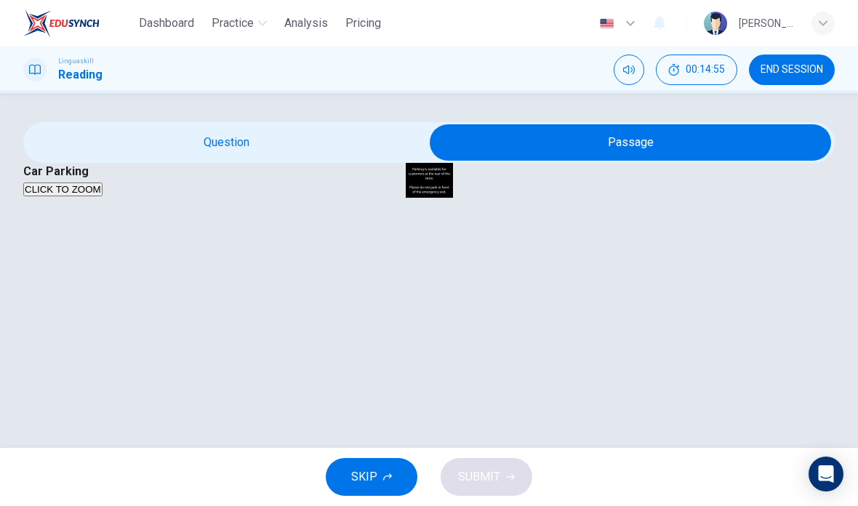
click at [303, 140] on input "checkbox" at bounding box center [630, 142] width 1217 height 36
checkbox input "false"
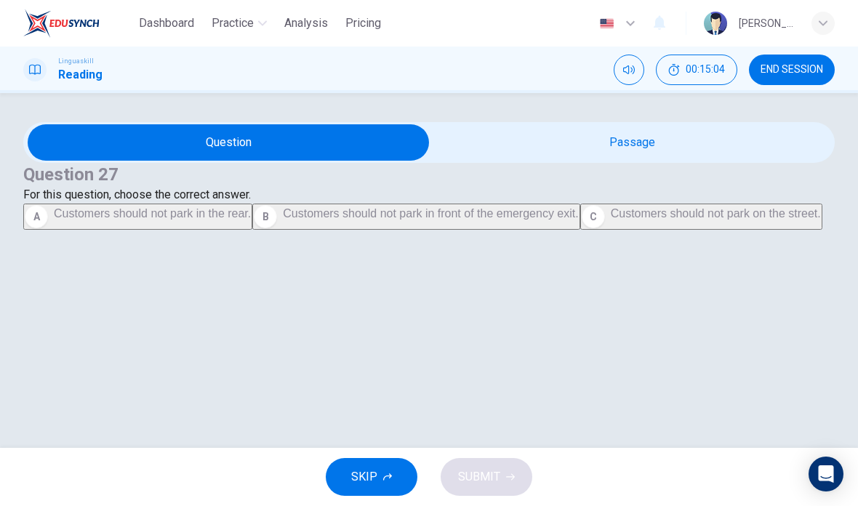
click at [335, 230] on button "B Customers should not park in front of the emergency exit." at bounding box center [415, 216] width 327 height 26
click at [491, 474] on span "SUBMIT" at bounding box center [479, 477] width 42 height 20
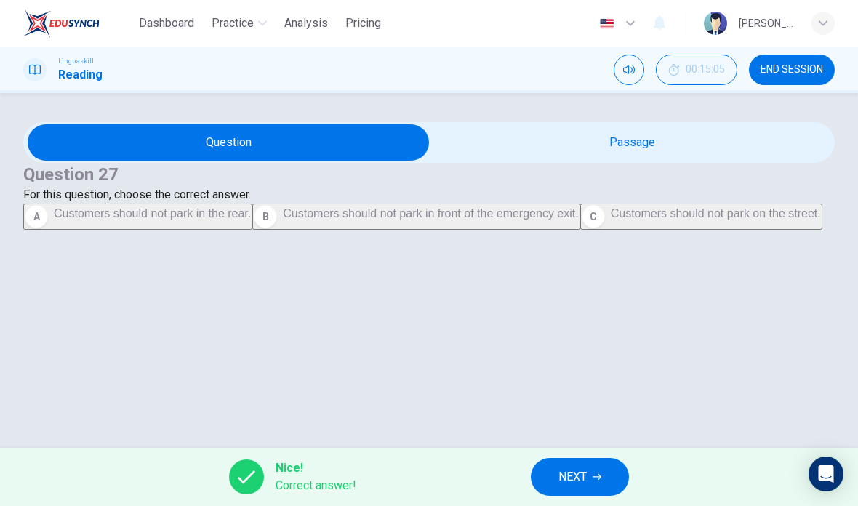
click at [589, 479] on button "NEXT" at bounding box center [580, 477] width 98 height 38
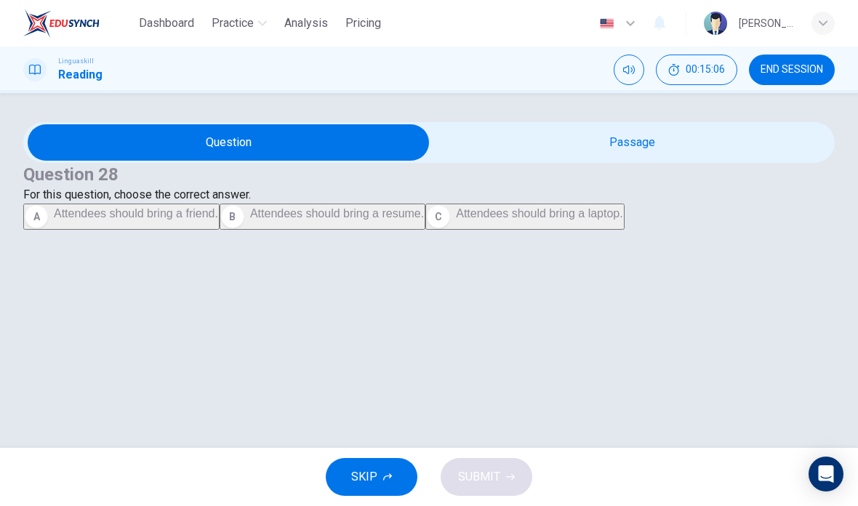
click at [611, 161] on input "checkbox" at bounding box center [228, 142] width 1217 height 36
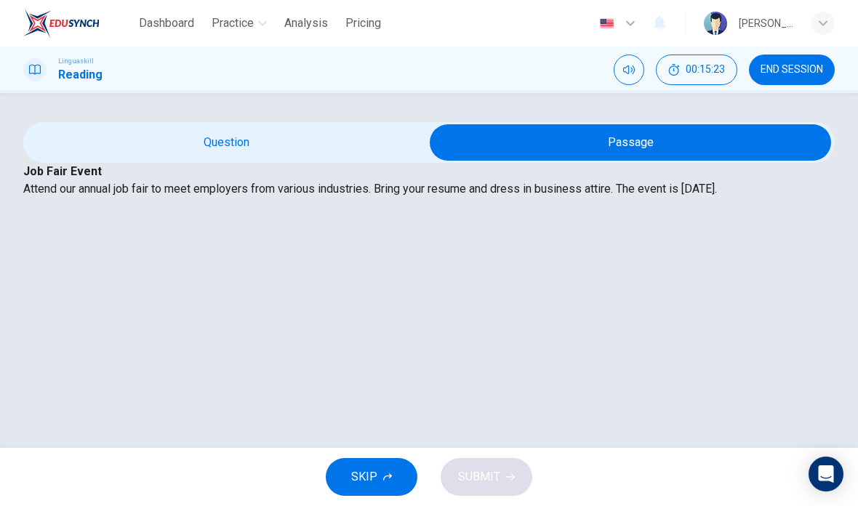
click at [256, 161] on input "checkbox" at bounding box center [630, 142] width 1217 height 36
checkbox input "false"
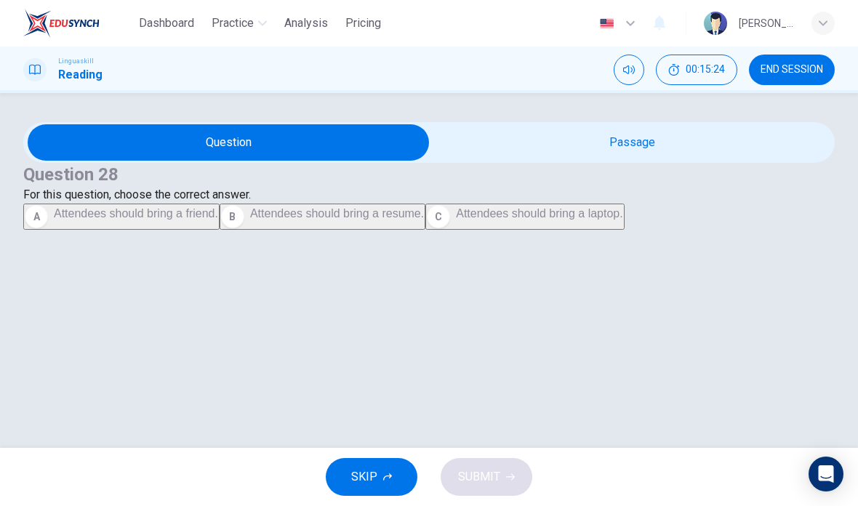
scroll to position [40, 0]
click at [250, 219] on span "Attendees should bring a resume." at bounding box center [337, 213] width 174 height 12
click at [476, 478] on span "SUBMIT" at bounding box center [479, 477] width 42 height 20
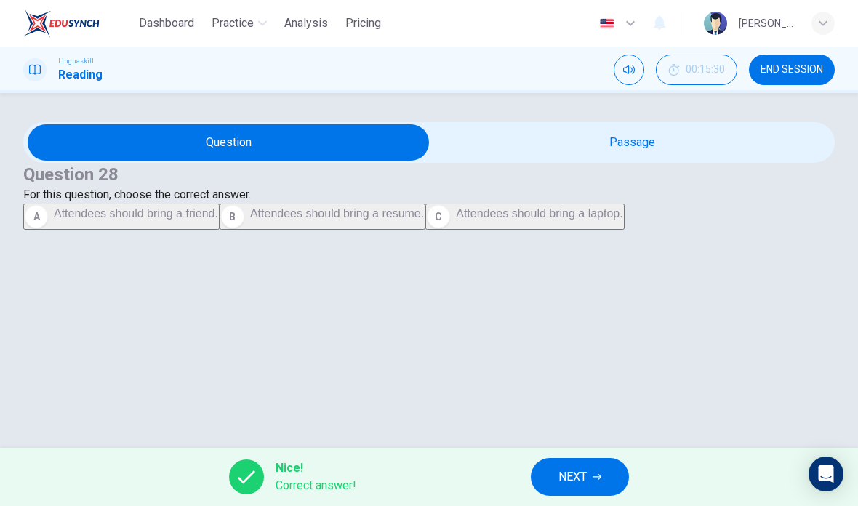
click at [580, 473] on span "NEXT" at bounding box center [572, 477] width 28 height 20
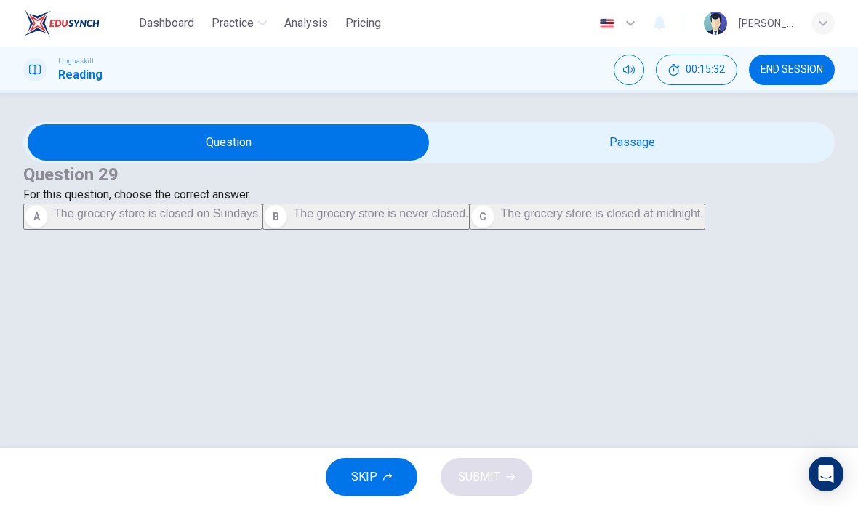
scroll to position [15, 0]
click at [663, 161] on input "checkbox" at bounding box center [228, 142] width 1217 height 36
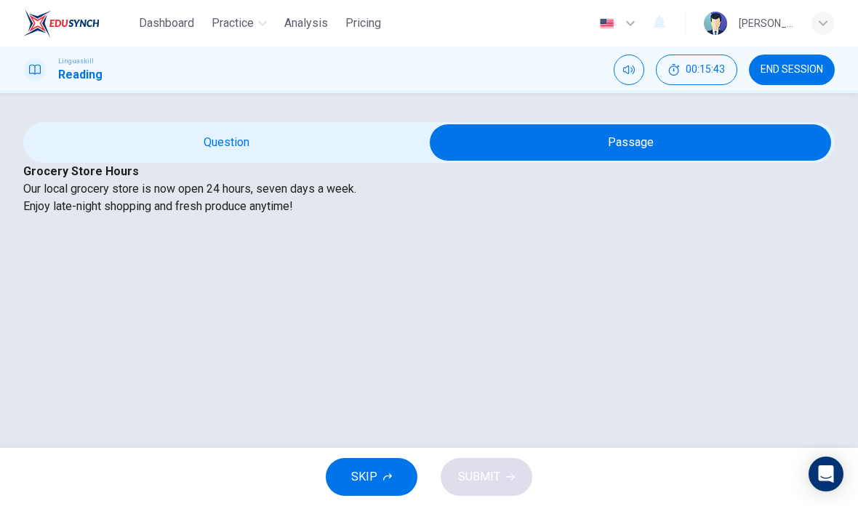
click at [309, 161] on input "checkbox" at bounding box center [630, 142] width 1217 height 36
checkbox input "false"
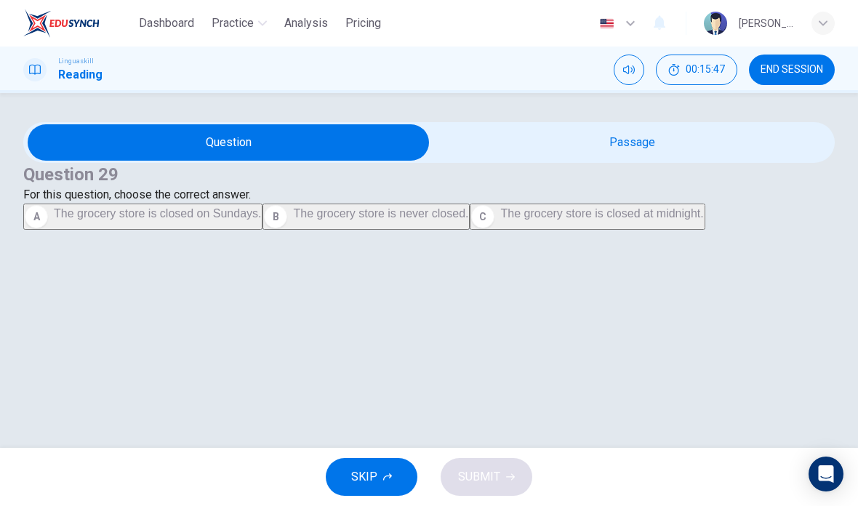
click at [262, 230] on button "B The grocery store is never closed." at bounding box center [365, 216] width 207 height 26
click at [485, 477] on span "SUBMIT" at bounding box center [479, 477] width 42 height 20
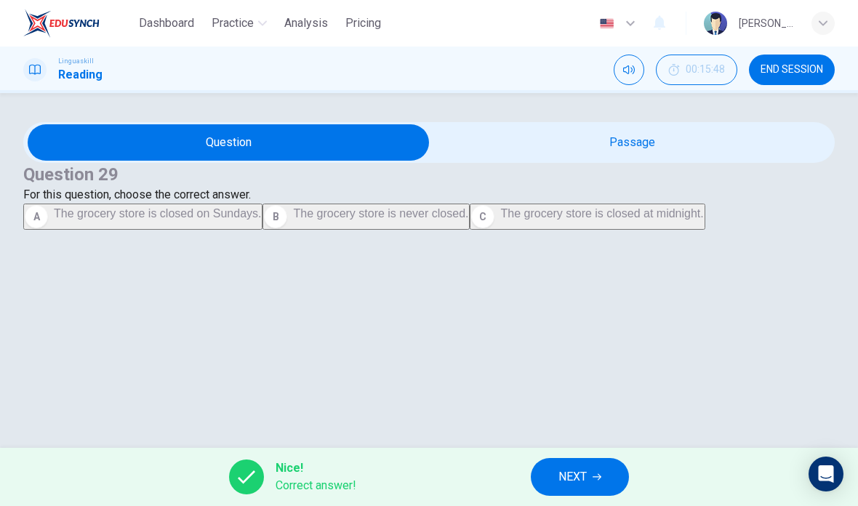
click at [597, 470] on button "NEXT" at bounding box center [580, 477] width 98 height 38
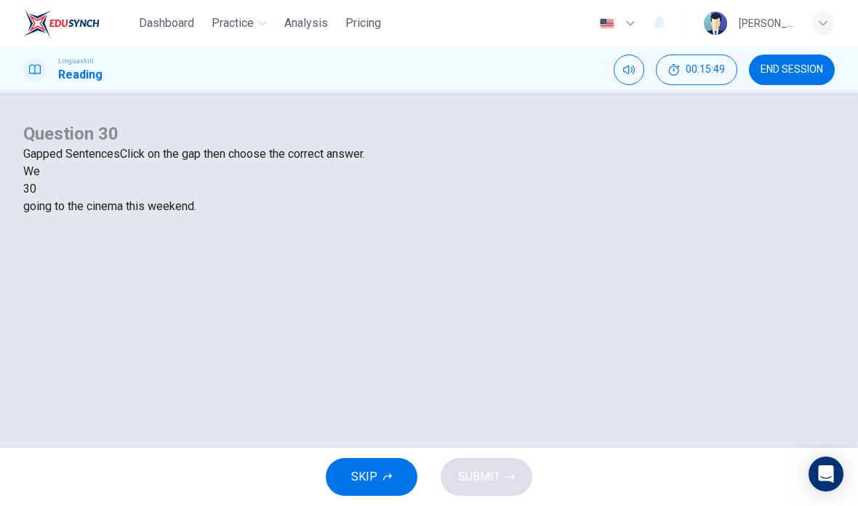
scroll to position [13, 0]
click at [36, 189] on div at bounding box center [36, 189] width 0 height 0
click at [363, 233] on div "are" at bounding box center [428, 223] width 811 height 17
click at [52, 198] on div "are" at bounding box center [44, 188] width 16 height 17
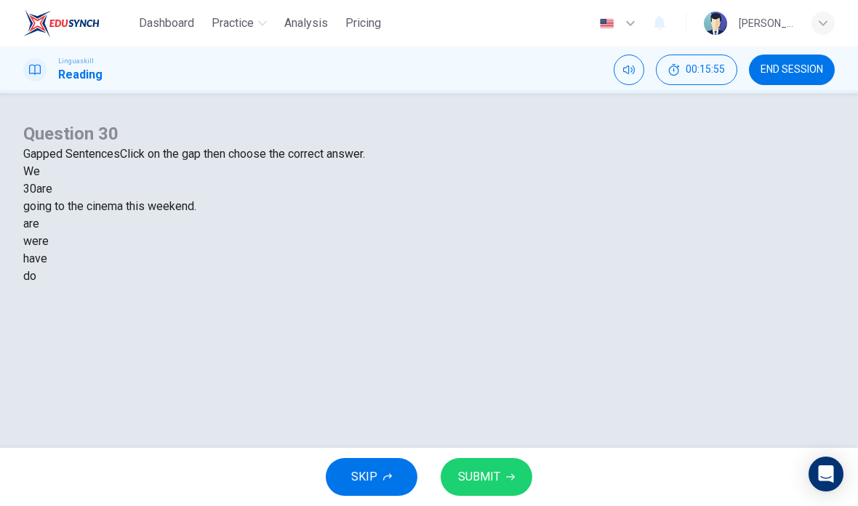
click at [477, 477] on span "SUBMIT" at bounding box center [479, 477] width 42 height 20
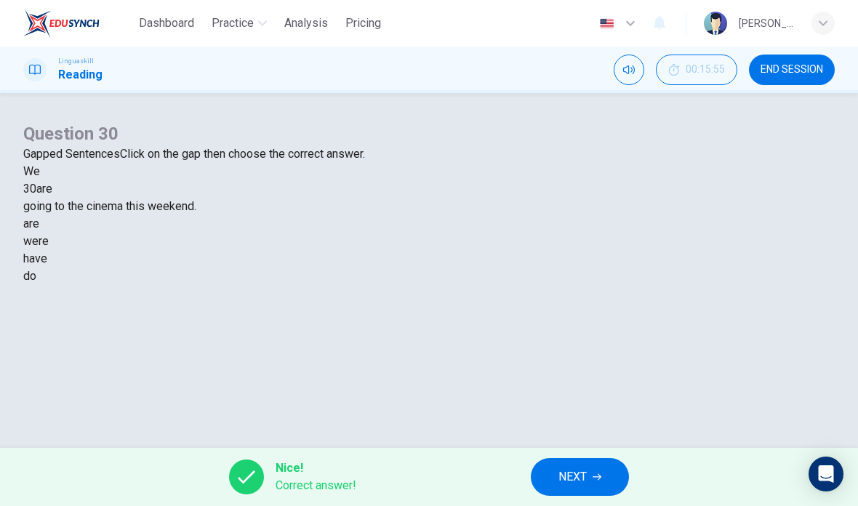
click at [575, 474] on span "NEXT" at bounding box center [572, 477] width 28 height 20
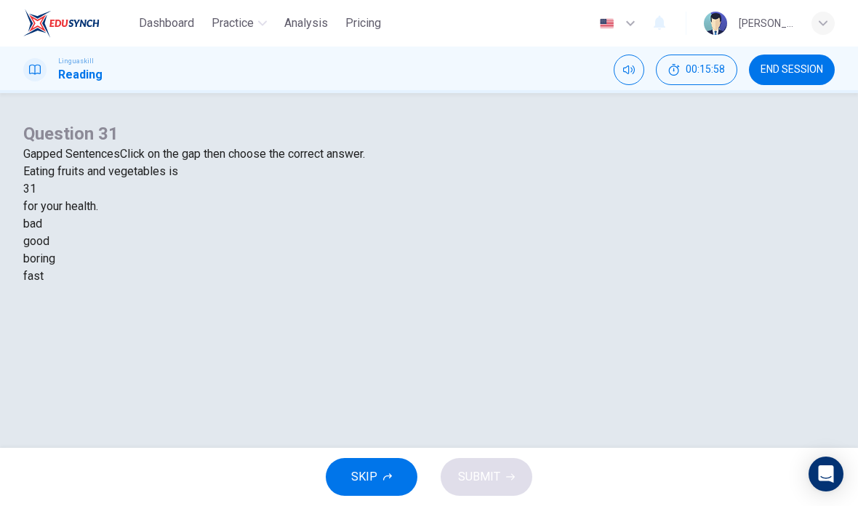
click at [36, 189] on div at bounding box center [36, 189] width 0 height 0
click at [398, 250] on div "good" at bounding box center [428, 241] width 811 height 17
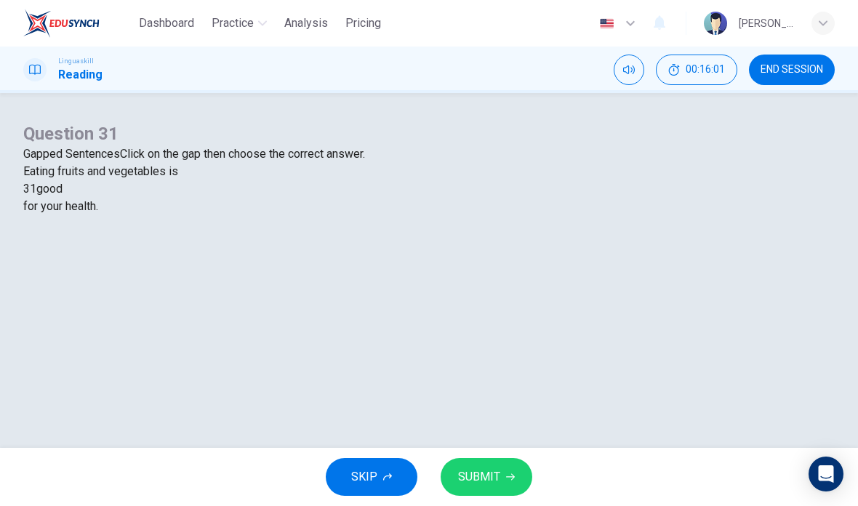
click at [501, 479] on button "SUBMIT" at bounding box center [486, 477] width 92 height 38
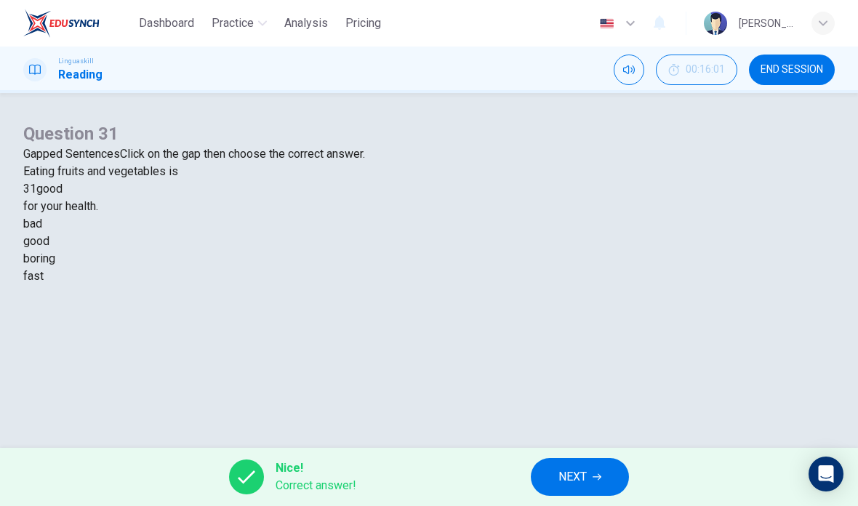
click at [577, 476] on span "NEXT" at bounding box center [572, 477] width 28 height 20
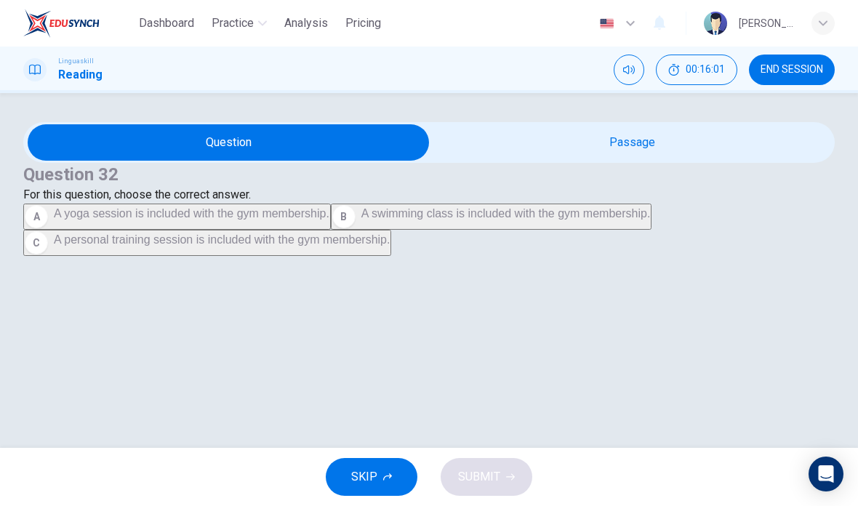
scroll to position [44, 0]
click at [638, 136] on input "checkbox" at bounding box center [228, 142] width 1217 height 36
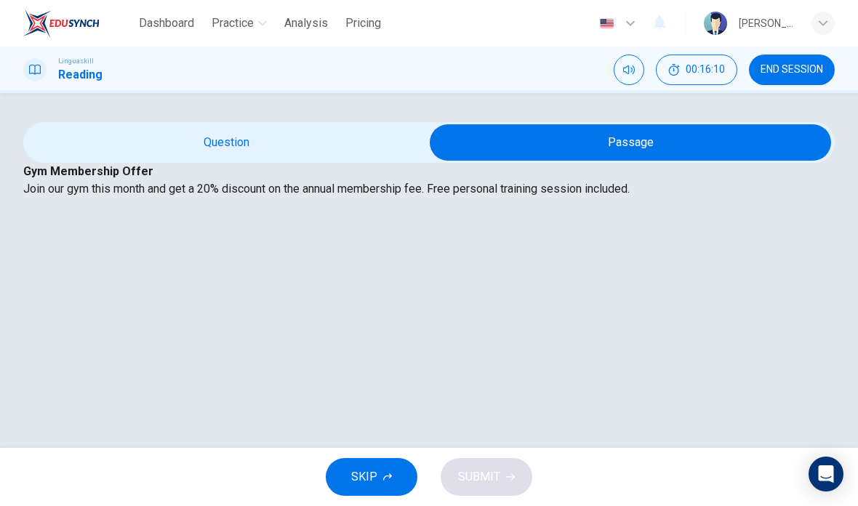
click at [316, 137] on input "checkbox" at bounding box center [630, 142] width 1217 height 36
checkbox input "false"
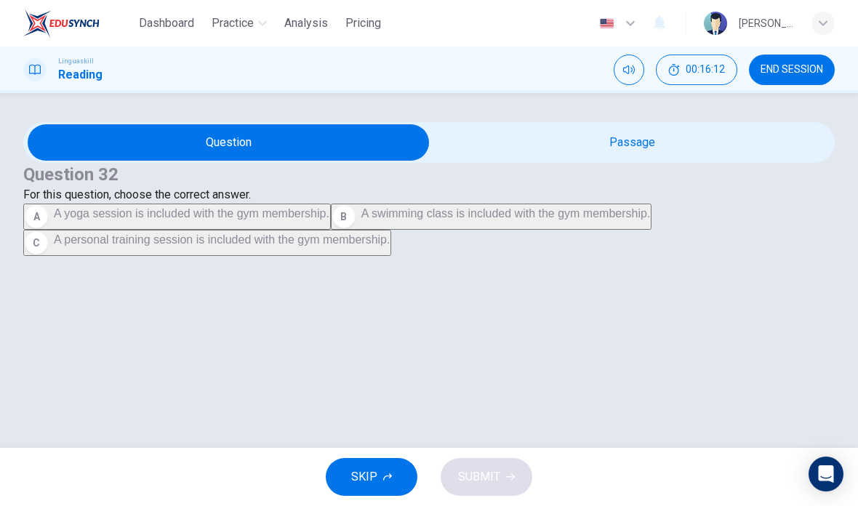
scroll to position [56, 0]
click at [391, 256] on button "C A personal training session is included with the gym membership." at bounding box center [207, 243] width 368 height 26
click at [501, 464] on button "SUBMIT" at bounding box center [486, 477] width 92 height 38
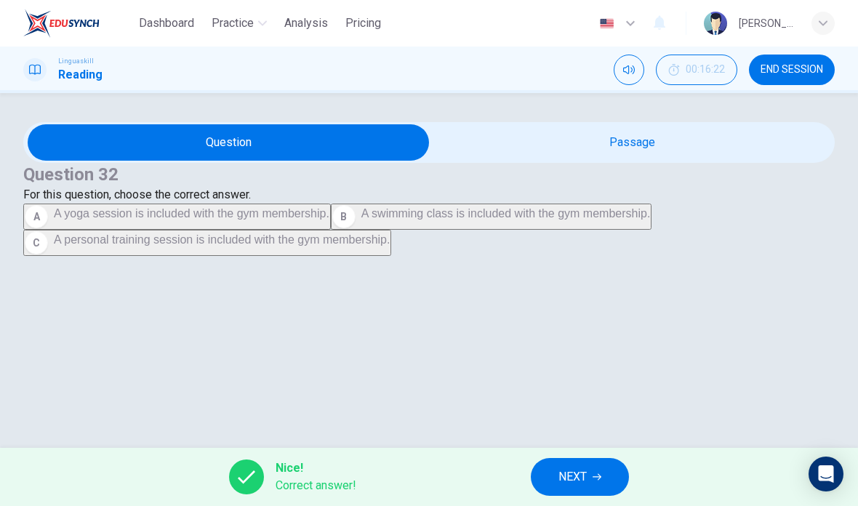
click at [574, 475] on span "NEXT" at bounding box center [572, 477] width 28 height 20
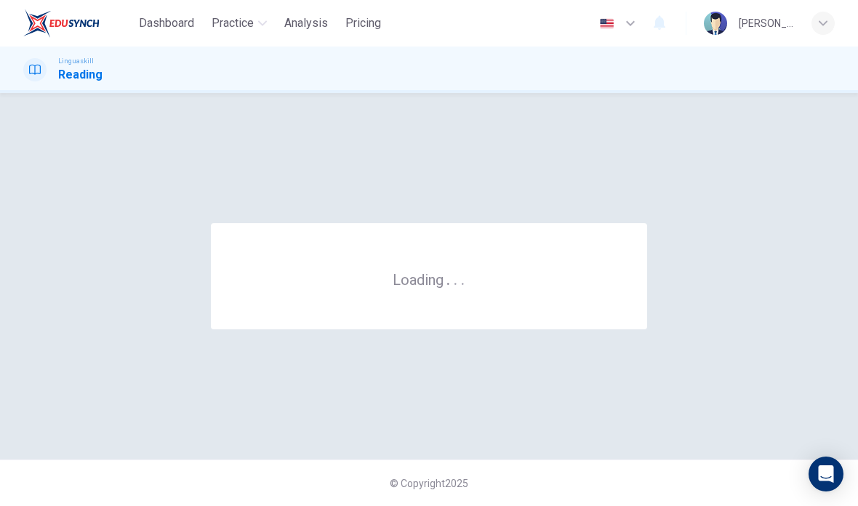
scroll to position [0, 0]
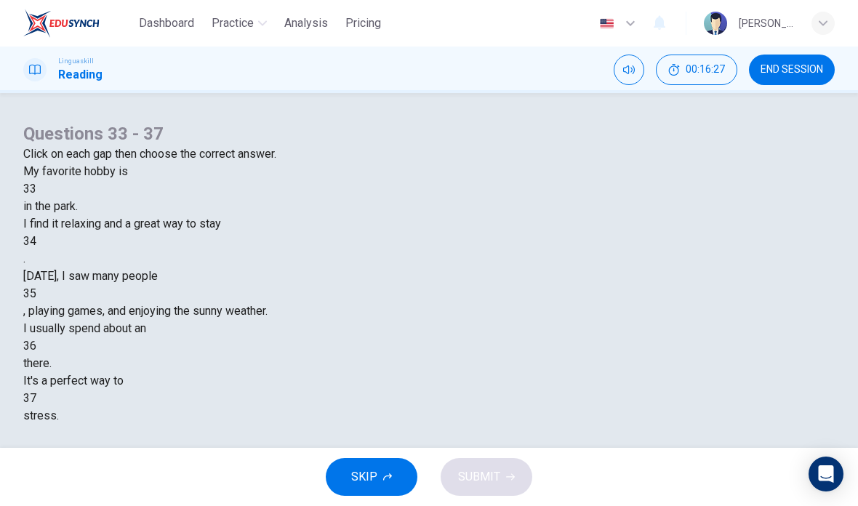
click at [36, 189] on div at bounding box center [36, 189] width 0 height 0
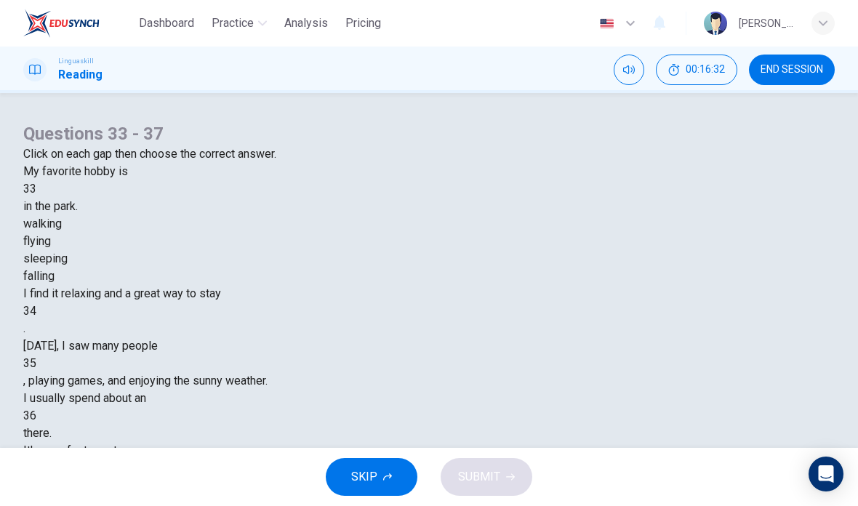
click at [347, 233] on div "walking" at bounding box center [428, 223] width 811 height 17
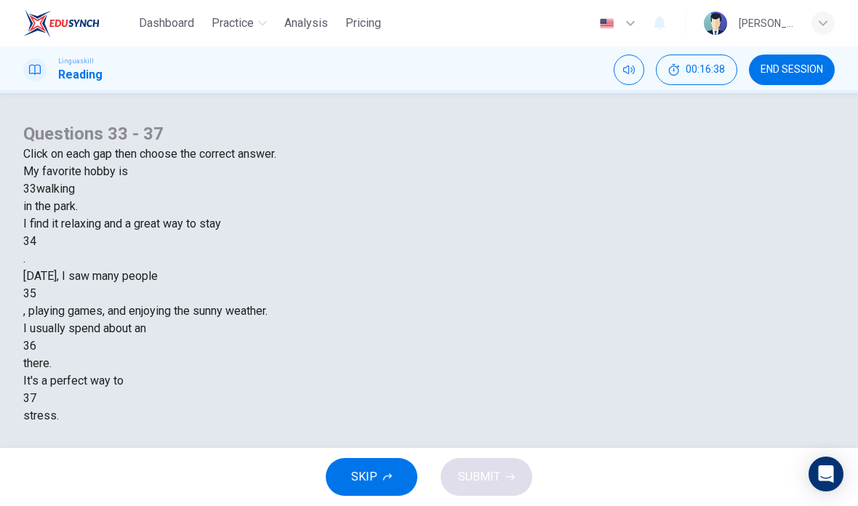
click at [36, 241] on div at bounding box center [36, 241] width 0 height 0
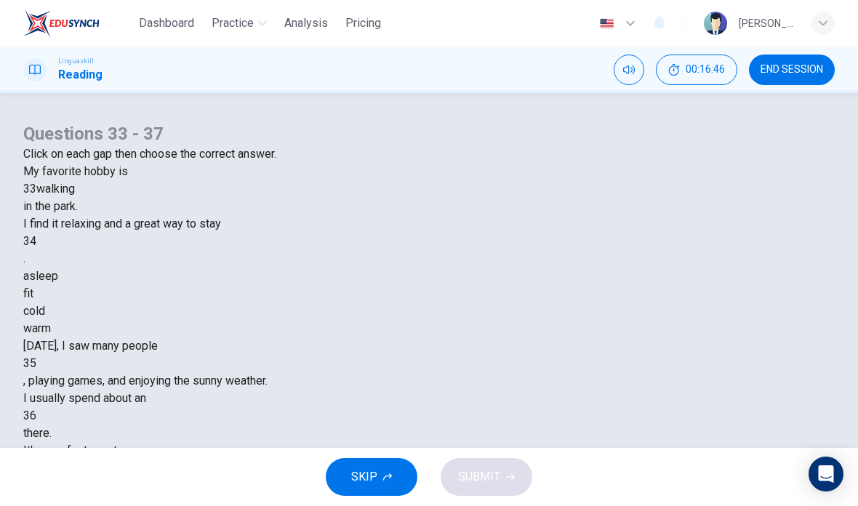
click at [504, 337] on div "warm" at bounding box center [428, 328] width 811 height 17
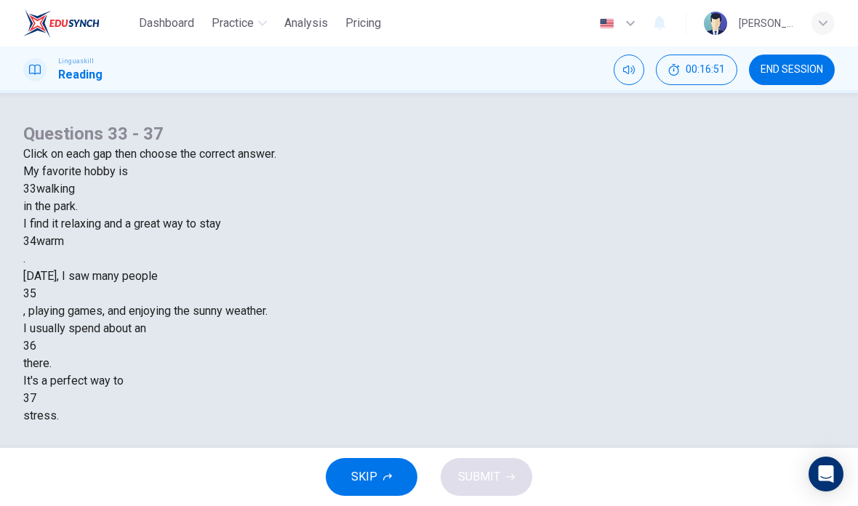
click at [36, 294] on div at bounding box center [36, 294] width 0 height 0
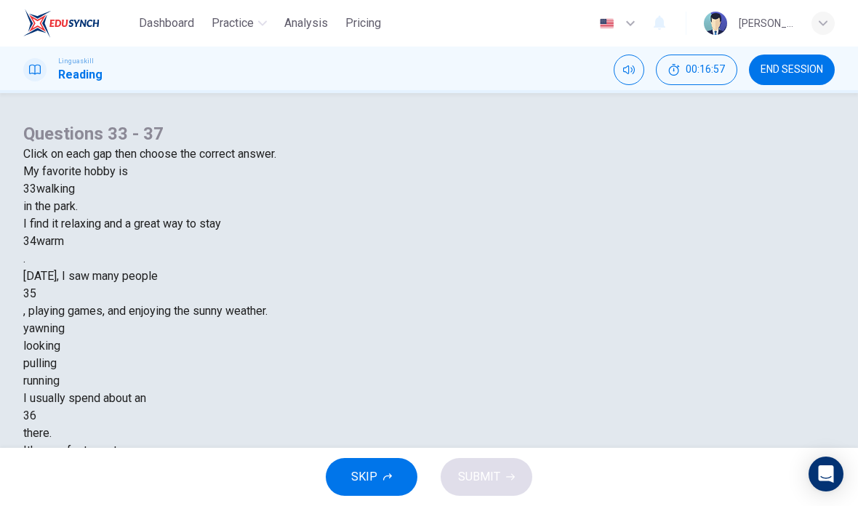
click at [524, 390] on div "running" at bounding box center [428, 380] width 811 height 17
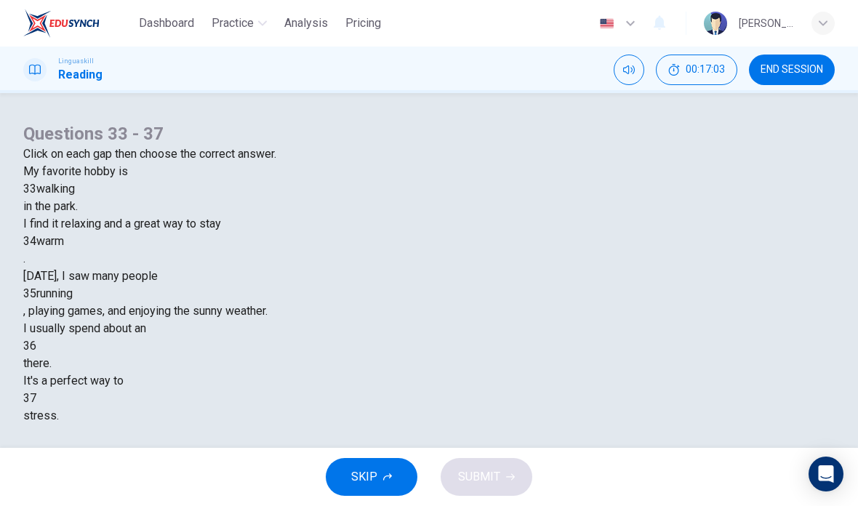
click at [36, 346] on div at bounding box center [36, 346] width 0 height 0
click at [358, 390] on div "hour" at bounding box center [428, 380] width 811 height 17
click at [36, 398] on div at bounding box center [36, 398] width 0 height 0
click at [413, 442] on div "ignore" at bounding box center [428, 450] width 811 height 17
click at [488, 477] on span "SUBMIT" at bounding box center [479, 477] width 42 height 20
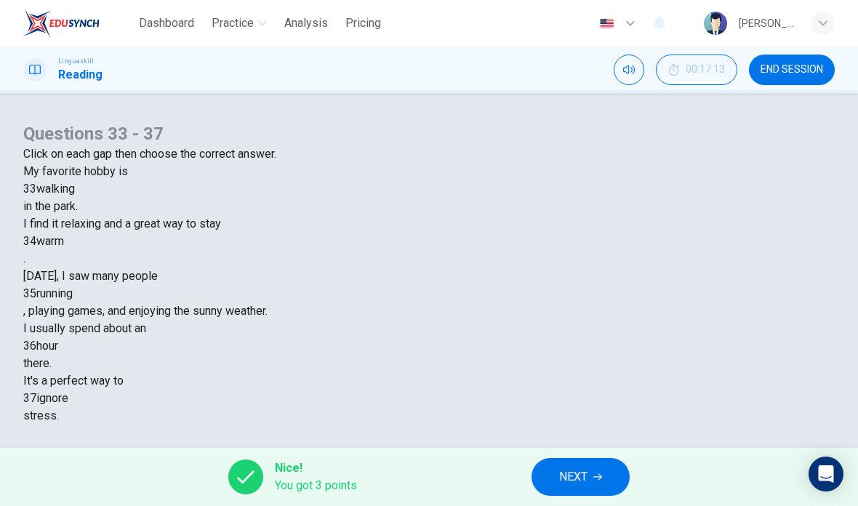
click at [68, 390] on div "ignore" at bounding box center [52, 398] width 32 height 17
click at [64, 250] on div "warm" at bounding box center [50, 241] width 28 height 17
click at [582, 477] on span "NEXT" at bounding box center [573, 477] width 28 height 20
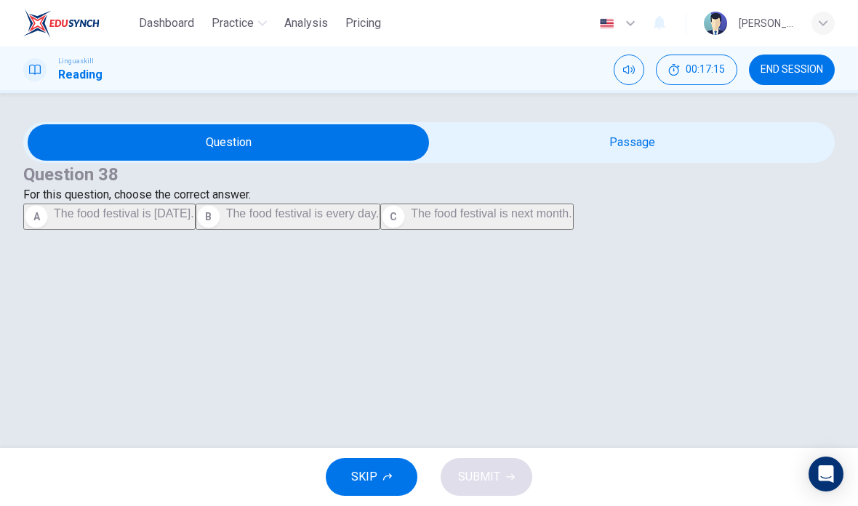
scroll to position [54, 0]
click at [677, 125] on input "checkbox" at bounding box center [228, 142] width 1217 height 36
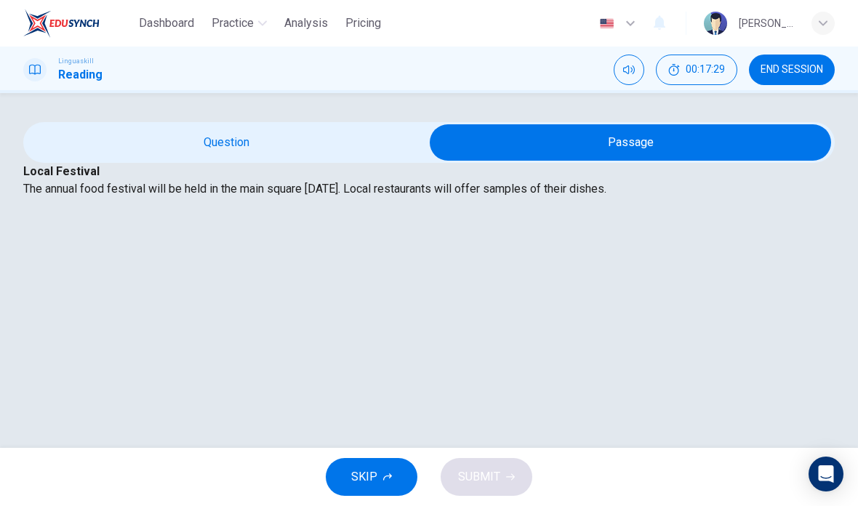
click at [302, 124] on input "checkbox" at bounding box center [630, 142] width 1217 height 36
checkbox input "false"
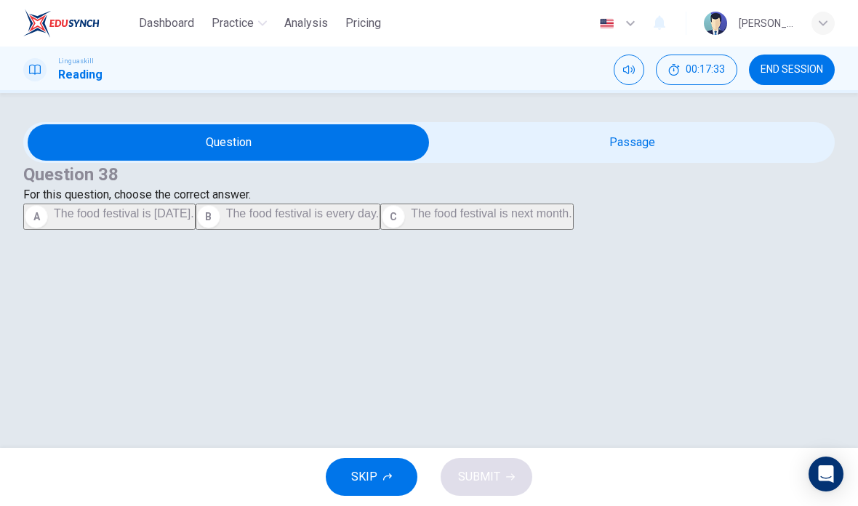
click at [194, 219] on span "The food festival is [DATE]." at bounding box center [124, 213] width 140 height 12
click at [480, 490] on button "SUBMIT" at bounding box center [486, 477] width 92 height 38
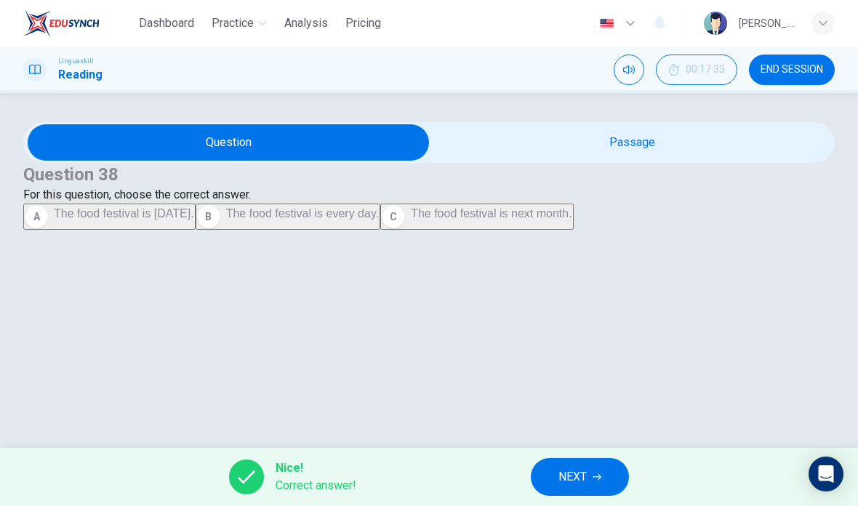
click at [594, 473] on icon "button" at bounding box center [596, 476] width 9 height 9
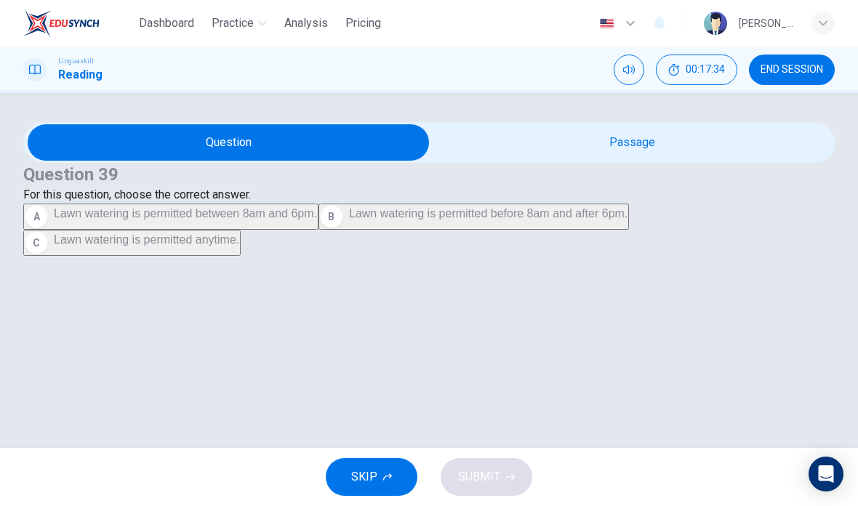
scroll to position [57, 0]
click at [610, 124] on input "checkbox" at bounding box center [228, 142] width 1217 height 36
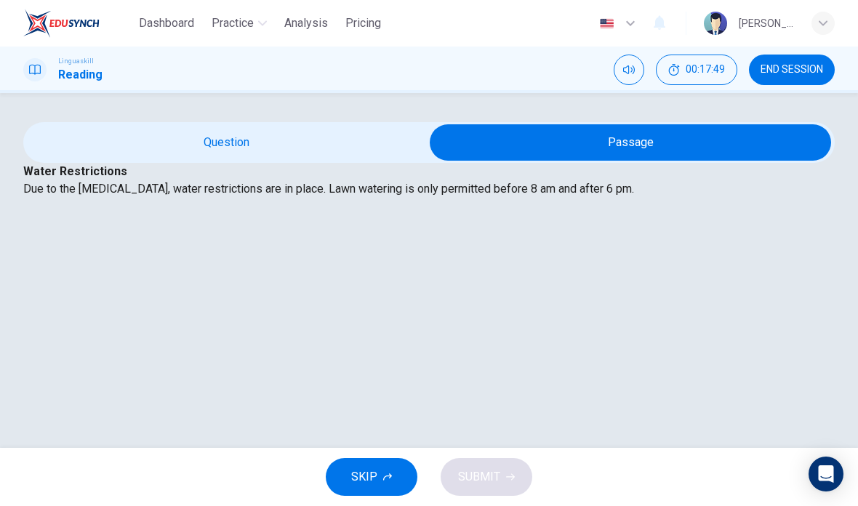
click at [320, 124] on input "checkbox" at bounding box center [630, 142] width 1217 height 36
checkbox input "false"
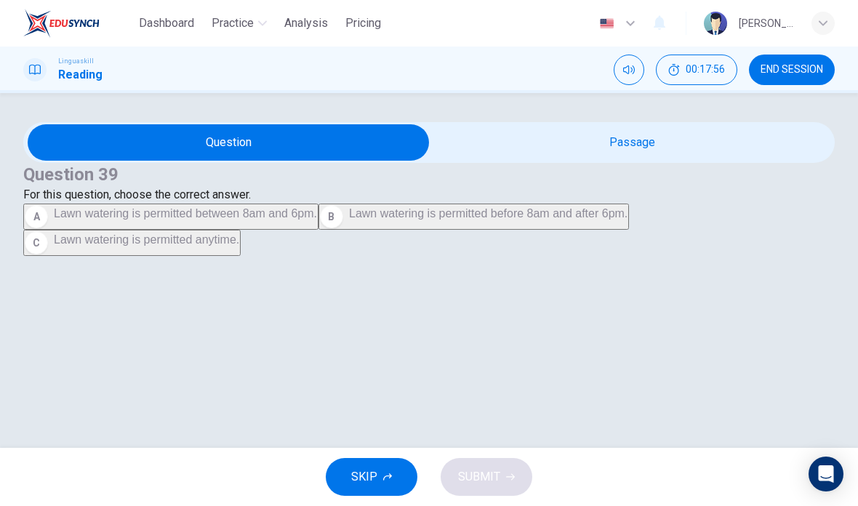
click at [341, 230] on button "B Lawn watering is permitted before 8am and after 6pm." at bounding box center [473, 216] width 310 height 26
click at [486, 477] on span "SUBMIT" at bounding box center [479, 477] width 42 height 20
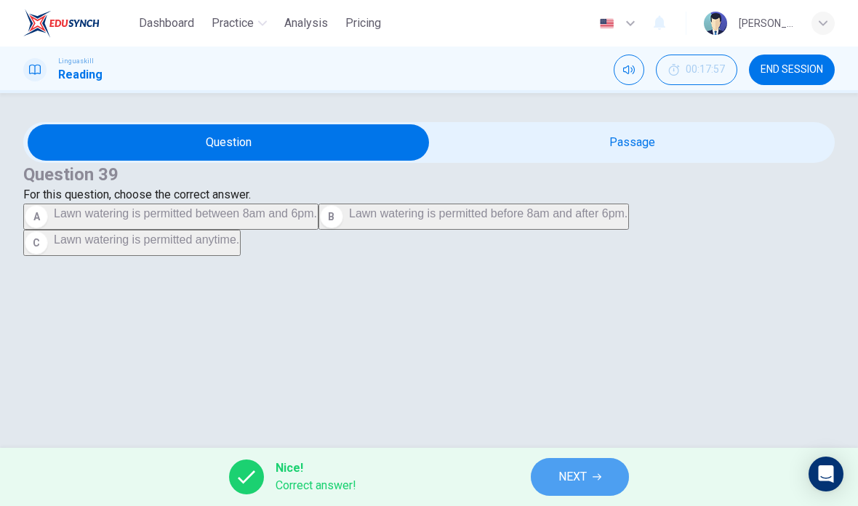
click at [602, 477] on button "NEXT" at bounding box center [580, 477] width 98 height 38
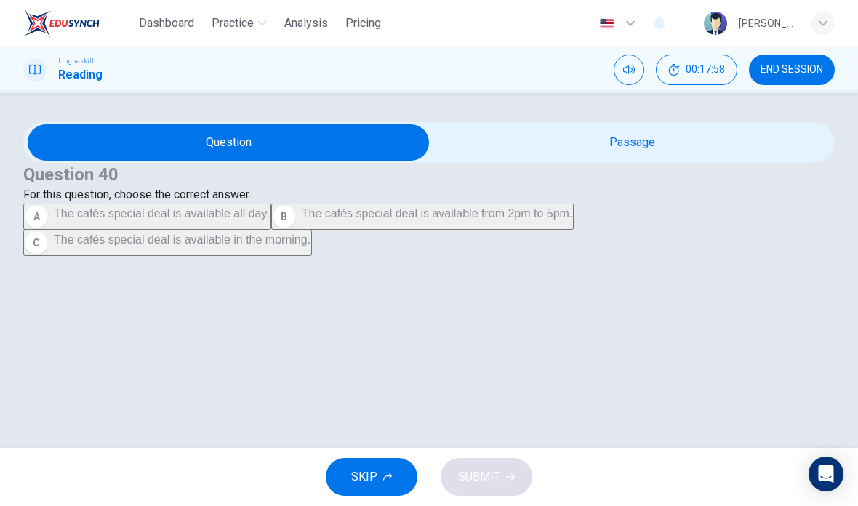
scroll to position [20, 0]
click at [646, 150] on input "checkbox" at bounding box center [228, 142] width 1217 height 36
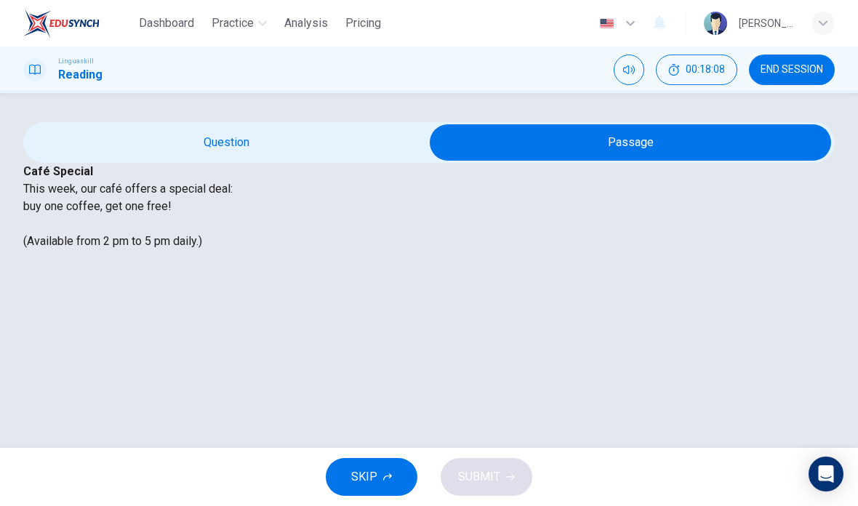
click at [300, 147] on input "checkbox" at bounding box center [630, 142] width 1217 height 36
checkbox input "false"
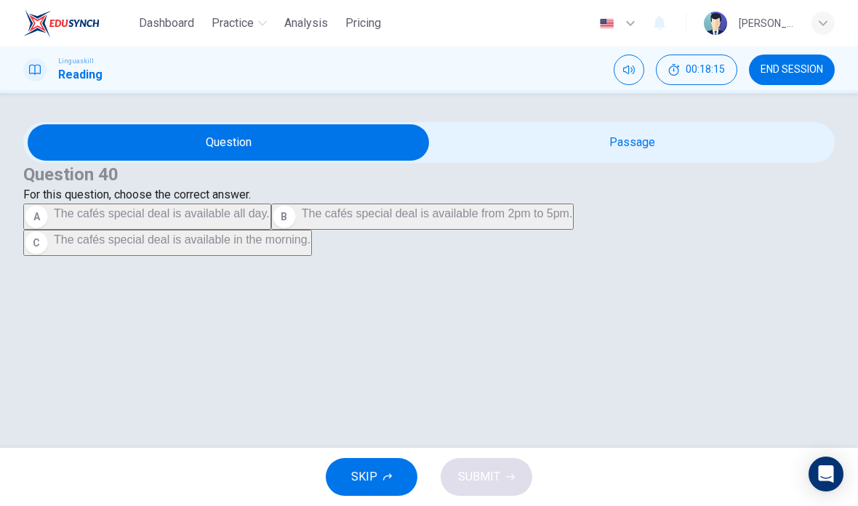
click at [344, 230] on button "B The cafés special deal is available from 2pm to 5pm." at bounding box center [422, 216] width 303 height 26
click at [488, 480] on span "SUBMIT" at bounding box center [479, 477] width 42 height 20
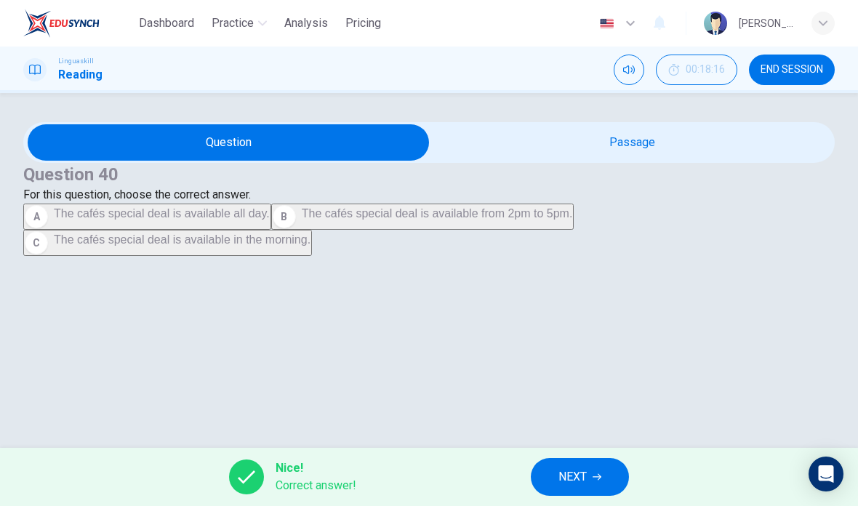
click at [574, 480] on span "NEXT" at bounding box center [572, 477] width 28 height 20
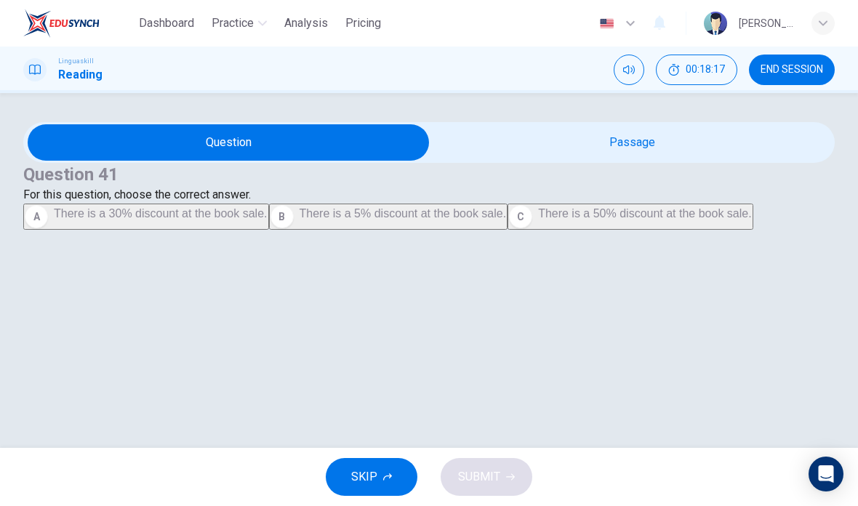
scroll to position [63, 0]
click at [618, 124] on input "checkbox" at bounding box center [228, 142] width 1217 height 36
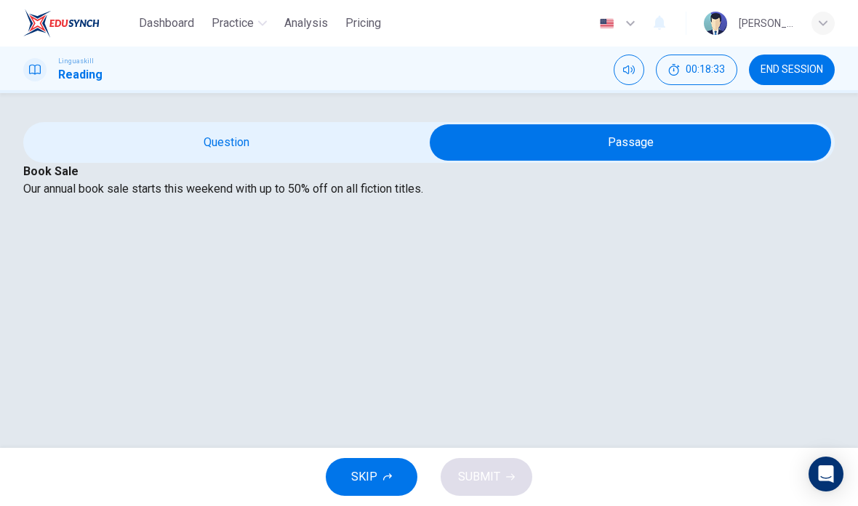
click at [305, 124] on input "checkbox" at bounding box center [630, 142] width 1217 height 36
checkbox input "false"
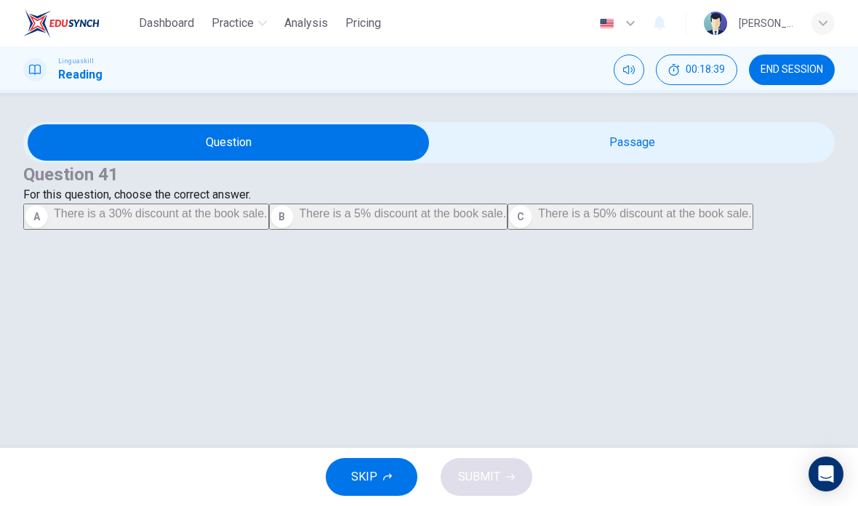
click at [538, 219] on span "There is a 50% discount at the book sale." at bounding box center [645, 213] width 214 height 12
click at [487, 475] on span "SUBMIT" at bounding box center [479, 477] width 42 height 20
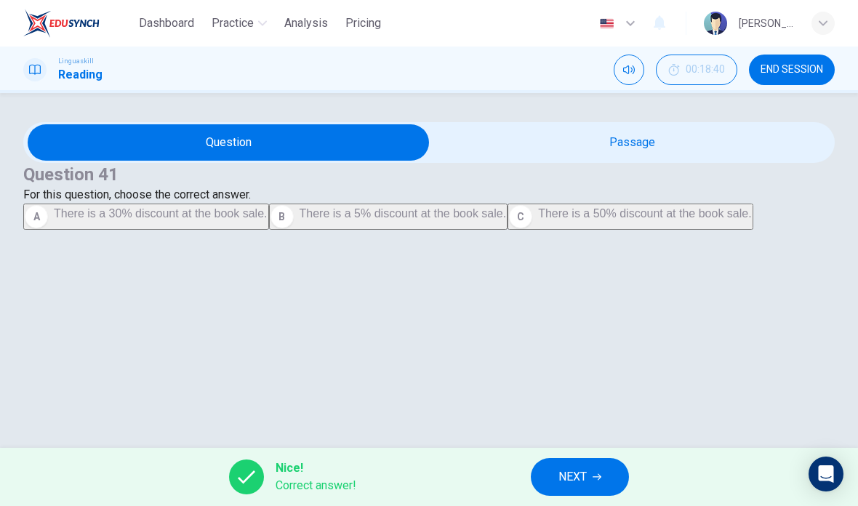
click at [594, 481] on button "NEXT" at bounding box center [580, 477] width 98 height 38
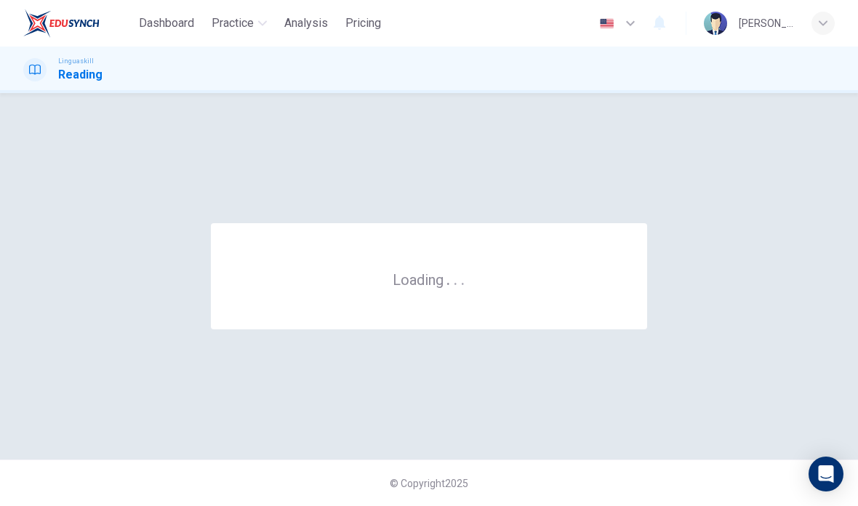
scroll to position [0, 0]
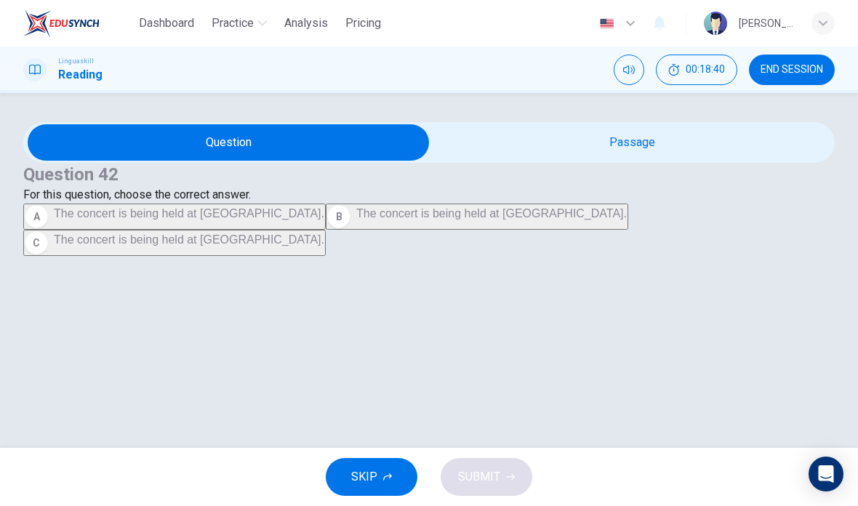
click at [634, 157] on input "checkbox" at bounding box center [228, 142] width 1217 height 36
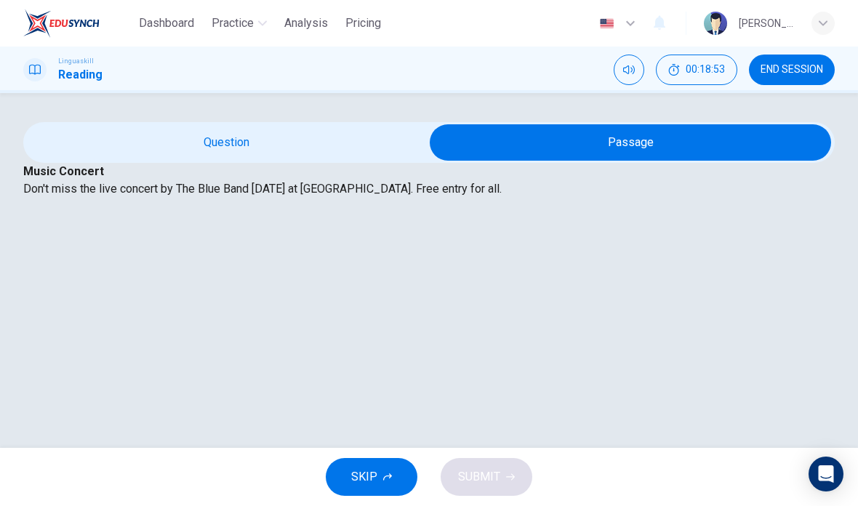
click at [300, 161] on input "checkbox" at bounding box center [630, 142] width 1217 height 36
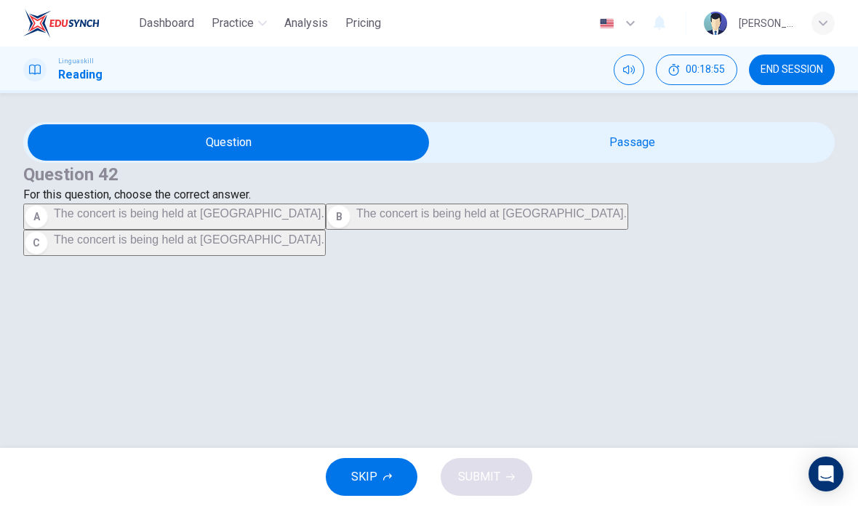
scroll to position [58, 0]
click at [235, 124] on input "checkbox" at bounding box center [228, 142] width 1217 height 36
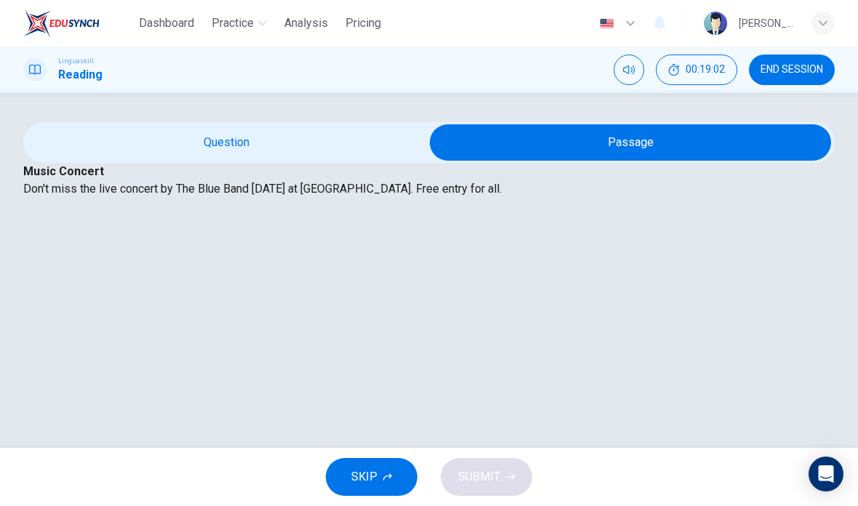
click at [552, 124] on input "checkbox" at bounding box center [630, 142] width 1217 height 36
checkbox input "false"
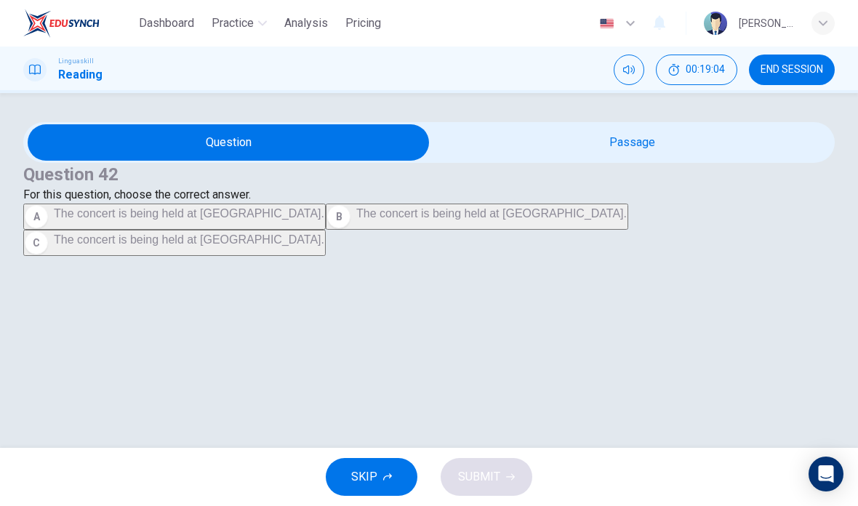
click at [201, 256] on button "C The concert is being held at [GEOGRAPHIC_DATA]." at bounding box center [174, 243] width 302 height 26
click at [478, 469] on span "SUBMIT" at bounding box center [479, 477] width 42 height 20
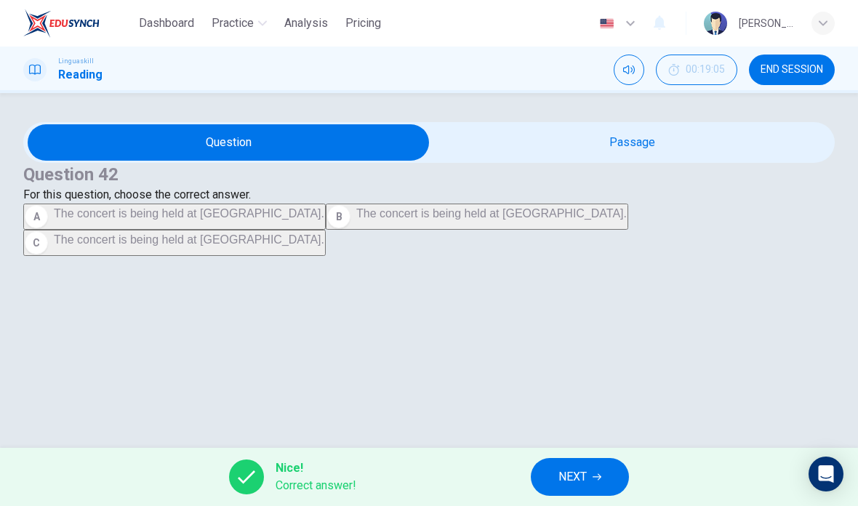
click at [594, 481] on button "NEXT" at bounding box center [580, 477] width 98 height 38
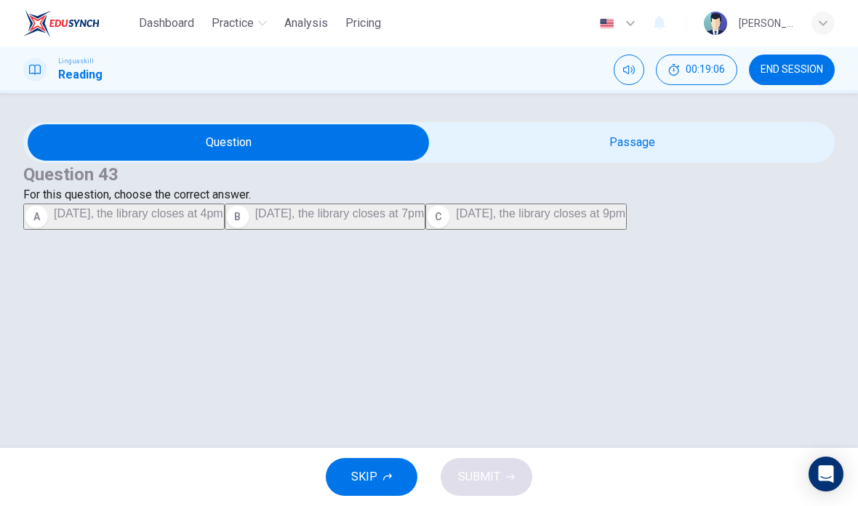
scroll to position [39, 0]
click at [612, 137] on input "checkbox" at bounding box center [228, 142] width 1217 height 36
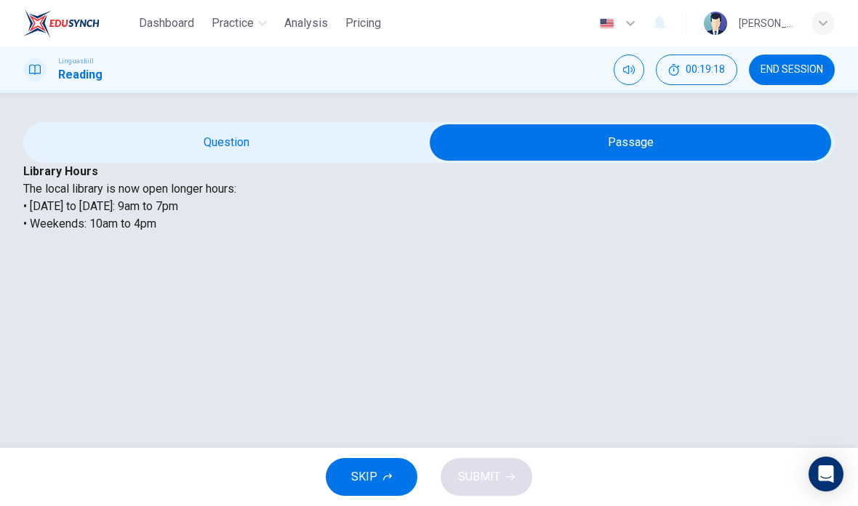
click at [272, 134] on input "checkbox" at bounding box center [630, 142] width 1217 height 36
checkbox input "false"
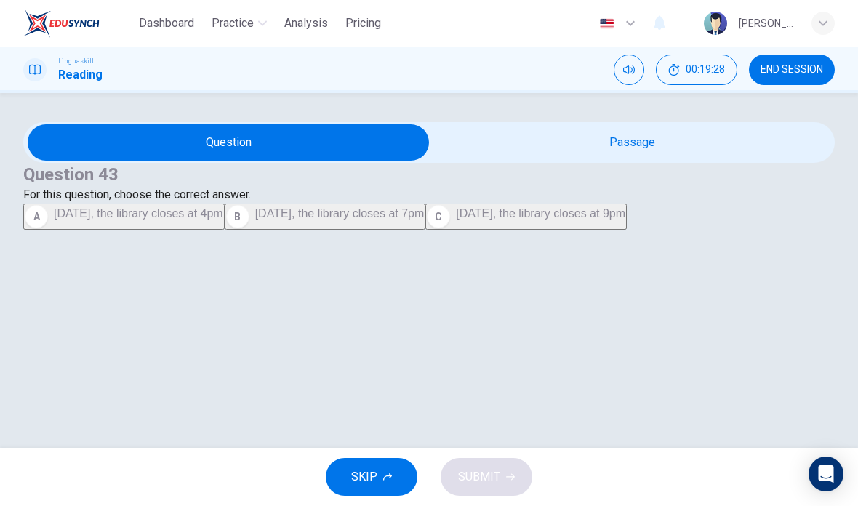
click at [223, 219] on span "[DATE], the library closes at 4pm" at bounding box center [138, 213] width 169 height 12
click at [485, 474] on span "SUBMIT" at bounding box center [479, 477] width 42 height 20
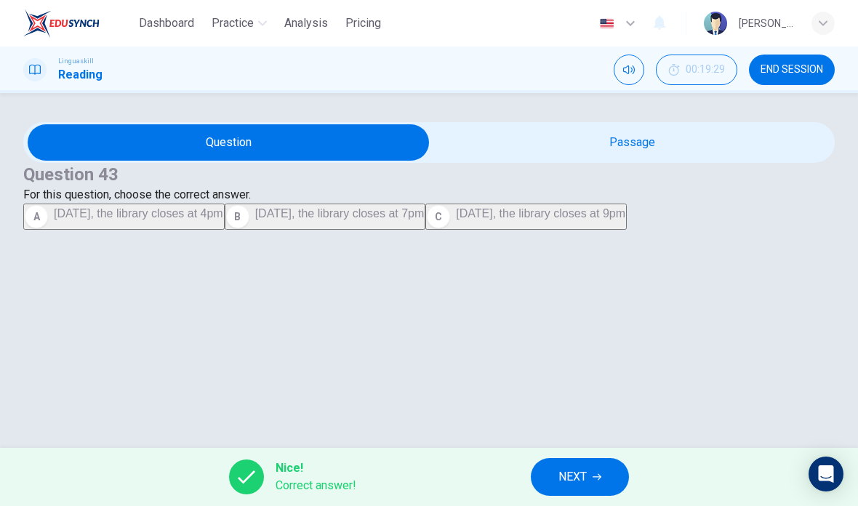
click at [588, 477] on button "NEXT" at bounding box center [580, 477] width 98 height 38
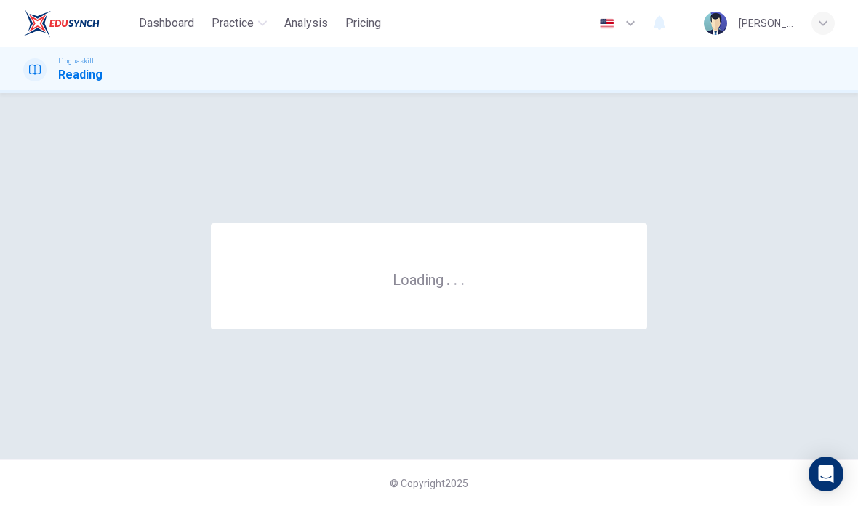
scroll to position [0, 0]
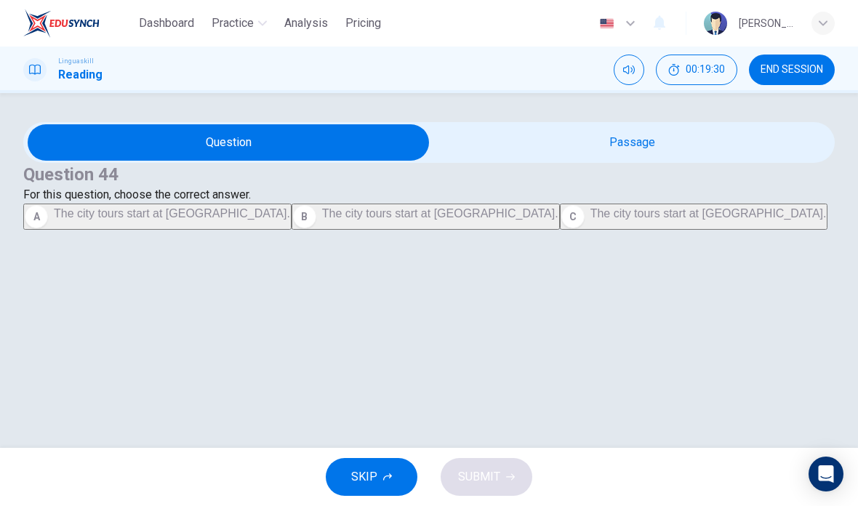
click at [609, 161] on input "checkbox" at bounding box center [228, 142] width 1217 height 36
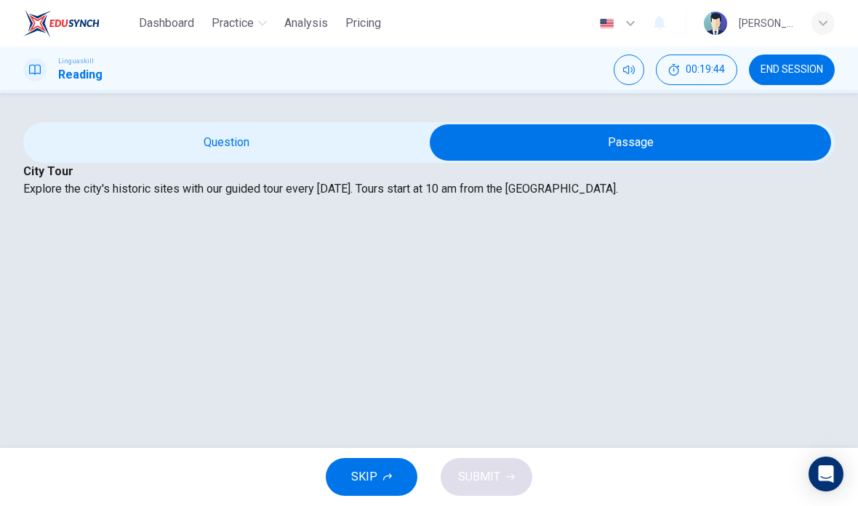
click at [301, 161] on input "checkbox" at bounding box center [630, 142] width 1217 height 36
checkbox input "false"
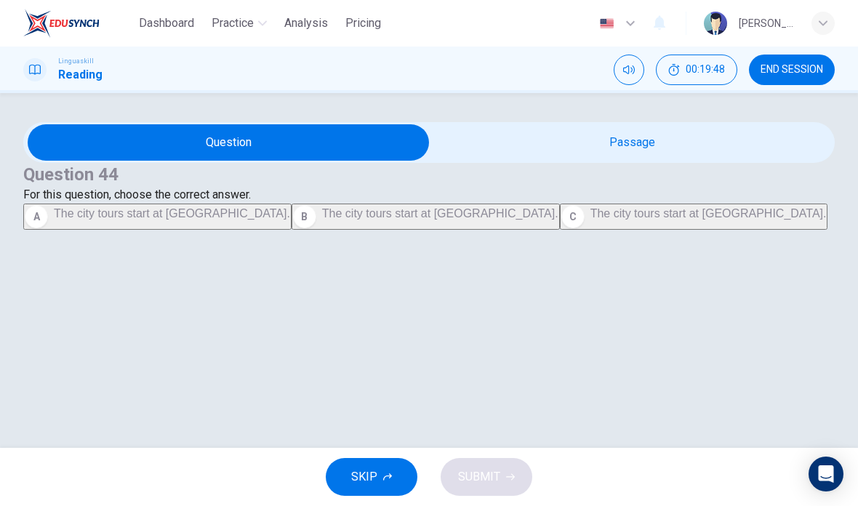
click at [214, 219] on span "The city tours start at [GEOGRAPHIC_DATA]." at bounding box center [172, 213] width 236 height 12
click at [498, 461] on button "SUBMIT" at bounding box center [486, 477] width 92 height 38
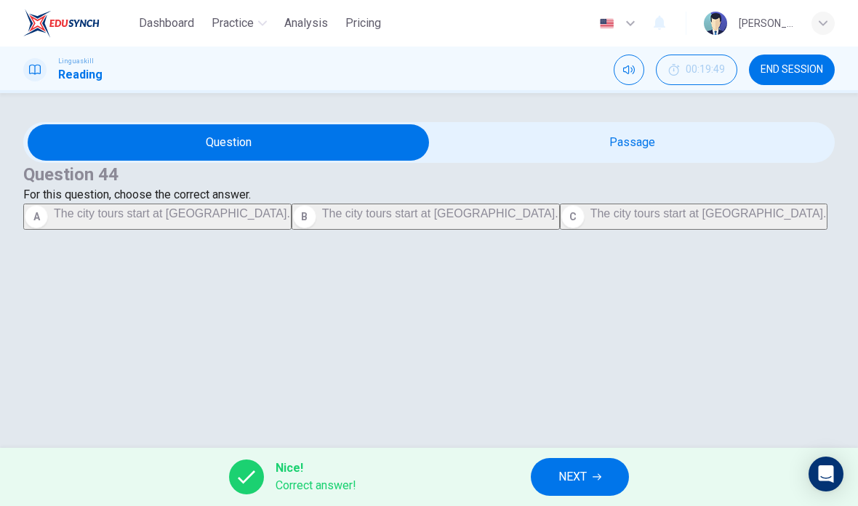
click at [581, 475] on span "NEXT" at bounding box center [572, 477] width 28 height 20
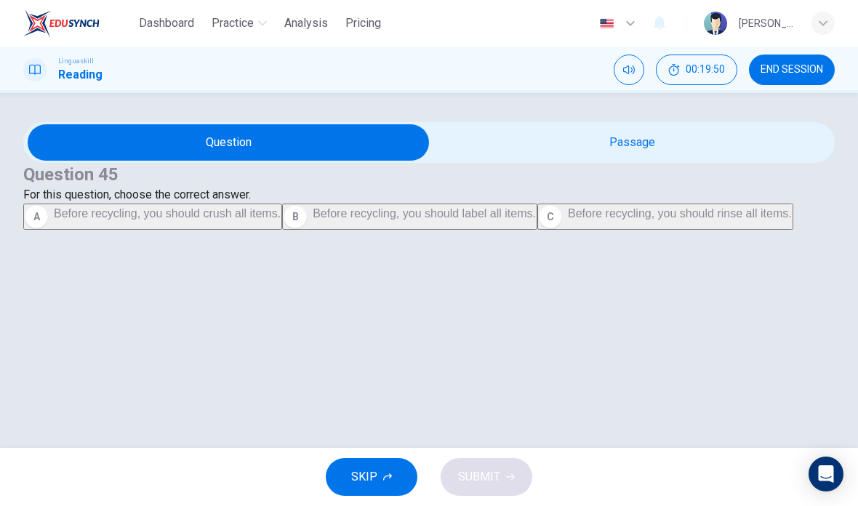
click at [647, 161] on input "checkbox" at bounding box center [228, 142] width 1217 height 36
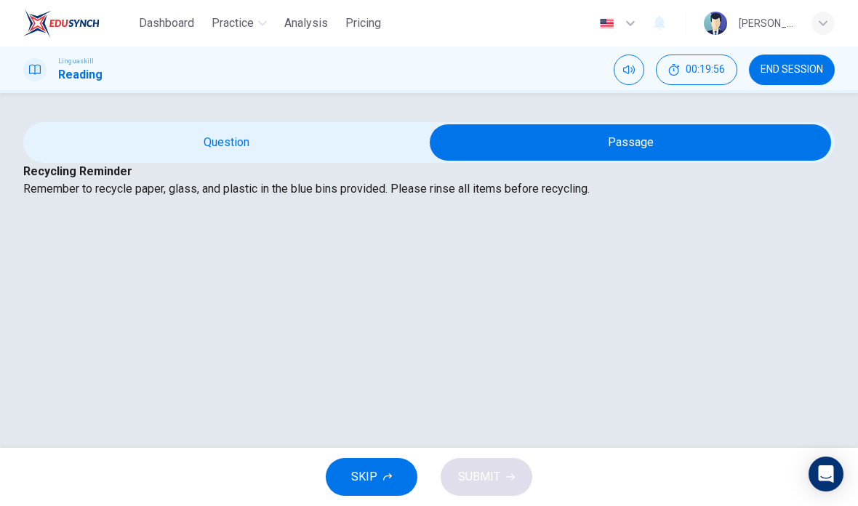
click at [330, 161] on input "checkbox" at bounding box center [630, 142] width 1217 height 36
checkbox input "false"
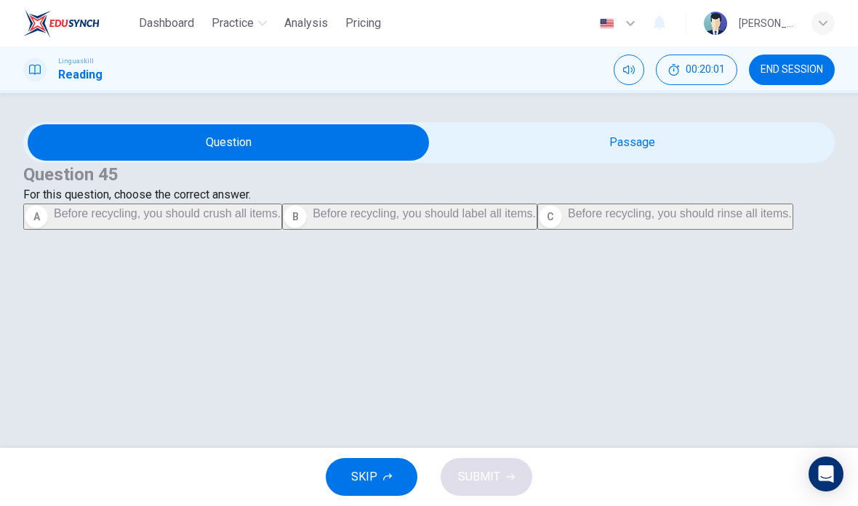
click at [537, 230] on button "C Before recycling, you should rinse all items." at bounding box center [665, 216] width 256 height 26
click at [479, 477] on span "SUBMIT" at bounding box center [479, 477] width 42 height 20
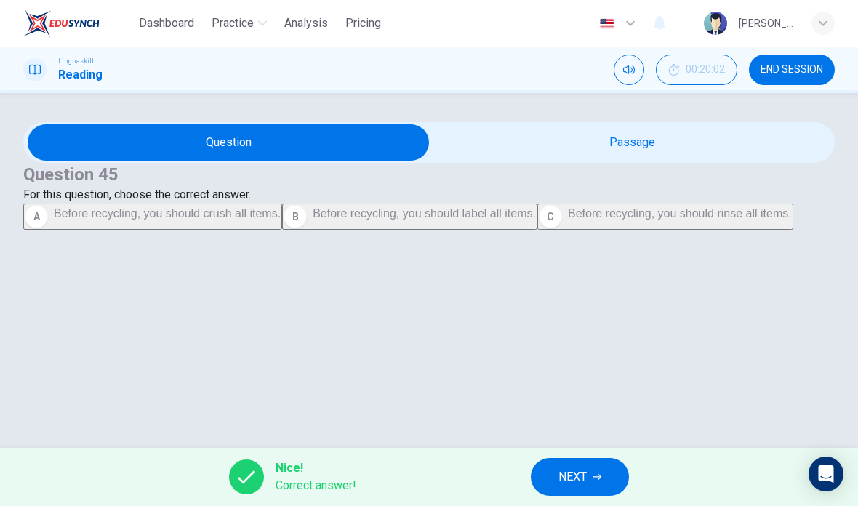
click at [584, 459] on button "NEXT" at bounding box center [580, 477] width 98 height 38
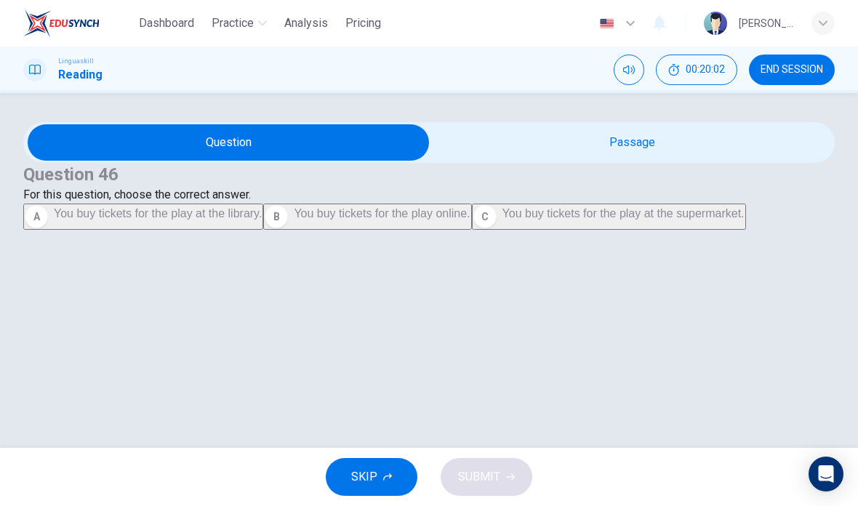
scroll to position [44, 0]
click at [680, 124] on input "checkbox" at bounding box center [228, 142] width 1217 height 36
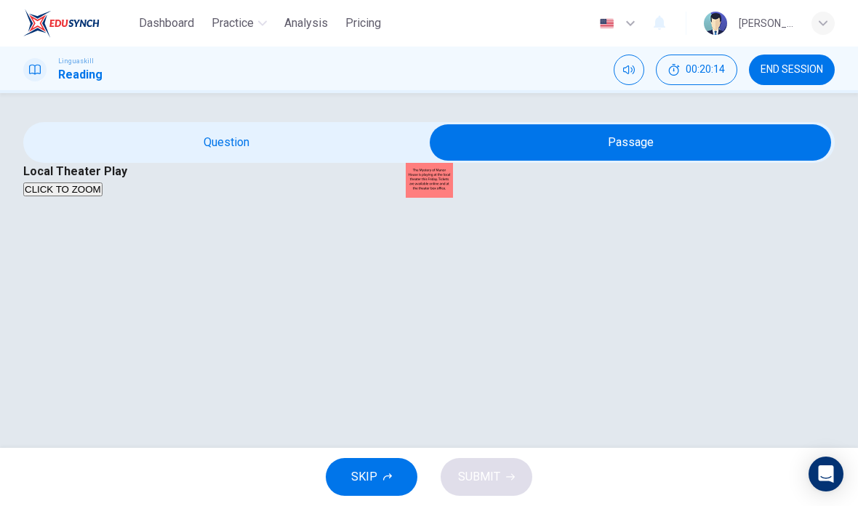
click at [297, 126] on input "checkbox" at bounding box center [630, 142] width 1217 height 36
checkbox input "false"
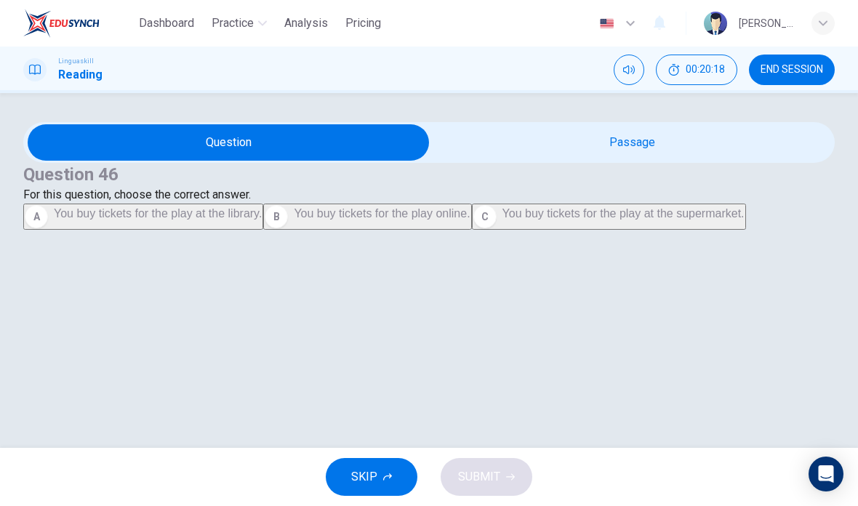
click at [294, 219] on span "You buy tickets for the play online." at bounding box center [382, 213] width 176 height 12
click at [481, 474] on span "SUBMIT" at bounding box center [479, 477] width 42 height 20
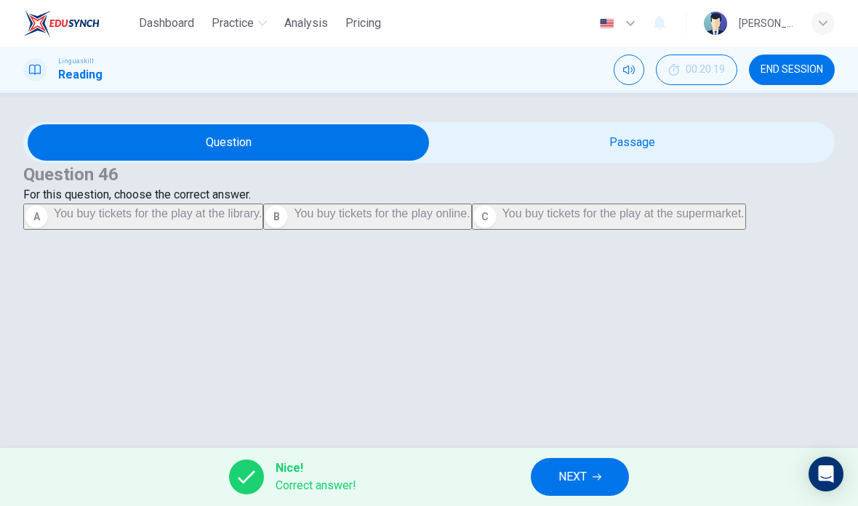
click at [586, 472] on span "NEXT" at bounding box center [572, 477] width 28 height 20
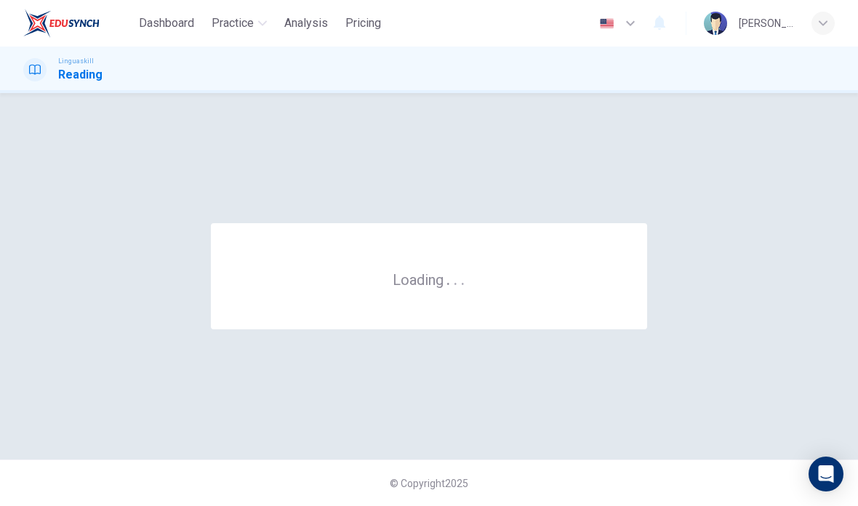
scroll to position [0, 0]
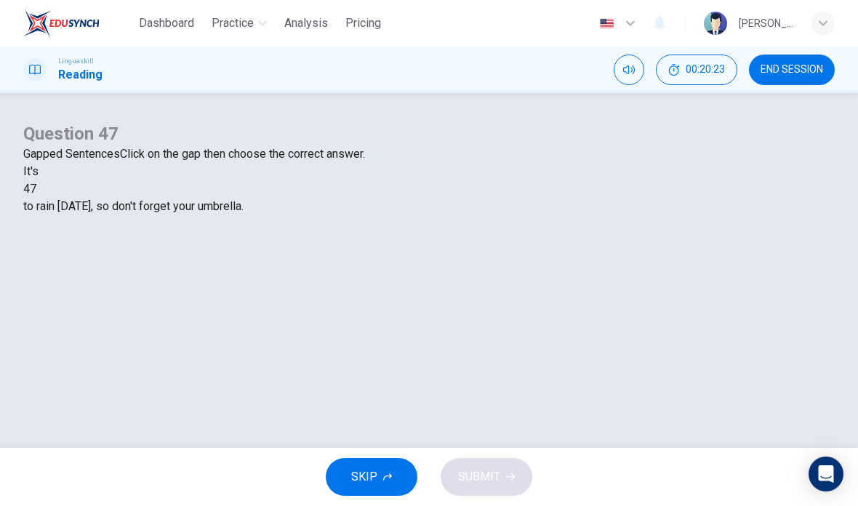
click at [36, 189] on div at bounding box center [36, 189] width 0 height 0
click at [321, 233] on div "likely" at bounding box center [428, 223] width 811 height 17
click at [492, 476] on span "SUBMIT" at bounding box center [479, 477] width 42 height 20
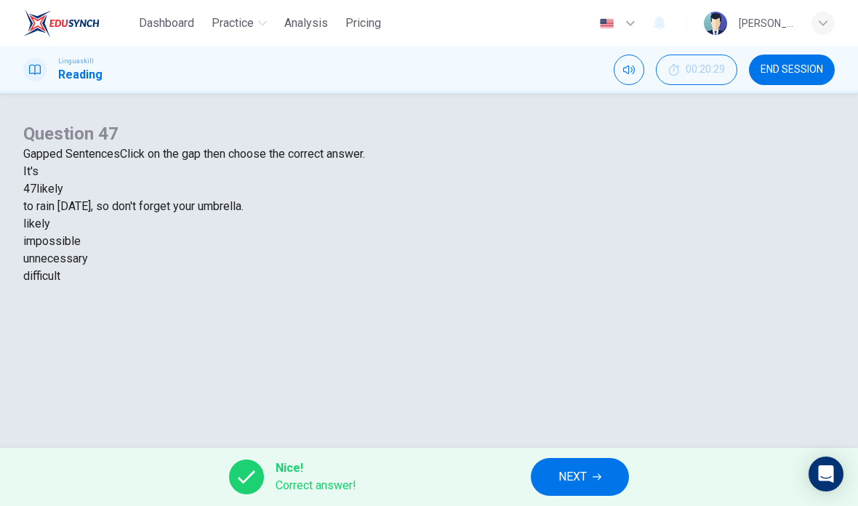
click at [563, 471] on span "NEXT" at bounding box center [572, 477] width 28 height 20
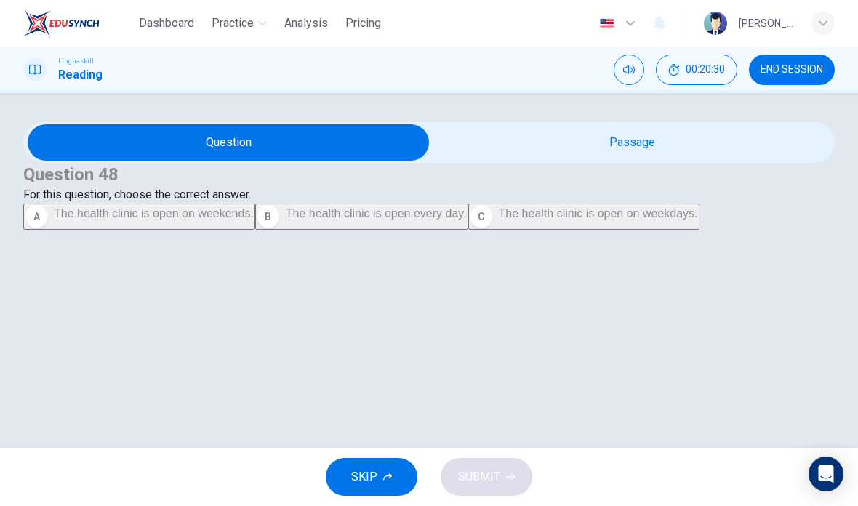
click at [617, 161] on input "checkbox" at bounding box center [228, 142] width 1217 height 36
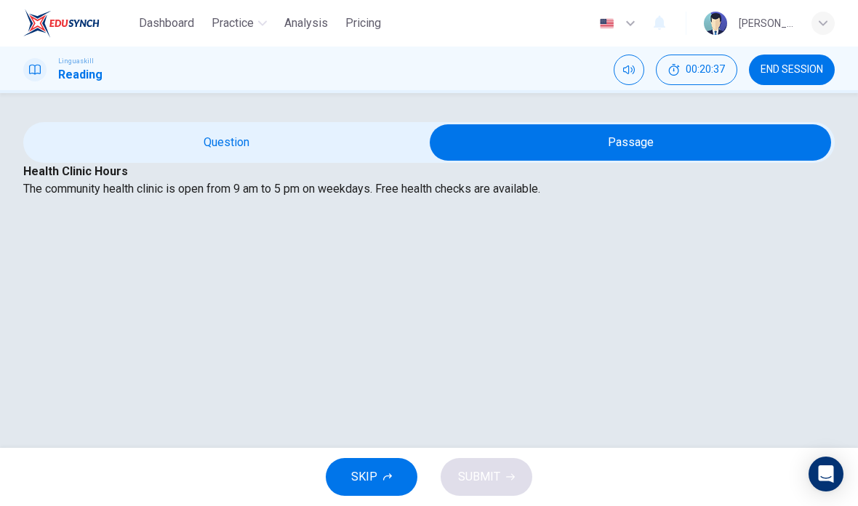
click at [289, 161] on input "checkbox" at bounding box center [630, 142] width 1217 height 36
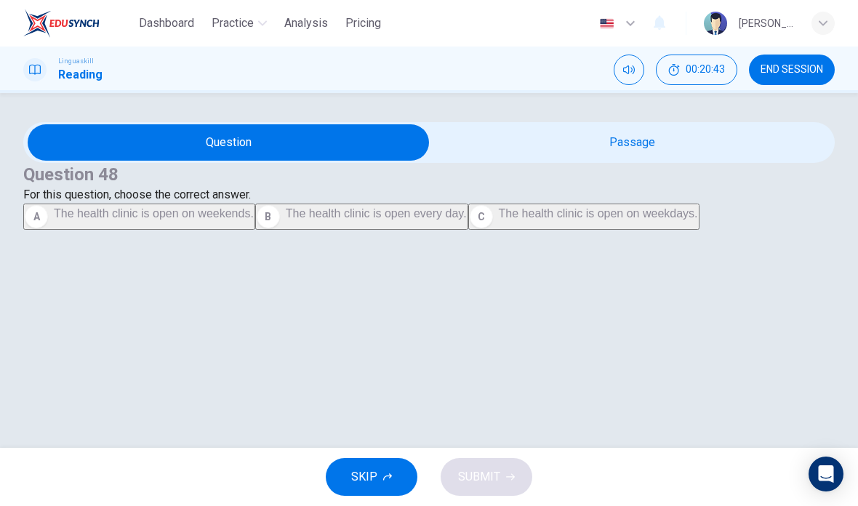
click at [611, 161] on input "checkbox" at bounding box center [228, 142] width 1217 height 36
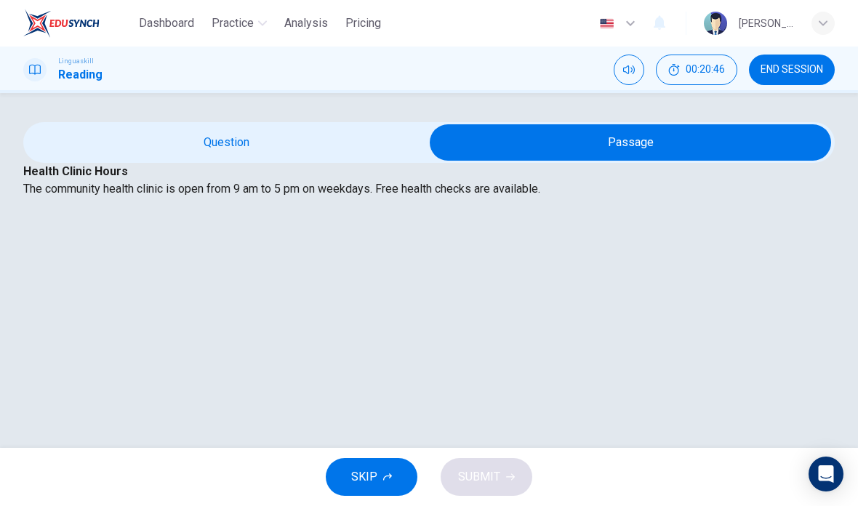
click at [387, 161] on input "checkbox" at bounding box center [630, 142] width 1217 height 36
checkbox input "false"
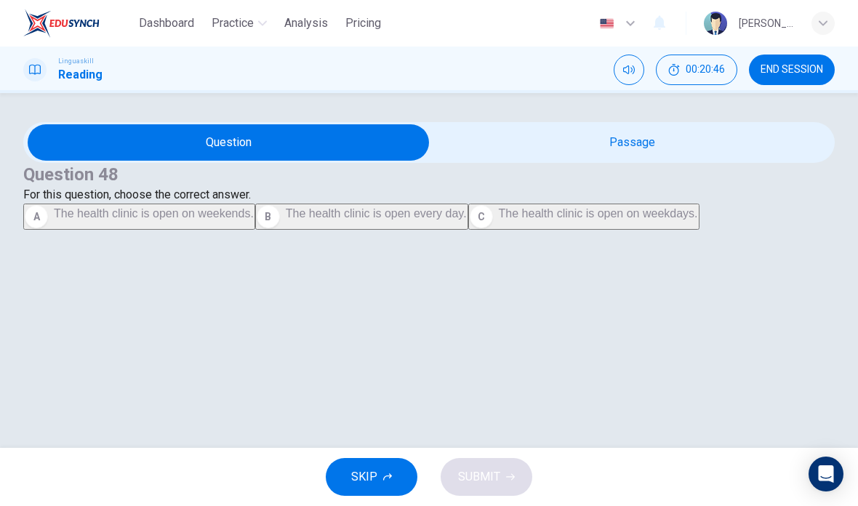
click at [499, 219] on span "The health clinic is open on weekdays." at bounding box center [598, 213] width 199 height 12
click at [493, 477] on span "SUBMIT" at bounding box center [479, 477] width 42 height 20
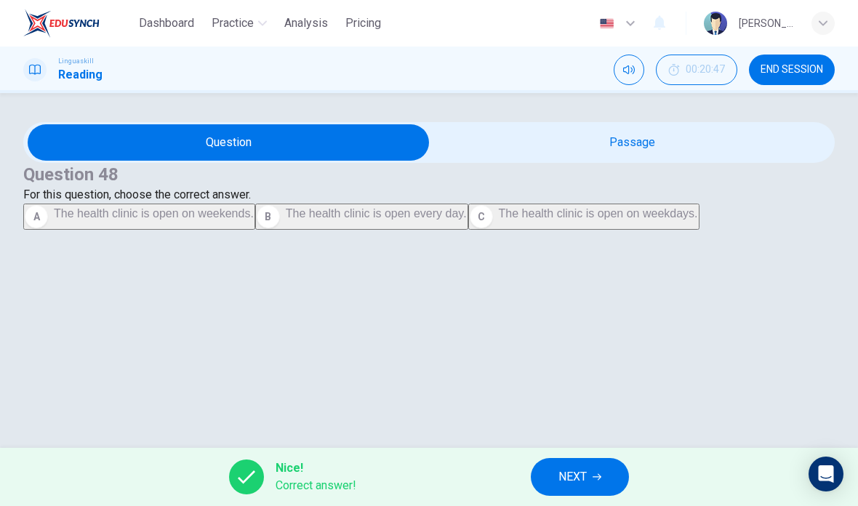
click at [606, 469] on button "NEXT" at bounding box center [580, 477] width 98 height 38
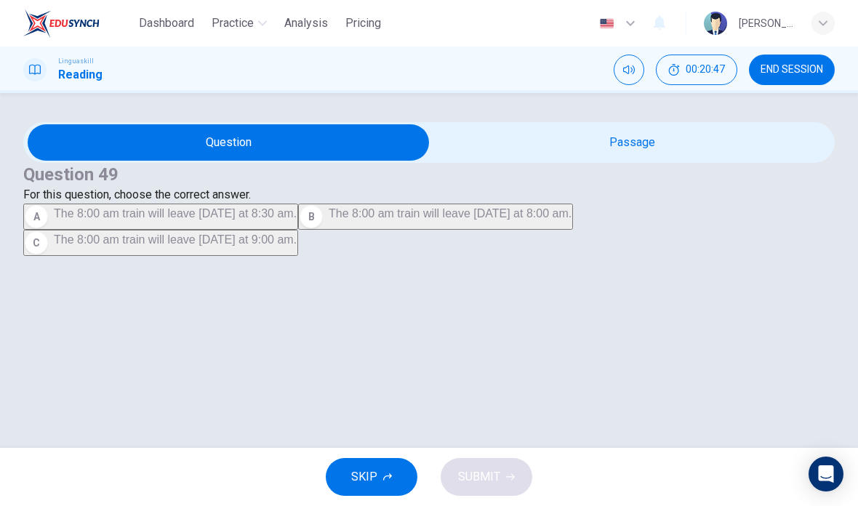
click at [650, 161] on input "checkbox" at bounding box center [228, 142] width 1217 height 36
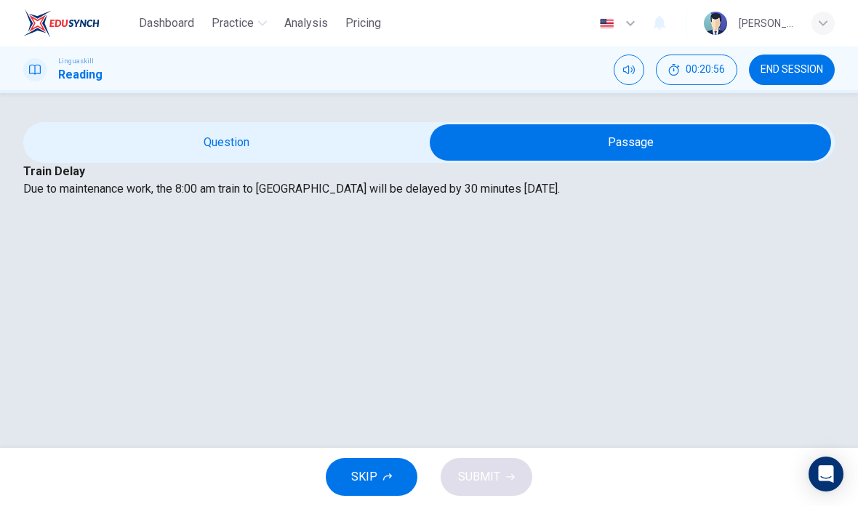
click at [295, 161] on input "checkbox" at bounding box center [630, 142] width 1217 height 36
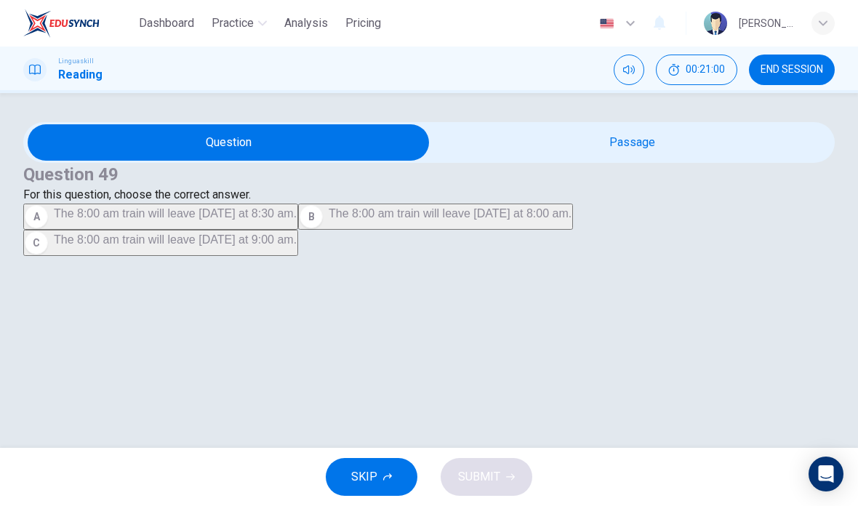
click at [672, 161] on input "checkbox" at bounding box center [228, 142] width 1217 height 36
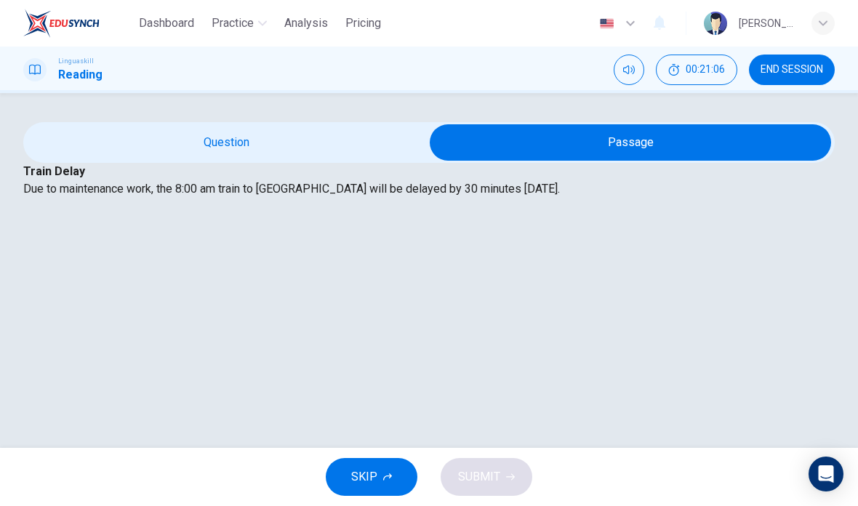
click at [273, 161] on input "checkbox" at bounding box center [630, 142] width 1217 height 36
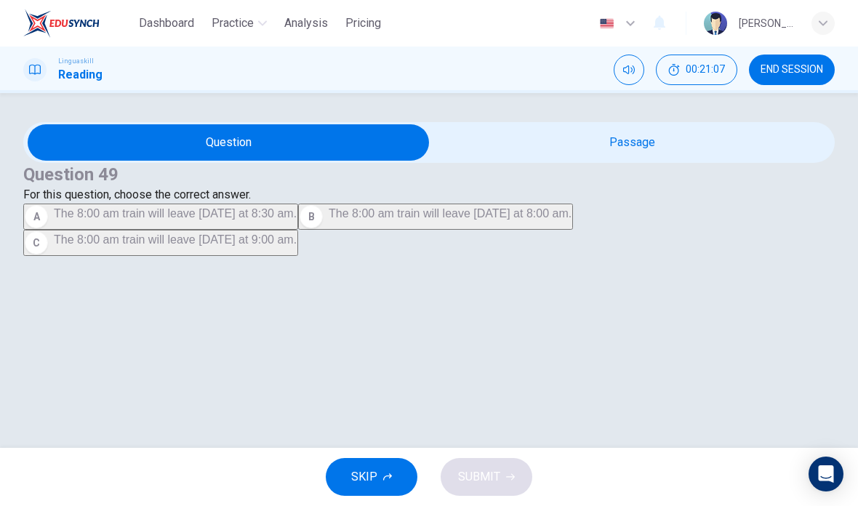
click at [584, 161] on input "checkbox" at bounding box center [228, 142] width 1217 height 36
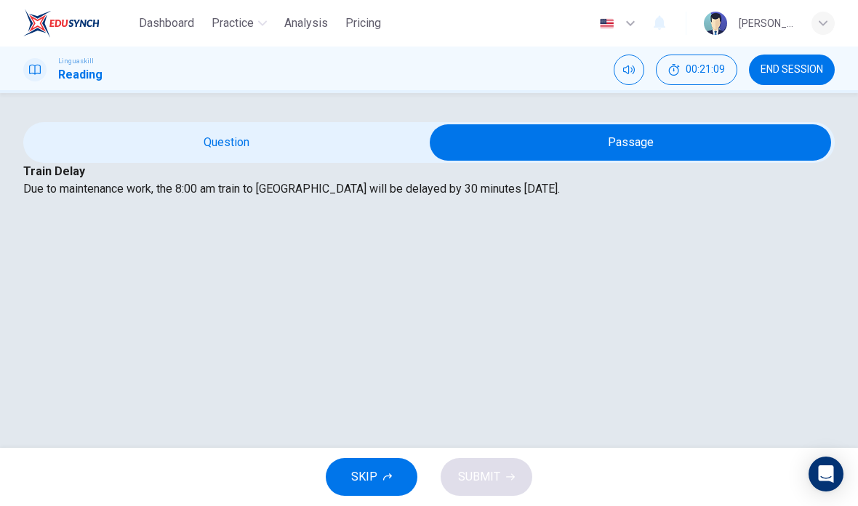
click at [291, 161] on input "checkbox" at bounding box center [630, 142] width 1217 height 36
checkbox input "false"
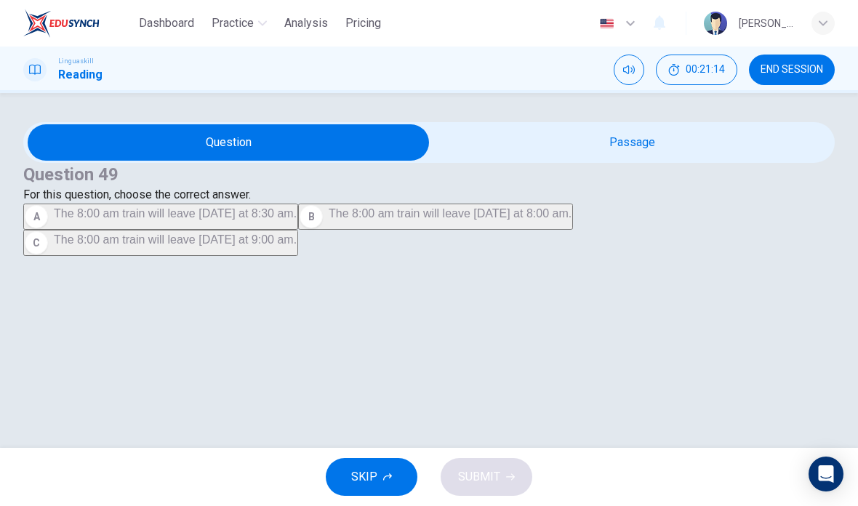
click at [290, 219] on span "The 8:00 am train will leave [DATE] at 8:30 am." at bounding box center [175, 213] width 243 height 12
click at [483, 478] on span "SUBMIT" at bounding box center [479, 477] width 42 height 20
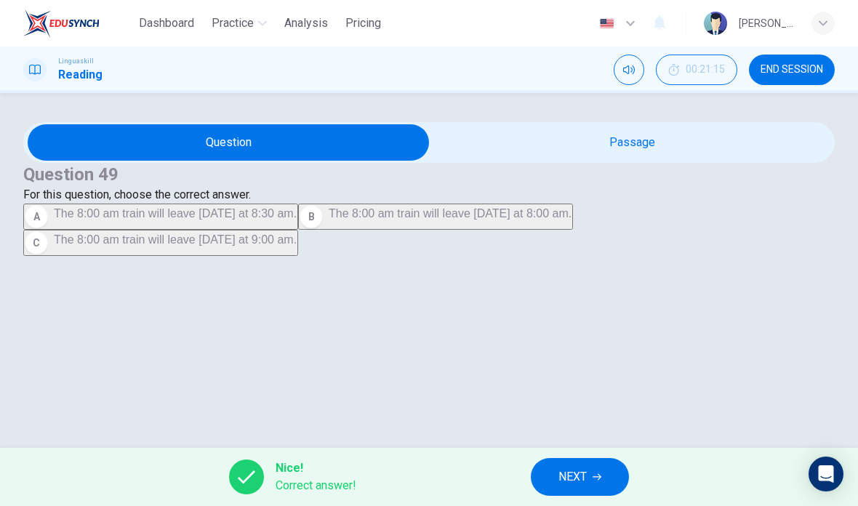
click at [597, 476] on icon "button" at bounding box center [596, 476] width 9 height 9
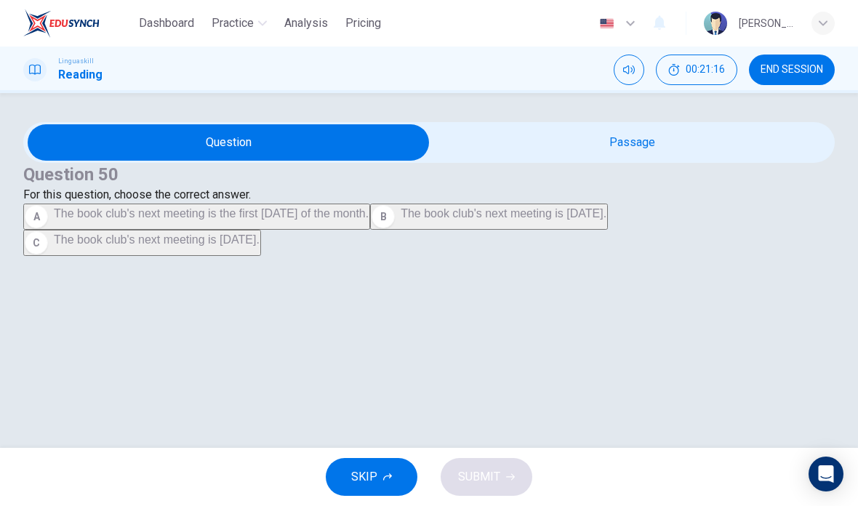
click at [633, 160] on input "checkbox" at bounding box center [228, 142] width 1217 height 36
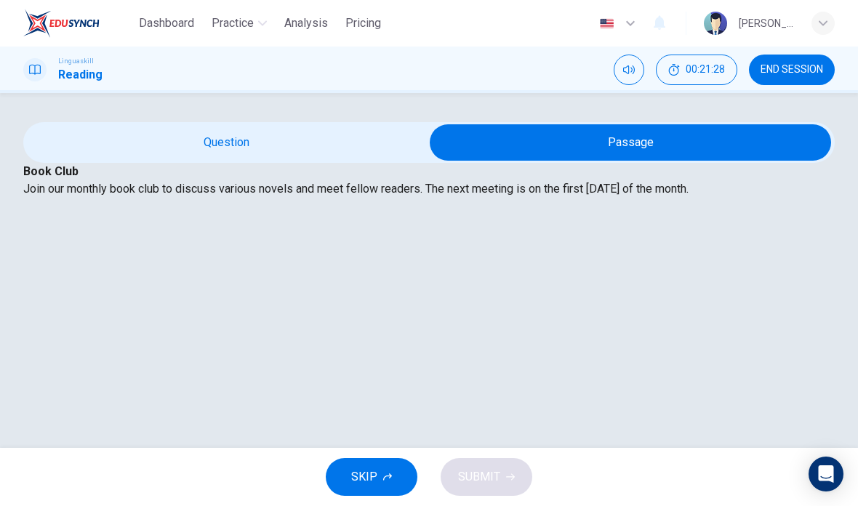
click at [294, 161] on input "checkbox" at bounding box center [630, 142] width 1217 height 36
checkbox input "false"
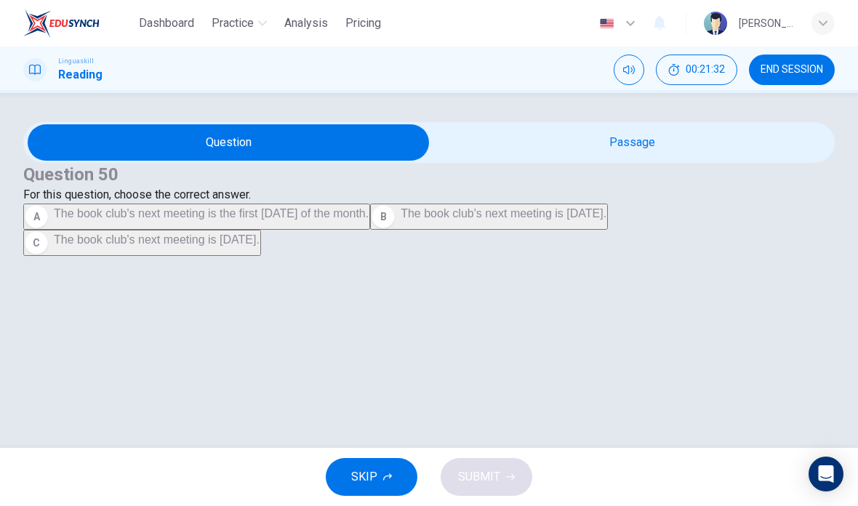
click at [368, 219] on span "The book club's next meeting is the first [DATE] of the month." at bounding box center [211, 213] width 315 height 12
click at [509, 474] on icon "button" at bounding box center [510, 476] width 9 height 9
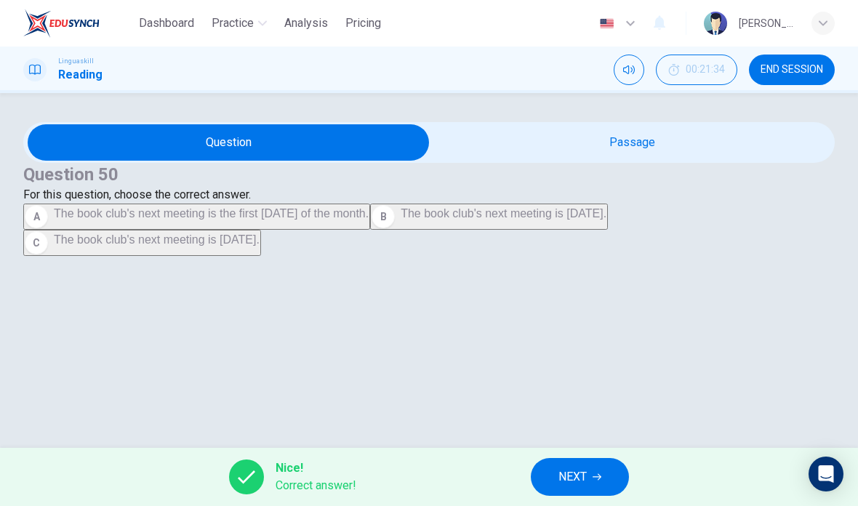
click at [583, 471] on span "NEXT" at bounding box center [572, 477] width 28 height 20
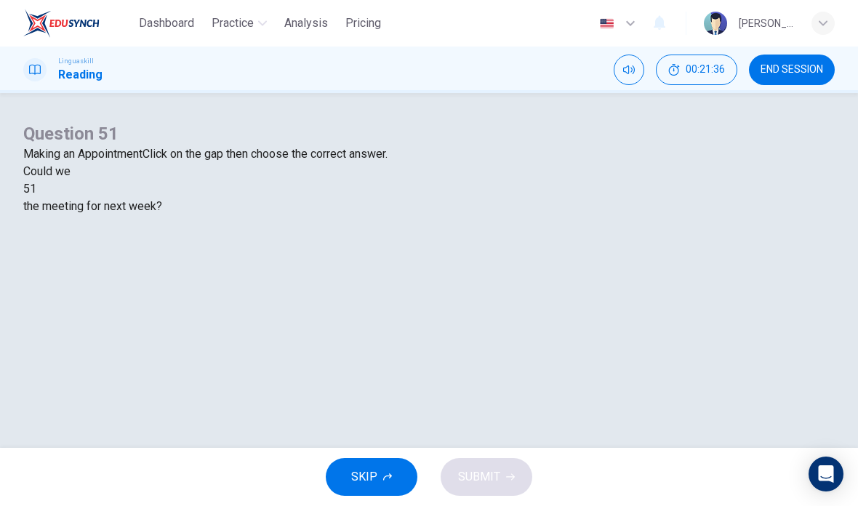
click at [36, 189] on div at bounding box center [36, 189] width 0 height 0
click at [348, 233] on div "arrange" at bounding box center [428, 223] width 811 height 17
click at [476, 473] on span "SUBMIT" at bounding box center [479, 477] width 42 height 20
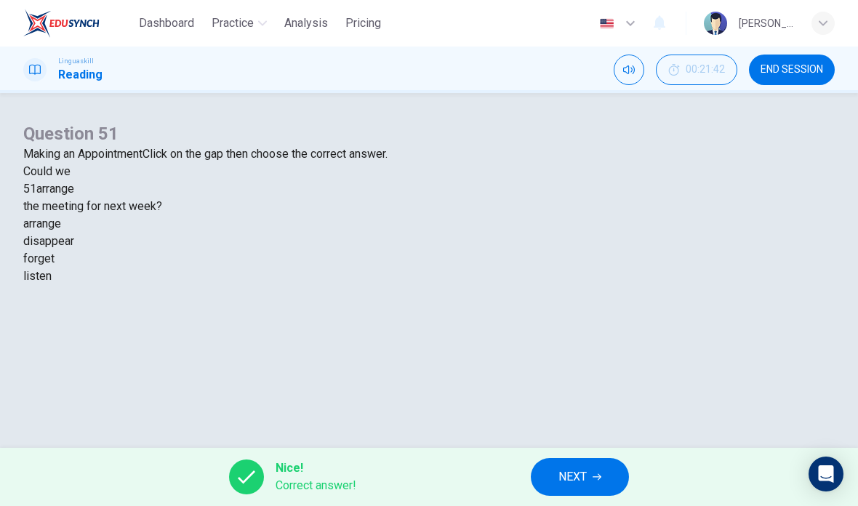
click at [562, 477] on span "NEXT" at bounding box center [572, 477] width 28 height 20
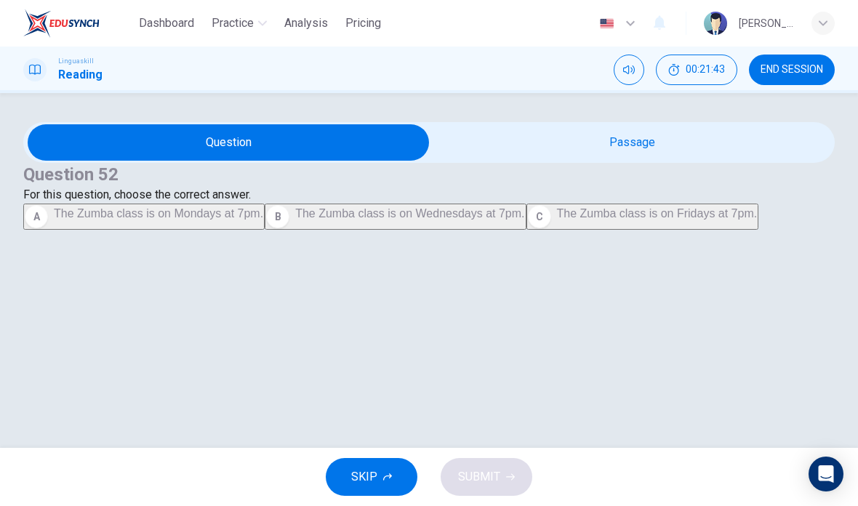
scroll to position [26, 0]
click at [638, 153] on input "checkbox" at bounding box center [228, 142] width 1217 height 36
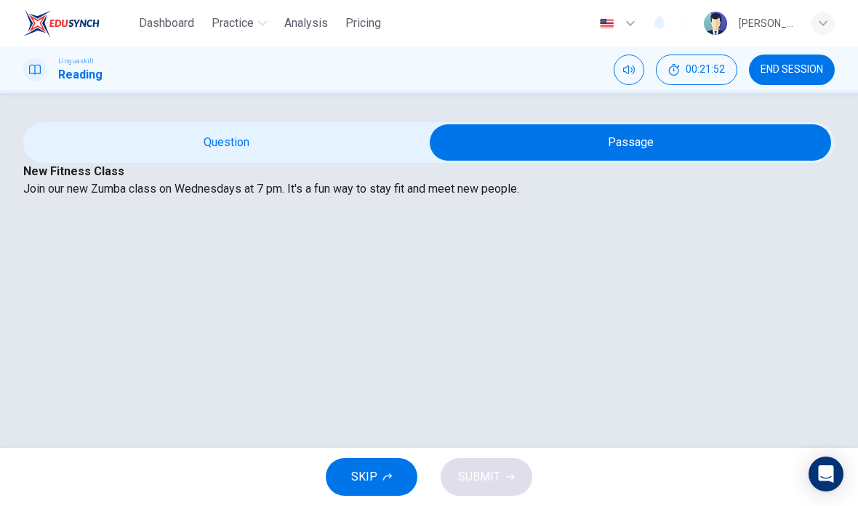
click at [280, 150] on input "checkbox" at bounding box center [630, 142] width 1217 height 36
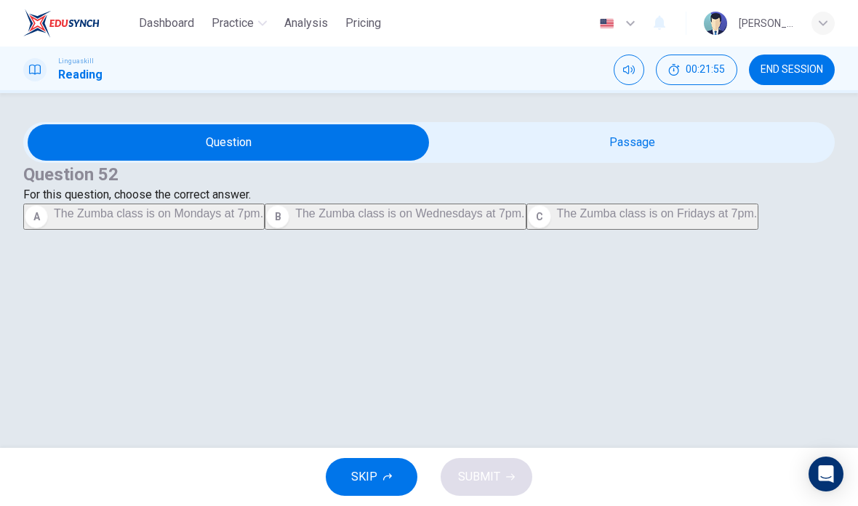
click at [252, 230] on button "A The Zumba class is on Mondays at 7pm." at bounding box center [143, 216] width 241 height 26
click at [496, 467] on span "SUBMIT" at bounding box center [479, 477] width 42 height 20
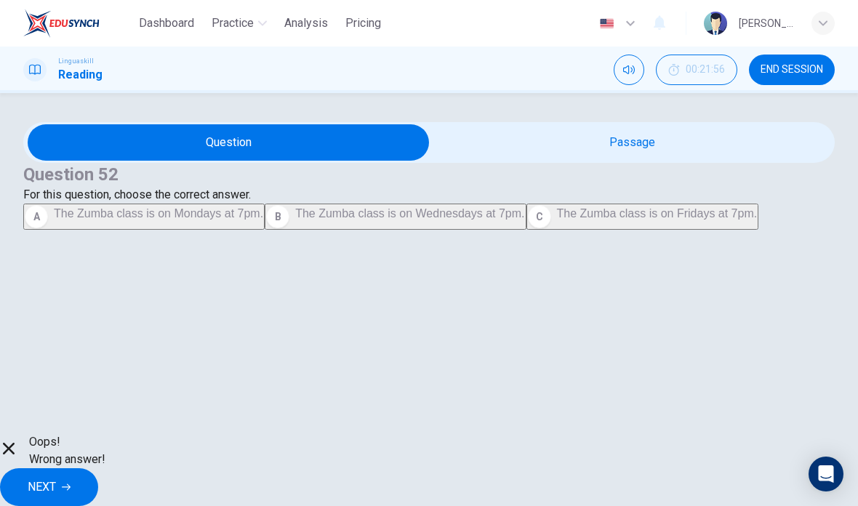
click at [645, 161] on input "checkbox" at bounding box center [228, 142] width 1217 height 36
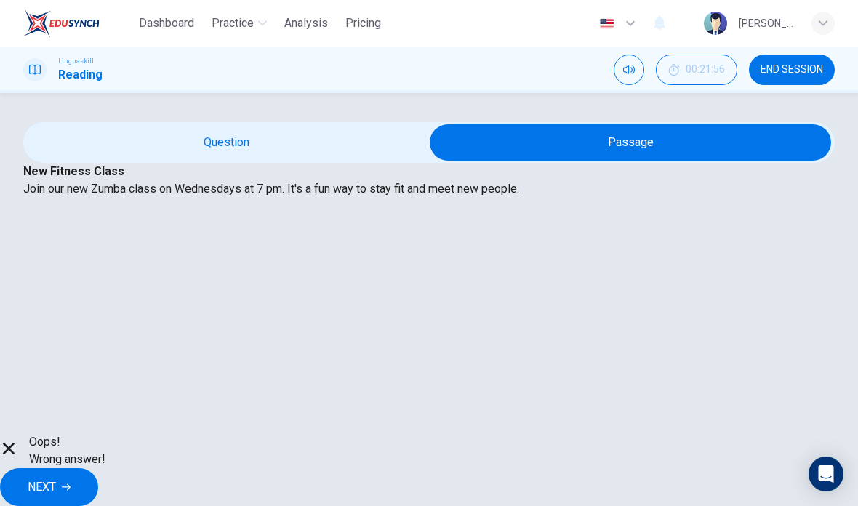
click at [323, 150] on input "checkbox" at bounding box center [630, 142] width 1217 height 36
checkbox input "false"
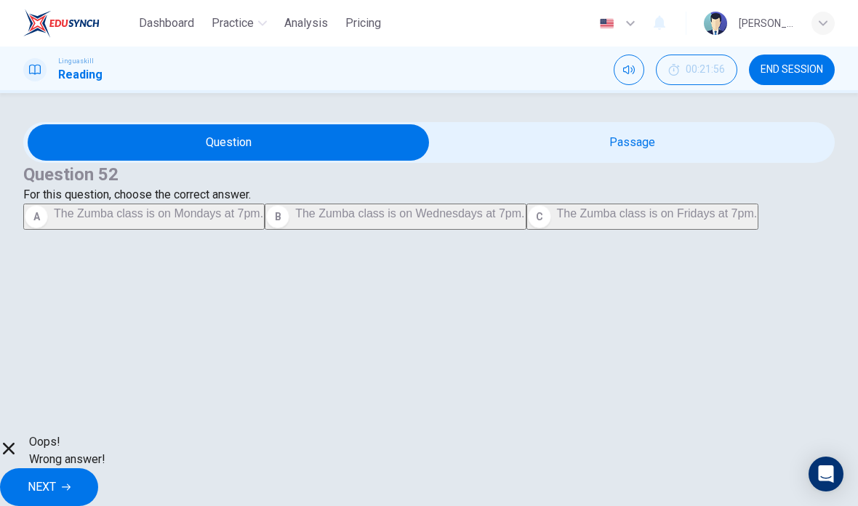
click at [56, 477] on span "NEXT" at bounding box center [42, 487] width 28 height 20
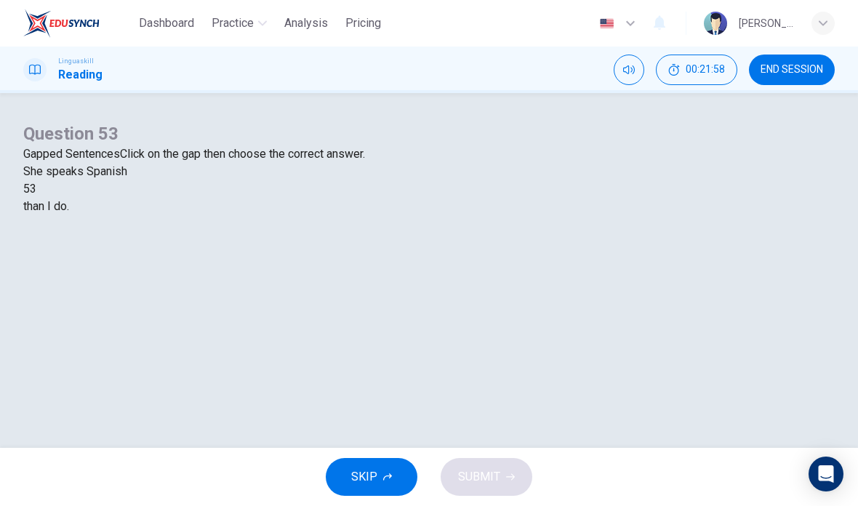
click at [36, 189] on div at bounding box center [36, 189] width 0 height 0
click at [297, 233] on div "more fluently" at bounding box center [428, 223] width 811 height 17
click at [501, 477] on button "SUBMIT" at bounding box center [486, 477] width 92 height 38
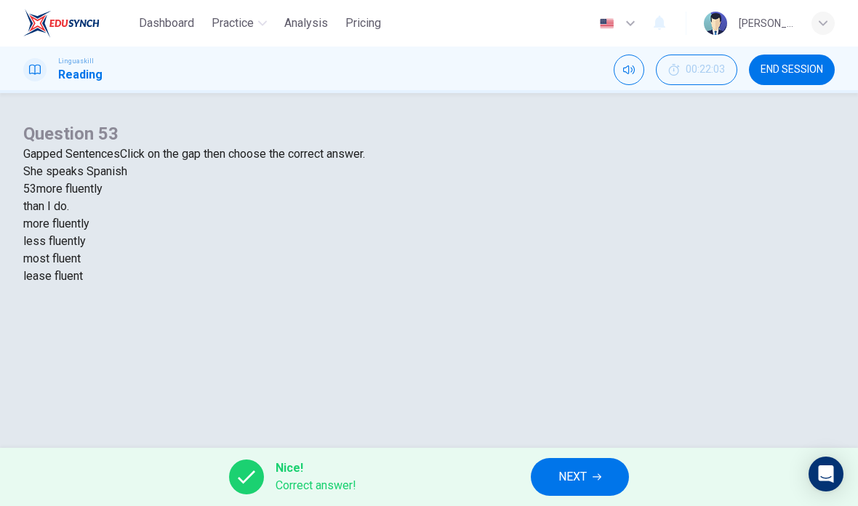
click at [584, 479] on span "NEXT" at bounding box center [572, 477] width 28 height 20
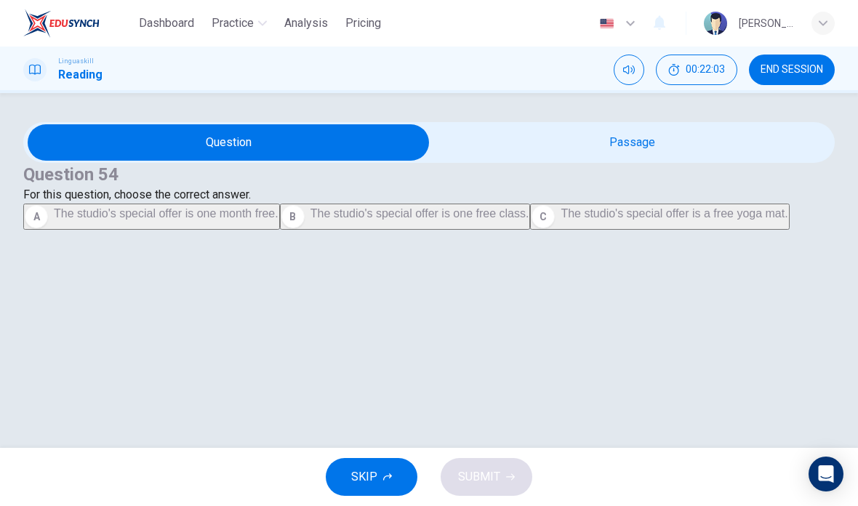
scroll to position [41, 0]
click at [654, 145] on input "checkbox" at bounding box center [228, 142] width 1217 height 36
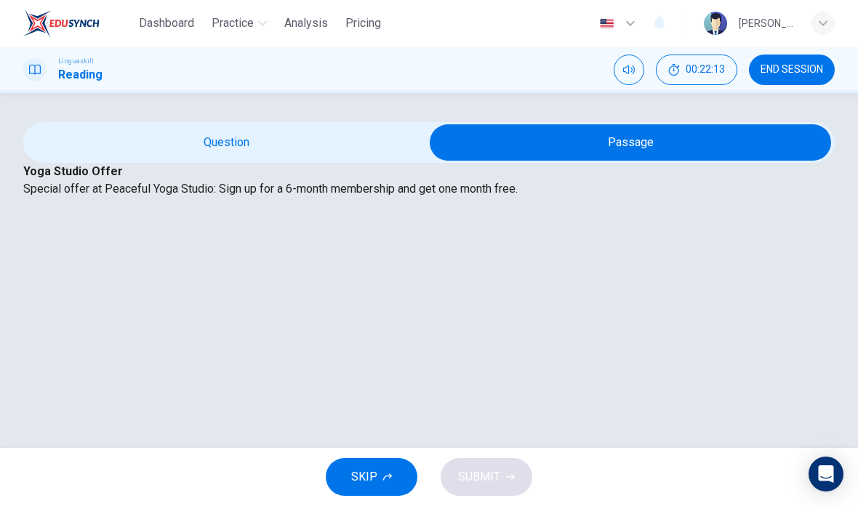
click at [285, 142] on input "checkbox" at bounding box center [630, 142] width 1217 height 36
checkbox input "false"
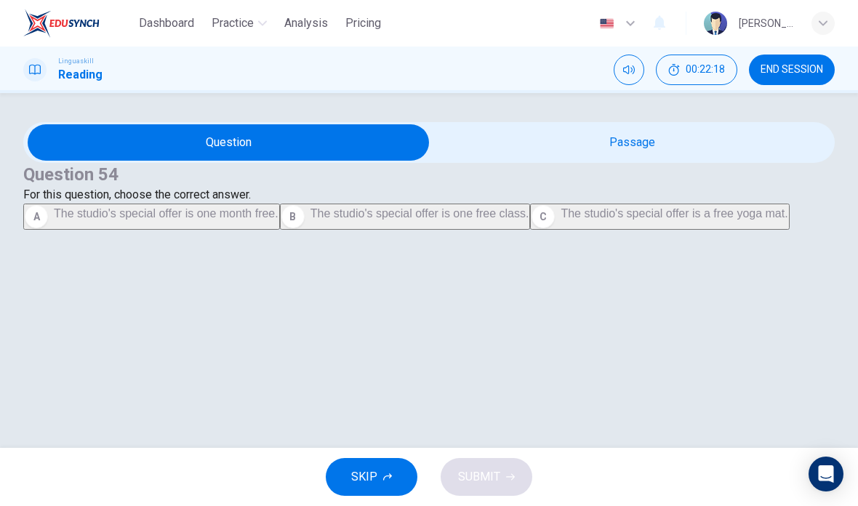
click at [278, 219] on span "The studio's special offer is one month free." at bounding box center [166, 213] width 225 height 12
click at [499, 467] on span "SUBMIT" at bounding box center [479, 477] width 42 height 20
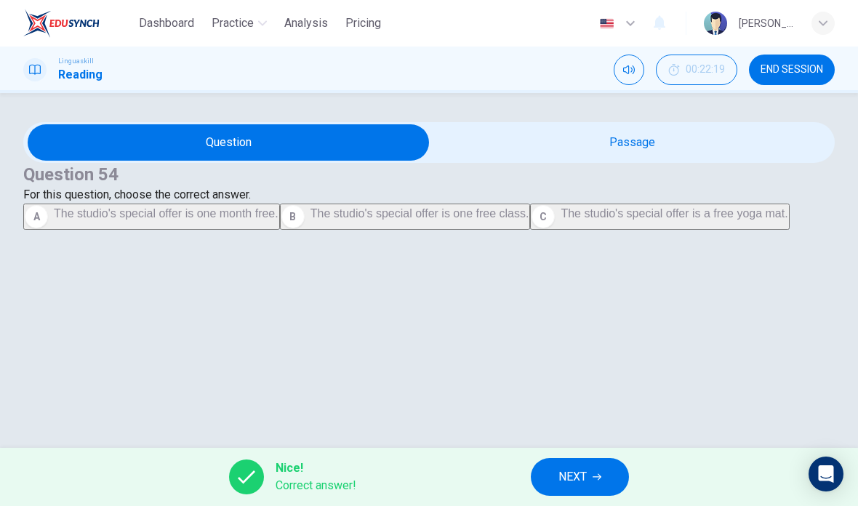
click at [584, 476] on span "NEXT" at bounding box center [572, 477] width 28 height 20
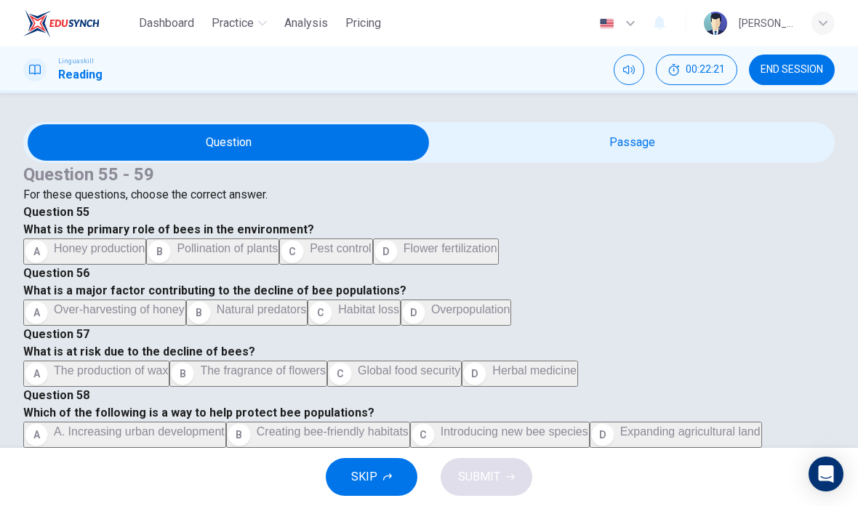
scroll to position [48, 0]
click at [622, 161] on input "checkbox" at bounding box center [228, 142] width 1217 height 36
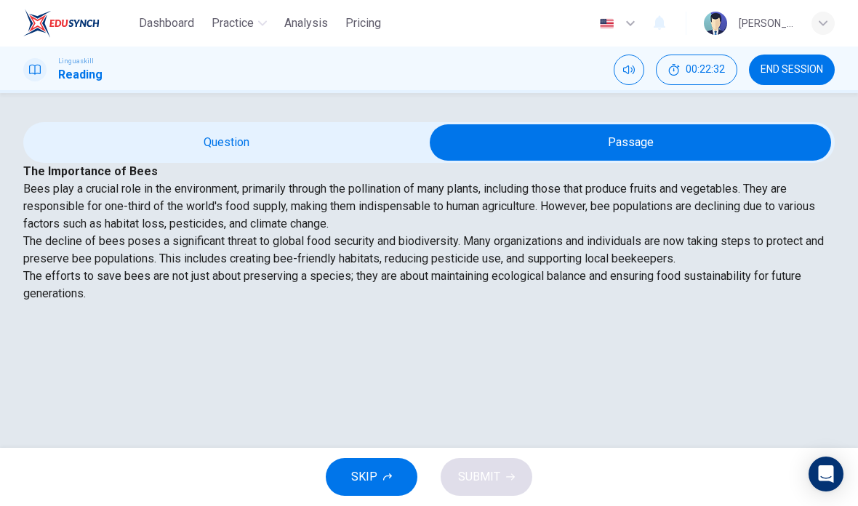
click at [339, 161] on input "checkbox" at bounding box center [630, 142] width 1217 height 36
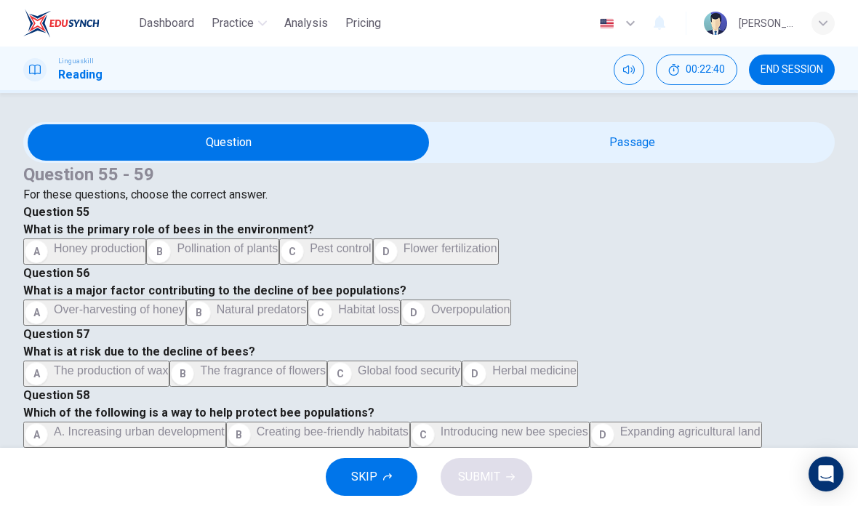
scroll to position [85, 0]
click at [373, 265] on button "D Flower fertilization" at bounding box center [436, 251] width 126 height 26
click at [620, 161] on input "checkbox" at bounding box center [228, 142] width 1217 height 36
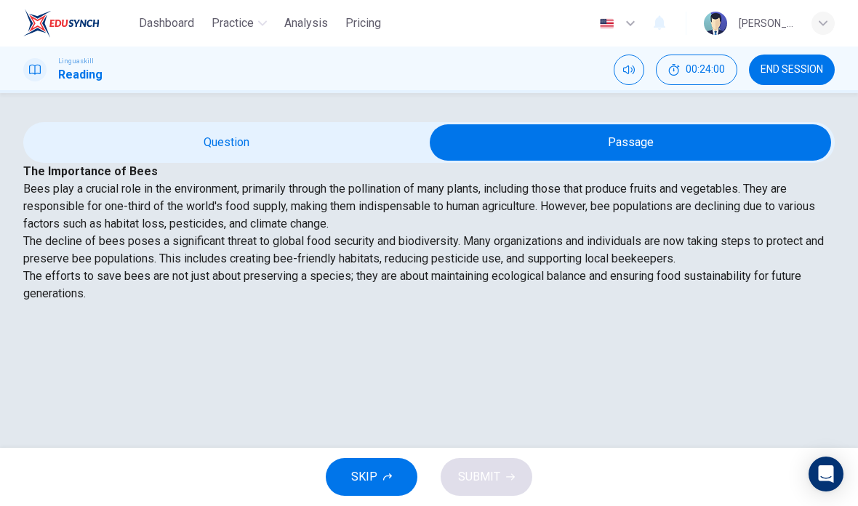
click at [305, 161] on input "checkbox" at bounding box center [630, 142] width 1217 height 36
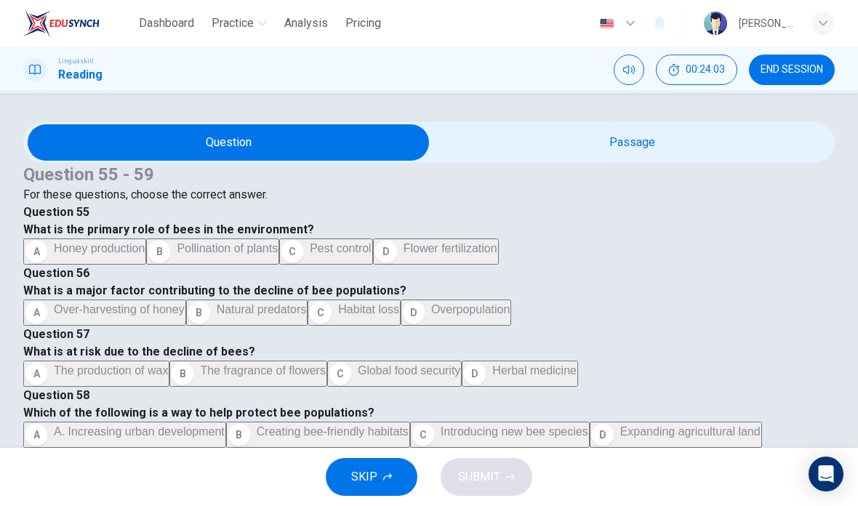
scroll to position [355, 0]
click at [185, 303] on span "Over-harvesting of honey" at bounding box center [119, 309] width 131 height 12
click at [358, 364] on span "Global food security" at bounding box center [409, 370] width 102 height 12
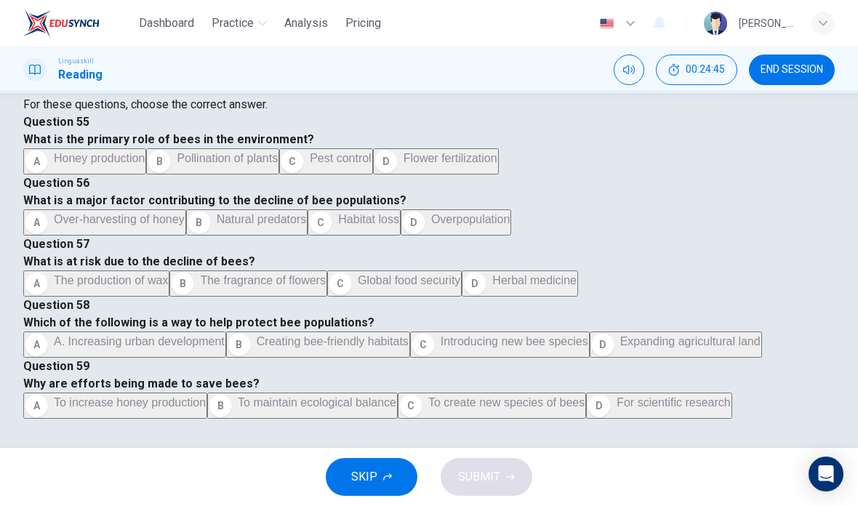
scroll to position [186, 0]
click at [299, 358] on h4 "Question 59" at bounding box center [428, 366] width 811 height 17
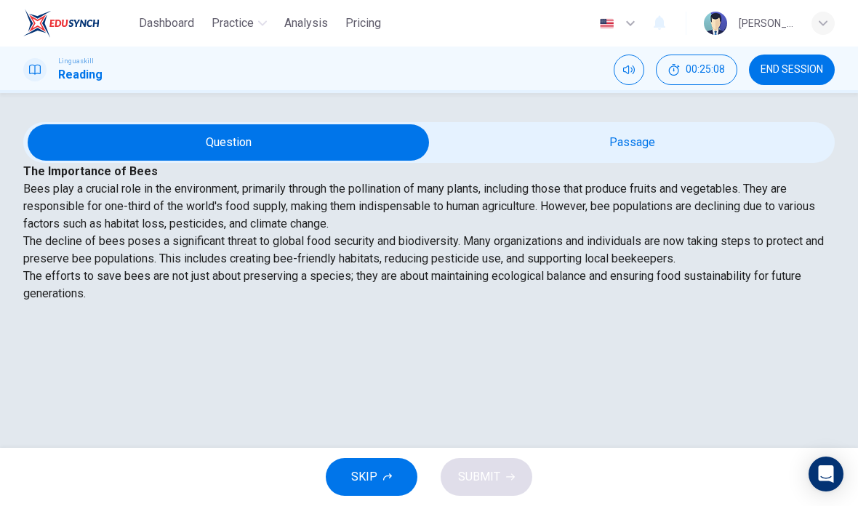
scroll to position [0, 0]
click at [626, 161] on input "checkbox" at bounding box center [228, 142] width 1217 height 36
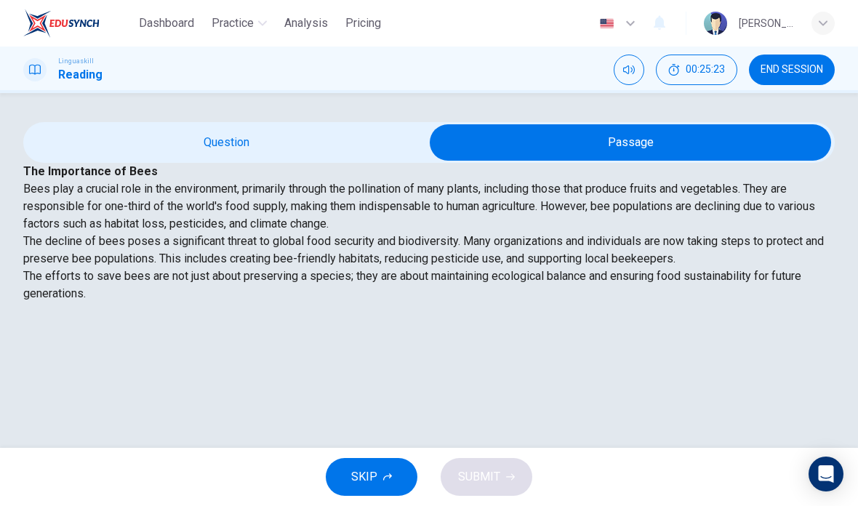
click at [334, 161] on input "checkbox" at bounding box center [630, 142] width 1217 height 36
checkbox input "false"
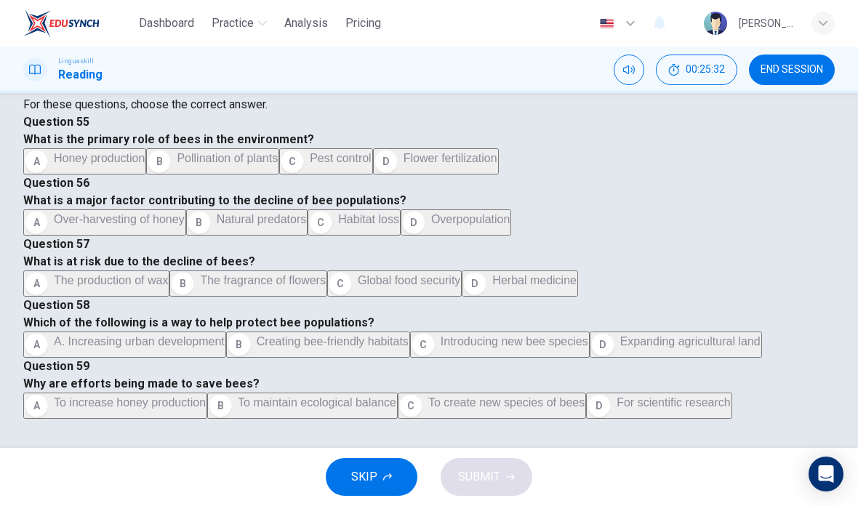
scroll to position [150, 0]
click at [620, 335] on span "Expanding agricultural land" at bounding box center [690, 341] width 140 height 12
click at [368, 392] on button "B To maintain ecological balance" at bounding box center [302, 405] width 190 height 26
click at [497, 481] on span "SUBMIT" at bounding box center [479, 477] width 42 height 20
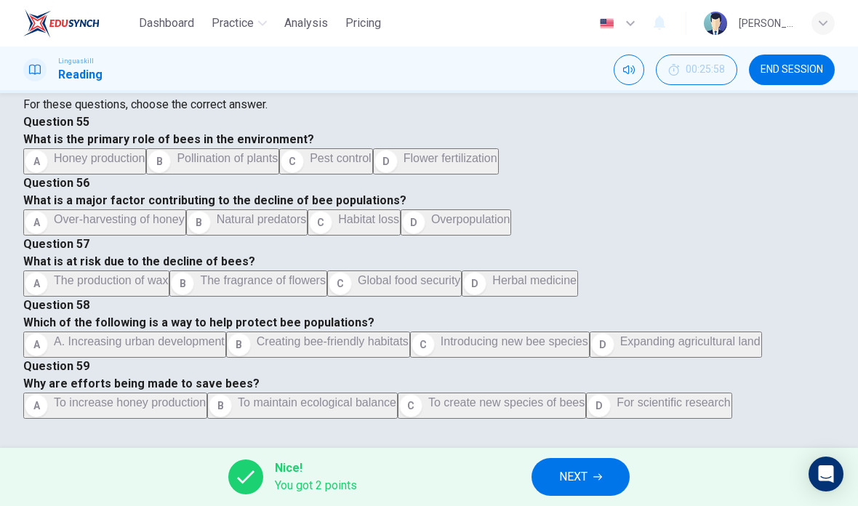
scroll to position [733, 0]
click at [592, 472] on button "NEXT" at bounding box center [580, 477] width 98 height 38
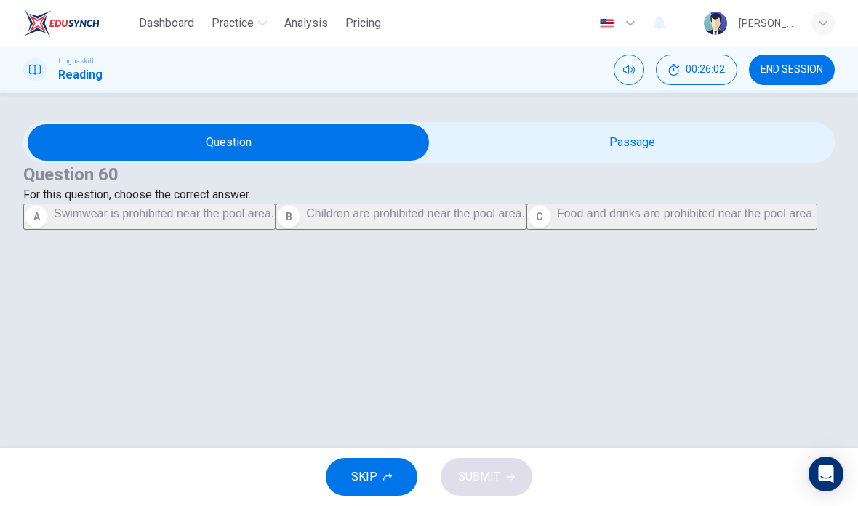
scroll to position [0, 0]
click at [660, 161] on input "checkbox" at bounding box center [228, 142] width 1217 height 36
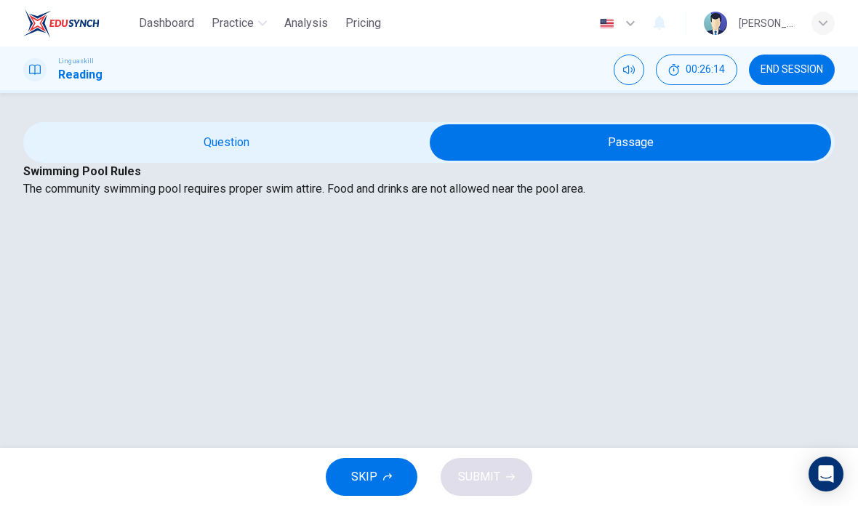
click at [201, 161] on input "checkbox" at bounding box center [630, 142] width 1217 height 36
checkbox input "false"
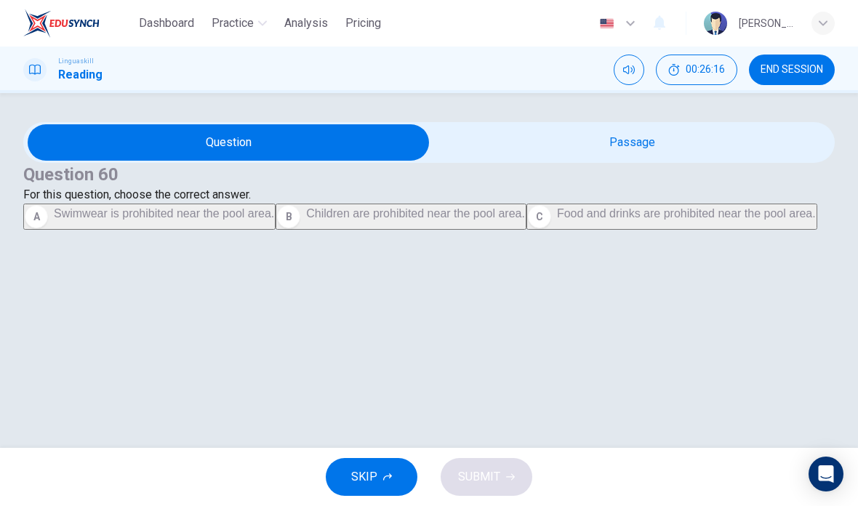
scroll to position [28, 0]
click at [557, 219] on span "Food and drinks are prohibited near the pool area." at bounding box center [686, 213] width 259 height 12
click at [470, 483] on span "SUBMIT" at bounding box center [479, 477] width 42 height 20
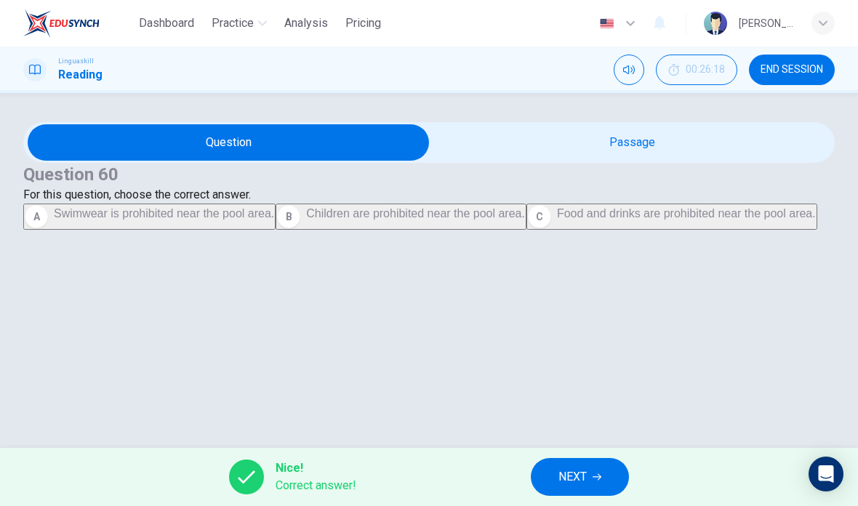
click at [584, 477] on span "NEXT" at bounding box center [572, 477] width 28 height 20
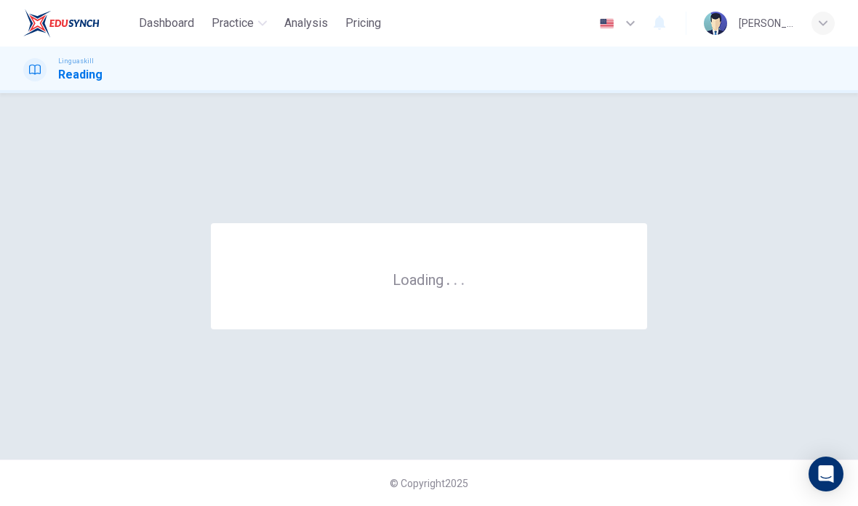
scroll to position [0, 0]
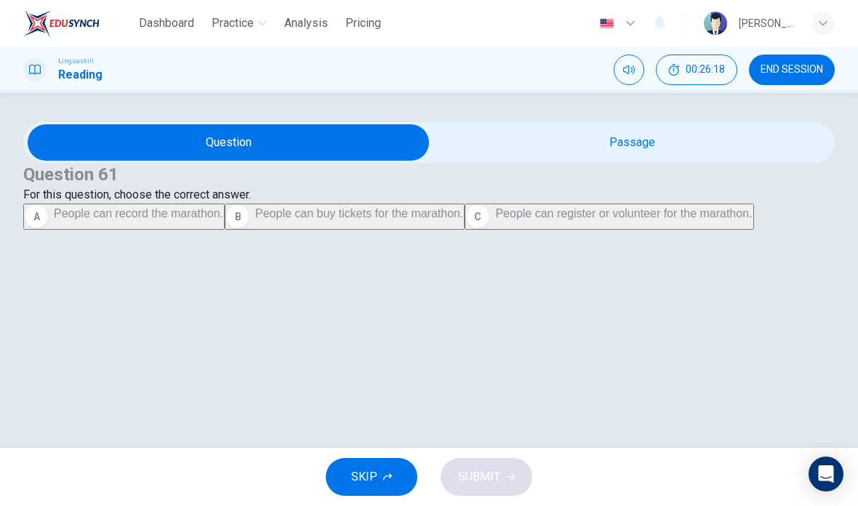
click at [783, 62] on button "END SESSION" at bounding box center [792, 70] width 86 height 31
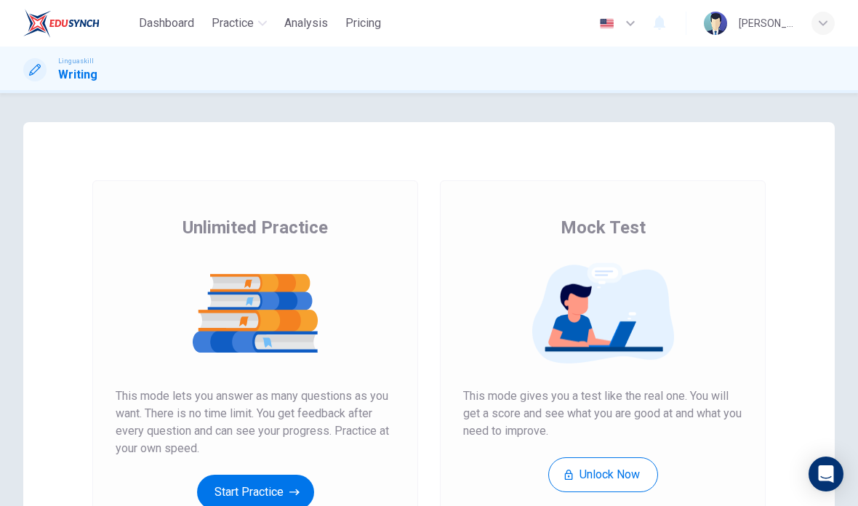
click at [271, 493] on button "Start Practice" at bounding box center [255, 492] width 117 height 35
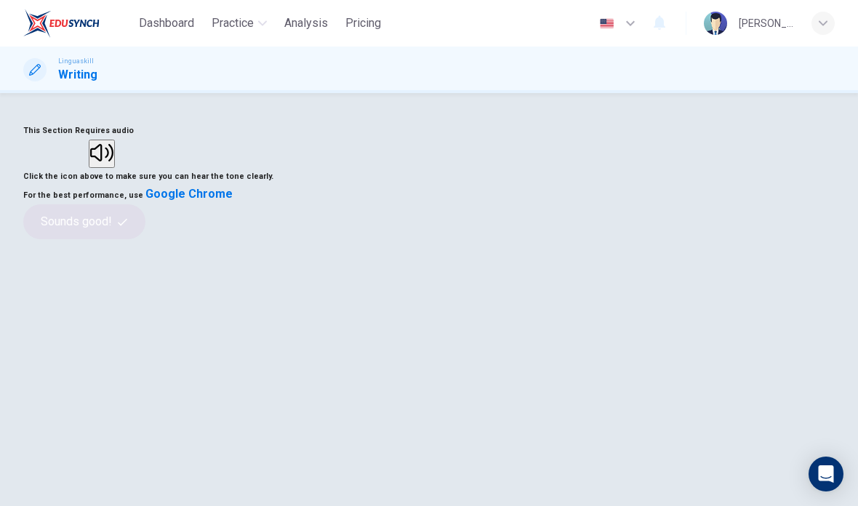
click at [113, 164] on icon "button" at bounding box center [101, 152] width 23 height 23
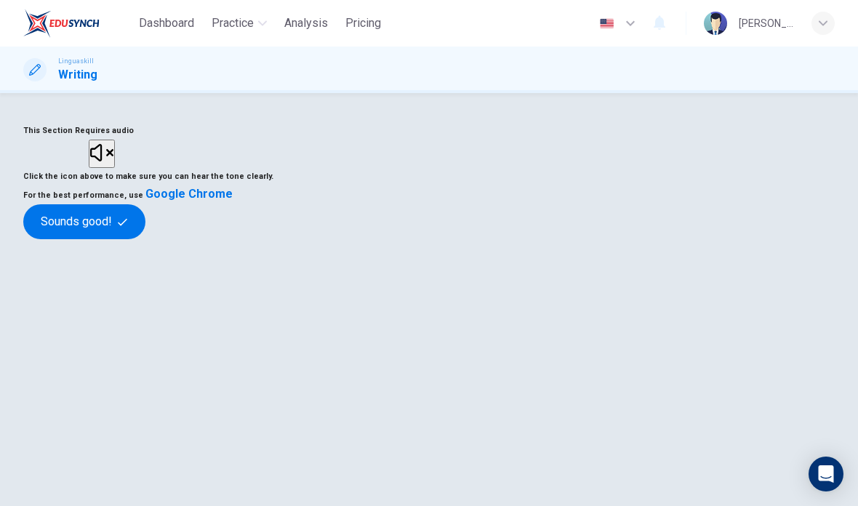
click at [113, 164] on icon "button" at bounding box center [101, 152] width 23 height 23
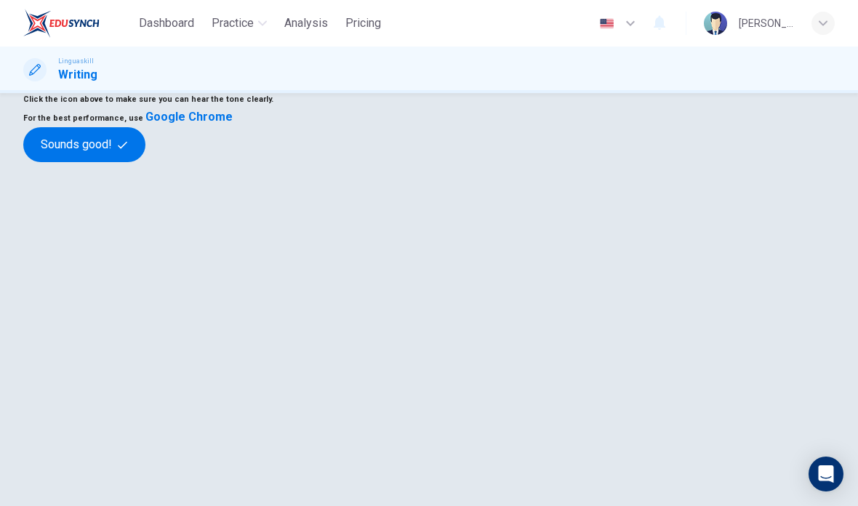
scroll to position [80, 0]
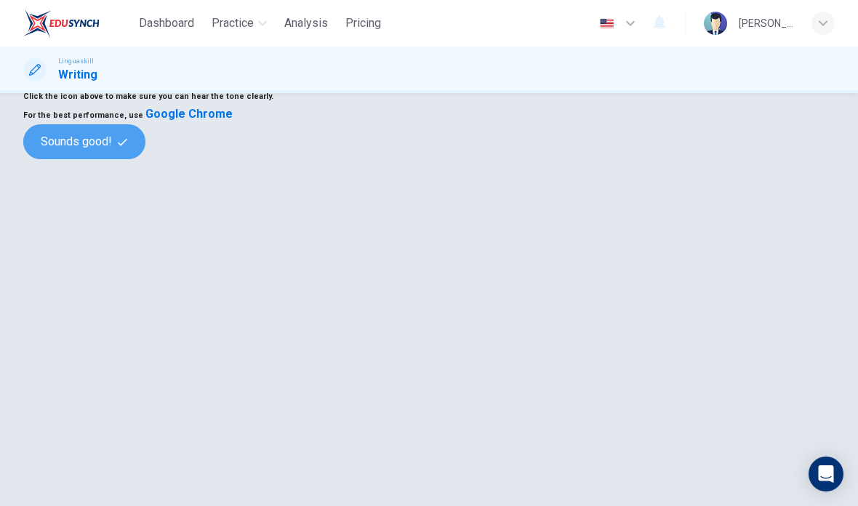
click at [145, 159] on button "Sounds good!" at bounding box center [84, 141] width 122 height 35
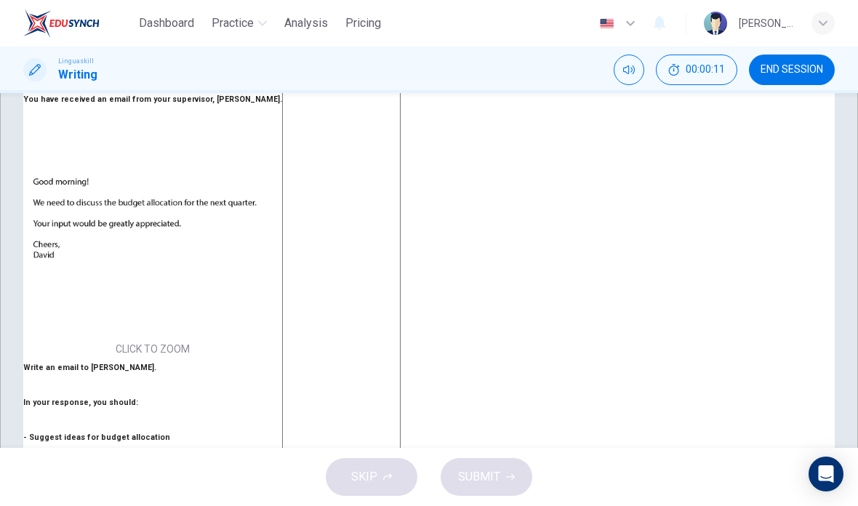
scroll to position [61, 0]
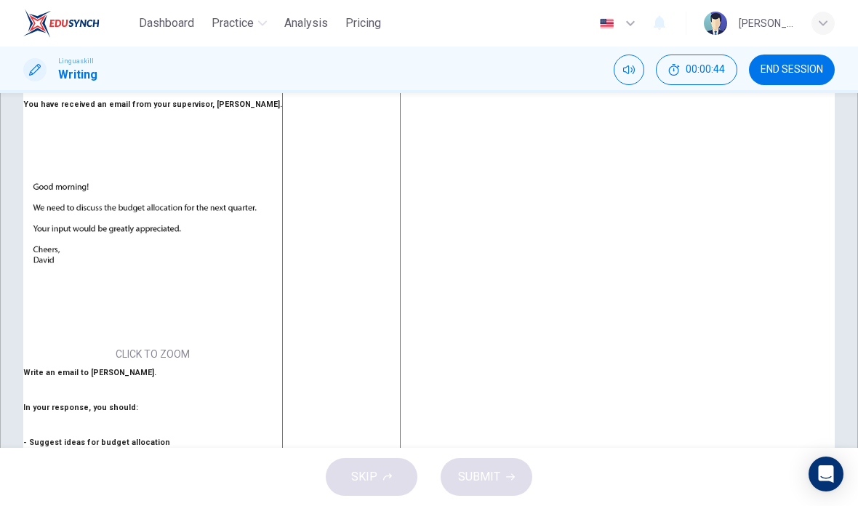
type textarea "G"
type textarea "x"
type textarea "G"
type textarea "x"
type textarea "G ood"
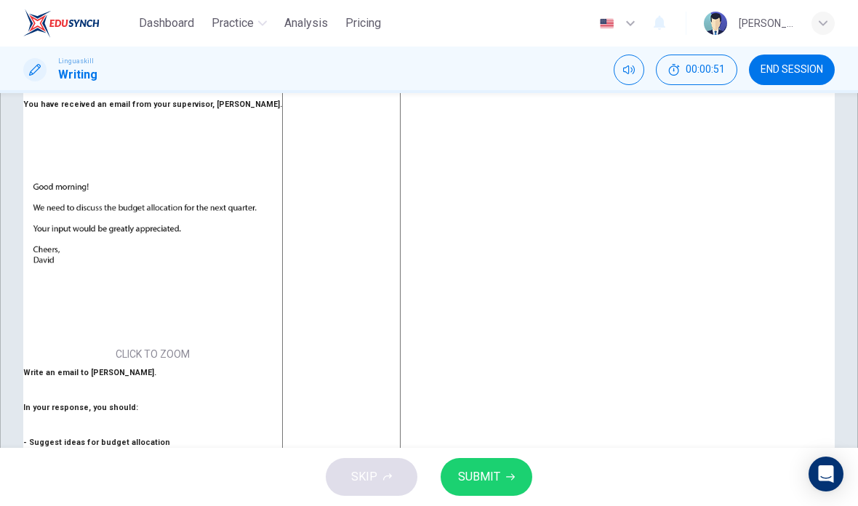
type textarea "x"
type textarea "G ood morning"
type textarea "x"
click at [400, 128] on textarea "G ood morning" at bounding box center [341, 323] width 118 height 491
type textarea "G morning"
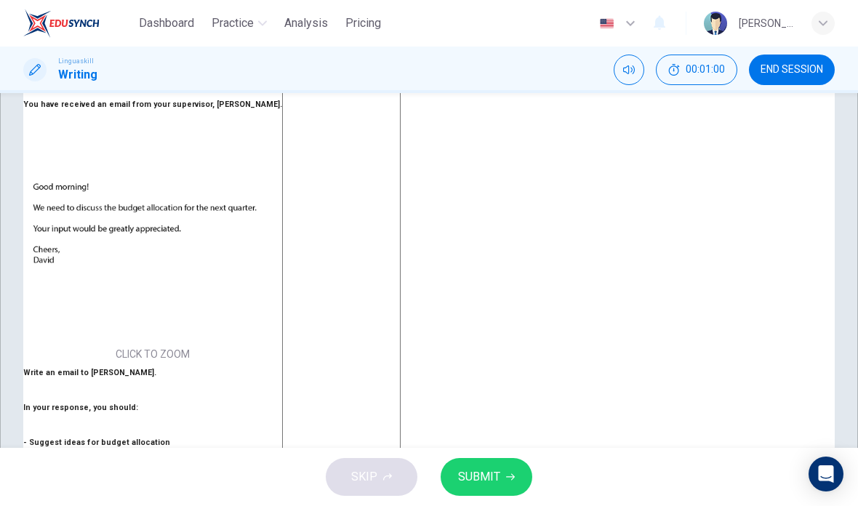
type textarea "x"
type textarea "morning"
type textarea "x"
type textarea "G morning"
type textarea "x"
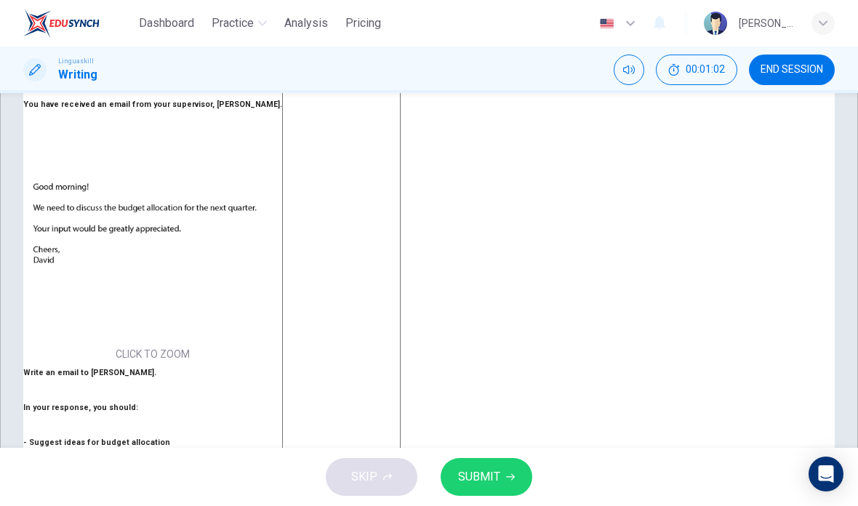
type textarea "Go morning"
type textarea "x"
type textarea "Goo morning"
type textarea "x"
type textarea "Good morning"
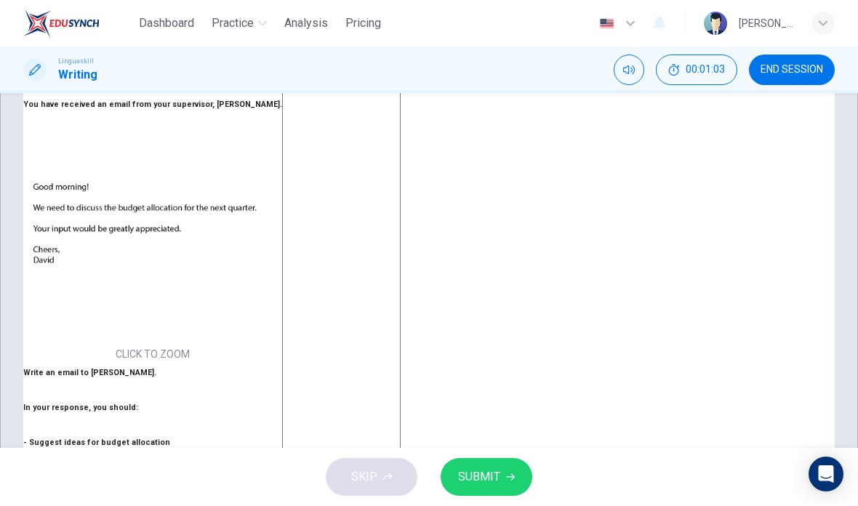
type textarea "x"
click at [400, 135] on textarea "Good morning" at bounding box center [341, 323] width 118 height 491
type textarea "Good morning"
type textarea "x"
type textarea "Good morning i"
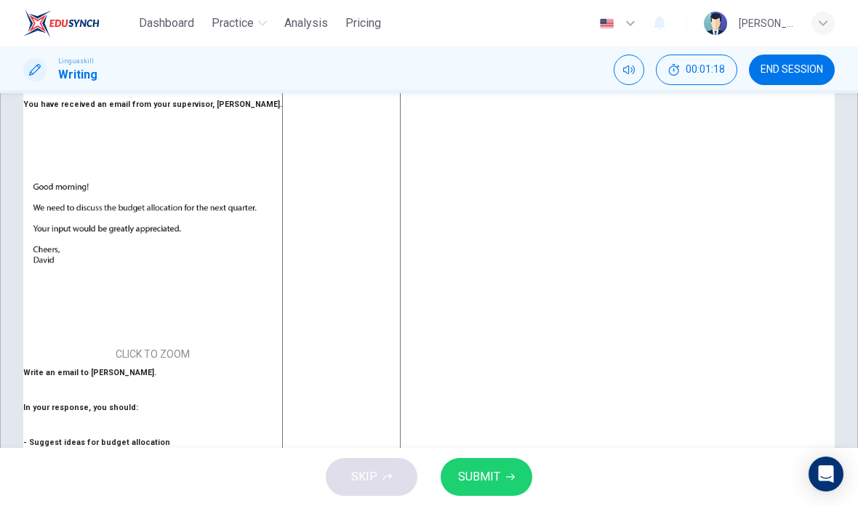
type textarea "x"
type textarea "Good morning i"
type textarea "x"
type textarea "Good morning i"
type textarea "x"
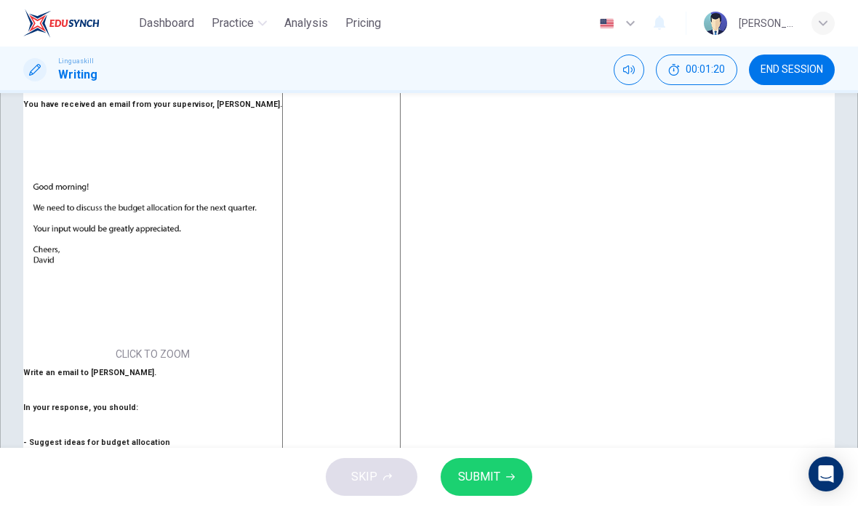
type textarea "Good morning"
type textarea "x"
type textarea "Good morning I"
type textarea "x"
type textarea "Good morning"
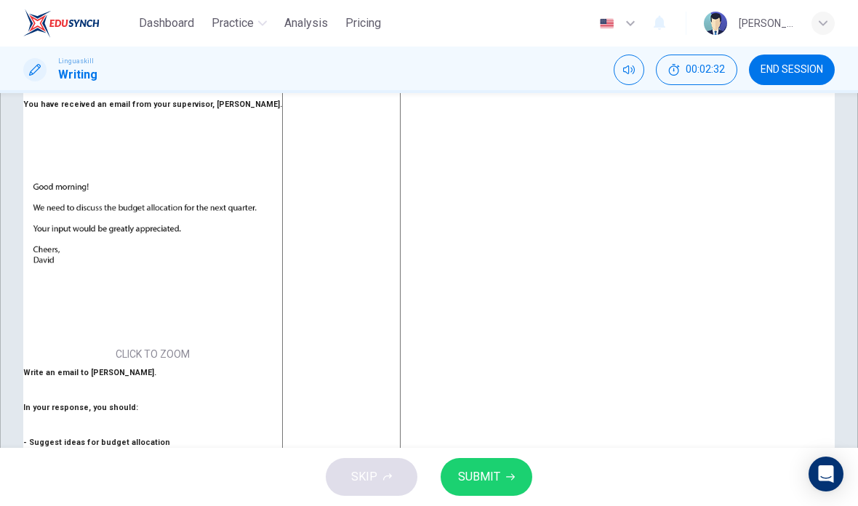
type textarea "x"
type textarea "Good morning"
type textarea "x"
type textarea "Good morning I"
type textarea "x"
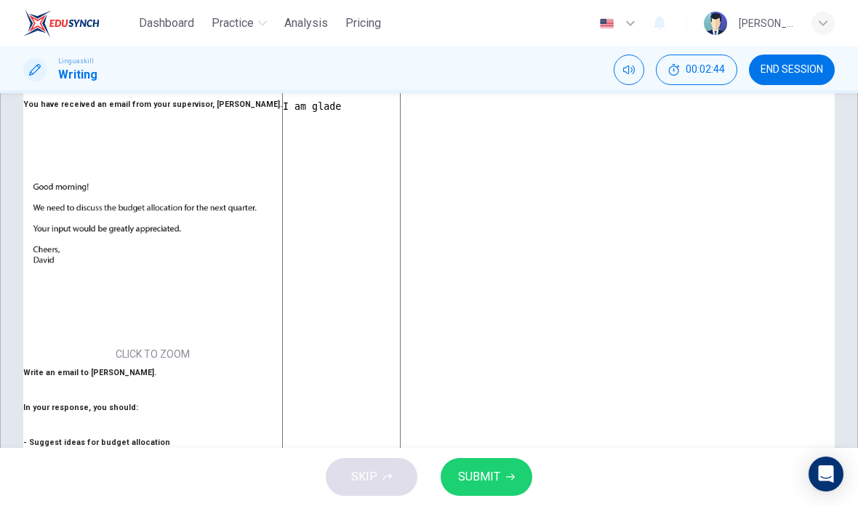
type textarea "Good morning I am glade"
type textarea "x"
type textarea "Good morning I am glad"
type textarea "x"
click at [400, 371] on textarea "Good morning I am glad" at bounding box center [341, 323] width 118 height 491
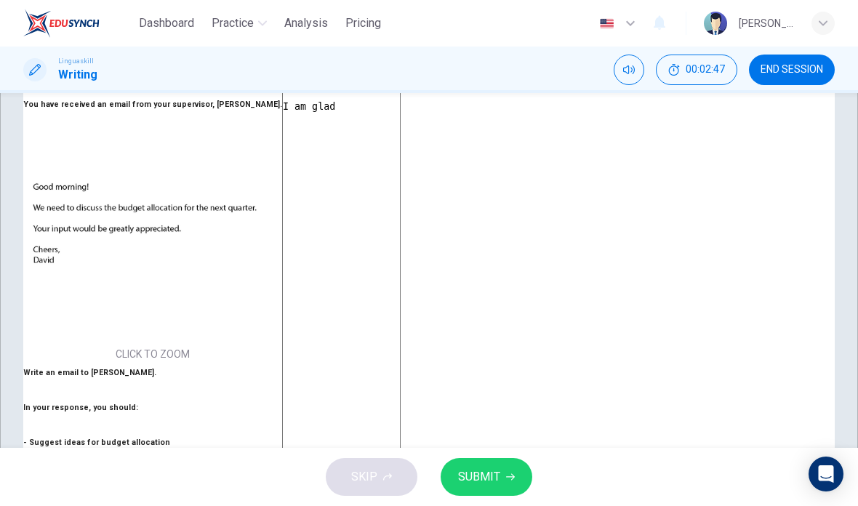
type textarea "Good morning I am gladt"
type textarea "x"
type textarea "Good morning I am gladth"
type textarea "x"
type textarea "Good morning I am gladtha"
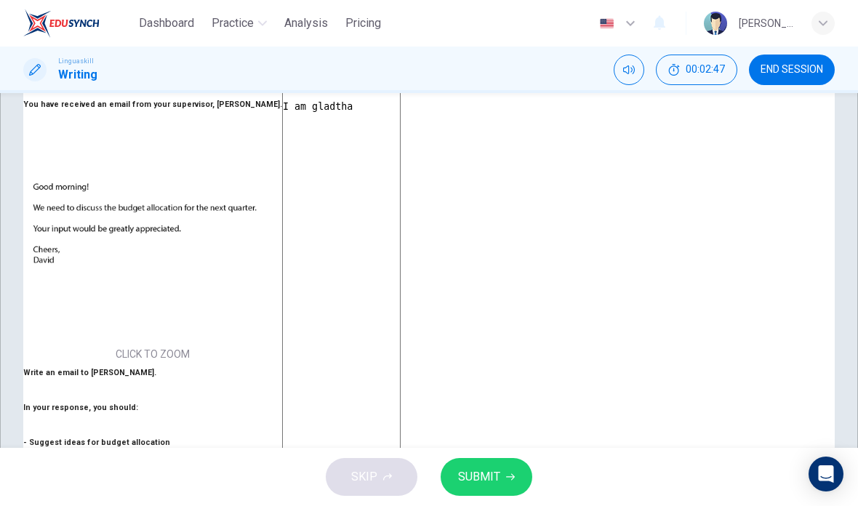
type textarea "x"
type textarea "Good morning I am gladthat"
type textarea "x"
type textarea "Good morning I am gladtha"
type textarea "x"
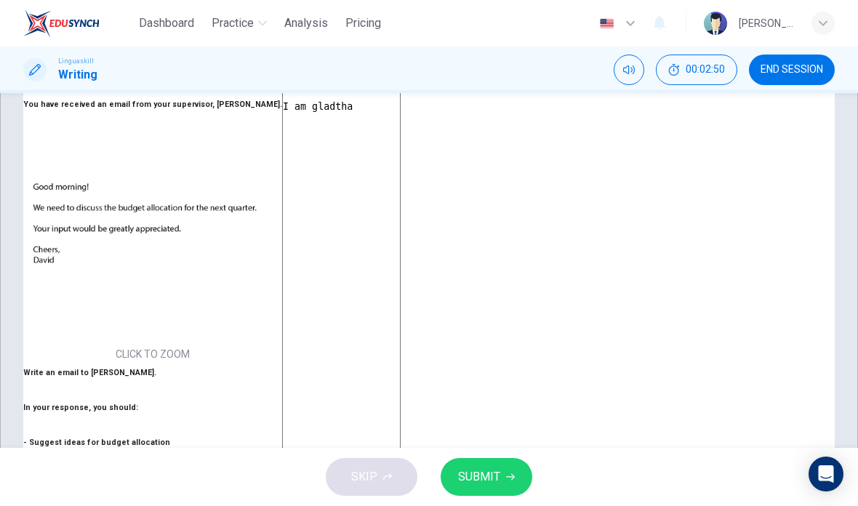
type textarea "Good morning I am gladth"
type textarea "x"
type textarea "Good morning I am gladt"
type textarea "x"
type textarea "Good morning I am glad"
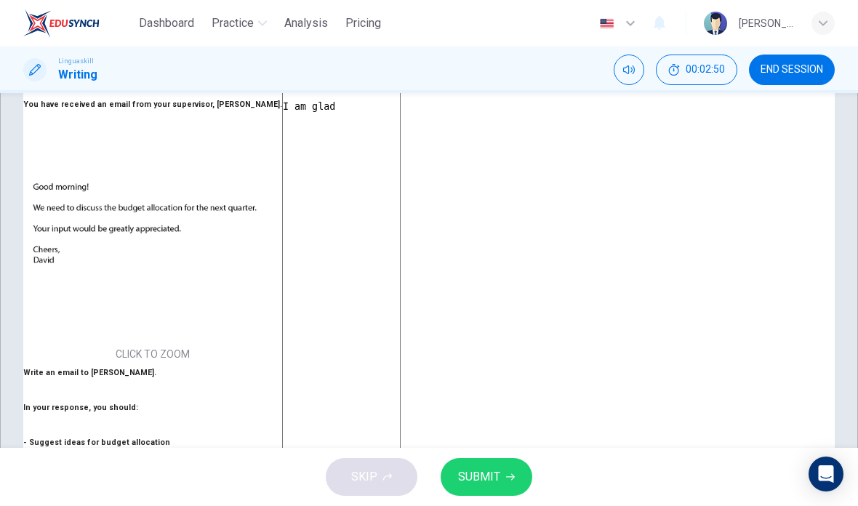
type textarea "x"
type textarea "Good morning I am glad"
type textarea "x"
type textarea "Good morning I am glad t"
type textarea "x"
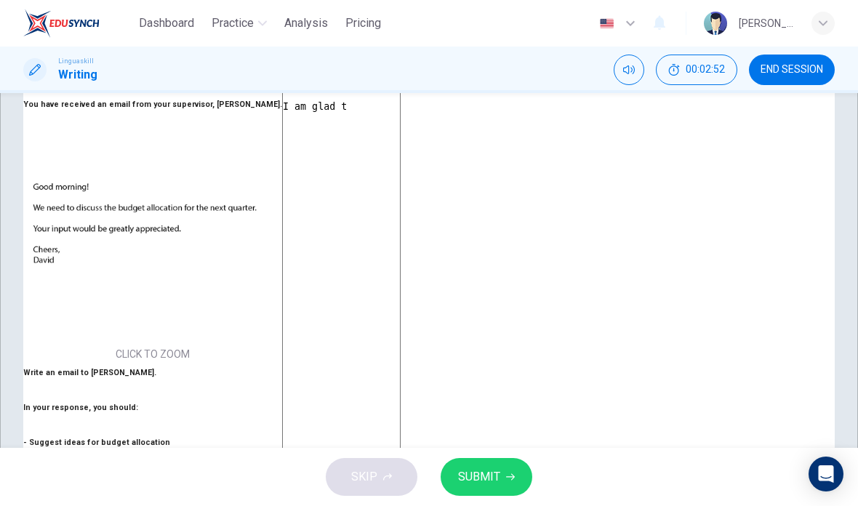
type textarea "Good morning I am glad th"
type textarea "x"
type textarea "Good morning I am glad tha"
type textarea "x"
type textarea "Good morning I am glad that"
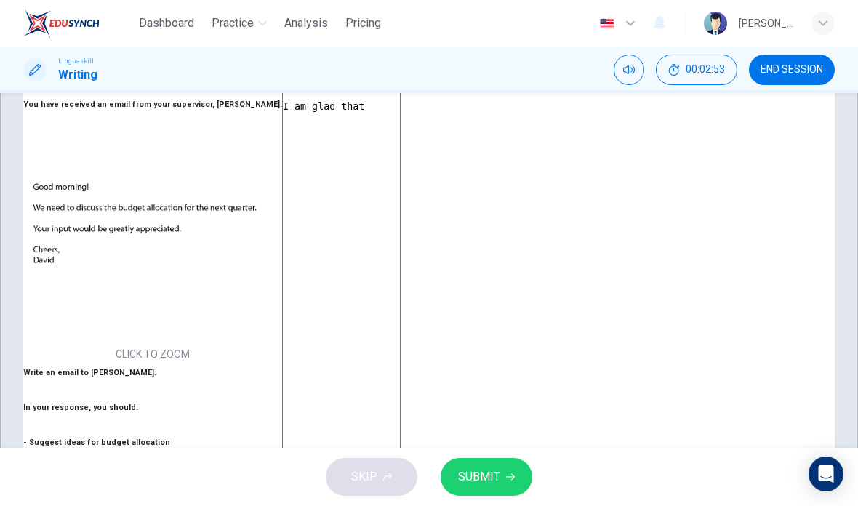
type textarea "x"
type textarea "Good morning I am glad that"
type textarea "x"
type textarea "Good morning I am glad that y"
type textarea "x"
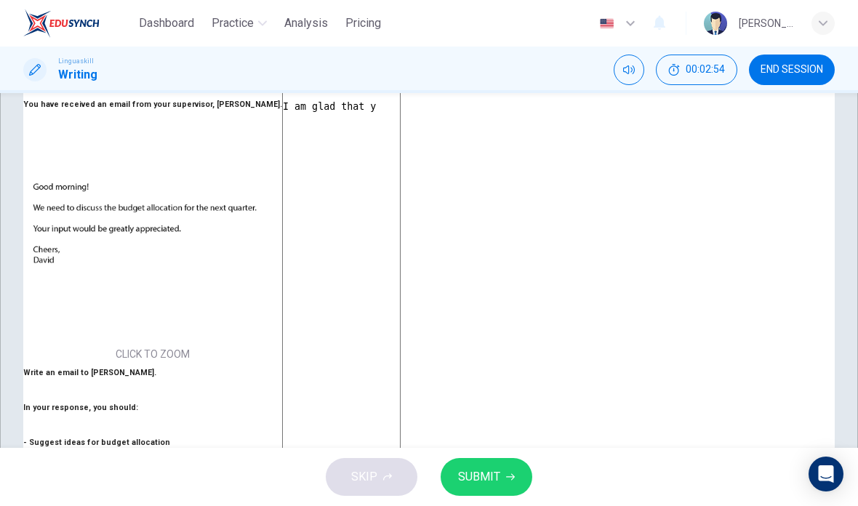
type textarea "Good morning I am glad that yo"
type textarea "x"
type textarea "Good morning I am glad that you"
type textarea "x"
type textarea "Good morning I am glad that yo"
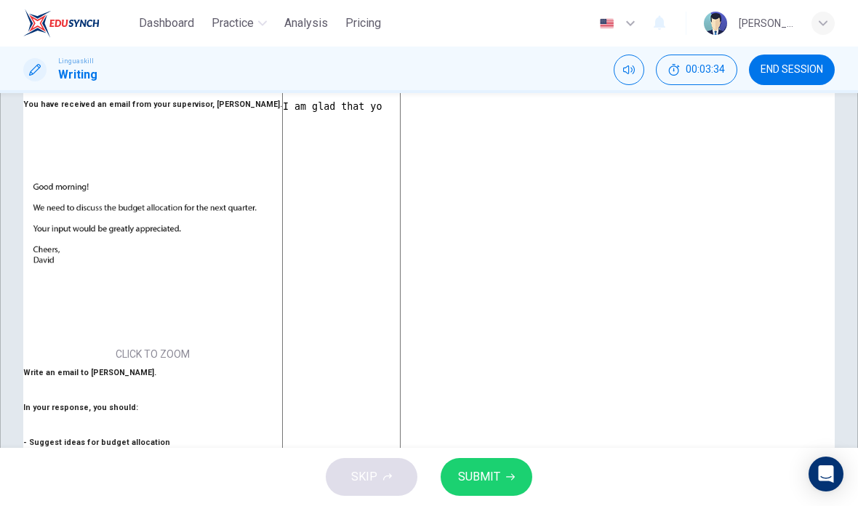
type textarea "x"
type textarea "Good morning I am glad that y"
type textarea "x"
type textarea "Good morning I am glad that"
type textarea "x"
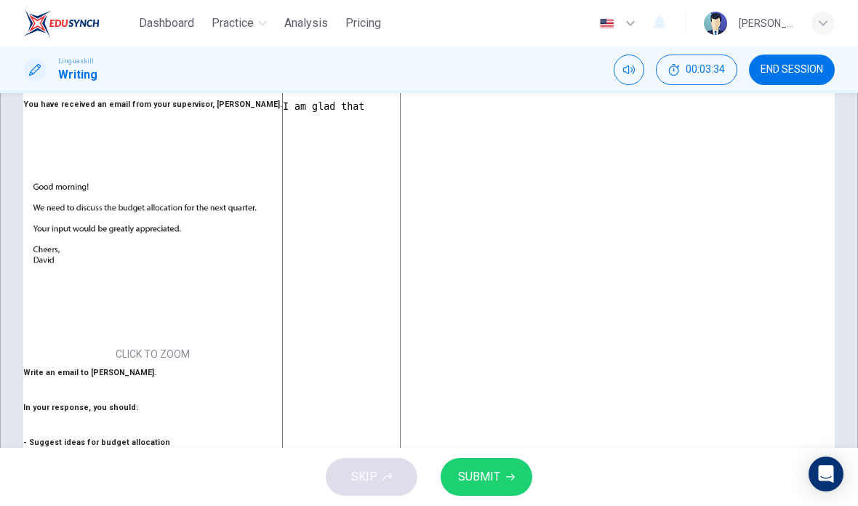
type textarea "Good morning I am glad that"
type textarea "x"
type textarea "Good morning I am glad tha"
type textarea "x"
type textarea "Good morning I am glad th"
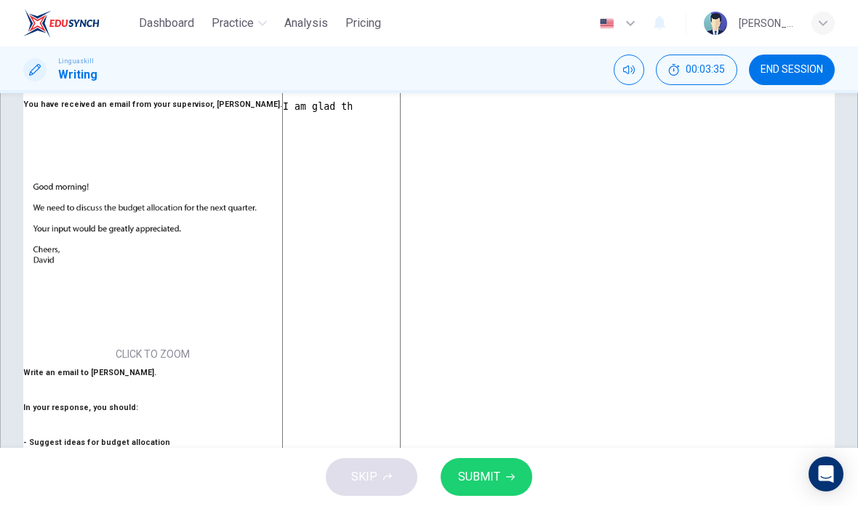
type textarea "x"
type textarea "Good morning I am glad t"
type textarea "x"
type textarea "Good morning I am glad"
type textarea "x"
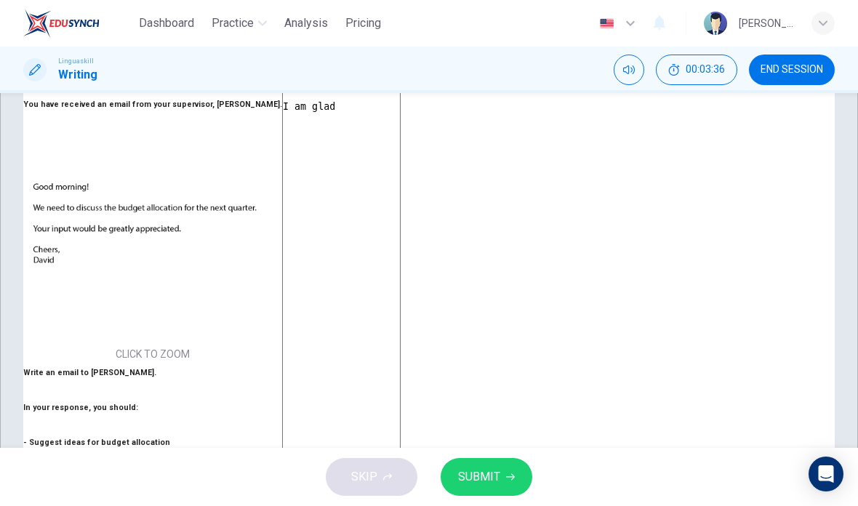
type textarea "Good morning I am glad t"
type textarea "x"
type textarea "Good morning I am glad to"
type textarea "x"
type textarea "Good morning I am glad to"
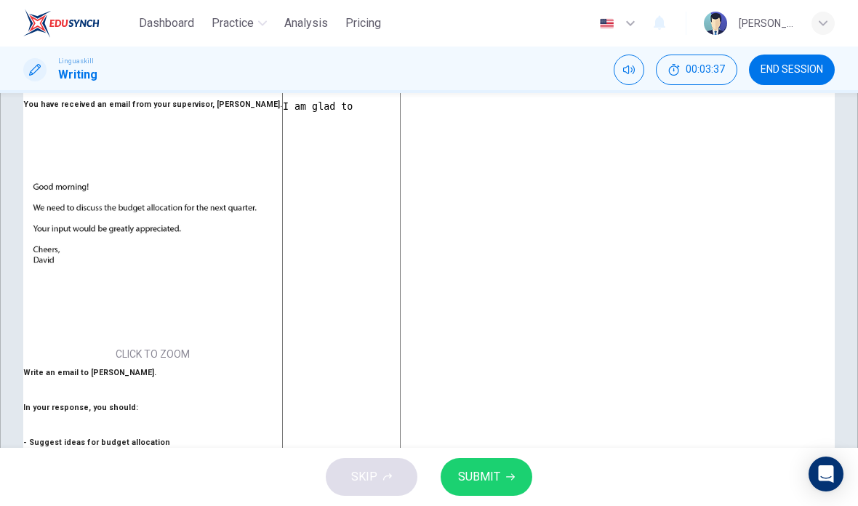
type textarea "x"
type textarea "Good morning I am glad to h"
type textarea "x"
type textarea "Good morning I am glad to he"
type textarea "x"
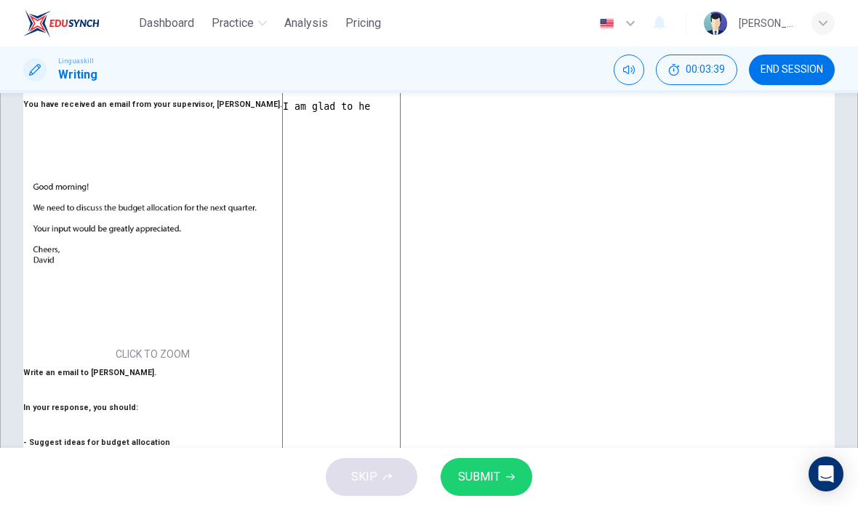
type textarea "Good morning I am glad to hea"
type textarea "x"
type textarea "Good morning I am glad to hear"
type textarea "x"
type textarea "Good morning I am glad to hear"
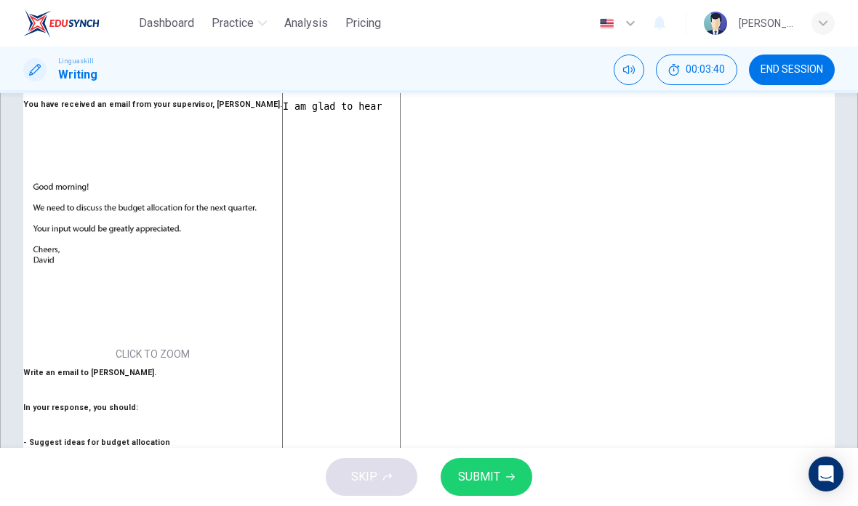
type textarea "x"
type textarea "Good morning I am glad to hear f"
type textarea "x"
type textarea "Good morning I am glad to hear fr"
type textarea "x"
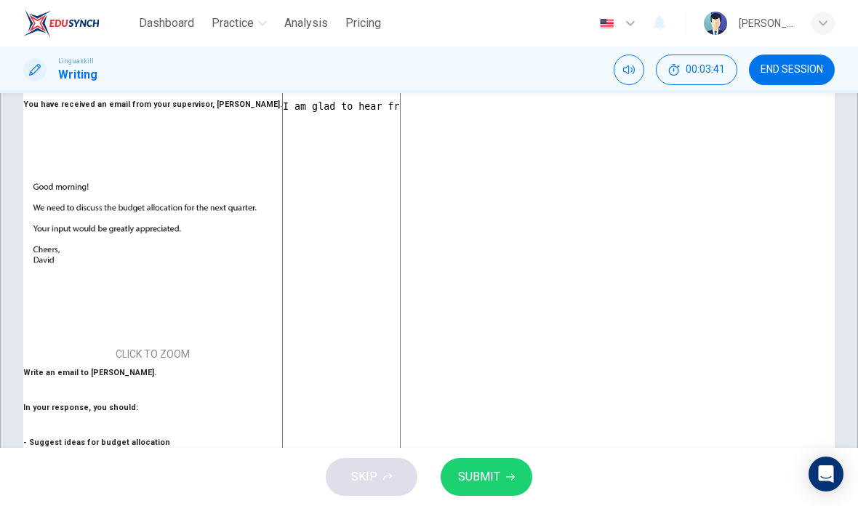
type textarea "Good morning I am glad to hear fro"
type textarea "x"
type textarea "Good morning I am glad to hear from"
type textarea "x"
type textarea "Good morning I am glad to hear from"
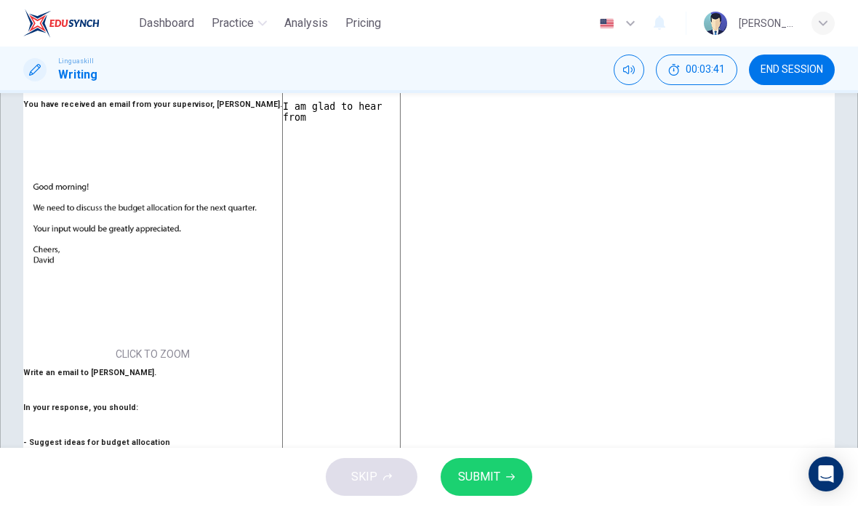
type textarea "x"
type textarea "Good morning I am glad to hear from y"
type textarea "x"
type textarea "Good morning I am glad to hear from yo"
type textarea "x"
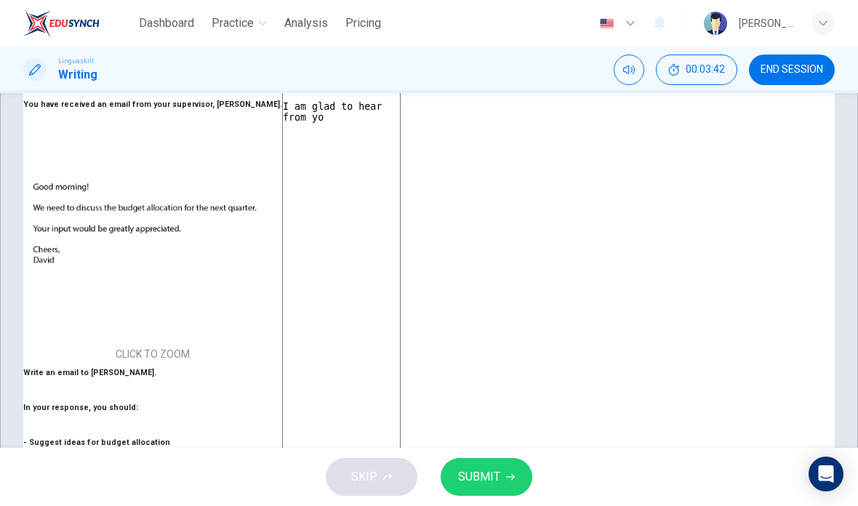
type textarea "Good morning I am glad to hear from you"
type textarea "x"
type textarea "Good morning I am glad to hear from you"
type textarea "x"
type textarea "Good morning I am glad to hear from you s"
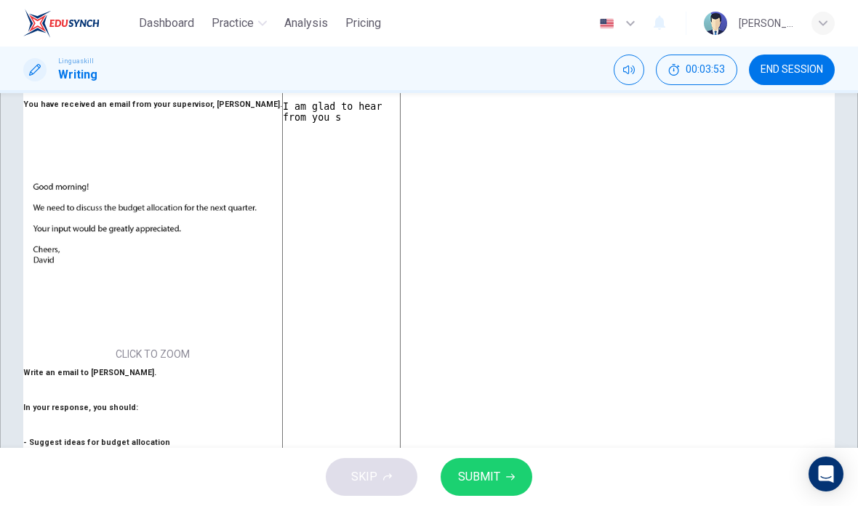
type textarea "x"
type textarea "Good morning I am glad to hear from you se"
type textarea "x"
type textarea "Good morning I am glad to hear from you s"
type textarea "x"
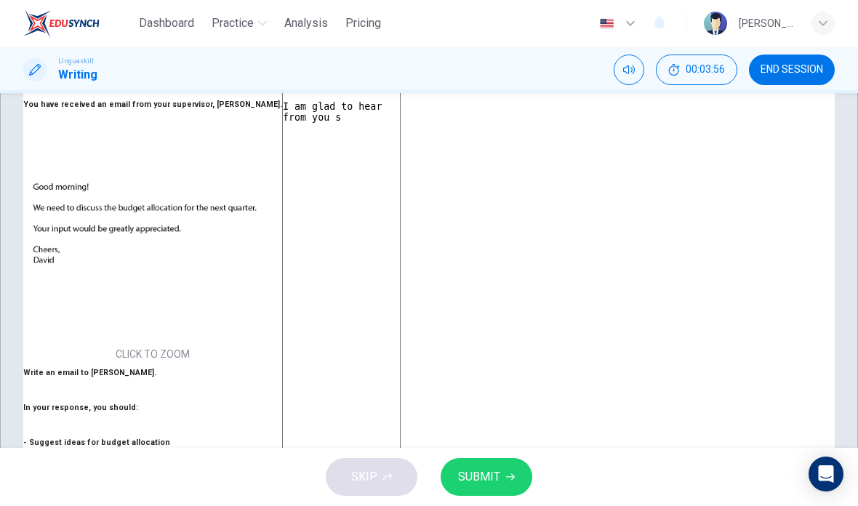
click at [400, 294] on textarea "Good morning I am glad to hear from you s" at bounding box center [341, 323] width 118 height 491
click at [400, 307] on textarea "Good morning I am glad to hear from you s" at bounding box center [341, 323] width 118 height 491
type textarea "Good morning I am glad to hear from you"
type textarea "x"
type textarea "Good morning I am glad to hear from you"
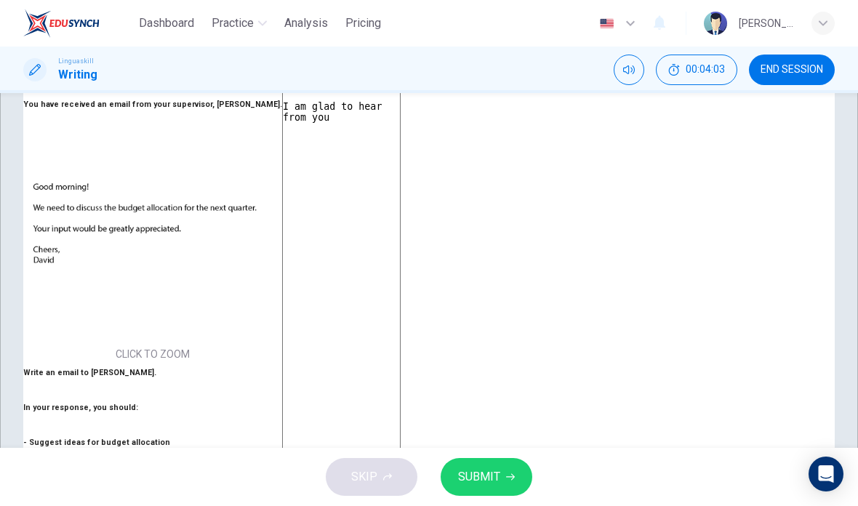
type textarea "x"
type textarea "Good morning I am glad to hear from you."
type textarea "x"
type textarea "Good morning I am glad to hear from you."
type textarea "x"
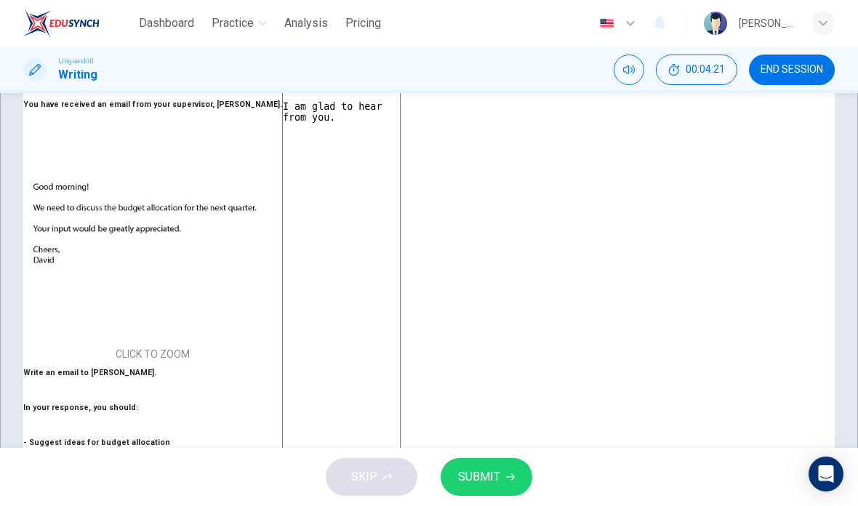
type textarea "Good morning I am glad to hear from you. S"
type textarea "x"
type textarea "Good morning I am glad to hear from you. Se"
type textarea "x"
type textarea "Good morning I am glad to hear from you. See"
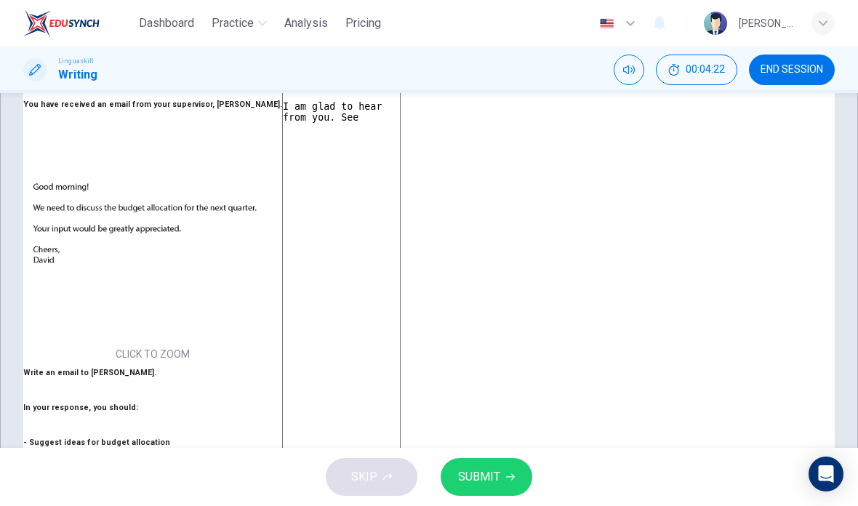
type textarea "x"
type textarea "Good morning I am glad to hear from you. See"
type textarea "x"
type textarea "Good morning I am glad to hear from you. See y"
type textarea "x"
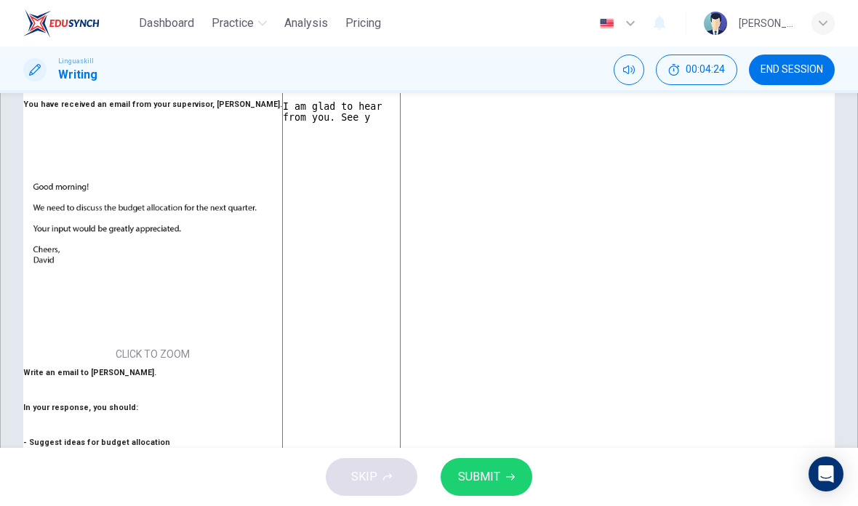
type textarea "Good morning I am glad to hear from you. See yo"
type textarea "x"
type textarea "Good morning I am glad to hear from you. See you"
type textarea "x"
type textarea "Good morning I am glad to hear from you. See yo"
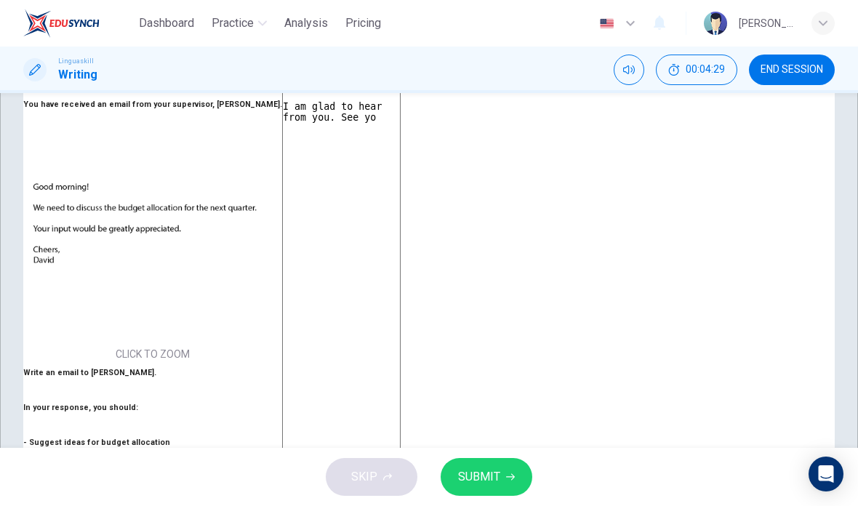
type textarea "x"
type textarea "Good morning I am glad to hear from you. See y"
type textarea "x"
type textarea "Good morning I am glad to hear from you. See"
type textarea "x"
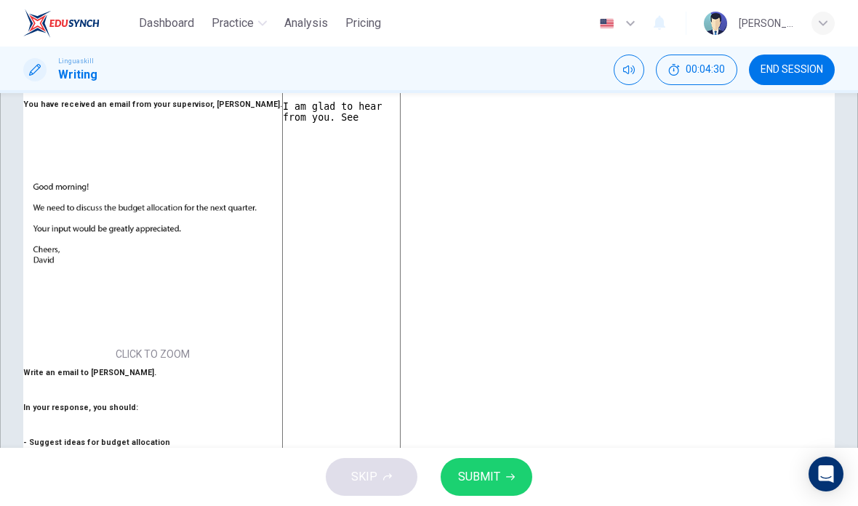
type textarea "Good morning I am glad to hear from you. See"
type textarea "x"
type textarea "Good morning I am glad to hear from you. Se"
type textarea "x"
type textarea "Good morning I am glad to hear from you. S"
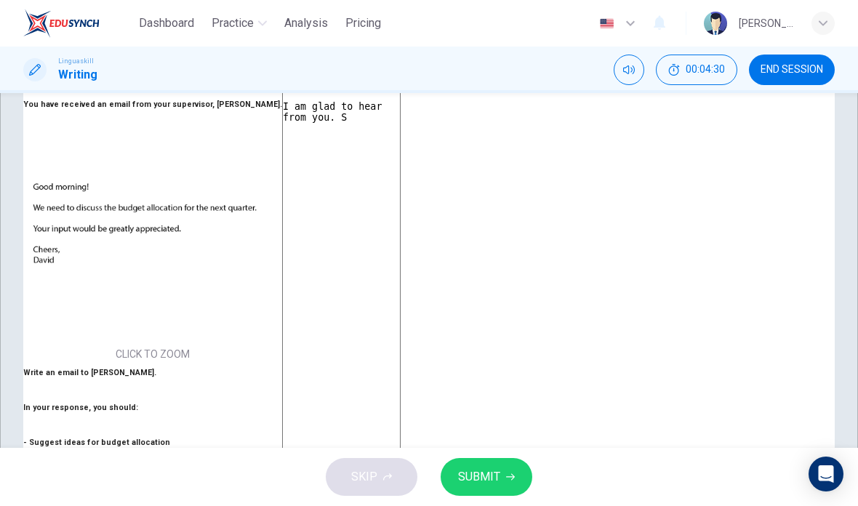
type textarea "x"
type textarea "Good morning I am glad to hear from you."
type textarea "x"
type textarea "Good morning I am glad to hear from you."
type textarea "x"
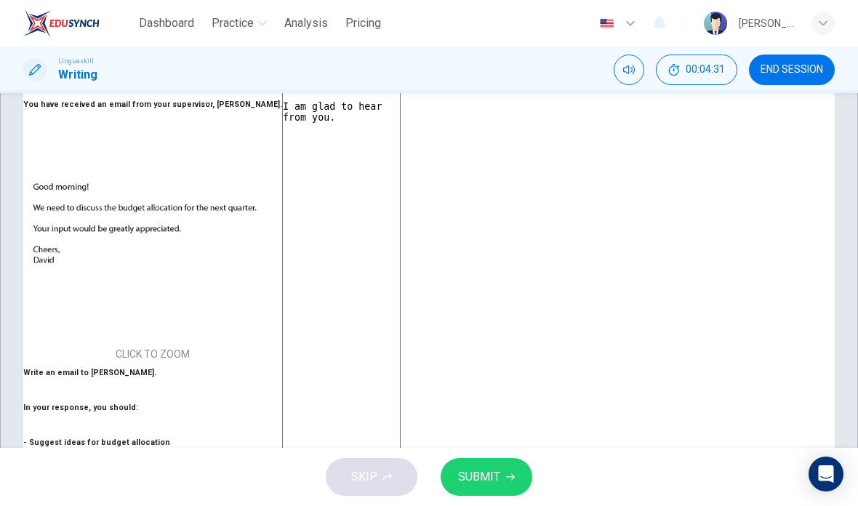
type textarea "Good morning I am glad to hear from you."
type textarea "x"
type textarea "Good morning I am glad to hear from you. W"
type textarea "x"
type textarea "Good morning I am glad to hear from you. Wh"
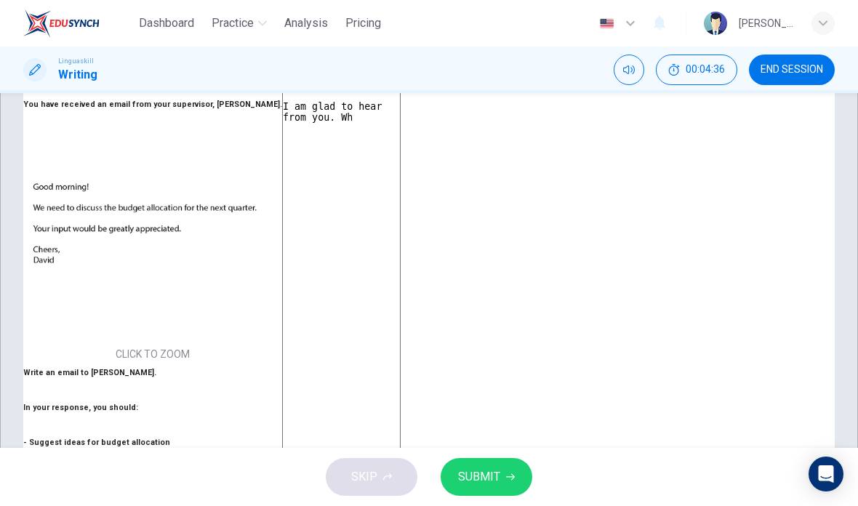
type textarea "x"
type textarea "Good morning I am glad to hear from you. Whe"
type textarea "x"
type textarea "Good morning I am glad to hear from you. Wher"
type textarea "x"
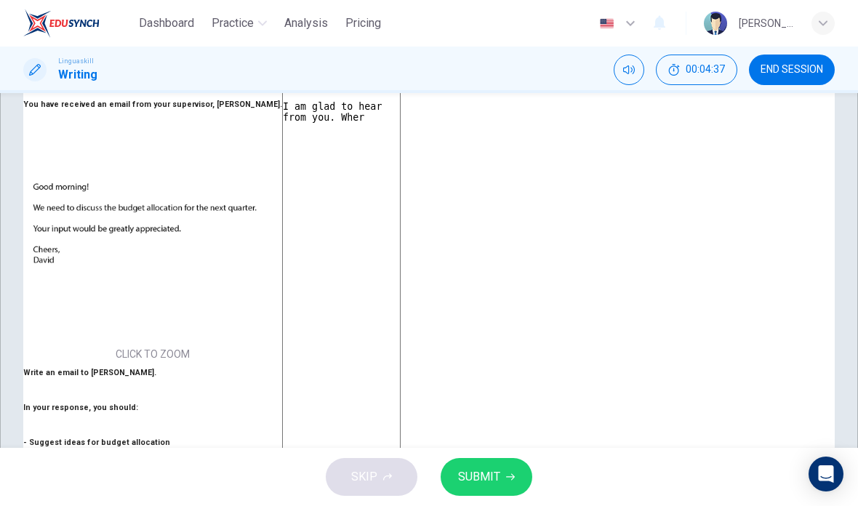
type textarea "Good morning I am glad to hear from you. Where"
type textarea "x"
type textarea "Good morning I am glad to hear from you. Where"
type textarea "x"
type textarea "Good morning I am glad to hear from you. Where w"
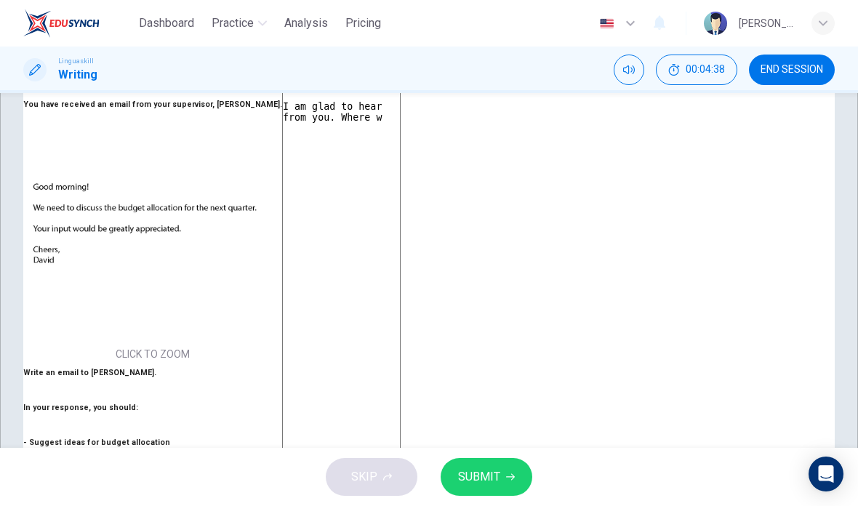
type textarea "x"
type textarea "Good morning I am glad to hear from you. Where wi"
type textarea "x"
type textarea "Good morning I am glad to hear from you. Where wil"
type textarea "x"
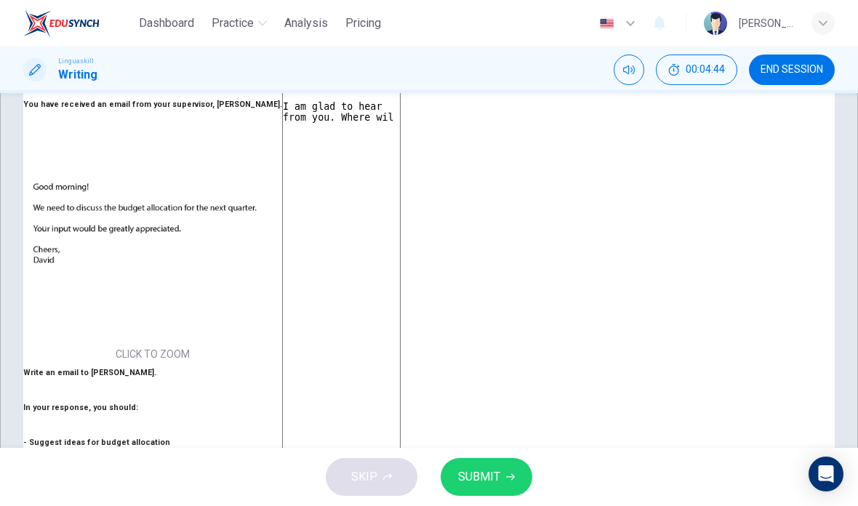
type textarea "Good morning I am glad to hear from you. Where will"
type textarea "x"
type textarea "Good morning I am glad to hear from you. Where will"
type textarea "x"
type textarea "Good morning I am glad to hear from you. Where will w"
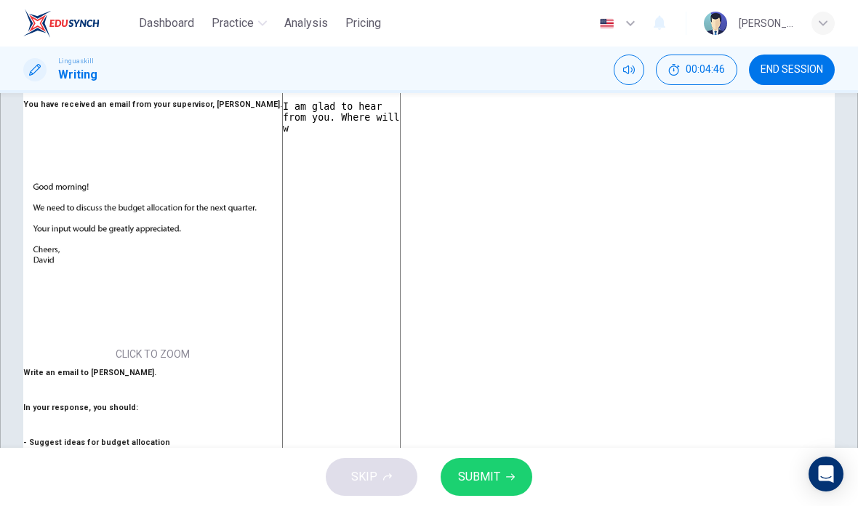
type textarea "x"
type textarea "Good morning I am glad to hear from you. Where will we"
type textarea "x"
type textarea "Good morning I am glad to hear from you. Where will we"
type textarea "x"
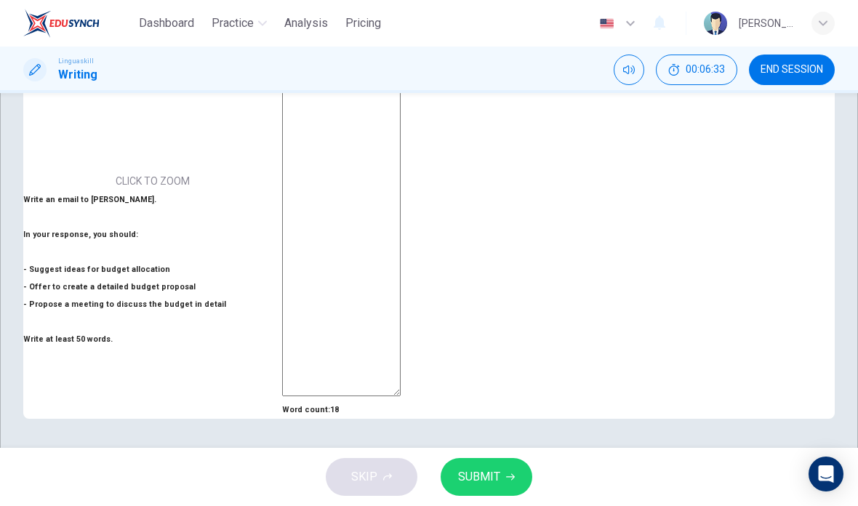
scroll to position [297, 0]
click at [400, 206] on textarea "Good morning I am glad to hear from you. Where will we meet and when. Sincerely…" at bounding box center [341, 151] width 118 height 491
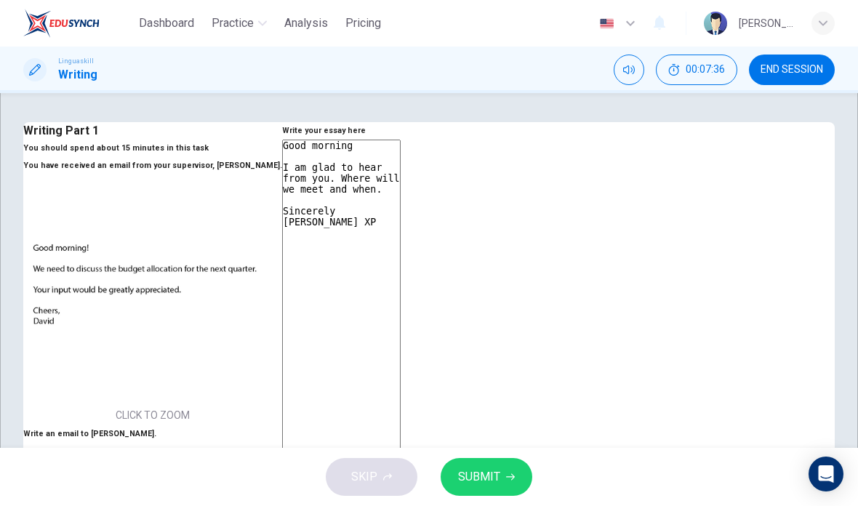
scroll to position [22, 0]
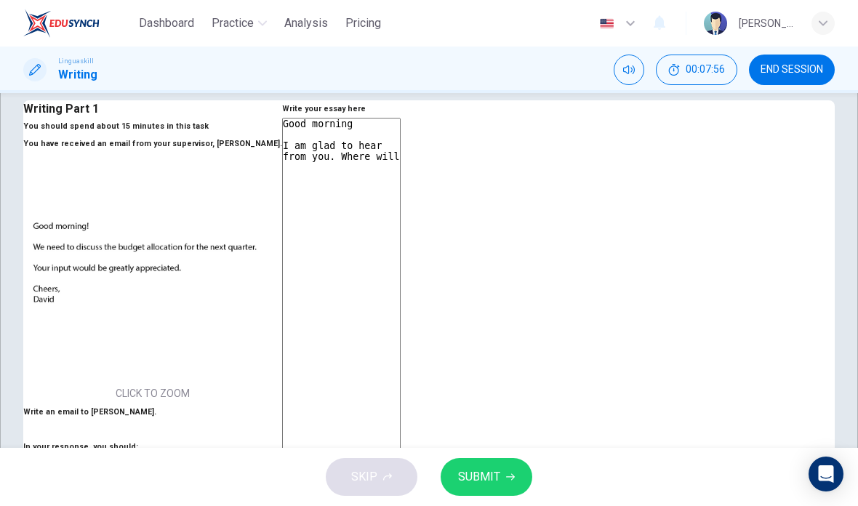
click at [400, 215] on textarea "Good morning I am glad to hear from you. Where will" at bounding box center [341, 363] width 118 height 491
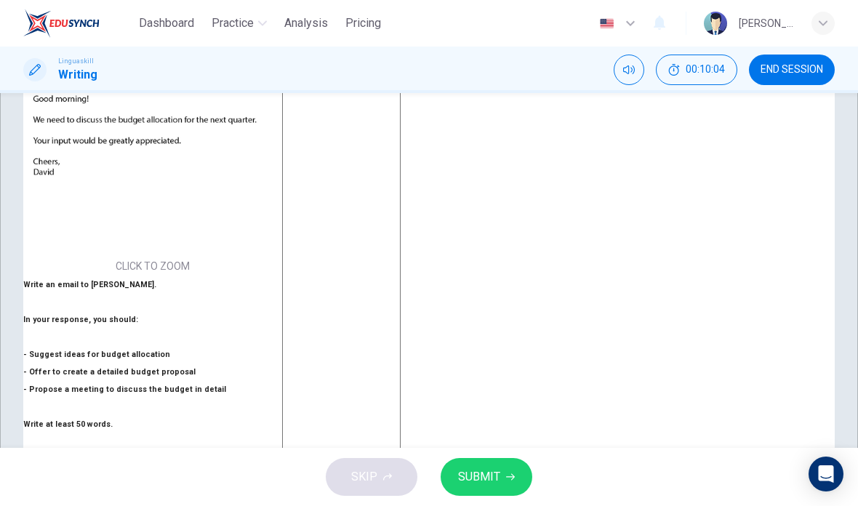
scroll to position [89, 0]
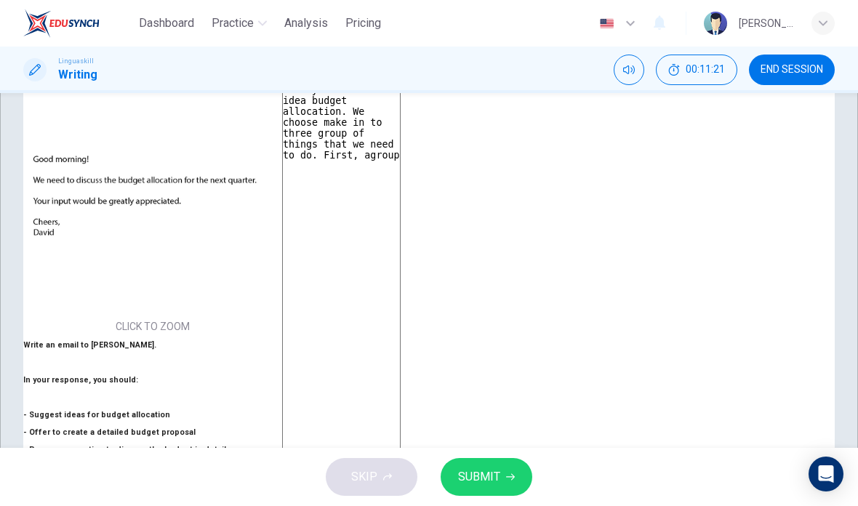
click at [400, 168] on textarea "Good morning It's nice to hear from you I have an idea budget allocation. We ch…" at bounding box center [341, 296] width 118 height 491
click at [400, 170] on textarea "Good morning It's nice to hear from you I have an idea budget allocation. We ch…" at bounding box center [341, 296] width 118 height 491
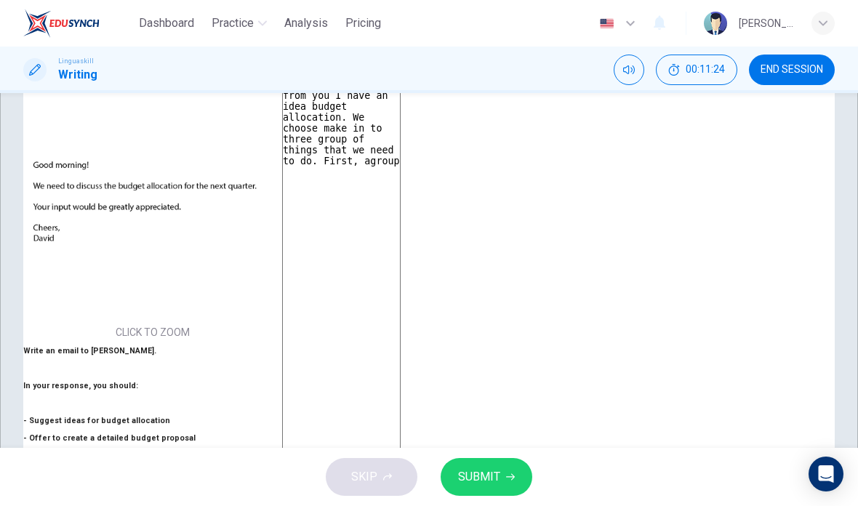
scroll to position [83, 0]
click at [400, 178] on textarea "Good morning It's nice to hear from you I have an idea budget allocation. We ch…" at bounding box center [341, 302] width 118 height 491
click at [400, 190] on textarea "Good morning It's nice to hear from you I have an idea budget allocation. We ch…" at bounding box center [341, 302] width 118 height 491
click at [282, 241] on div "Click to Zoom" at bounding box center [152, 217] width 259 height 251
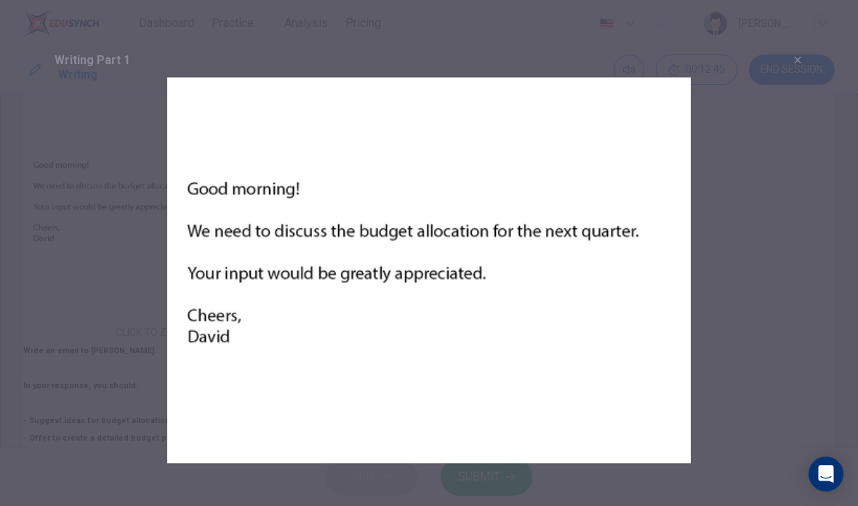
click at [795, 58] on icon "button" at bounding box center [797, 60] width 7 height 7
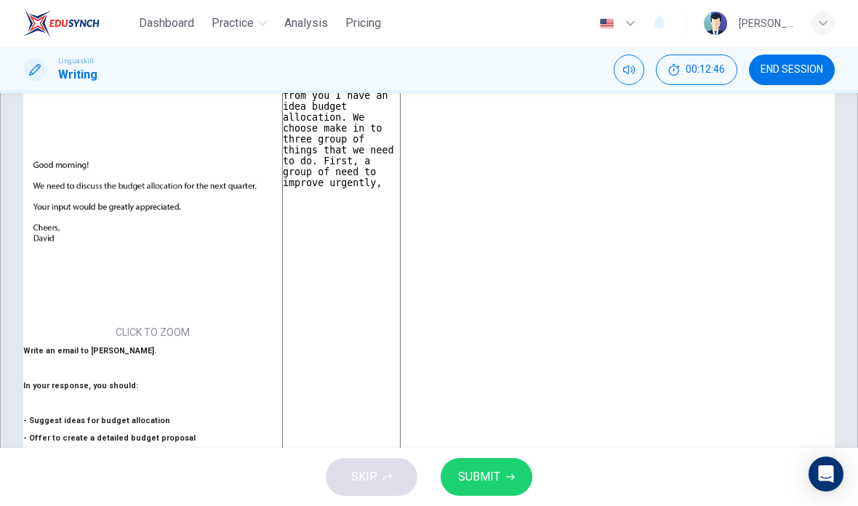
click at [400, 187] on textarea "Good morning It's nice to hear from you I have an idea budget allocation. We ch…" at bounding box center [341, 302] width 118 height 491
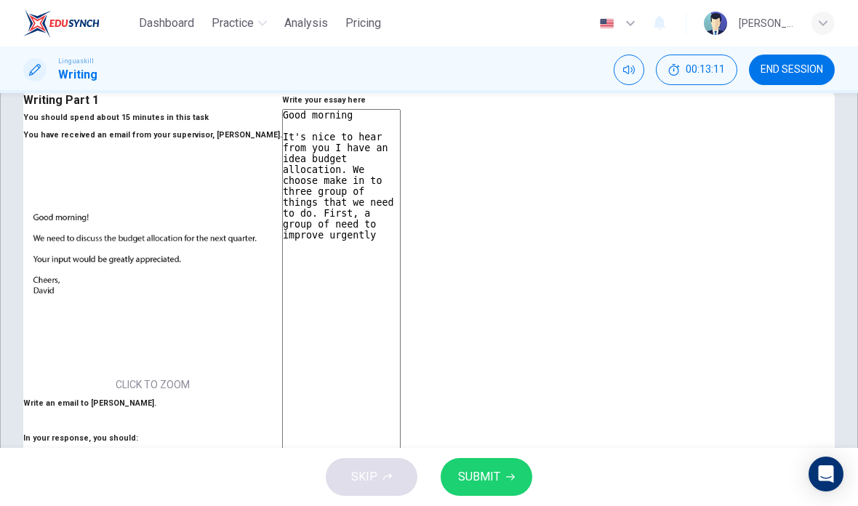
scroll to position [31, 0]
click at [400, 229] on textarea "Good morning It's nice to hear from you I have an idea budget allocation. We ch…" at bounding box center [341, 353] width 118 height 491
click at [400, 230] on textarea "Good morning It's nice to hear from you I have an idea budget allocation. We ch…" at bounding box center [341, 353] width 118 height 491
click at [400, 225] on textarea "Good morning It's nice to hear from you I have an idea budget allocation. We ch…" at bounding box center [341, 353] width 118 height 491
click at [400, 230] on textarea "Good morning It's nice to hear from you I have an idea budget allocation. We ch…" at bounding box center [341, 353] width 118 height 491
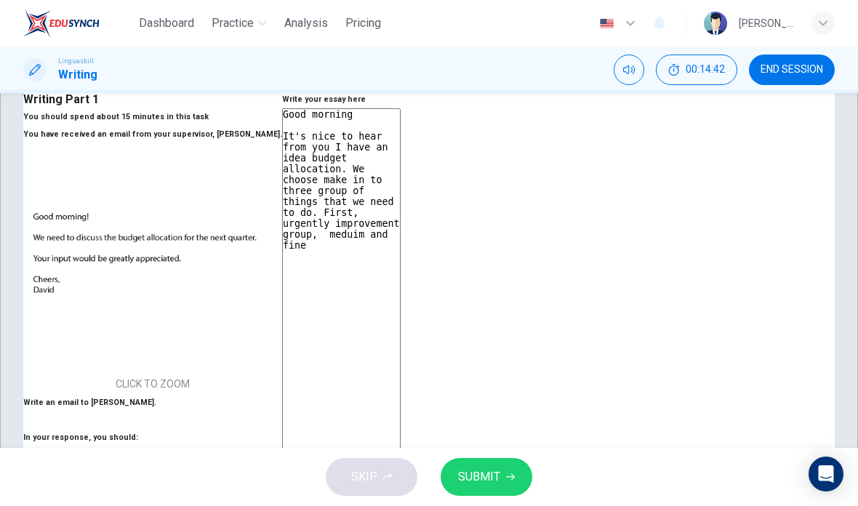
click at [400, 228] on textarea "Good morning It's nice to hear from you I have an idea budget allocation. We ch…" at bounding box center [341, 353] width 118 height 491
click at [400, 231] on textarea "Good morning It's nice to hear from you I have an idea budget allocation. We ch…" at bounding box center [341, 353] width 118 height 491
click at [400, 241] on textarea "Good morning It's nice to hear from you I have an idea budget allocation. We ch…" at bounding box center [341, 353] width 118 height 491
click at [400, 260] on textarea "Good morning It's nice to hear from you I have an idea budget allocation. We ch…" at bounding box center [341, 353] width 118 height 491
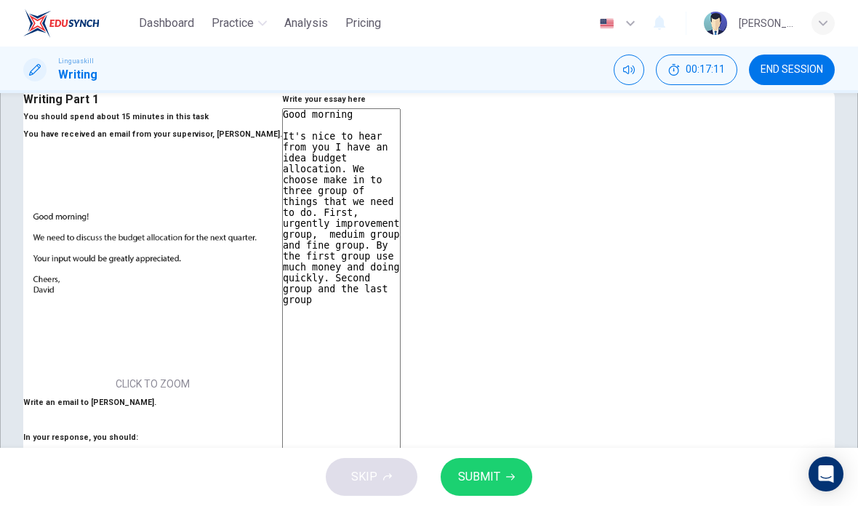
click at [400, 256] on textarea "Good morning It's nice to hear from you I have an idea budget allocation. We ch…" at bounding box center [341, 353] width 118 height 491
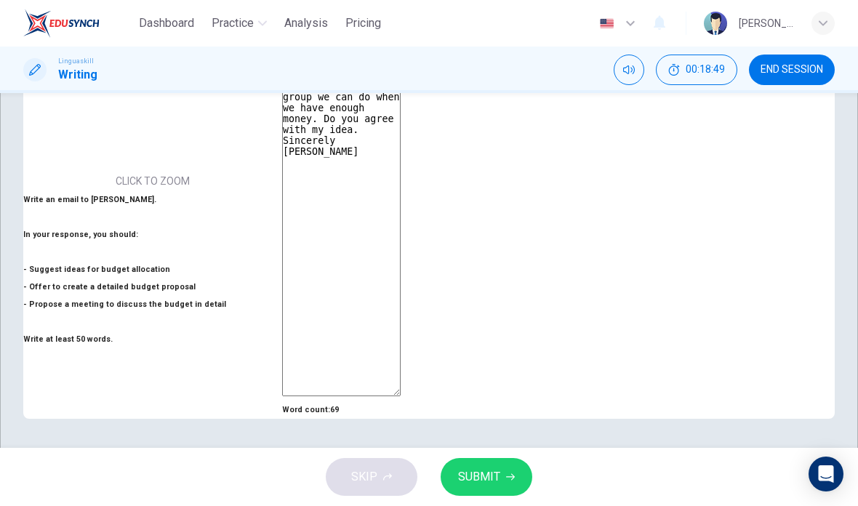
scroll to position [297, 0]
click at [400, 301] on textarea "Good morning It's nice to hear from you I have an idea budget allocation. We ch…" at bounding box center [341, 151] width 118 height 491
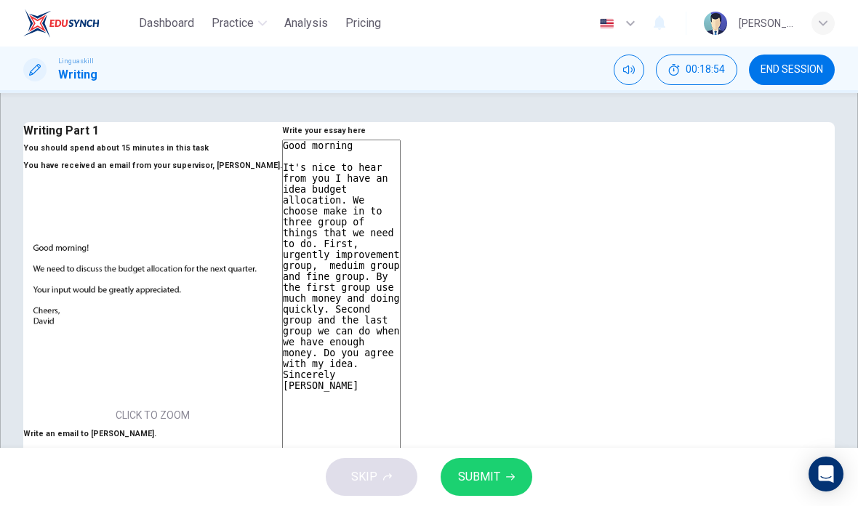
scroll to position [0, 0]
click at [282, 214] on div "Writing Part 1 You should spend about 15 minutes in this task You have received…" at bounding box center [152, 352] width 259 height 460
click at [400, 140] on h6 "Write your essay here" at bounding box center [341, 130] width 118 height 17
click at [475, 479] on span "SUBMIT" at bounding box center [479, 477] width 42 height 20
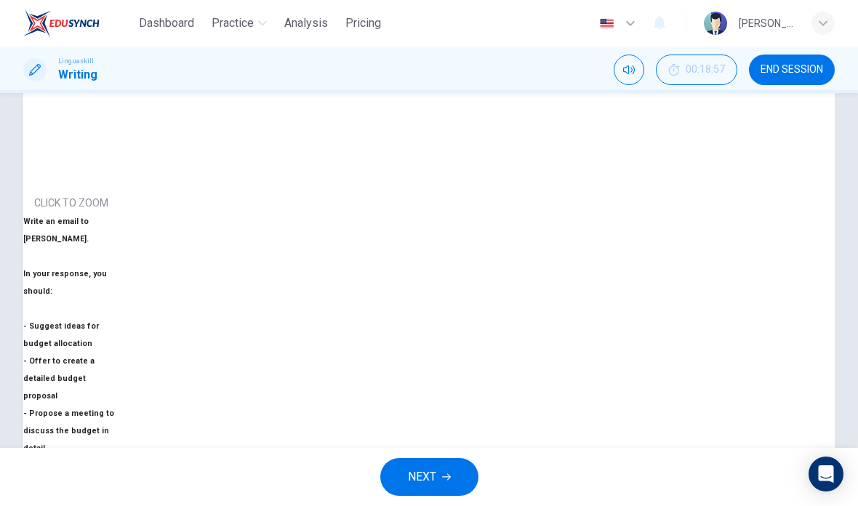
scroll to position [298, 0]
click at [414, 477] on span "NEXT" at bounding box center [422, 477] width 28 height 20
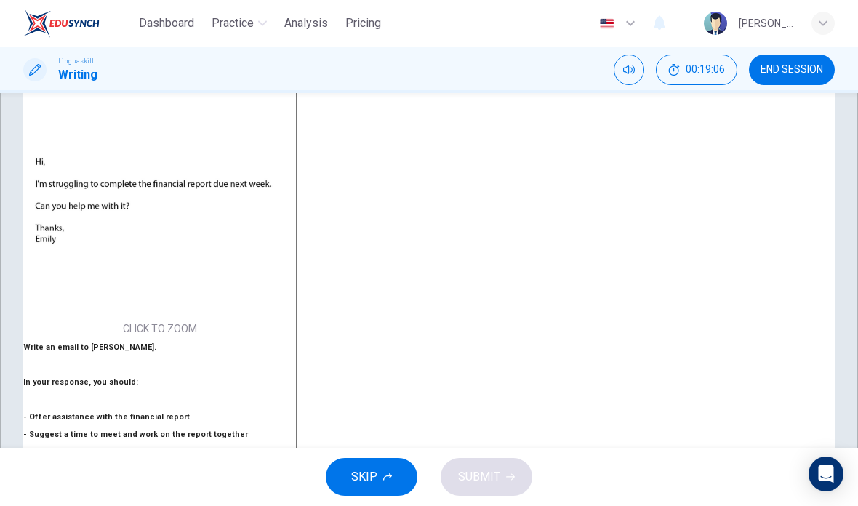
scroll to position [73, 0]
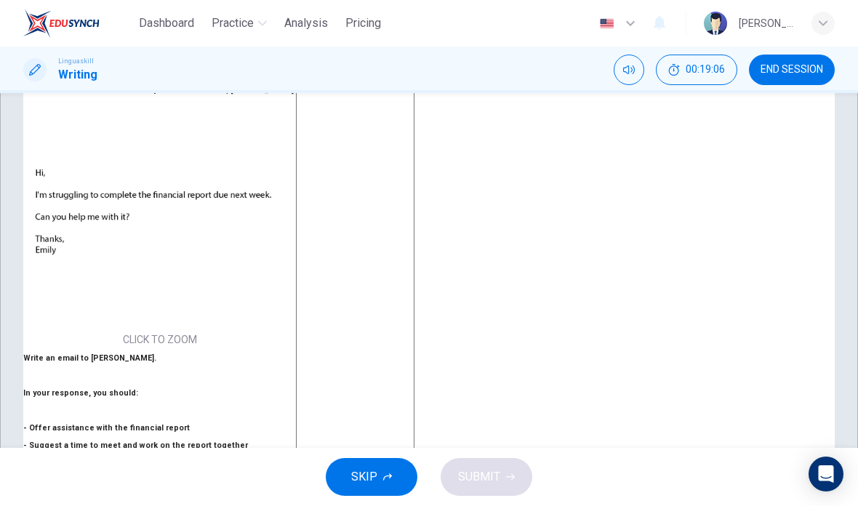
click at [814, 69] on span "END SESSION" at bounding box center [791, 70] width 63 height 12
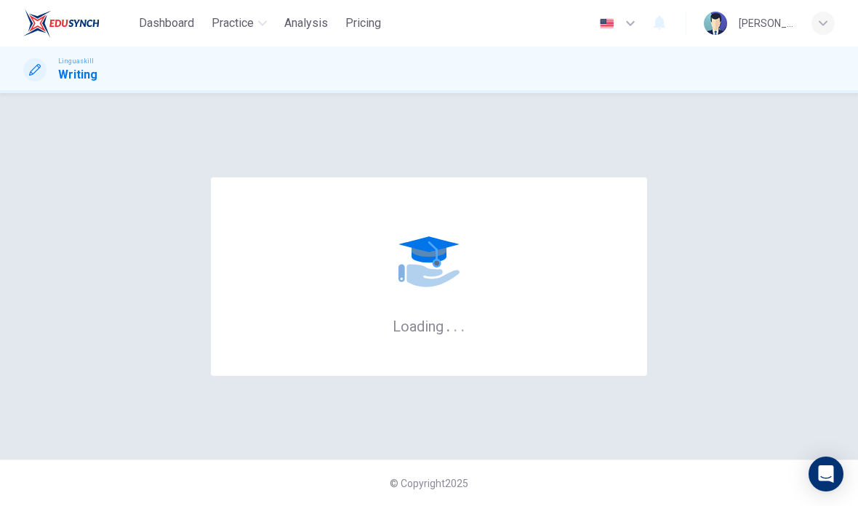
scroll to position [0, 0]
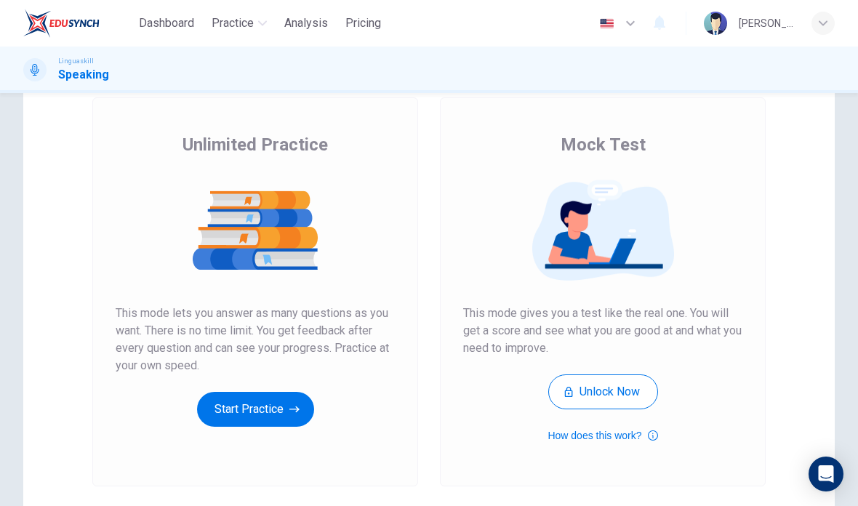
scroll to position [109, 0]
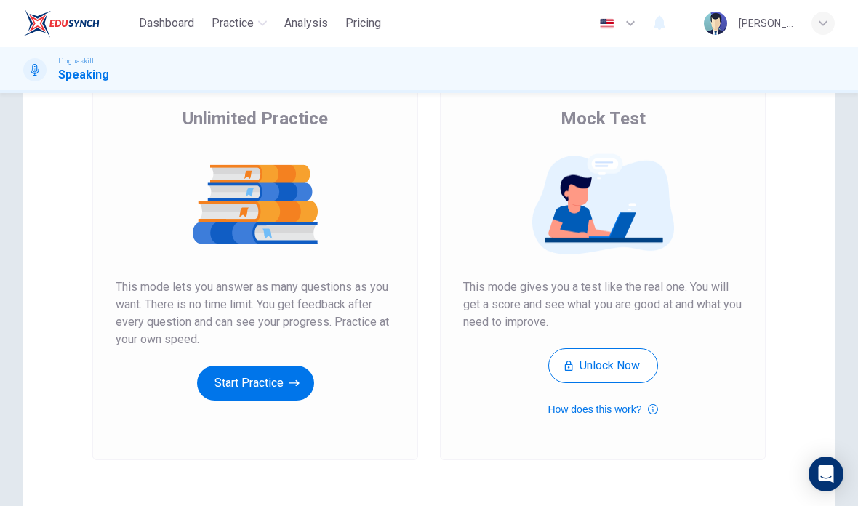
click at [259, 391] on button "Start Practice" at bounding box center [255, 383] width 117 height 35
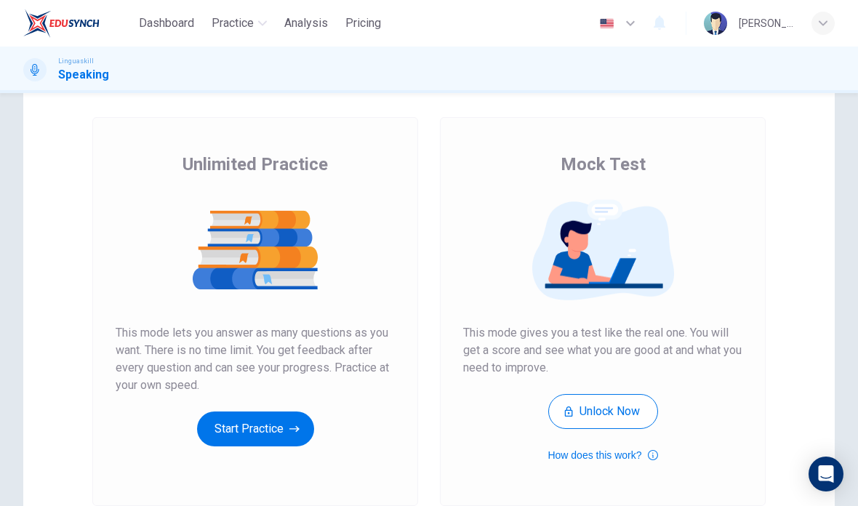
scroll to position [162, 0]
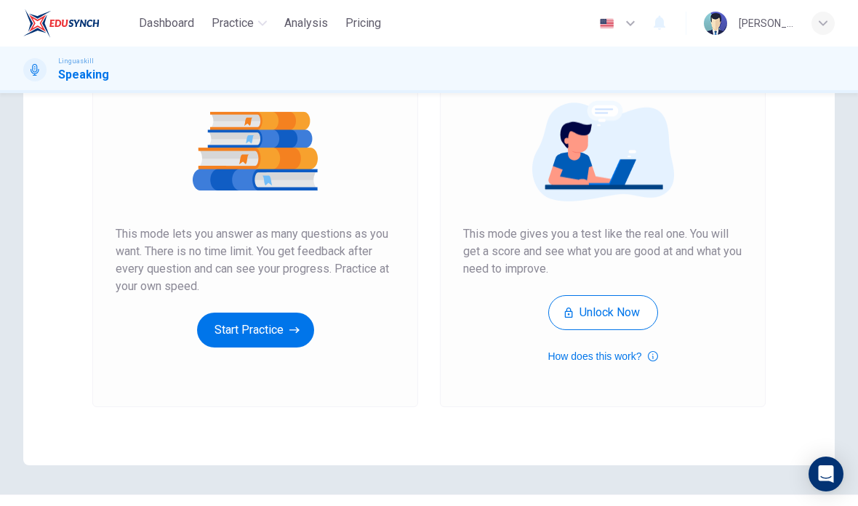
click at [250, 334] on button "Start Practice" at bounding box center [255, 330] width 117 height 35
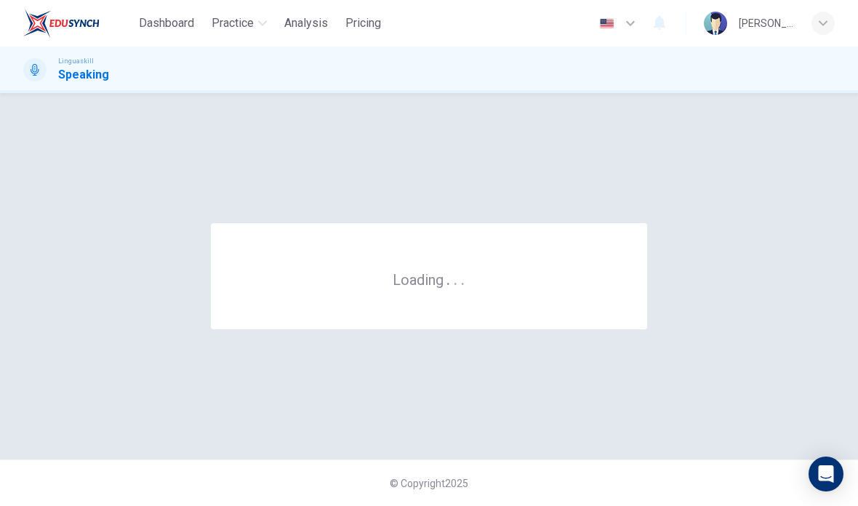
scroll to position [0, 0]
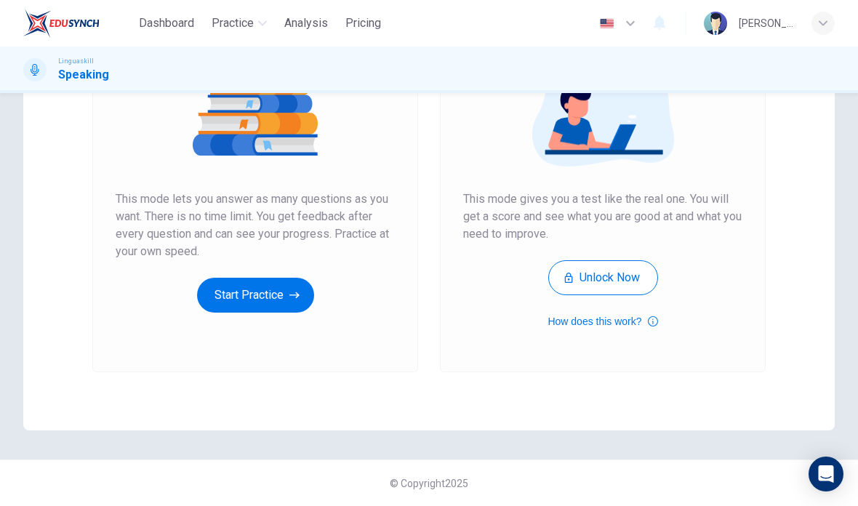
scroll to position [197, 0]
click at [249, 302] on button "Start Practice" at bounding box center [255, 295] width 117 height 35
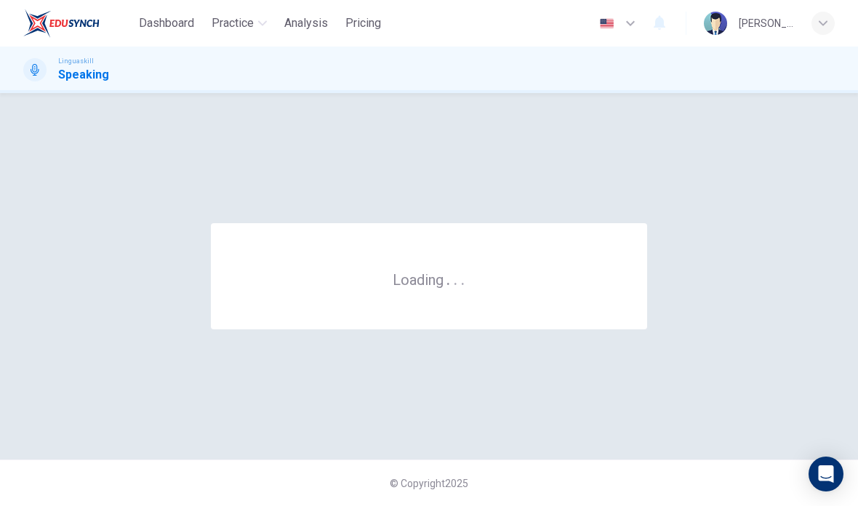
scroll to position [0, 0]
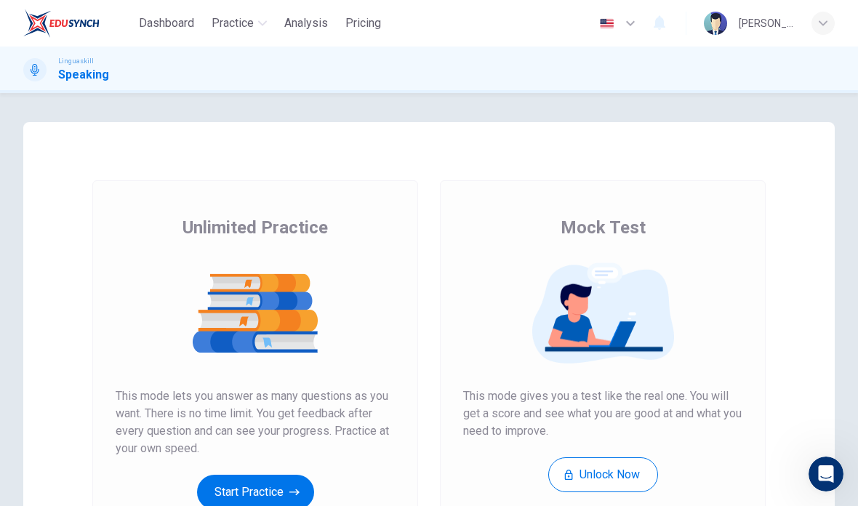
click at [260, 493] on button "Start Practice" at bounding box center [255, 492] width 117 height 35
click at [251, 493] on button "Start Practice" at bounding box center [255, 492] width 117 height 35
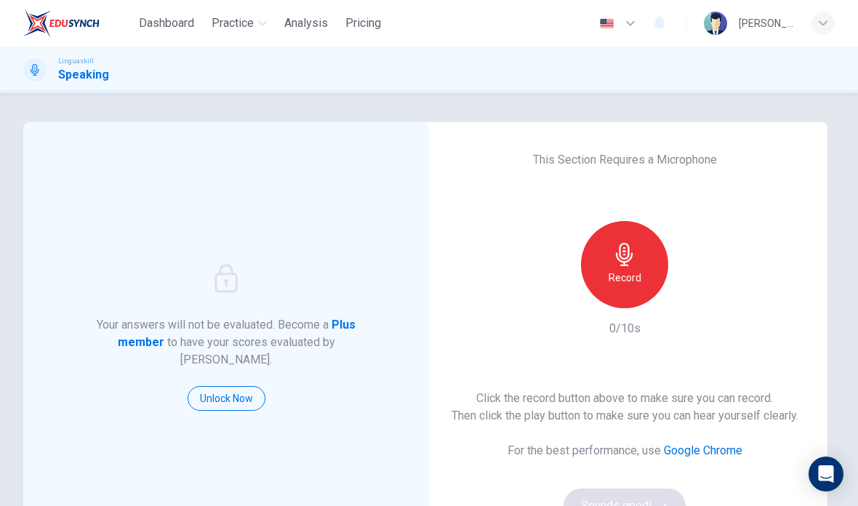
click at [630, 265] on icon "button" at bounding box center [624, 254] width 23 height 23
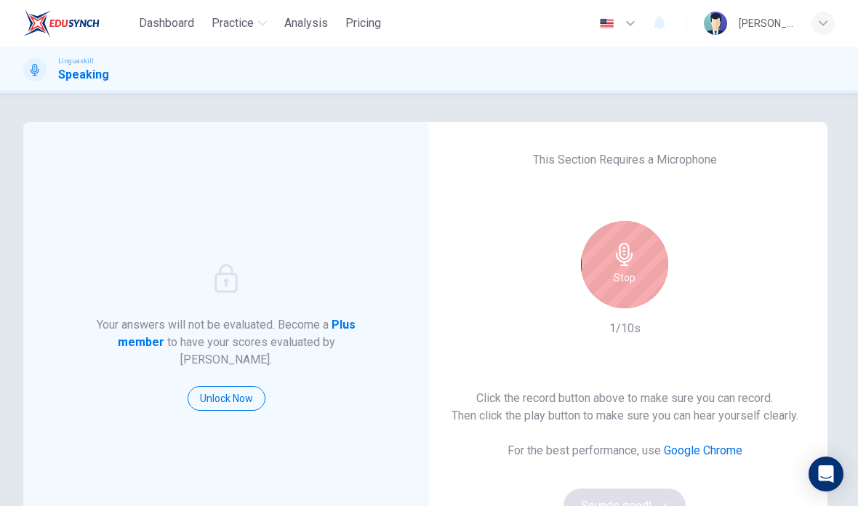
click at [623, 275] on h6 "Stop" at bounding box center [624, 277] width 22 height 17
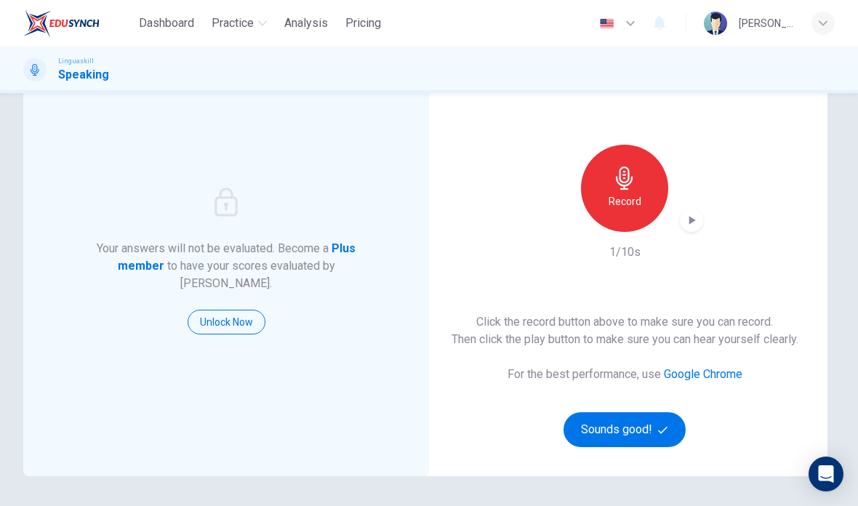
scroll to position [84, 0]
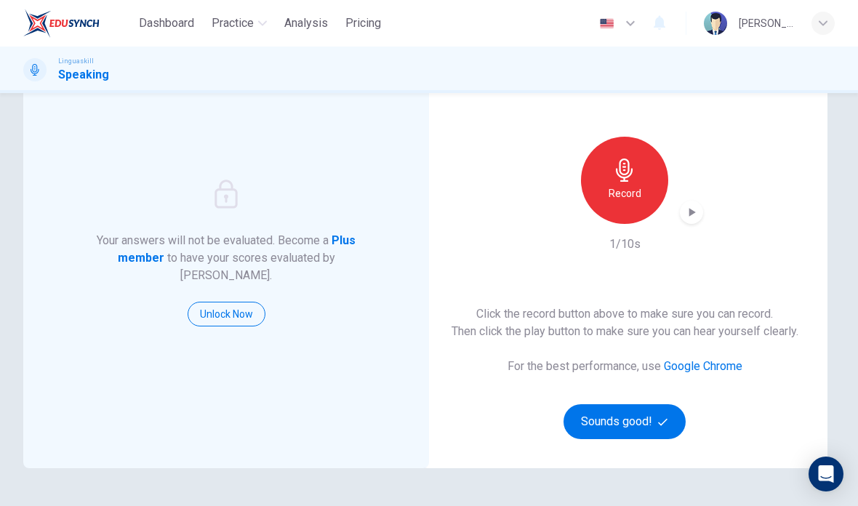
click at [626, 416] on button "Sounds good!" at bounding box center [624, 421] width 122 height 35
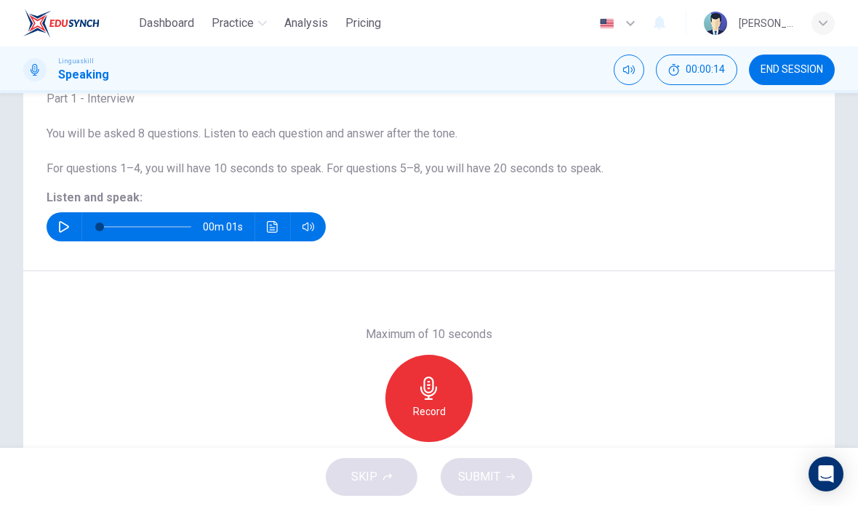
scroll to position [103, 0]
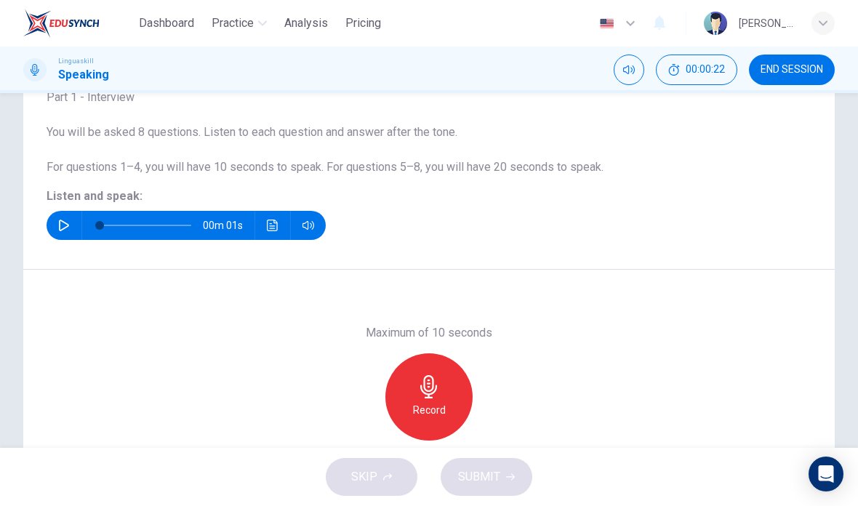
click at [63, 233] on button "button" at bounding box center [63, 225] width 23 height 29
click at [429, 394] on icon "button" at bounding box center [428, 386] width 17 height 23
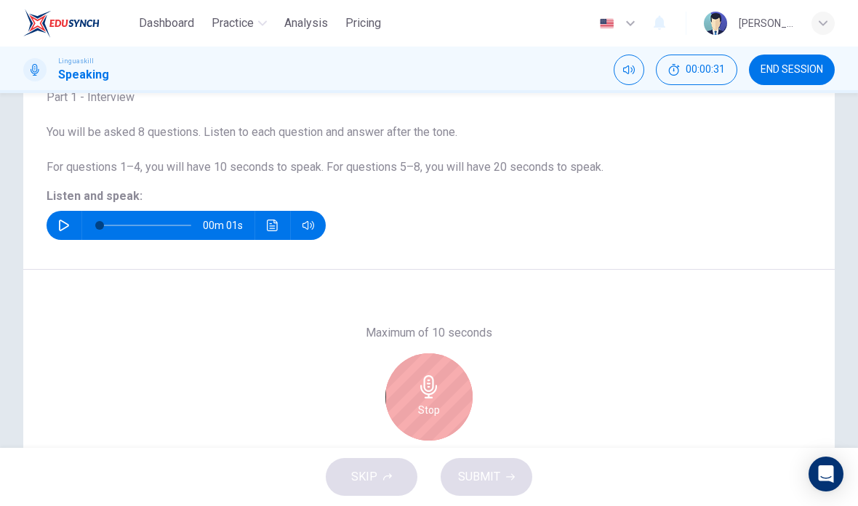
click at [422, 393] on icon "button" at bounding box center [428, 386] width 23 height 23
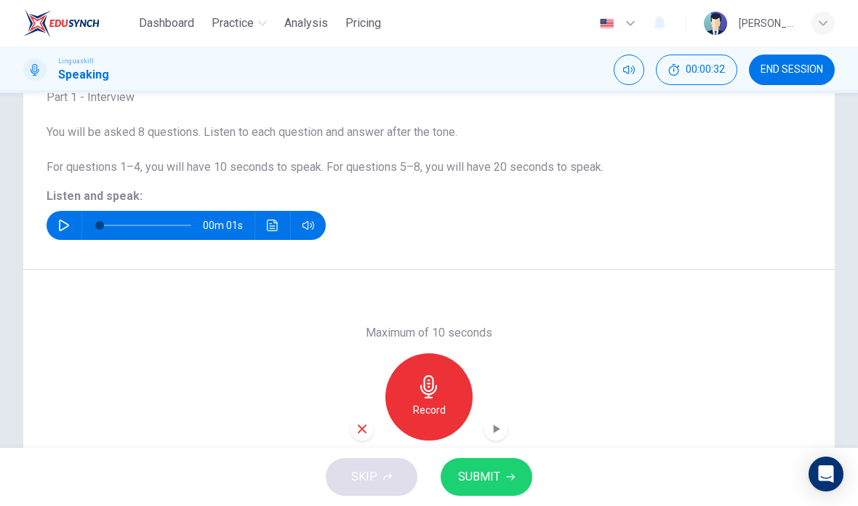
click at [480, 477] on span "SUBMIT" at bounding box center [479, 477] width 42 height 20
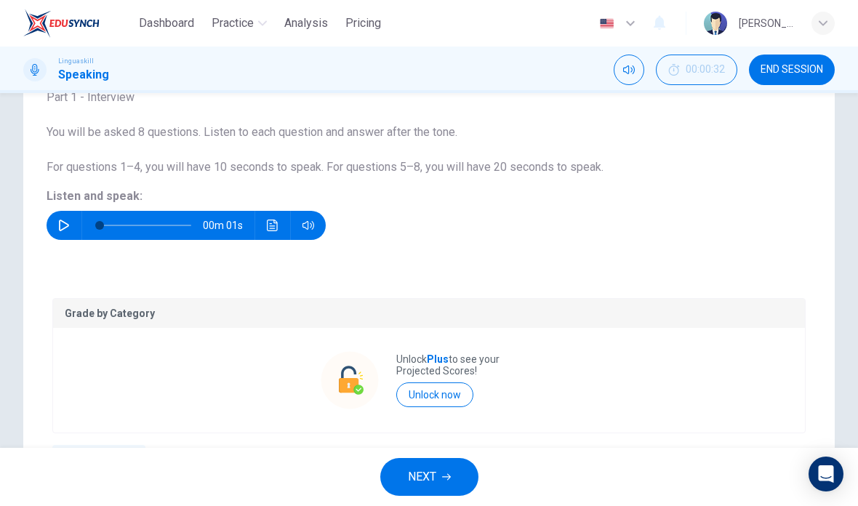
click at [436, 472] on span "NEXT" at bounding box center [422, 477] width 28 height 20
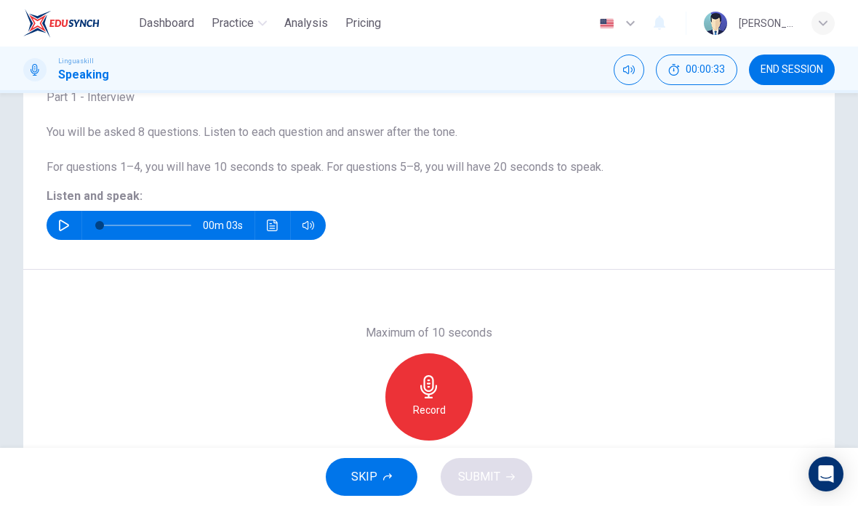
click at [69, 224] on icon "button" at bounding box center [64, 225] width 12 height 12
click at [432, 391] on icon "button" at bounding box center [428, 386] width 23 height 23
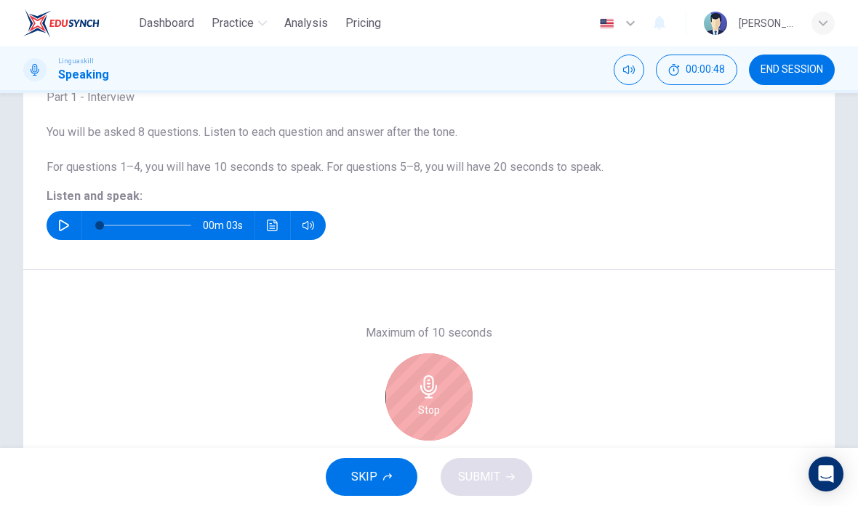
click at [434, 395] on icon "button" at bounding box center [428, 386] width 23 height 23
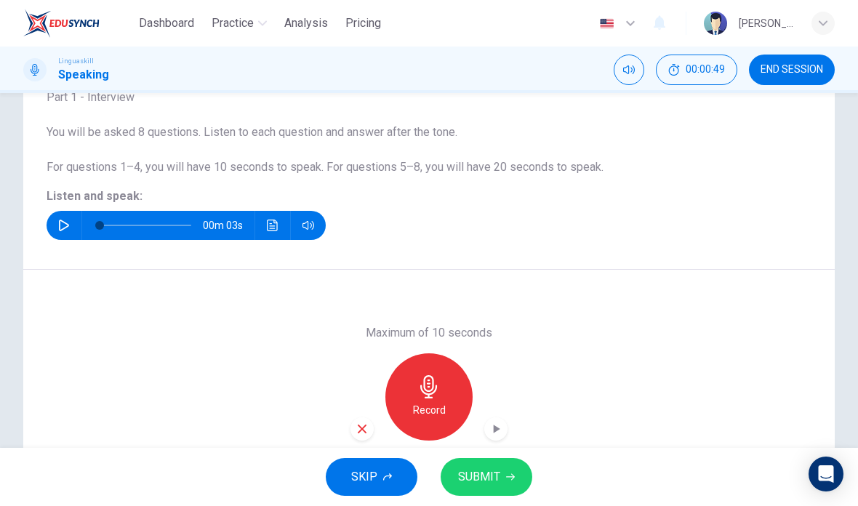
click at [357, 425] on icon "button" at bounding box center [361, 428] width 13 height 13
click at [432, 393] on icon "button" at bounding box center [428, 386] width 17 height 23
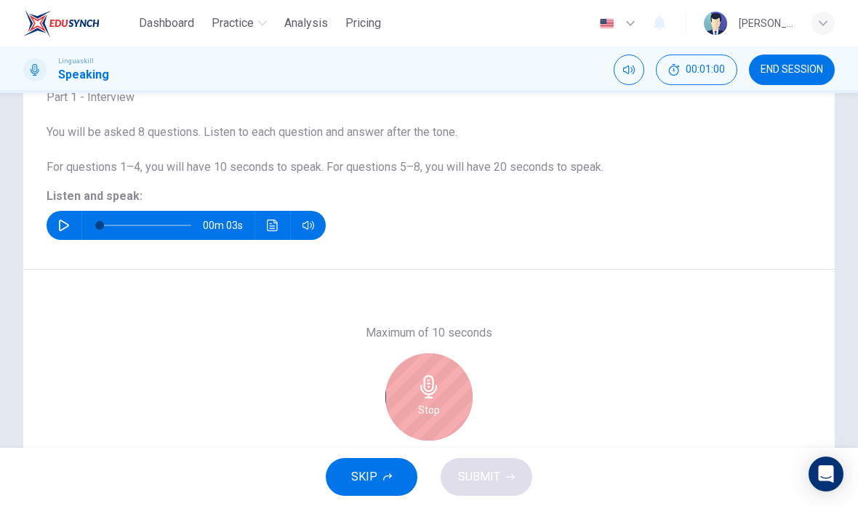
click at [425, 391] on icon "button" at bounding box center [428, 386] width 23 height 23
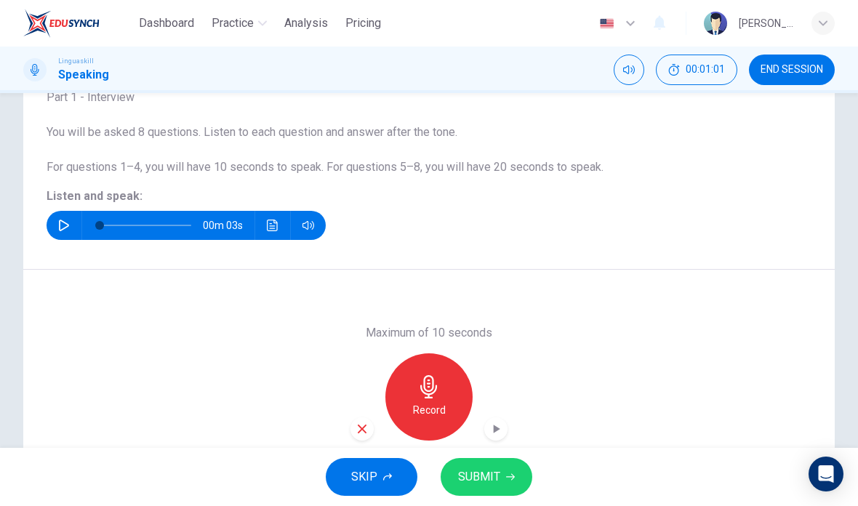
click at [496, 468] on span "SUBMIT" at bounding box center [479, 477] width 42 height 20
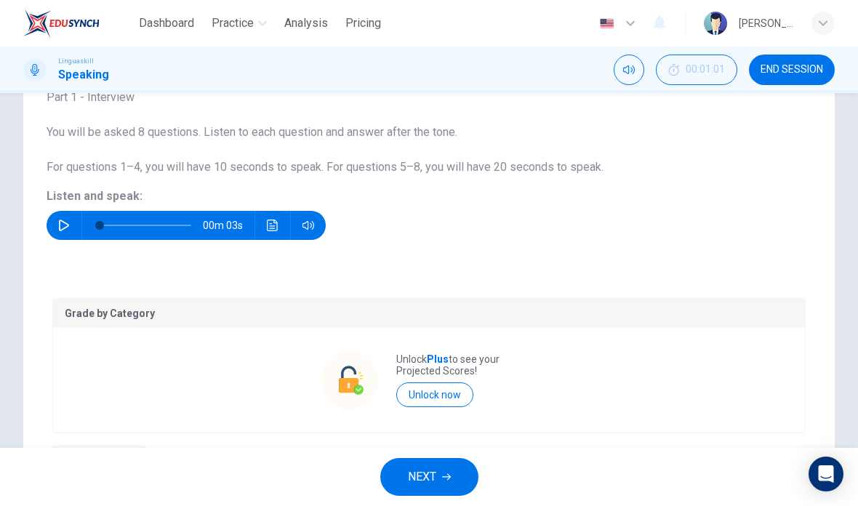
click at [425, 473] on span "NEXT" at bounding box center [422, 477] width 28 height 20
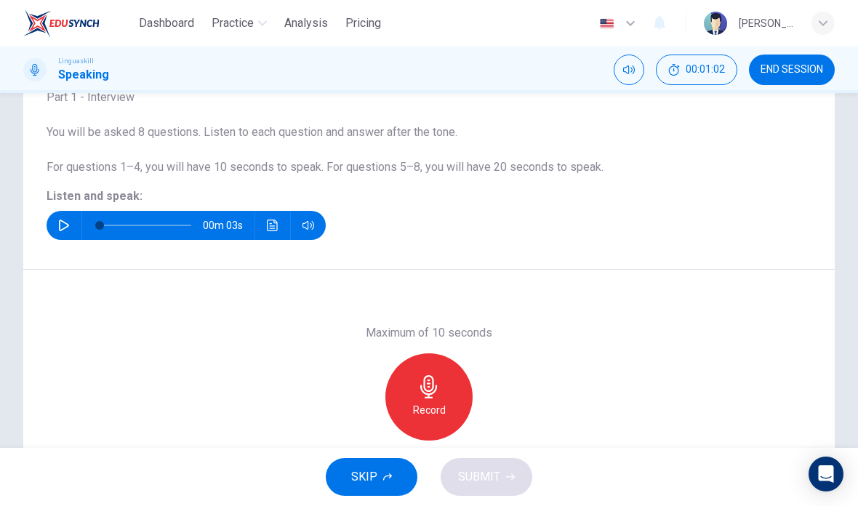
click at [78, 219] on div "00m 03s" at bounding box center [186, 225] width 279 height 29
click at [61, 227] on icon "button" at bounding box center [64, 225] width 12 height 12
click at [428, 392] on icon "button" at bounding box center [428, 386] width 23 height 23
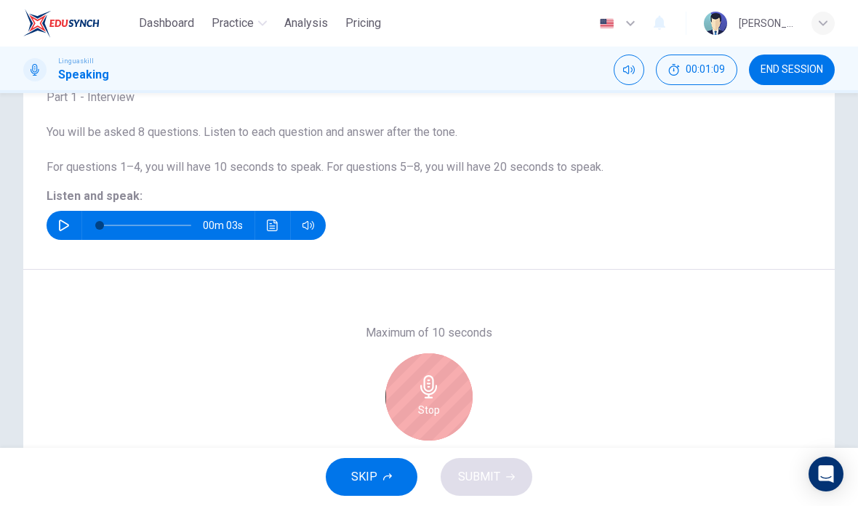
click at [426, 393] on icon "button" at bounding box center [428, 386] width 17 height 23
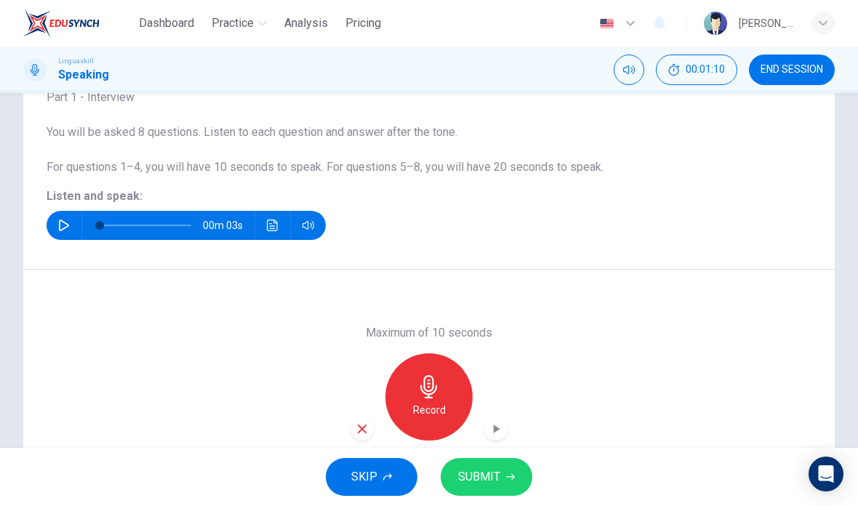
click at [493, 474] on span "SUBMIT" at bounding box center [479, 477] width 42 height 20
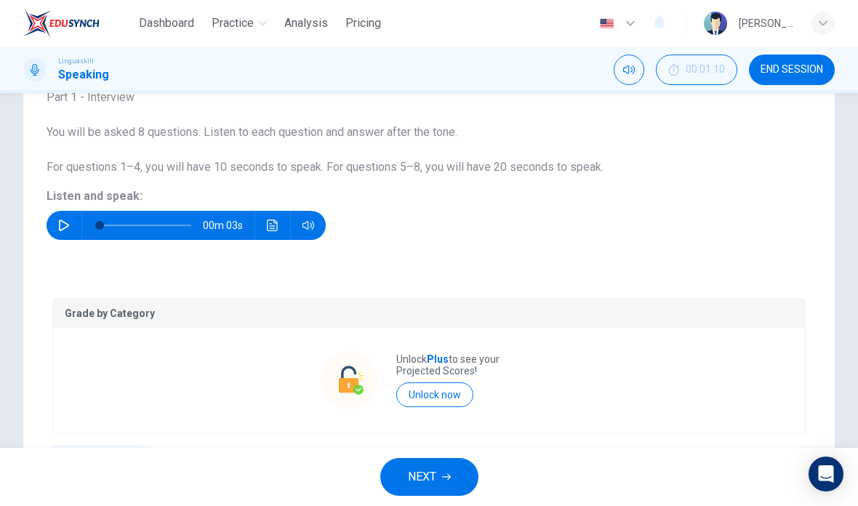
click at [429, 464] on button "NEXT" at bounding box center [429, 477] width 98 height 38
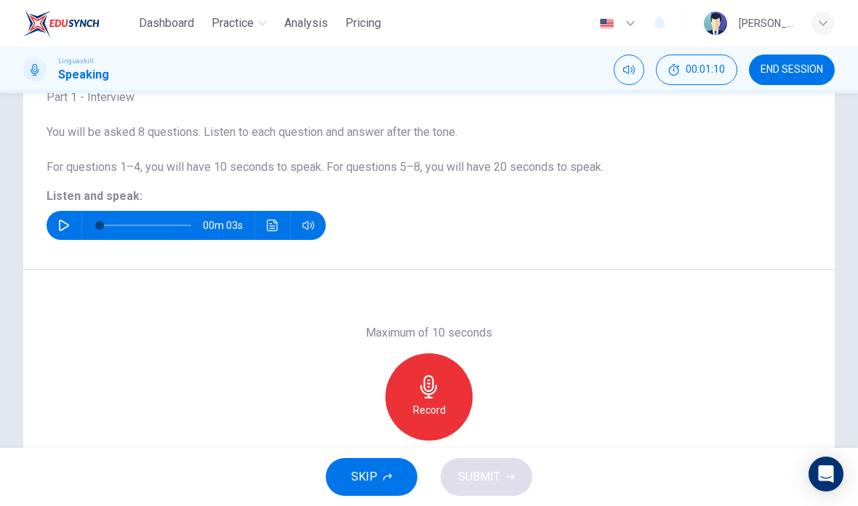
click at [57, 220] on button "button" at bounding box center [63, 225] width 23 height 29
click at [433, 390] on icon "button" at bounding box center [428, 386] width 23 height 23
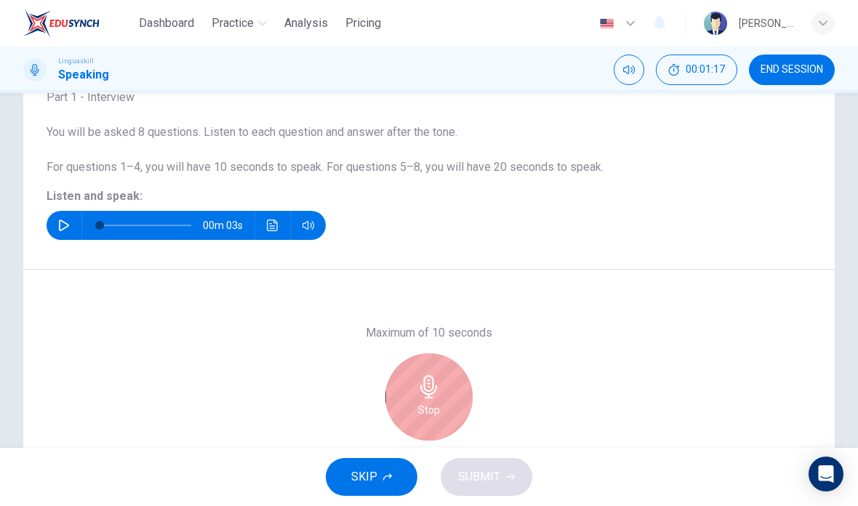
click at [434, 400] on div "Stop" at bounding box center [428, 396] width 87 height 87
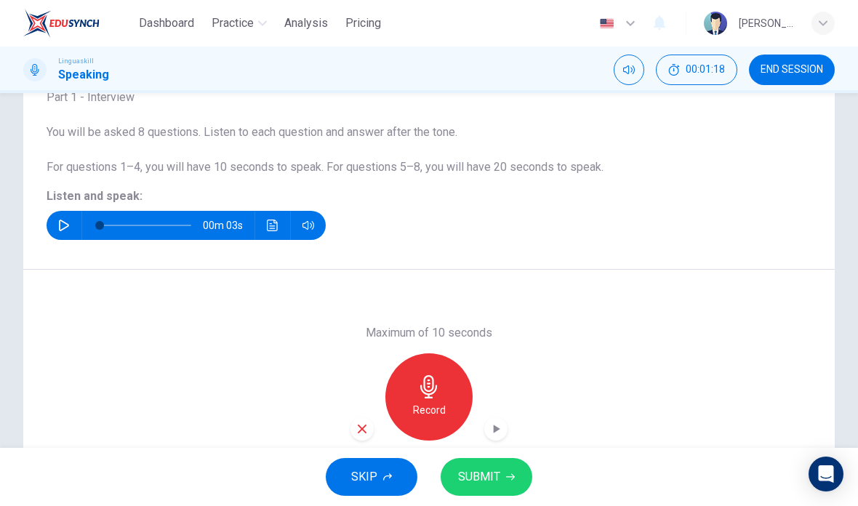
click at [494, 471] on span "SUBMIT" at bounding box center [479, 477] width 42 height 20
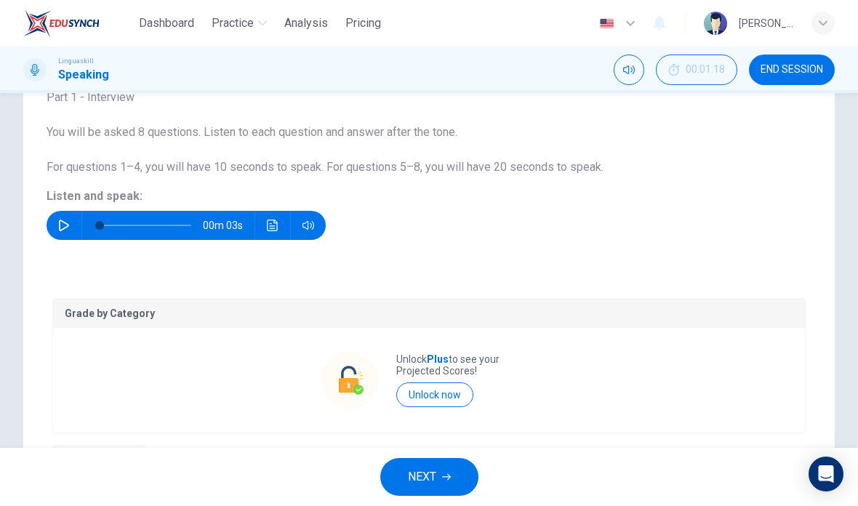
click at [431, 466] on button "NEXT" at bounding box center [429, 477] width 98 height 38
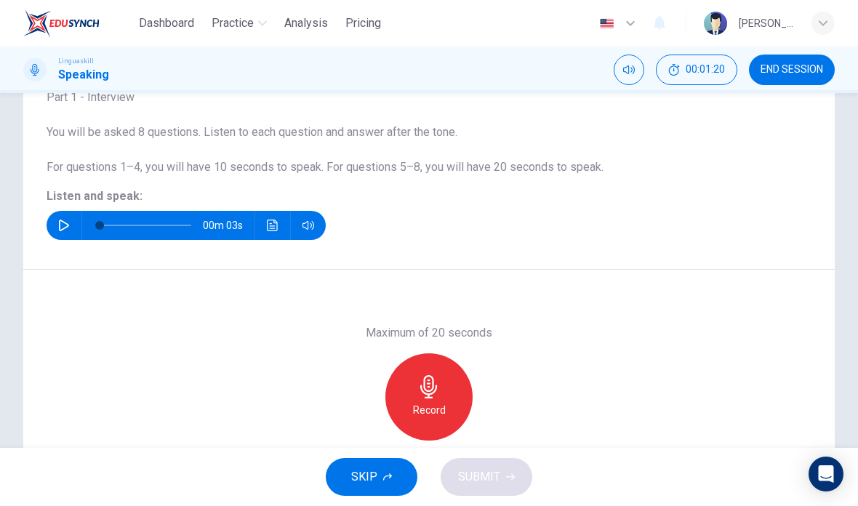
click at [66, 227] on icon "button" at bounding box center [64, 225] width 10 height 12
click at [435, 382] on icon "button" at bounding box center [428, 386] width 23 height 23
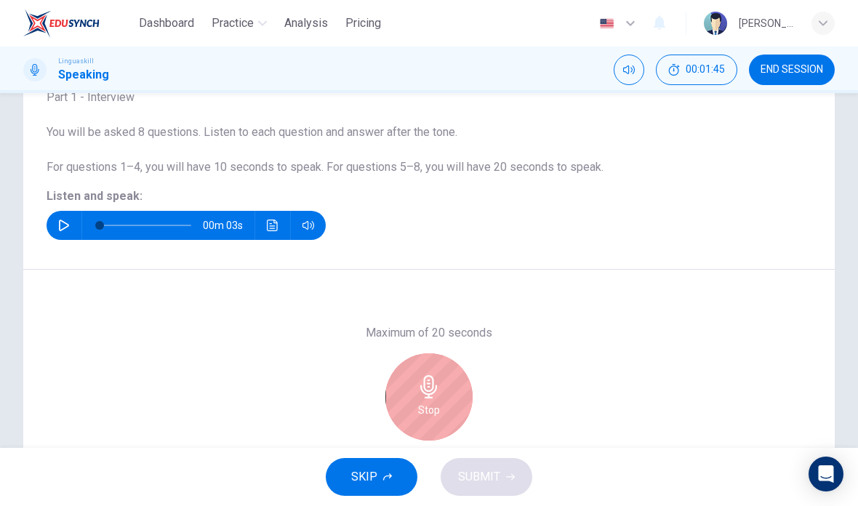
click at [430, 390] on icon "button" at bounding box center [428, 386] width 23 height 23
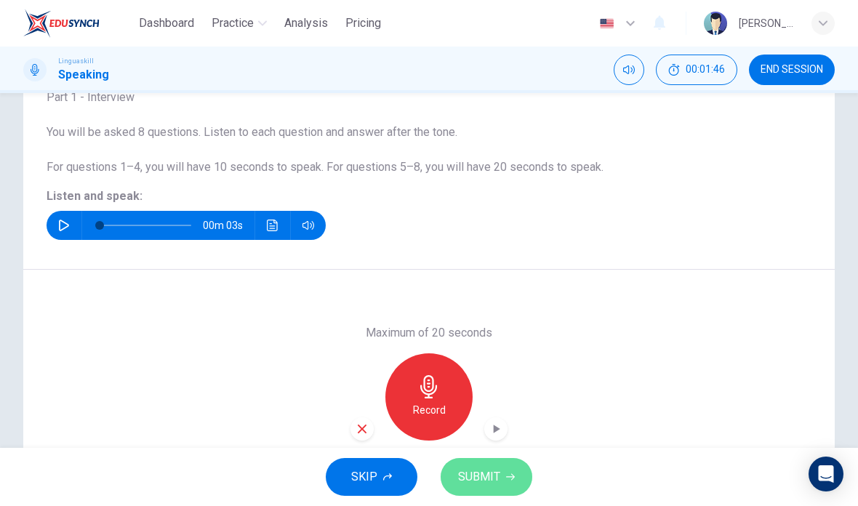
click at [494, 473] on span "SUBMIT" at bounding box center [479, 477] width 42 height 20
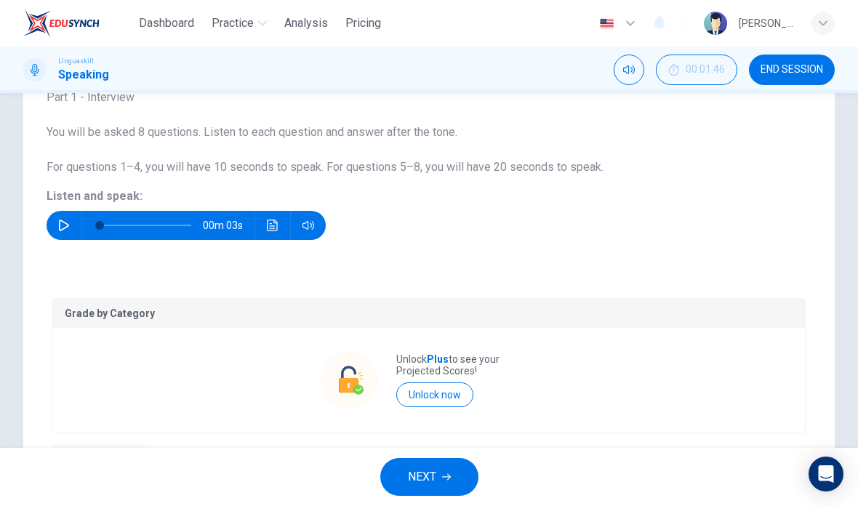
click at [435, 475] on span "NEXT" at bounding box center [422, 477] width 28 height 20
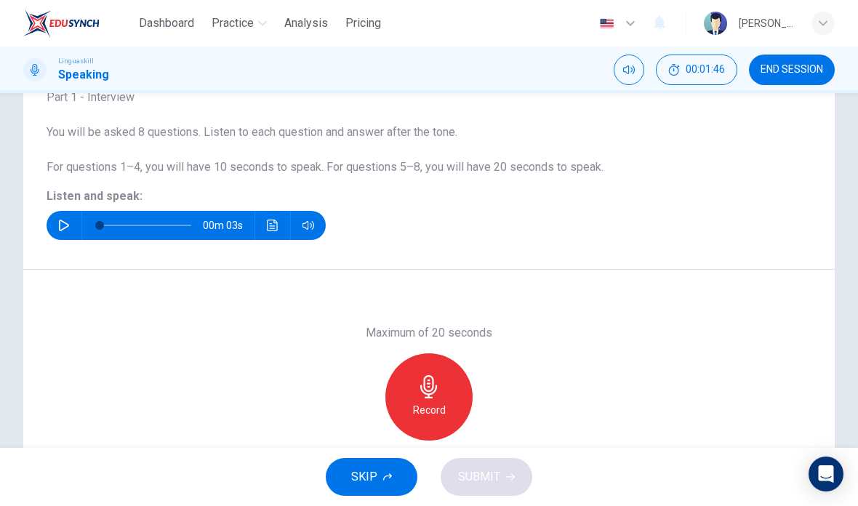
click at [59, 217] on button "button" at bounding box center [63, 225] width 23 height 29
click at [435, 395] on icon "button" at bounding box center [428, 386] width 23 height 23
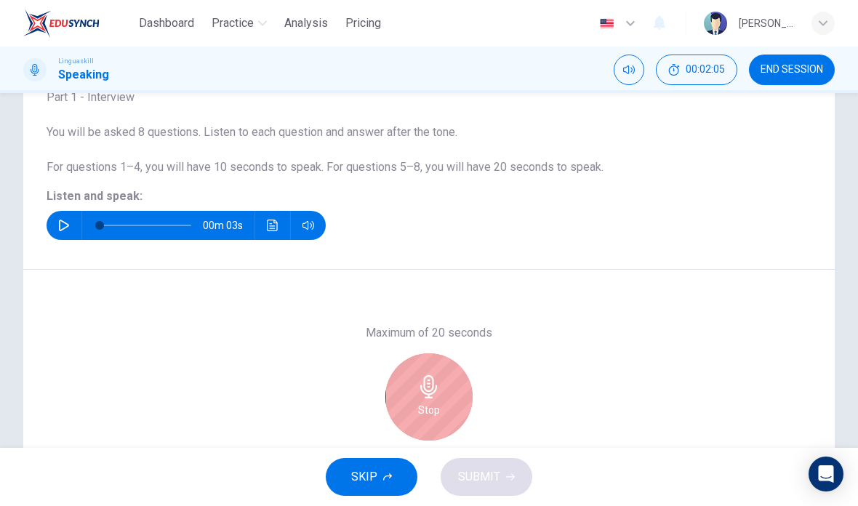
click at [435, 395] on icon "button" at bounding box center [428, 386] width 23 height 23
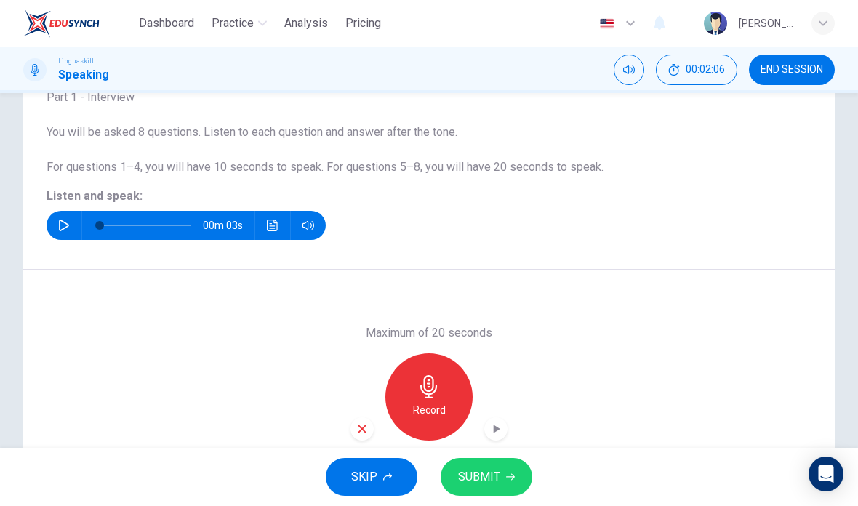
click at [499, 475] on button "SUBMIT" at bounding box center [486, 477] width 92 height 38
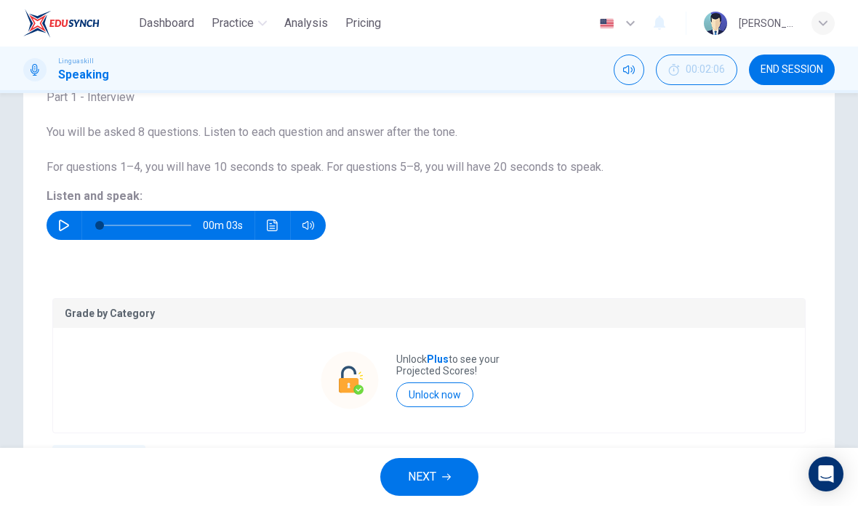
click at [70, 222] on button "button" at bounding box center [63, 225] width 23 height 29
click at [443, 474] on icon "button" at bounding box center [446, 476] width 9 height 9
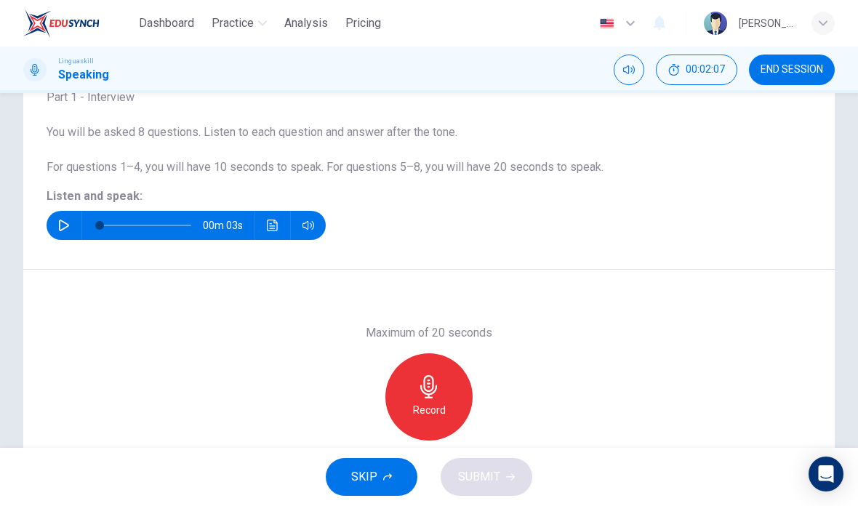
click at [65, 222] on icon "button" at bounding box center [64, 225] width 10 height 12
click at [438, 402] on h6 "Record" at bounding box center [429, 409] width 33 height 17
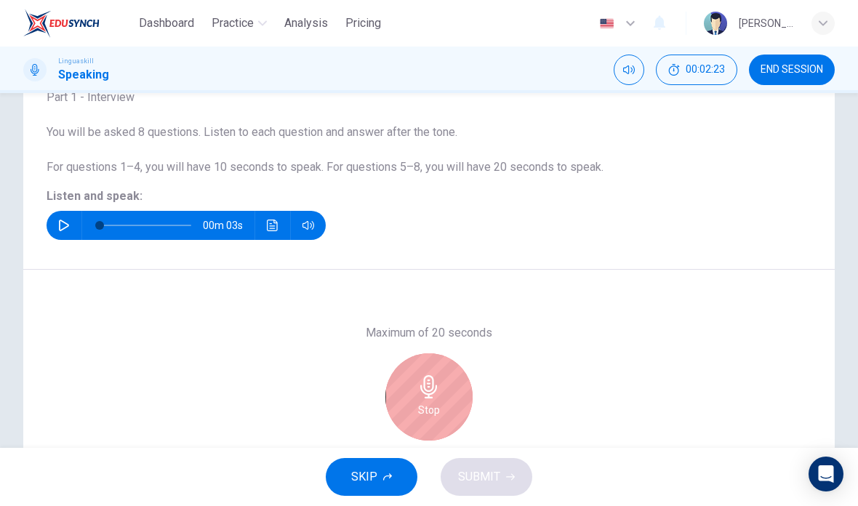
click at [429, 400] on div "Stop" at bounding box center [428, 396] width 87 height 87
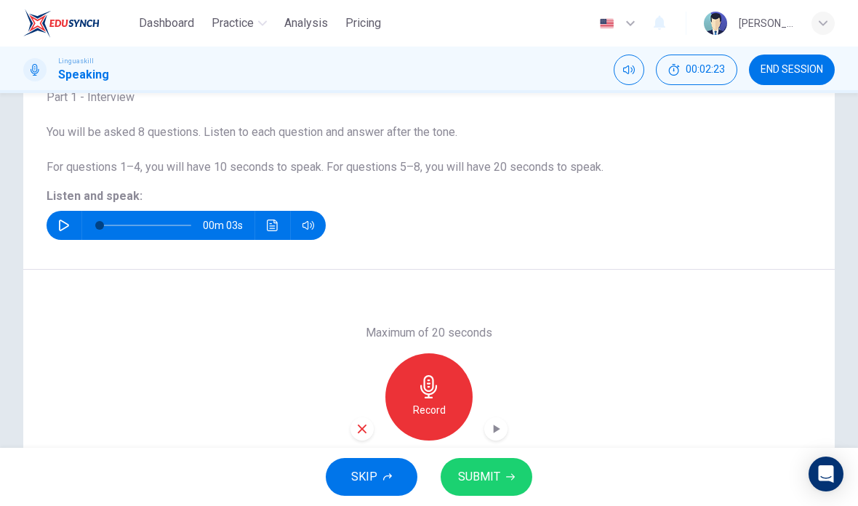
click at [503, 472] on button "SUBMIT" at bounding box center [486, 477] width 92 height 38
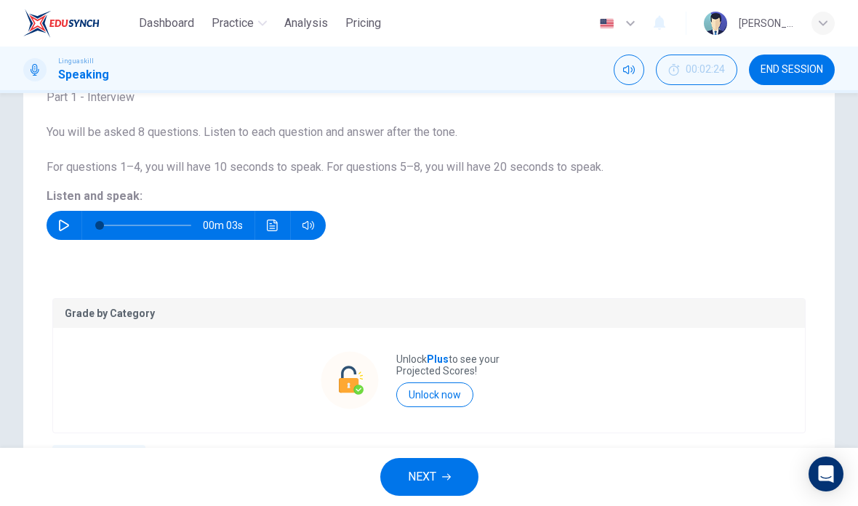
click at [421, 474] on span "NEXT" at bounding box center [422, 477] width 28 height 20
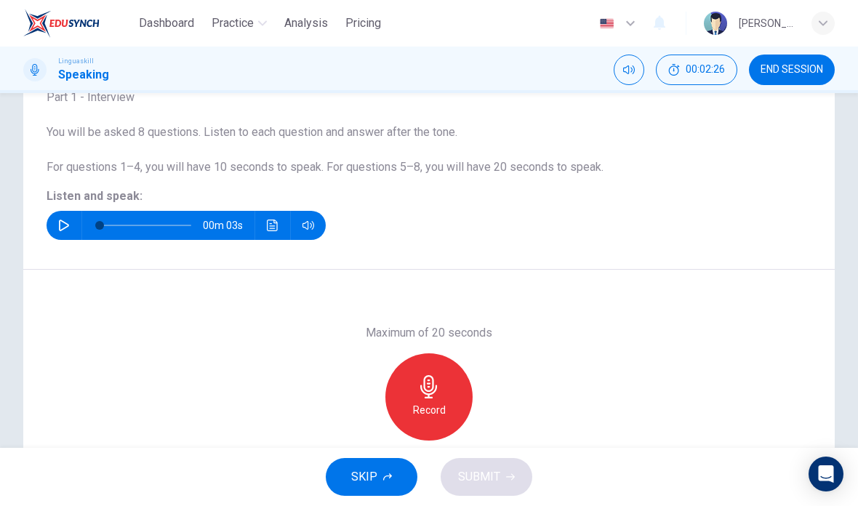
click at [70, 221] on button "button" at bounding box center [63, 225] width 23 height 29
type input "0"
click at [440, 396] on icon "button" at bounding box center [428, 386] width 23 height 23
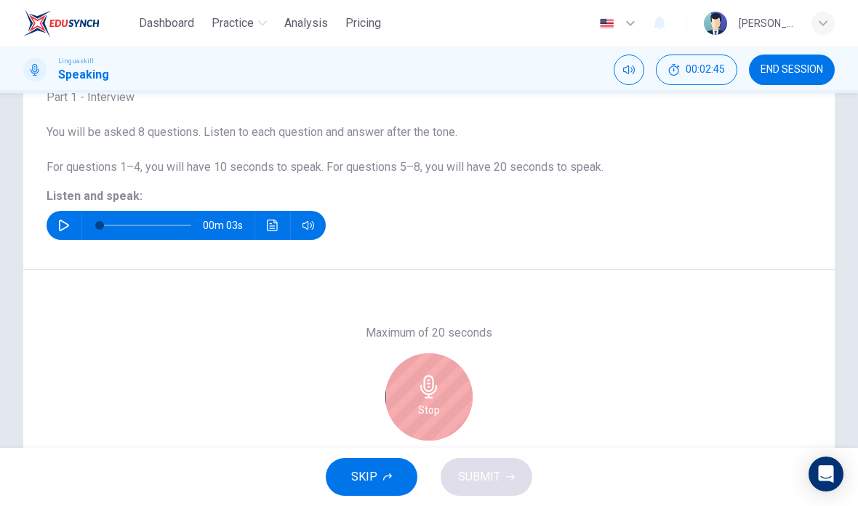
click at [433, 397] on icon "button" at bounding box center [428, 386] width 23 height 23
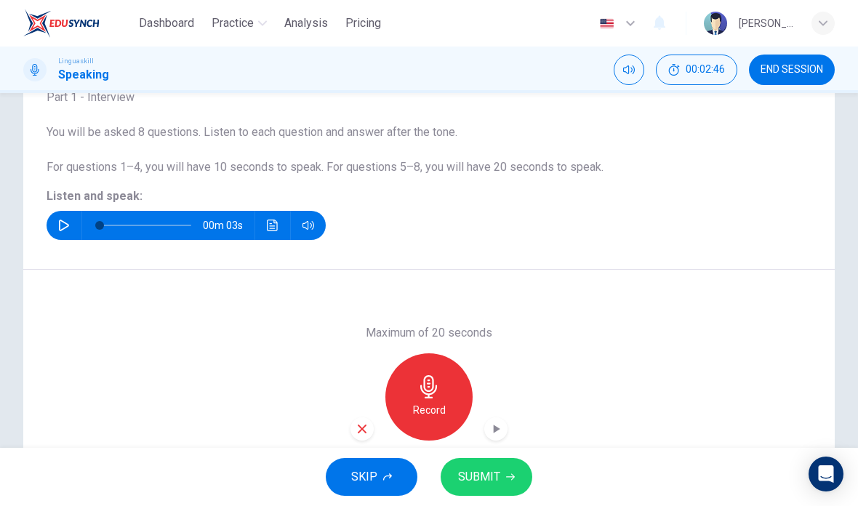
click at [503, 478] on button "SUBMIT" at bounding box center [486, 477] width 92 height 38
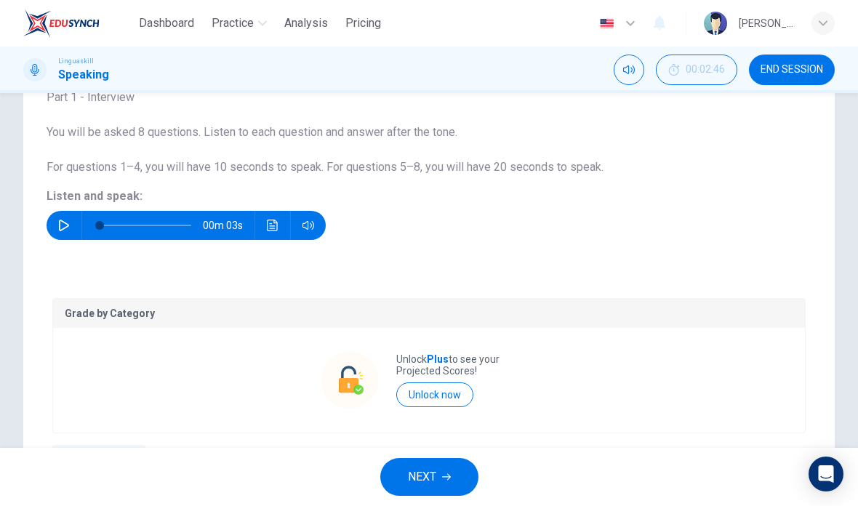
click at [429, 472] on span "NEXT" at bounding box center [422, 477] width 28 height 20
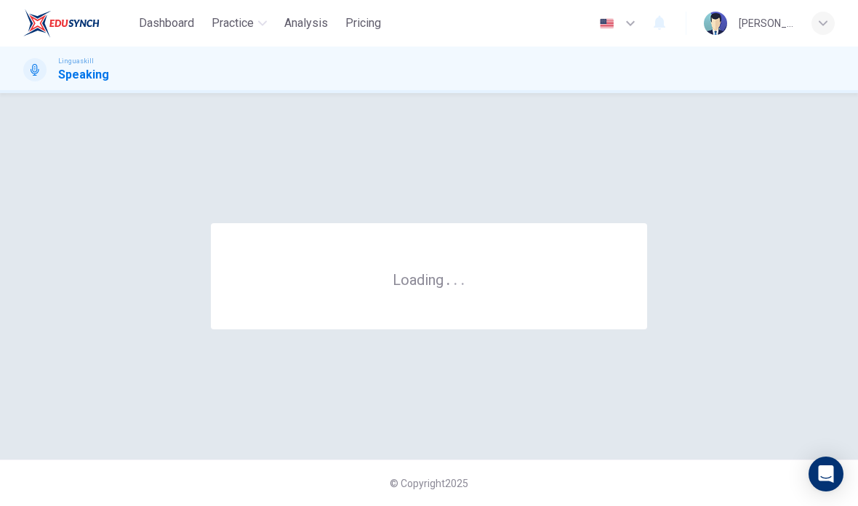
scroll to position [0, 0]
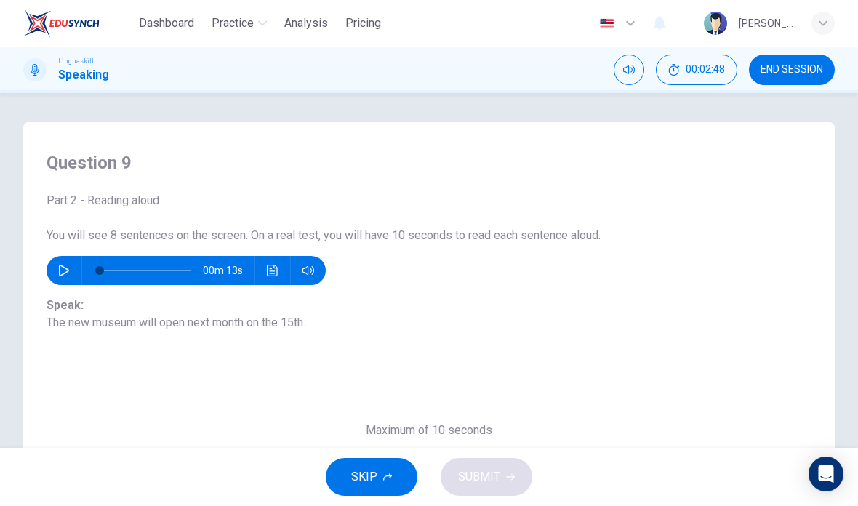
click at [69, 268] on icon "button" at bounding box center [64, 271] width 12 height 12
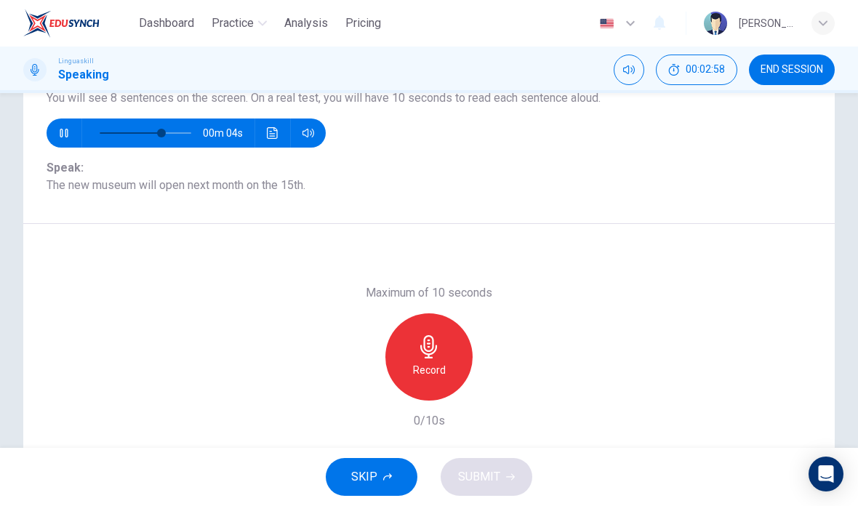
scroll to position [102, 0]
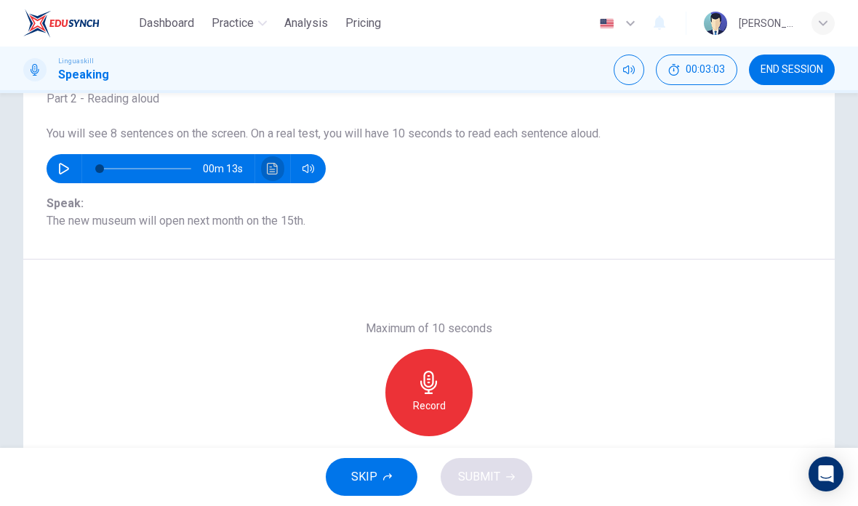
click at [270, 168] on icon "Click to see the audio transcription" at bounding box center [273, 169] width 12 height 12
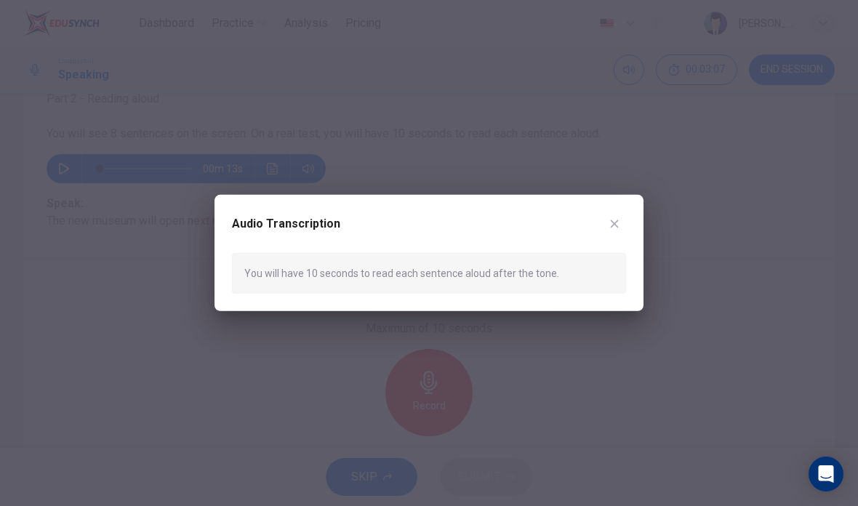
click at [608, 224] on button "button" at bounding box center [613, 223] width 23 height 23
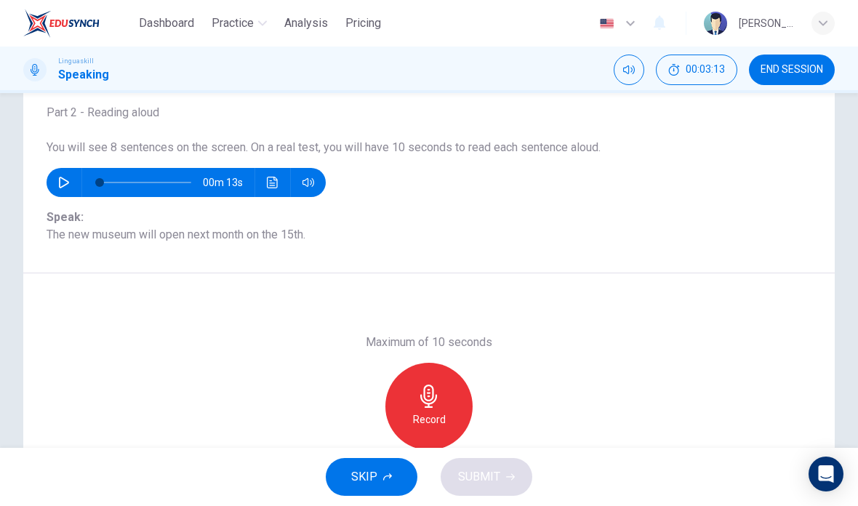
scroll to position [101, 0]
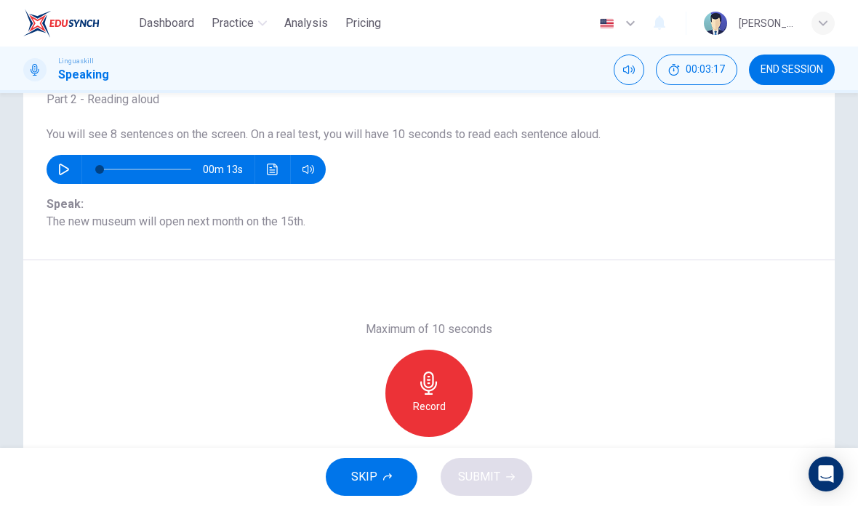
click at [428, 400] on h6 "Record" at bounding box center [429, 406] width 33 height 17
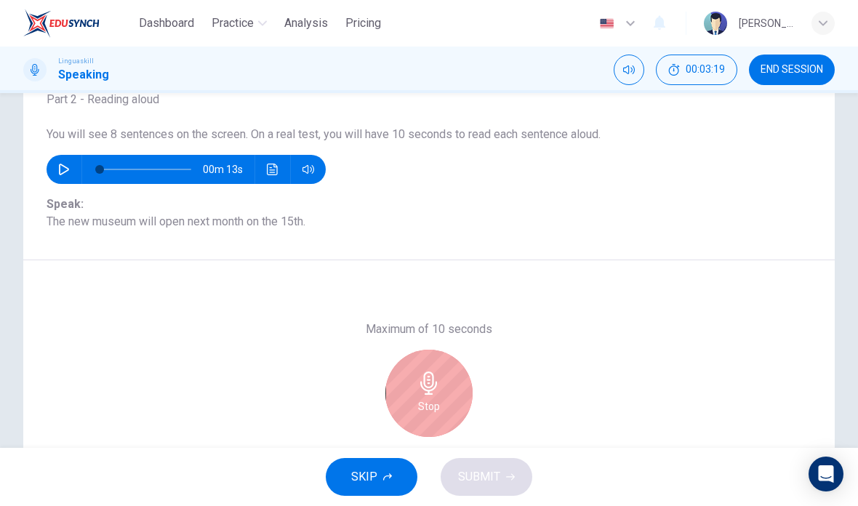
click at [421, 395] on div "Stop" at bounding box center [428, 393] width 87 height 87
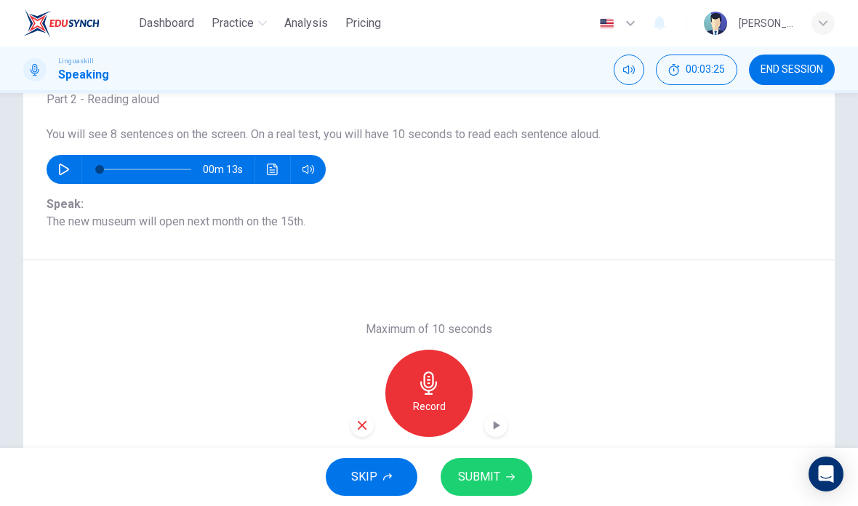
click at [493, 474] on span "SUBMIT" at bounding box center [479, 477] width 42 height 20
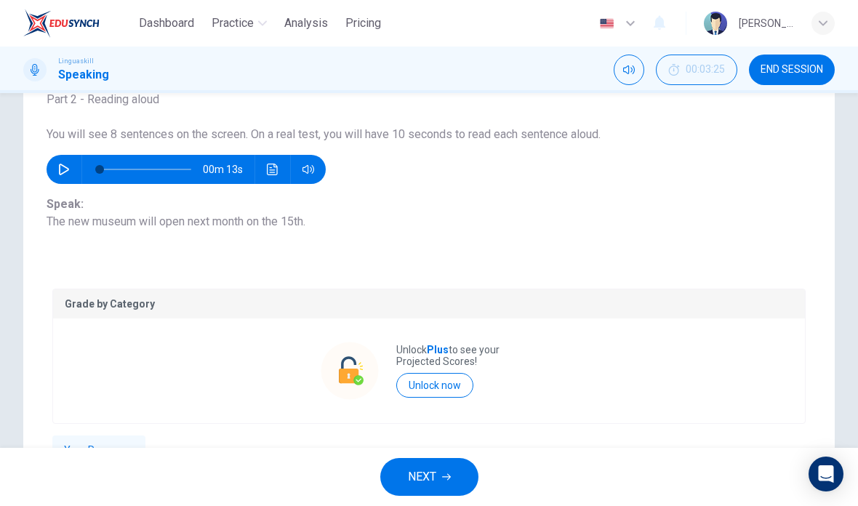
click at [435, 471] on span "NEXT" at bounding box center [422, 477] width 28 height 20
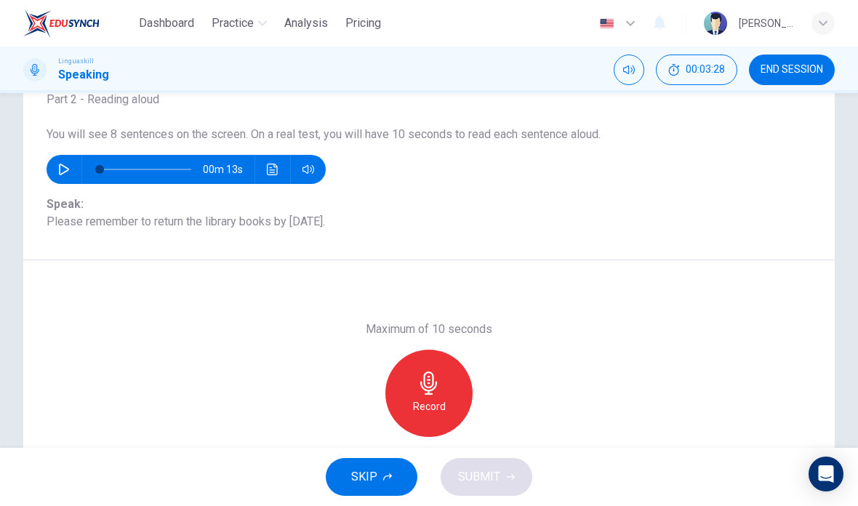
click at [75, 165] on button "button" at bounding box center [63, 169] width 23 height 29
click at [65, 172] on icon "button" at bounding box center [64, 170] width 12 height 12
click at [437, 398] on h6 "Record" at bounding box center [429, 406] width 33 height 17
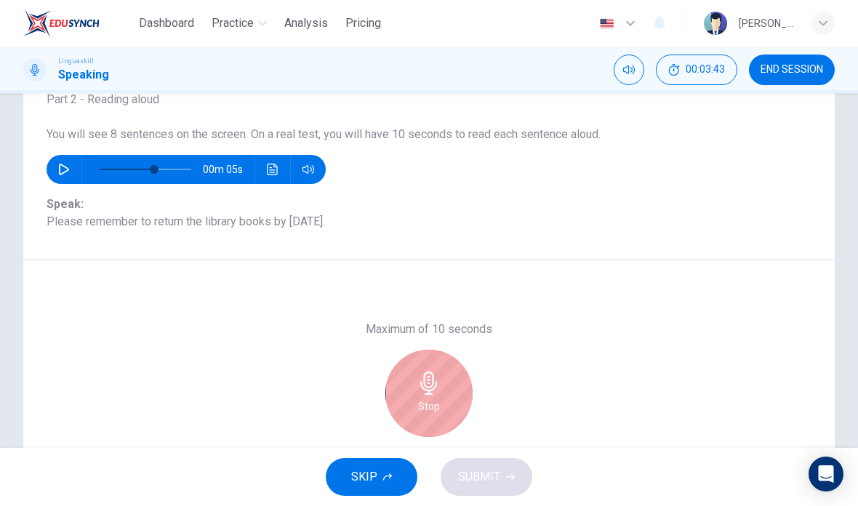
click at [432, 387] on icon "button" at bounding box center [428, 382] width 23 height 23
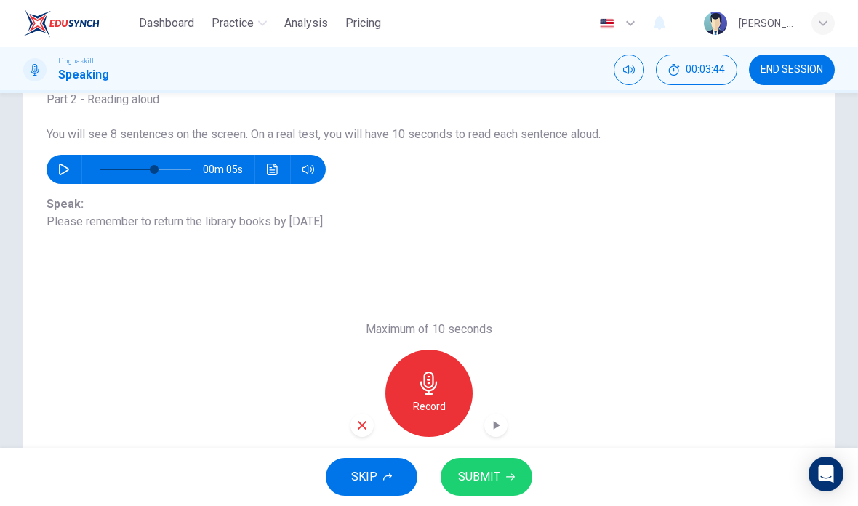
click at [506, 475] on icon "button" at bounding box center [510, 476] width 9 height 9
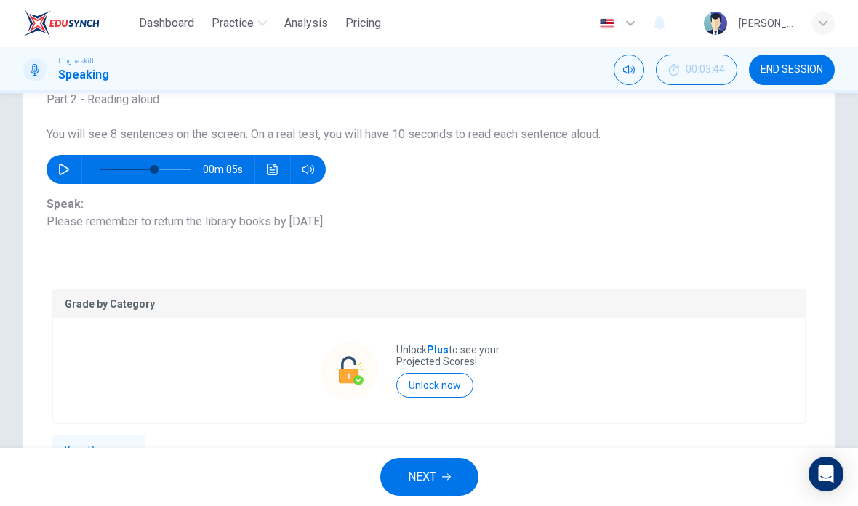
type input "0"
click at [430, 472] on span "NEXT" at bounding box center [422, 477] width 28 height 20
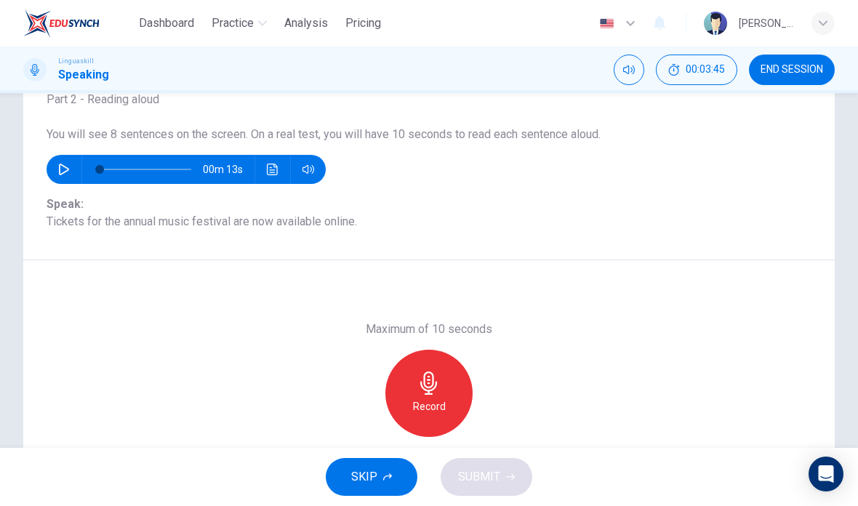
click at [435, 390] on icon "button" at bounding box center [428, 382] width 23 height 23
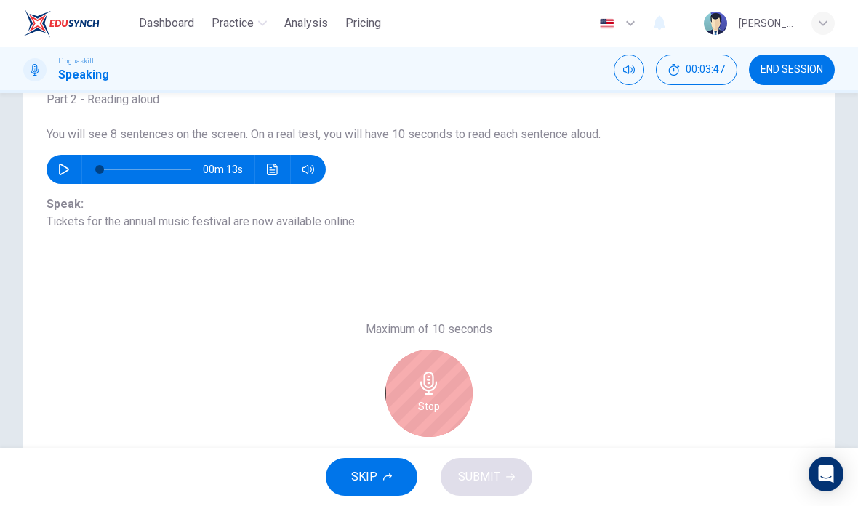
click at [419, 398] on h6 "Stop" at bounding box center [429, 406] width 22 height 17
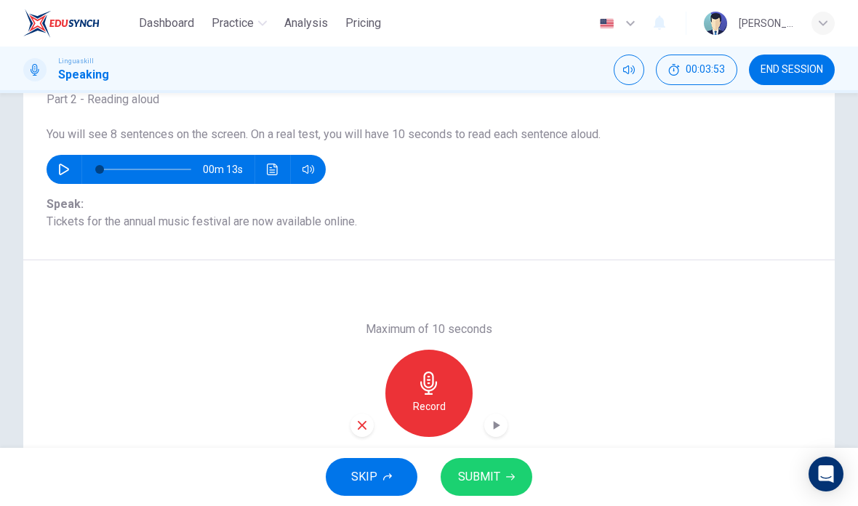
click at [429, 389] on icon "button" at bounding box center [428, 382] width 23 height 23
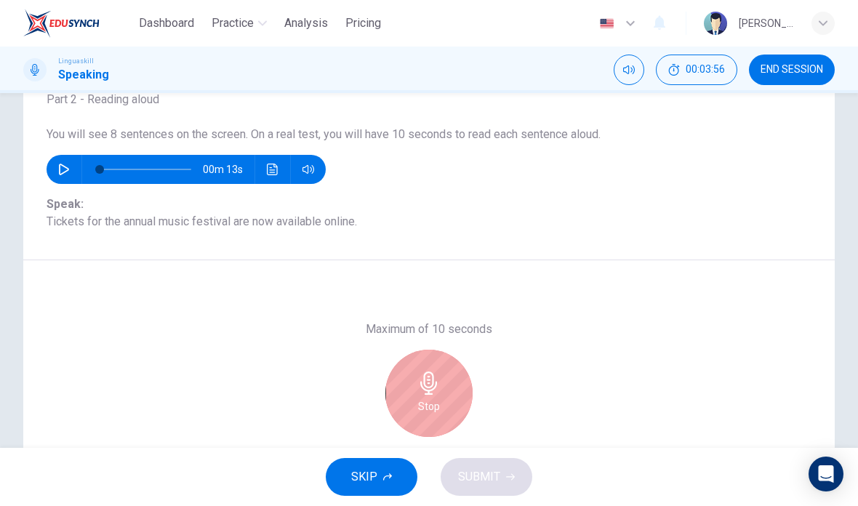
click at [432, 390] on icon "button" at bounding box center [428, 382] width 17 height 23
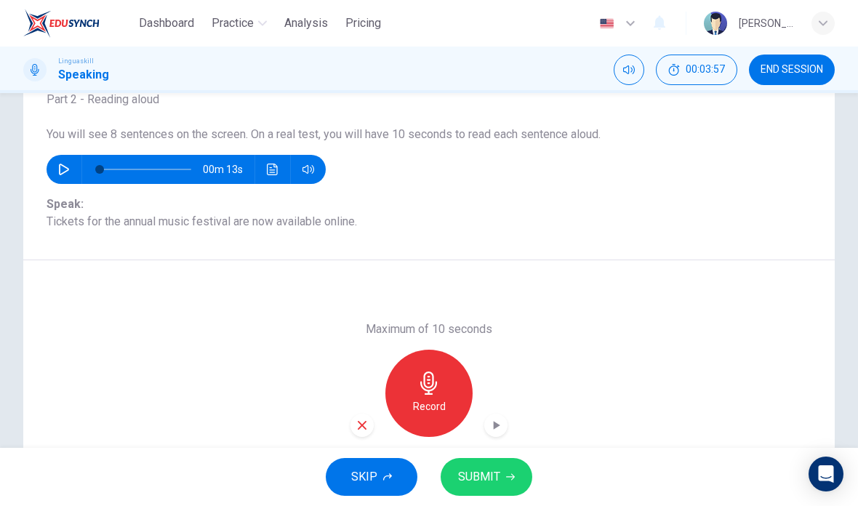
click at [483, 474] on span "SUBMIT" at bounding box center [479, 477] width 42 height 20
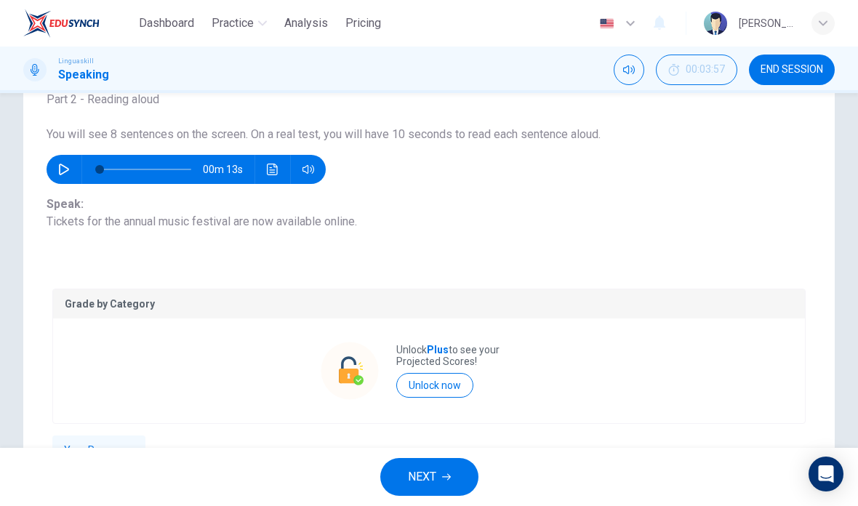
click at [436, 477] on span "NEXT" at bounding box center [422, 477] width 28 height 20
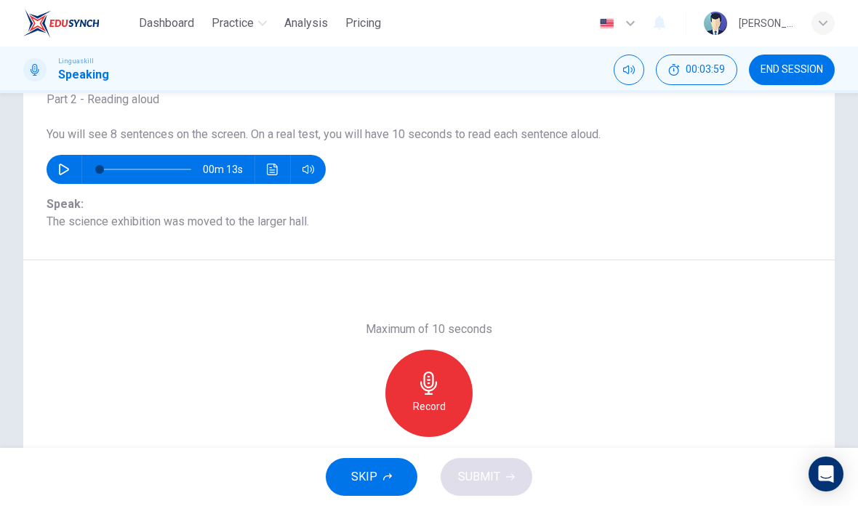
click at [430, 397] on div "Record" at bounding box center [428, 393] width 87 height 87
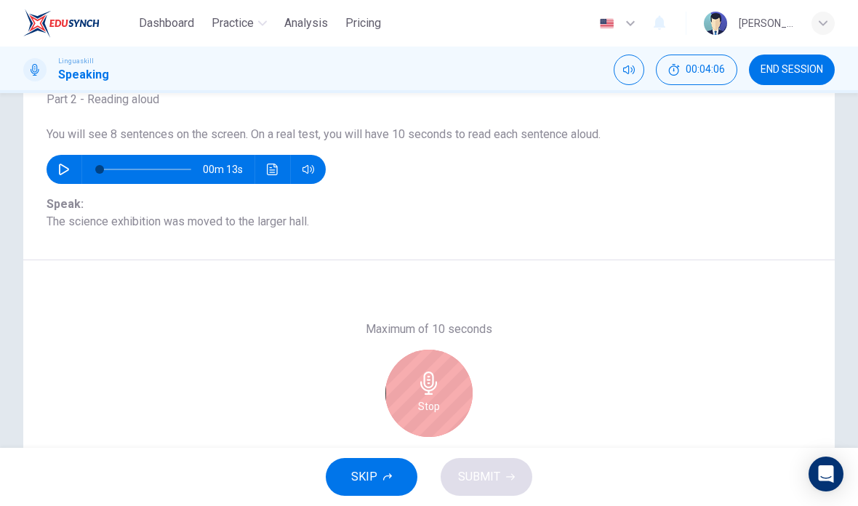
click at [430, 388] on icon "button" at bounding box center [428, 382] width 23 height 23
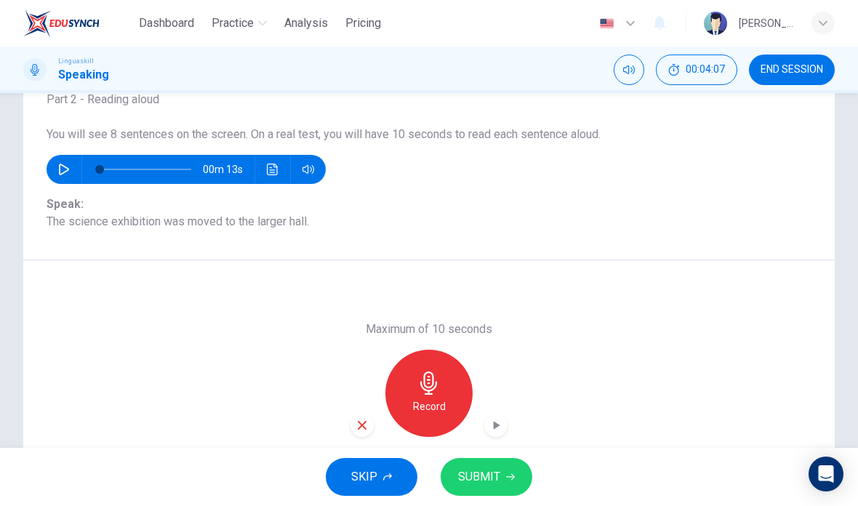
click at [491, 464] on button "SUBMIT" at bounding box center [486, 477] width 92 height 38
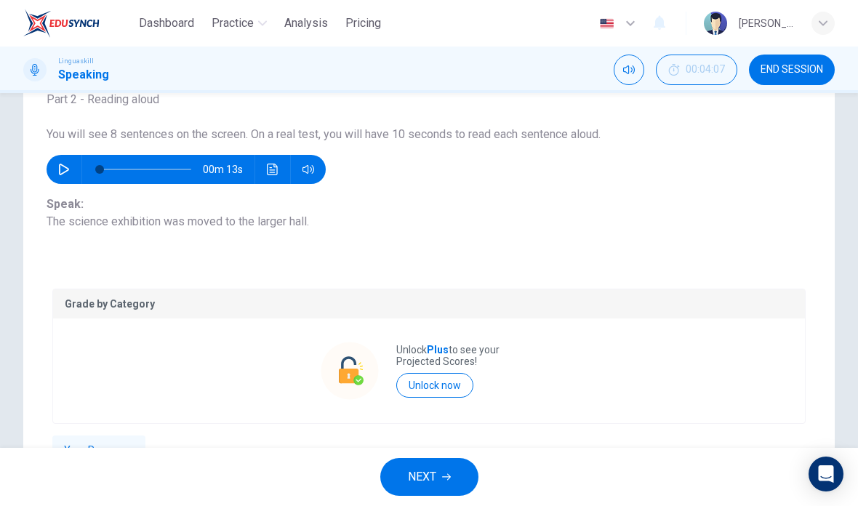
click at [446, 477] on icon "button" at bounding box center [446, 477] width 9 height 7
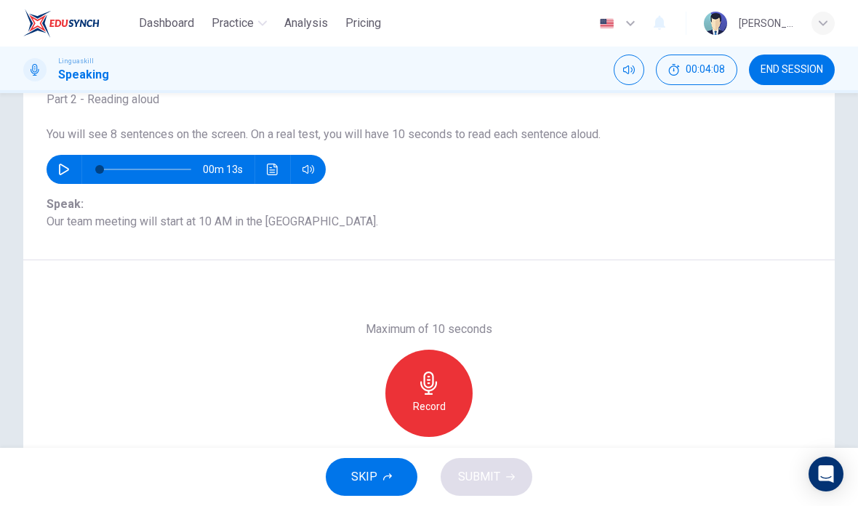
click at [438, 389] on icon "button" at bounding box center [428, 382] width 23 height 23
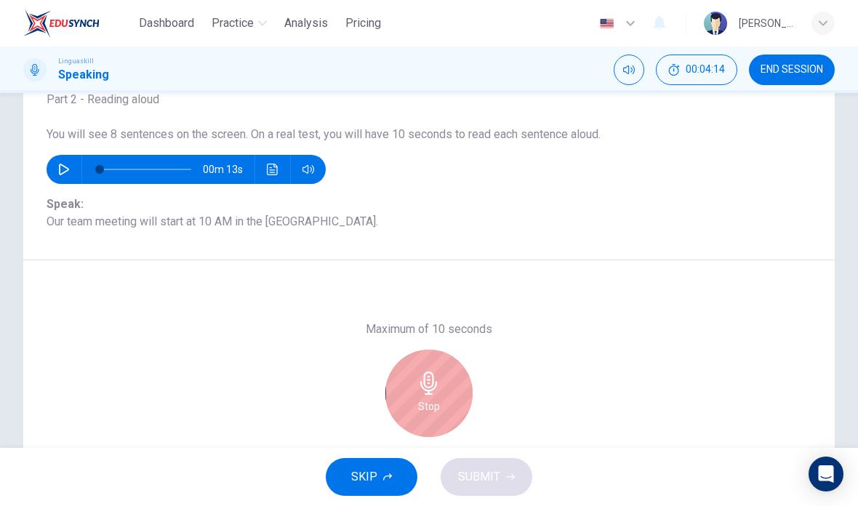
click at [434, 394] on icon "button" at bounding box center [428, 382] width 23 height 23
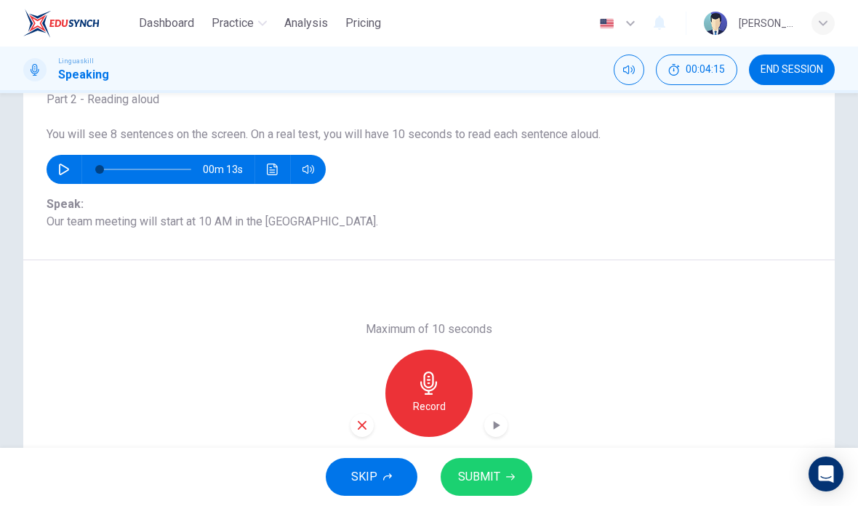
click at [492, 477] on span "SUBMIT" at bounding box center [479, 477] width 42 height 20
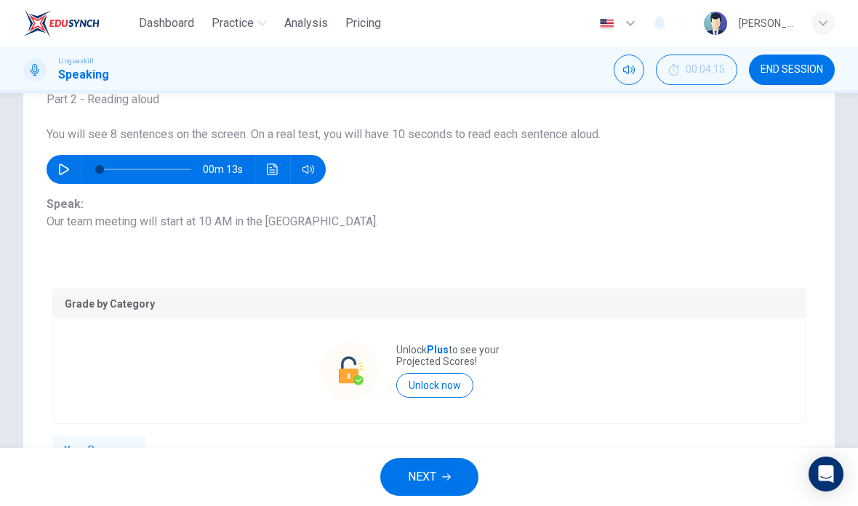
click at [438, 474] on button "NEXT" at bounding box center [429, 477] width 98 height 38
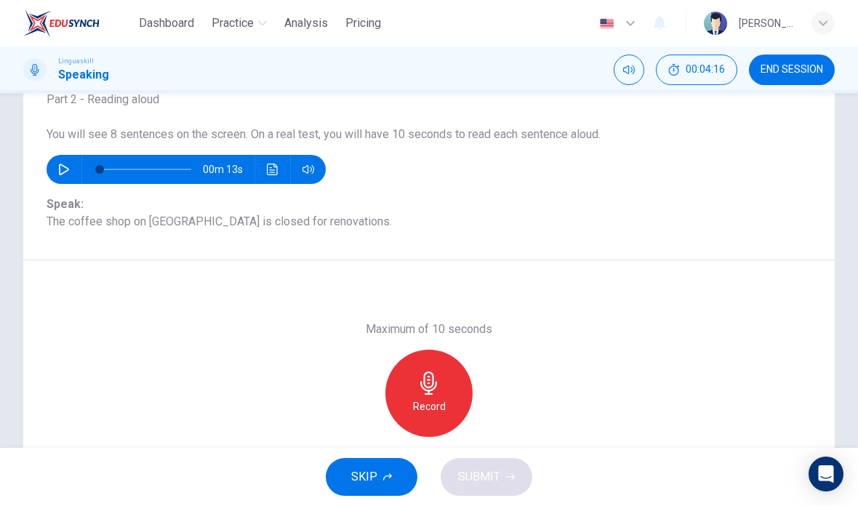
click at [436, 391] on icon "button" at bounding box center [428, 382] width 23 height 23
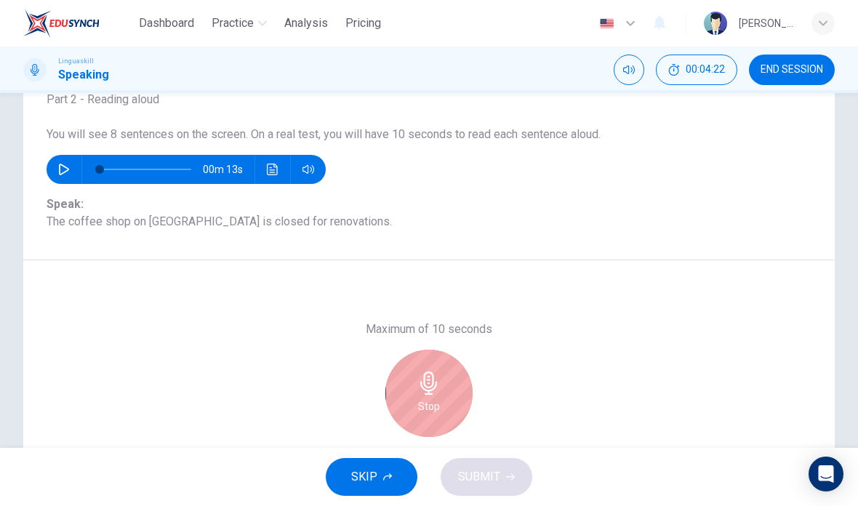
click at [437, 398] on h6 "Stop" at bounding box center [429, 406] width 22 height 17
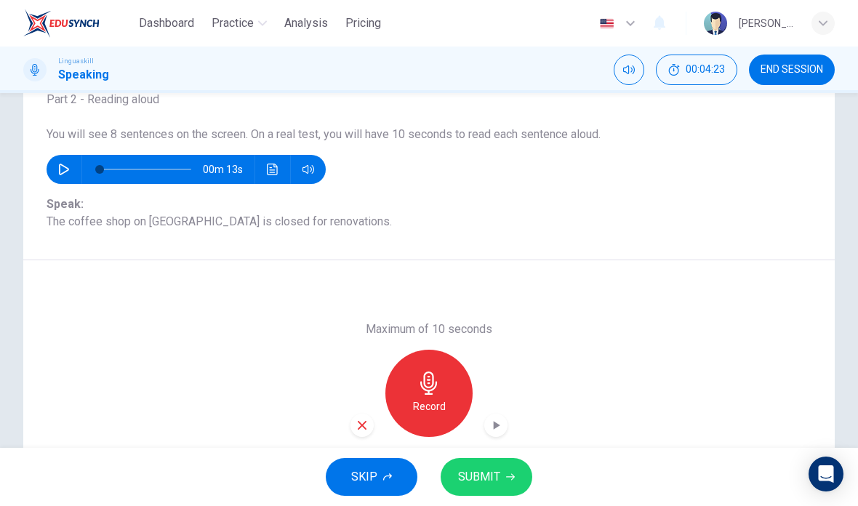
click at [507, 468] on button "SUBMIT" at bounding box center [486, 477] width 92 height 38
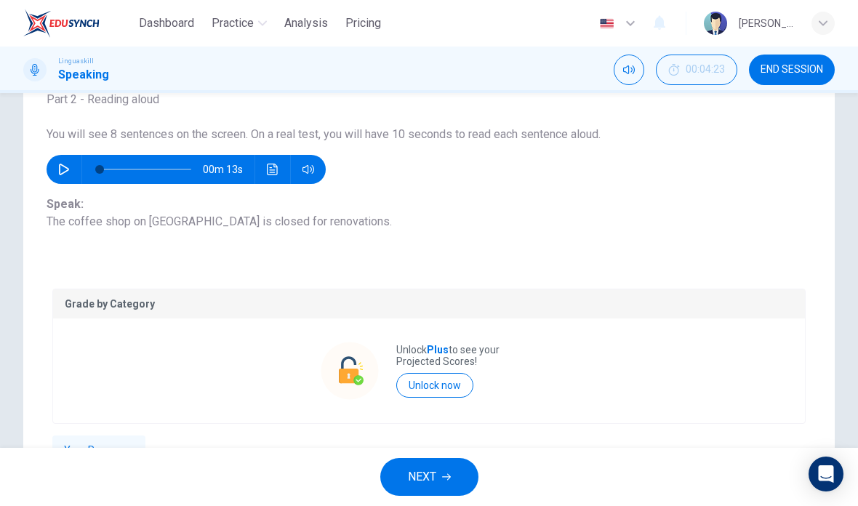
click at [443, 471] on button "NEXT" at bounding box center [429, 477] width 98 height 38
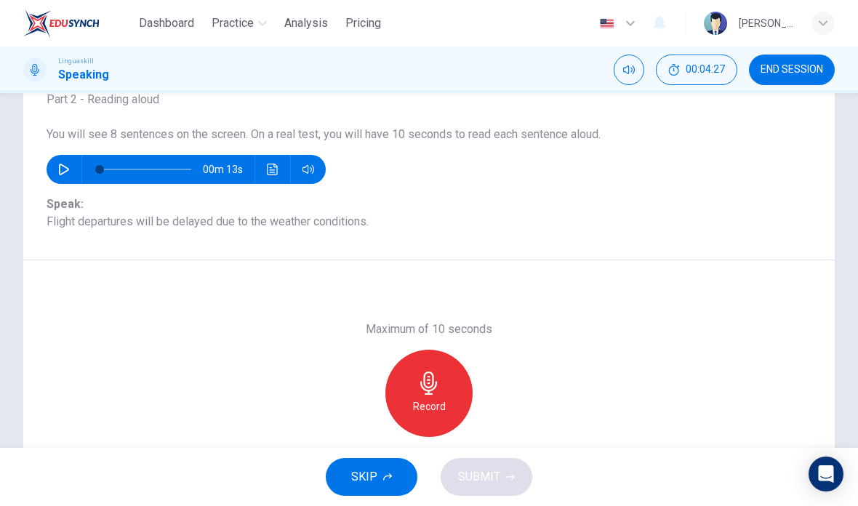
click at [408, 379] on div "Record" at bounding box center [428, 393] width 87 height 87
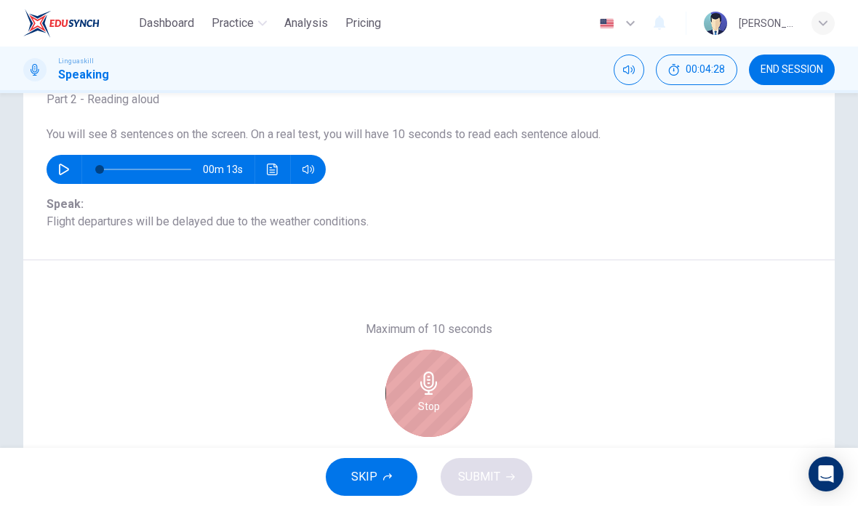
click at [447, 394] on div "Stop" at bounding box center [428, 393] width 87 height 87
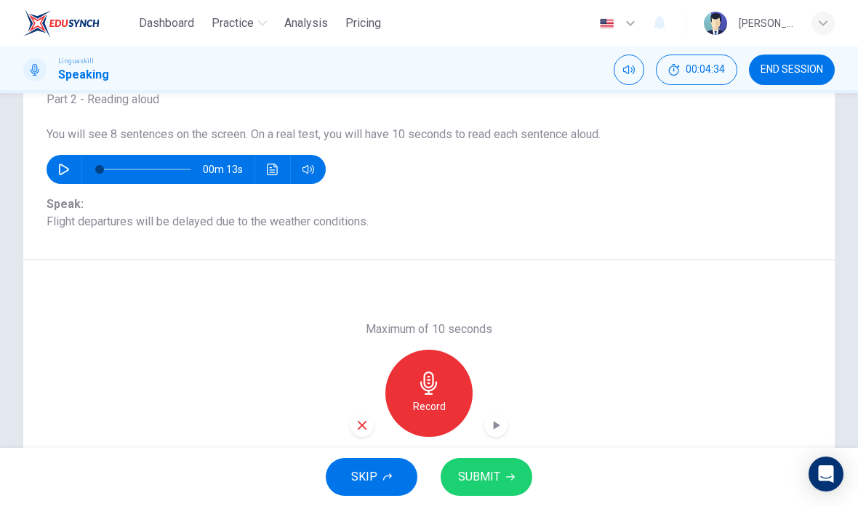
click at [429, 395] on div "Record" at bounding box center [428, 393] width 87 height 87
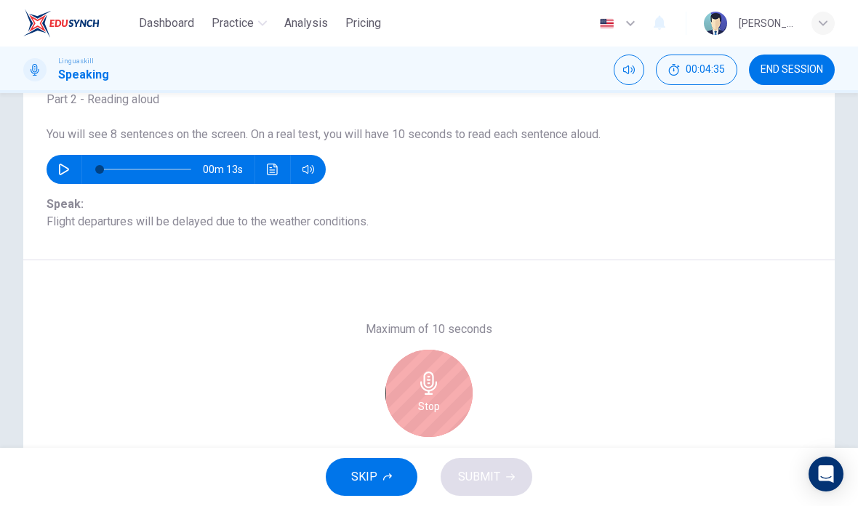
click at [502, 478] on div "SKIP SUBMIT" at bounding box center [429, 477] width 858 height 58
click at [427, 397] on div "Stop" at bounding box center [428, 393] width 87 height 87
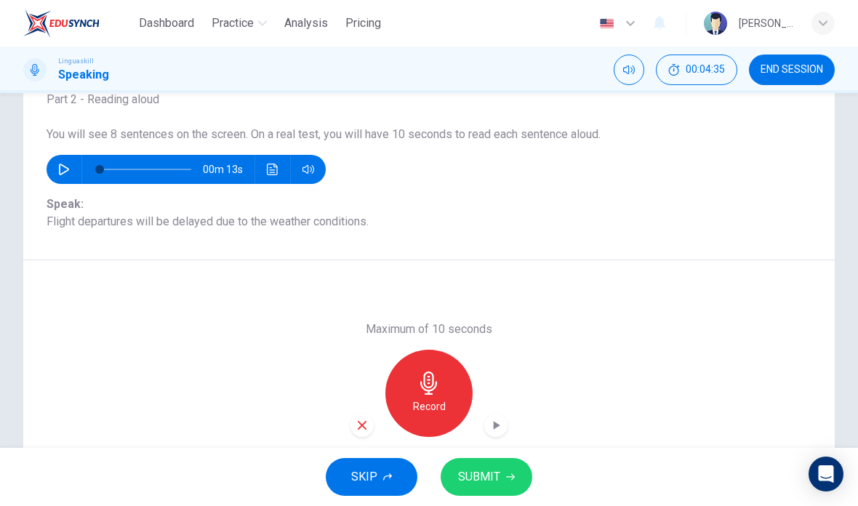
click at [499, 476] on span "SUBMIT" at bounding box center [479, 477] width 42 height 20
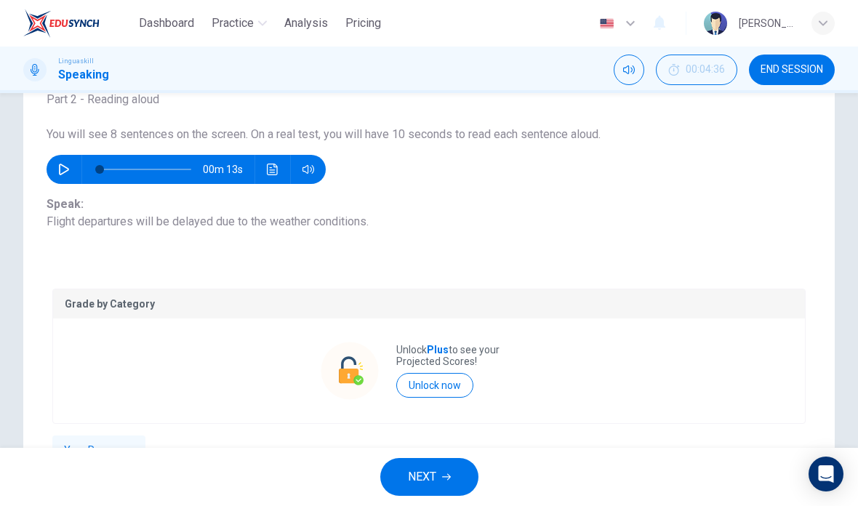
click at [438, 472] on button "NEXT" at bounding box center [429, 477] width 98 height 38
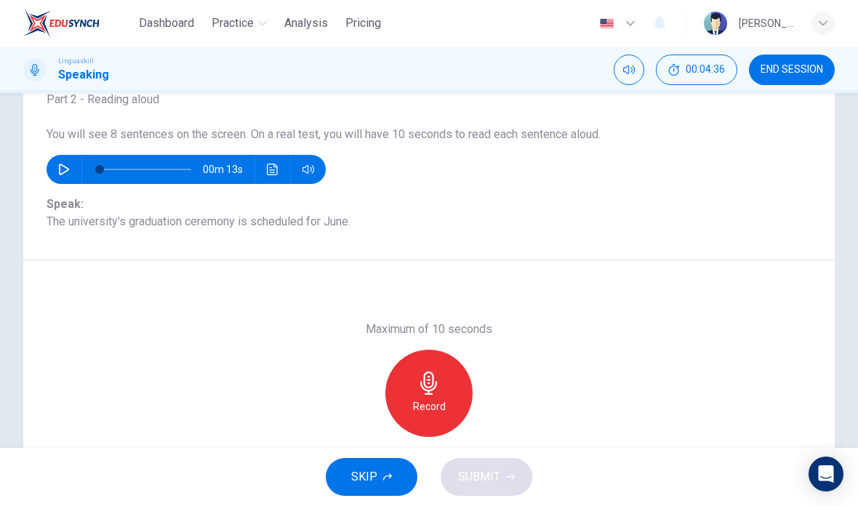
click at [429, 405] on h6 "Record" at bounding box center [429, 406] width 33 height 17
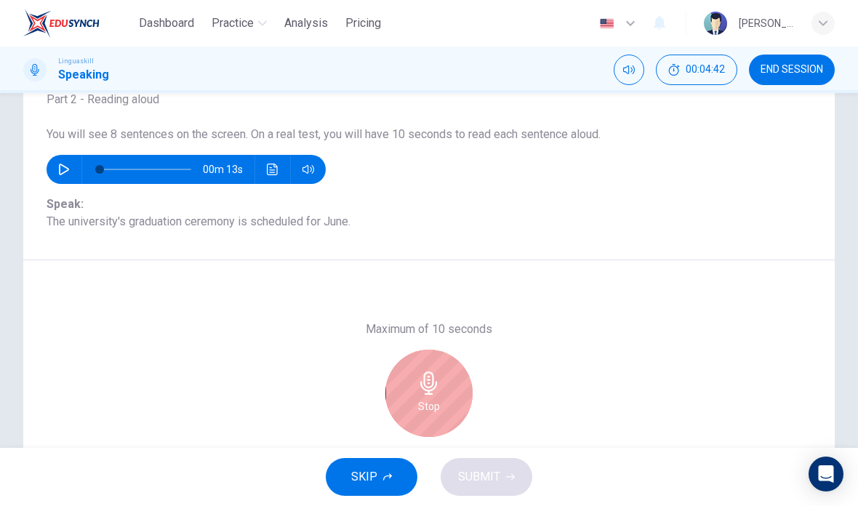
click at [441, 406] on div "Stop" at bounding box center [428, 393] width 87 height 87
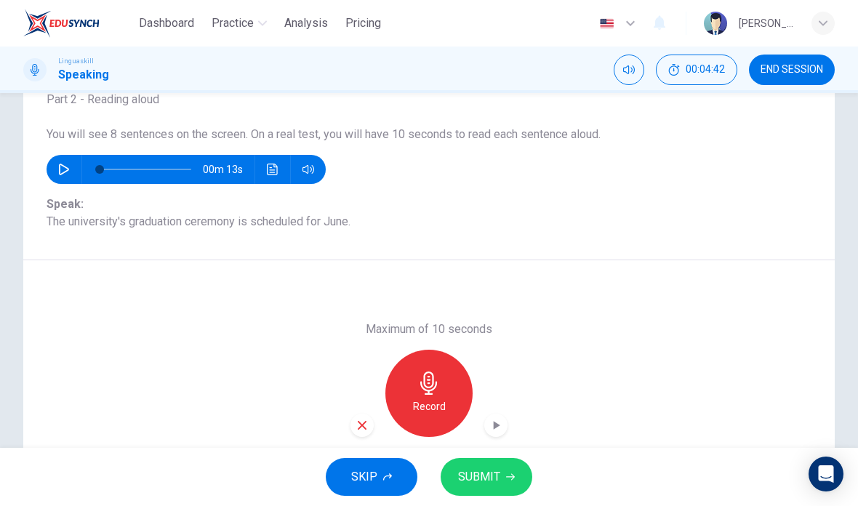
click at [503, 473] on button "SUBMIT" at bounding box center [486, 477] width 92 height 38
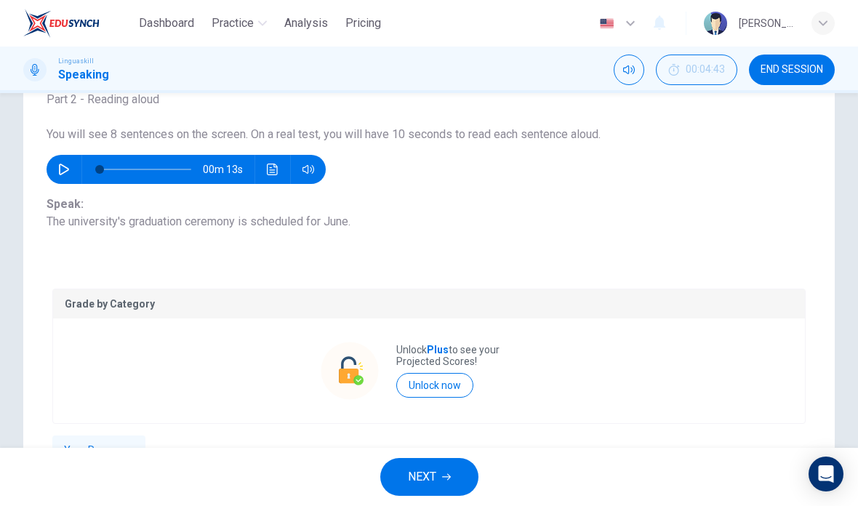
click at [430, 480] on span "NEXT" at bounding box center [422, 477] width 28 height 20
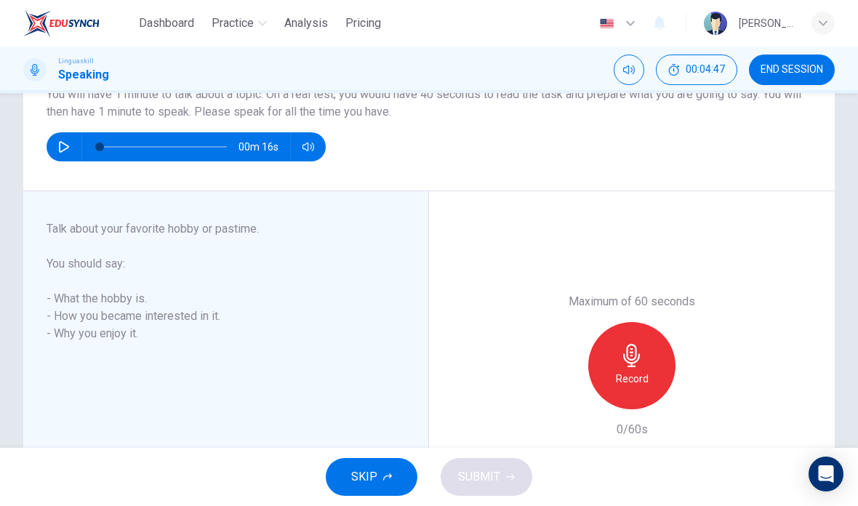
scroll to position [147, 0]
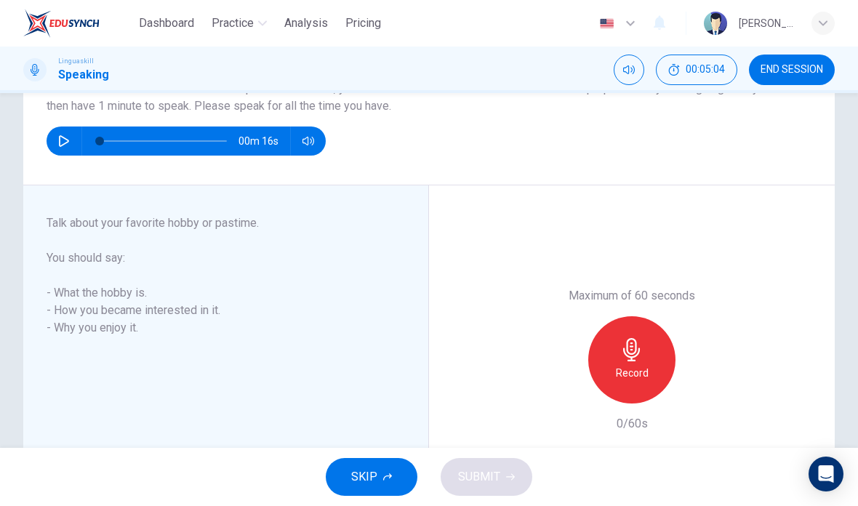
click at [640, 368] on h6 "Record" at bounding box center [632, 372] width 33 height 17
click at [517, 472] on button "SUBMIT" at bounding box center [486, 477] width 92 height 38
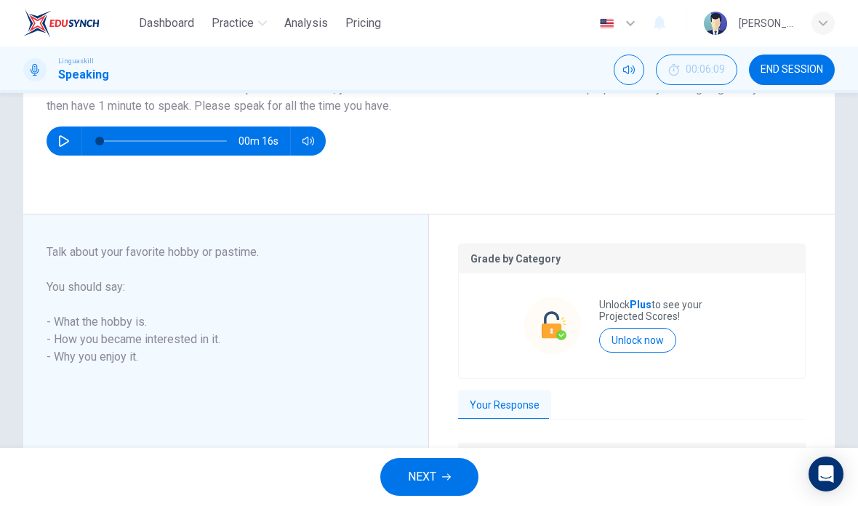
click at [419, 469] on span "NEXT" at bounding box center [422, 477] width 28 height 20
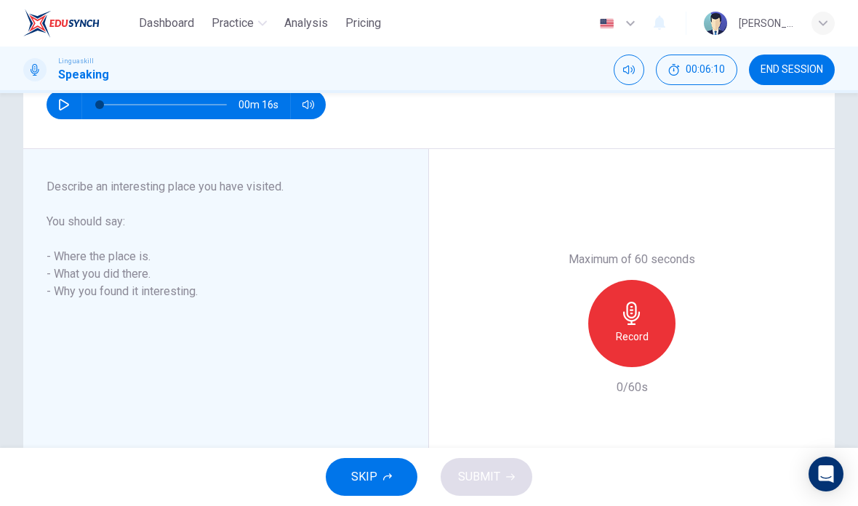
scroll to position [187, 0]
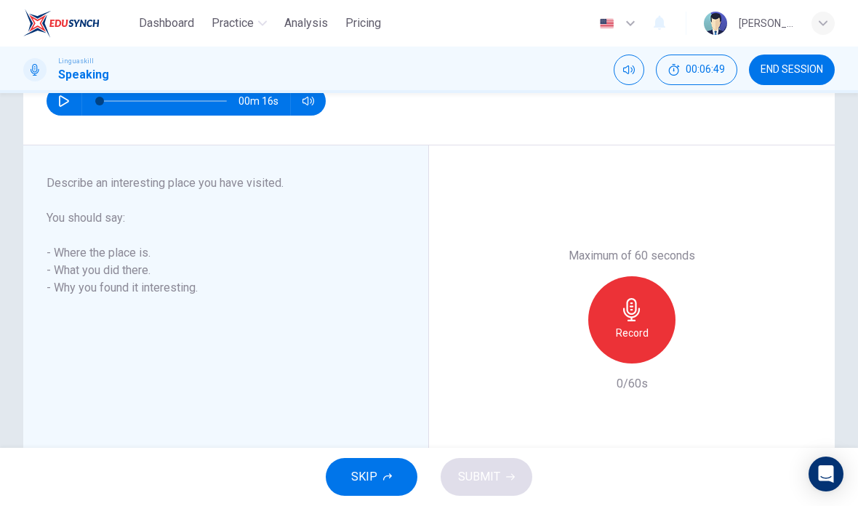
click at [637, 324] on h6 "Record" at bounding box center [632, 332] width 33 height 17
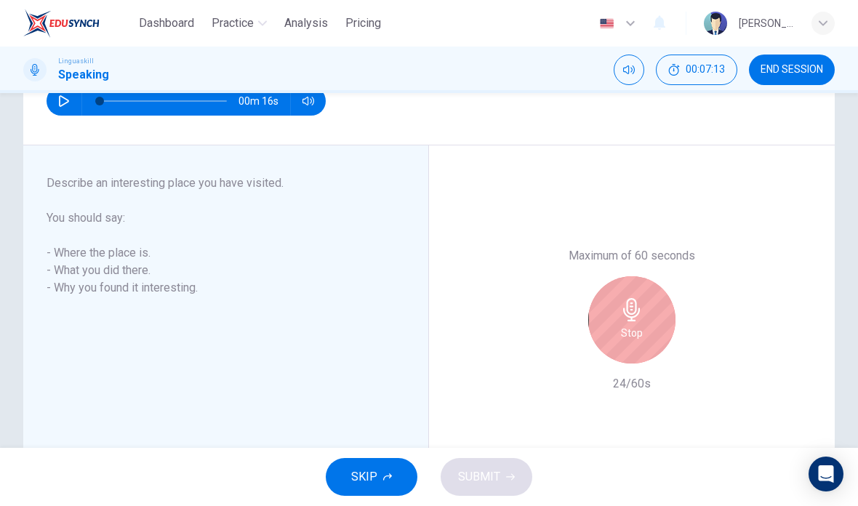
click at [641, 315] on icon "button" at bounding box center [631, 309] width 23 height 23
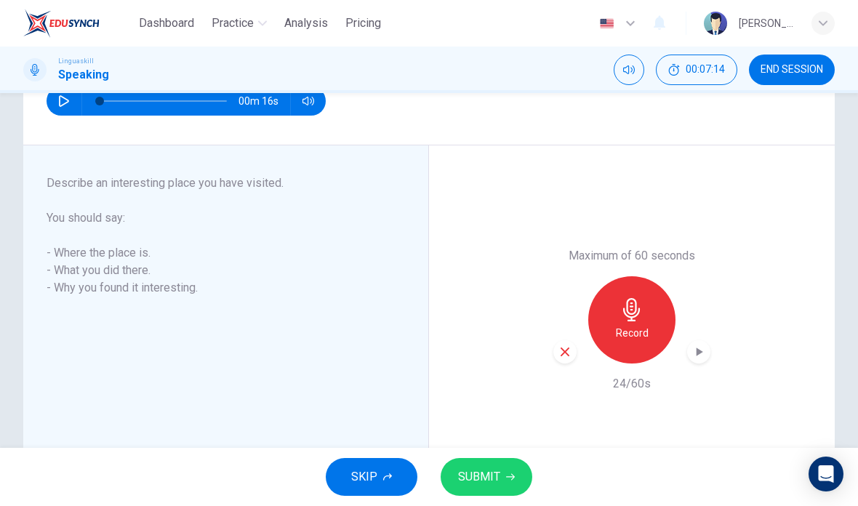
click at [497, 478] on span "SUBMIT" at bounding box center [479, 477] width 42 height 20
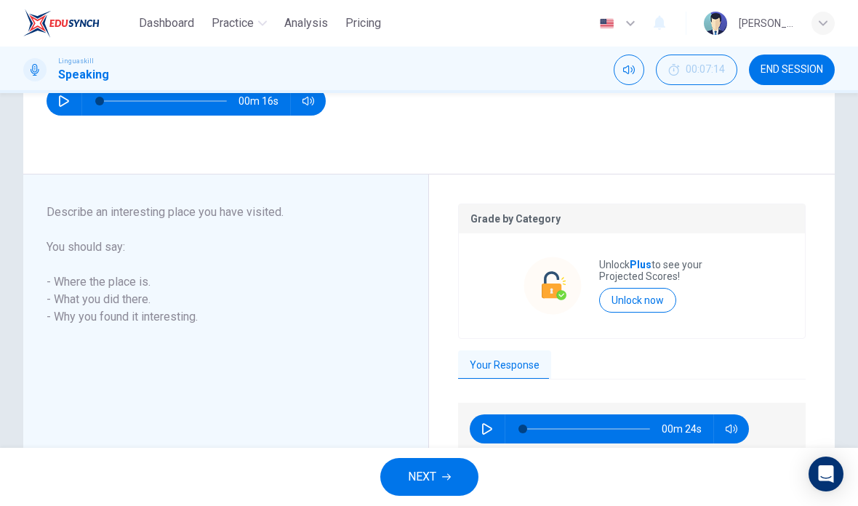
click at [432, 469] on span "NEXT" at bounding box center [422, 477] width 28 height 20
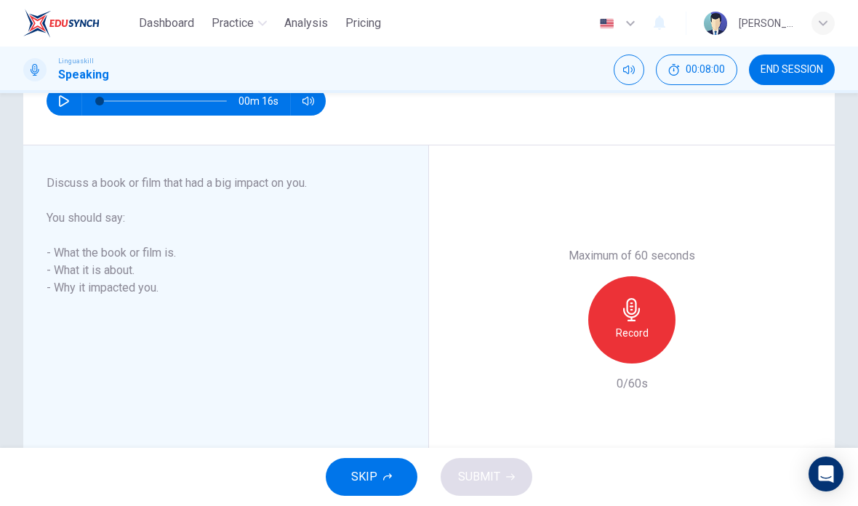
click at [639, 319] on icon "button" at bounding box center [631, 309] width 23 height 23
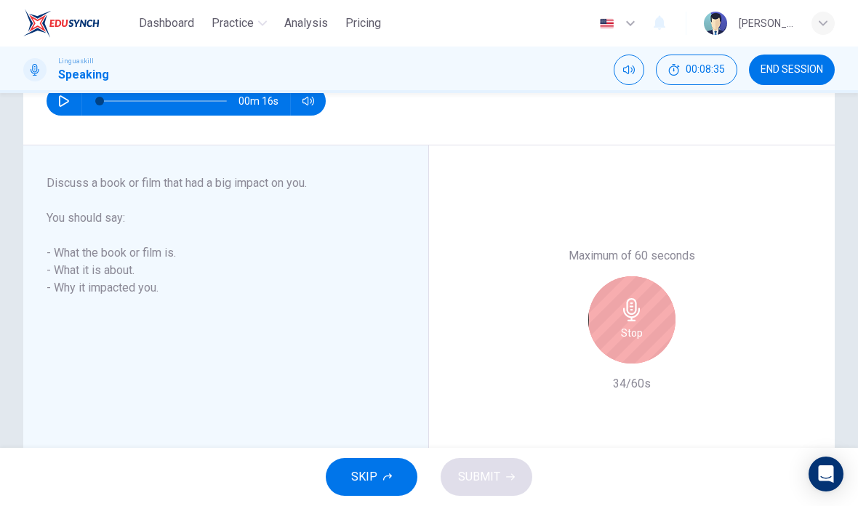
click at [623, 330] on h6 "Stop" at bounding box center [632, 332] width 22 height 17
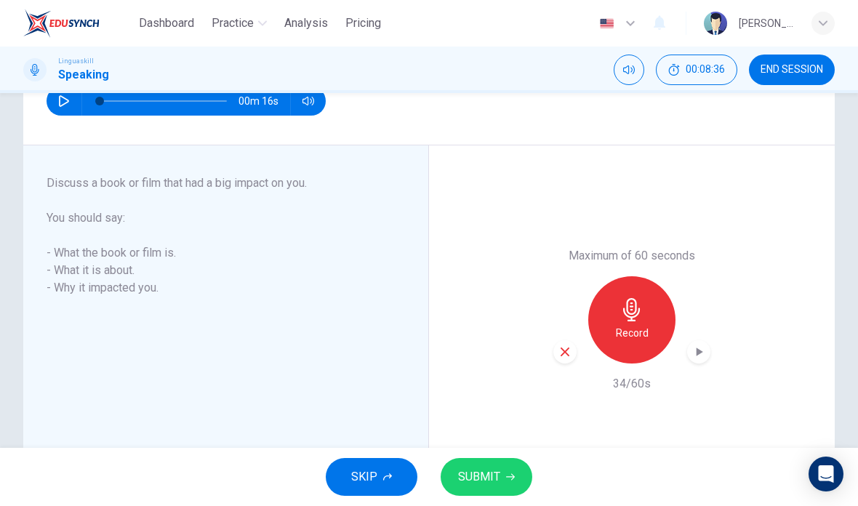
click at [496, 475] on span "SUBMIT" at bounding box center [479, 477] width 42 height 20
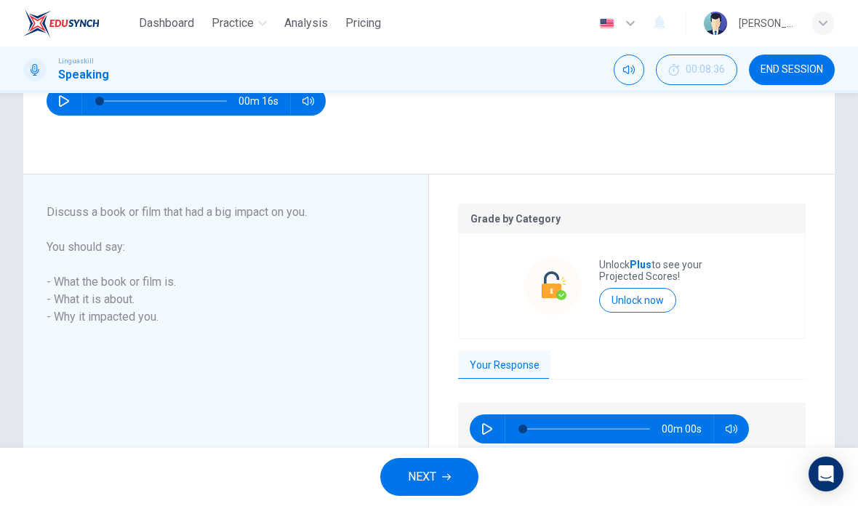
click at [413, 469] on span "NEXT" at bounding box center [422, 477] width 28 height 20
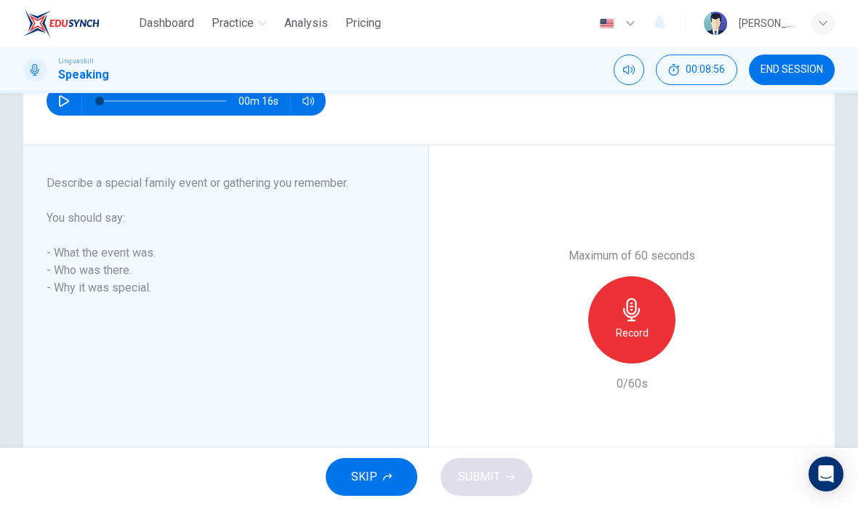
click at [646, 307] on div "Record" at bounding box center [631, 319] width 87 height 87
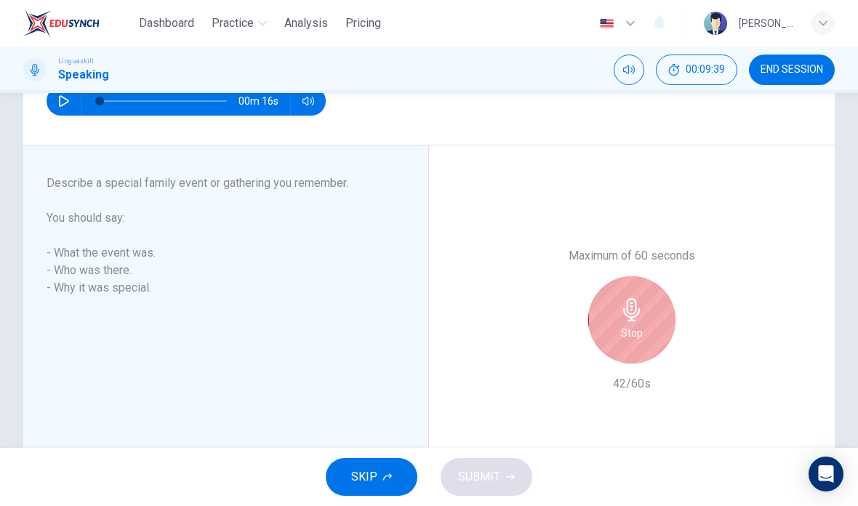
click at [638, 320] on icon "button" at bounding box center [631, 309] width 23 height 23
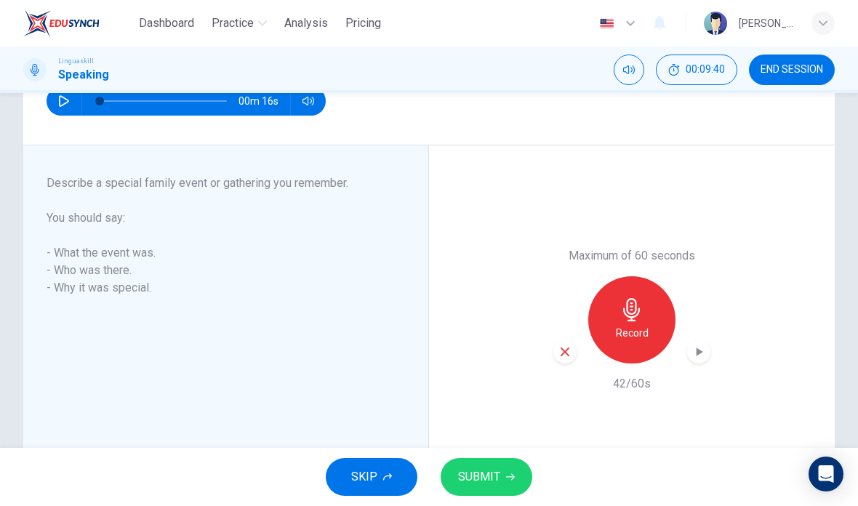
click at [496, 474] on span "SUBMIT" at bounding box center [479, 477] width 42 height 20
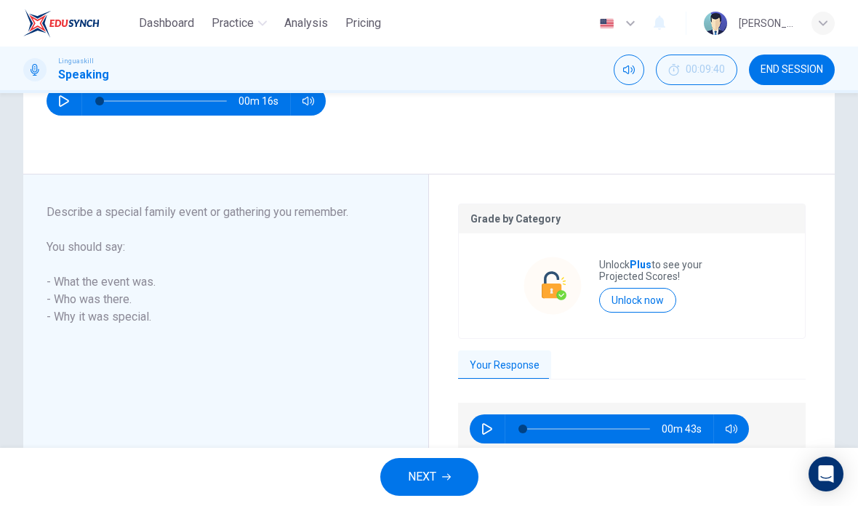
click at [396, 494] on button "NEXT" at bounding box center [429, 477] width 98 height 38
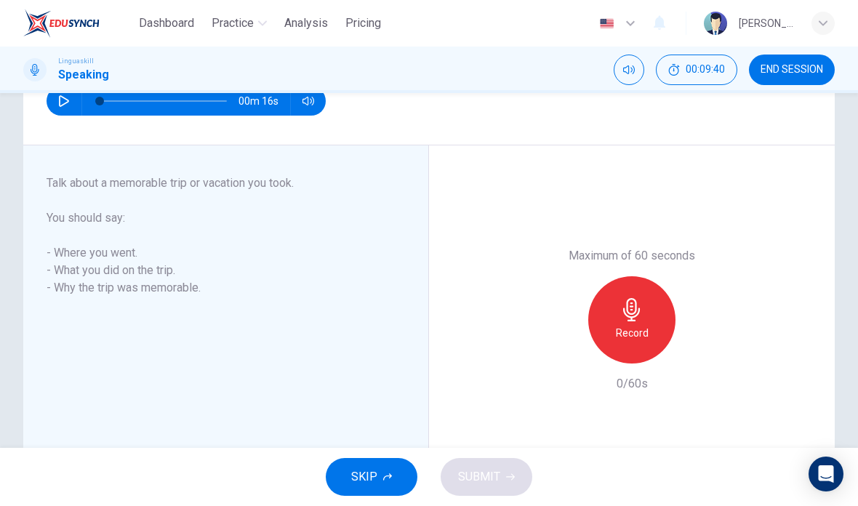
click at [418, 467] on div "SKIP SUBMIT" at bounding box center [429, 477] width 858 height 58
click at [645, 323] on div "Record" at bounding box center [631, 319] width 87 height 87
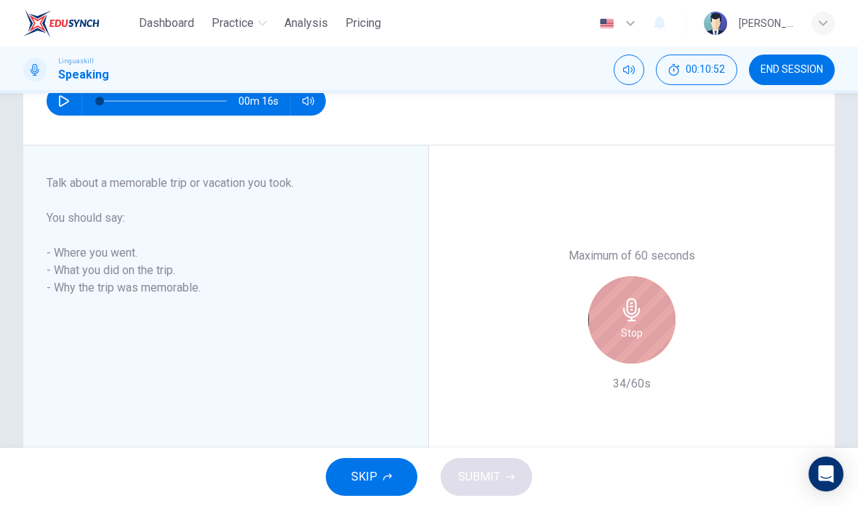
click at [629, 321] on div "Stop" at bounding box center [631, 319] width 87 height 87
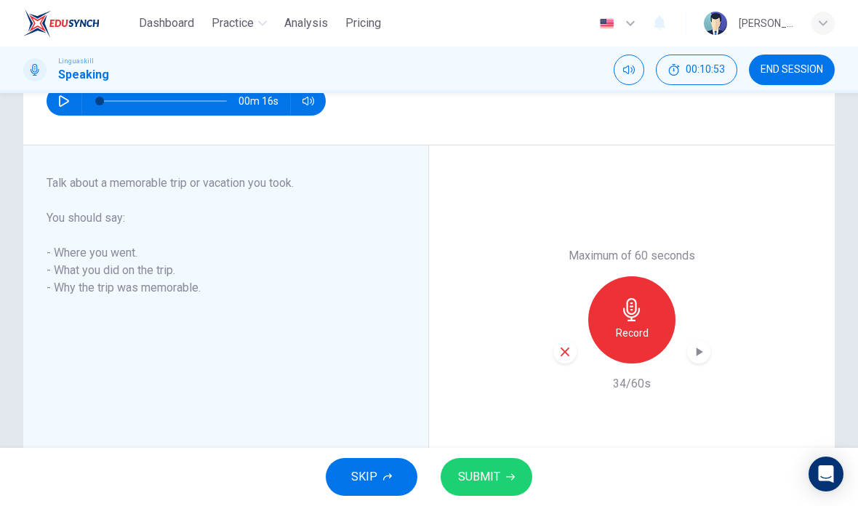
click at [492, 471] on span "SUBMIT" at bounding box center [479, 477] width 42 height 20
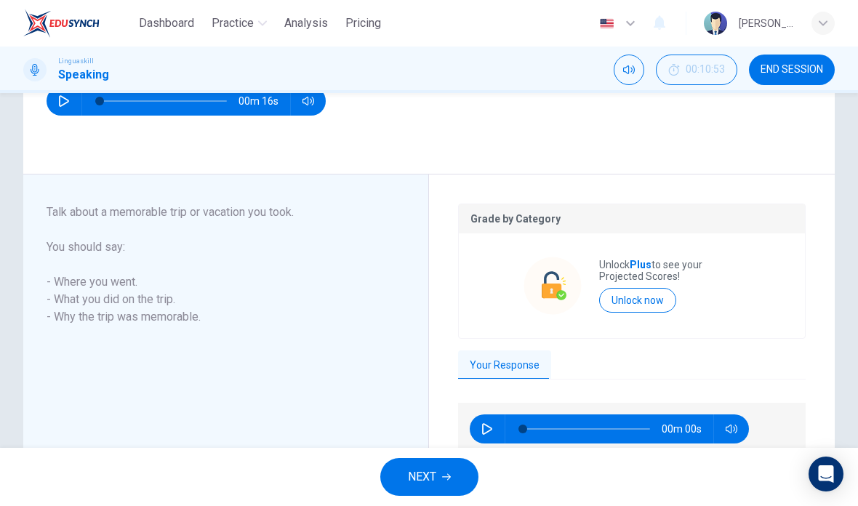
click at [447, 469] on button "NEXT" at bounding box center [429, 477] width 98 height 38
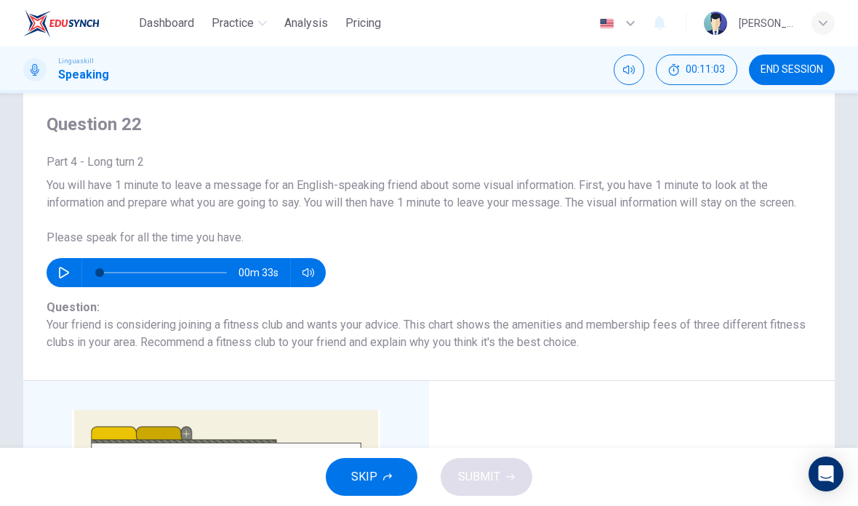
scroll to position [33, 0]
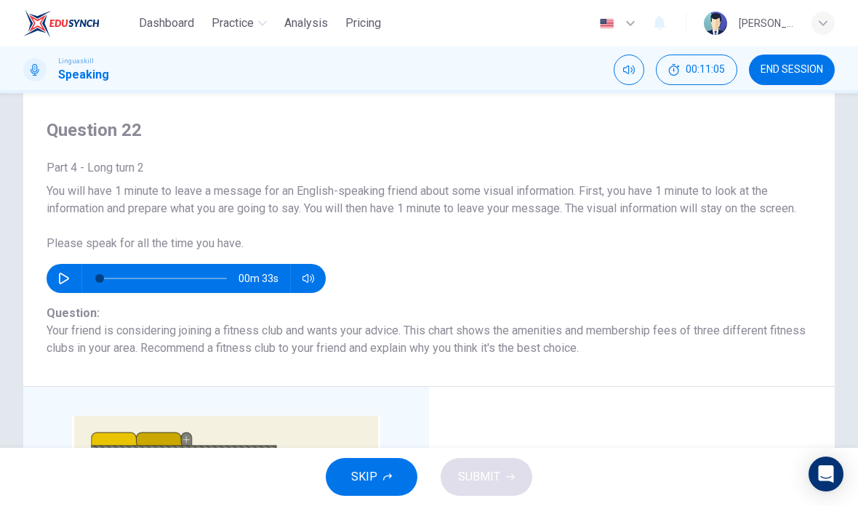
click at [61, 289] on button "button" at bounding box center [63, 278] width 23 height 29
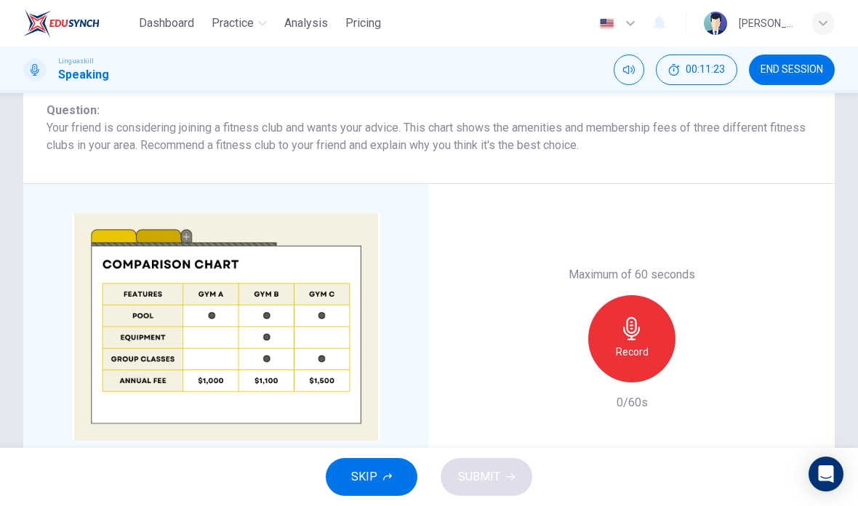
scroll to position [247, 0]
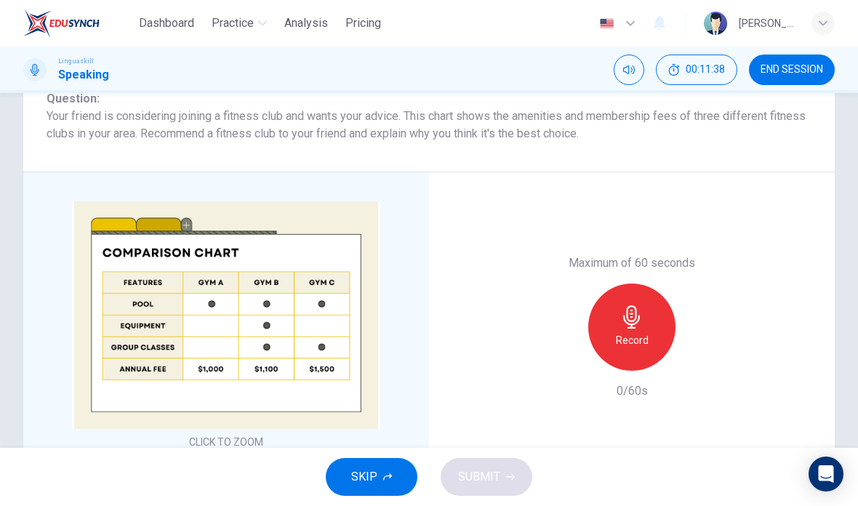
type input "0"
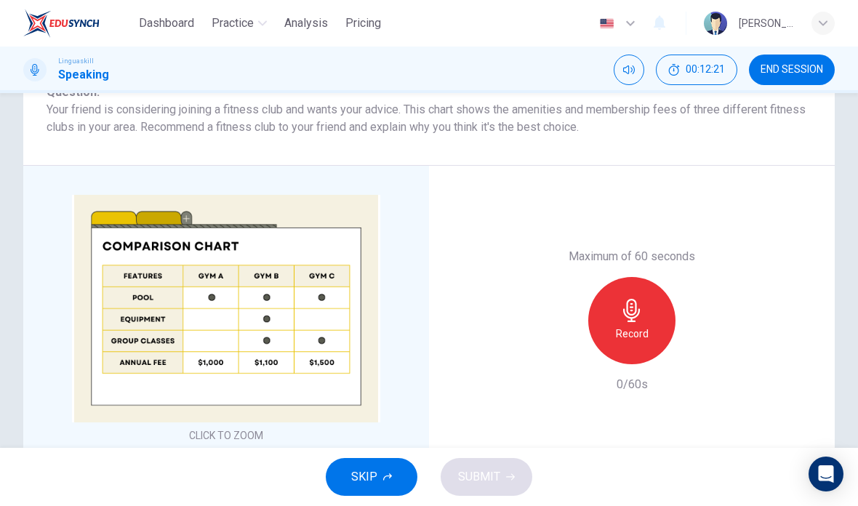
scroll to position [252, 0]
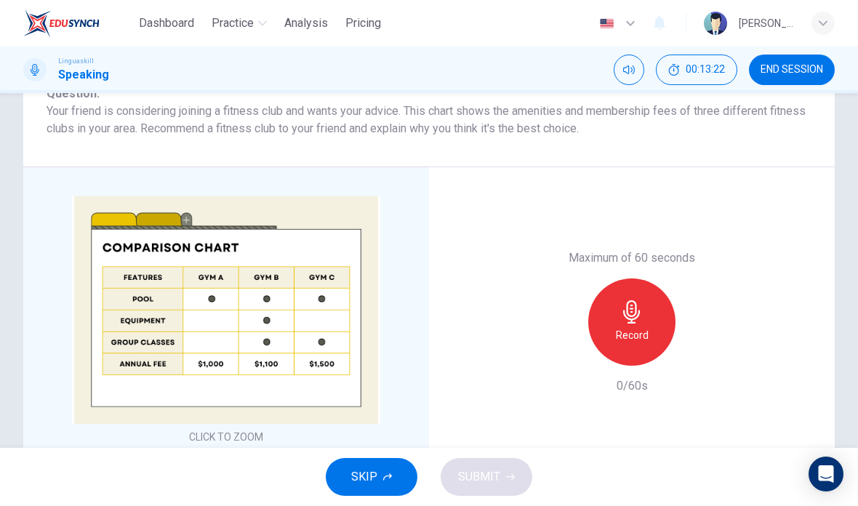
click at [631, 323] on icon "button" at bounding box center [631, 311] width 23 height 23
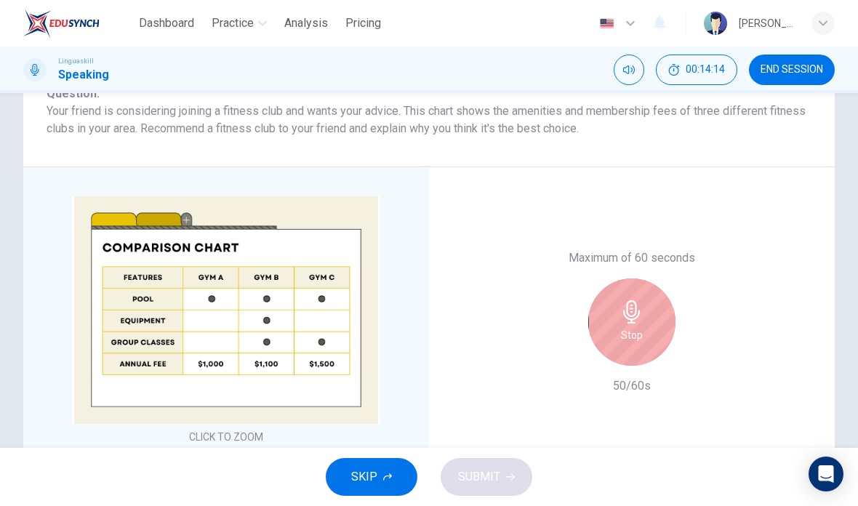
click at [643, 325] on div "Stop" at bounding box center [631, 321] width 87 height 87
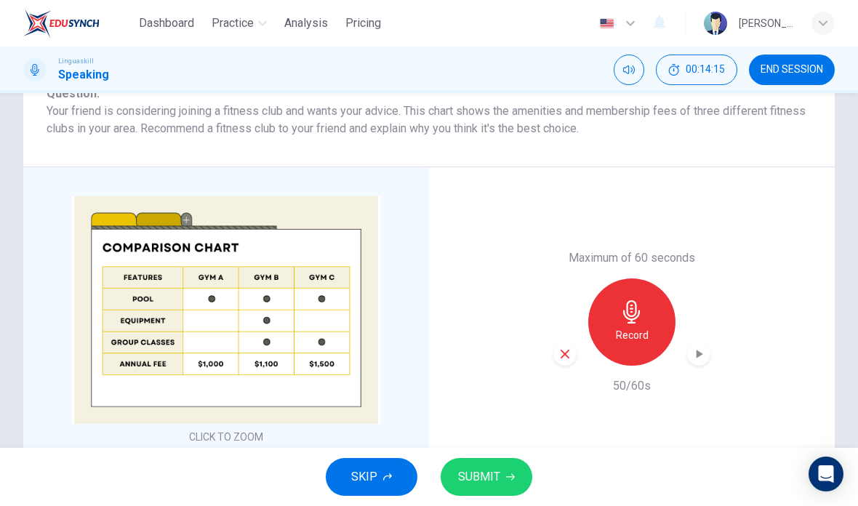
click at [499, 467] on button "SUBMIT" at bounding box center [486, 477] width 92 height 38
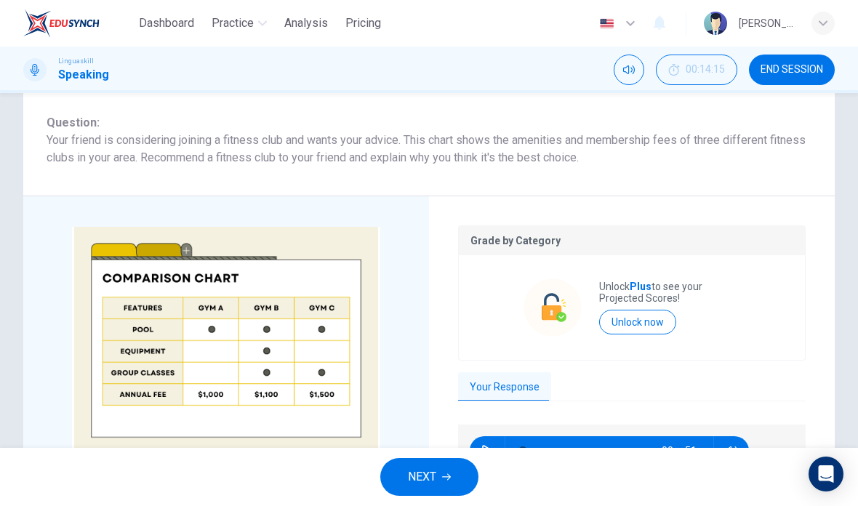
click at [427, 453] on div "NEXT" at bounding box center [429, 477] width 858 height 58
click at [417, 468] on span "NEXT" at bounding box center [422, 477] width 28 height 20
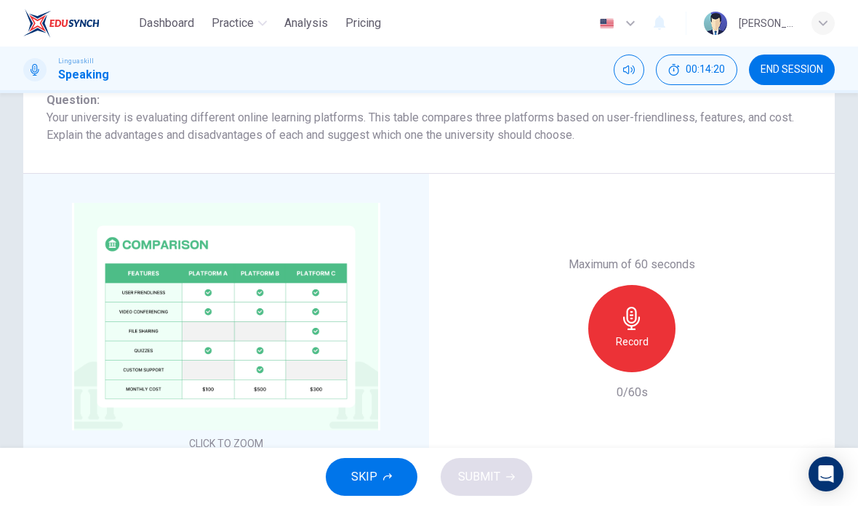
scroll to position [245, 0]
click at [786, 71] on span "END SESSION" at bounding box center [791, 70] width 63 height 12
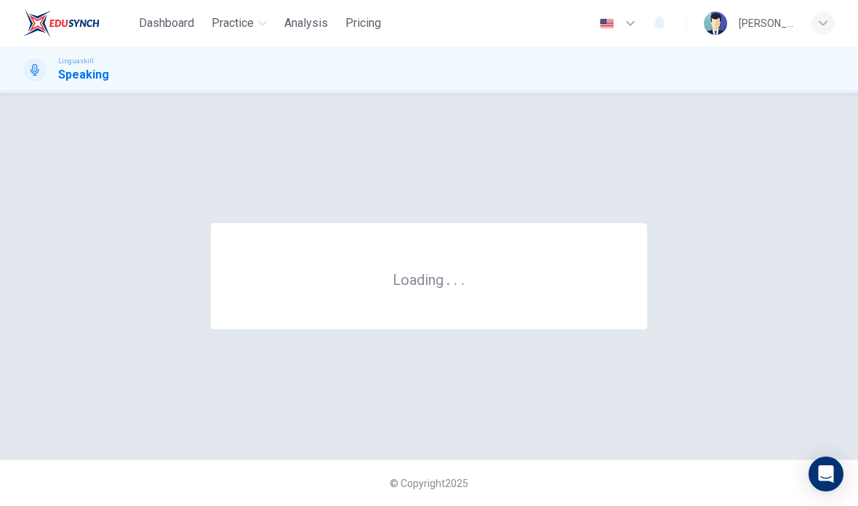
scroll to position [0, 0]
